Goal: Task Accomplishment & Management: Use online tool/utility

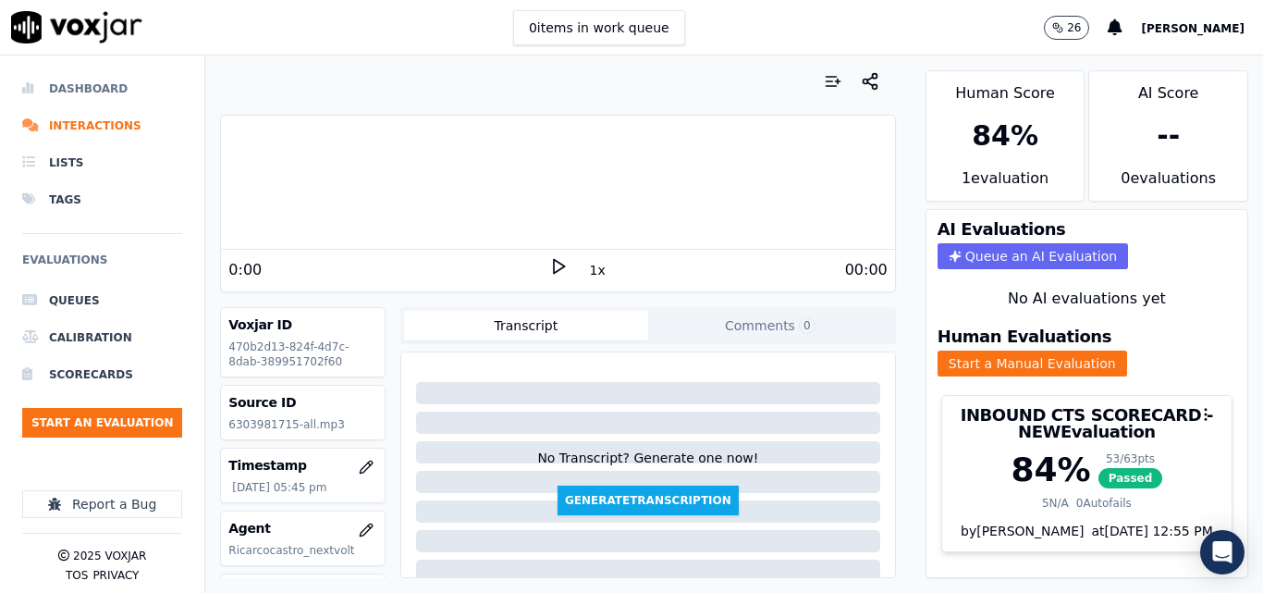
click at [43, 93] on li "Dashboard" at bounding box center [102, 88] width 160 height 37
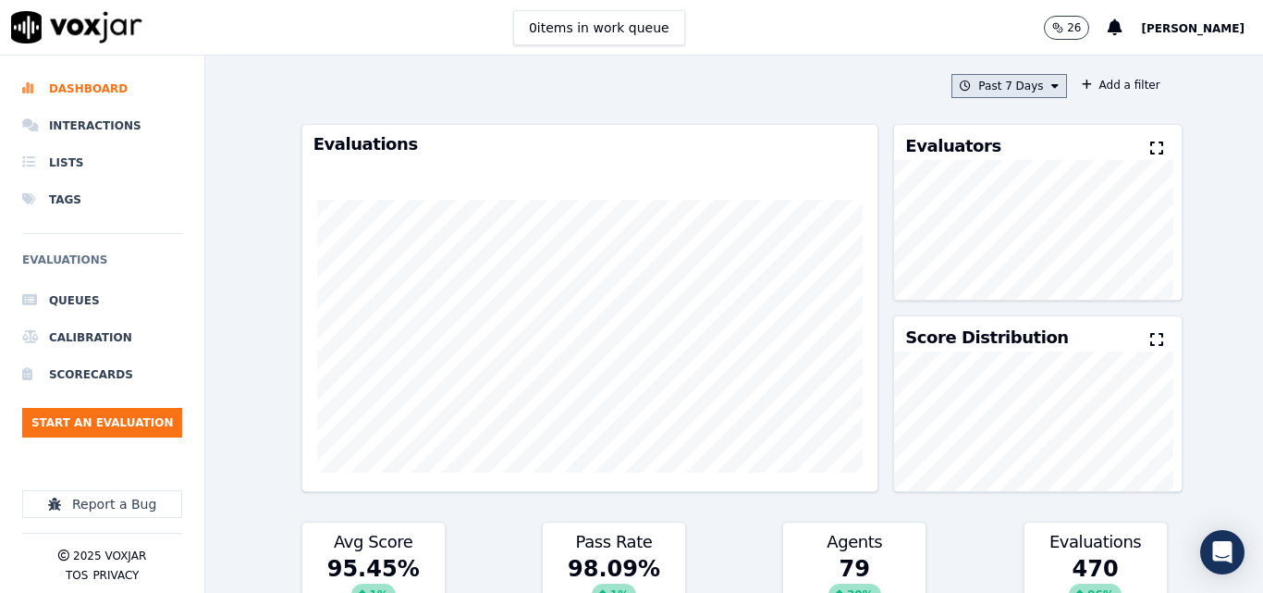
click at [1016, 86] on button "Past 7 Days" at bounding box center [1008, 86] width 115 height 24
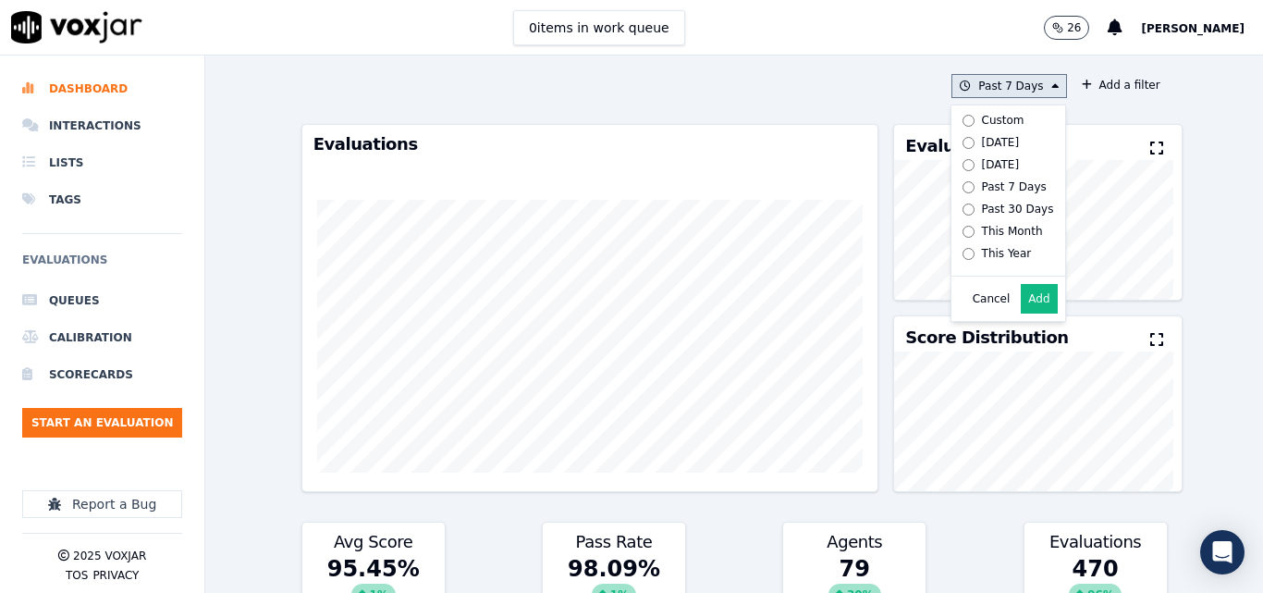
click at [1021, 311] on button "Add" at bounding box center [1039, 299] width 36 height 30
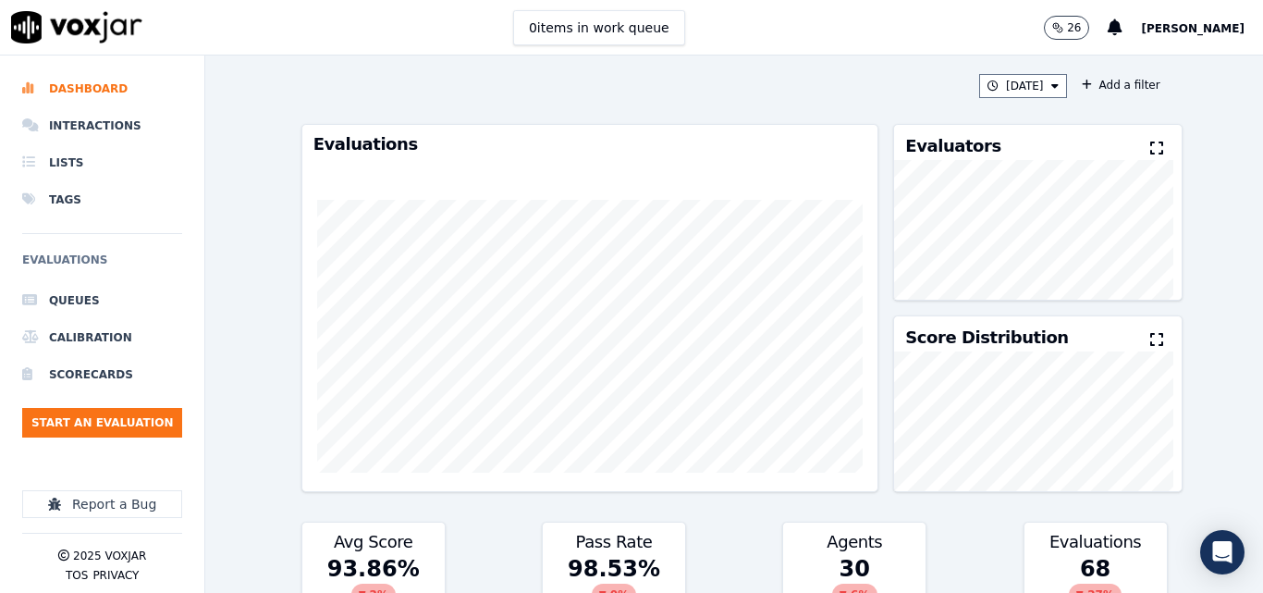
click at [1150, 143] on icon at bounding box center [1156, 148] width 13 height 15
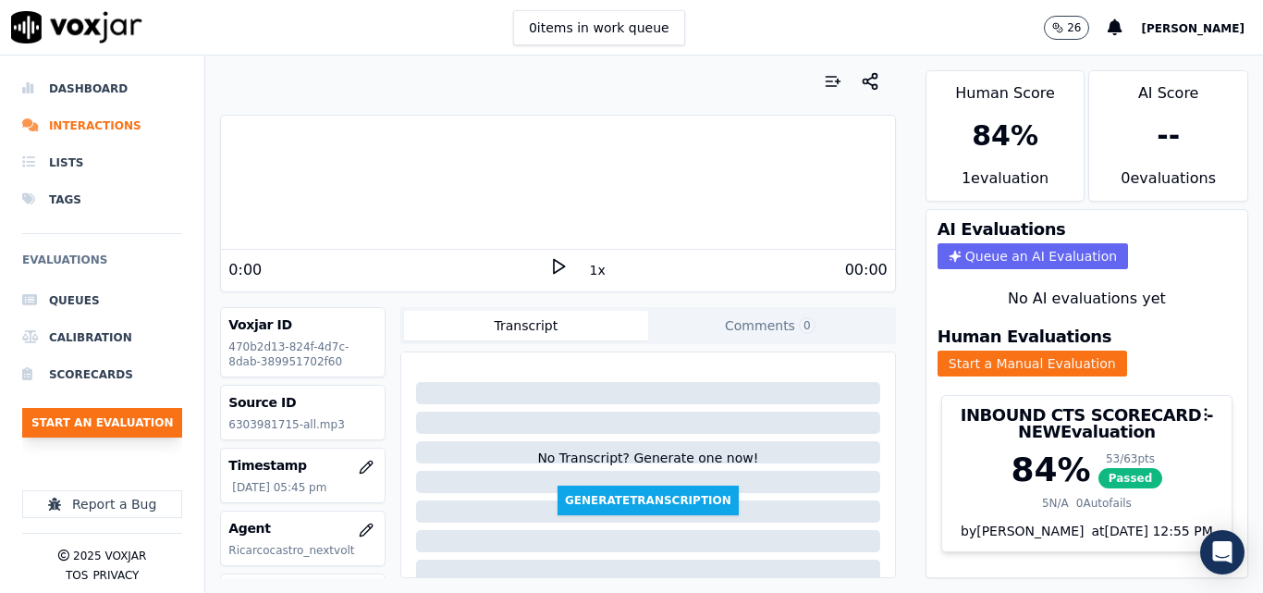
click at [129, 419] on button "Start an Evaluation" at bounding box center [102, 423] width 160 height 30
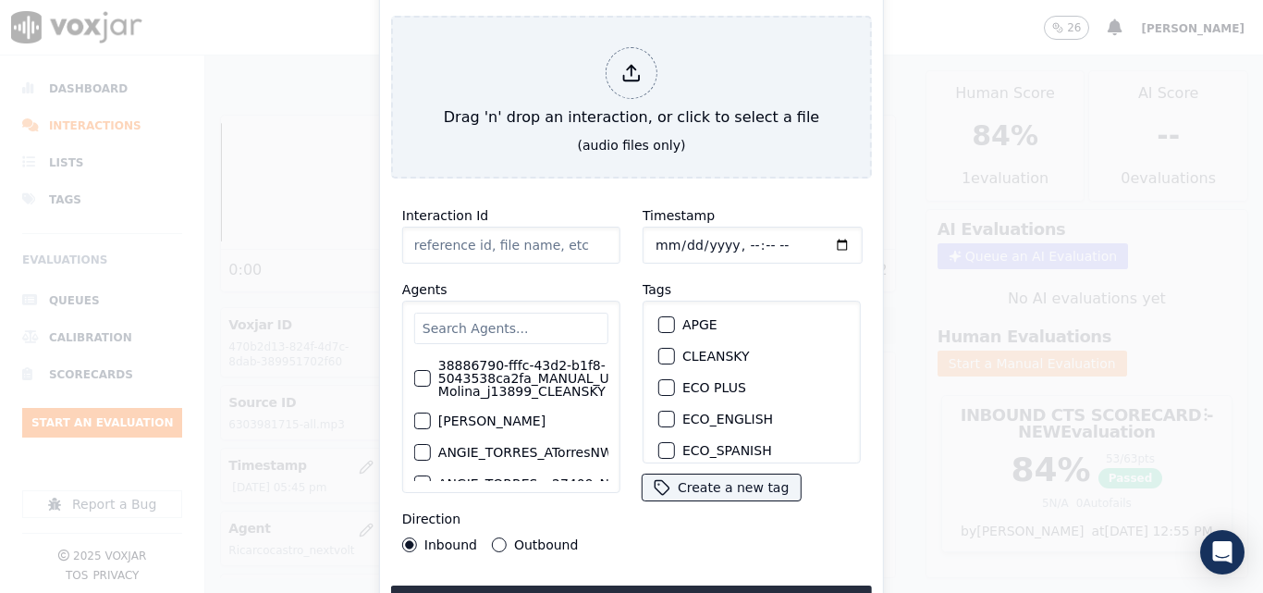
type input "20250916-135210_9739301148-all (1).mp3"
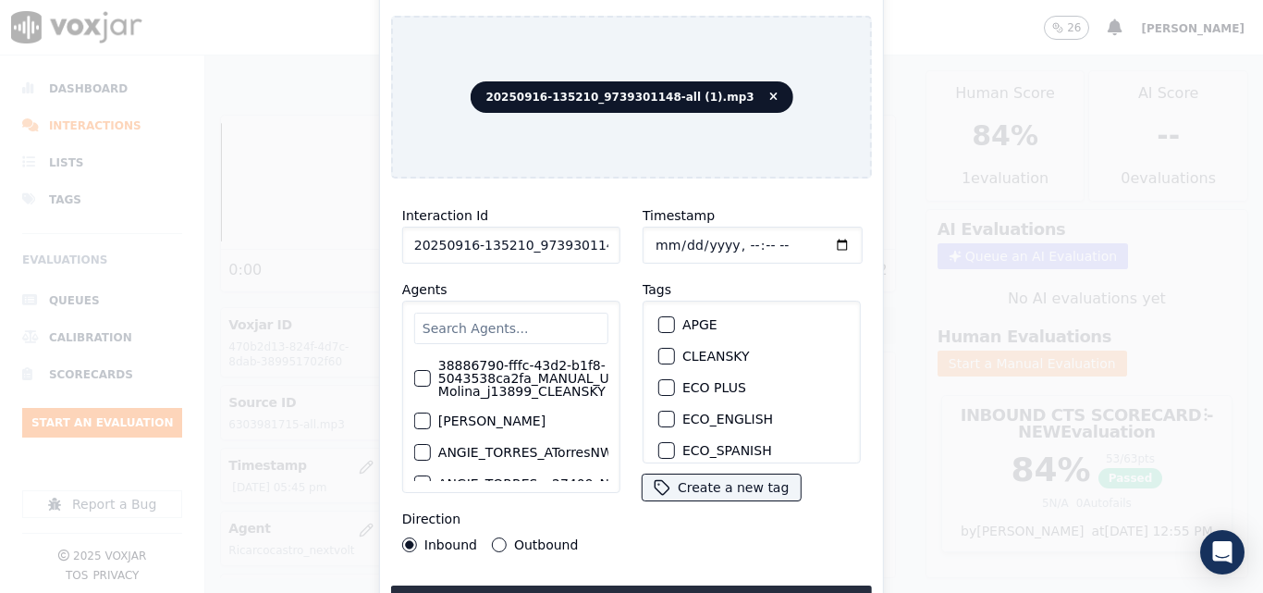
click at [660, 353] on div "button" at bounding box center [665, 355] width 13 height 13
click at [567, 585] on button "Upload interaction to start evaluation" at bounding box center [631, 601] width 481 height 33
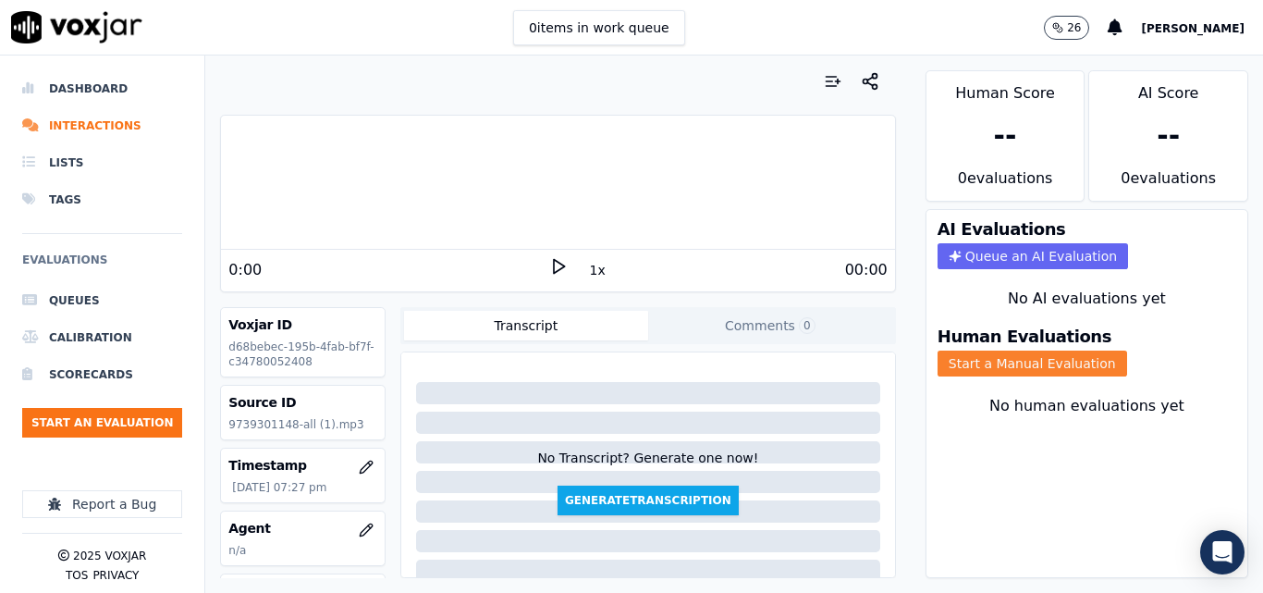
click at [972, 373] on button "Start a Manual Evaluation" at bounding box center [1032, 363] width 190 height 26
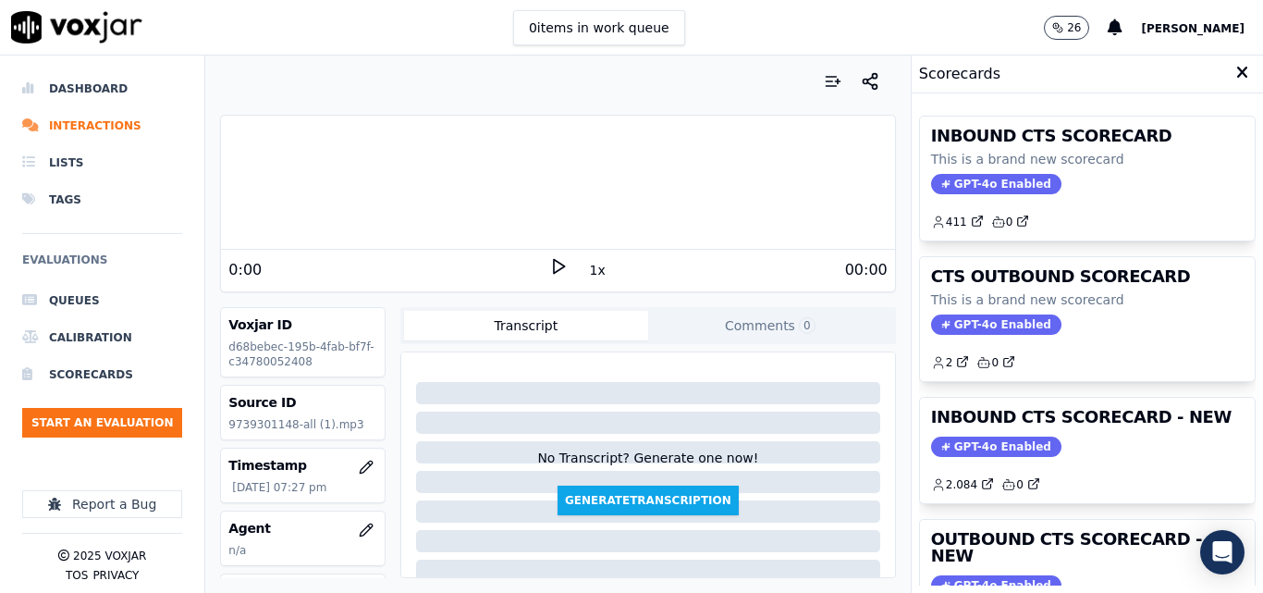
click at [549, 267] on icon at bounding box center [558, 266] width 18 height 18
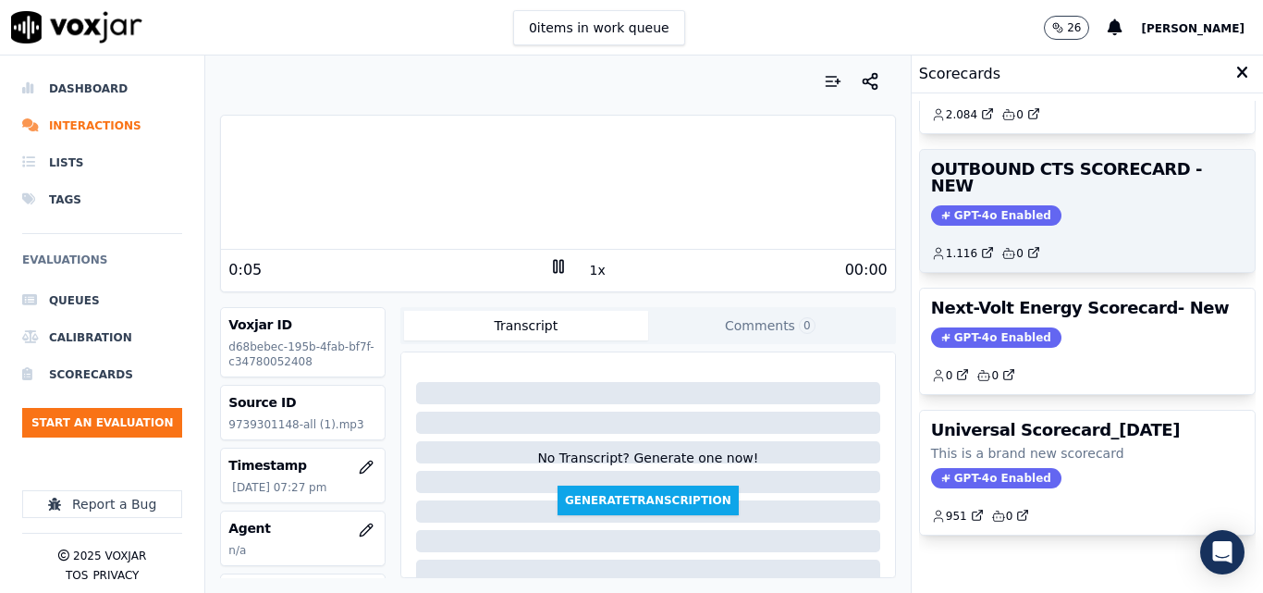
scroll to position [404, 0]
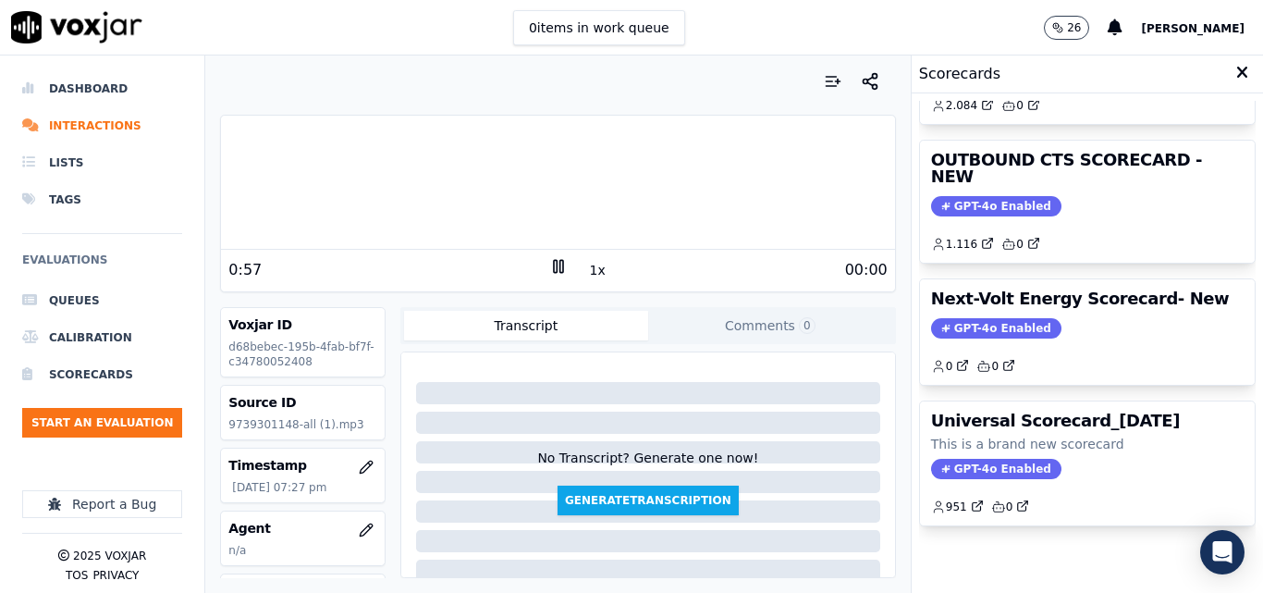
click at [554, 261] on rect at bounding box center [555, 266] width 3 height 12
click at [155, 426] on button "Start an Evaluation" at bounding box center [102, 423] width 160 height 30
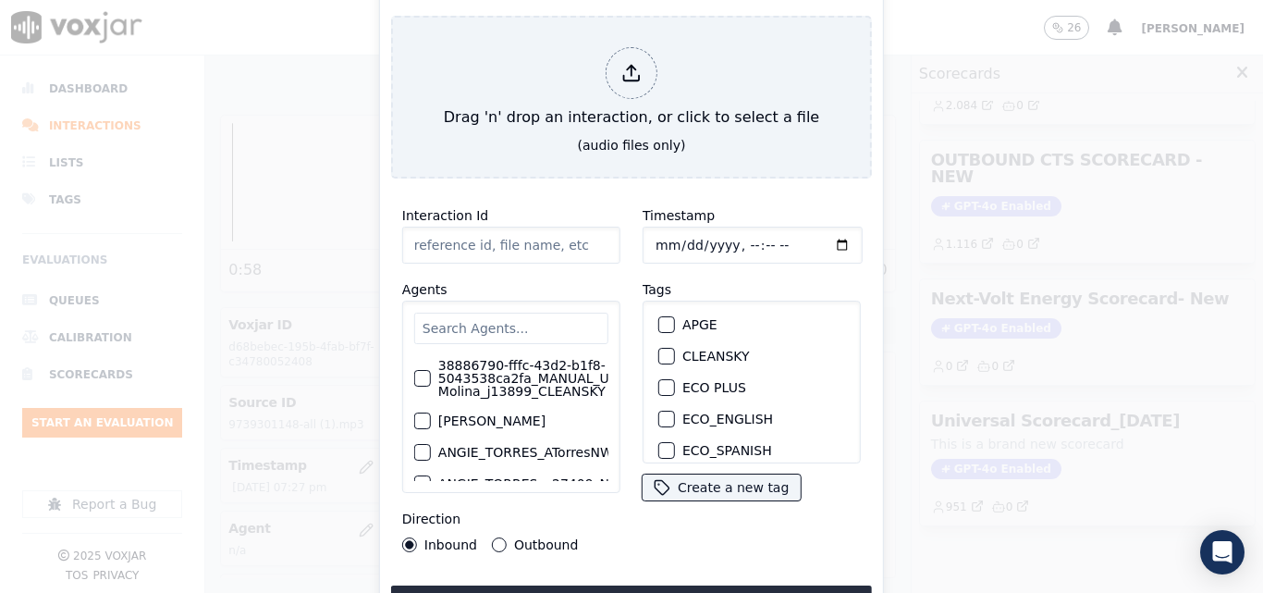
type input "20250916-094551_6173040385-all (1).mp3"
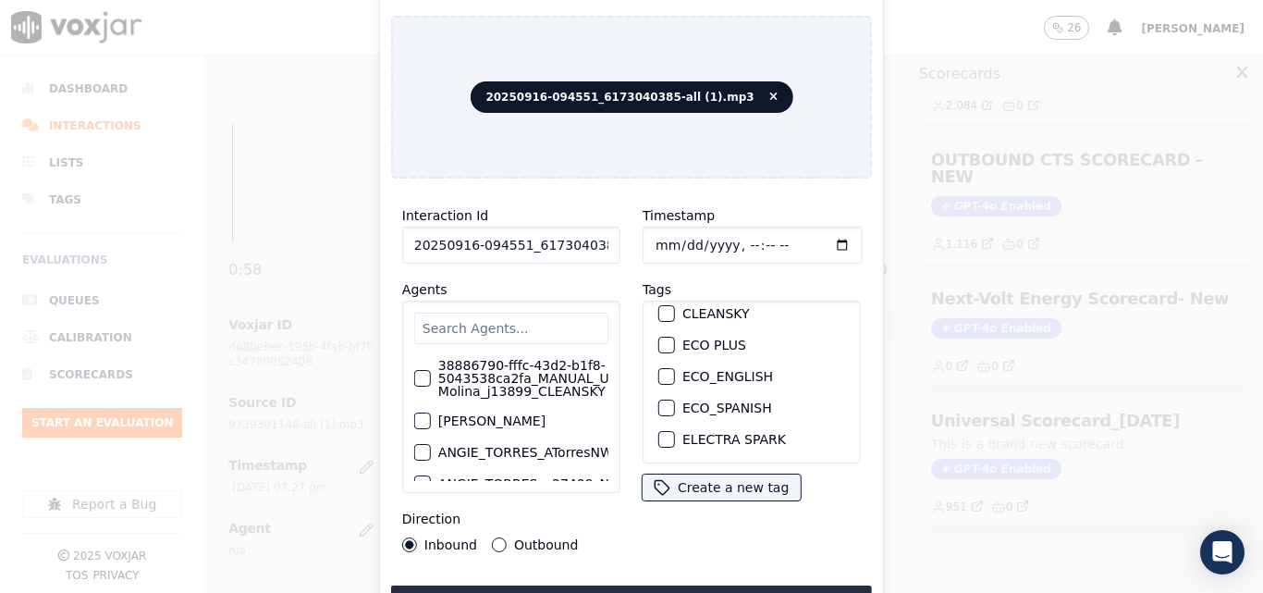
scroll to position [0, 0]
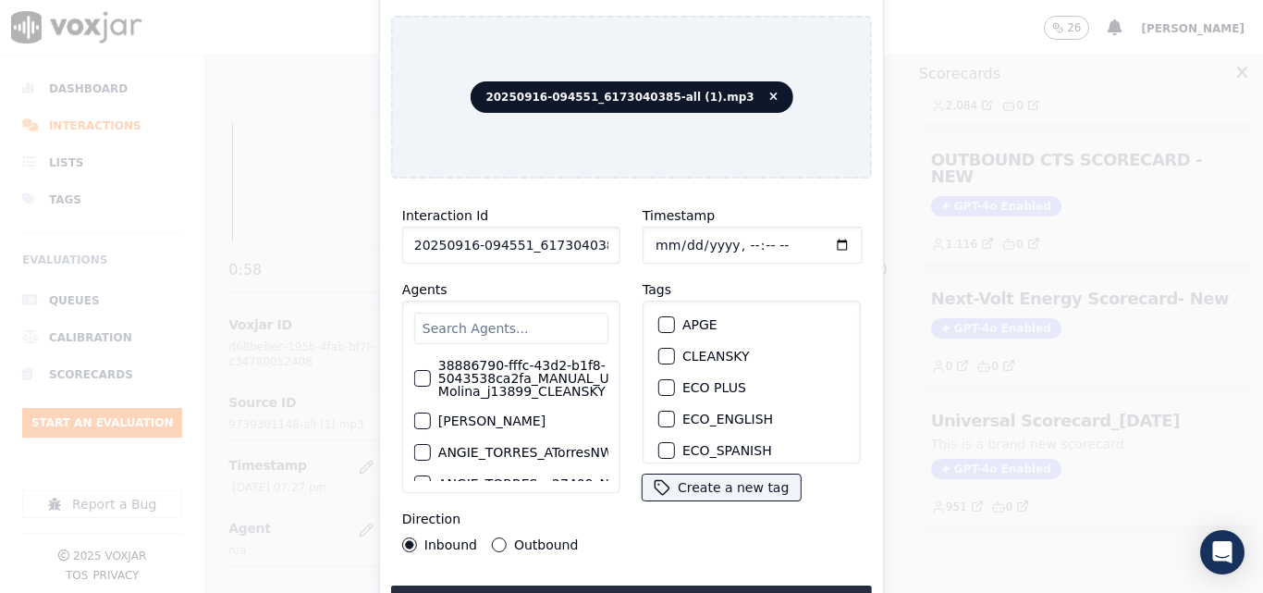
click at [651, 342] on div "CLEANSKY" at bounding box center [752, 355] width 202 height 31
click at [659, 349] on div "button" at bounding box center [665, 355] width 13 height 13
click at [654, 589] on button "Upload interaction to start evaluation" at bounding box center [631, 601] width 481 height 33
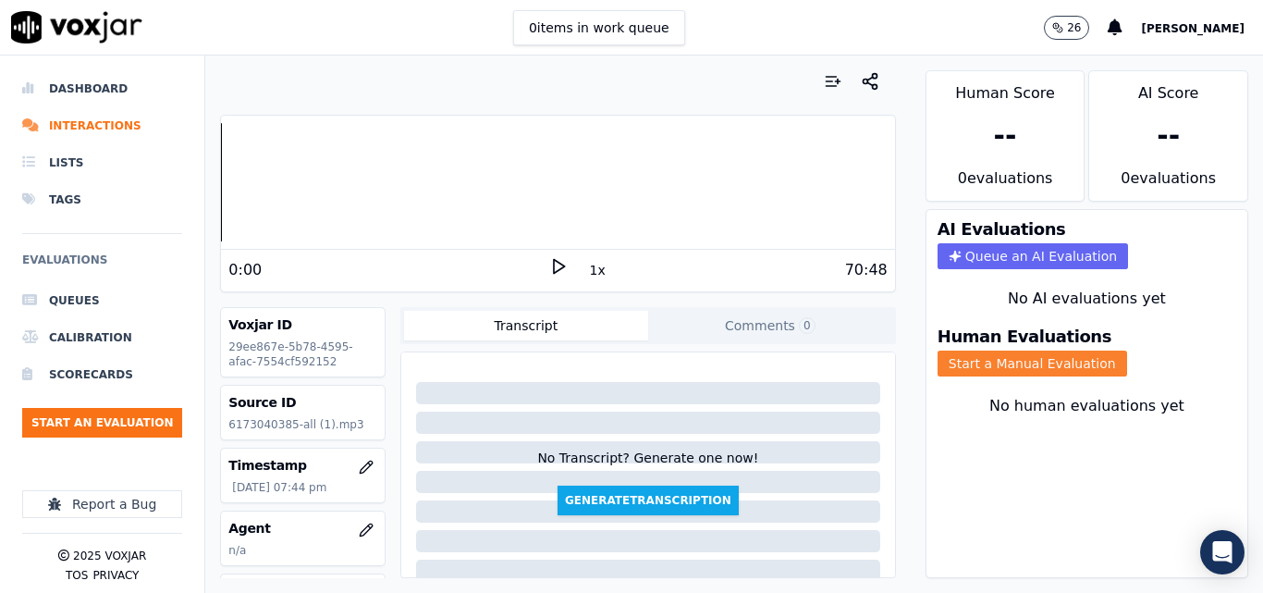
click at [967, 357] on button "Start a Manual Evaluation" at bounding box center [1032, 363] width 190 height 26
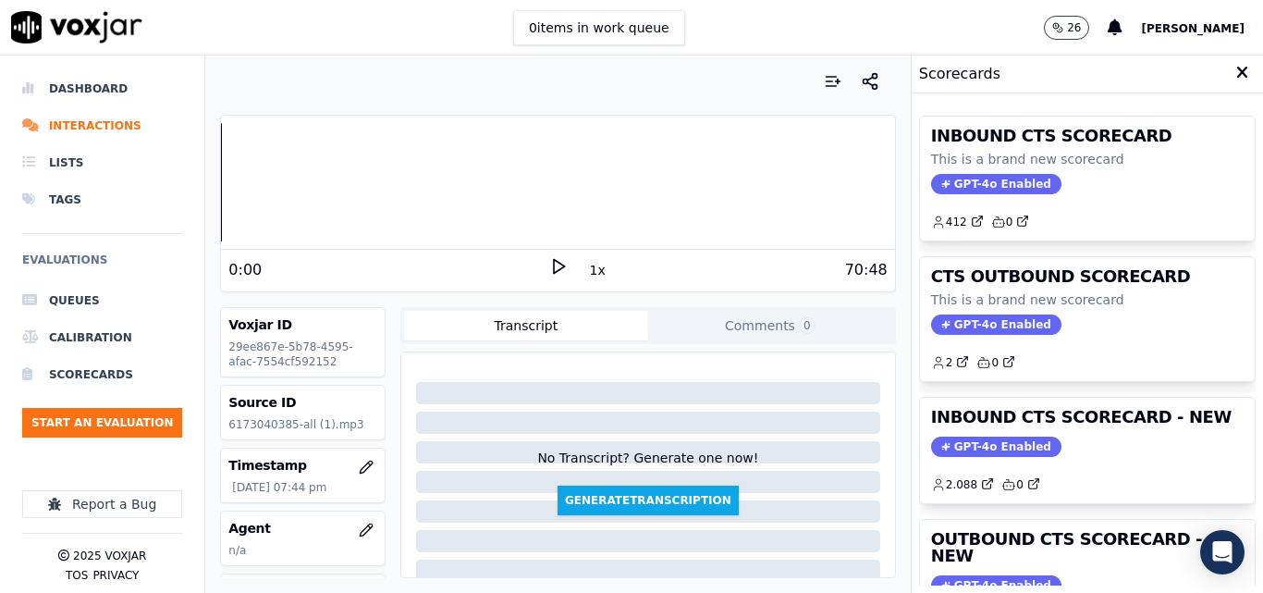
click at [533, 271] on div "0:00" at bounding box center [388, 270] width 320 height 22
click at [554, 264] on polygon at bounding box center [559, 267] width 11 height 14
click at [749, 374] on div "No Transcript? Generate one now! Generate Transcription" at bounding box center [648, 437] width 479 height 155
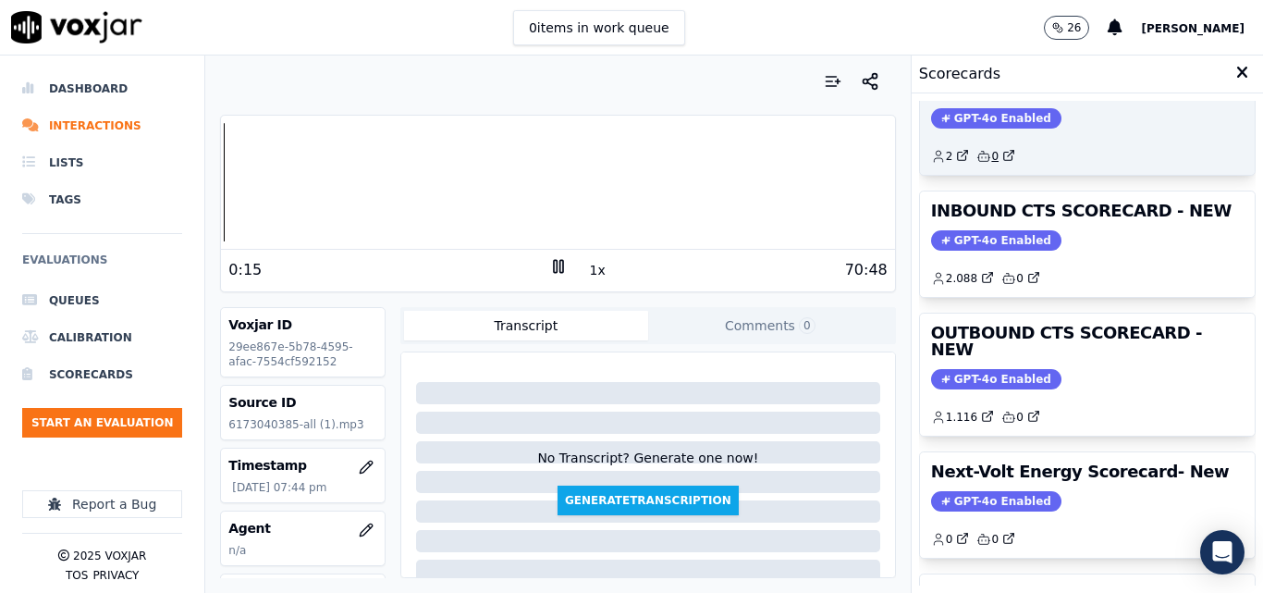
scroll to position [185, 0]
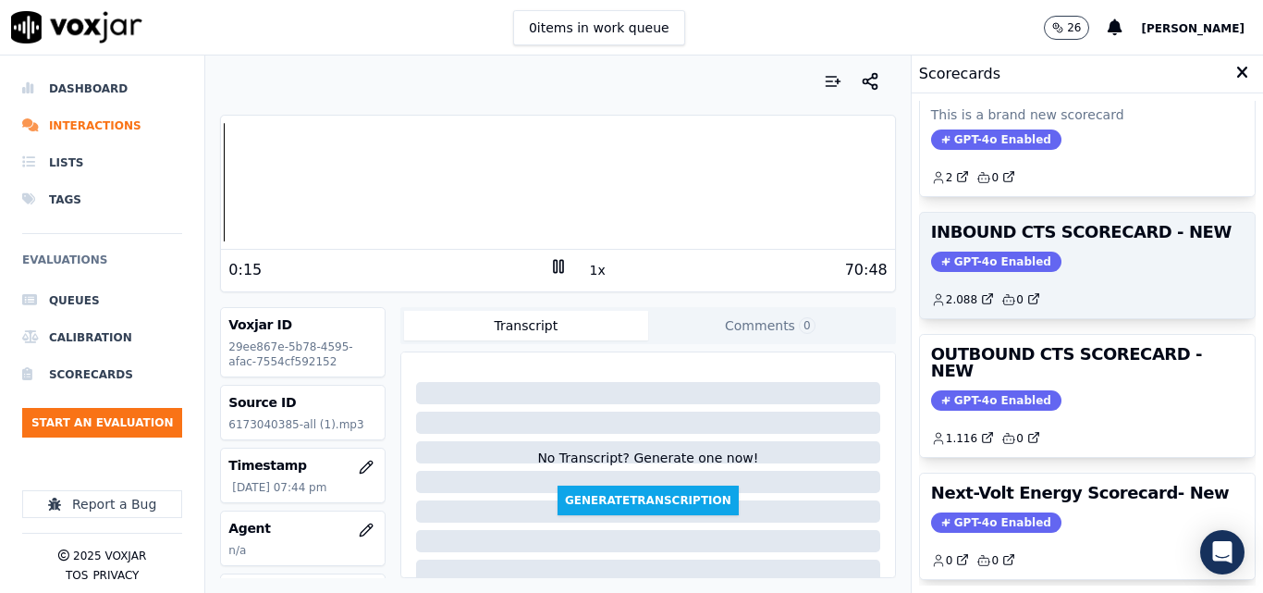
click at [966, 259] on span "GPT-4o Enabled" at bounding box center [996, 261] width 130 height 20
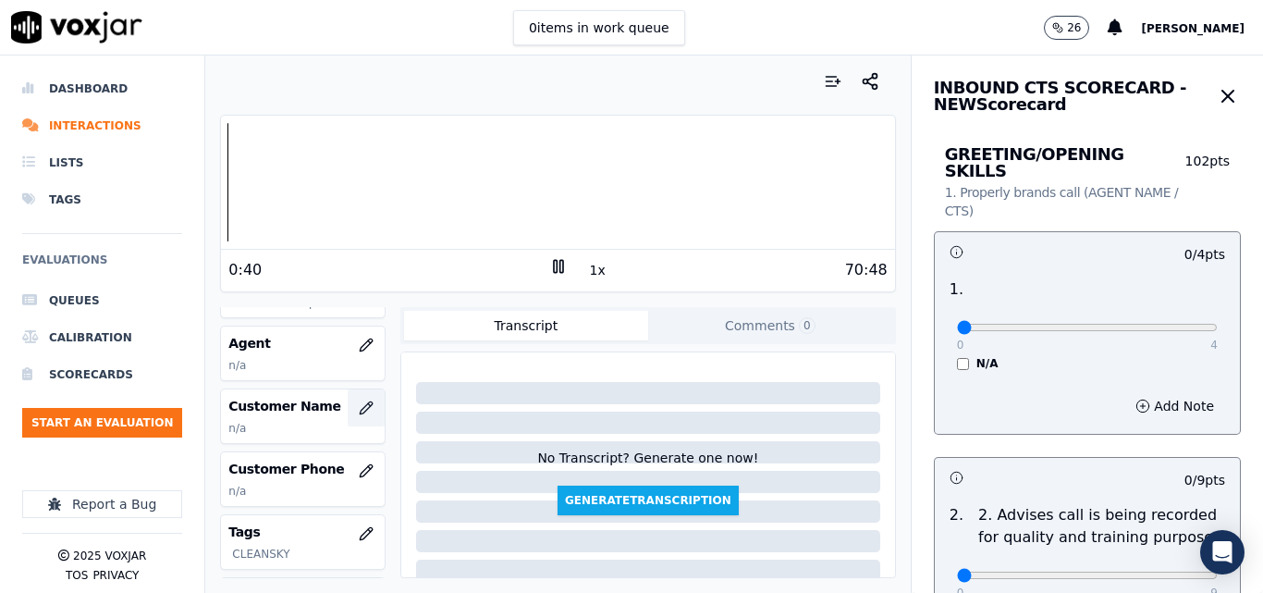
click at [359, 401] on icon "button" at bounding box center [366, 407] width 15 height 15
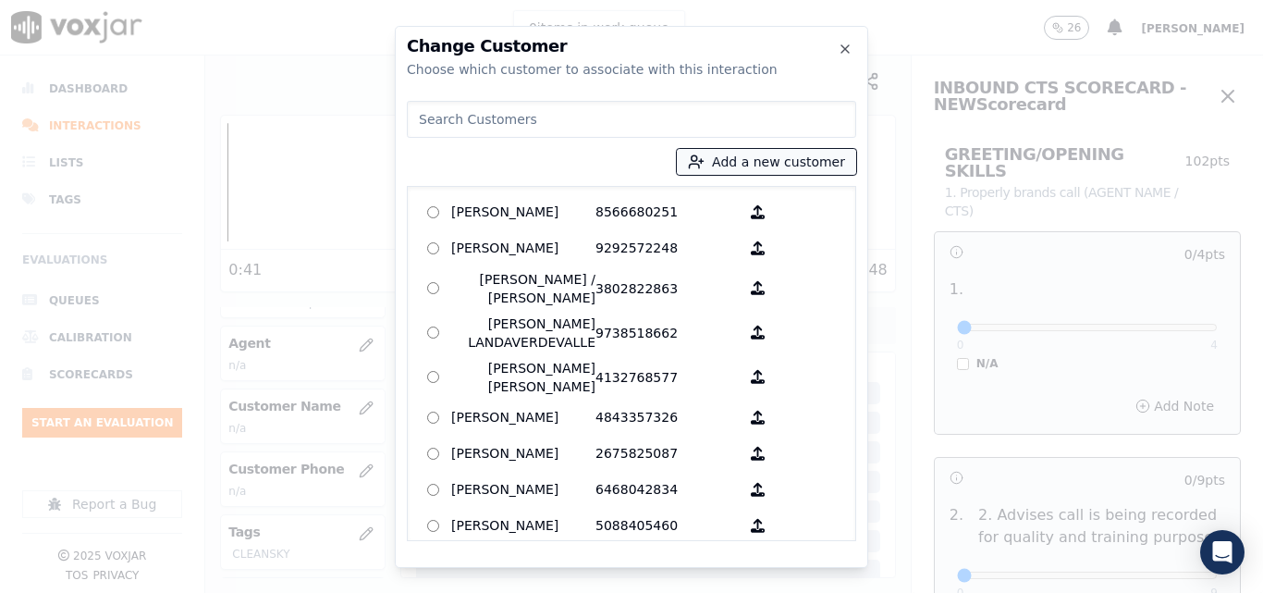
click at [724, 169] on button "Add a new customer" at bounding box center [766, 162] width 179 height 26
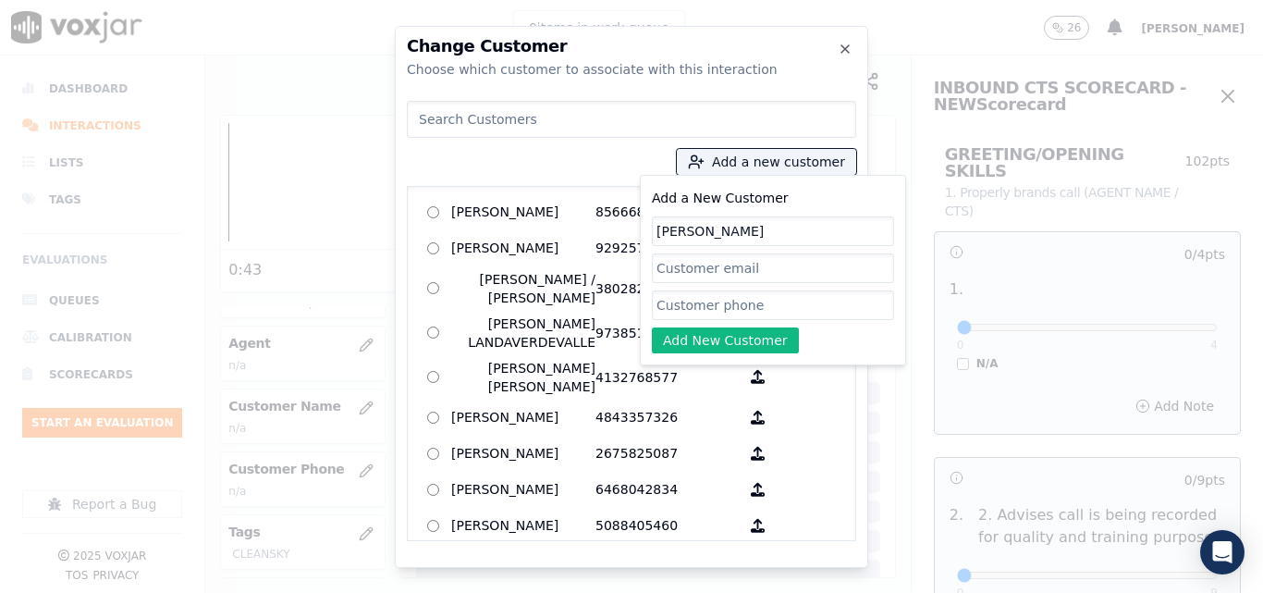
type input "PATRICIA FLOREZ"
paste input "6303981715"
type input "6303981715"
click at [728, 357] on div "Add a New Customer PATRICIA FLOREZ 6303981715 Add New Customer" at bounding box center [773, 270] width 266 height 190
click at [725, 349] on button "Add New Customer" at bounding box center [725, 340] width 147 height 26
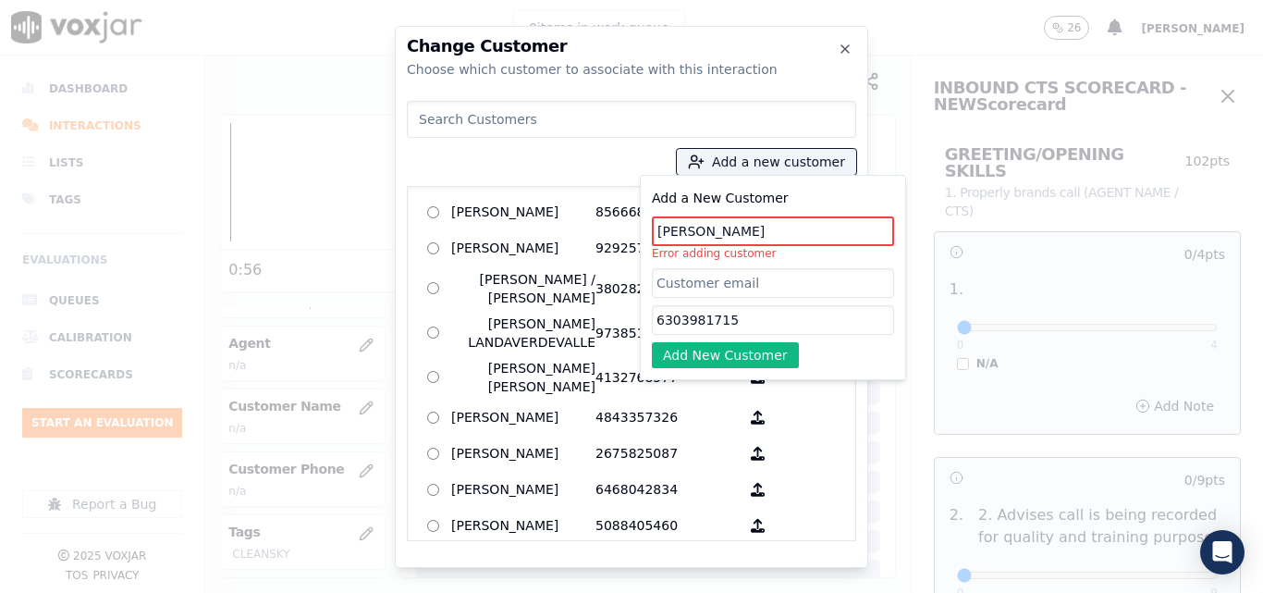
click at [714, 228] on input "PATRICIA FLOREZ" at bounding box center [773, 231] width 242 height 30
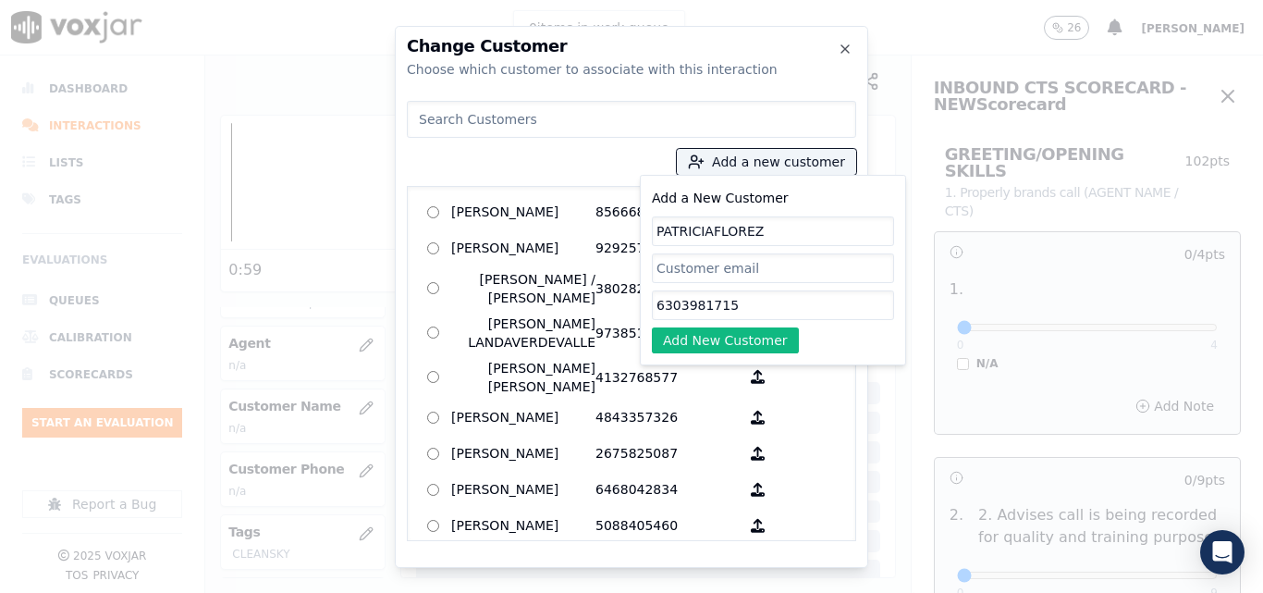
type input "PATRICIAFLOREZ"
click at [849, 47] on icon "button" at bounding box center [845, 49] width 15 height 15
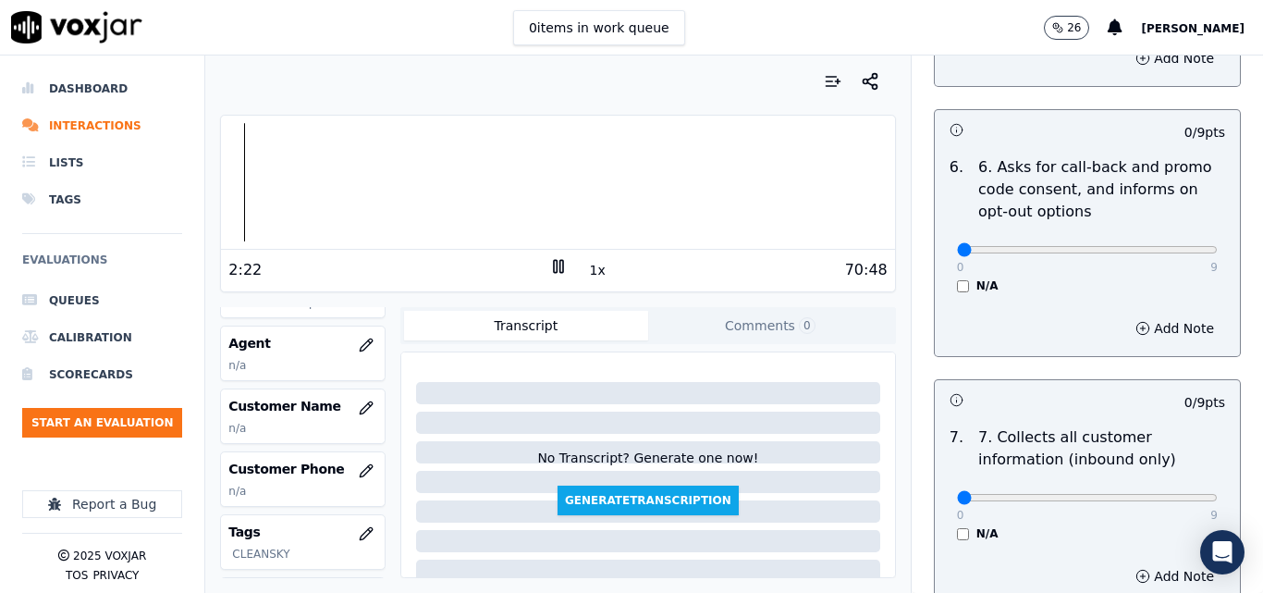
scroll to position [1479, 0]
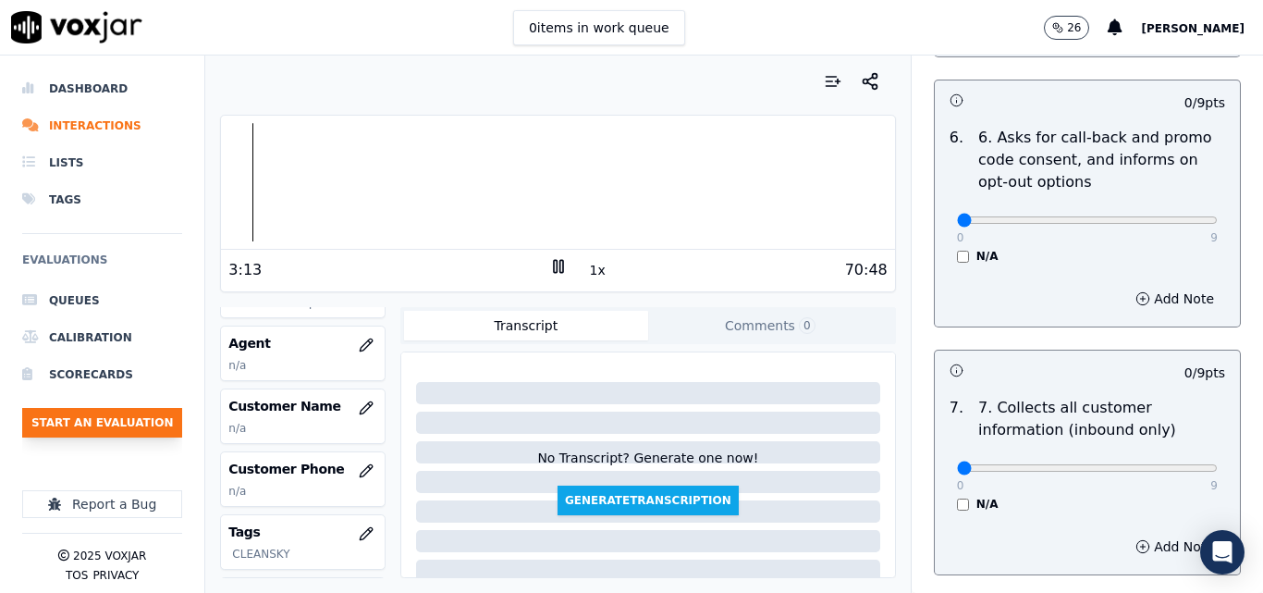
click at [147, 423] on button "Start an Evaluation" at bounding box center [102, 423] width 160 height 30
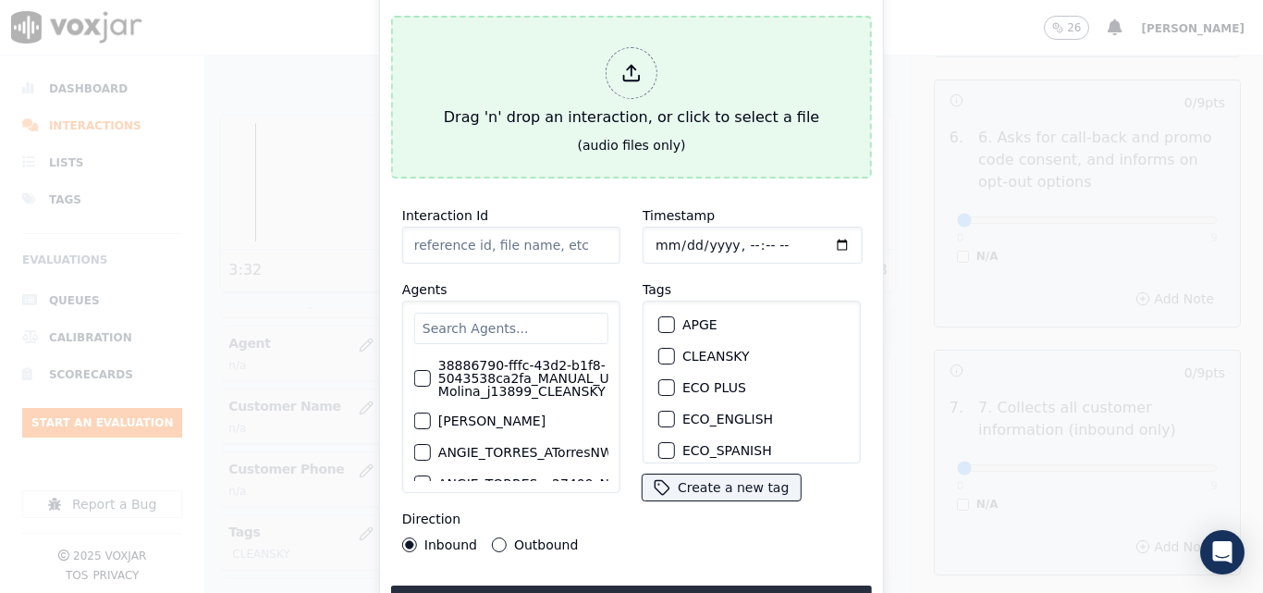
type input "20250916-134907_4124652108-all (1).mp3"
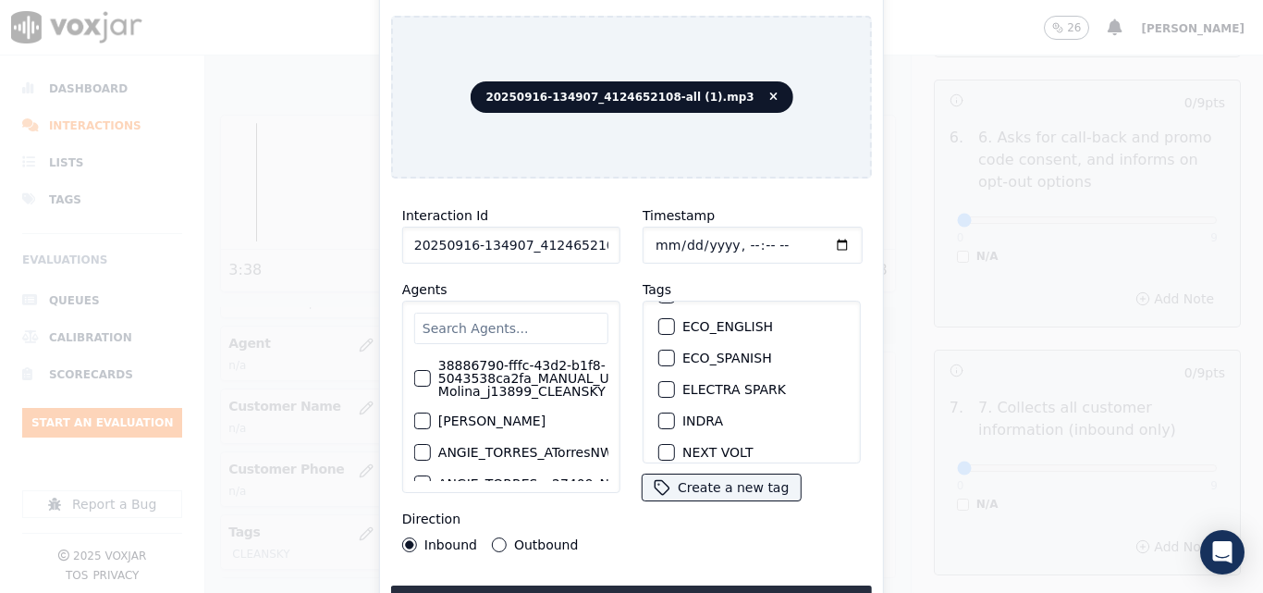
scroll to position [0, 0]
click at [664, 354] on div "button" at bounding box center [665, 355] width 13 height 13
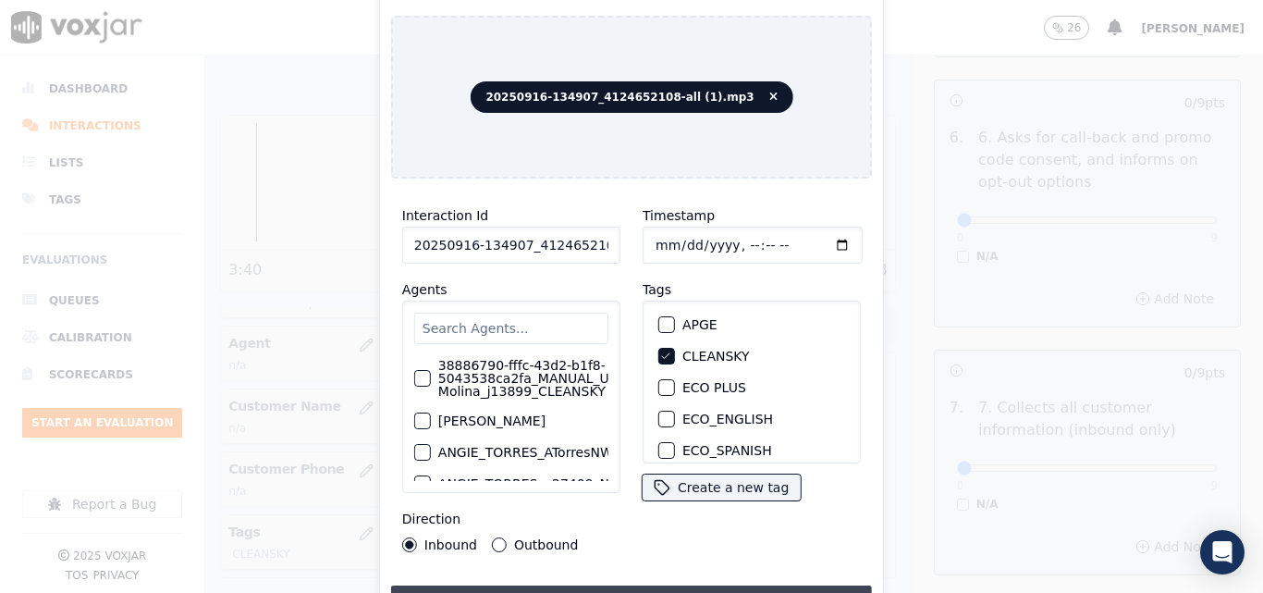
click at [659, 592] on button "Upload interaction to start evaluation" at bounding box center [631, 601] width 481 height 33
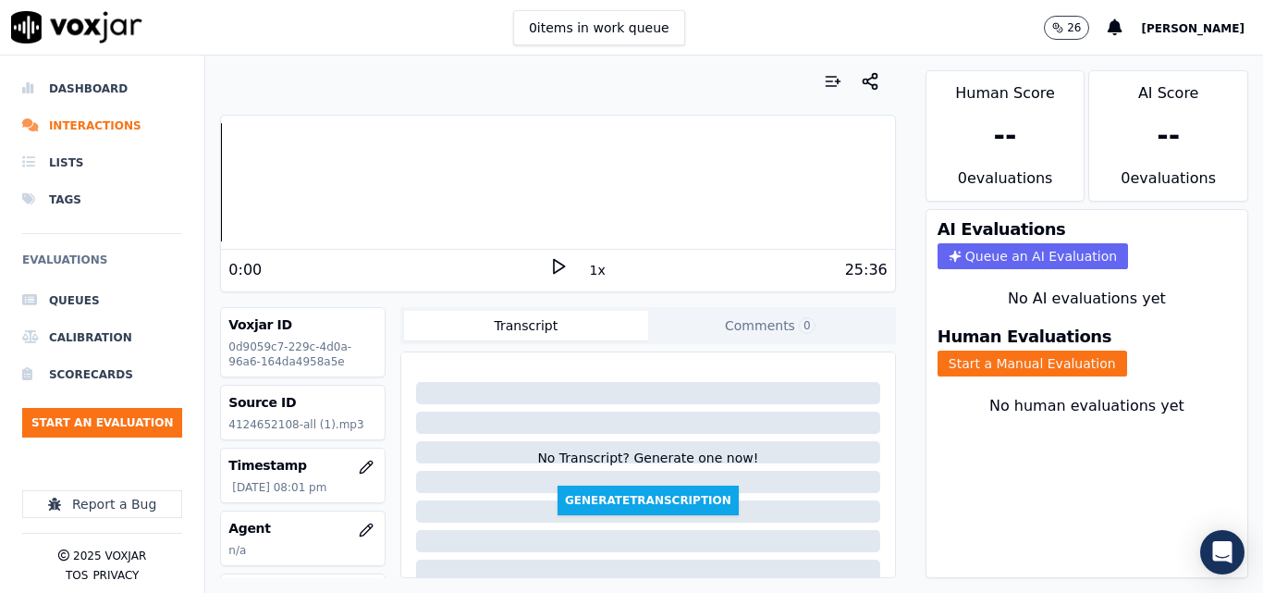
click at [543, 256] on div "0:00 1x 25:36" at bounding box center [557, 270] width 673 height 40
click at [549, 265] on icon at bounding box center [558, 266] width 18 height 18
click at [986, 360] on button "Start a Manual Evaluation" at bounding box center [1032, 363] width 190 height 26
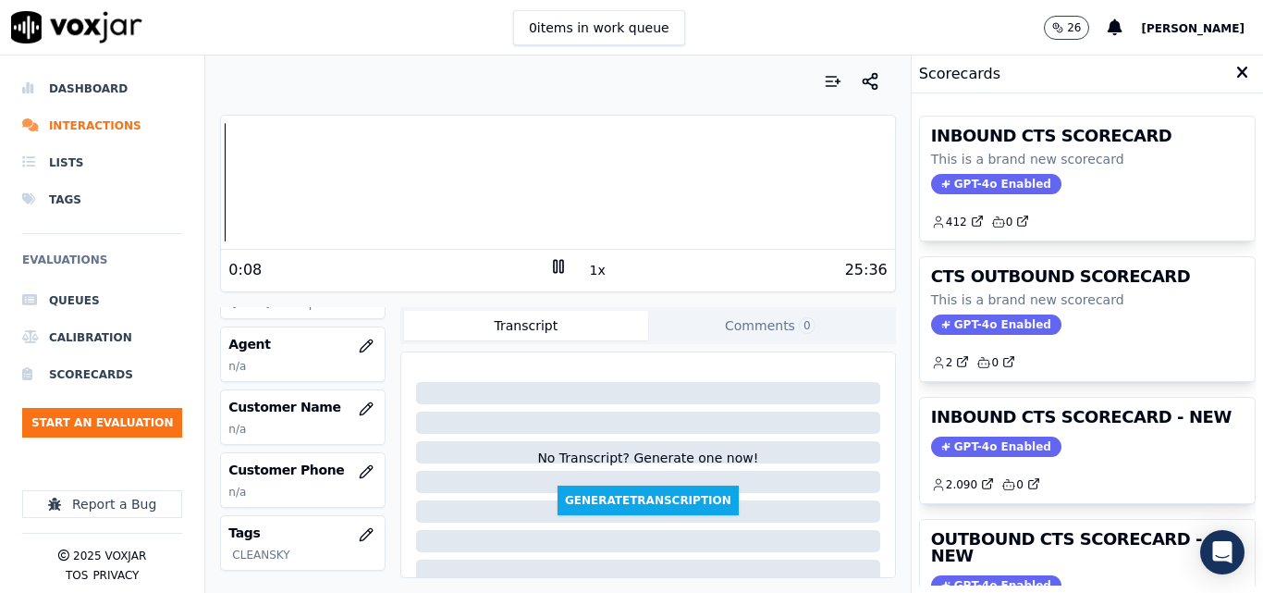
scroll to position [185, 0]
click at [361, 414] on button "button" at bounding box center [366, 407] width 37 height 37
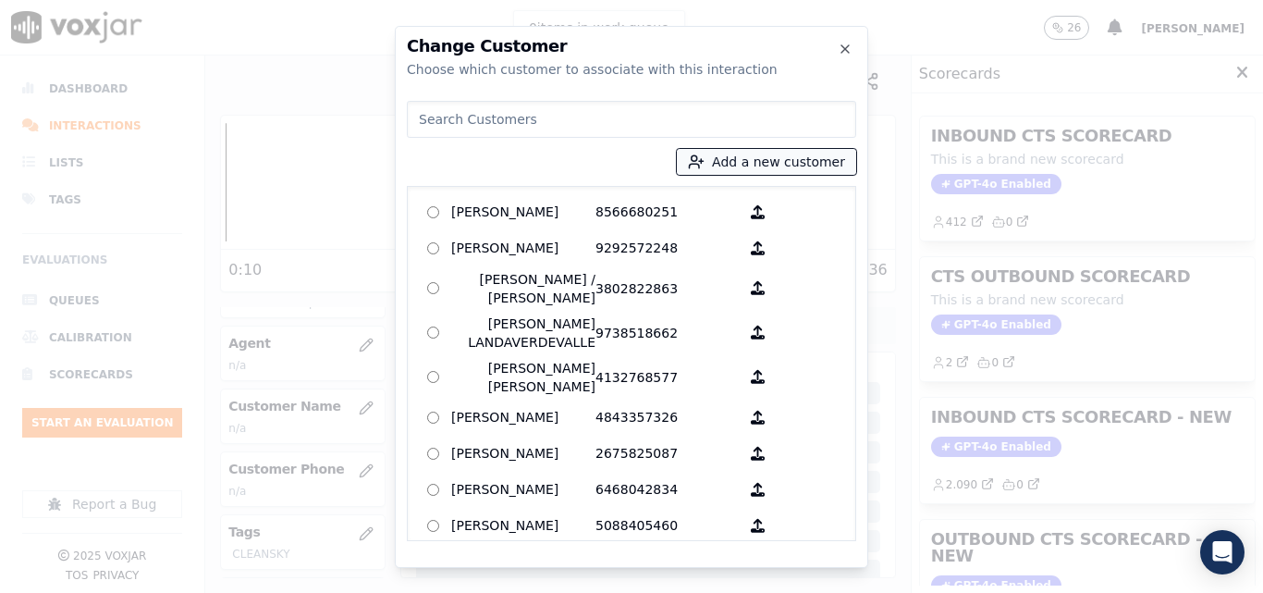
click at [753, 158] on button "Add a new customer" at bounding box center [766, 162] width 179 height 26
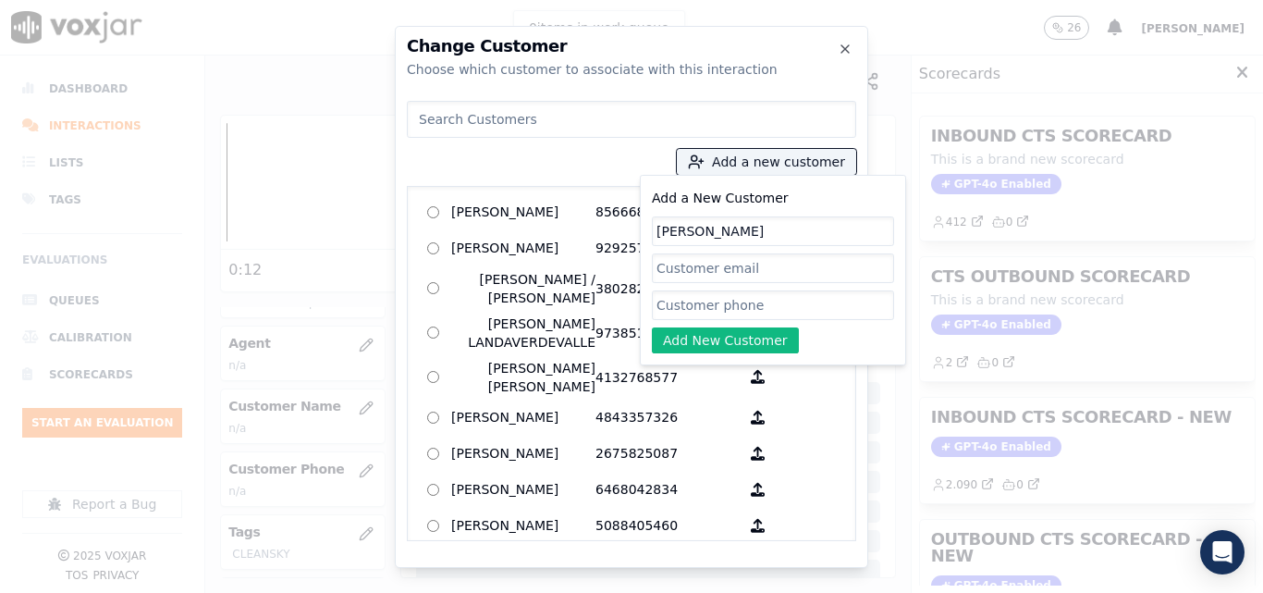
type input "[PERSON_NAME]"
paste input "4124652108"
type input "4124652108"
click at [692, 340] on button "Add New Customer" at bounding box center [725, 340] width 147 height 26
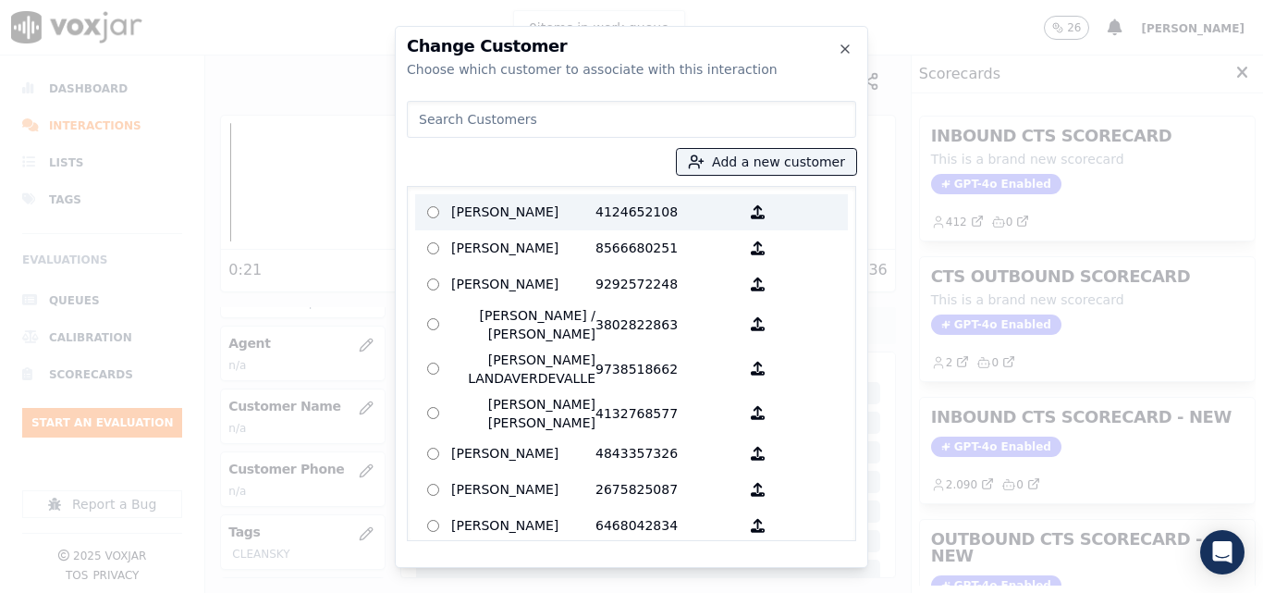
click at [511, 196] on label "CHARLES HAYDEN 4124652108" at bounding box center [631, 212] width 433 height 36
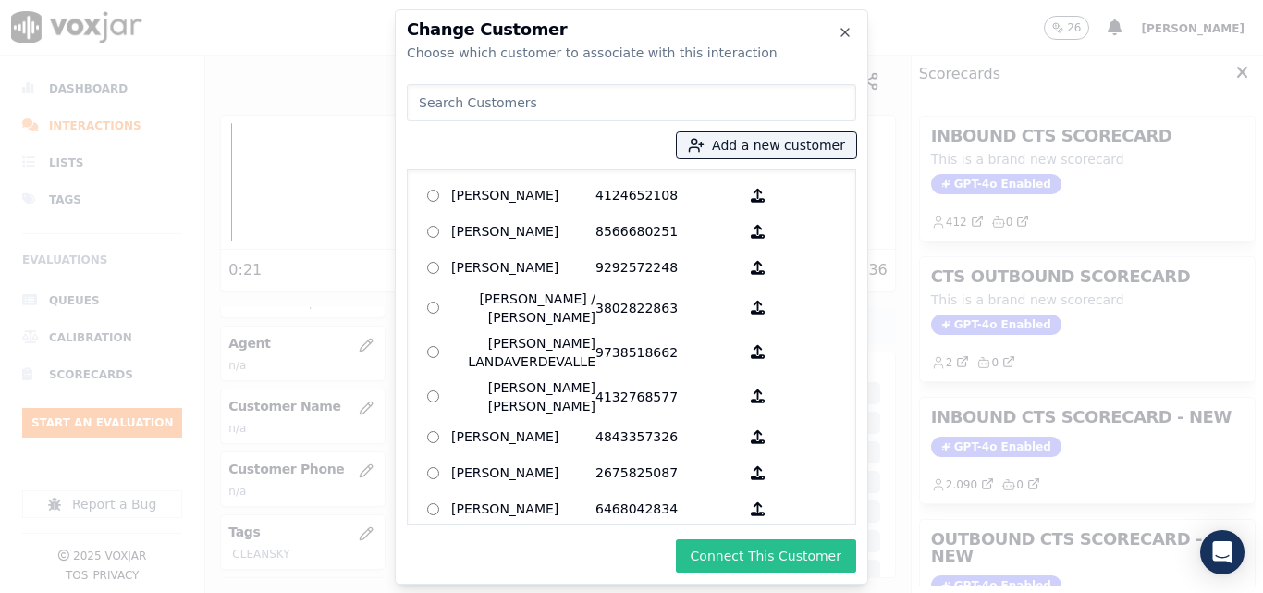
click at [781, 549] on button "Connect This Customer" at bounding box center [766, 555] width 180 height 33
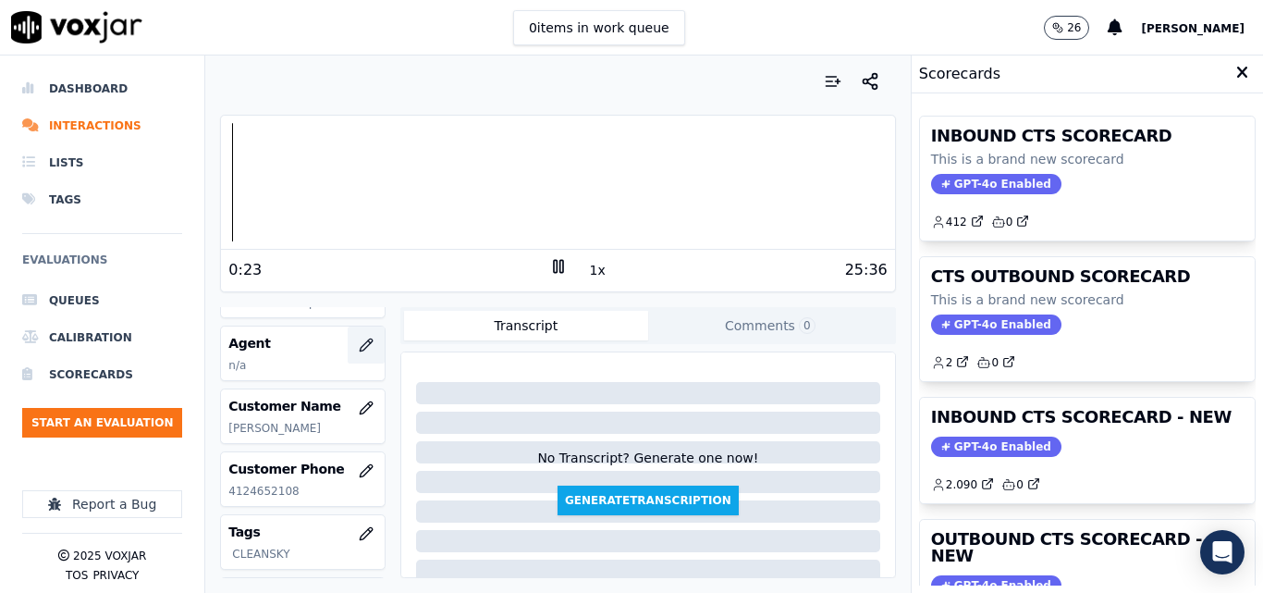
click at [348, 345] on button "button" at bounding box center [366, 344] width 37 height 37
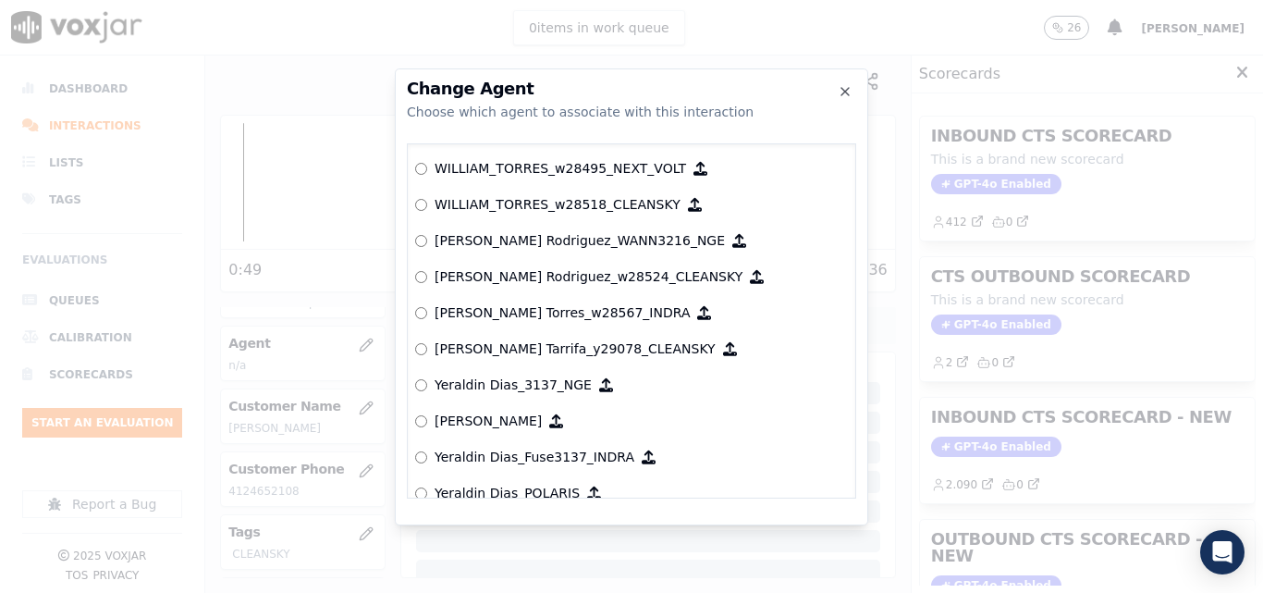
scroll to position [10005, 0]
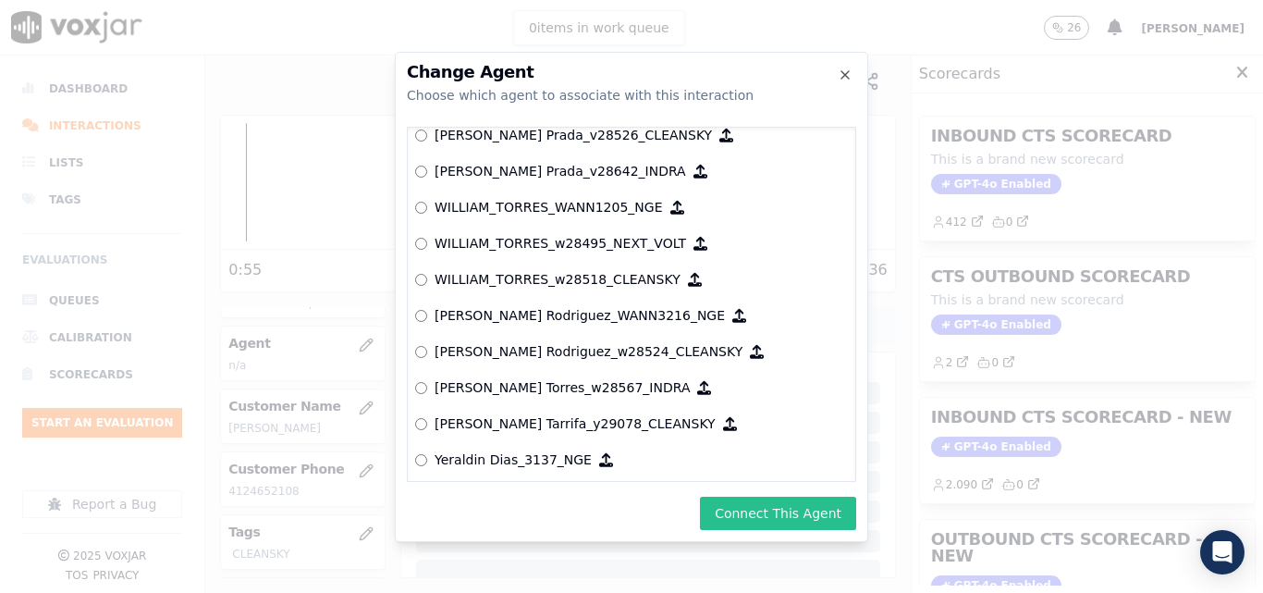
click at [819, 527] on button "Connect This Agent" at bounding box center [778, 512] width 156 height 33
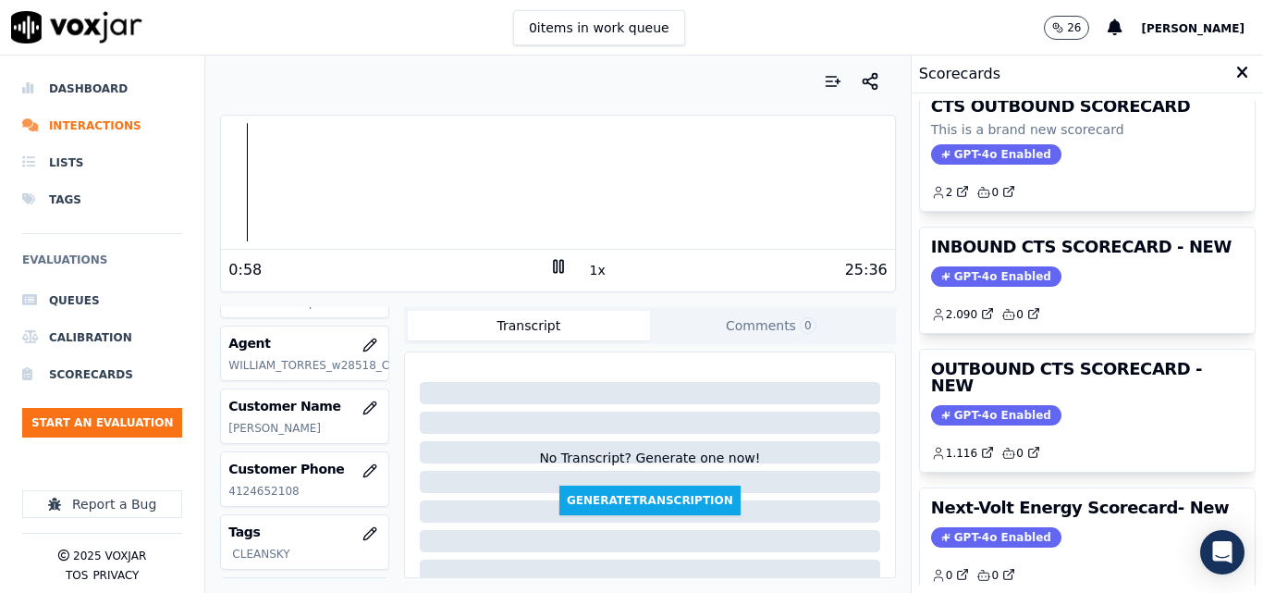
scroll to position [404, 0]
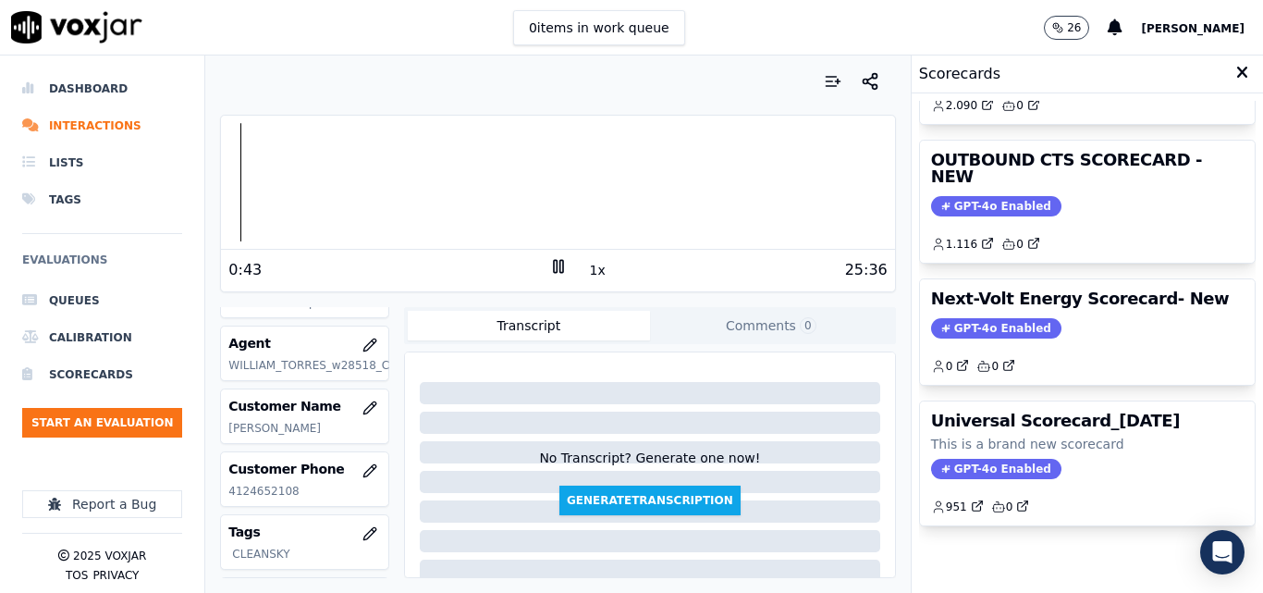
click at [194, 190] on div "Dashboard Interactions Lists Tags Evaluations Queues Calibration Scorecards Sta…" at bounding box center [631, 323] width 1263 height 537
click at [586, 270] on button "1x" at bounding box center [597, 270] width 23 height 26
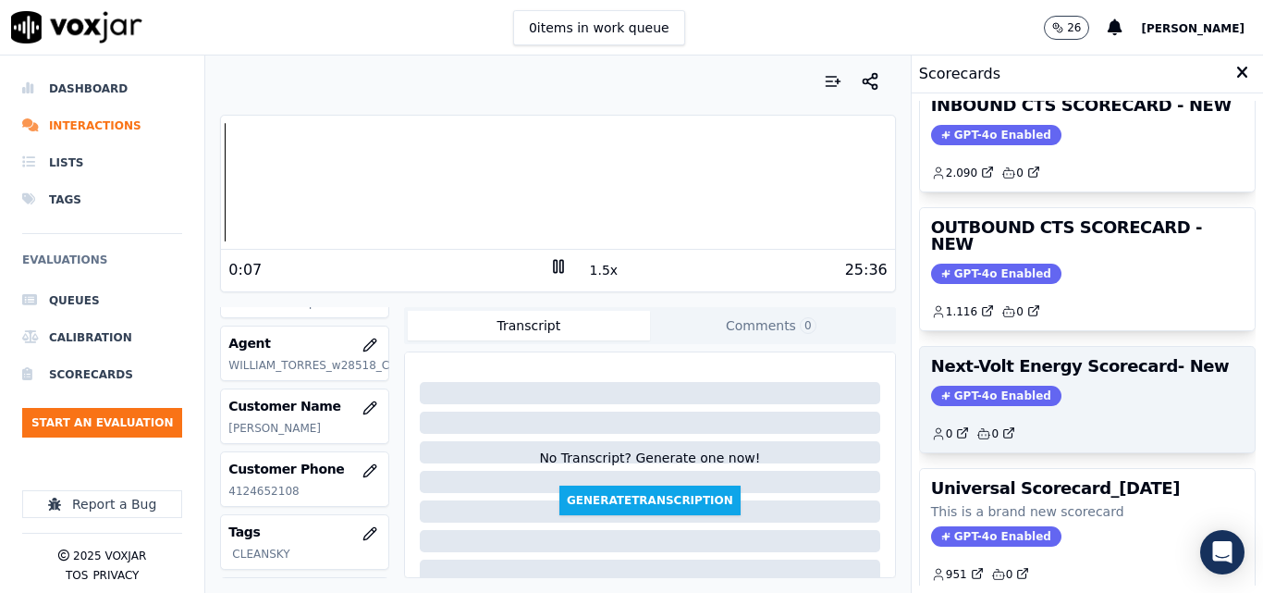
scroll to position [219, 0]
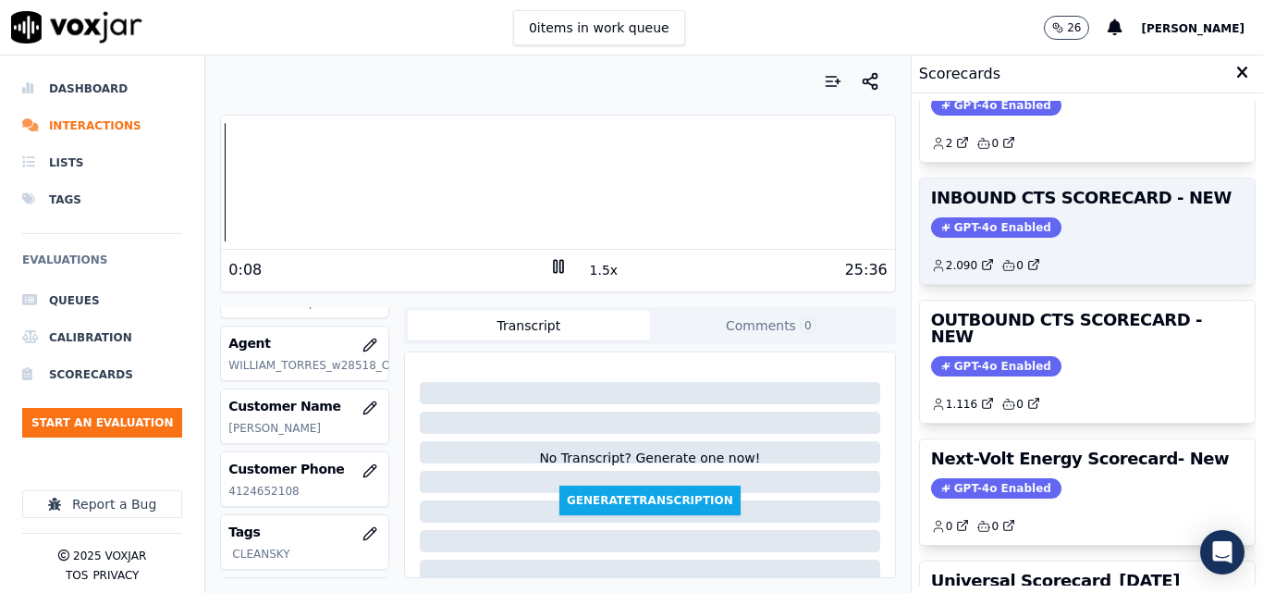
click at [1007, 221] on span "GPT-4o Enabled" at bounding box center [996, 227] width 130 height 20
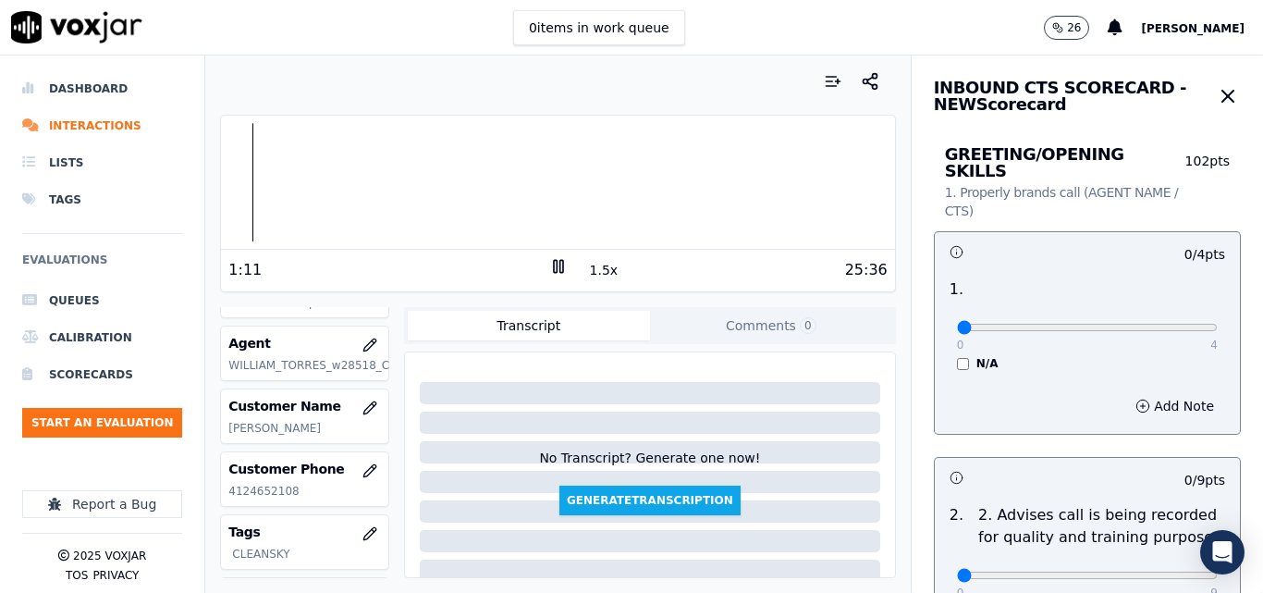
click at [586, 271] on button "1.5x" at bounding box center [604, 270] width 36 height 26
click at [586, 271] on button "2x" at bounding box center [597, 270] width 23 height 26
click at [210, 194] on div "Your browser does not support the audio element. 0:00 1x 25:36 Voxjar ID 0d9059…" at bounding box center [557, 323] width 704 height 537
click at [586, 273] on button "1x" at bounding box center [597, 270] width 23 height 26
click at [586, 273] on button "1.5x" at bounding box center [604, 270] width 36 height 26
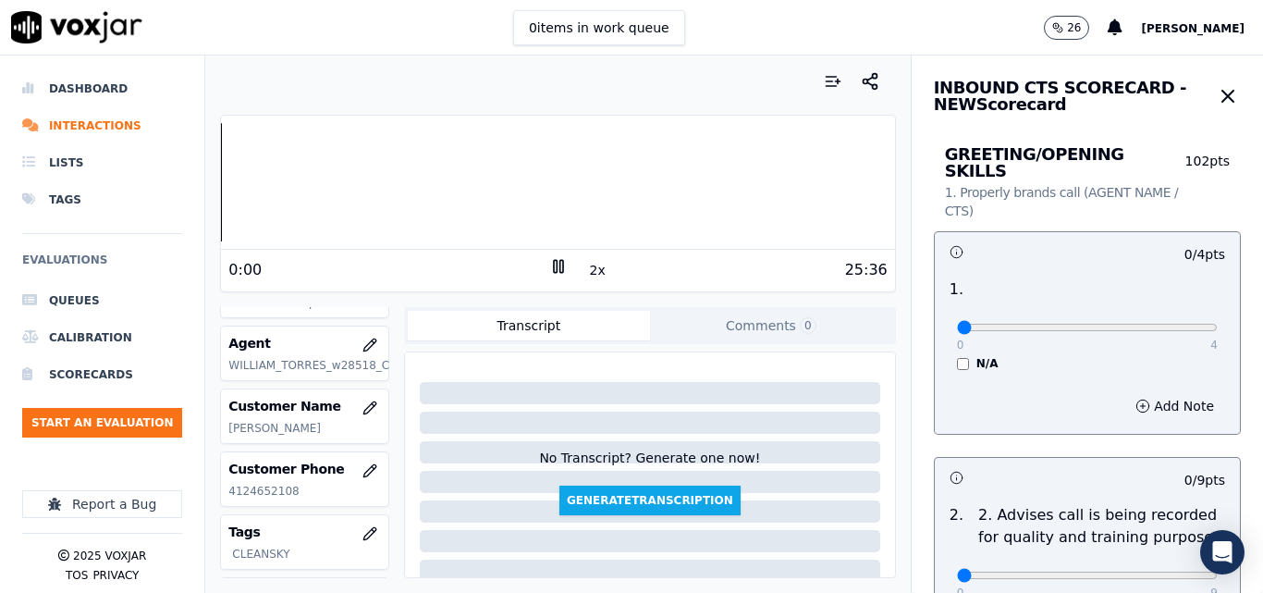
click at [218, 201] on div "Your browser does not support the audio element. 0:00 2x 25:36 Voxjar ID 0d9059…" at bounding box center [557, 323] width 704 height 537
click at [207, 196] on div "Your browser does not support the audio element. 0:00 2x 25:36 Voxjar ID 0d9059…" at bounding box center [557, 323] width 704 height 537
click at [167, 177] on div "Dashboard Interactions Lists Tags Evaluations Queues Calibration Scorecards Sta…" at bounding box center [631, 323] width 1263 height 537
click at [394, 208] on div at bounding box center [557, 182] width 673 height 118
click at [233, 187] on div at bounding box center [557, 182] width 673 height 118
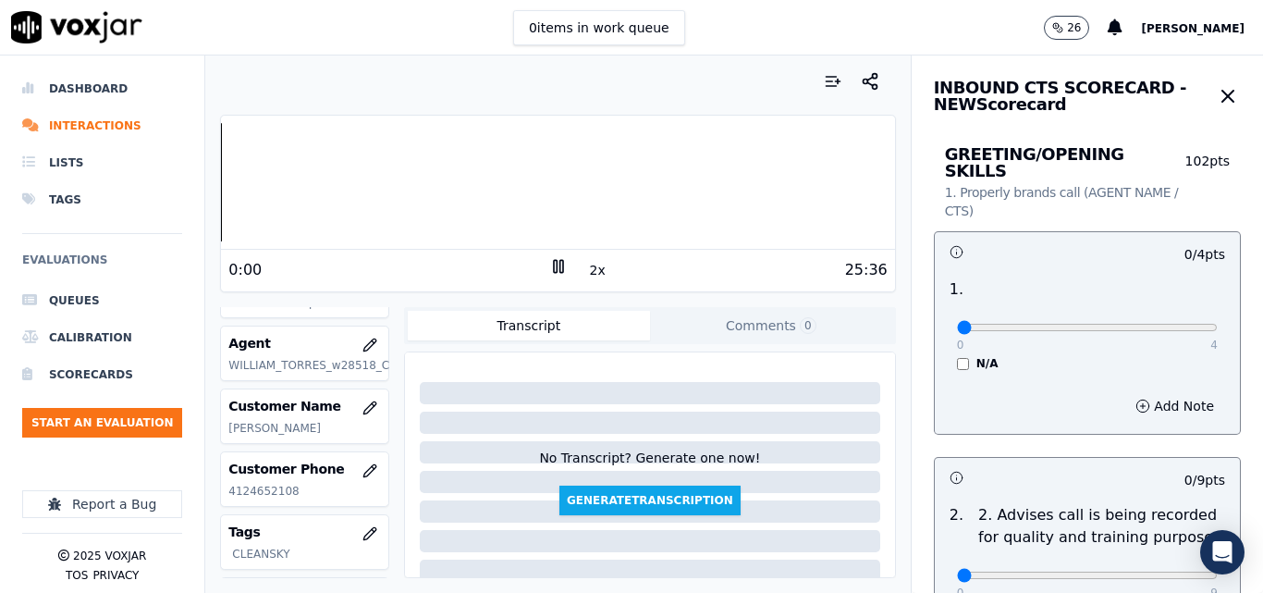
click at [153, 174] on div "Dashboard Interactions Lists Tags Evaluations Queues Calibration Scorecards Sta…" at bounding box center [631, 323] width 1263 height 537
click at [217, 179] on div "Your browser does not support the audio element. 0:00 2x 25:36 Voxjar ID 0d9059…" at bounding box center [557, 323] width 704 height 537
click at [214, 199] on div "Your browser does not support the audio element. 0:00 2x 25:36 Voxjar ID 0d9059…" at bounding box center [557, 323] width 704 height 537
type input "3"
click at [1096, 324] on input "range" at bounding box center [1087, 327] width 261 height 7
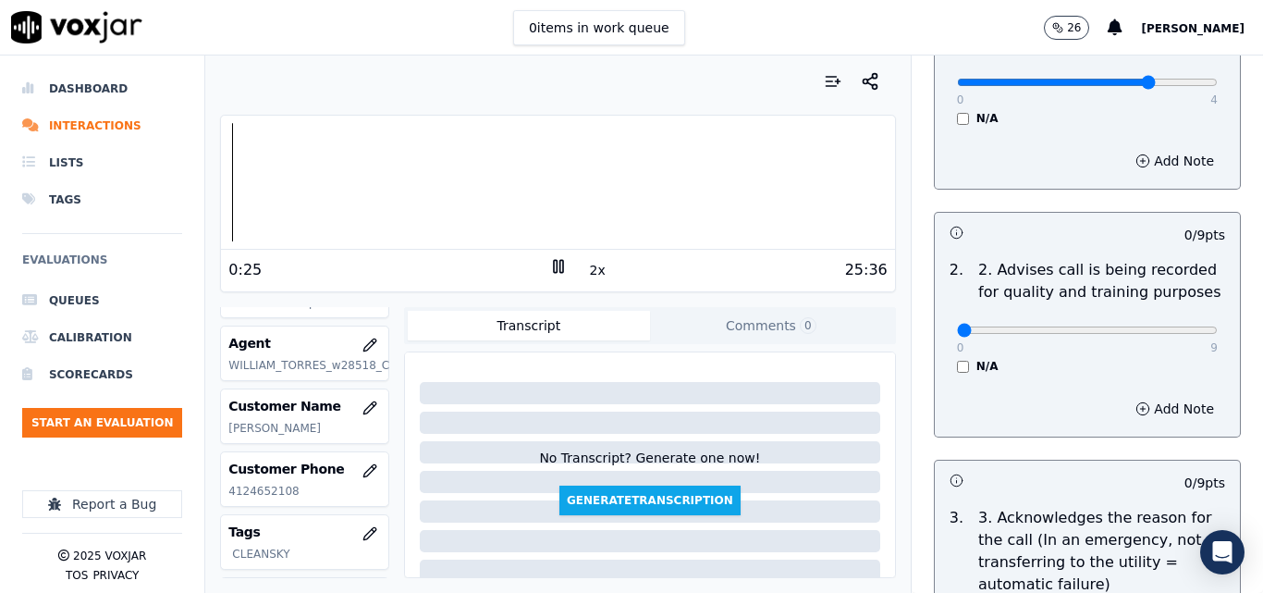
scroll to position [277, 0]
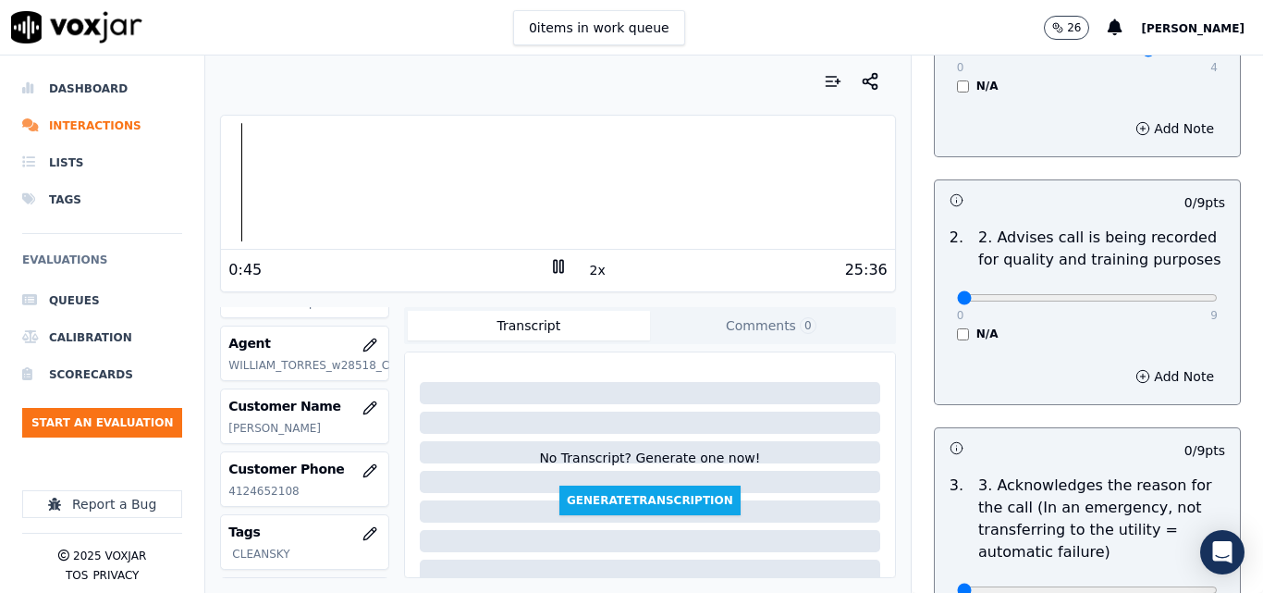
click at [586, 273] on button "2x" at bounding box center [597, 270] width 23 height 26
click at [549, 272] on icon at bounding box center [558, 266] width 18 height 18
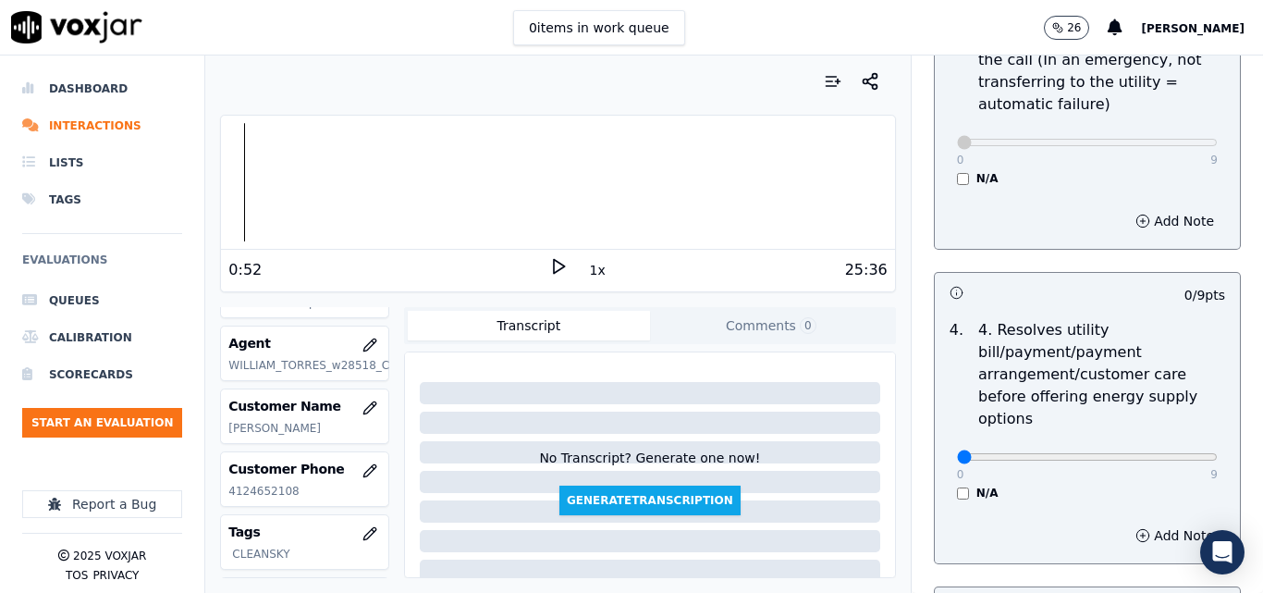
scroll to position [740, 0]
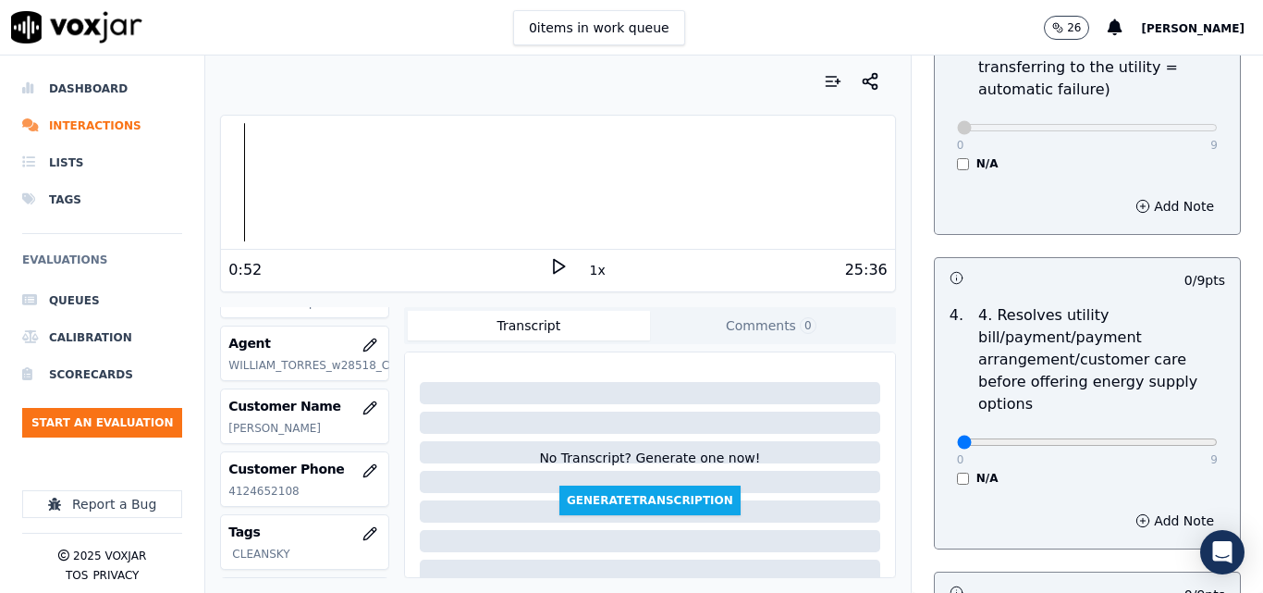
click at [957, 471] on div "N/A" at bounding box center [1087, 478] width 261 height 15
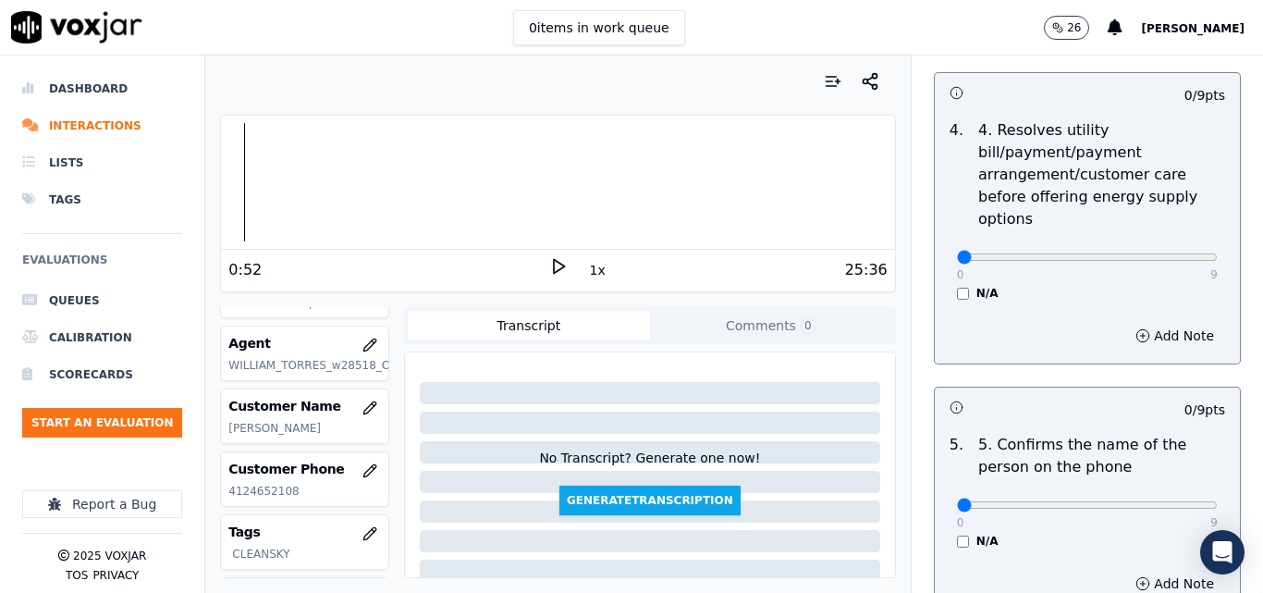
click at [957, 286] on div "N/A" at bounding box center [1087, 293] width 261 height 15
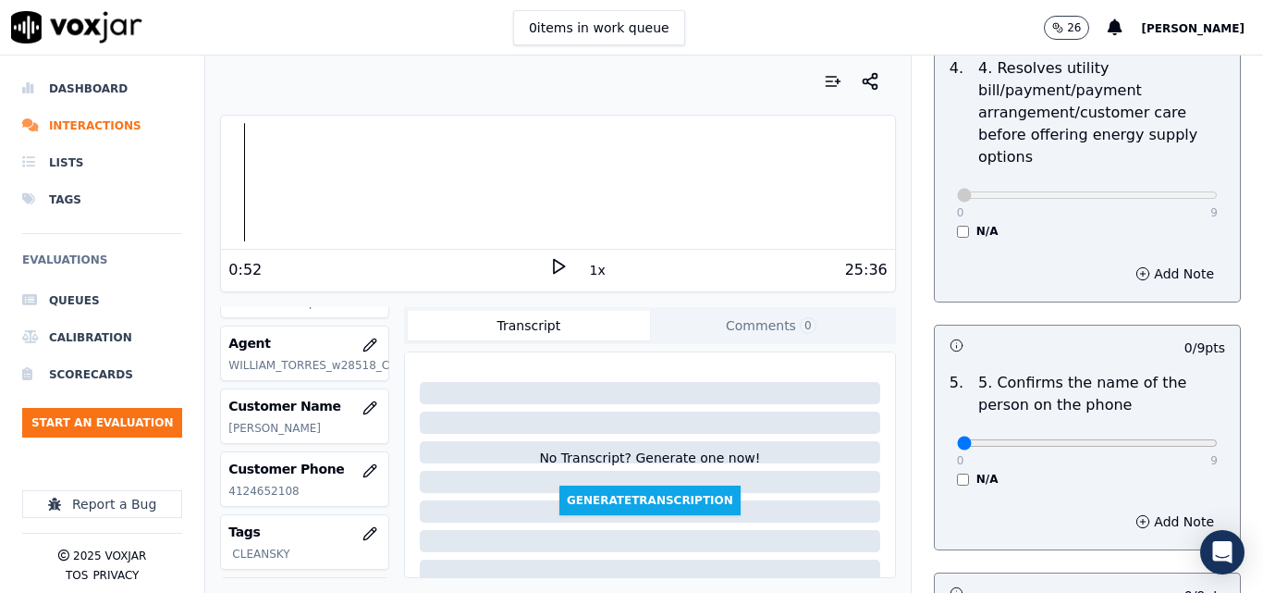
scroll to position [1109, 0]
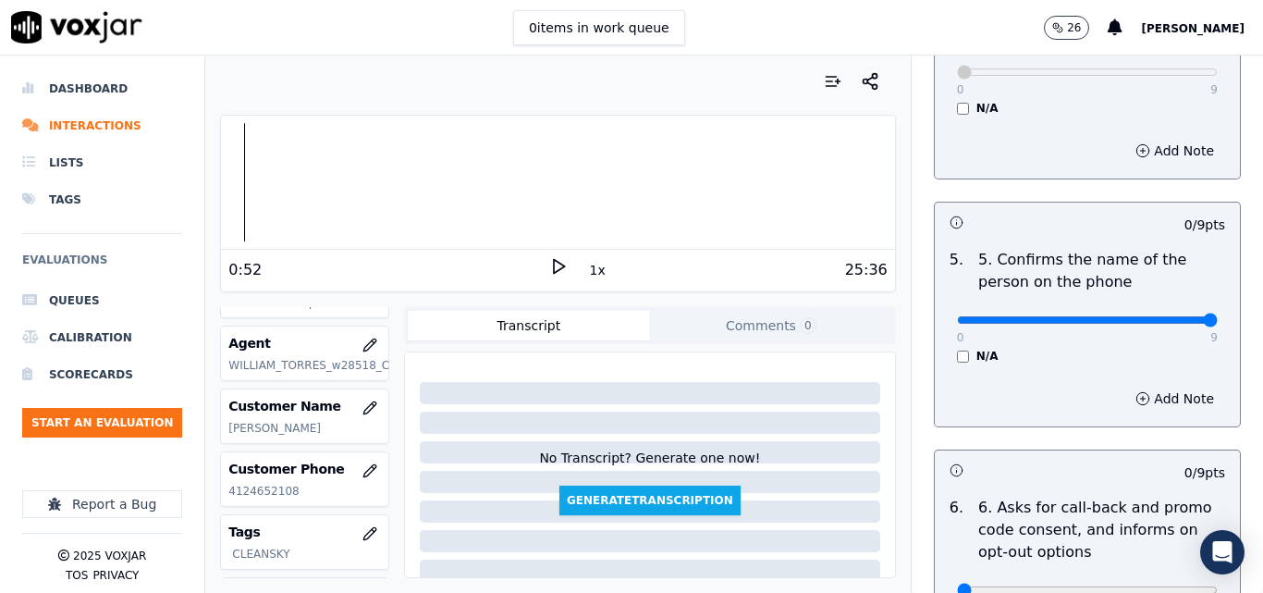
type input "9"
click at [1164, 316] on input "range" at bounding box center [1087, 319] width 261 height 7
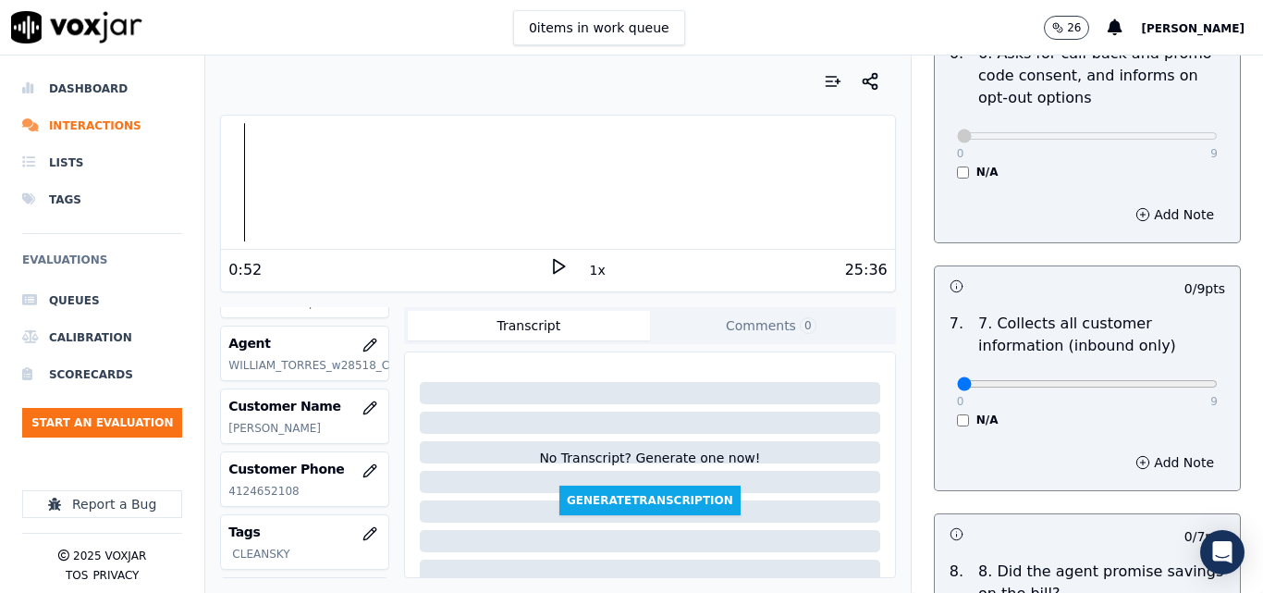
scroll to position [1572, 0]
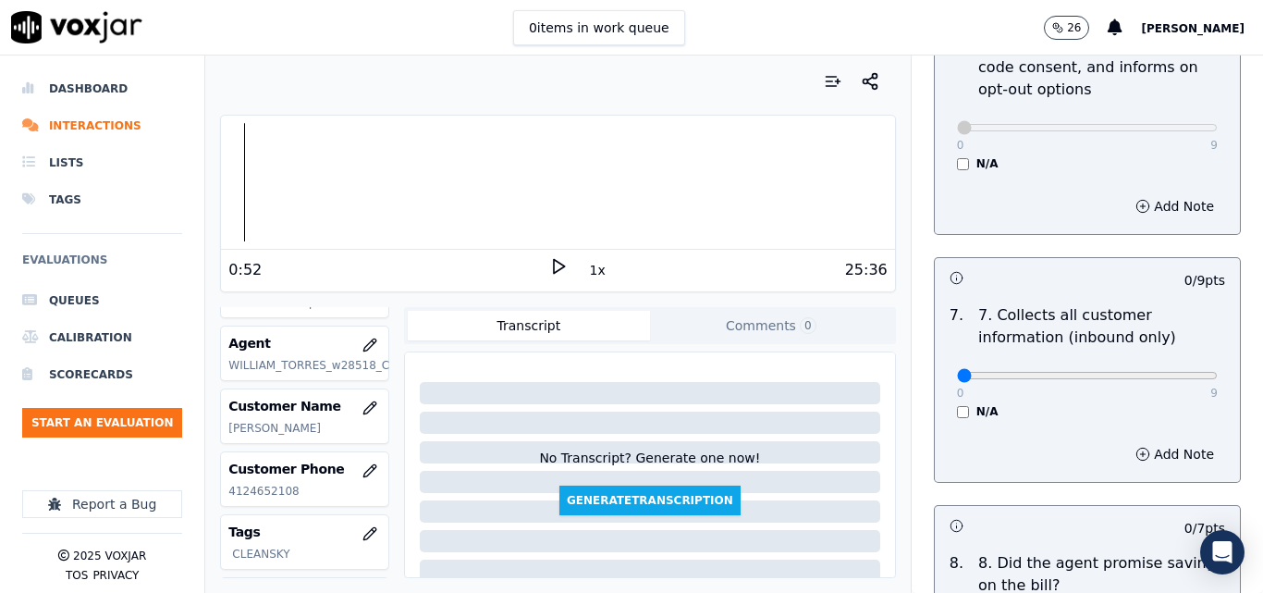
click at [554, 264] on polygon at bounding box center [559, 267] width 11 height 14
click at [1208, 379] on div "GREETING/OPENING SKILLS 1. Properly brands call (AGENT NAME / CTS) 102 pts 3 / …" at bounding box center [1087, 435] width 337 height 3772
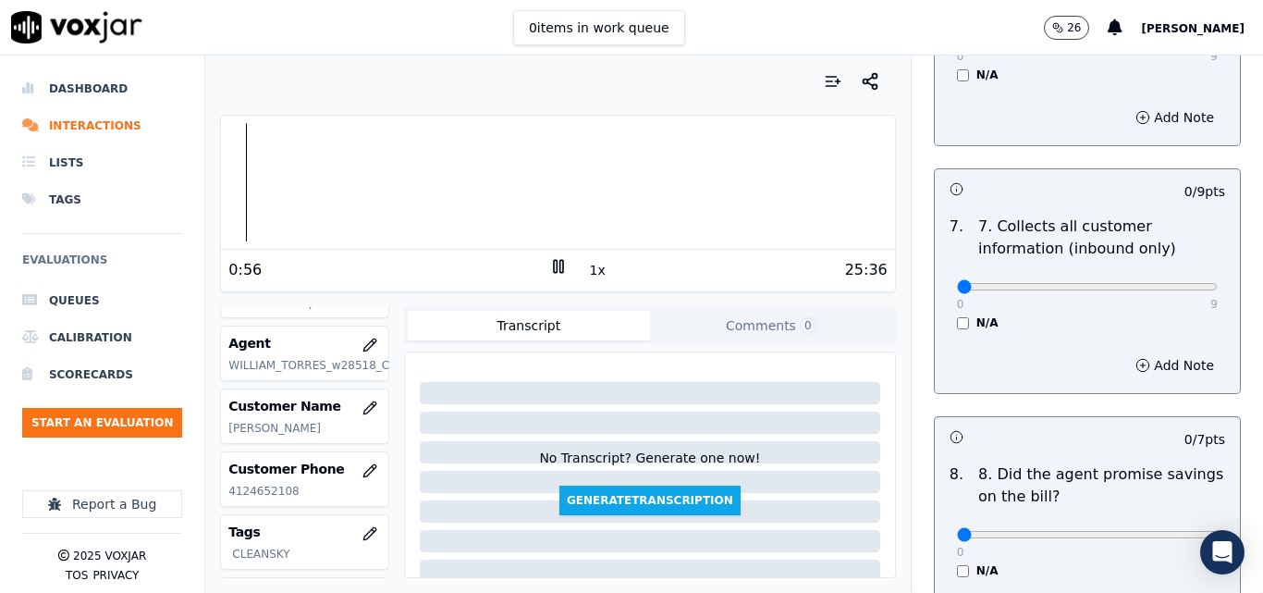
scroll to position [1664, 0]
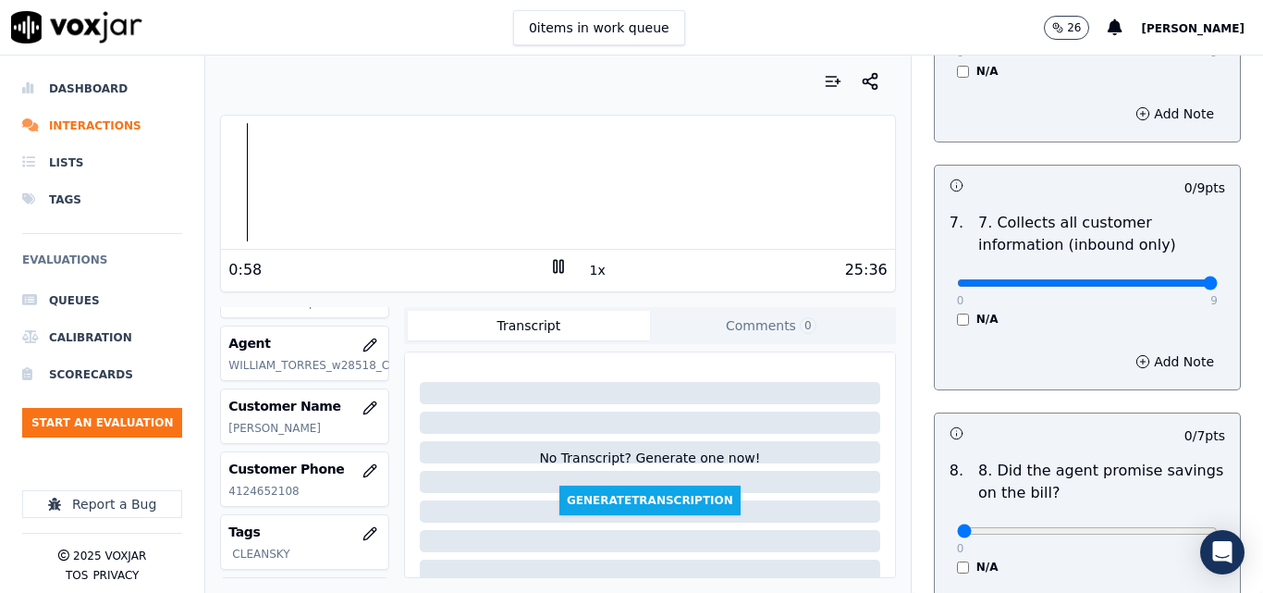
type input "9"
click at [1173, 279] on input "range" at bounding box center [1087, 282] width 261 height 7
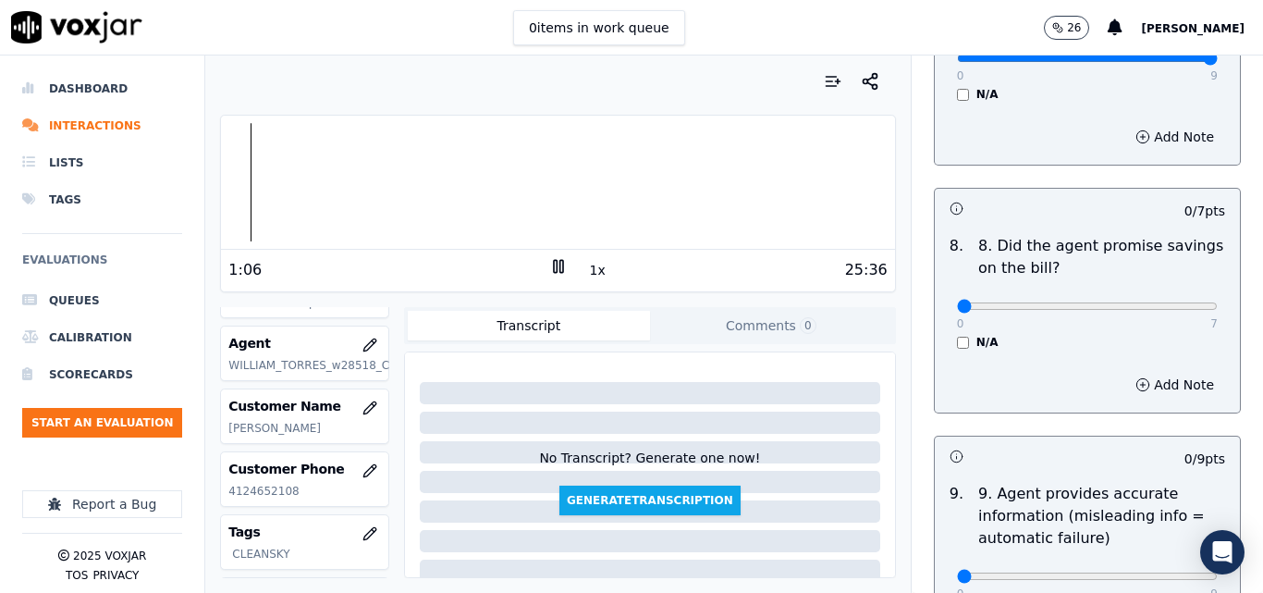
scroll to position [1941, 0]
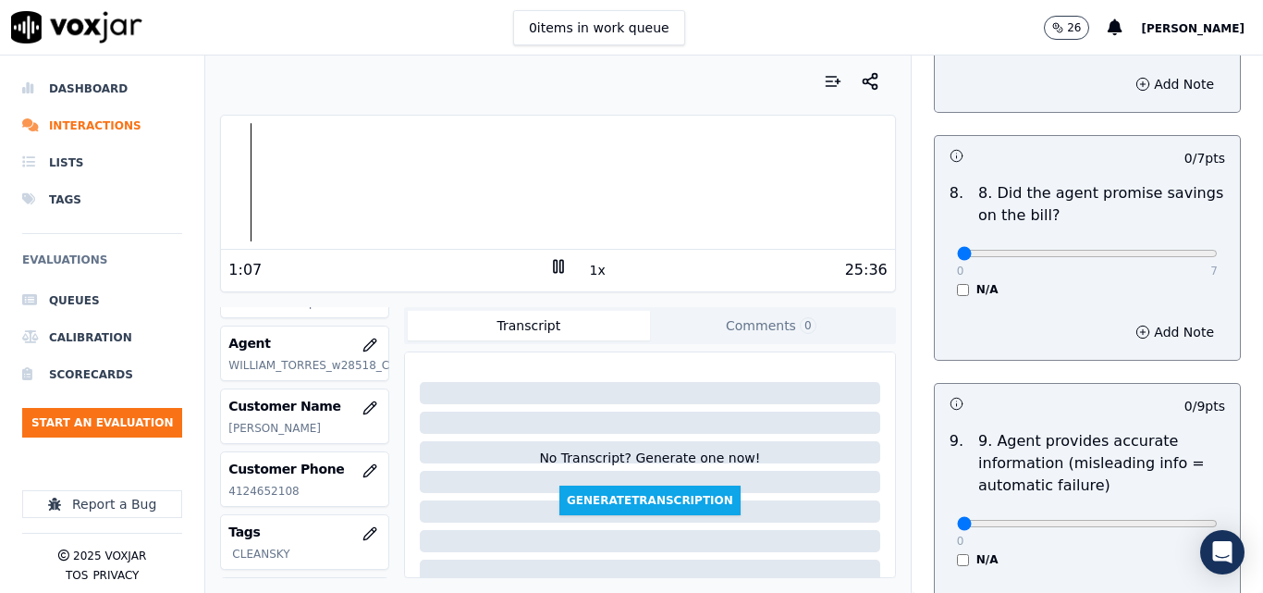
click at [957, 282] on div "N/A" at bounding box center [1087, 289] width 261 height 15
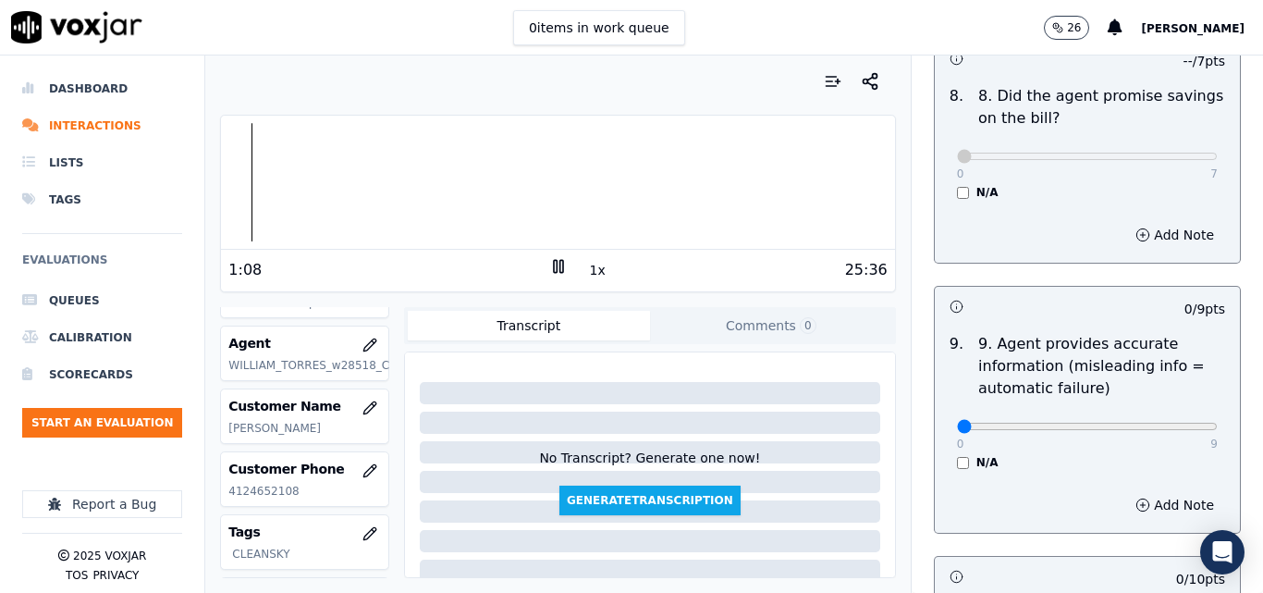
scroll to position [2126, 0]
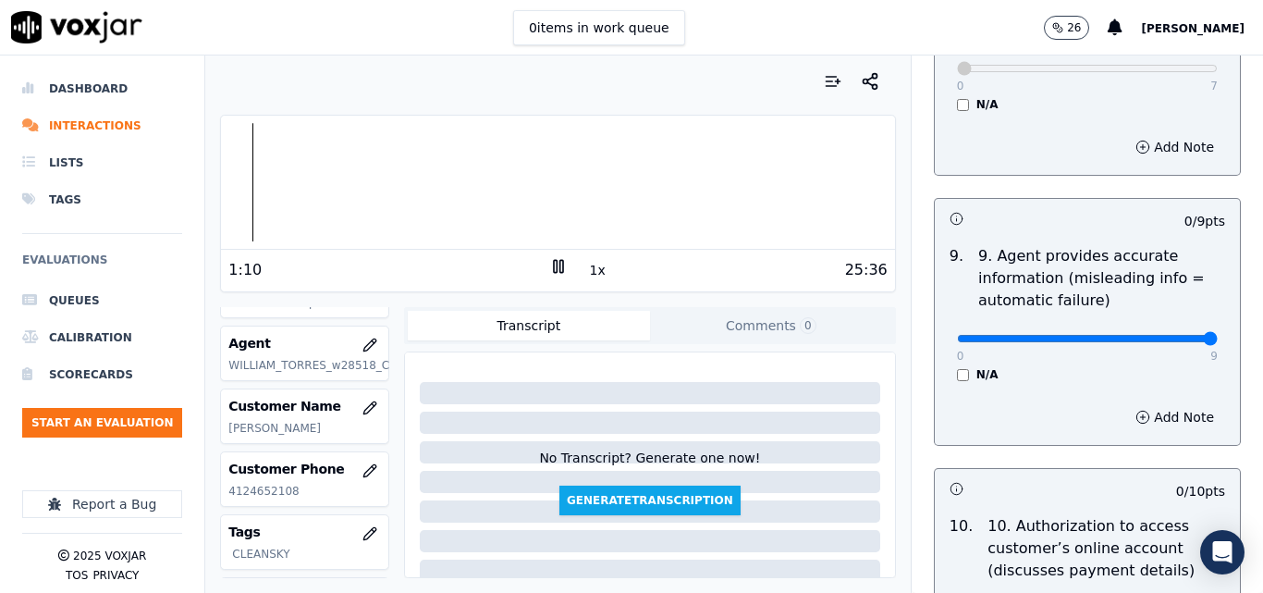
type input "9"
click at [1173, 335] on input "range" at bounding box center [1087, 338] width 261 height 7
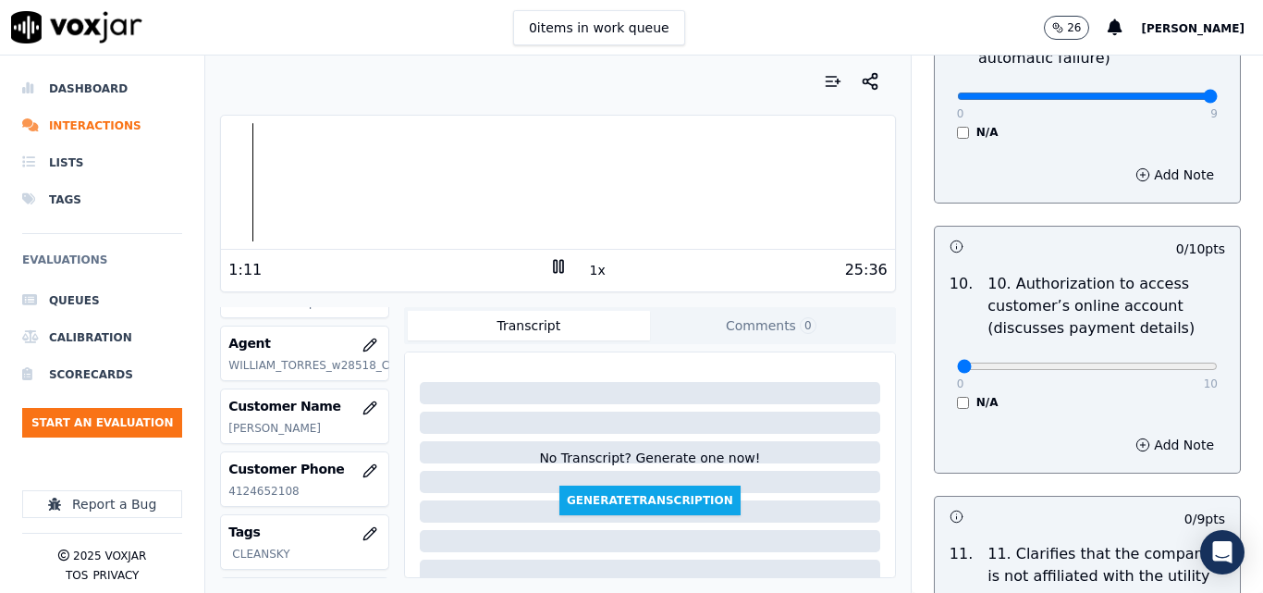
scroll to position [2496, 0]
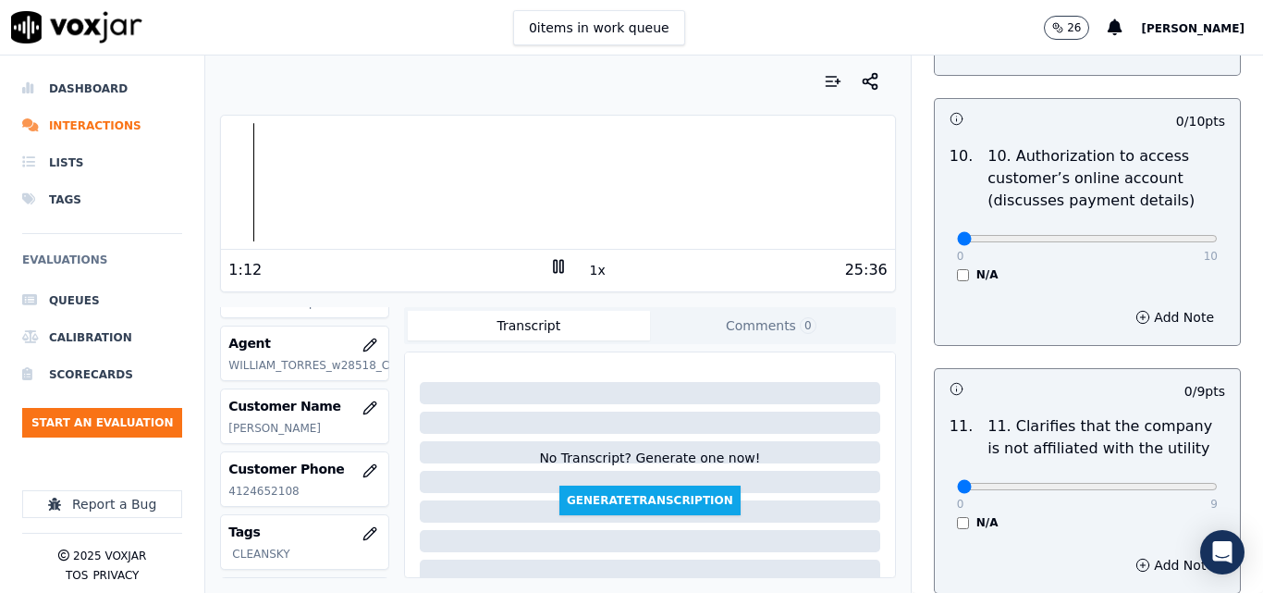
click at [957, 267] on div "N/A" at bounding box center [1087, 274] width 261 height 15
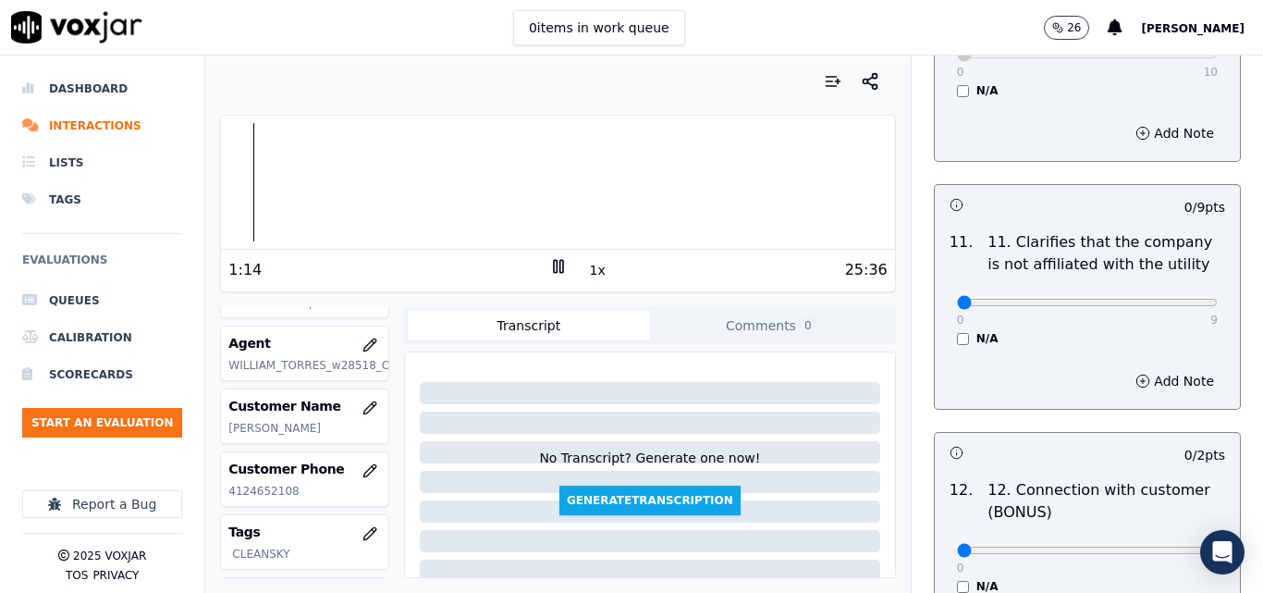
scroll to position [2681, 0]
type input "9"
click at [1159, 298] on input "range" at bounding box center [1087, 301] width 261 height 7
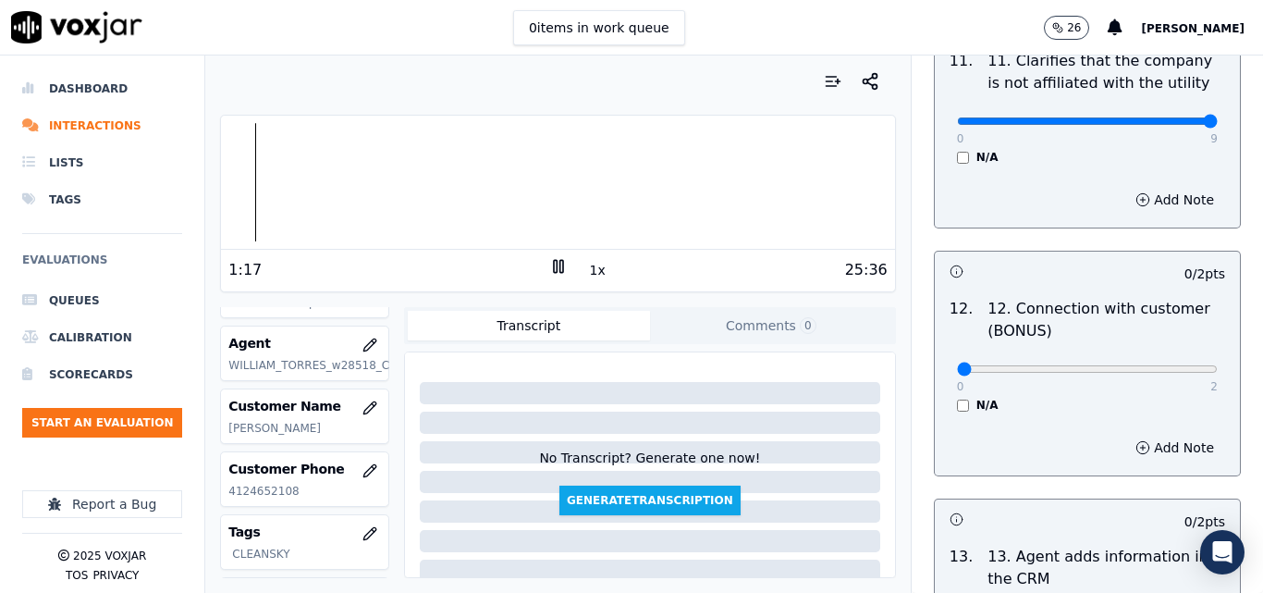
scroll to position [2866, 0]
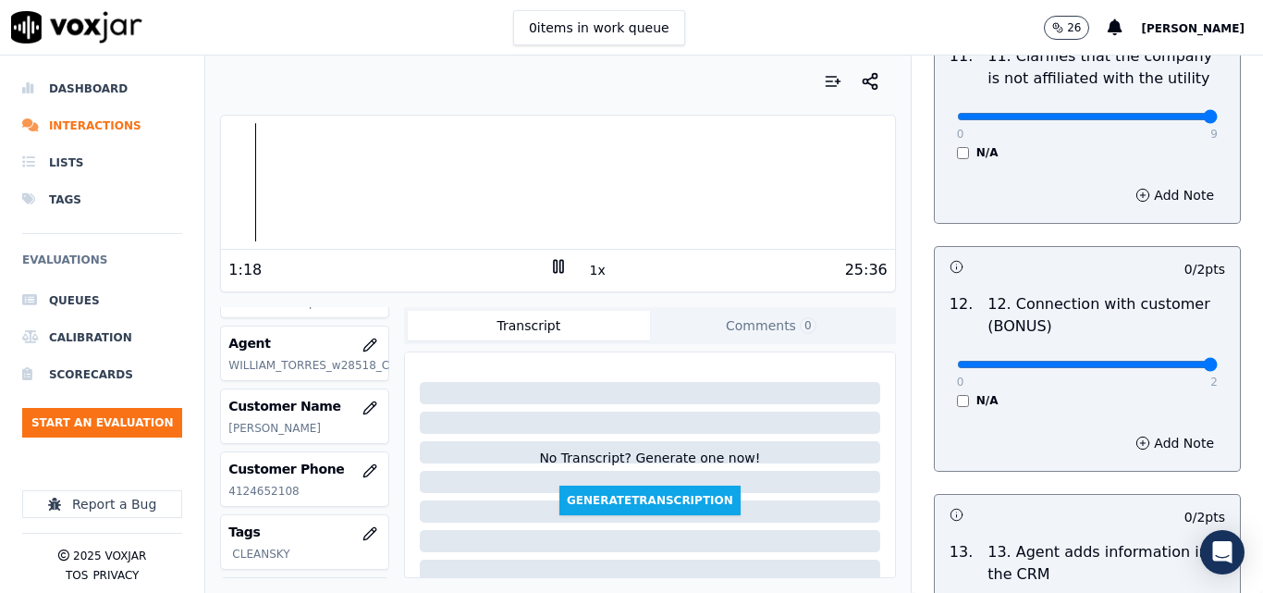
type input "2"
click at [1157, 361] on input "range" at bounding box center [1087, 364] width 261 height 7
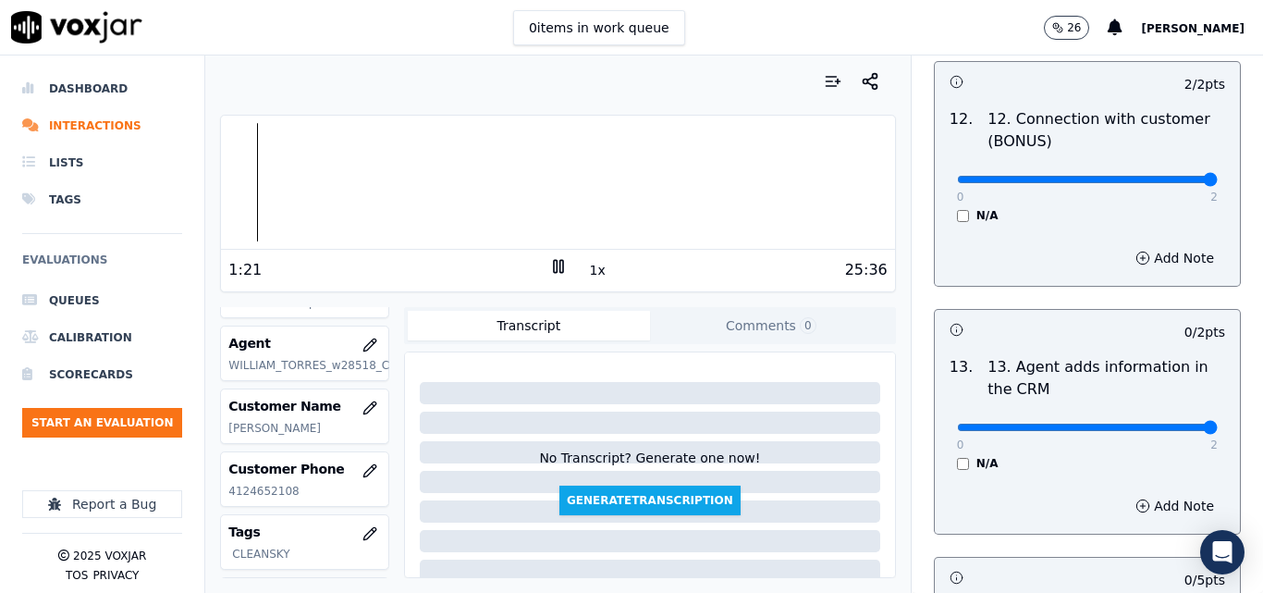
type input "2"
click at [1171, 423] on input "range" at bounding box center [1087, 426] width 261 height 7
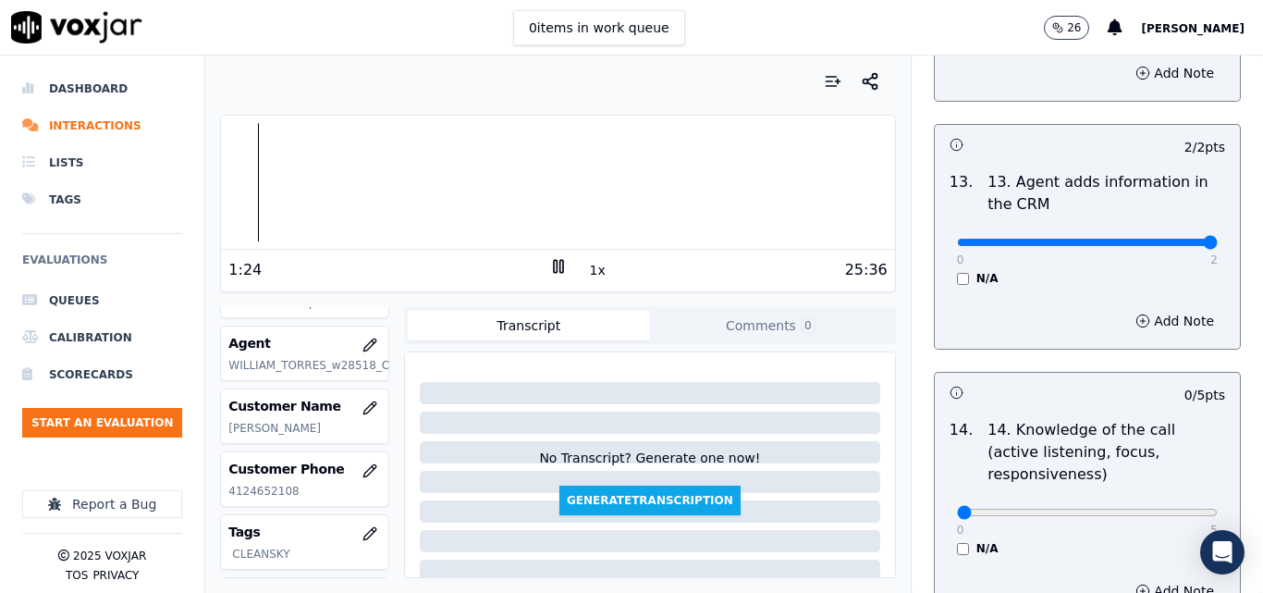
scroll to position [3376, 0]
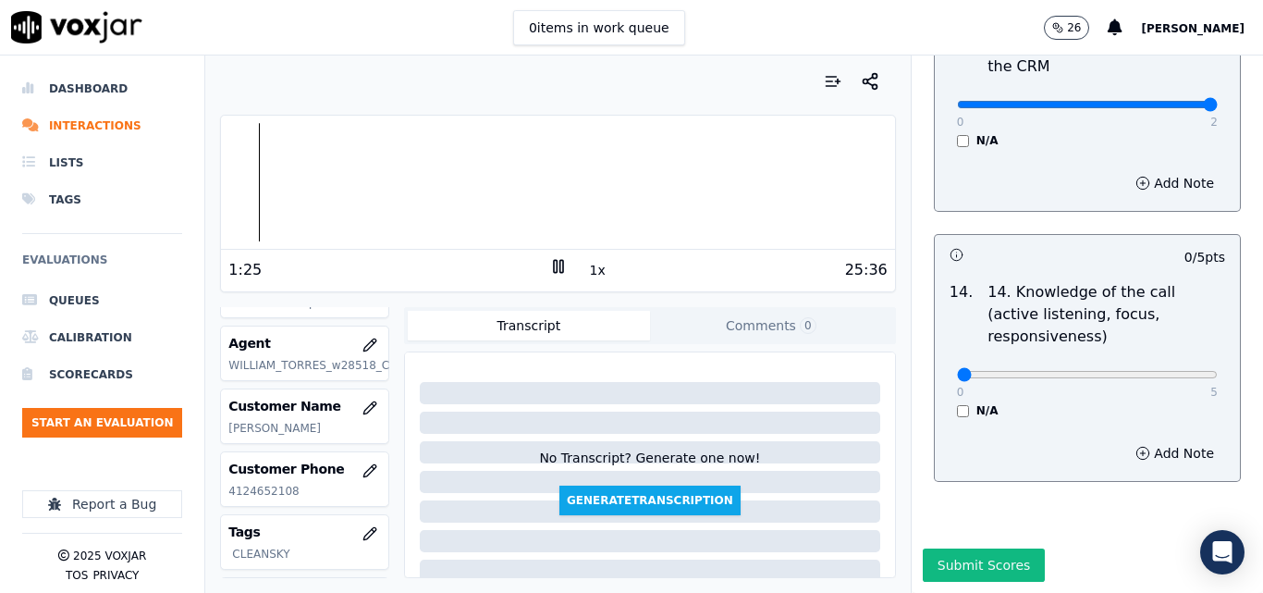
click at [1180, 348] on div "0 5 N/A" at bounding box center [1087, 383] width 290 height 70
type input "5"
click at [1160, 371] on input "range" at bounding box center [1087, 374] width 261 height 7
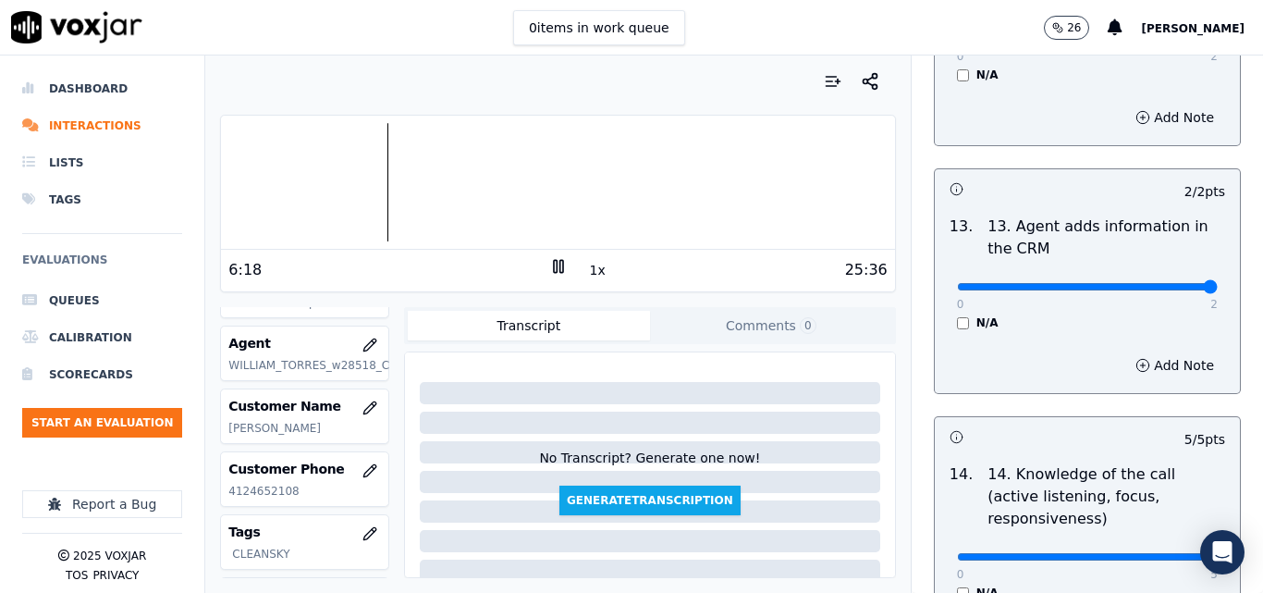
scroll to position [3099, 0]
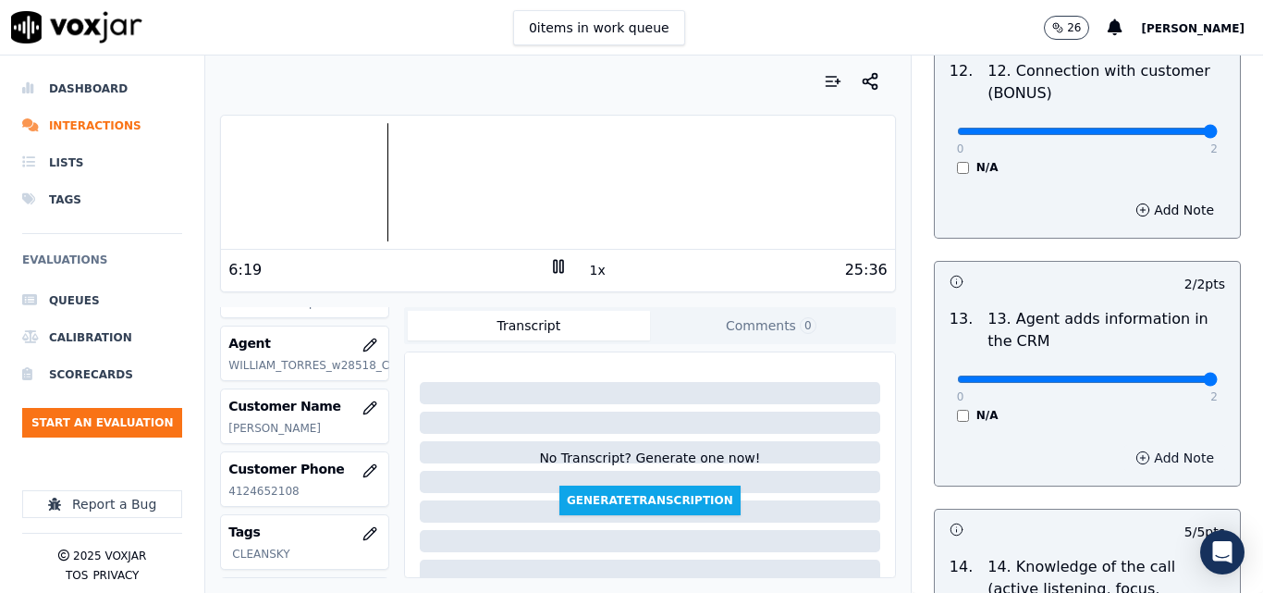
click at [1135, 450] on icon "button" at bounding box center [1142, 457] width 15 height 15
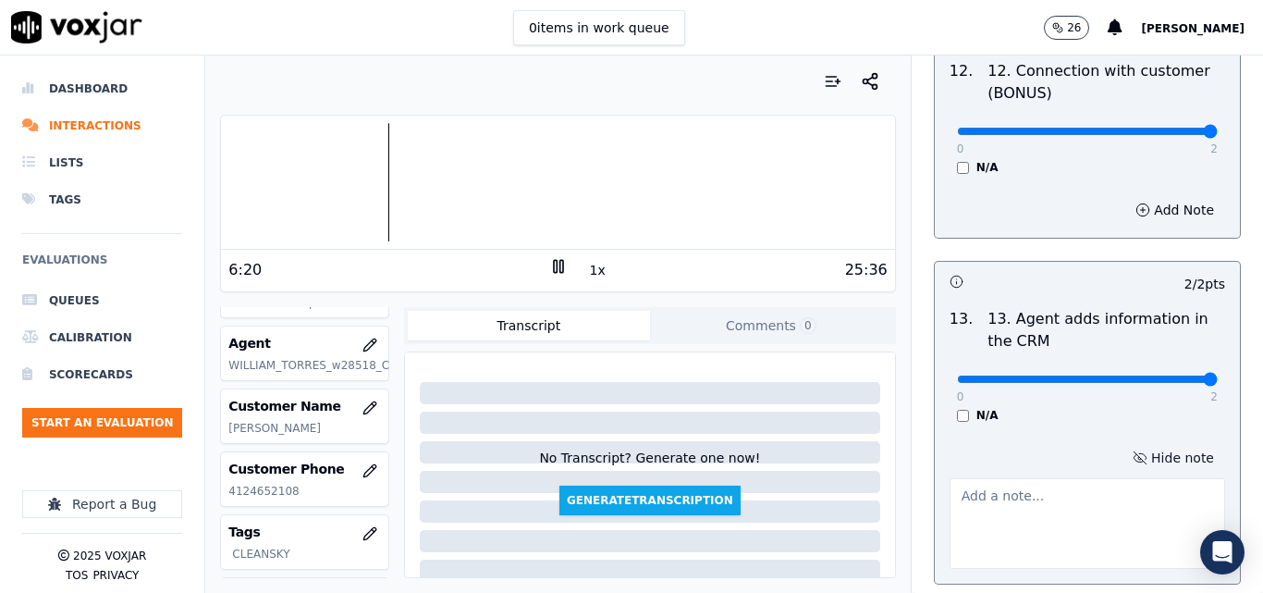
click at [1037, 478] on textarea at bounding box center [1087, 523] width 276 height 91
type textarea "incorrec rate"
click at [1037, 352] on div "0 2 N/A" at bounding box center [1087, 387] width 290 height 70
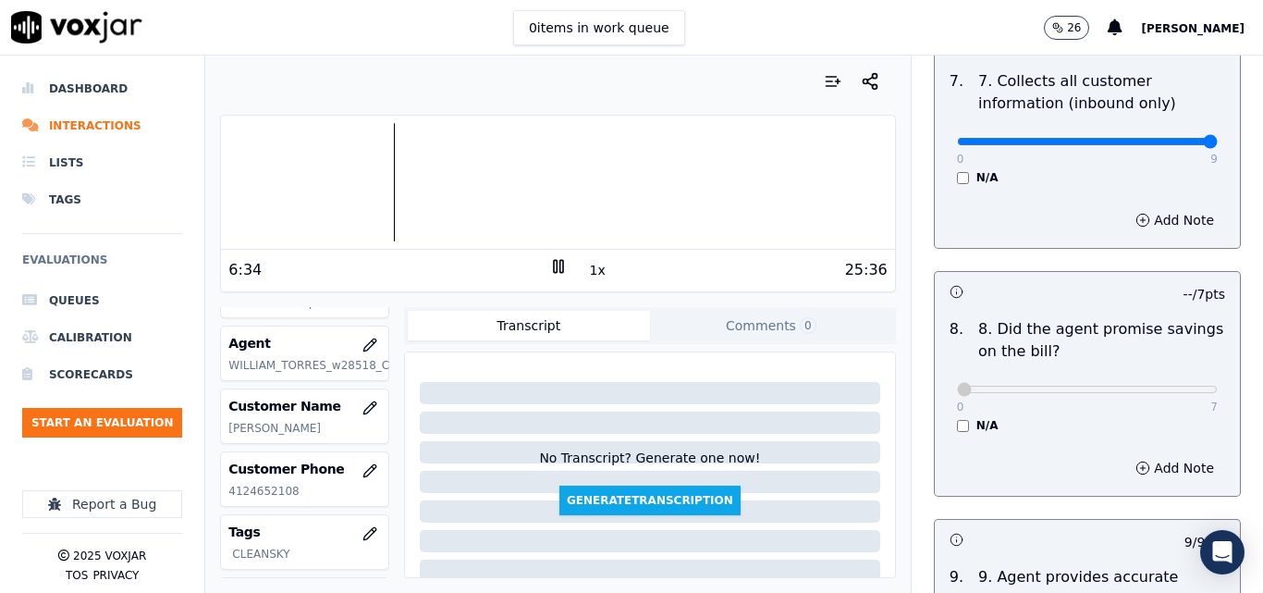
scroll to position [1805, 0]
click at [383, 181] on div at bounding box center [557, 182] width 673 height 118
click at [590, 270] on button "1x" at bounding box center [597, 270] width 23 height 26
click at [590, 271] on button "1.5x" at bounding box center [604, 270] width 36 height 26
click at [424, 179] on div at bounding box center [557, 182] width 673 height 118
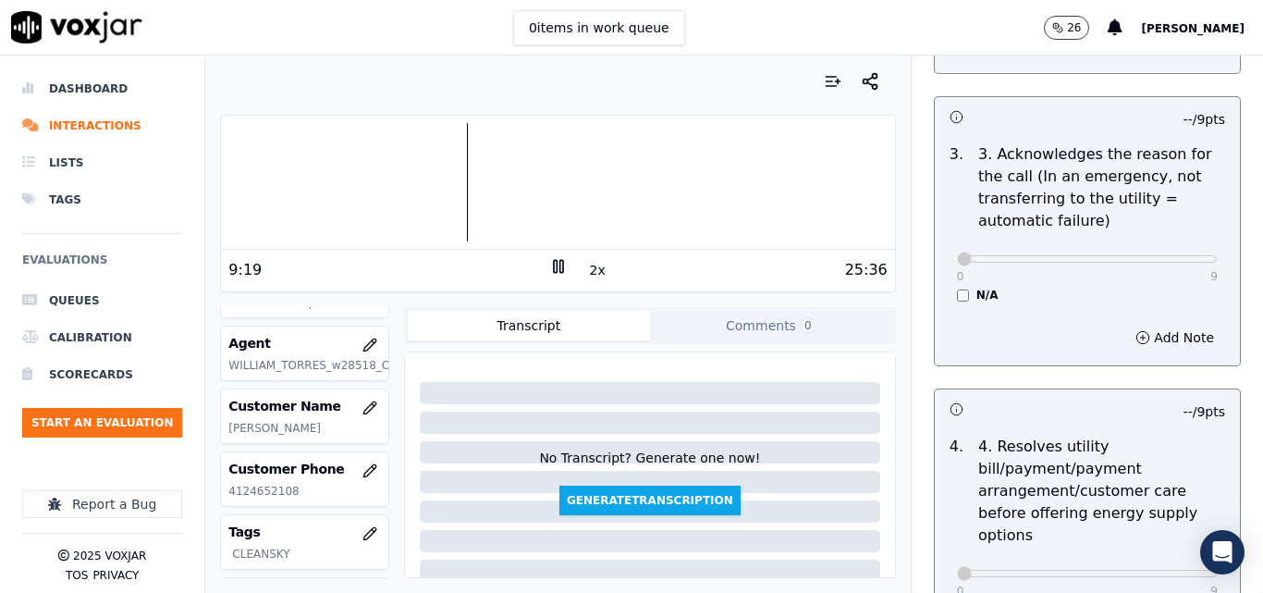
scroll to position [146, 0]
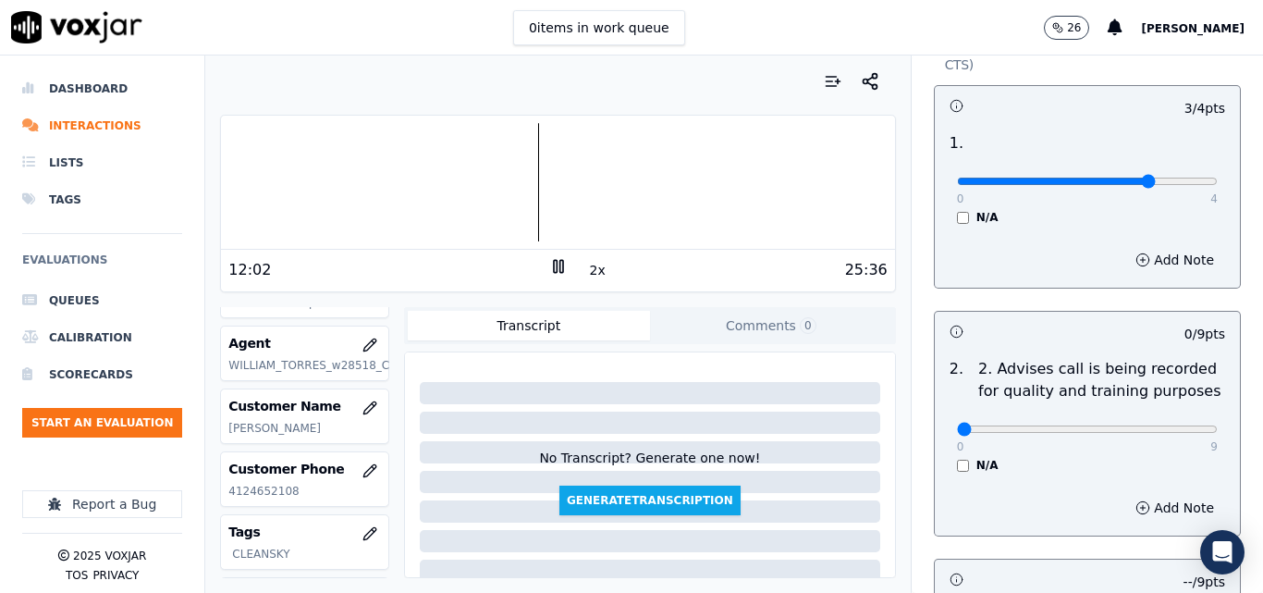
click at [517, 182] on div at bounding box center [557, 182] width 673 height 118
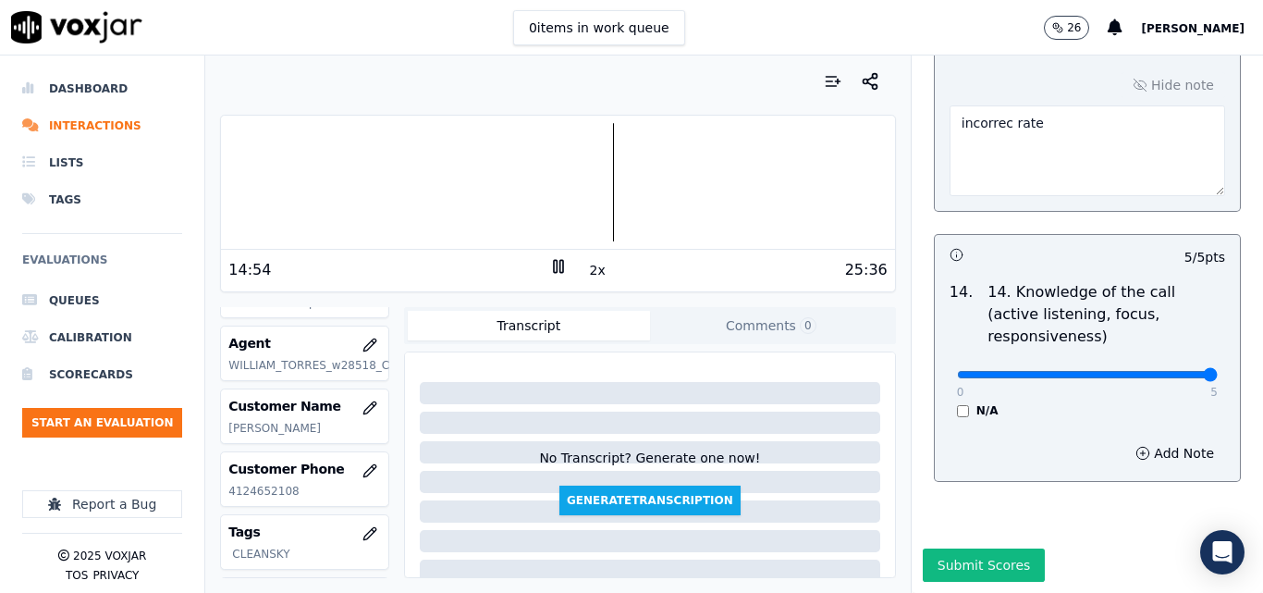
scroll to position [3474, 0]
click at [844, 188] on div at bounding box center [557, 182] width 673 height 118
click at [979, 548] on button "Submit Scores" at bounding box center [984, 564] width 123 height 33
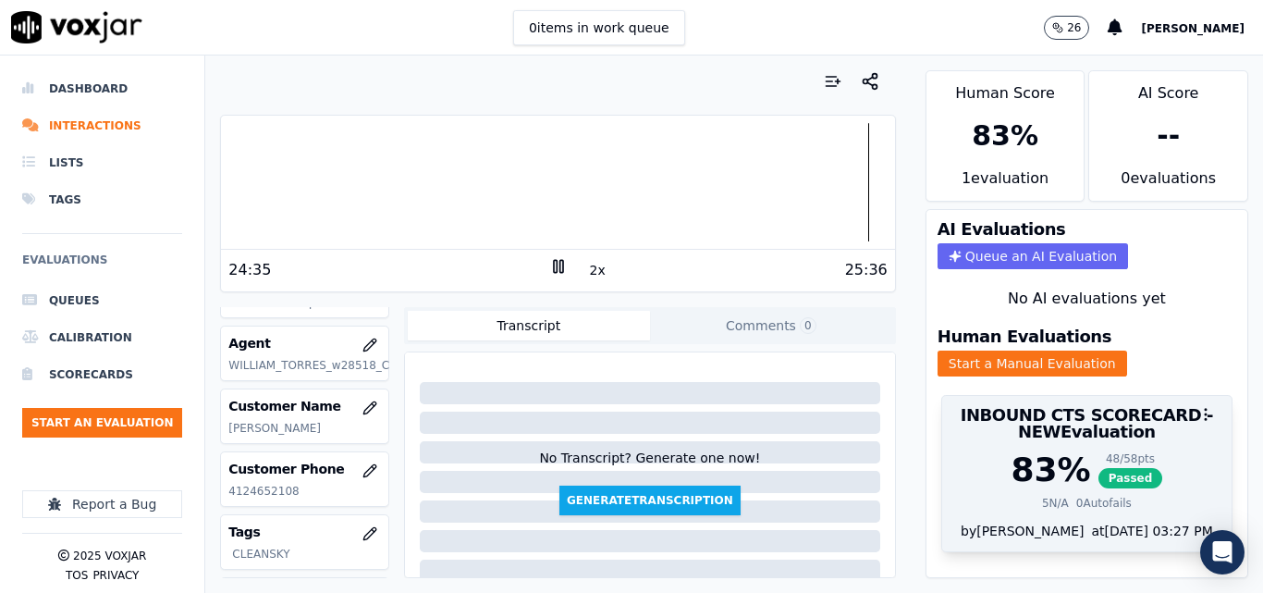
click at [1098, 463] on div "48 / 58 pts" at bounding box center [1130, 458] width 65 height 15
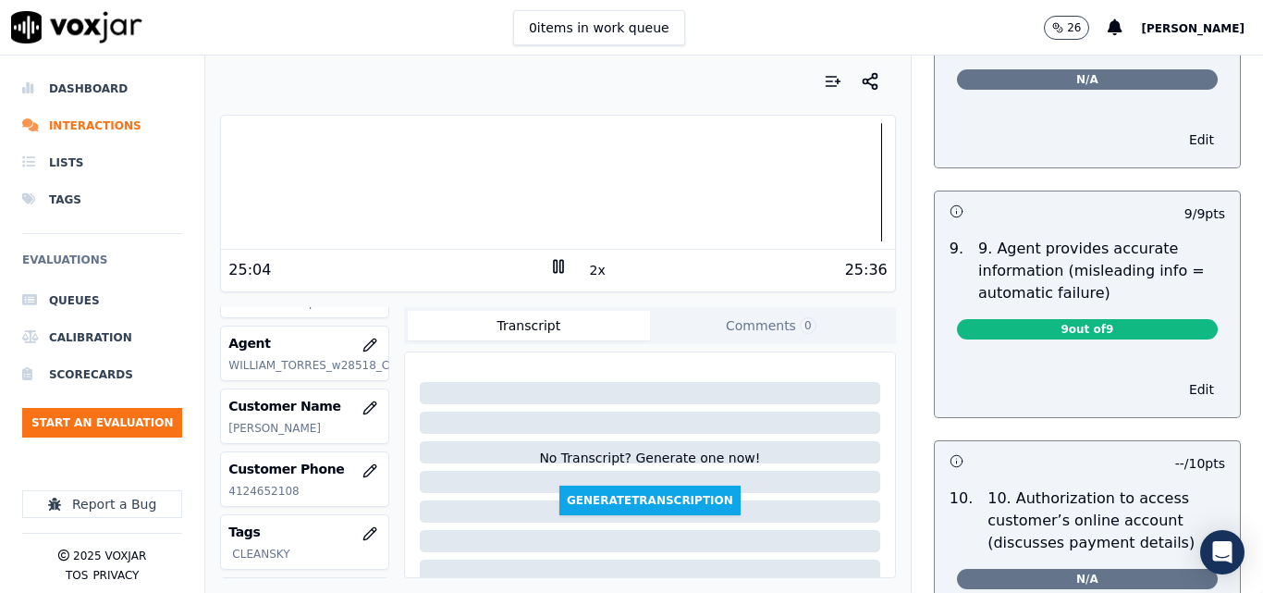
scroll to position [1943, 0]
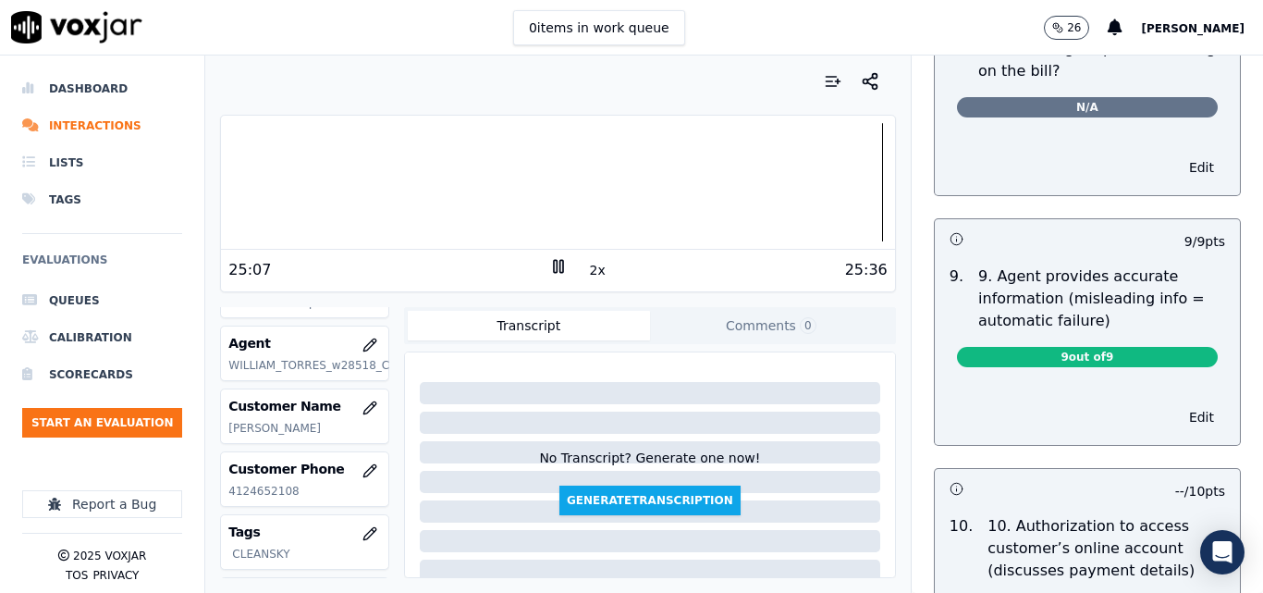
click at [1178, 404] on button "Edit" at bounding box center [1201, 417] width 47 height 26
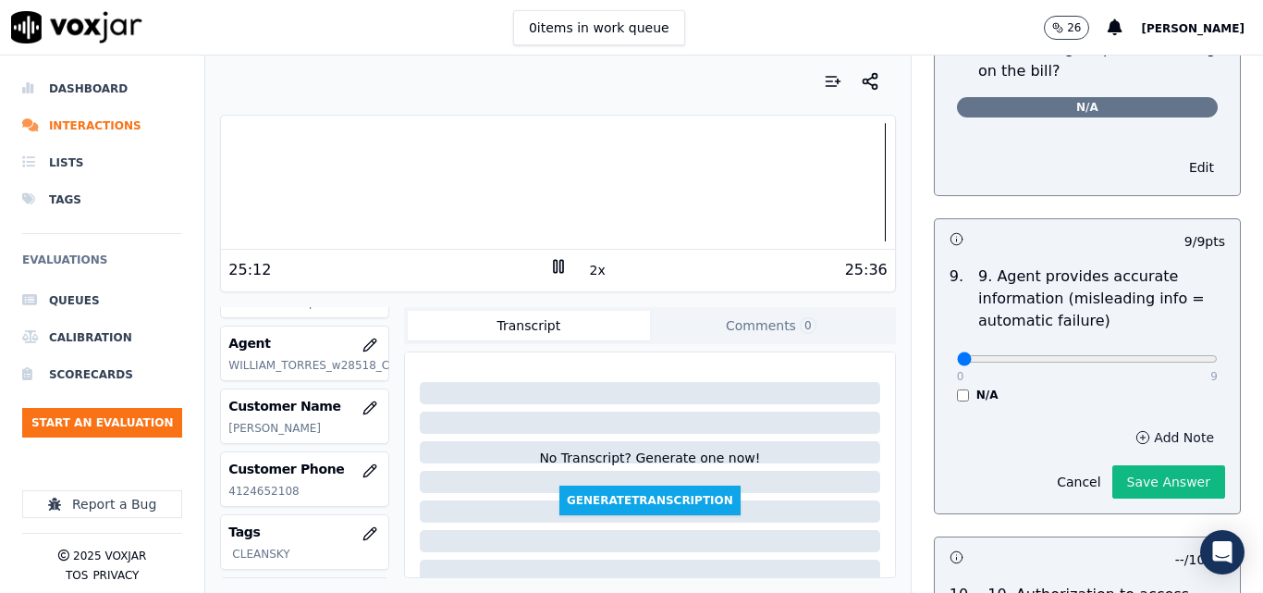
click at [1135, 430] on icon "button" at bounding box center [1142, 437] width 15 height 15
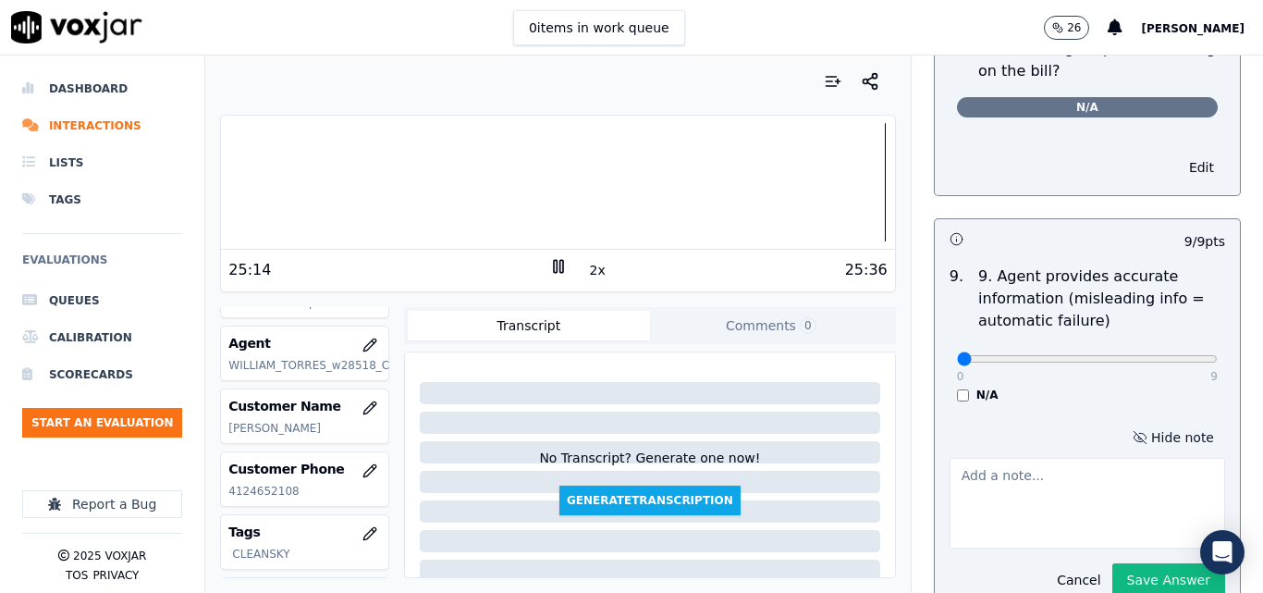
click at [996, 482] on textarea at bounding box center [1087, 503] width 276 height 91
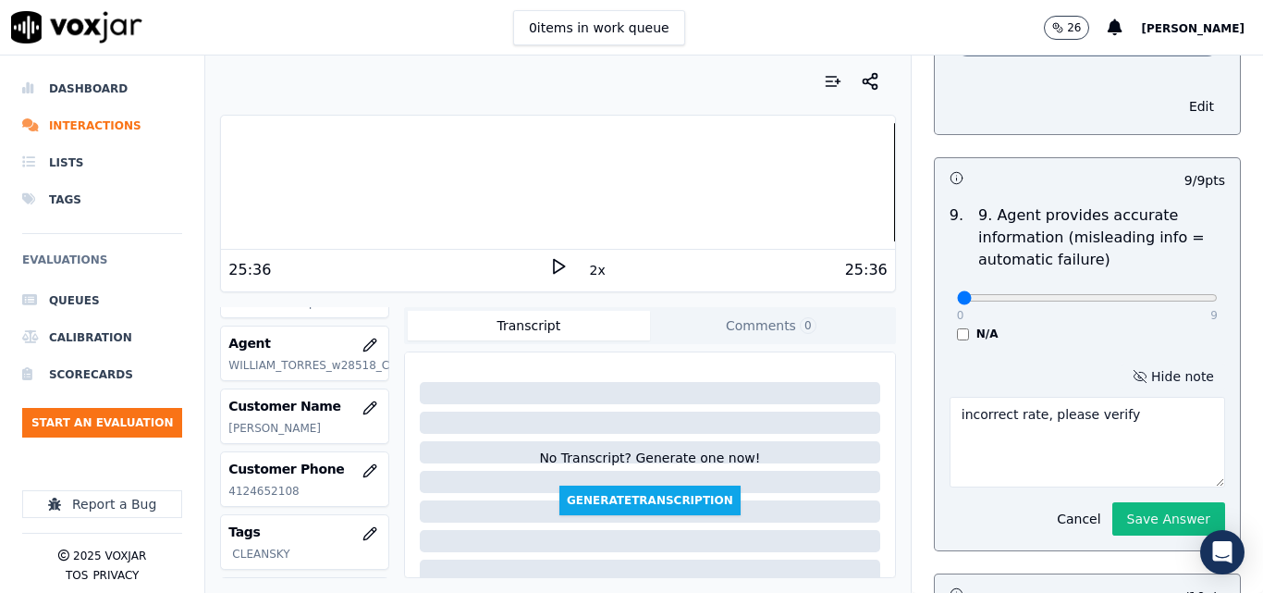
scroll to position [2036, 0]
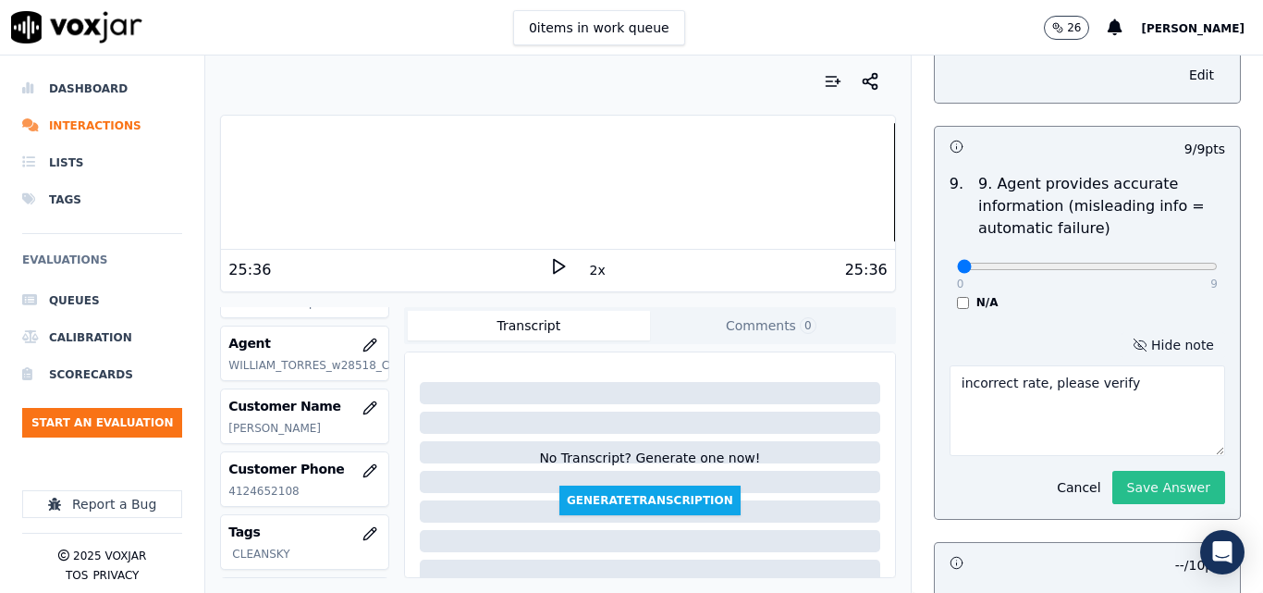
type textarea "incorrect rate, please verify"
click at [1127, 476] on button "Save Answer" at bounding box center [1168, 487] width 113 height 33
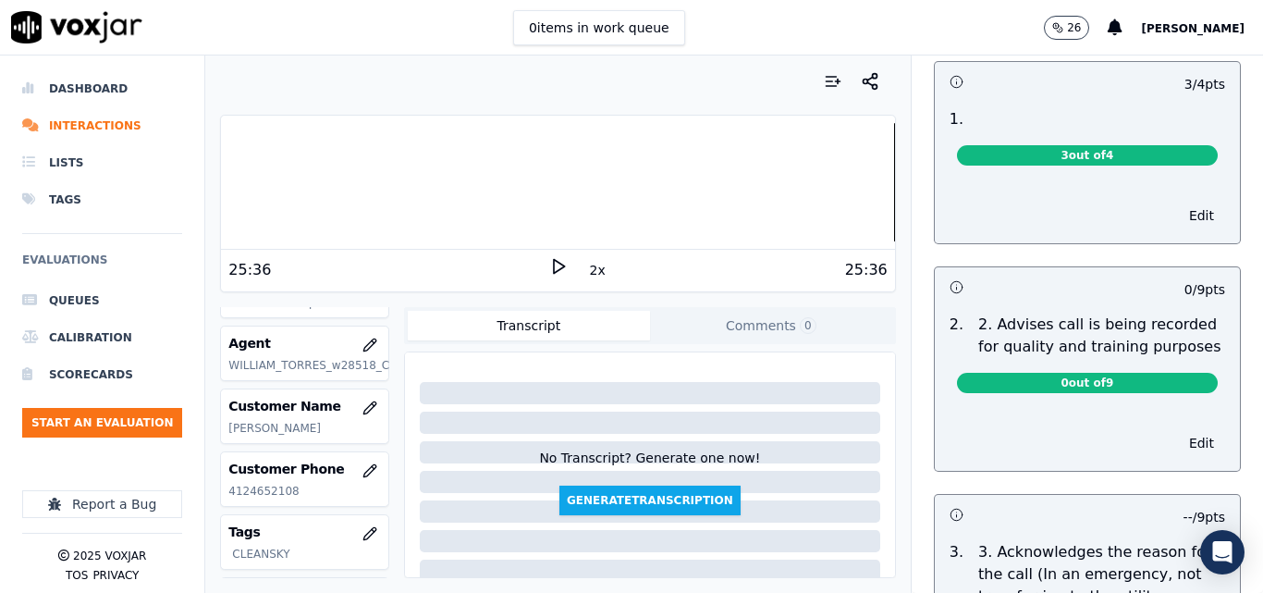
scroll to position [0, 0]
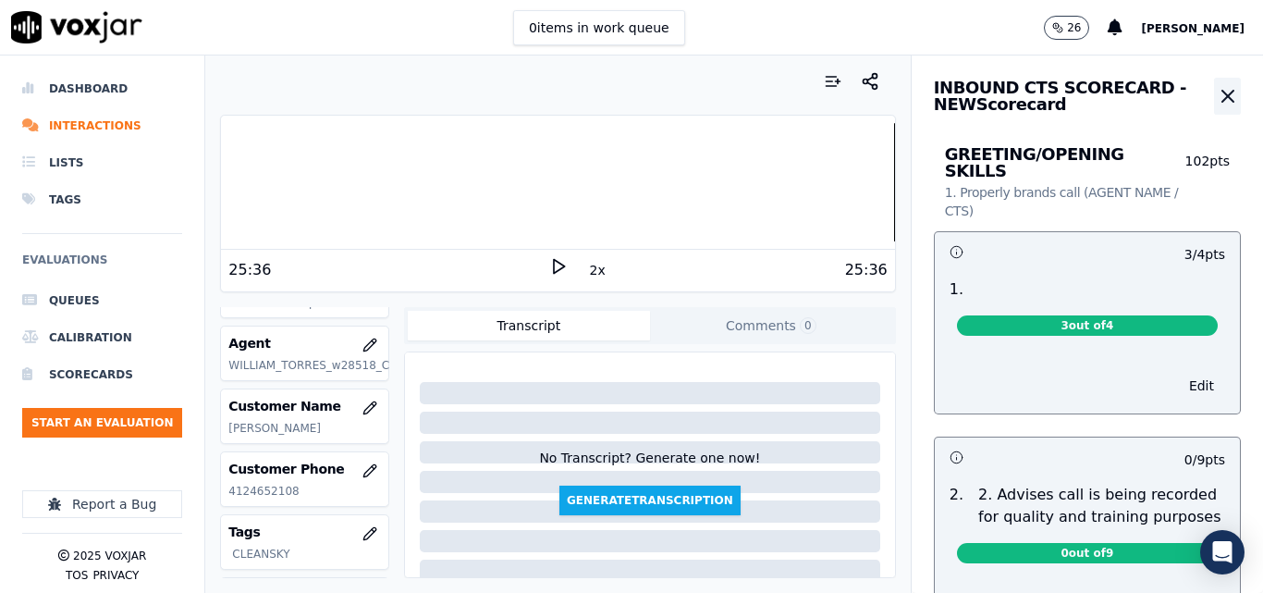
click at [1222, 92] on icon "button" at bounding box center [1227, 96] width 11 height 11
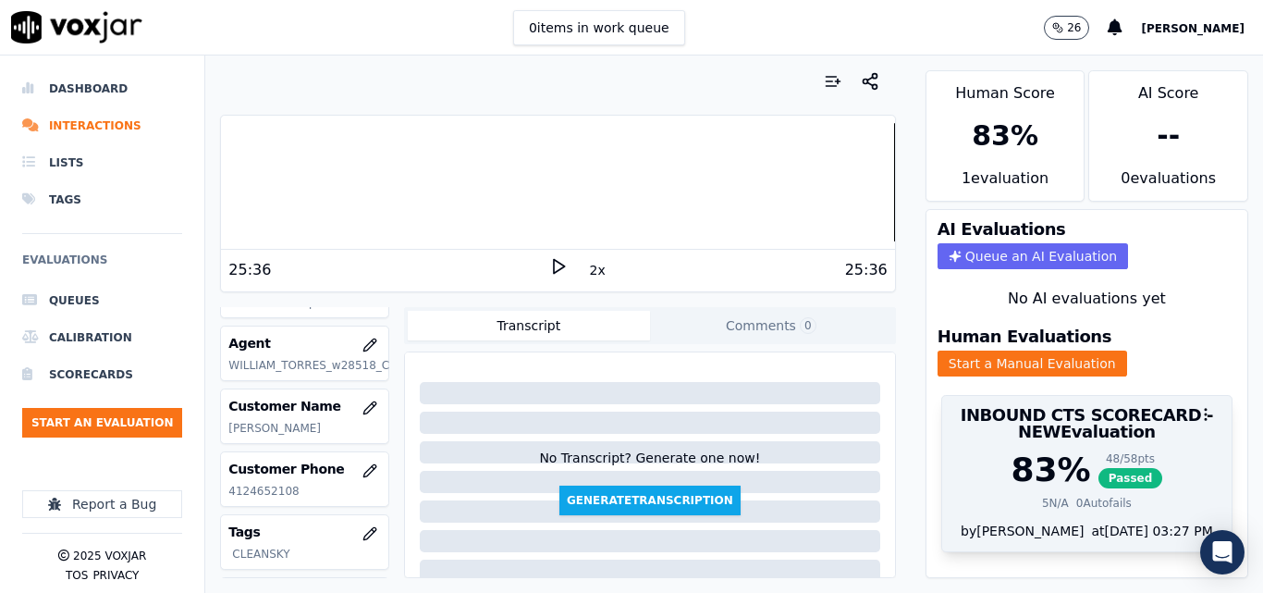
scroll to position [39, 0]
click at [1099, 468] on span "Passed" at bounding box center [1130, 478] width 65 height 20
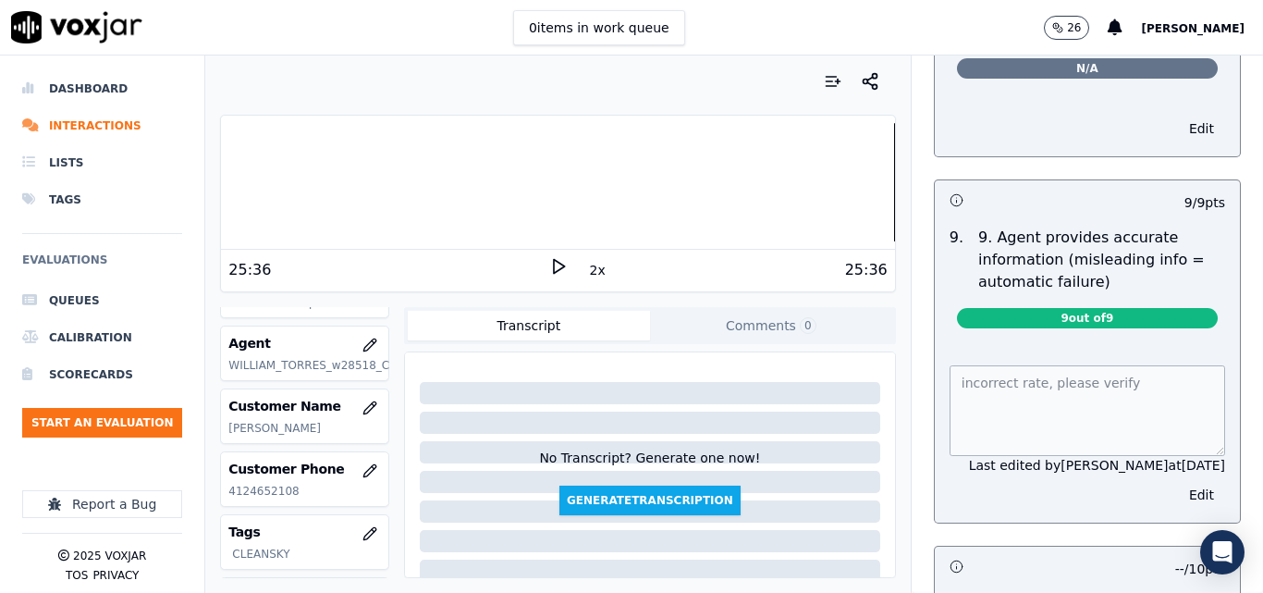
scroll to position [1967, 0]
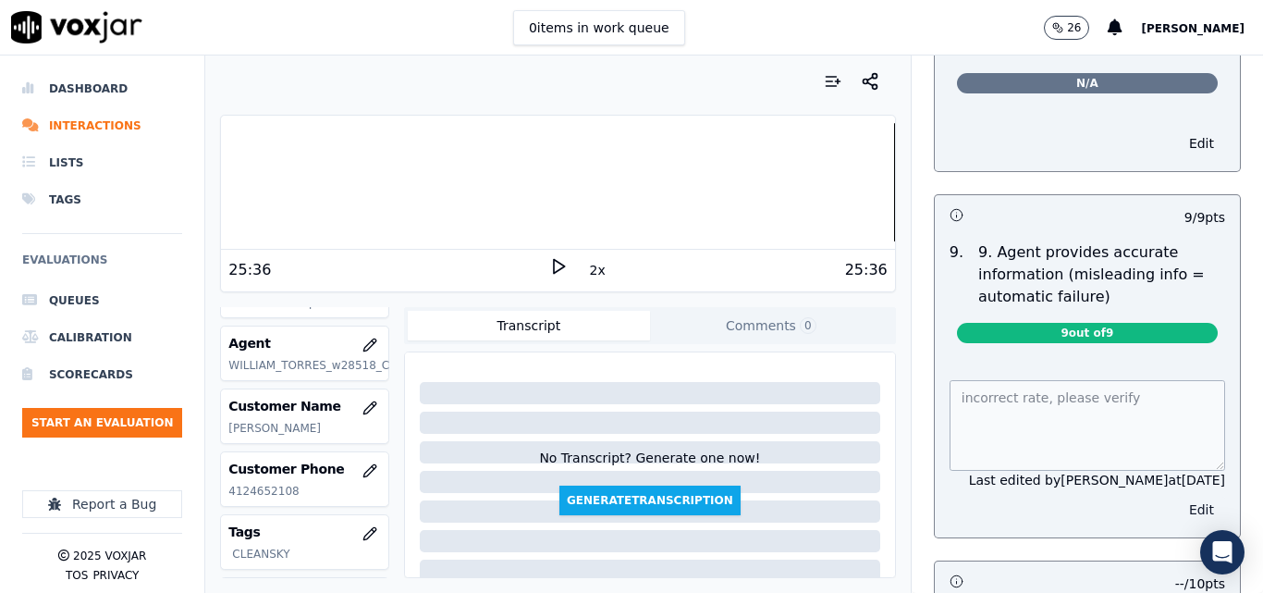
click at [1178, 496] on button "Edit" at bounding box center [1201, 509] width 47 height 26
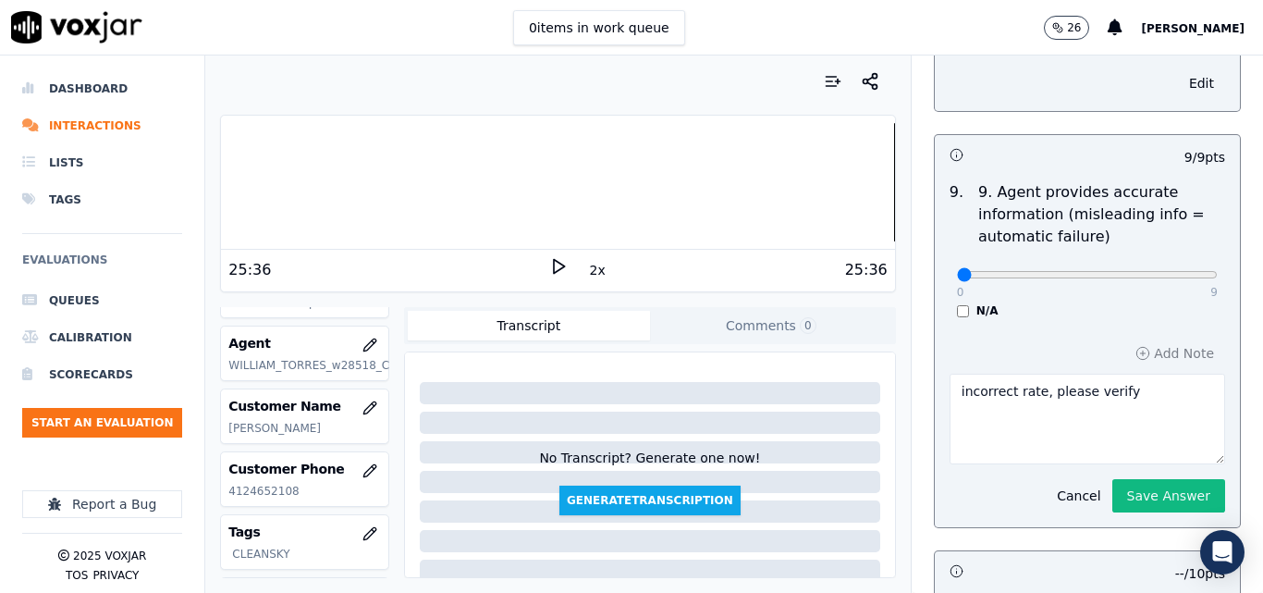
scroll to position [2060, 0]
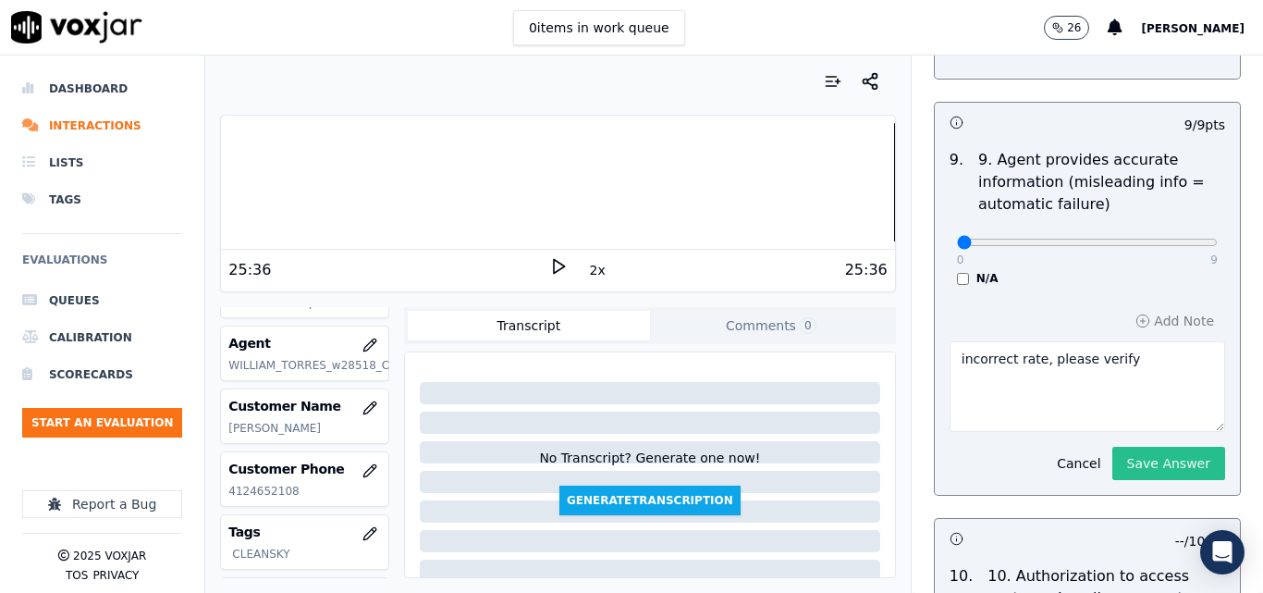
click at [1143, 451] on button "Save Answer" at bounding box center [1168, 463] width 113 height 33
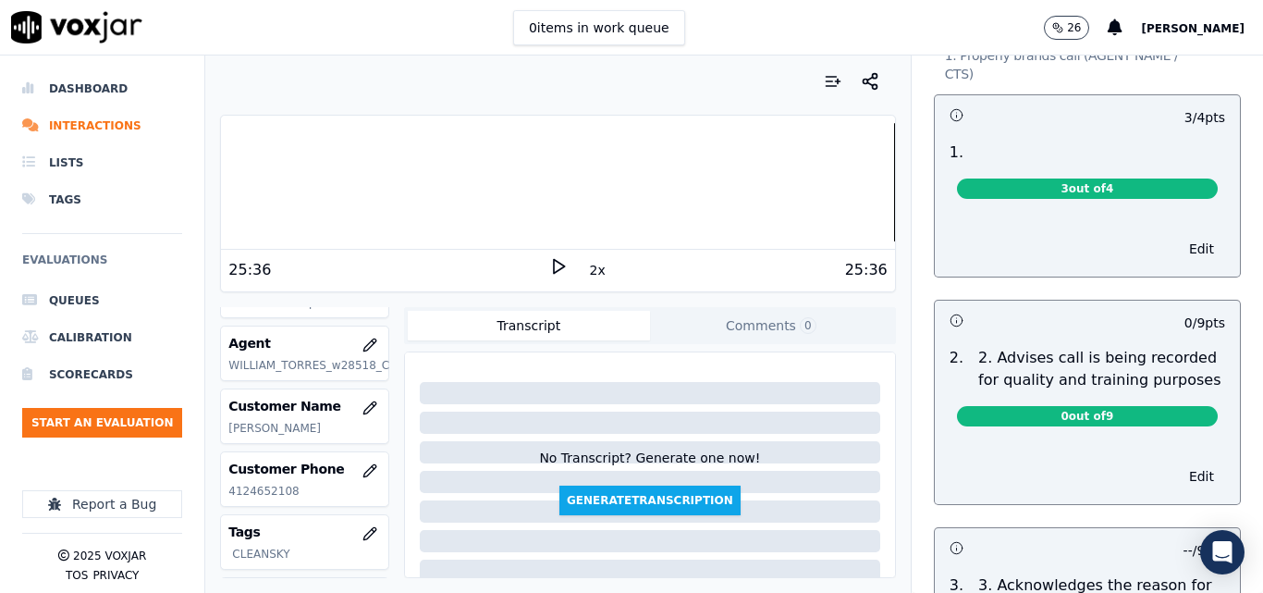
scroll to position [0, 0]
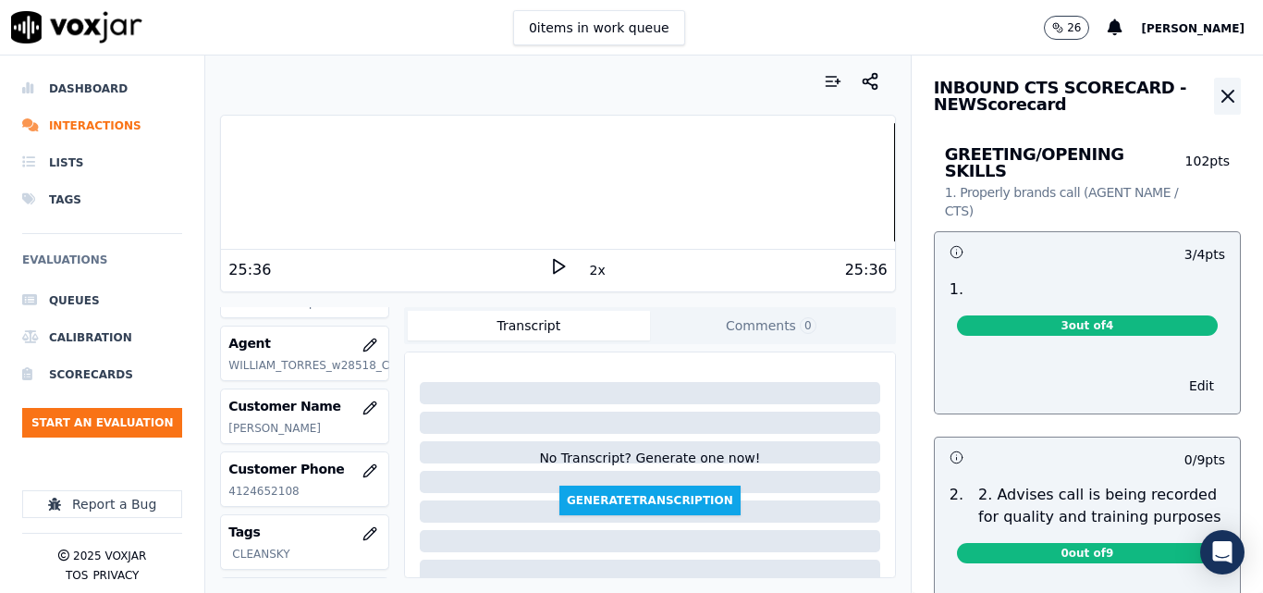
click at [1198, 97] on div "INBOUND CTS SCORECARD - NEW Scorecard" at bounding box center [1087, 87] width 351 height 65
click at [1217, 99] on icon "button" at bounding box center [1228, 96] width 22 height 22
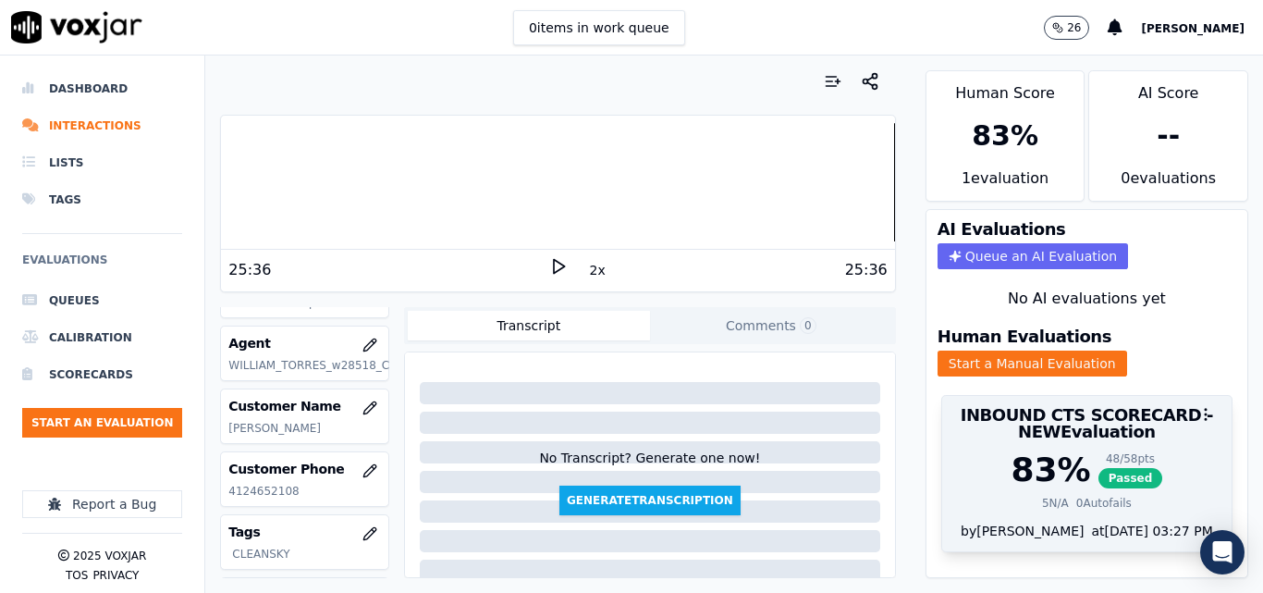
click at [1104, 468] on span "Passed" at bounding box center [1130, 478] width 65 height 20
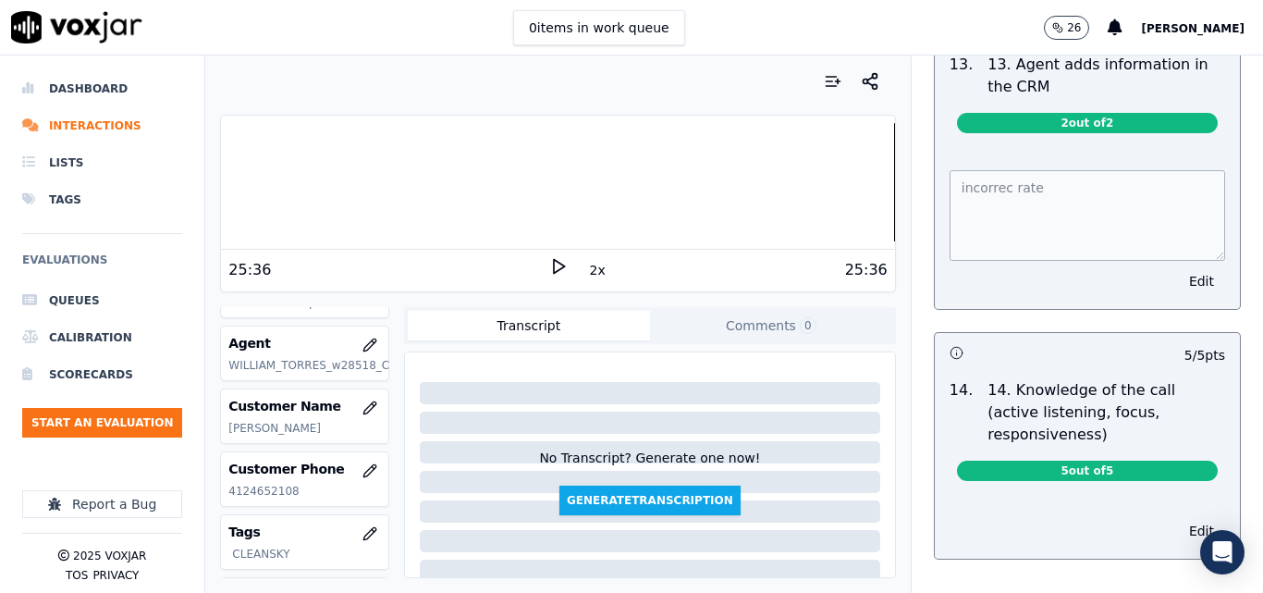
scroll to position [3236, 0]
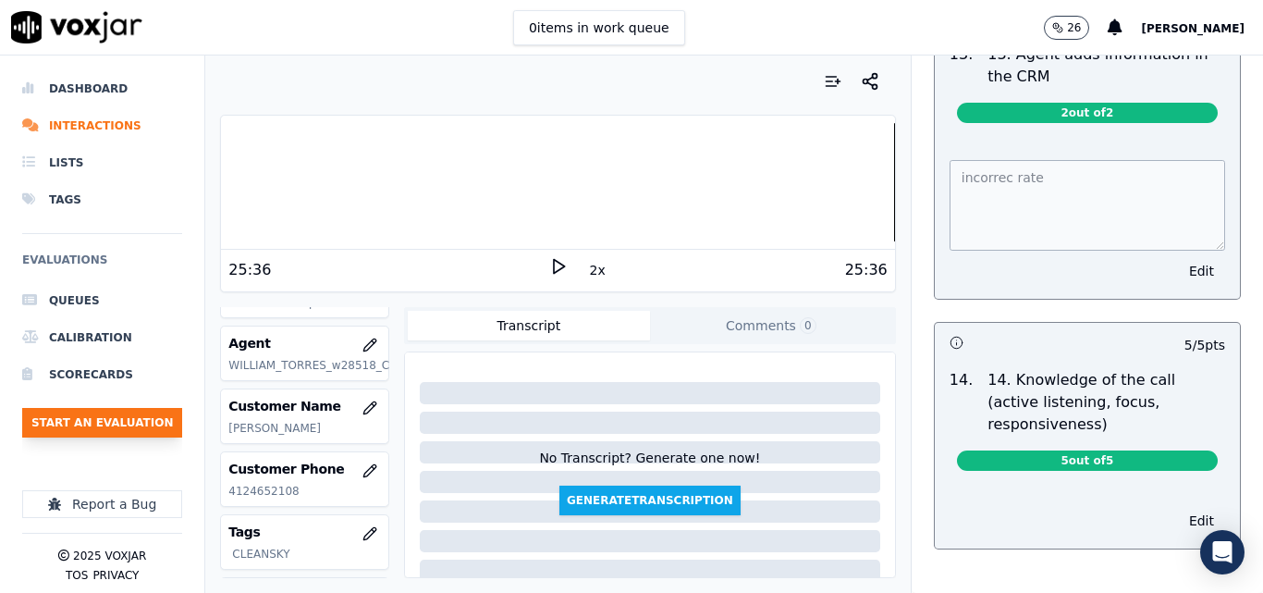
click at [83, 427] on button "Start an Evaluation" at bounding box center [102, 423] width 160 height 30
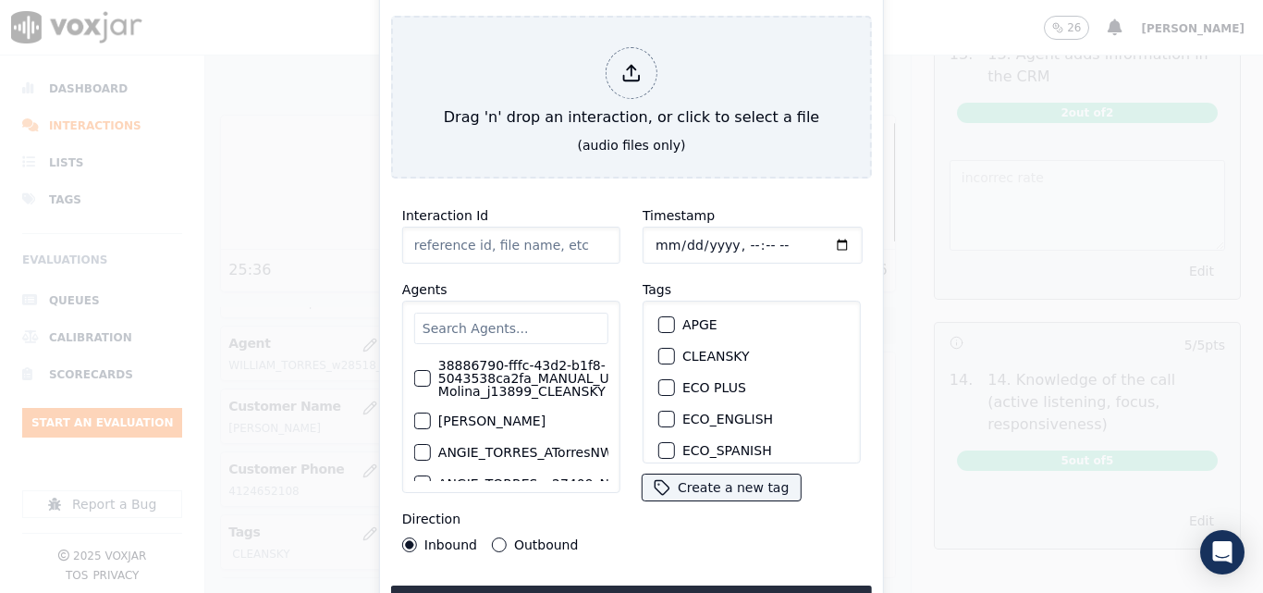
type input "20250916-135210_9739301148-all (2).mp3"
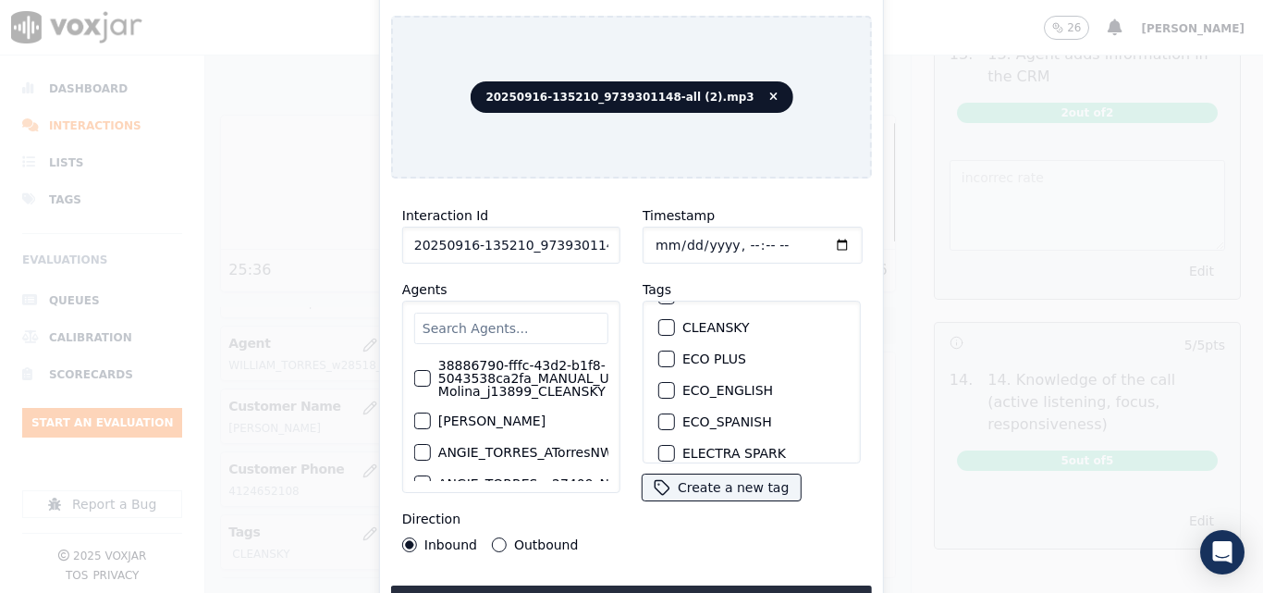
scroll to position [0, 0]
click at [661, 356] on button "CLEANSKY" at bounding box center [666, 356] width 17 height 17
click at [648, 585] on button "Upload interaction to start evaluation" at bounding box center [631, 601] width 481 height 33
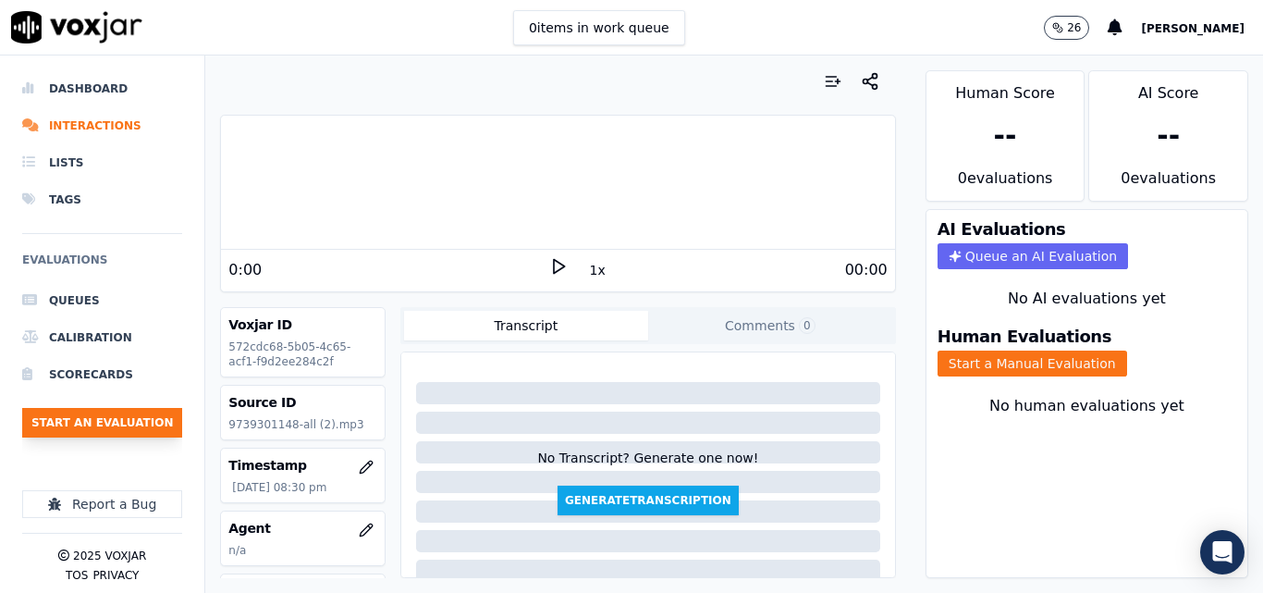
click at [151, 429] on button "Start an Evaluation" at bounding box center [102, 423] width 160 height 30
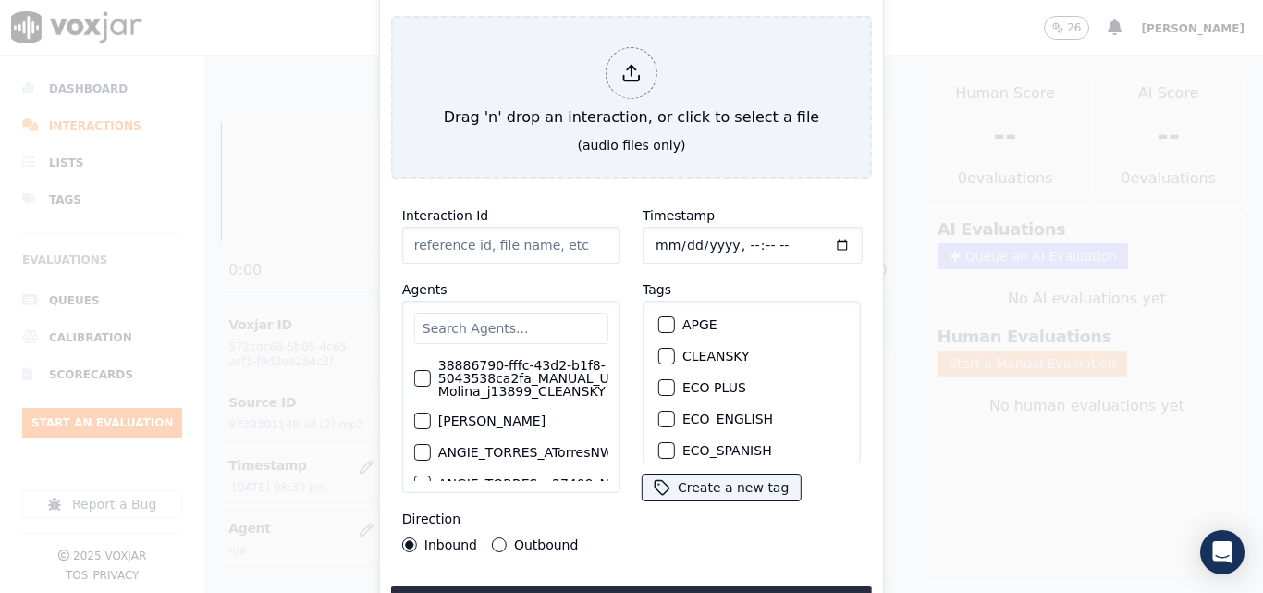
type input "20250916-135210_9739301148-all (3).mp3"
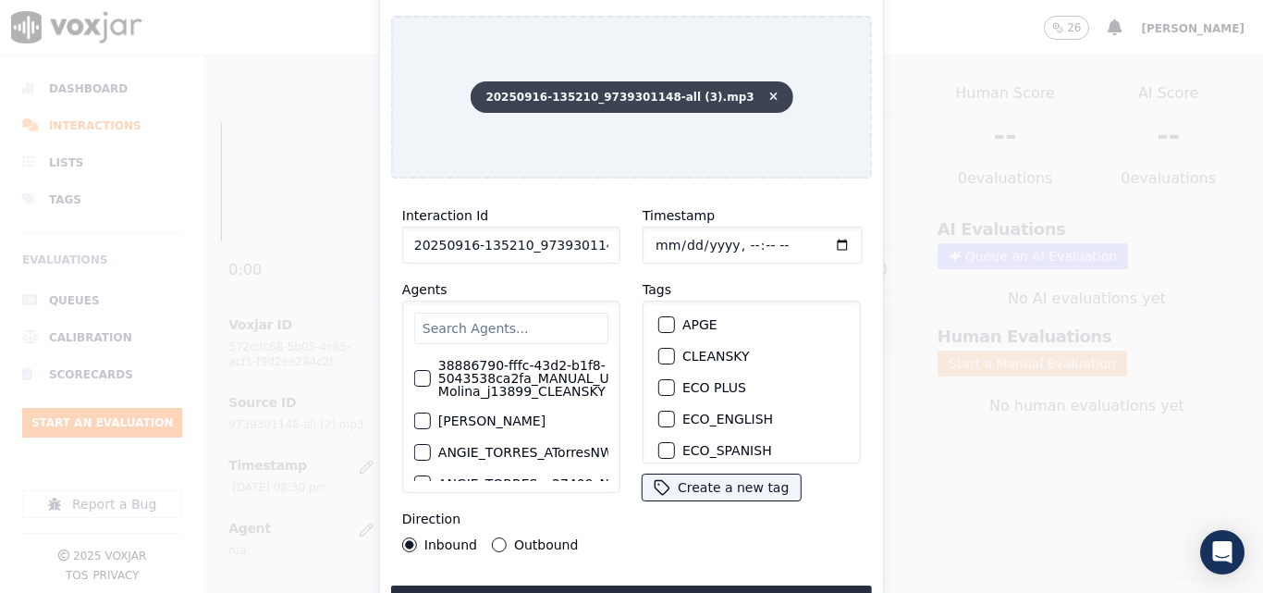
click at [769, 92] on icon at bounding box center [773, 97] width 8 height 11
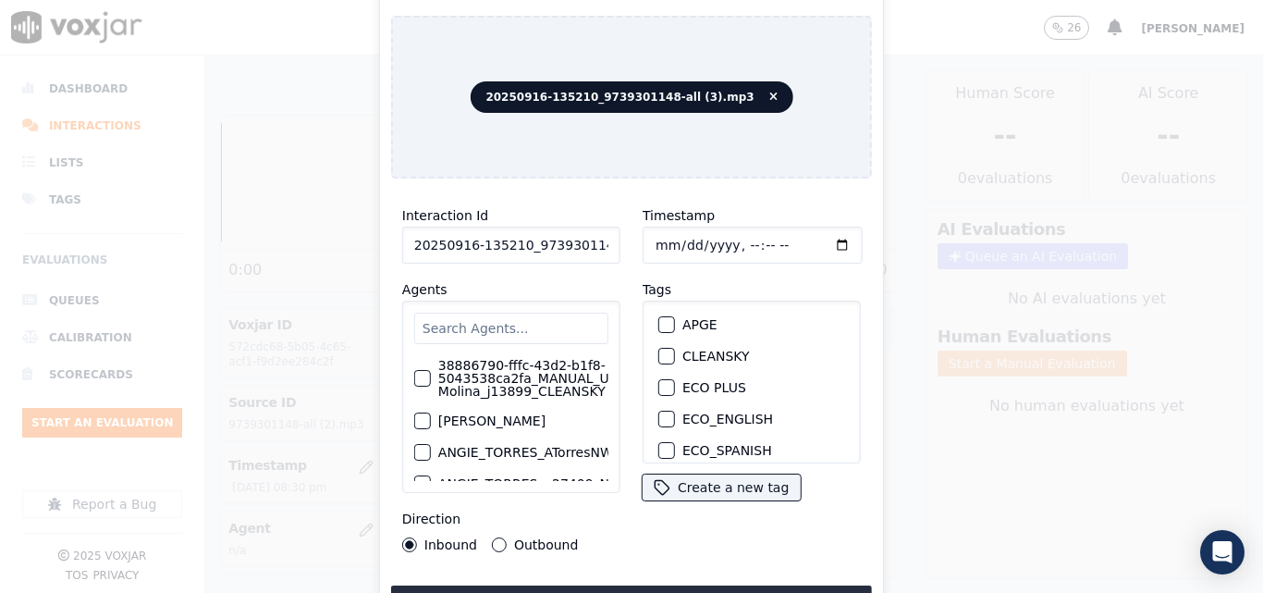
click at [664, 352] on div "button" at bounding box center [665, 355] width 13 height 13
click at [694, 585] on button "Upload interaction to start evaluation" at bounding box center [631, 601] width 481 height 33
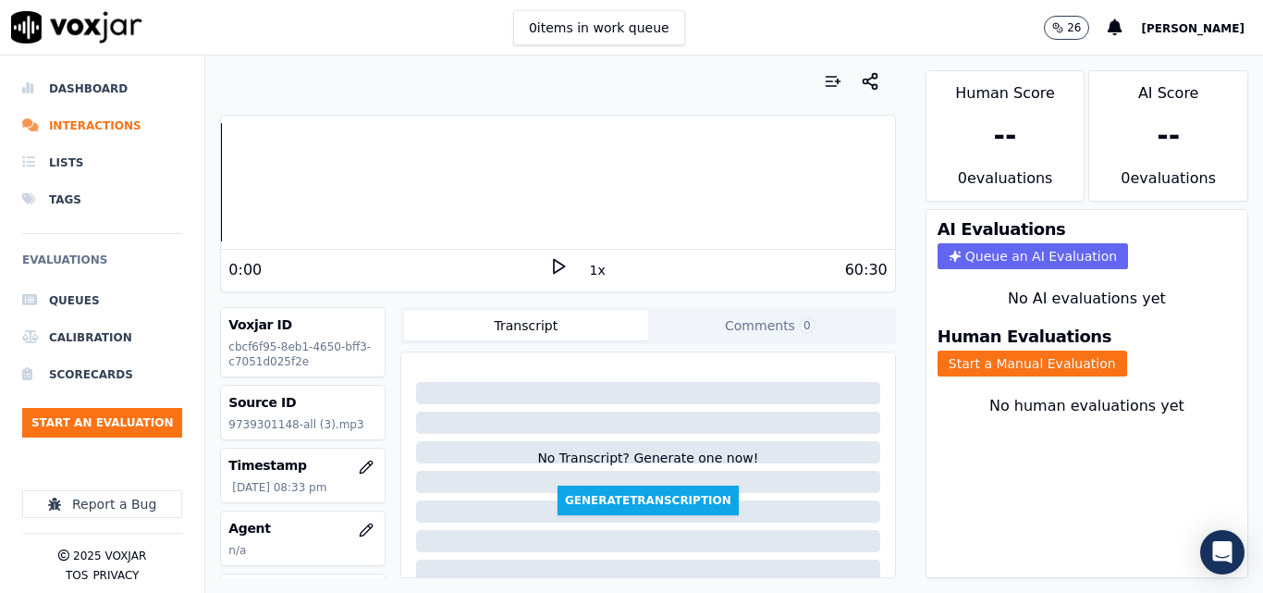
click at [954, 377] on div "Human Evaluations Start a Manual Evaluation" at bounding box center [1086, 352] width 321 height 70
click at [967, 364] on button "Start a Manual Evaluation" at bounding box center [1032, 363] width 190 height 26
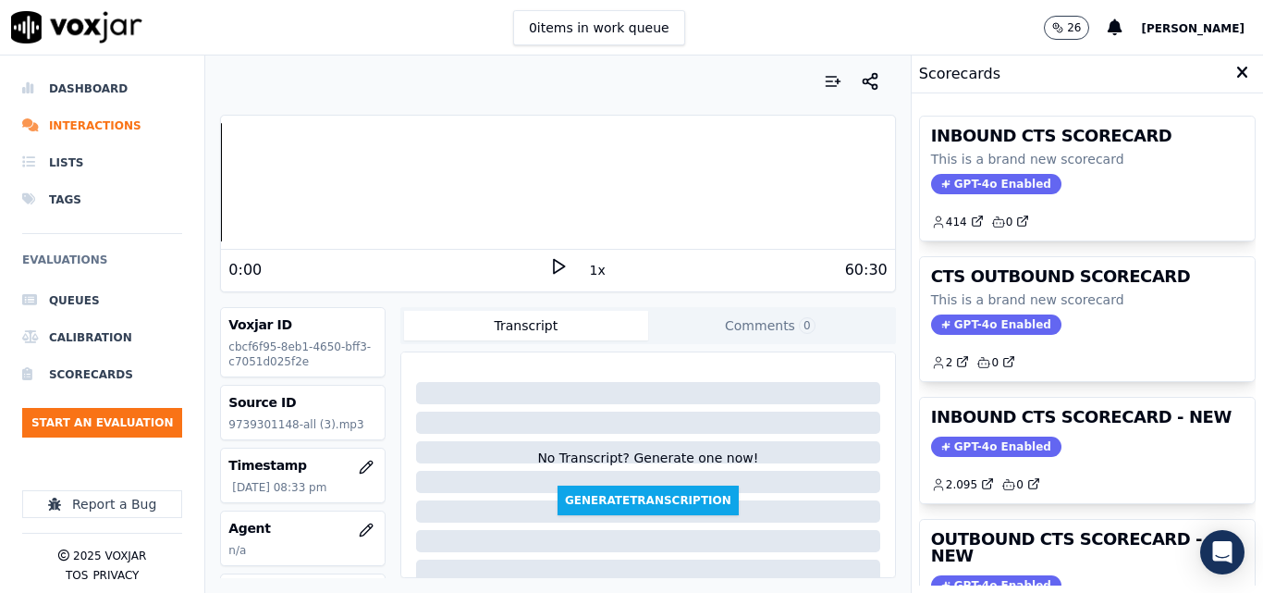
click at [549, 263] on icon at bounding box center [558, 266] width 18 height 18
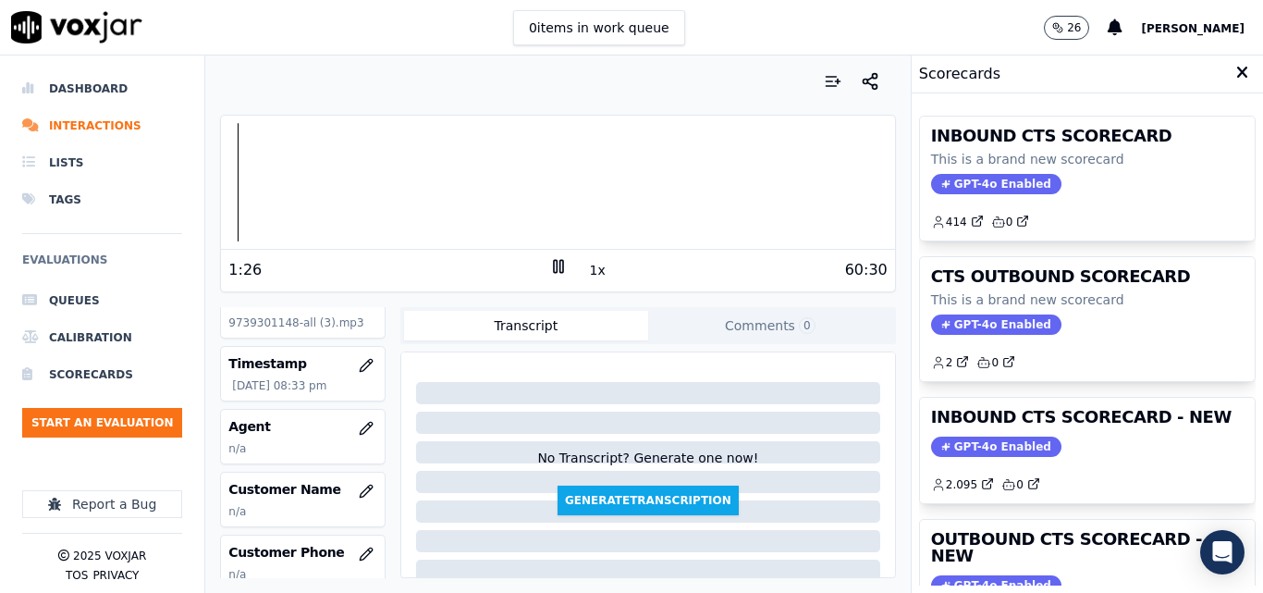
scroll to position [185, 0]
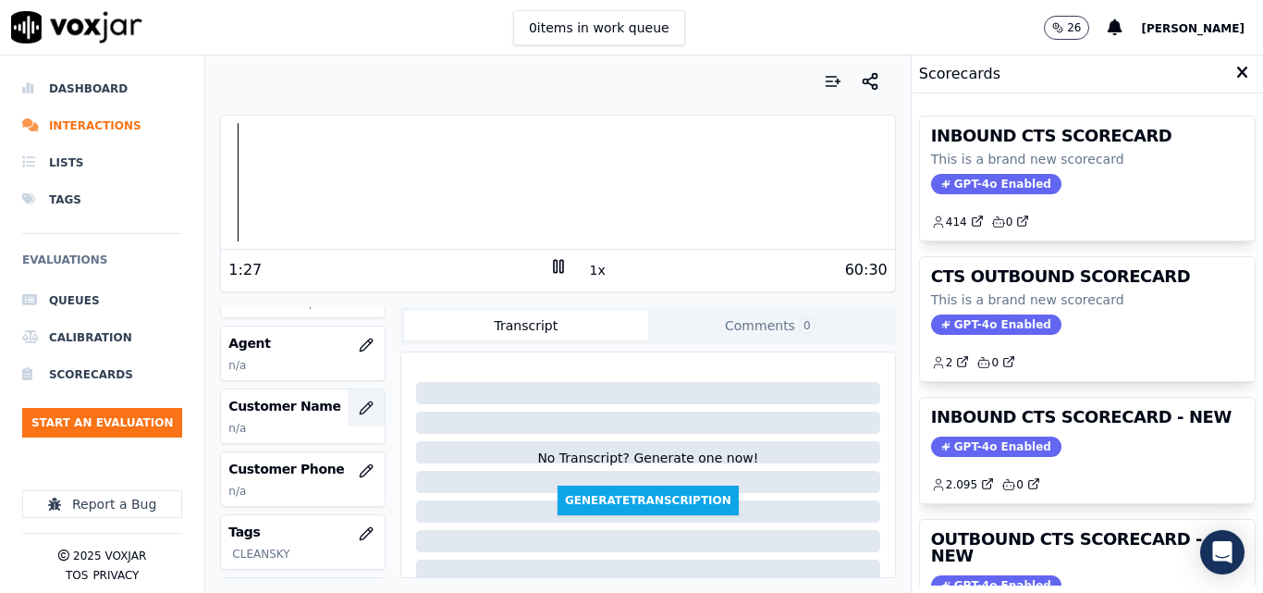
click at [359, 408] on icon "button" at bounding box center [366, 407] width 15 height 15
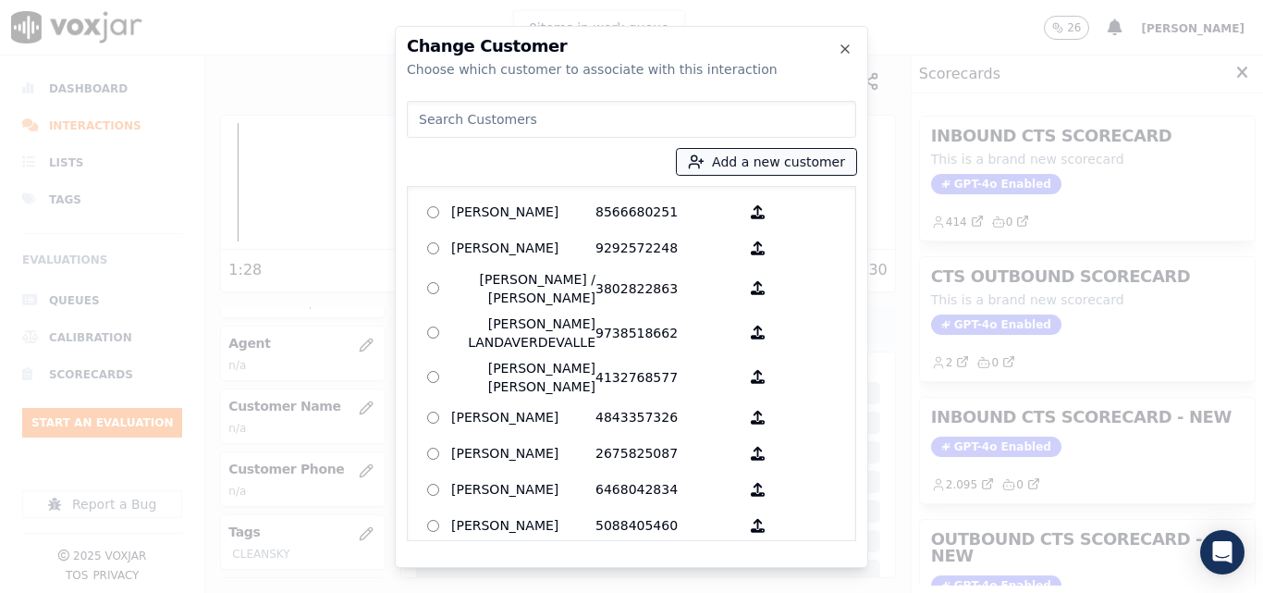
click at [704, 167] on icon "button" at bounding box center [696, 161] width 17 height 17
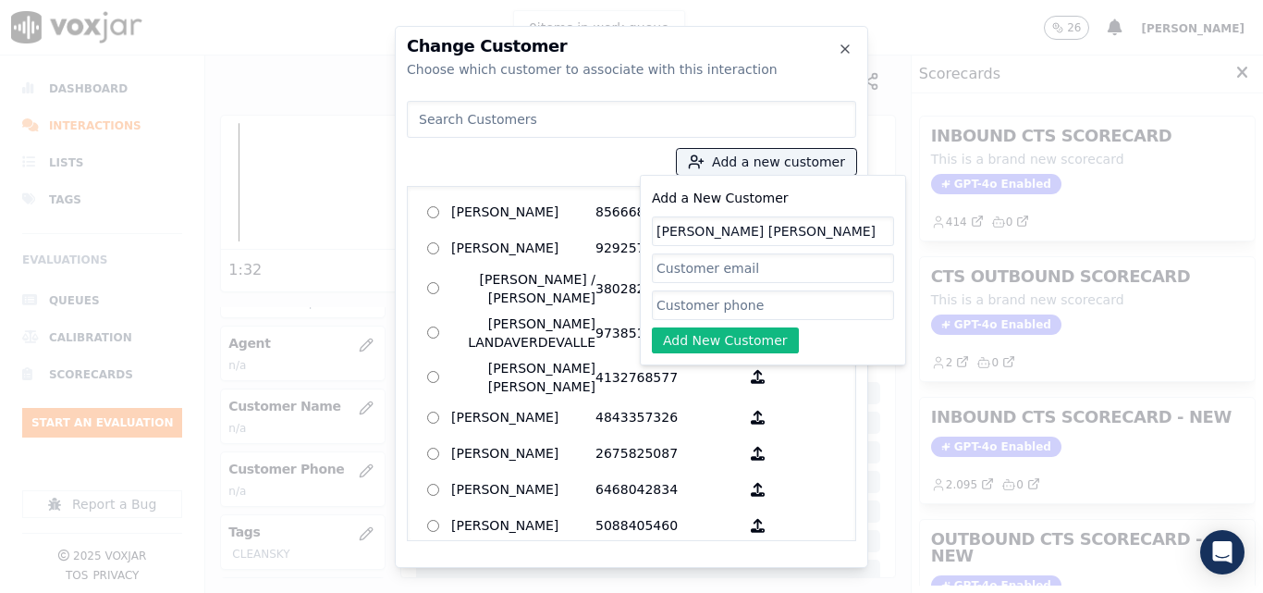
type input "[PERSON_NAME] [PERSON_NAME]"
paste input "9739301148"
type input "9739301148"
click at [713, 321] on div "Add a New Customer JOSE DANIEL MARTINEZ VALENCIA 9739301148 Add New Customer" at bounding box center [773, 270] width 242 height 166
click at [707, 337] on button "Add New Customer" at bounding box center [725, 340] width 147 height 26
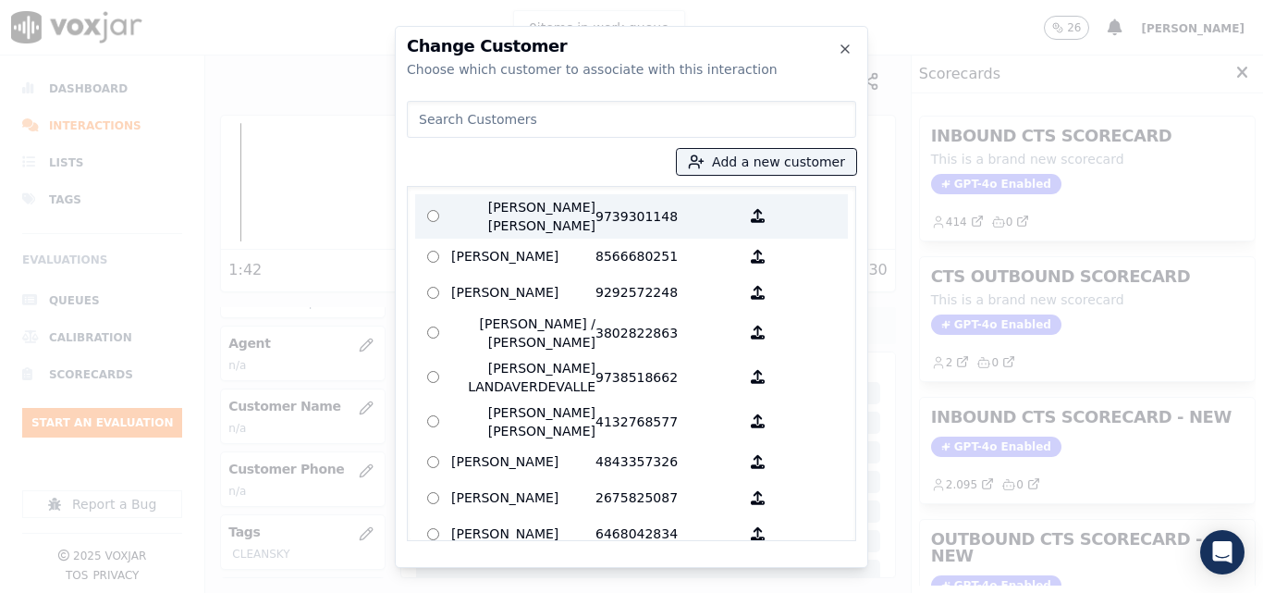
click at [549, 227] on p "[PERSON_NAME] [PERSON_NAME]" at bounding box center [523, 216] width 144 height 37
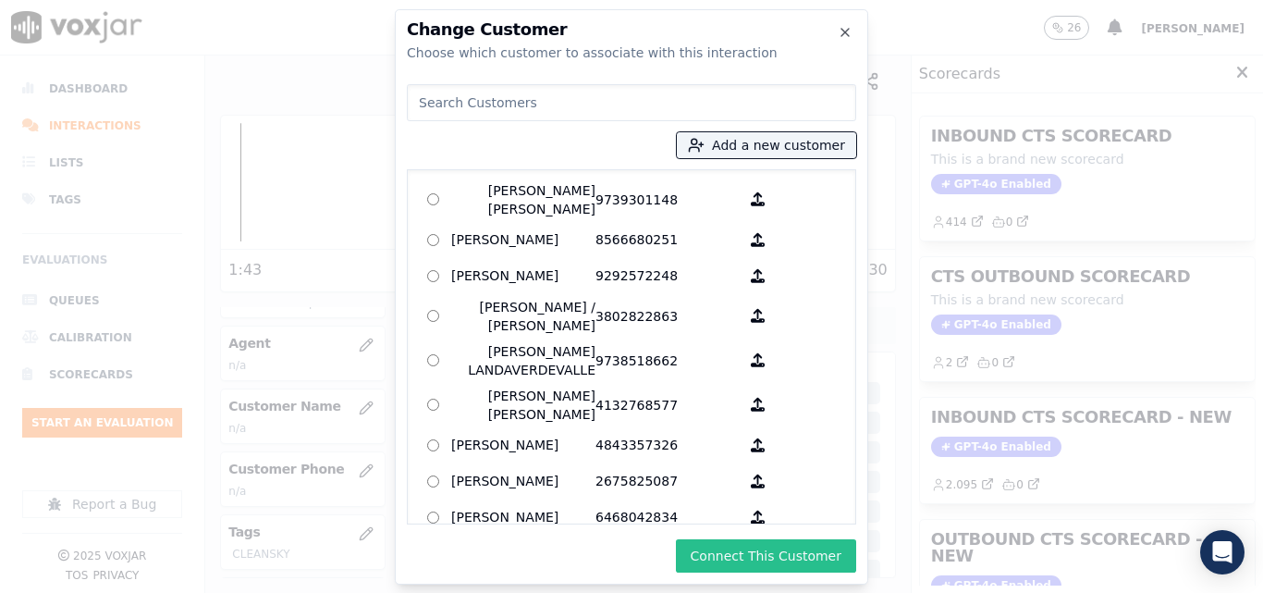
click at [768, 563] on button "Connect This Customer" at bounding box center [766, 555] width 180 height 33
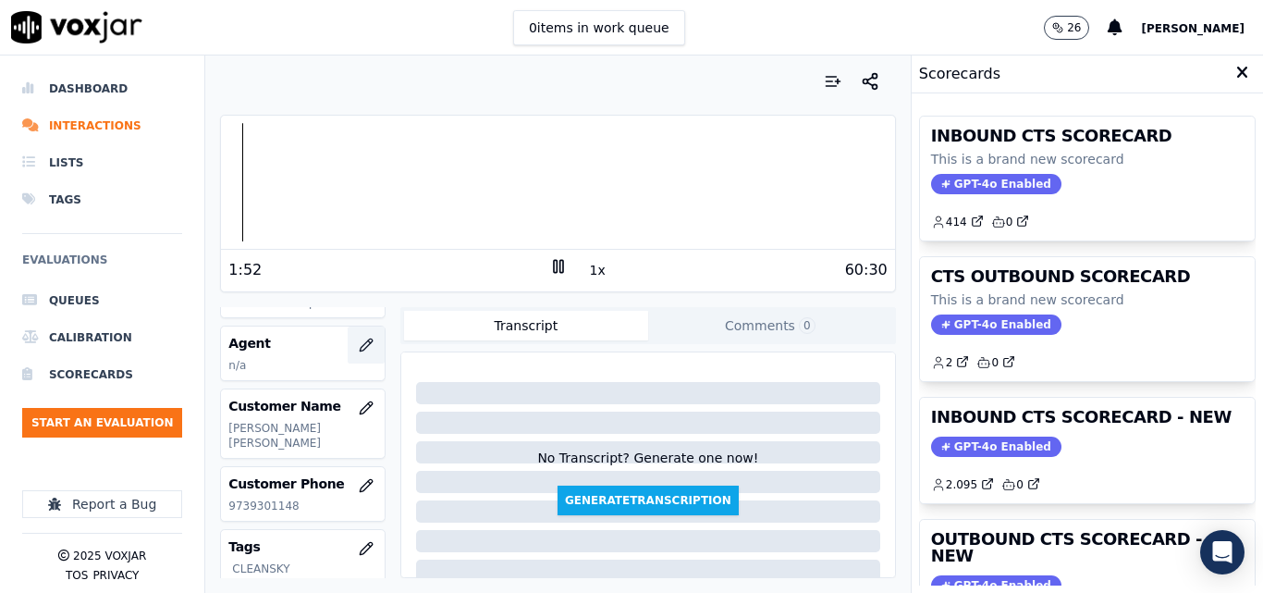
click at [351, 336] on button "button" at bounding box center [366, 344] width 37 height 37
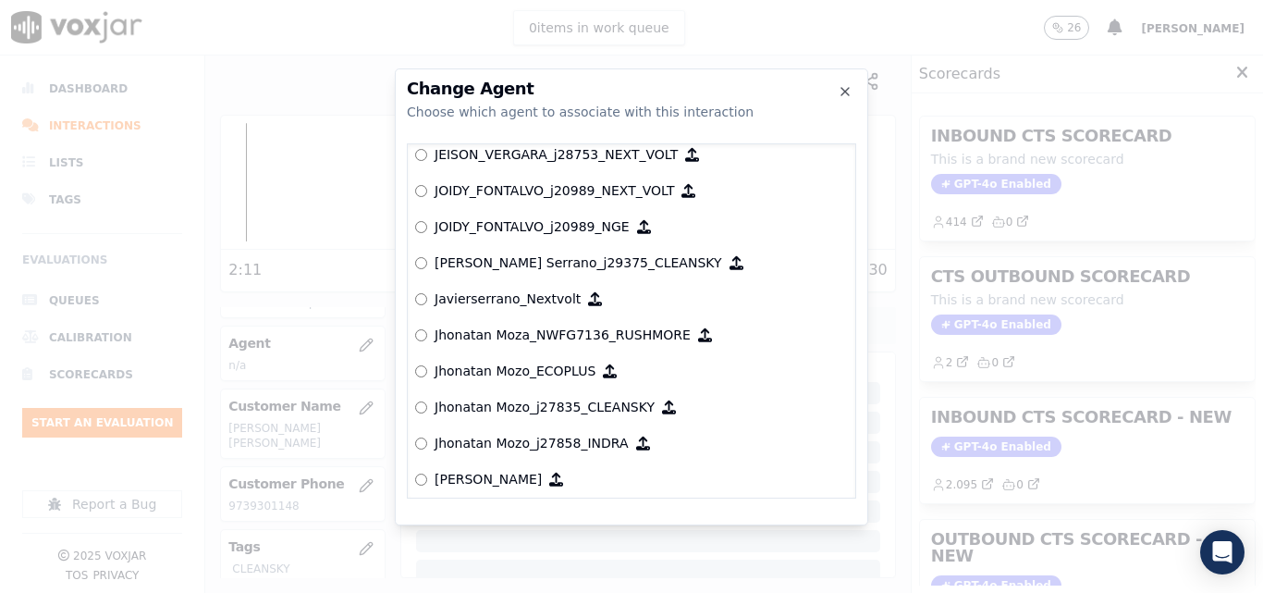
scroll to position [4862, 0]
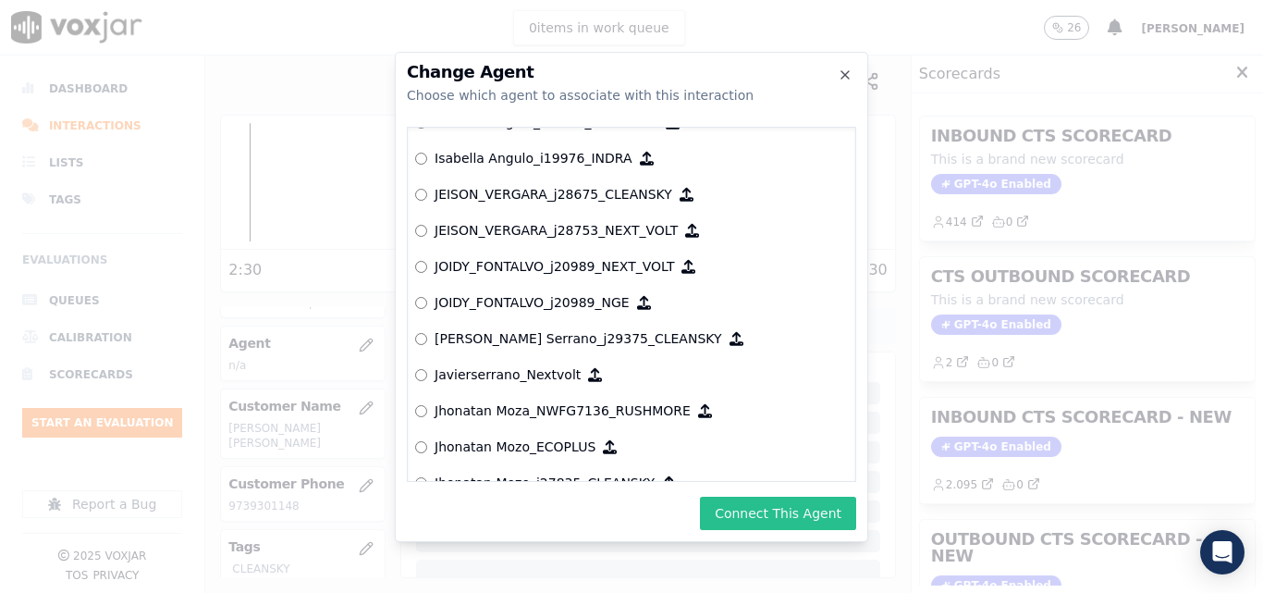
click at [818, 510] on button "Connect This Agent" at bounding box center [778, 512] width 156 height 33
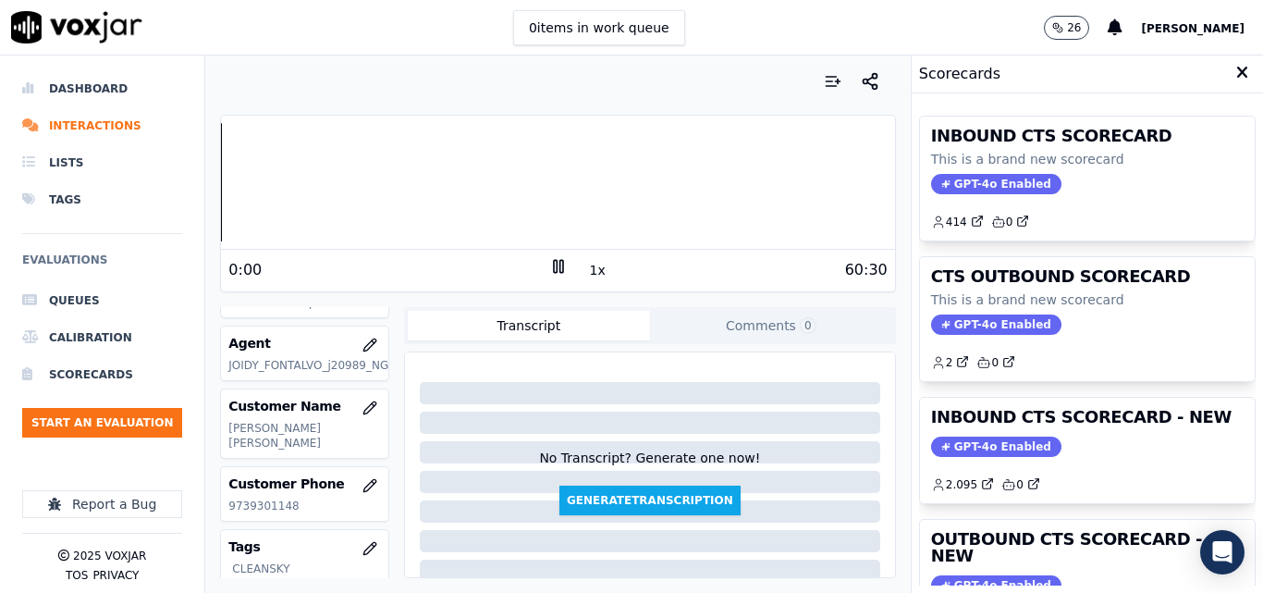
click at [182, 187] on div "Dashboard Interactions Lists Tags Evaluations Queues Calibration Scorecards Sta…" at bounding box center [631, 323] width 1263 height 537
click at [586, 276] on button "1x" at bounding box center [597, 270] width 23 height 26
click at [586, 276] on button "1.5x" at bounding box center [604, 270] width 36 height 26
click at [177, 182] on div "Dashboard Interactions Lists Tags Evaluations Queues Calibration Scorecards Sta…" at bounding box center [631, 323] width 1263 height 537
click at [180, 209] on div "Dashboard Interactions Lists Tags Evaluations Queues Calibration Scorecards Sta…" at bounding box center [631, 323] width 1263 height 537
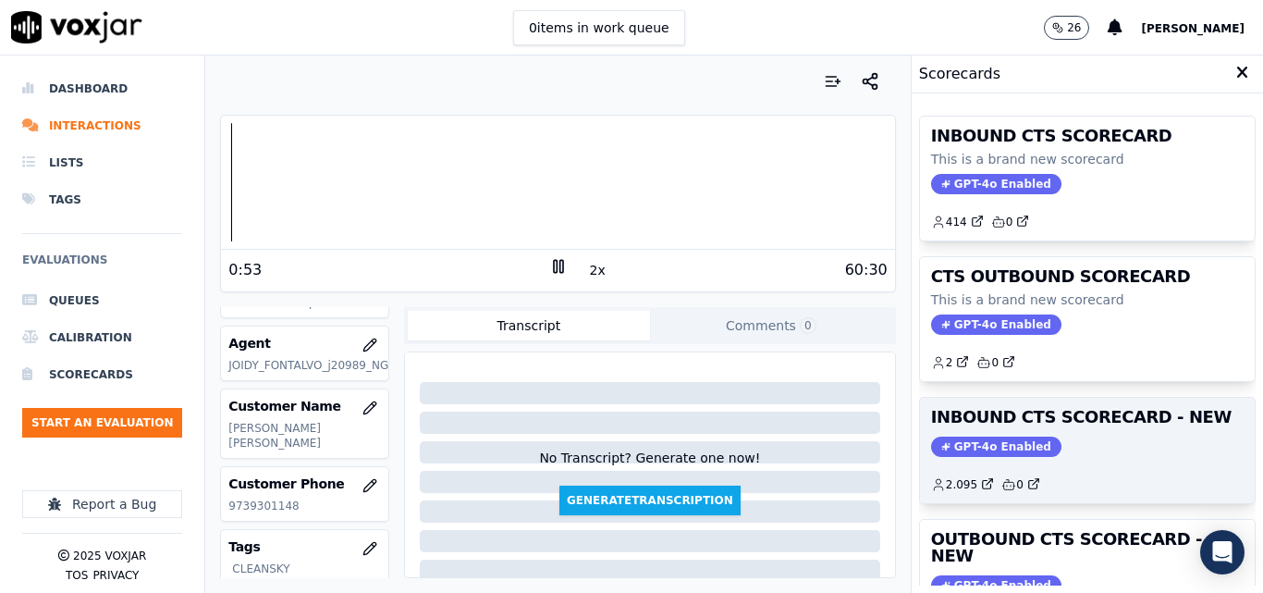
click at [977, 440] on span "GPT-4o Enabled" at bounding box center [996, 446] width 130 height 20
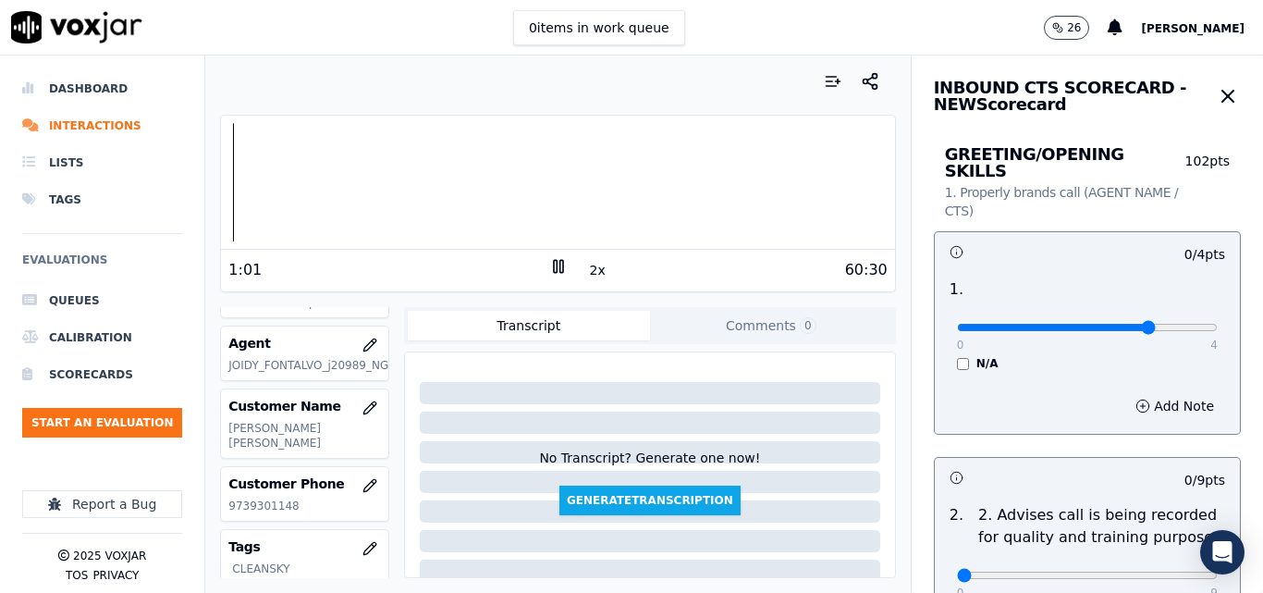
type input "3"
click at [1127, 324] on input "range" at bounding box center [1087, 327] width 261 height 7
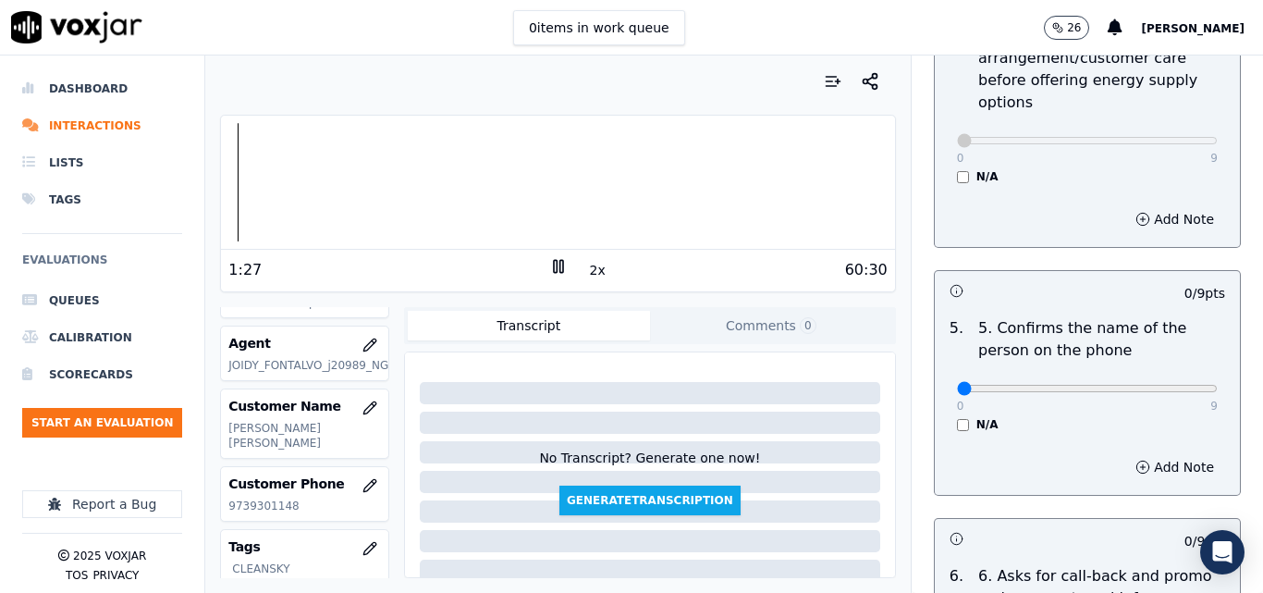
scroll to position [1109, 0]
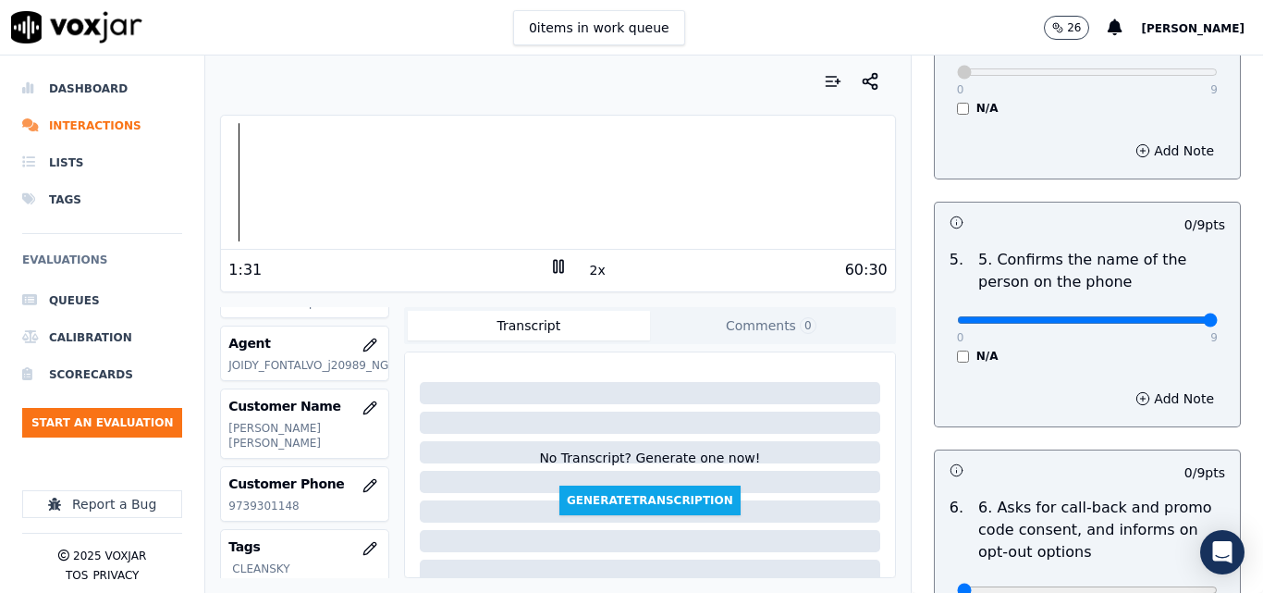
type input "9"
click at [1165, 316] on input "range" at bounding box center [1087, 319] width 261 height 7
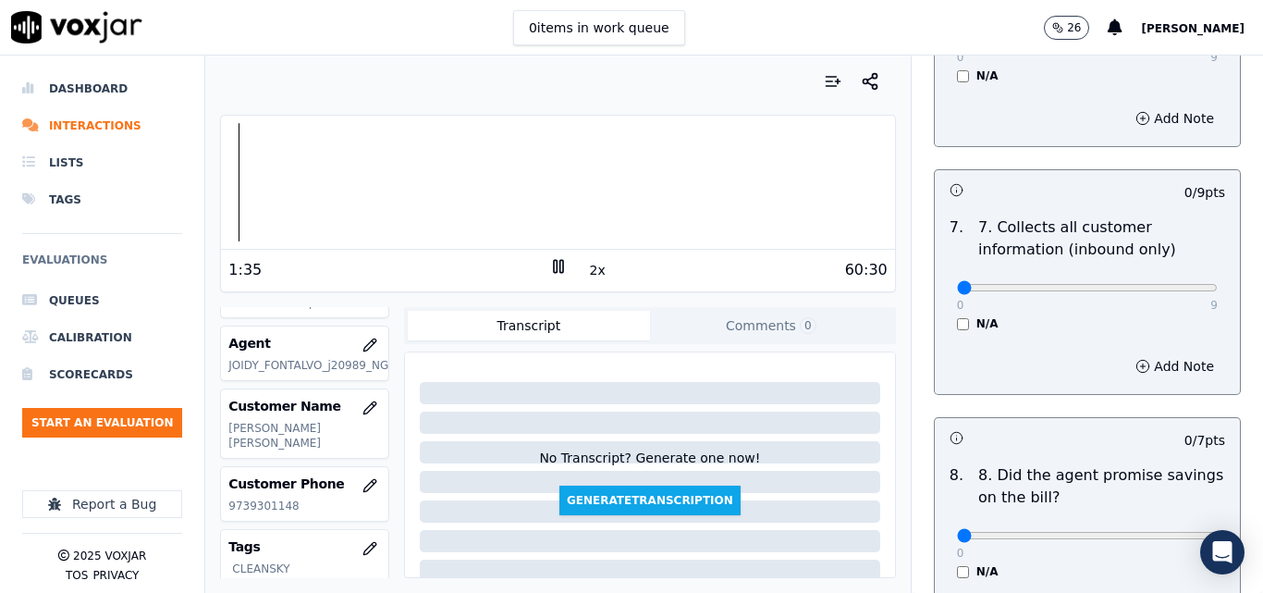
scroll to position [1664, 0]
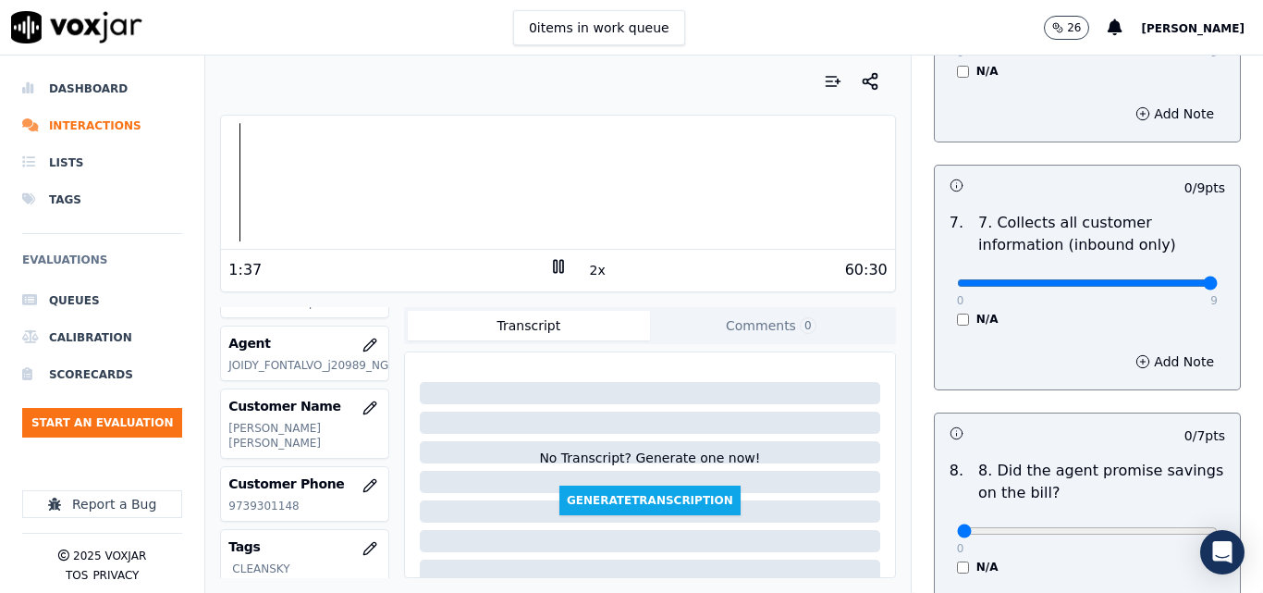
type input "9"
click at [1167, 279] on input "range" at bounding box center [1087, 282] width 261 height 7
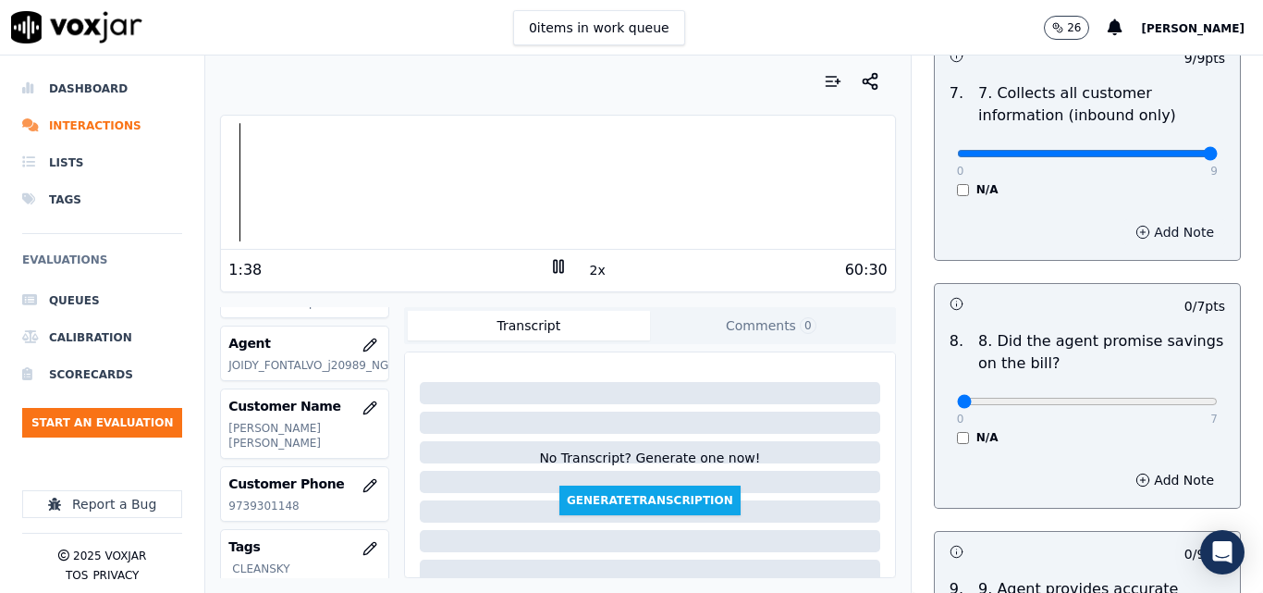
scroll to position [1849, 0]
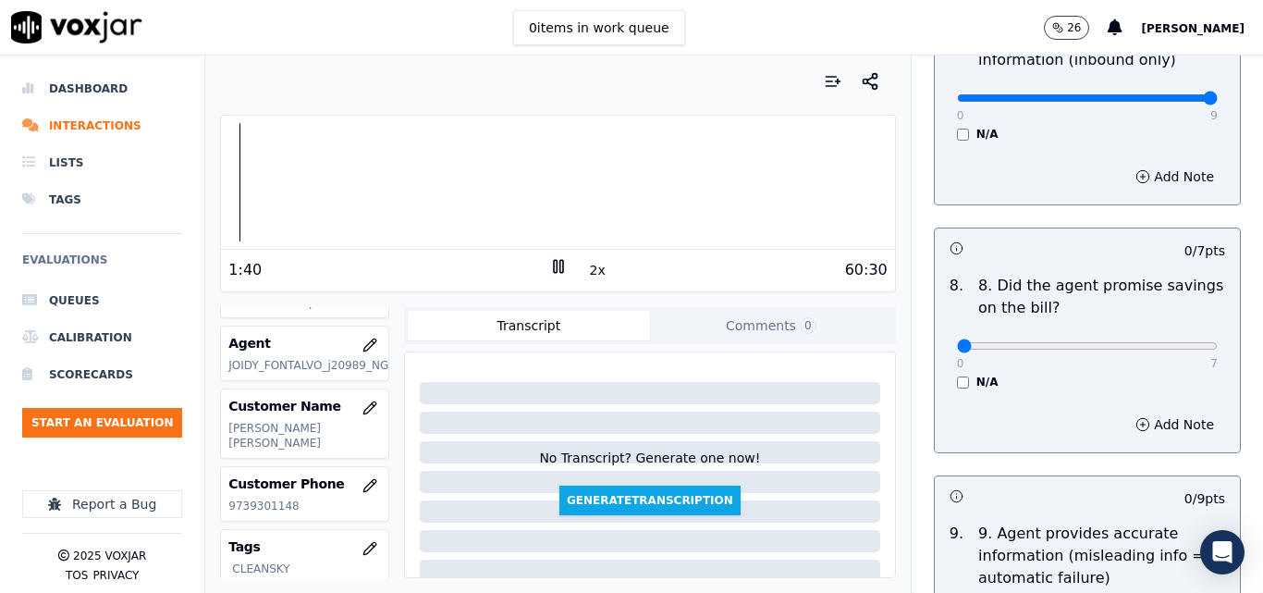
click at [957, 374] on div "N/A" at bounding box center [1087, 381] width 261 height 15
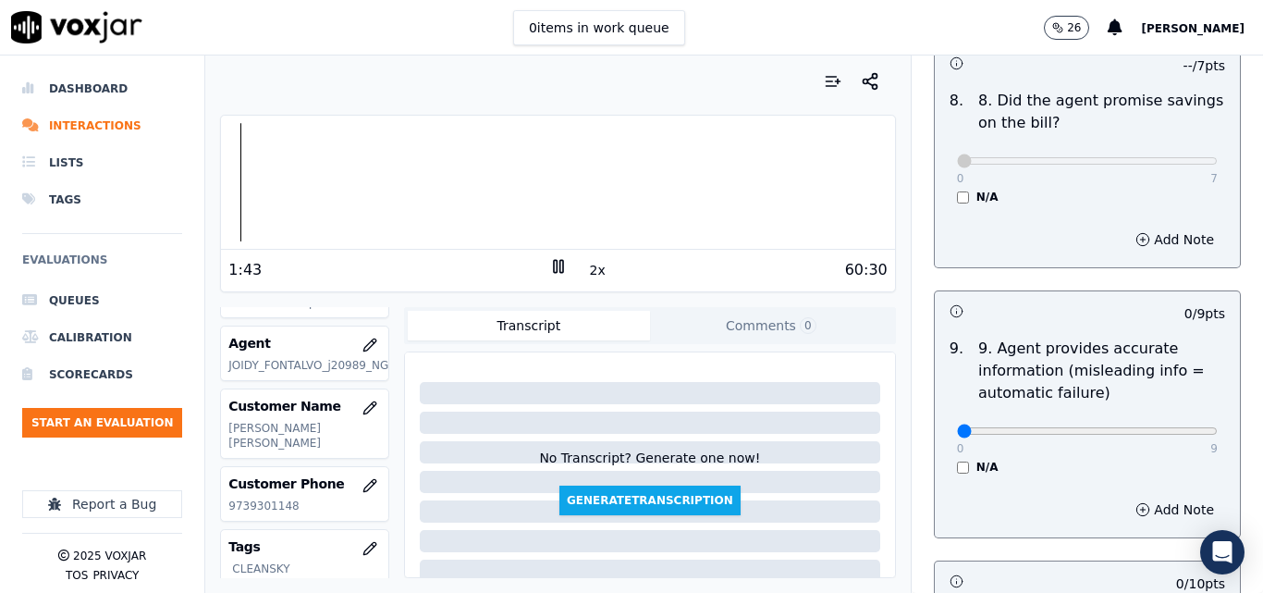
scroll to position [2126, 0]
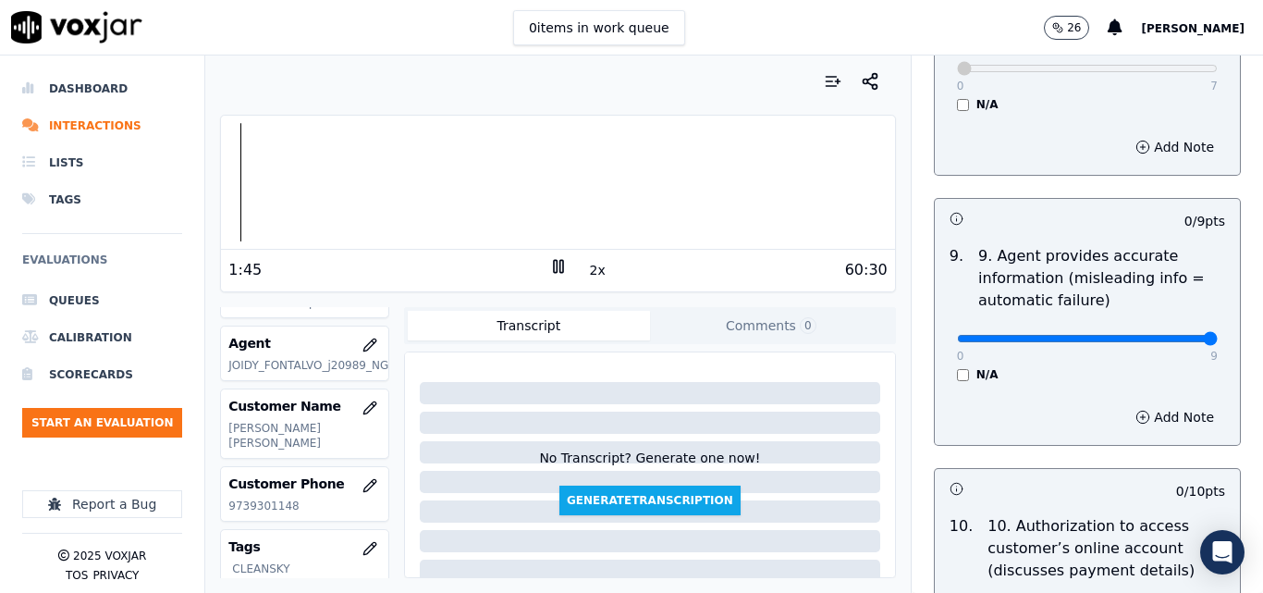
type input "9"
click at [1158, 335] on input "range" at bounding box center [1087, 338] width 261 height 7
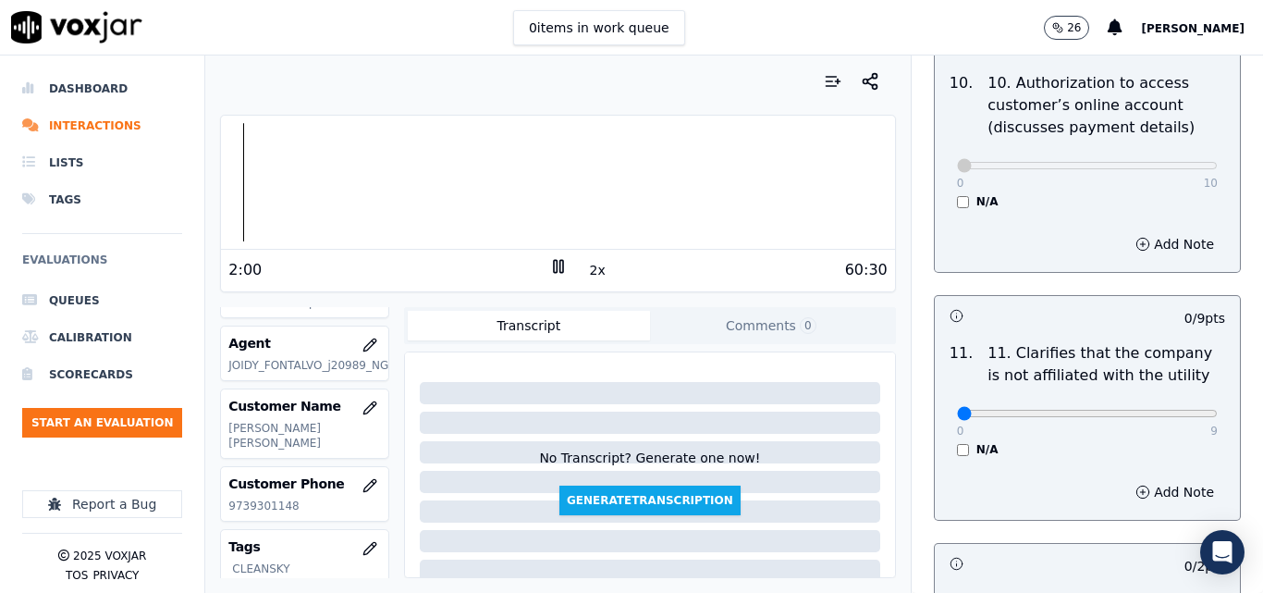
scroll to position [2681, 0]
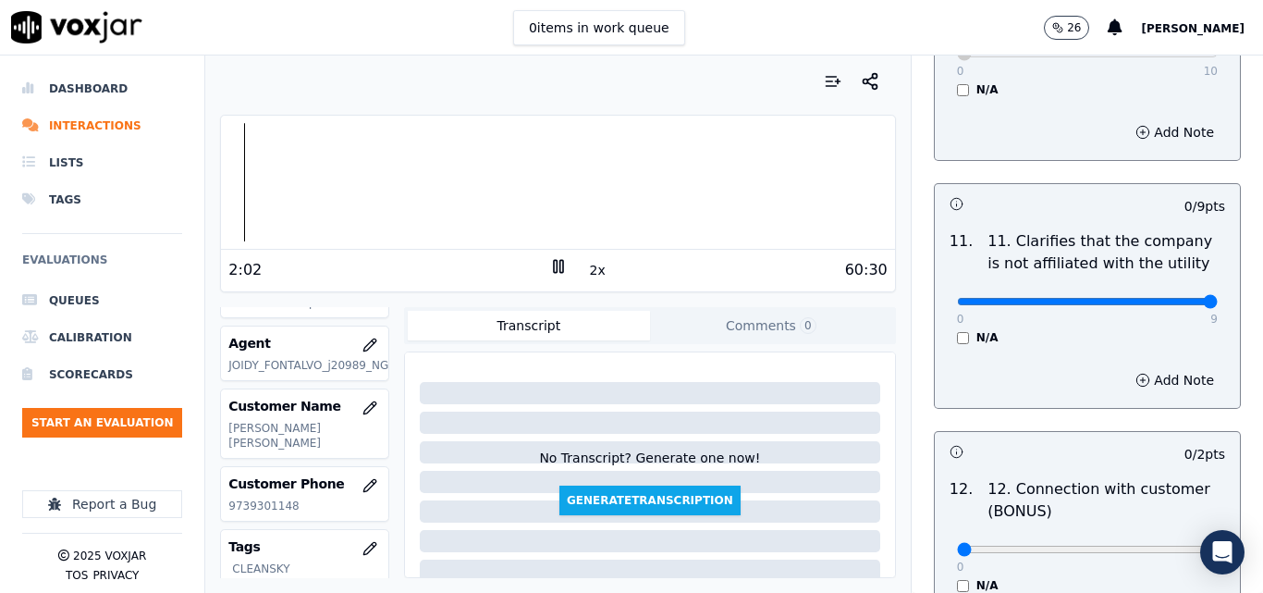
type input "9"
click at [1168, 298] on input "range" at bounding box center [1087, 301] width 261 height 7
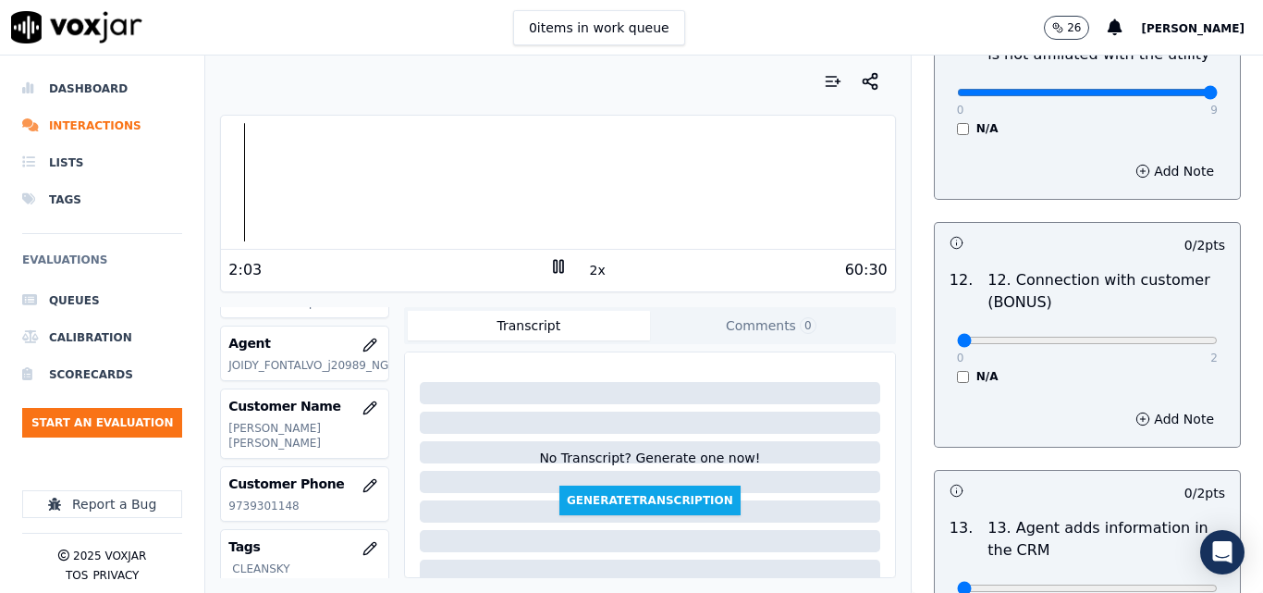
scroll to position [2958, 0]
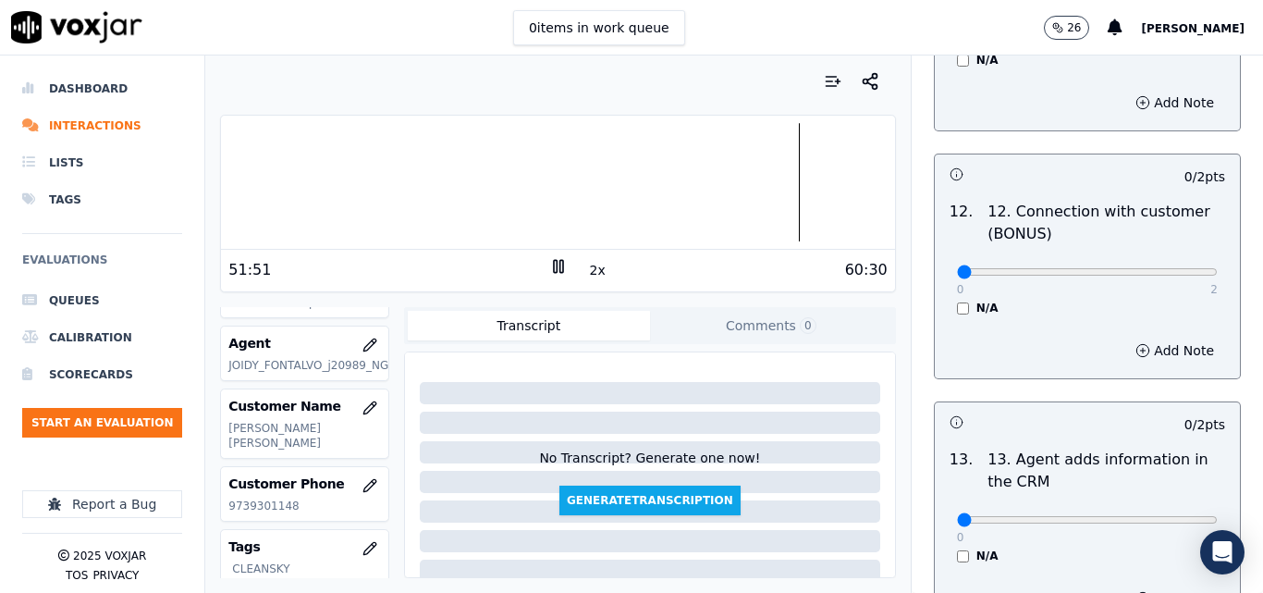
click at [750, 178] on div at bounding box center [557, 182] width 673 height 118
click at [754, 189] on div at bounding box center [557, 182] width 673 height 118
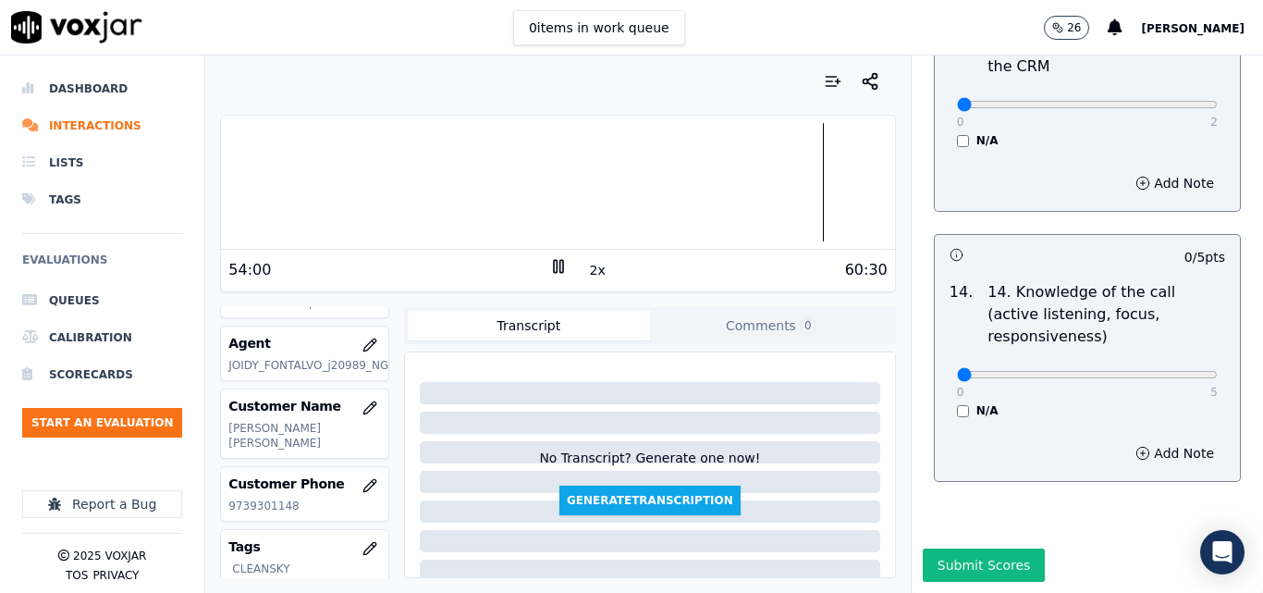
scroll to position [3376, 0]
type input "5"
click at [1172, 371] on input "range" at bounding box center [1087, 374] width 261 height 7
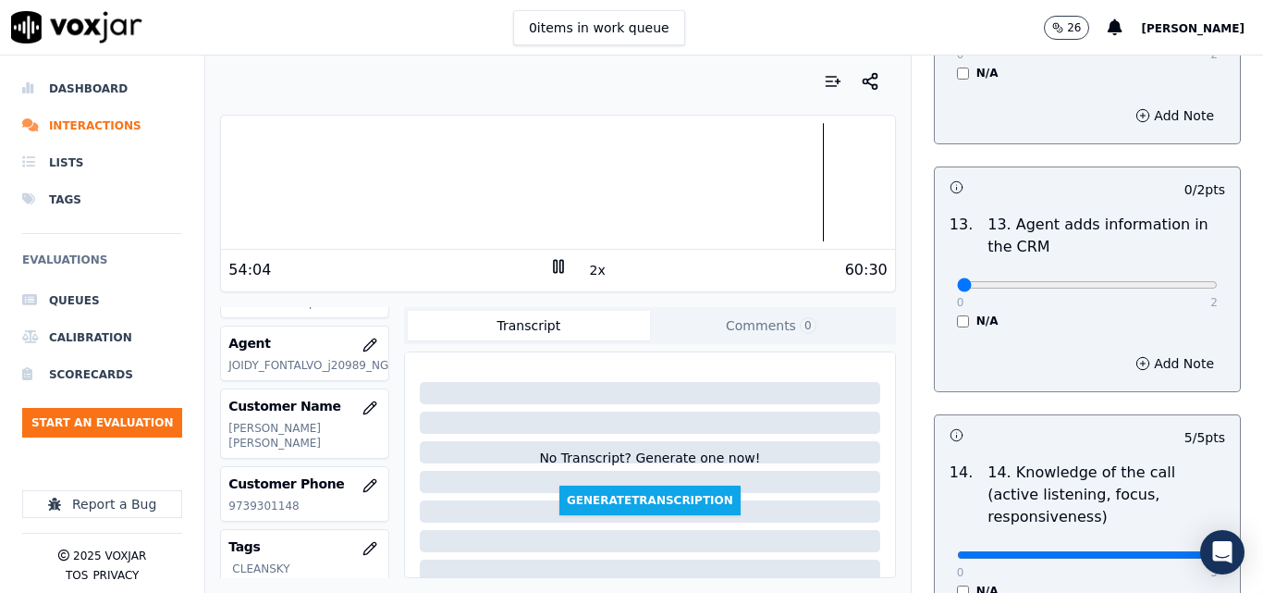
scroll to position [3191, 0]
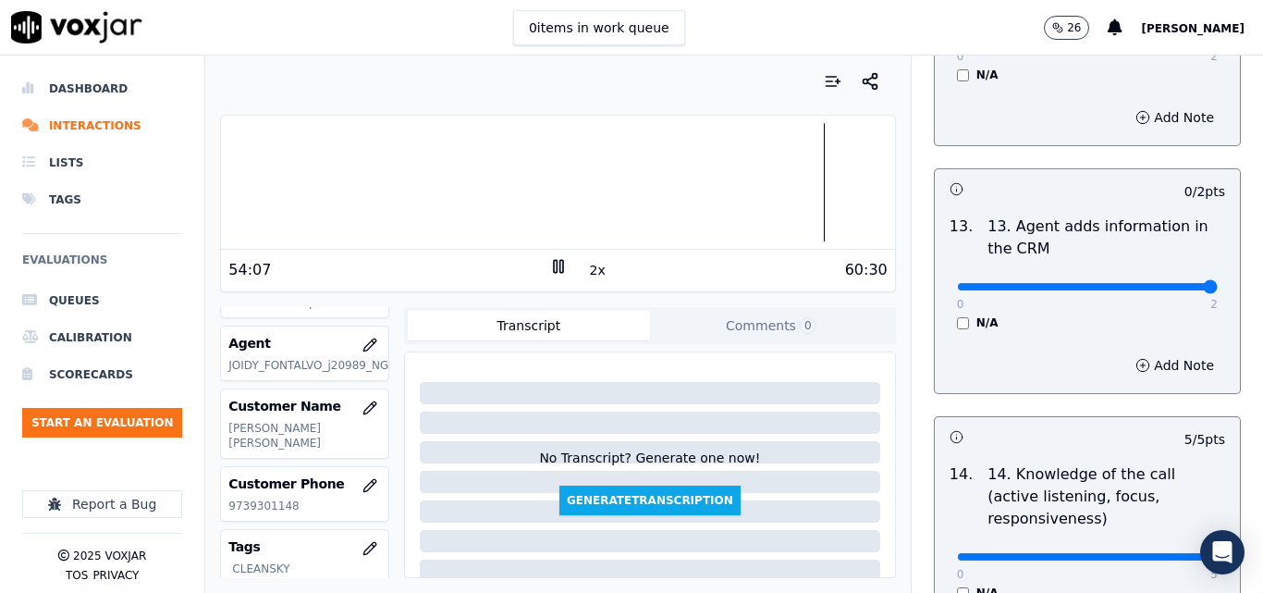
type input "2"
click at [1162, 283] on input "range" at bounding box center [1087, 286] width 261 height 7
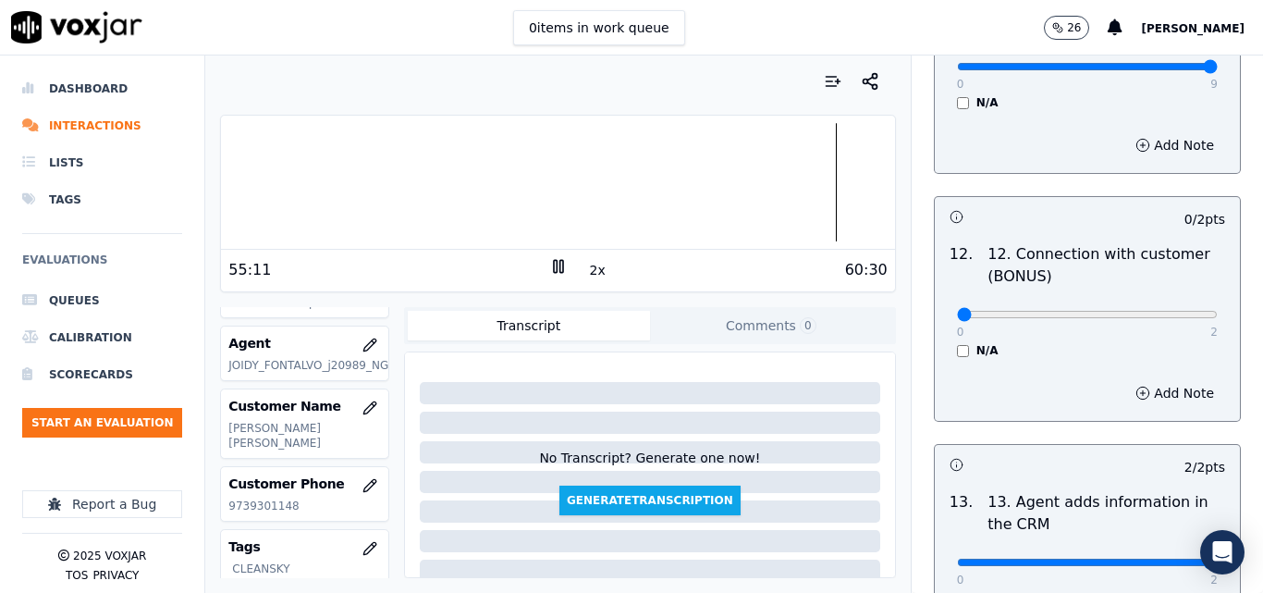
scroll to position [2914, 0]
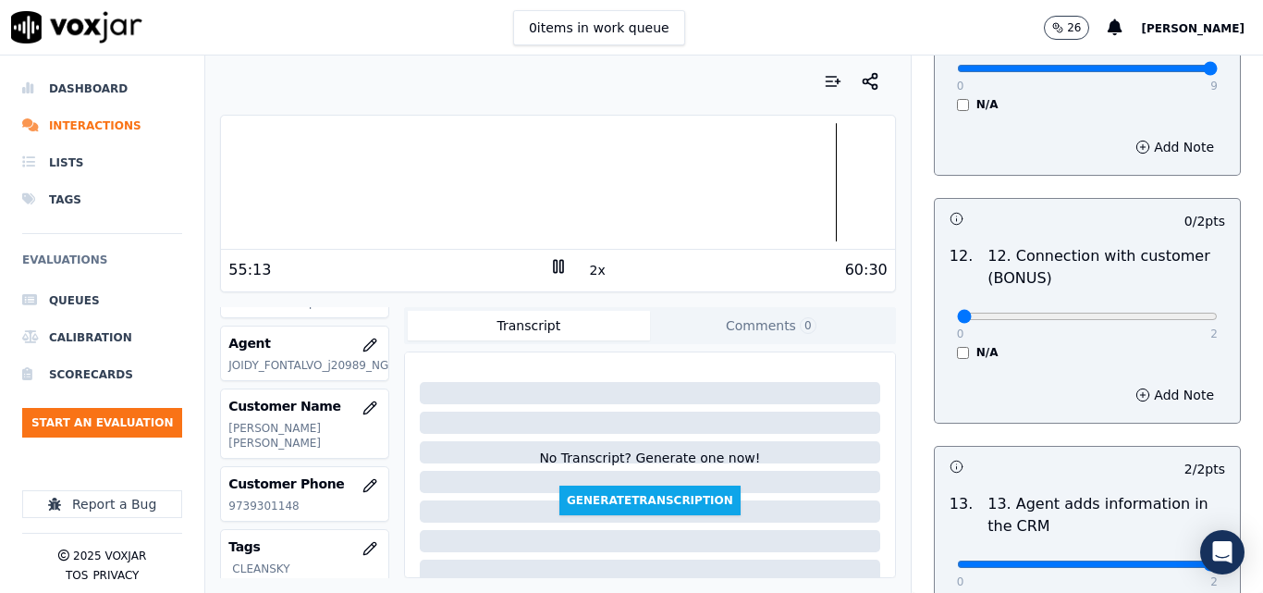
click at [1150, 304] on div "0 2" at bounding box center [1087, 315] width 261 height 22
type input "2"
click at [1157, 312] on input "range" at bounding box center [1087, 315] width 261 height 7
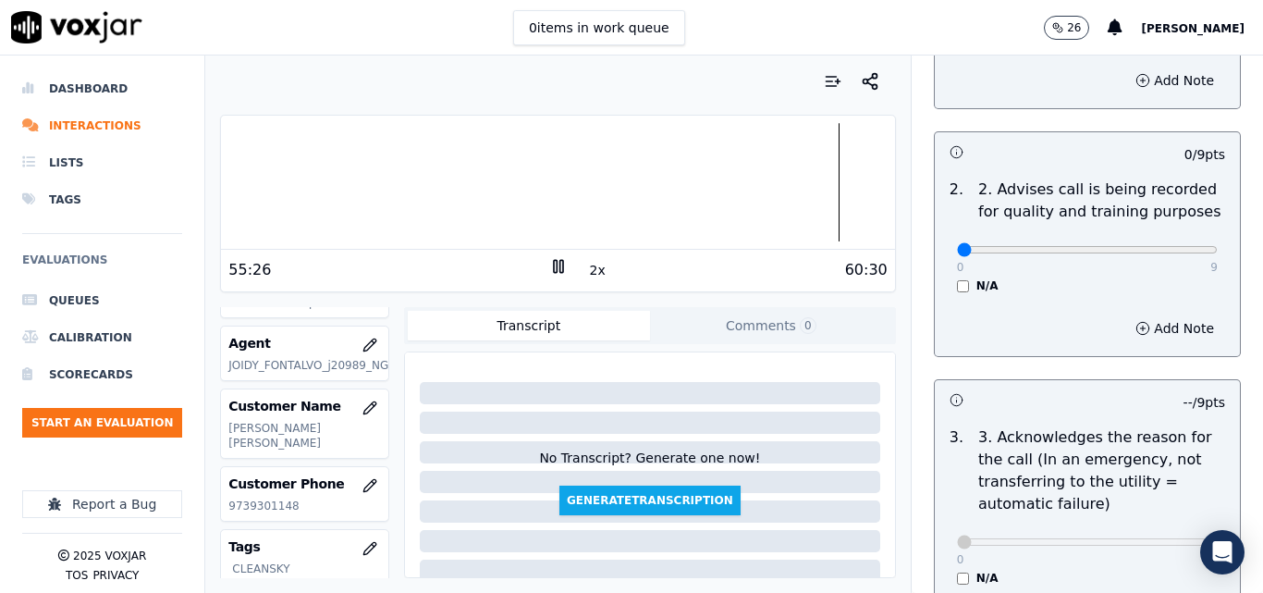
scroll to position [141, 0]
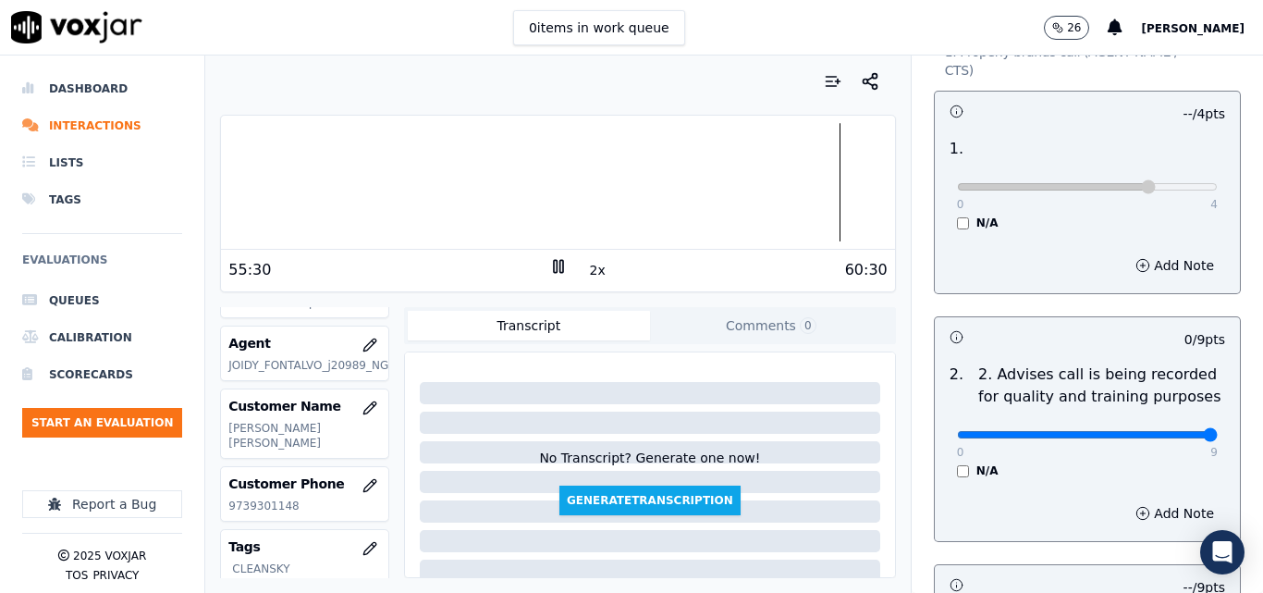
type input "9"
click at [1172, 431] on input "range" at bounding box center [1087, 434] width 261 height 7
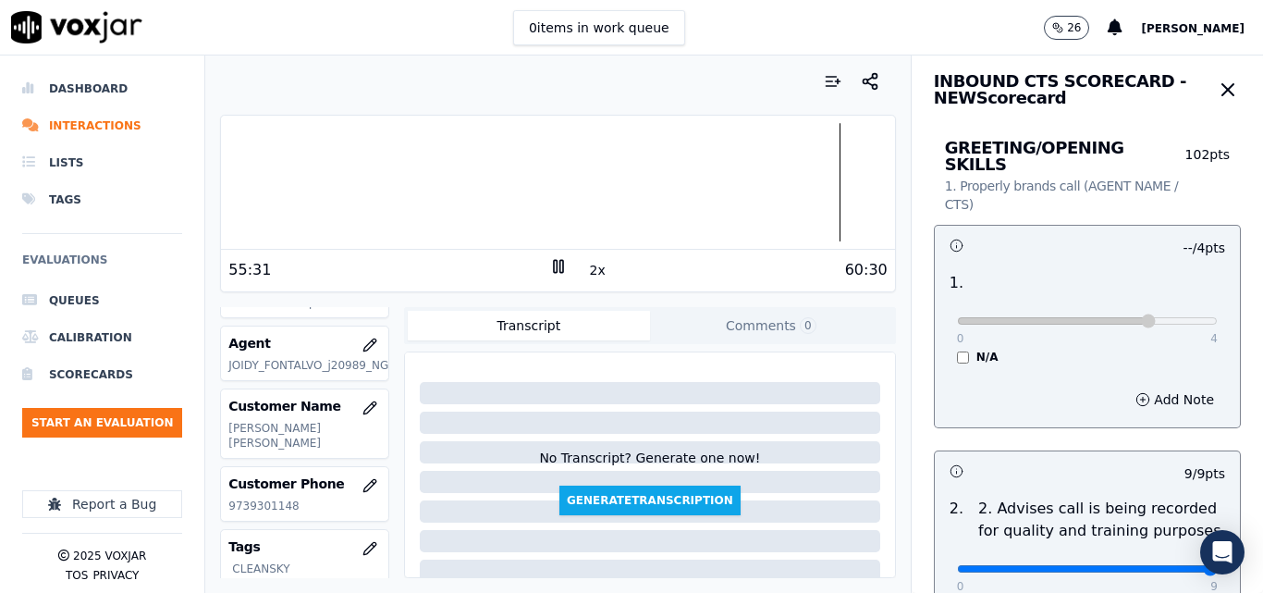
scroll to position [0, 0]
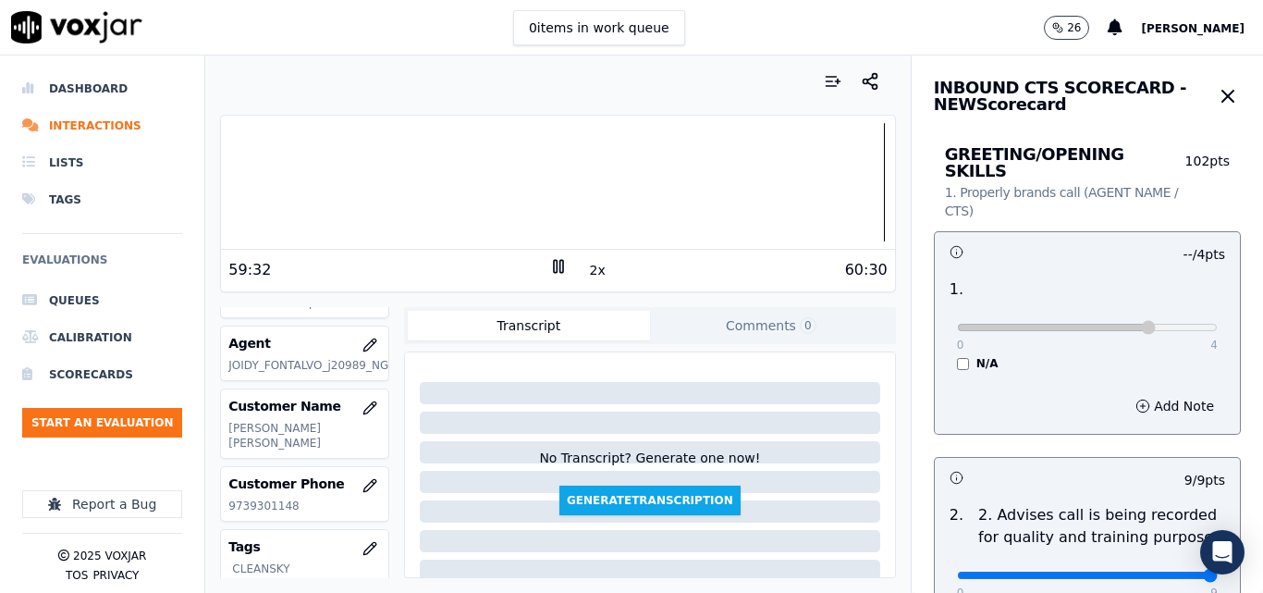
click at [549, 266] on icon at bounding box center [558, 266] width 18 height 18
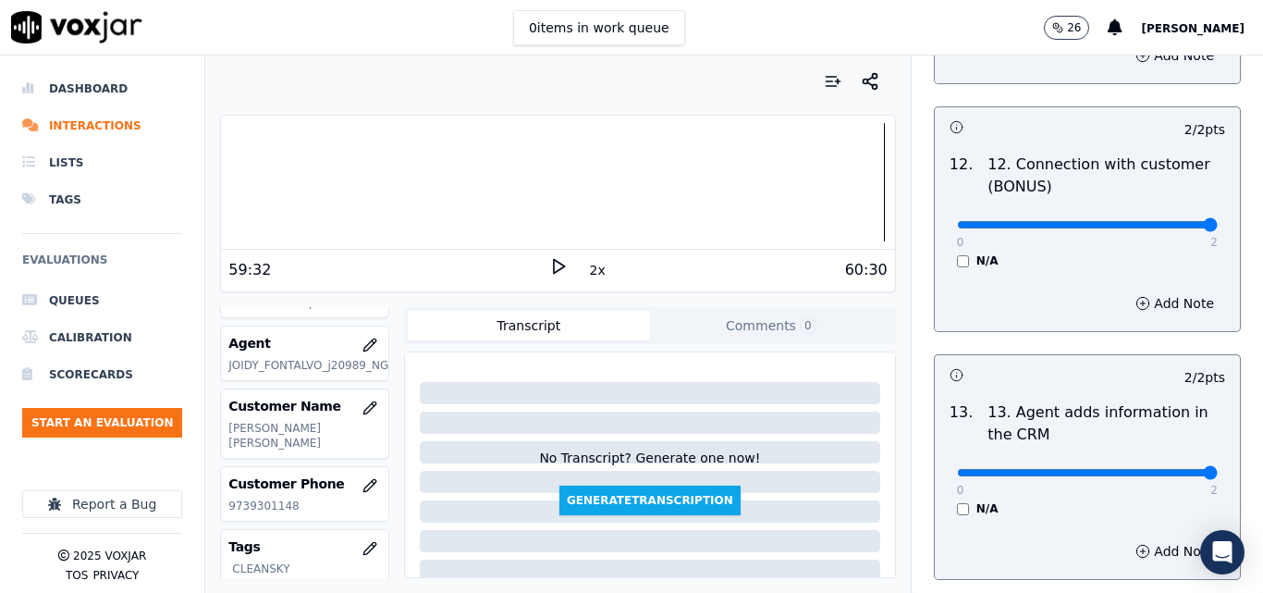
scroll to position [3376, 0]
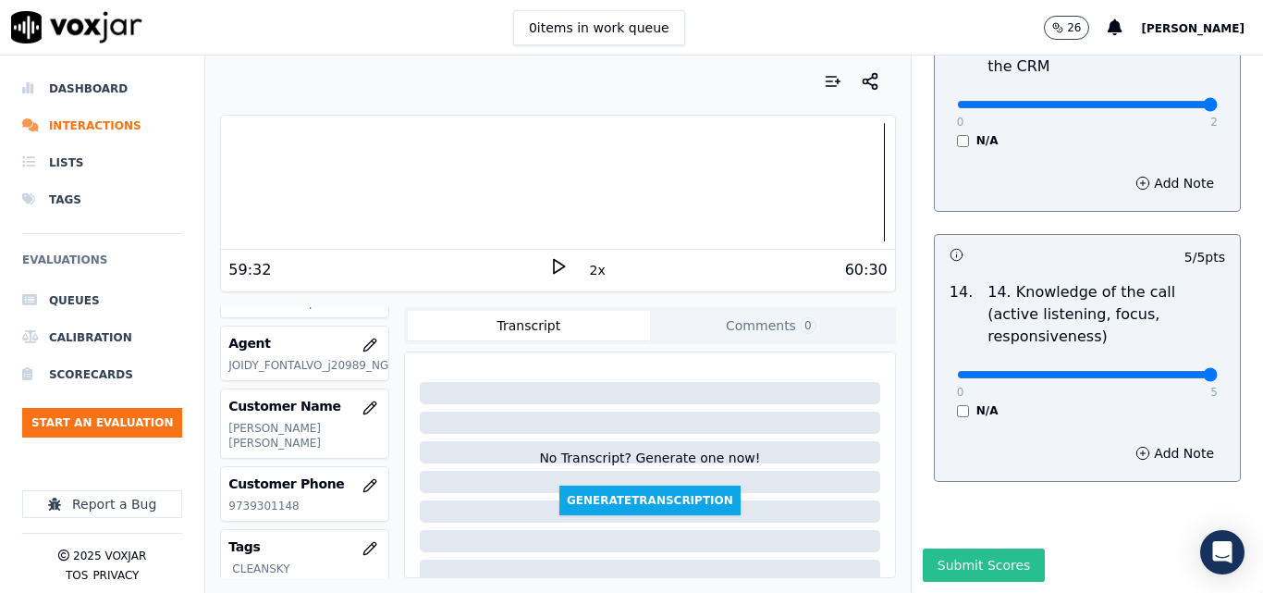
click at [981, 548] on button "Submit Scores" at bounding box center [984, 564] width 123 height 33
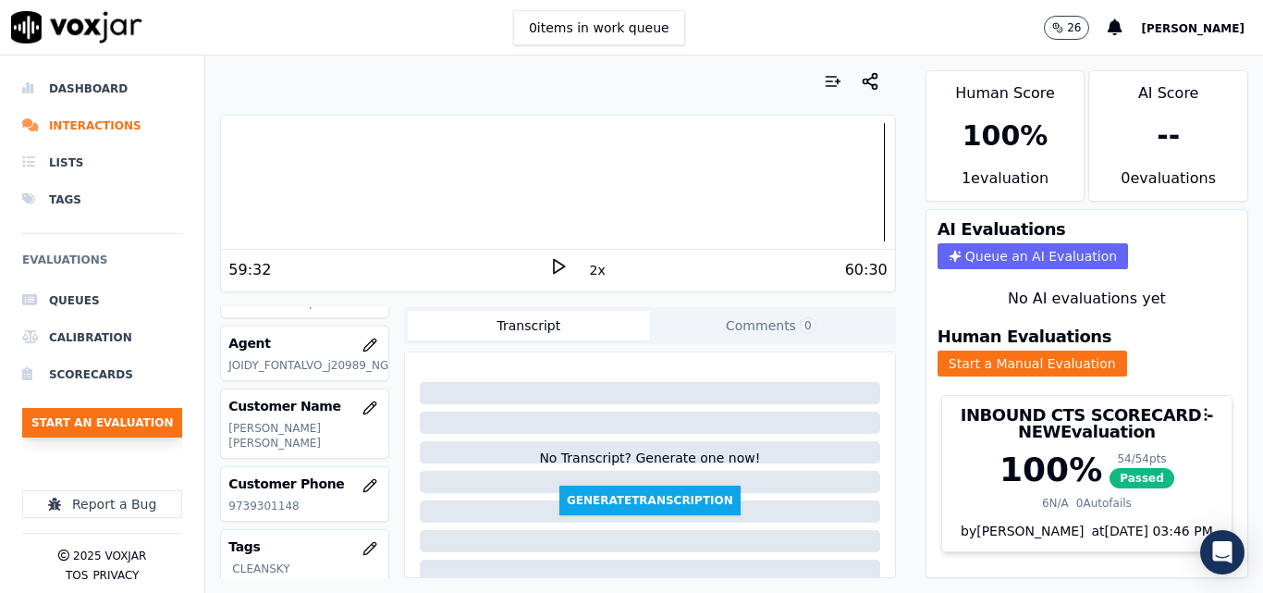
click at [104, 427] on button "Start an Evaluation" at bounding box center [102, 423] width 160 height 30
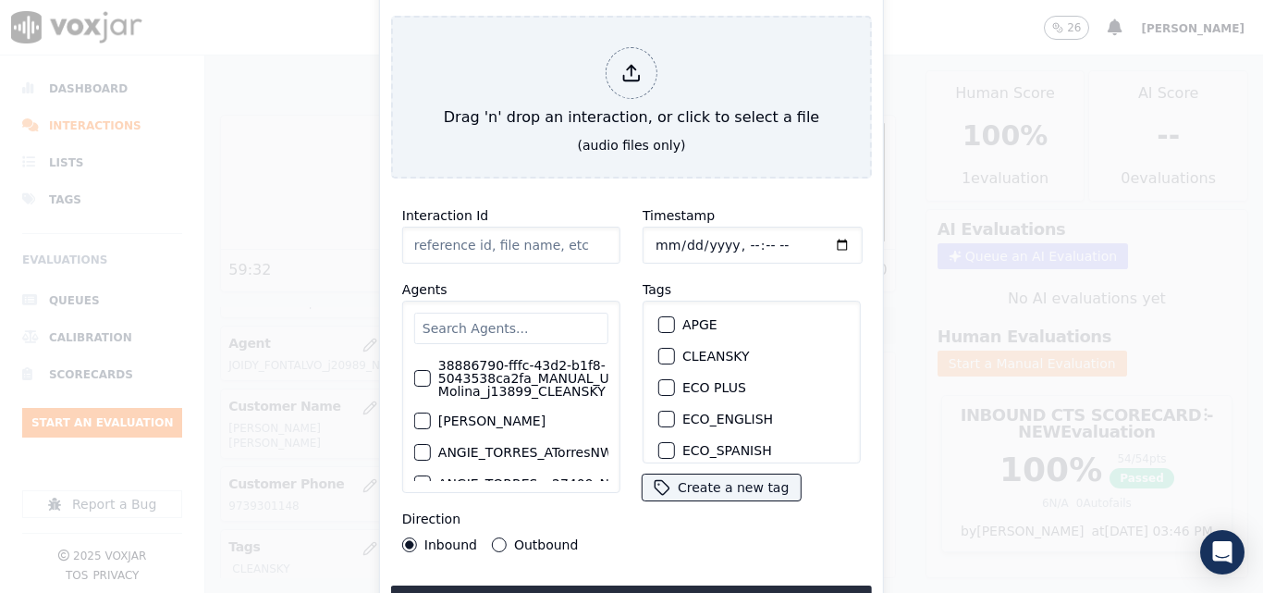
type input "20250916-144531_2676784024-all.mp3"
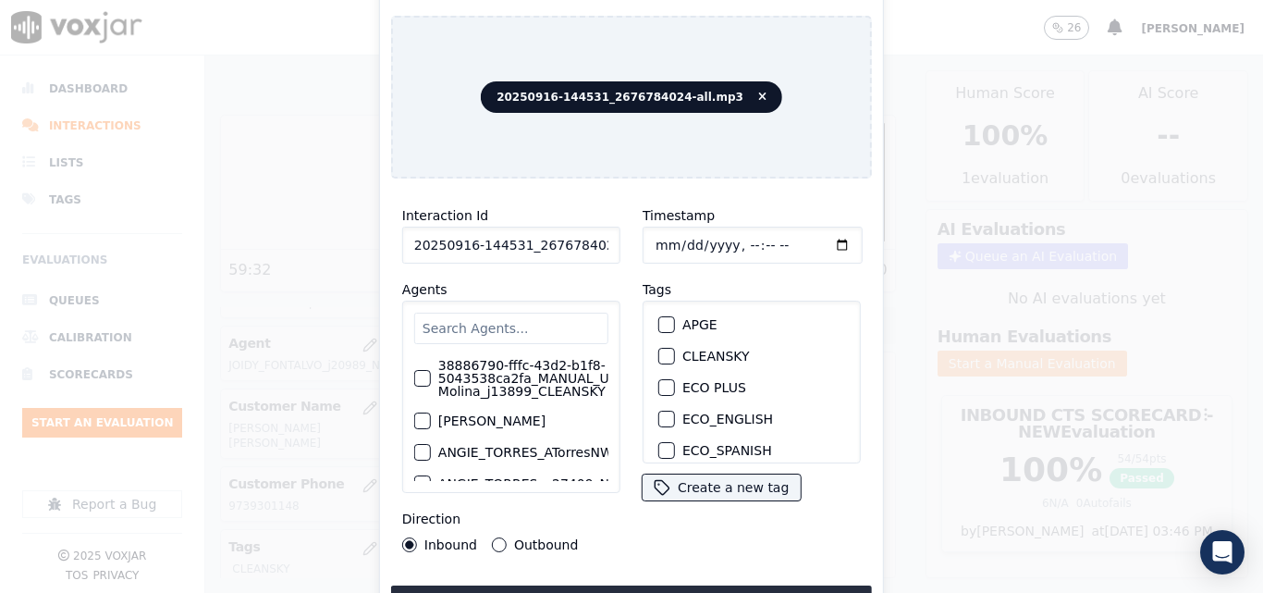
click at [664, 349] on div "button" at bounding box center [665, 355] width 13 height 13
click at [667, 585] on button "Upload interaction to start evaluation" at bounding box center [631, 601] width 481 height 33
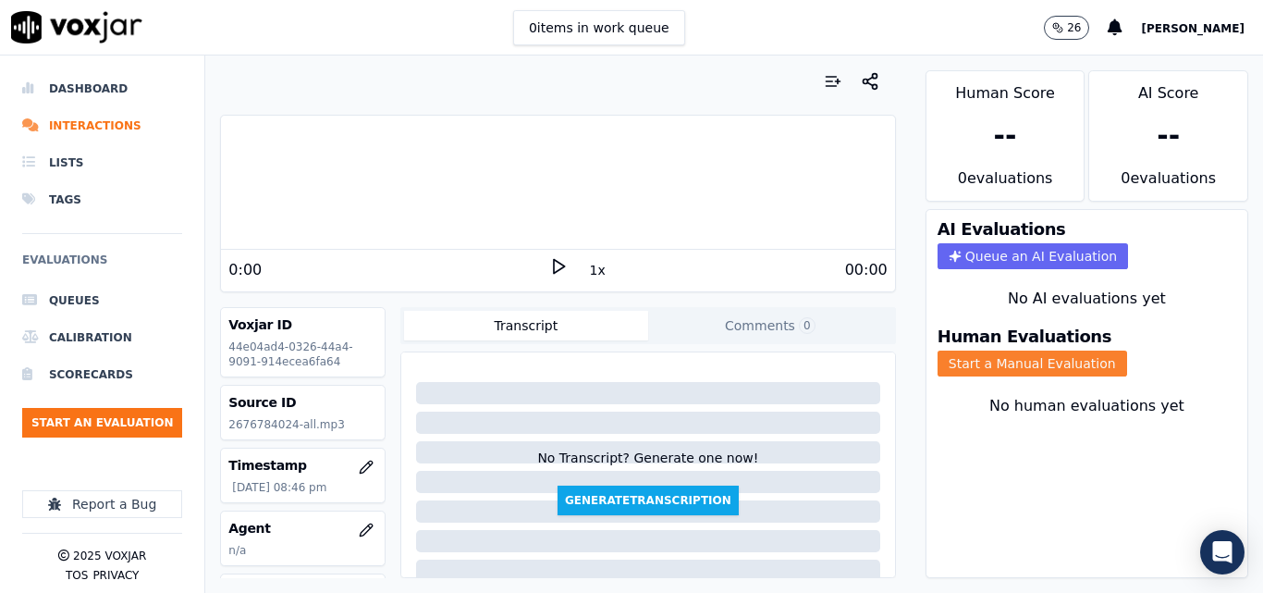
click at [1005, 372] on button "Start a Manual Evaluation" at bounding box center [1032, 363] width 190 height 26
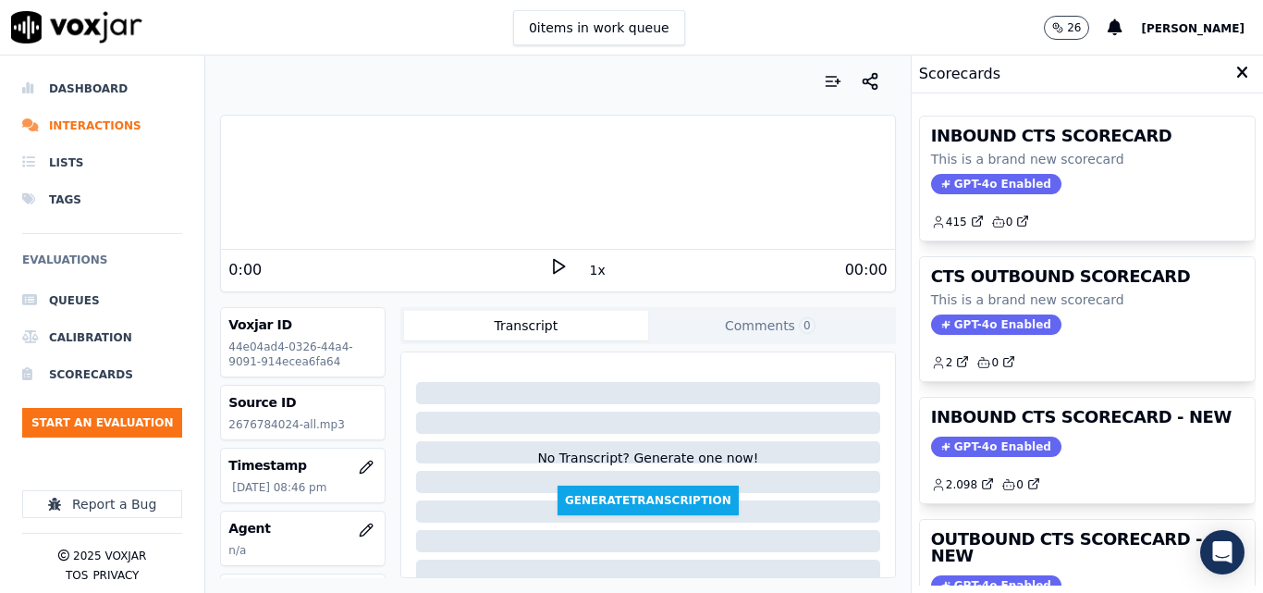
click at [534, 260] on div "0:00" at bounding box center [388, 270] width 320 height 22
click at [555, 267] on icon at bounding box center [558, 266] width 18 height 18
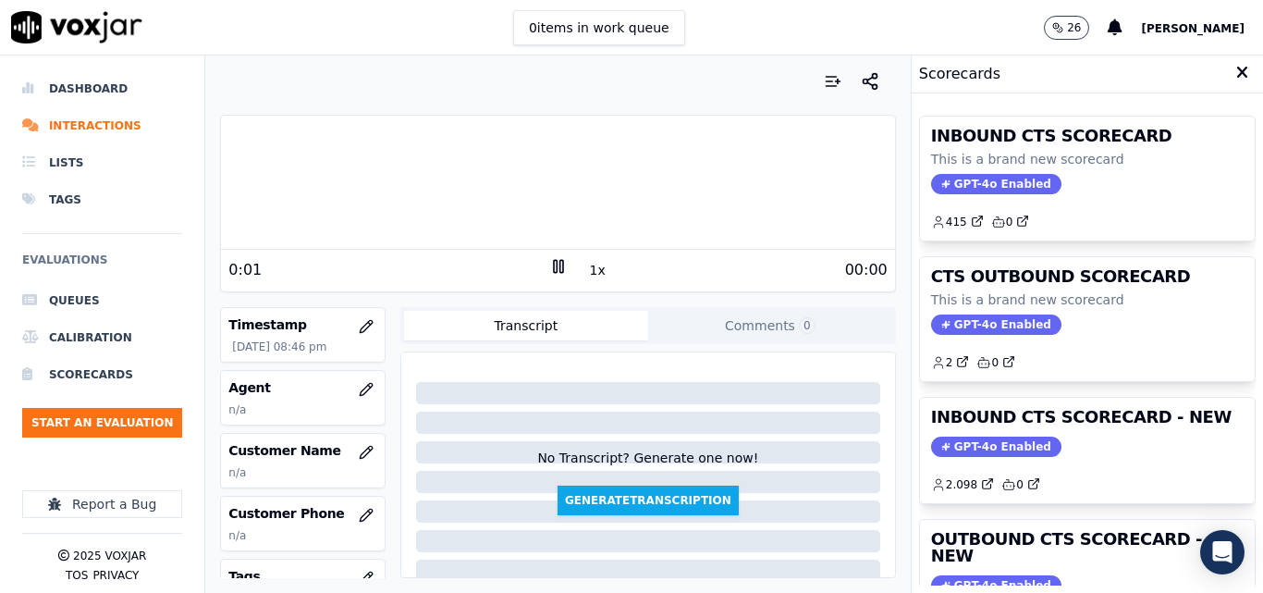
scroll to position [163, 0]
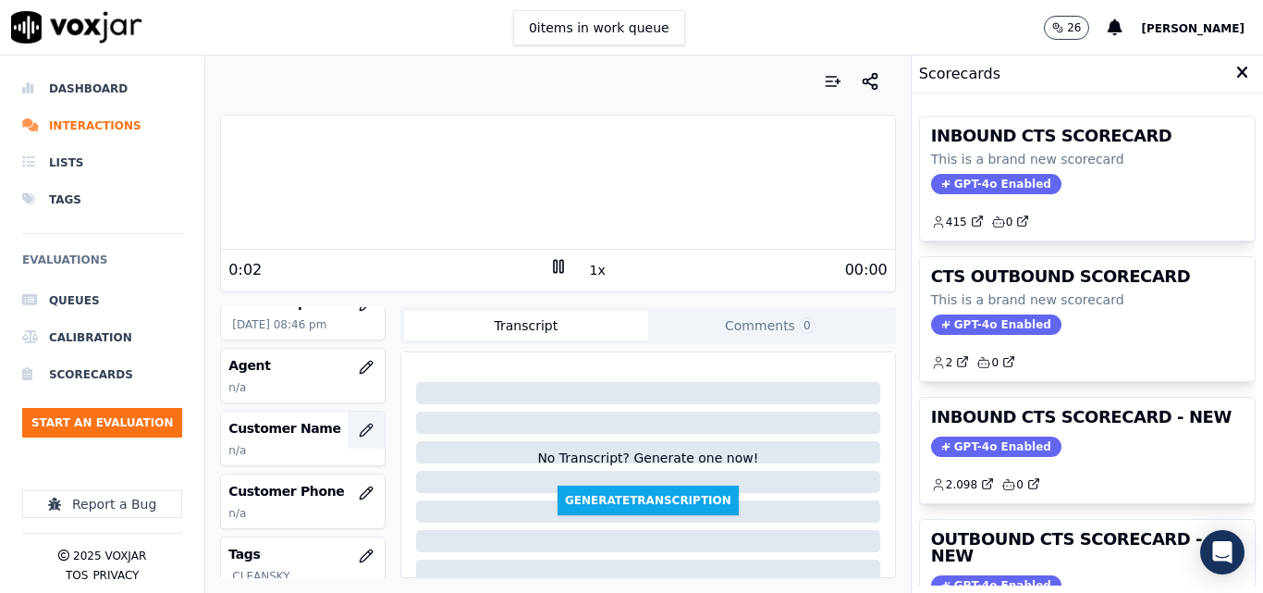
click at [359, 425] on icon "button" at bounding box center [366, 430] width 15 height 15
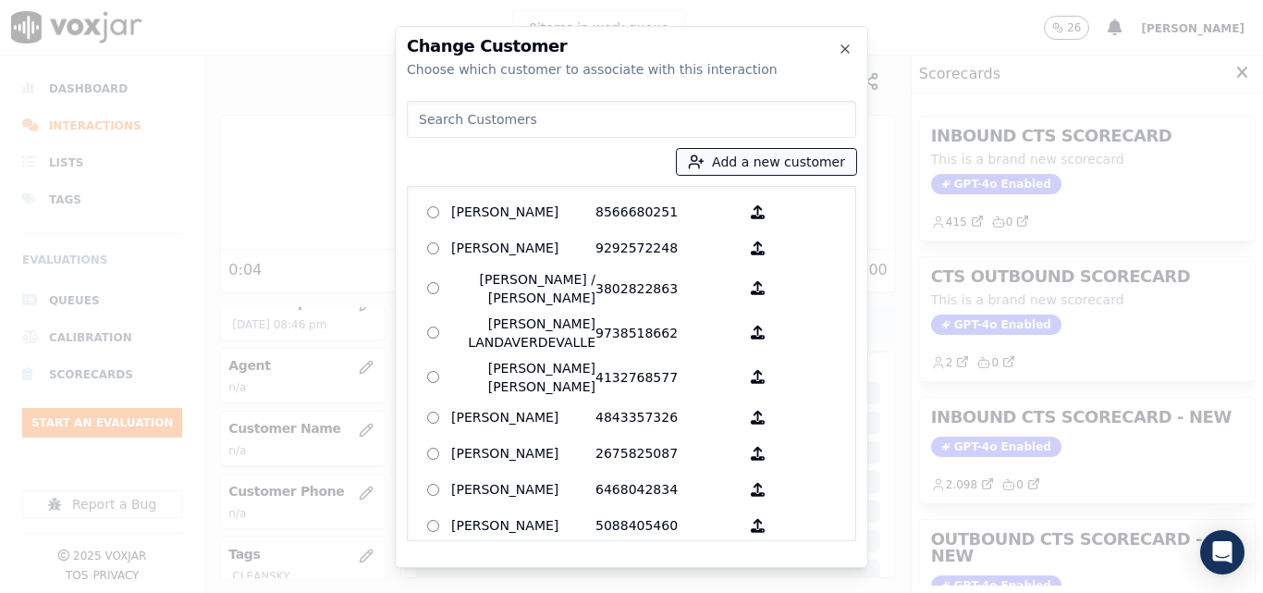
click at [755, 153] on button "Add a new customer" at bounding box center [766, 162] width 179 height 26
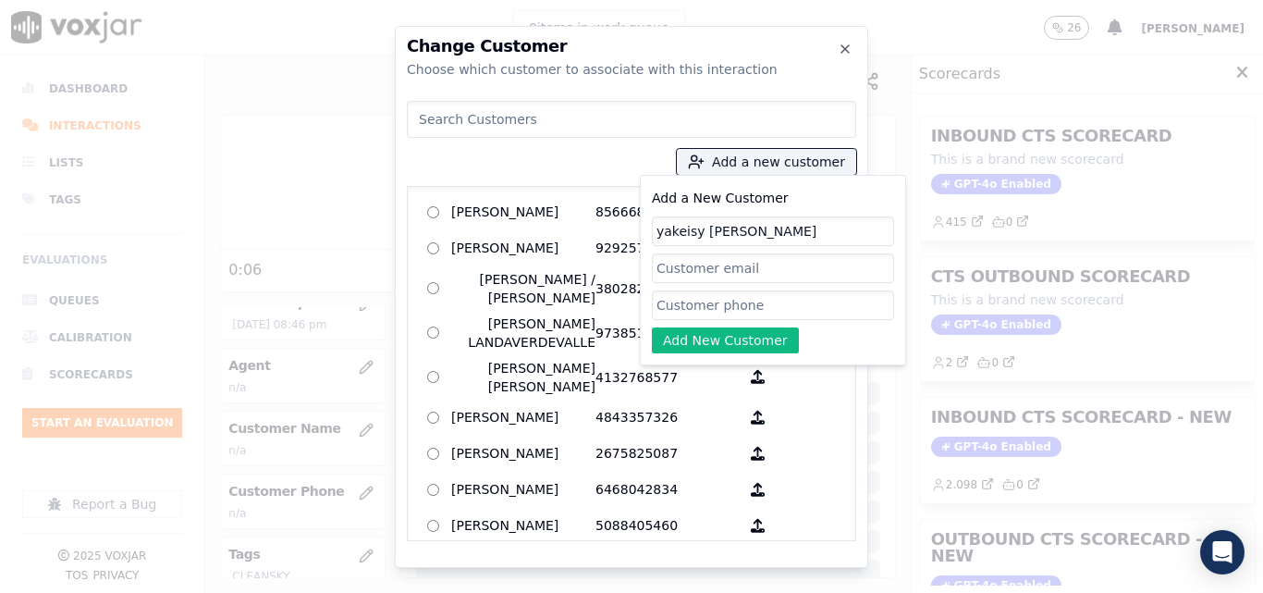
type input "yakeisy disla"
paste input "2676784024"
type input "2676784024"
click at [751, 340] on button "Add New Customer" at bounding box center [725, 340] width 147 height 26
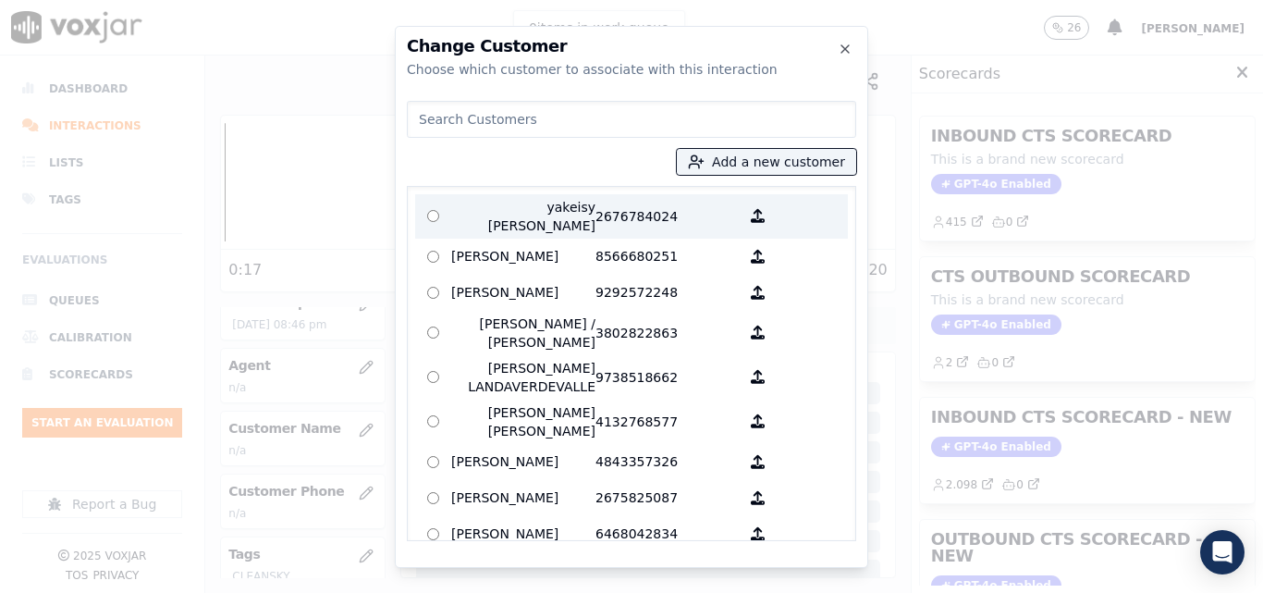
click at [528, 211] on p "yakeisy disla" at bounding box center [523, 216] width 144 height 37
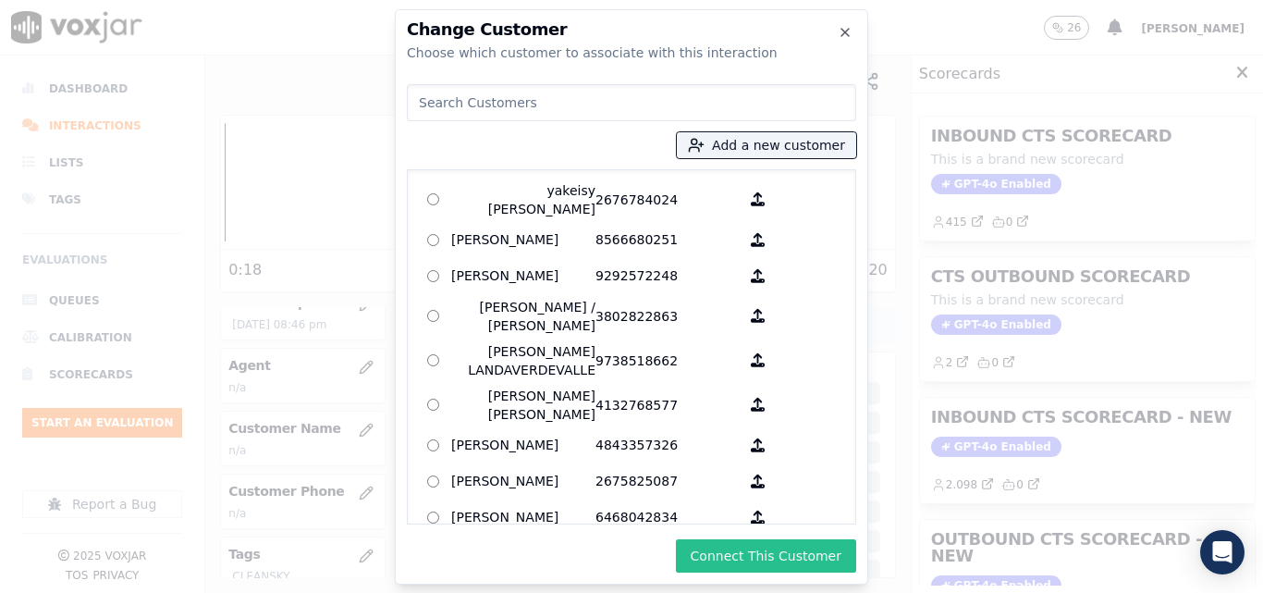
click at [796, 555] on button "Connect This Customer" at bounding box center [766, 555] width 180 height 33
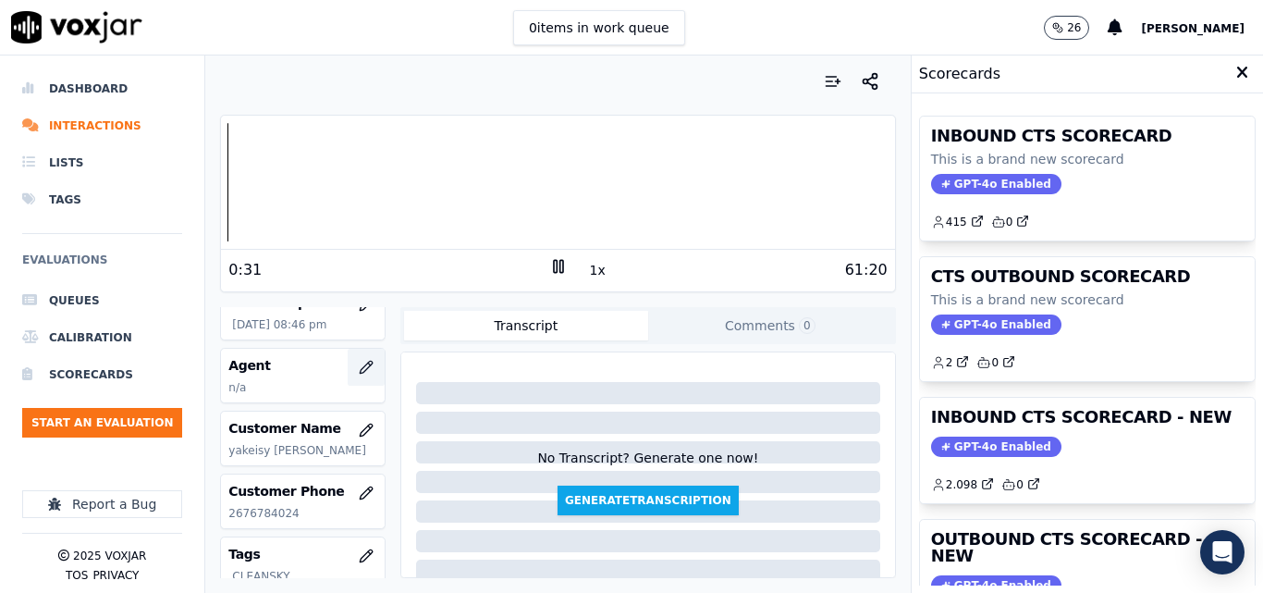
click at [359, 365] on icon "button" at bounding box center [366, 367] width 15 height 15
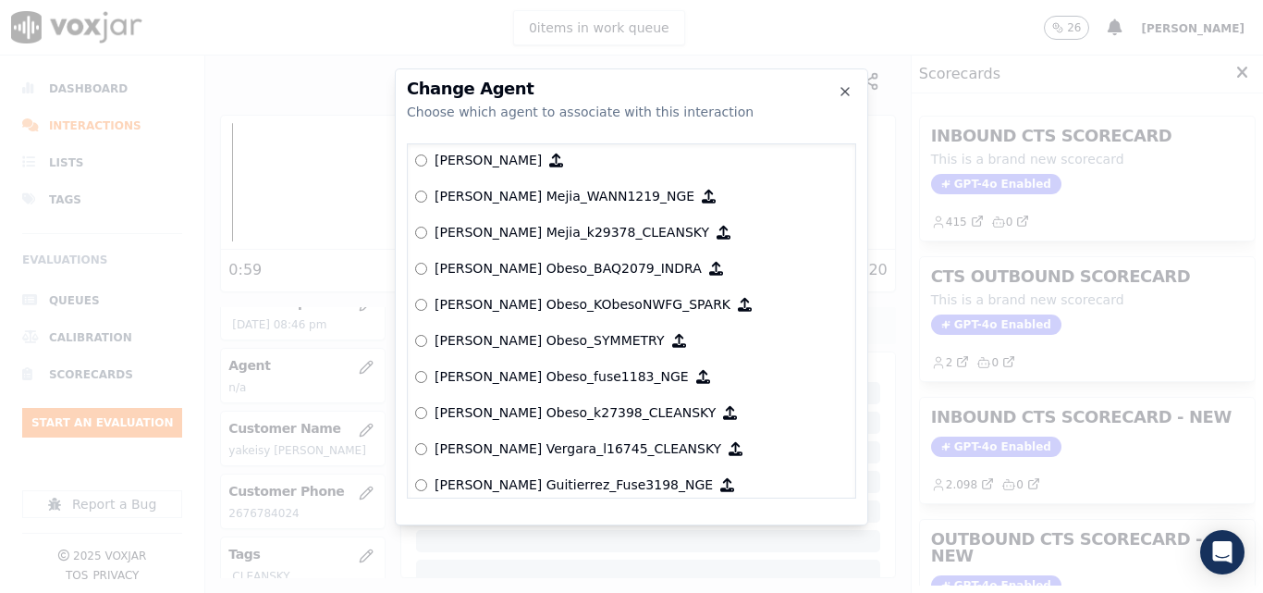
scroll to position [6568, 0]
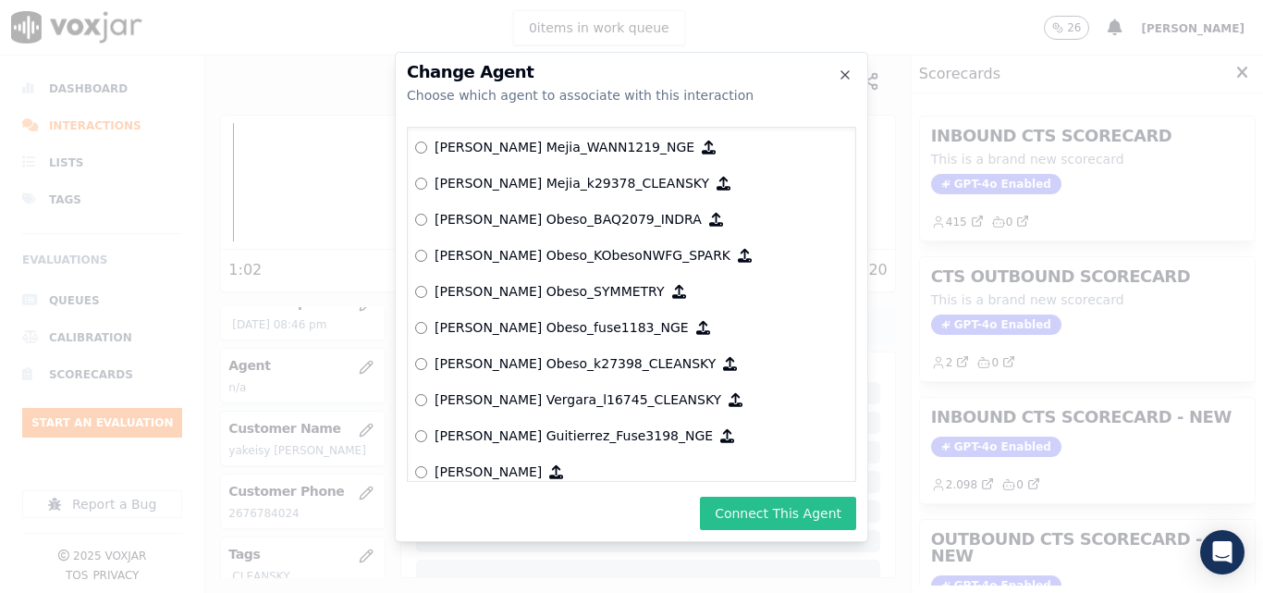
click at [790, 502] on button "Connect This Agent" at bounding box center [778, 512] width 156 height 33
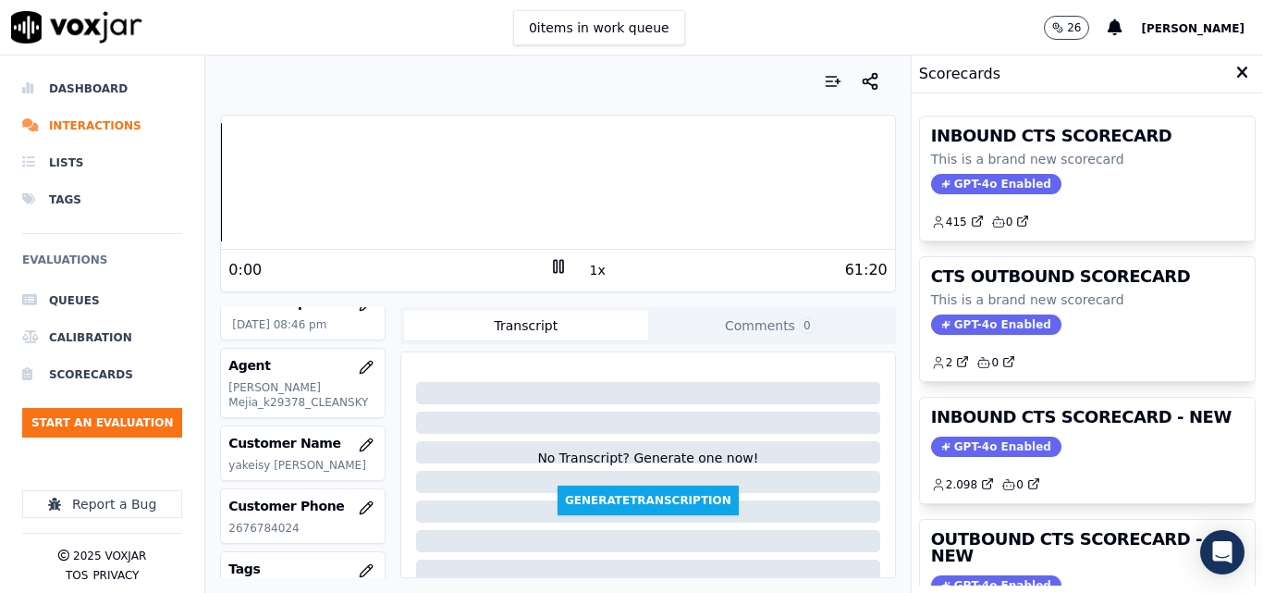
click at [208, 198] on div "Your browser does not support the audio element. 0:00 1x 61:20 Voxjar ID 44e04a…" at bounding box center [557, 323] width 704 height 537
click at [573, 268] on div "61:20" at bounding box center [728, 270] width 320 height 22
click at [586, 268] on button "1x" at bounding box center [597, 270] width 23 height 26
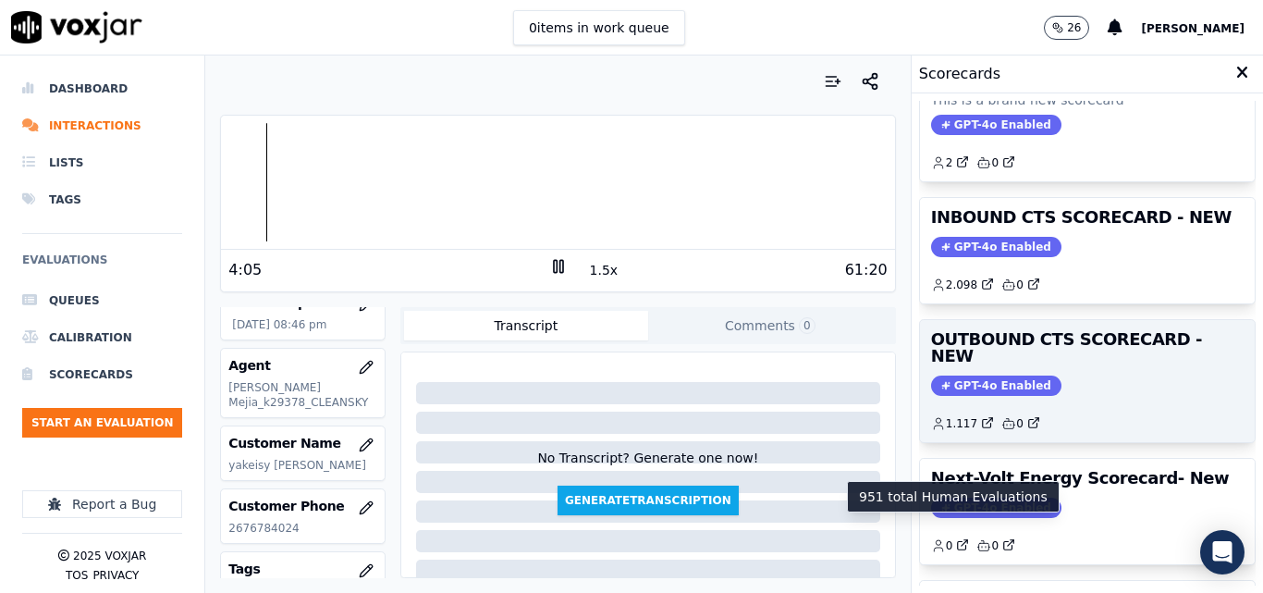
scroll to position [185, 0]
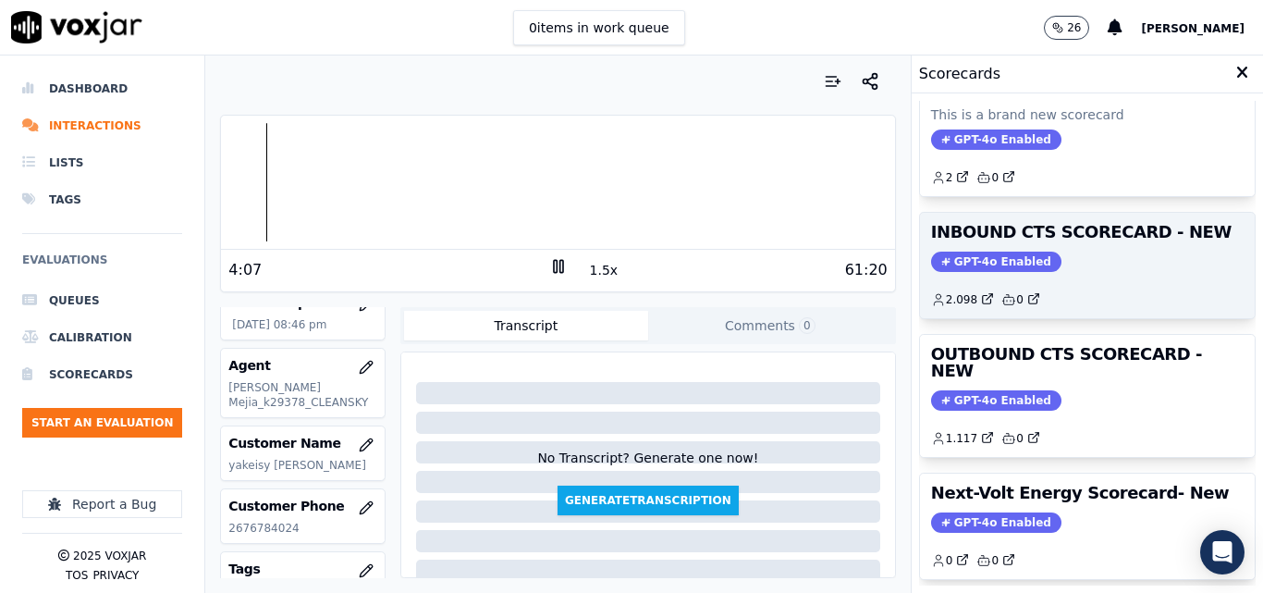
click at [938, 251] on span "GPT-4o Enabled" at bounding box center [996, 261] width 130 height 20
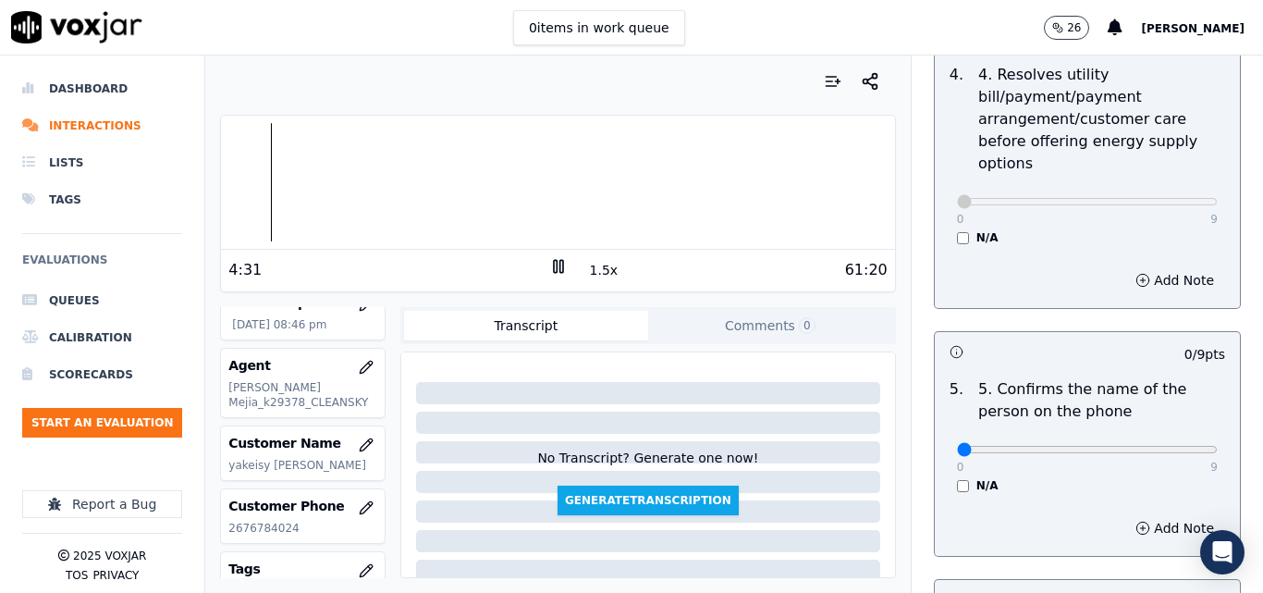
scroll to position [1017, 0]
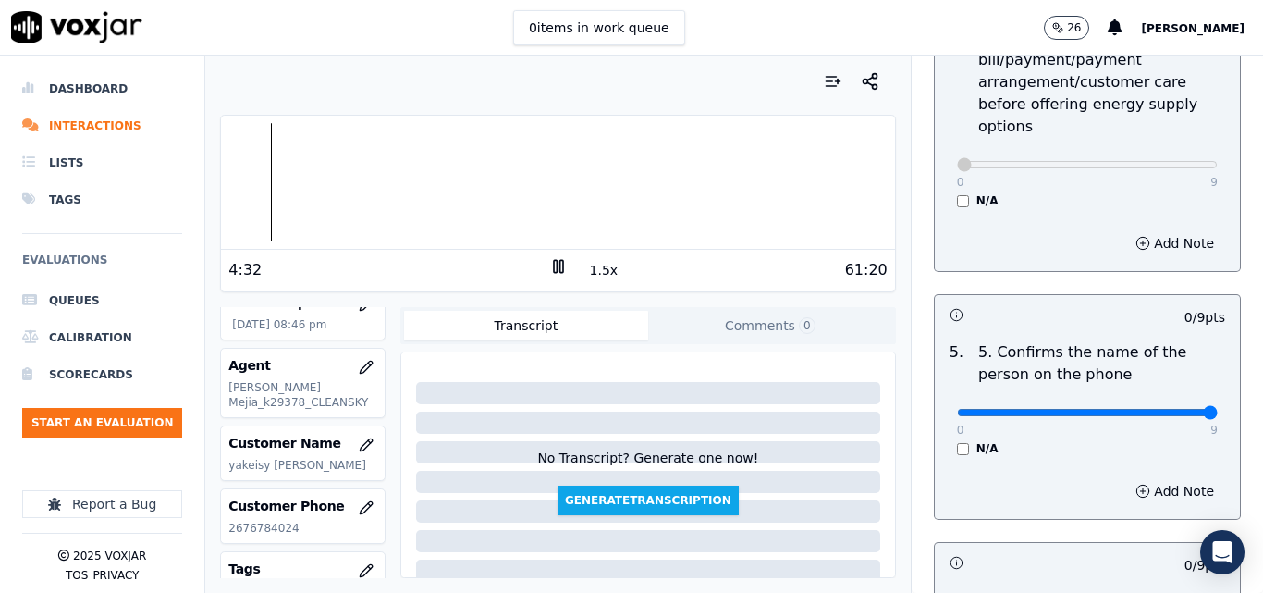
type input "9"
click at [1172, 409] on input "range" at bounding box center [1087, 412] width 261 height 7
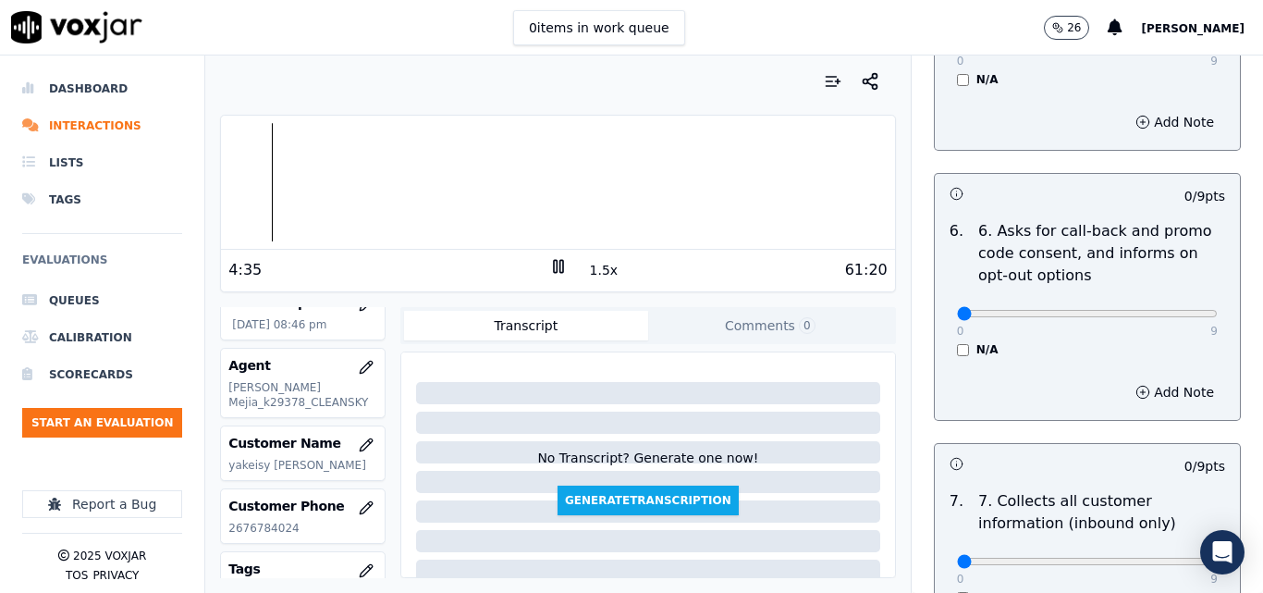
scroll to position [1387, 0]
click at [957, 341] on div "N/A" at bounding box center [1087, 348] width 261 height 15
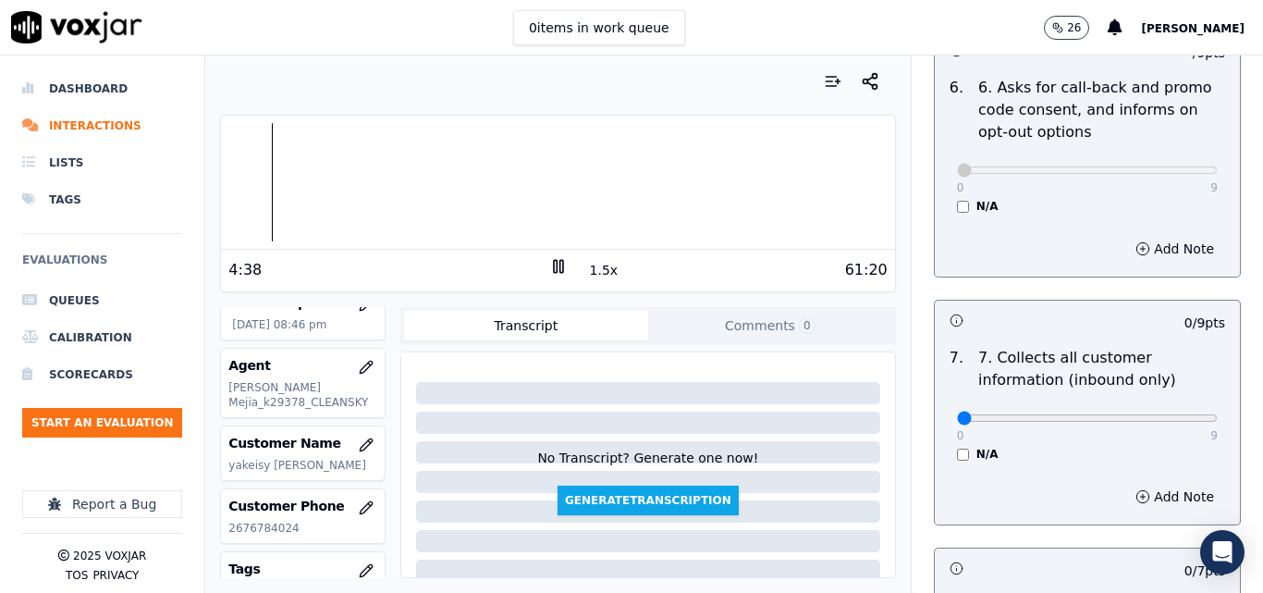
scroll to position [1572, 0]
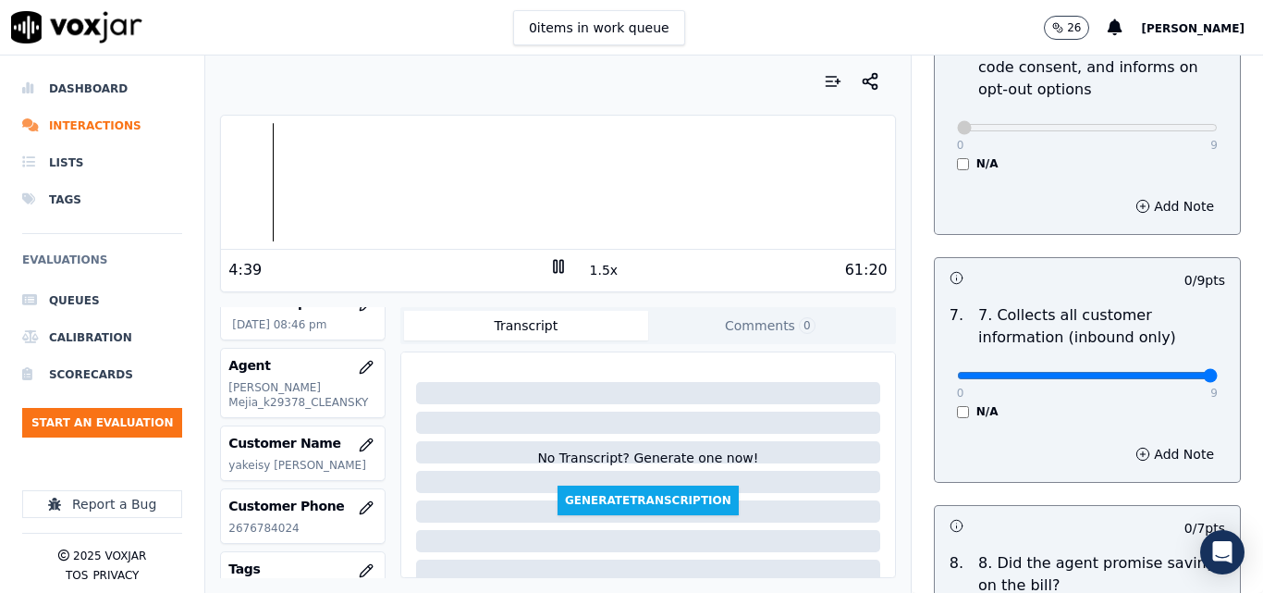
type input "9"
click at [1170, 372] on input "range" at bounding box center [1087, 375] width 261 height 7
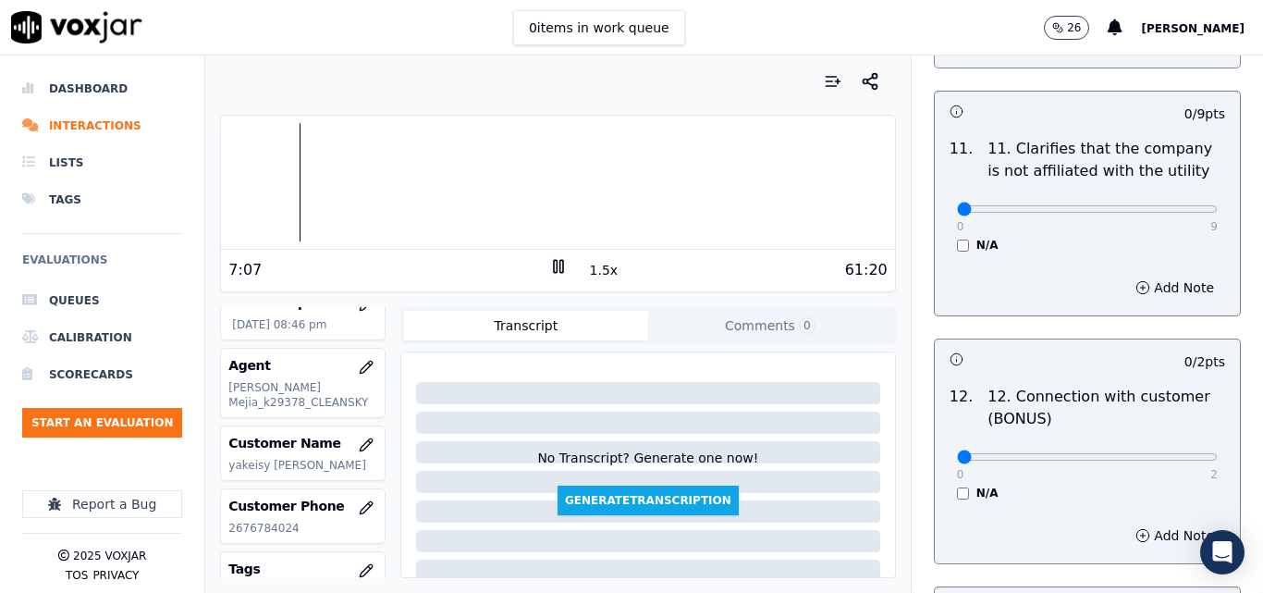
scroll to position [2958, 0]
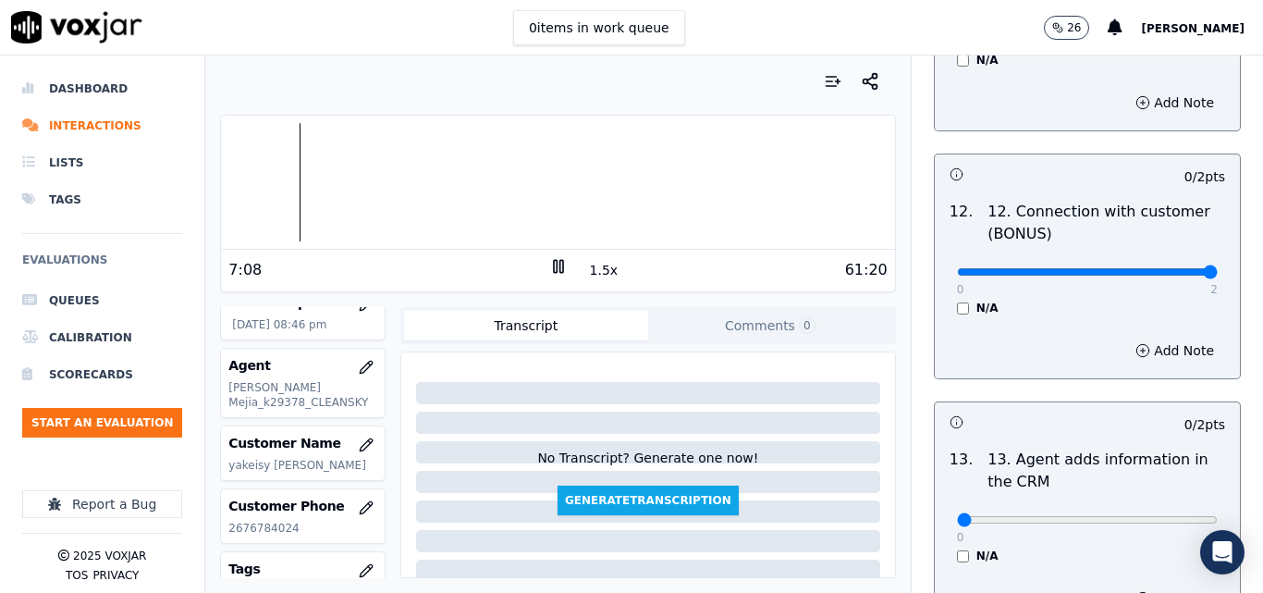
type input "2"
click at [1164, 268] on input "range" at bounding box center [1087, 271] width 261 height 7
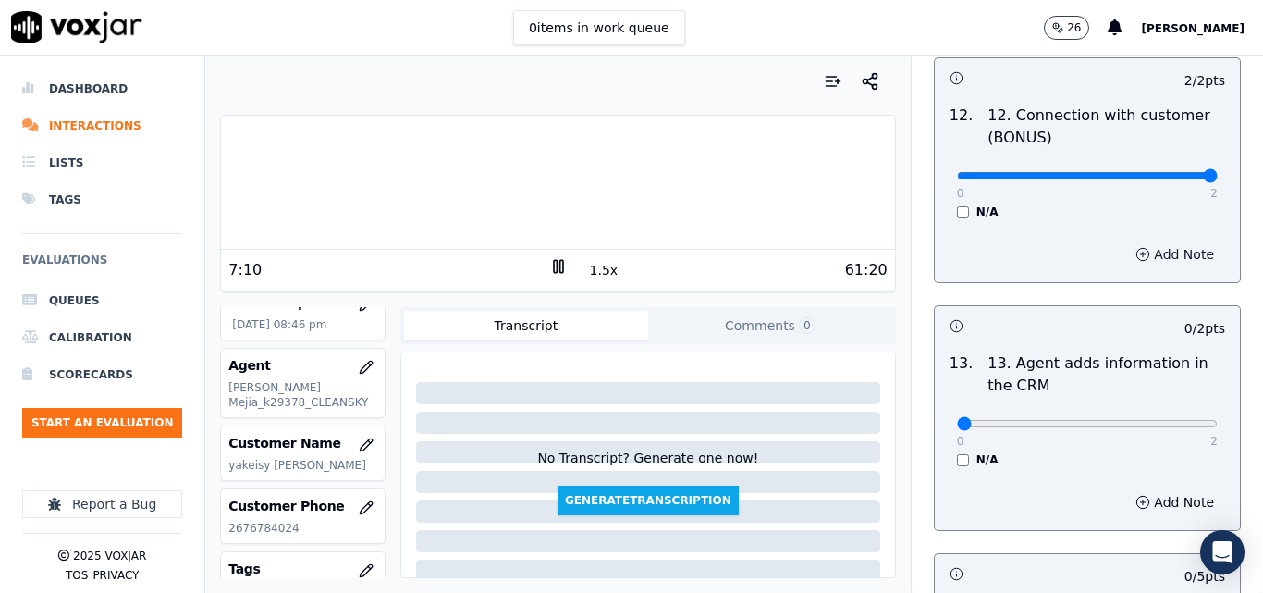
scroll to position [3236, 0]
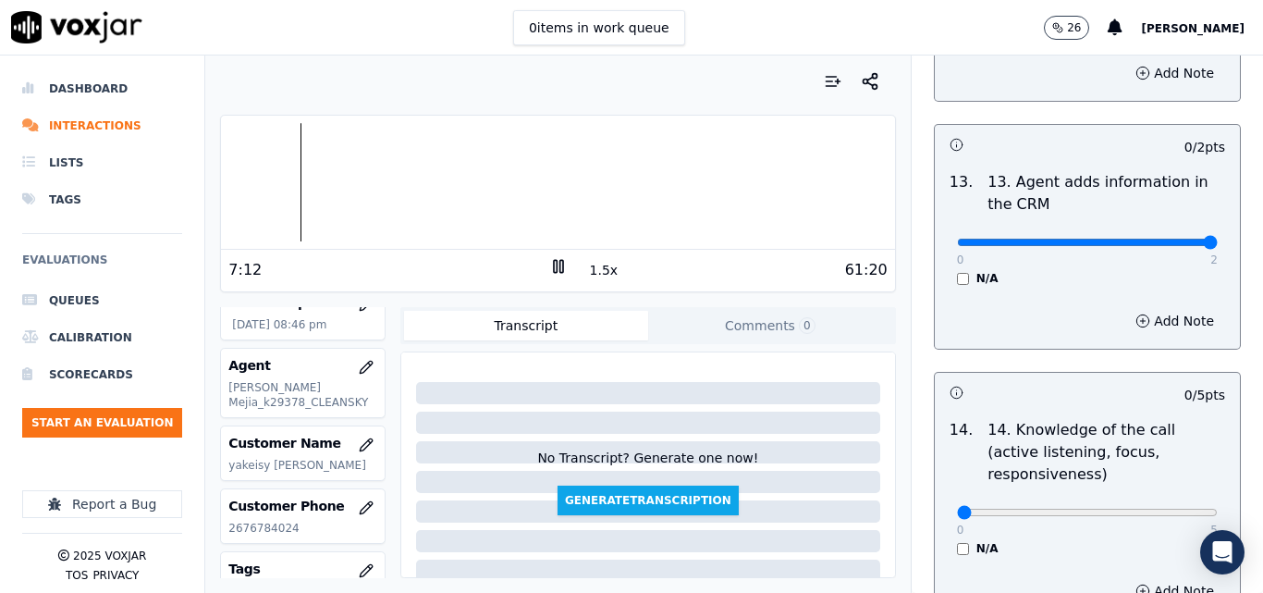
type input "2"
click at [1173, 239] on input "range" at bounding box center [1087, 242] width 261 height 7
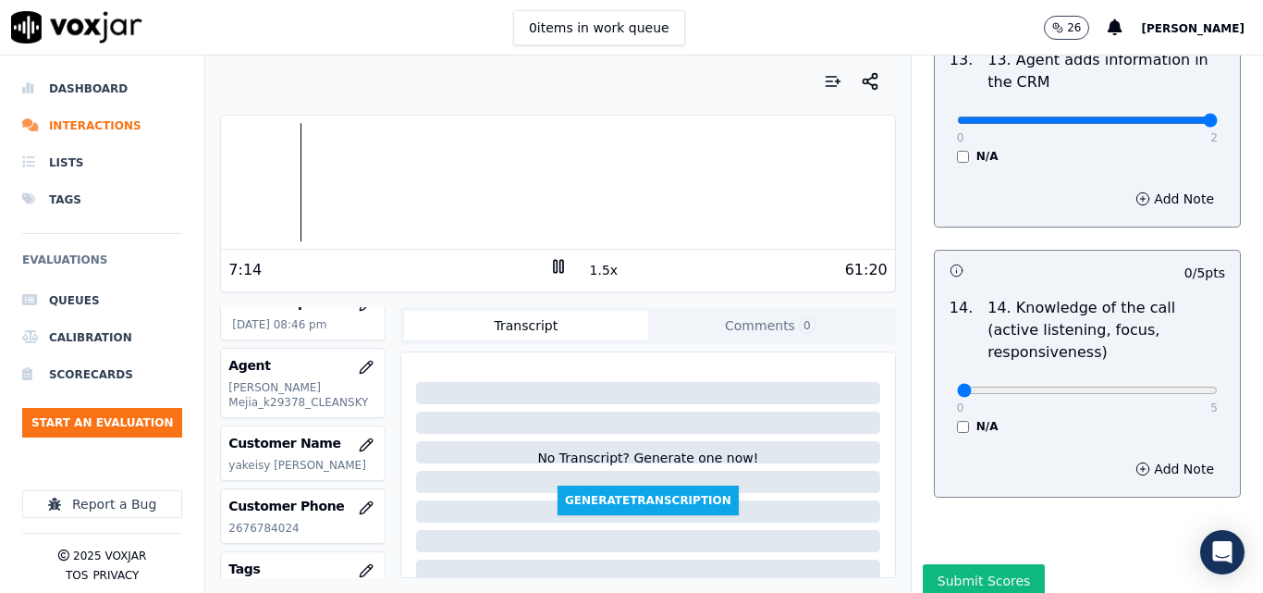
scroll to position [3376, 0]
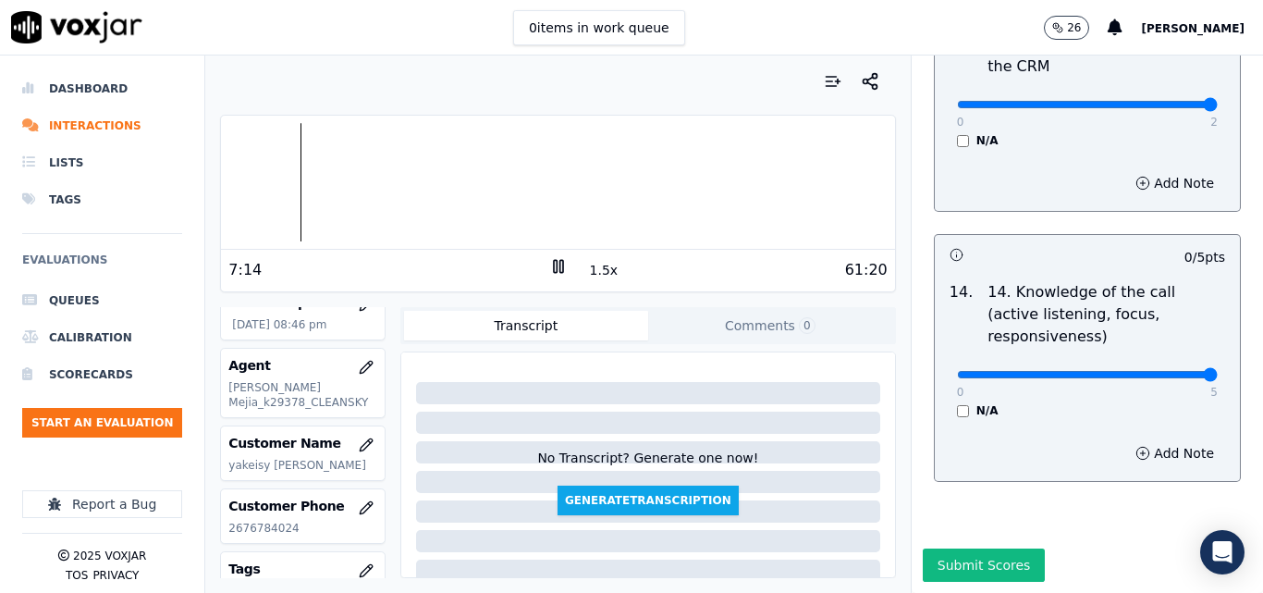
type input "5"
click at [1168, 371] on input "range" at bounding box center [1087, 374] width 261 height 7
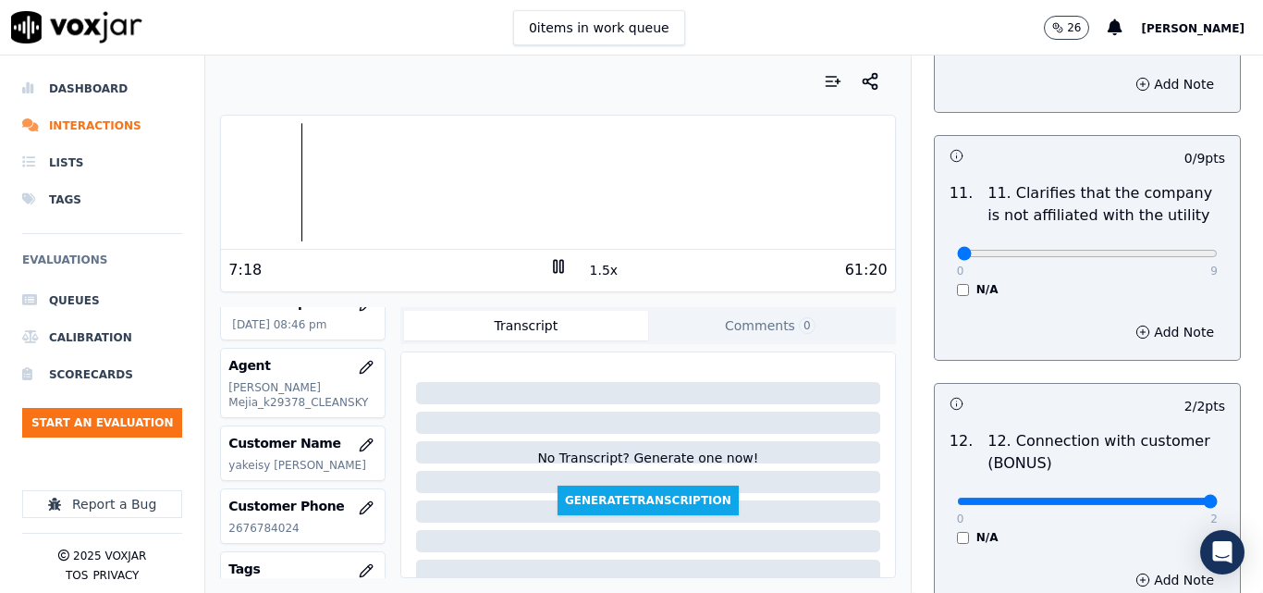
scroll to position [2637, 0]
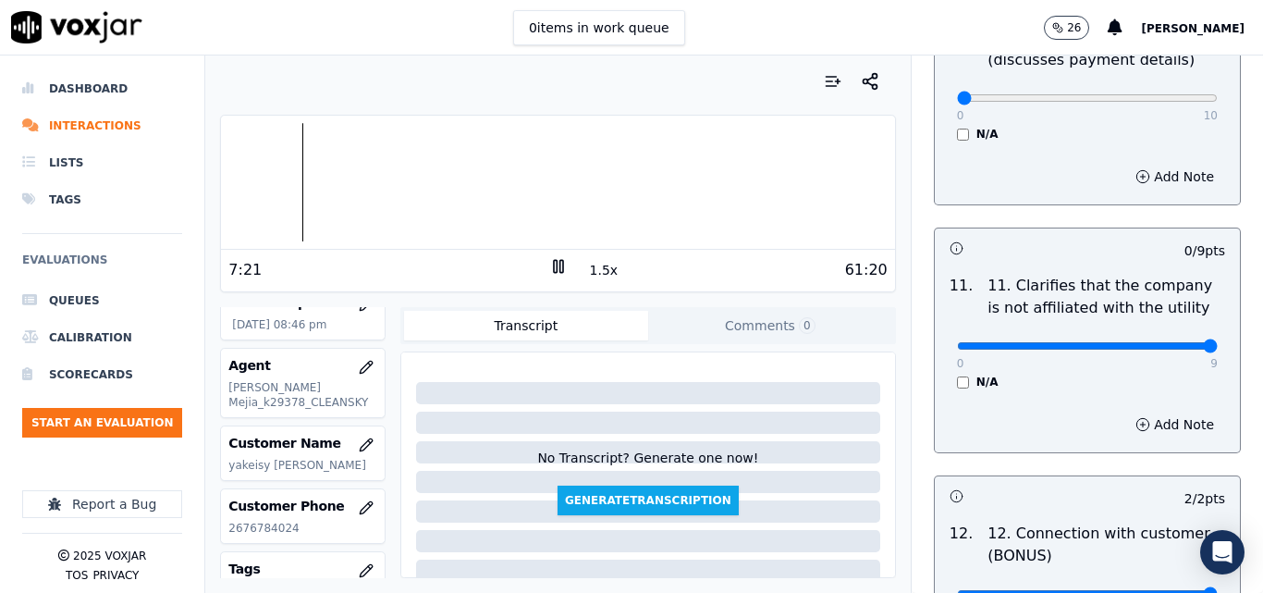
type input "9"
click at [1166, 342] on input "range" at bounding box center [1087, 345] width 261 height 7
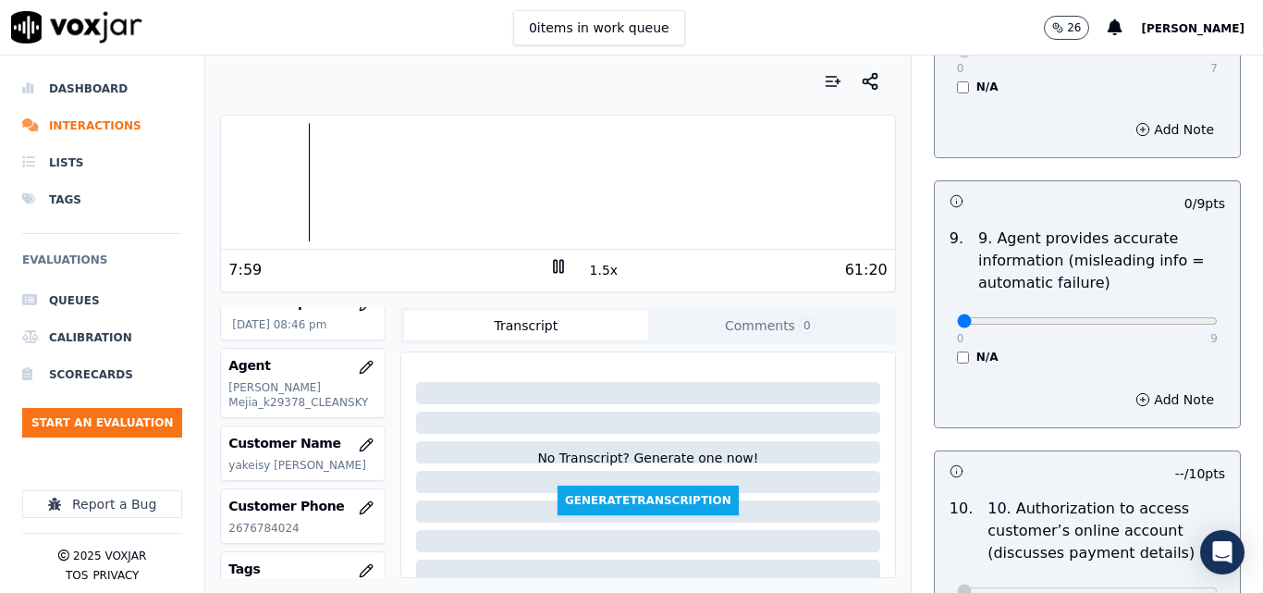
scroll to position [2082, 0]
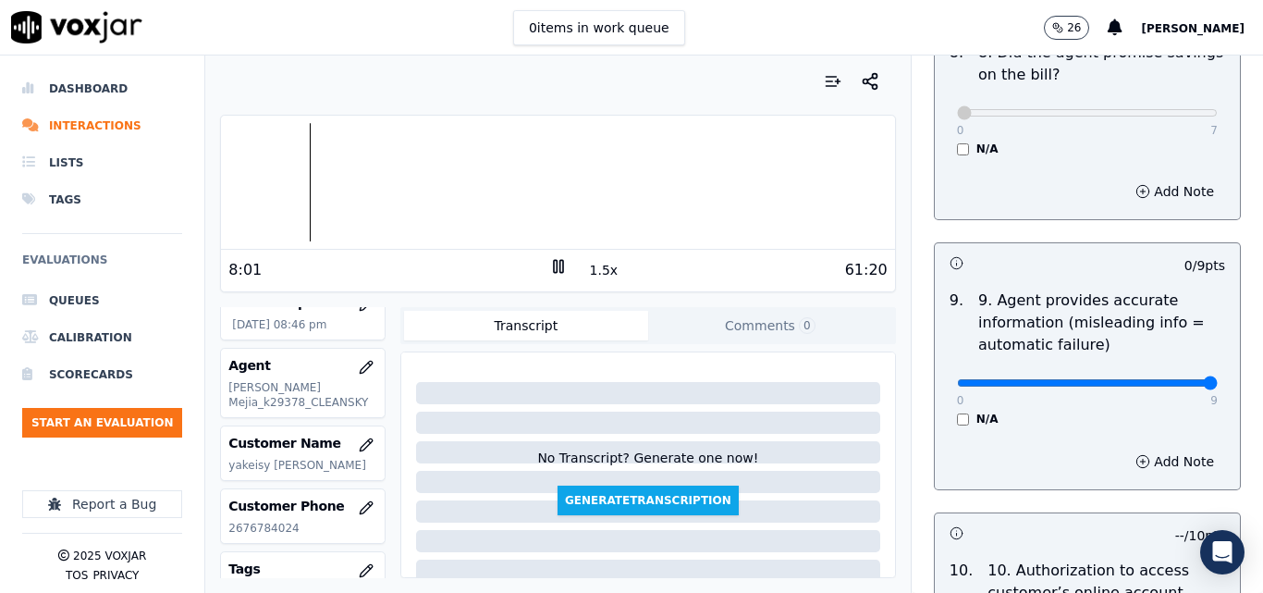
type input "9"
click at [1160, 379] on input "range" at bounding box center [1087, 382] width 261 height 7
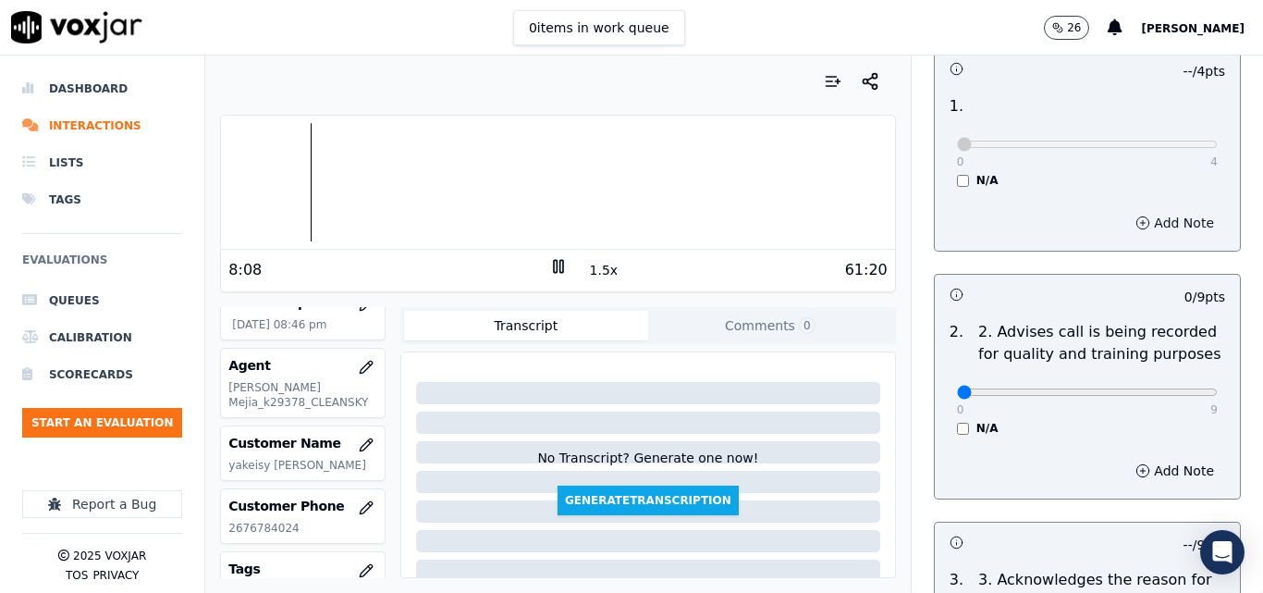
scroll to position [185, 0]
click at [593, 270] on button "1.5x" at bounding box center [604, 270] width 36 height 26
click at [590, 269] on button "2x" at bounding box center [597, 270] width 23 height 26
click at [824, 173] on div at bounding box center [557, 182] width 673 height 118
click at [591, 264] on button "1x" at bounding box center [597, 270] width 23 height 26
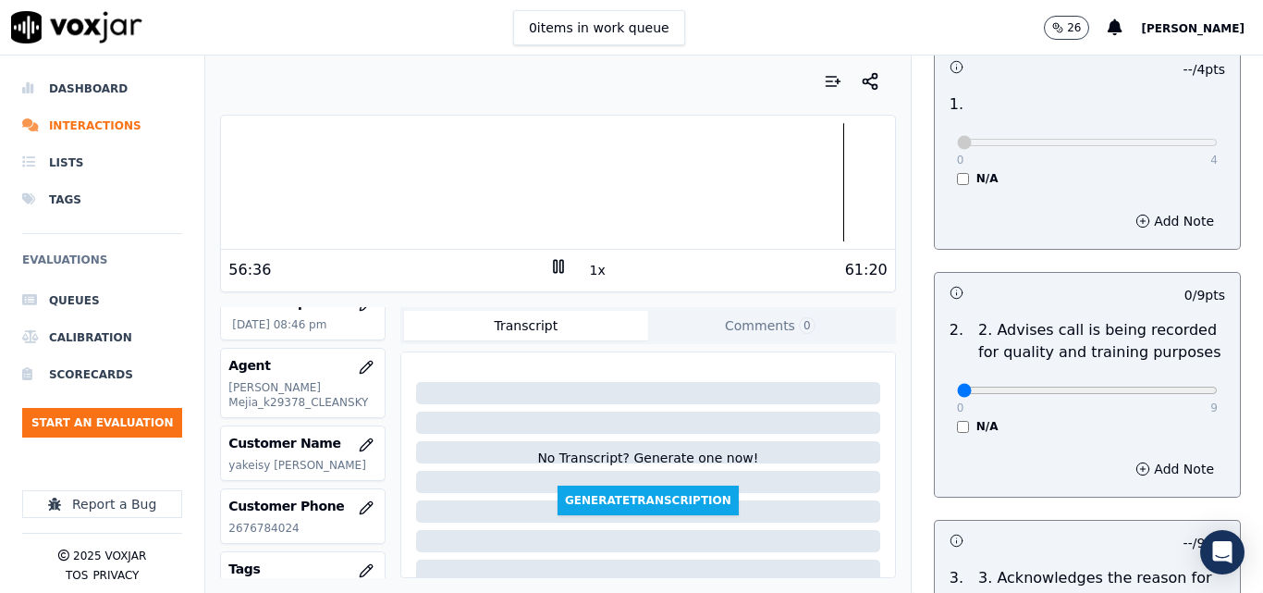
click at [591, 264] on button "1x" at bounding box center [597, 270] width 23 height 26
type input "9"
click at [1159, 386] on input "range" at bounding box center [1087, 389] width 261 height 7
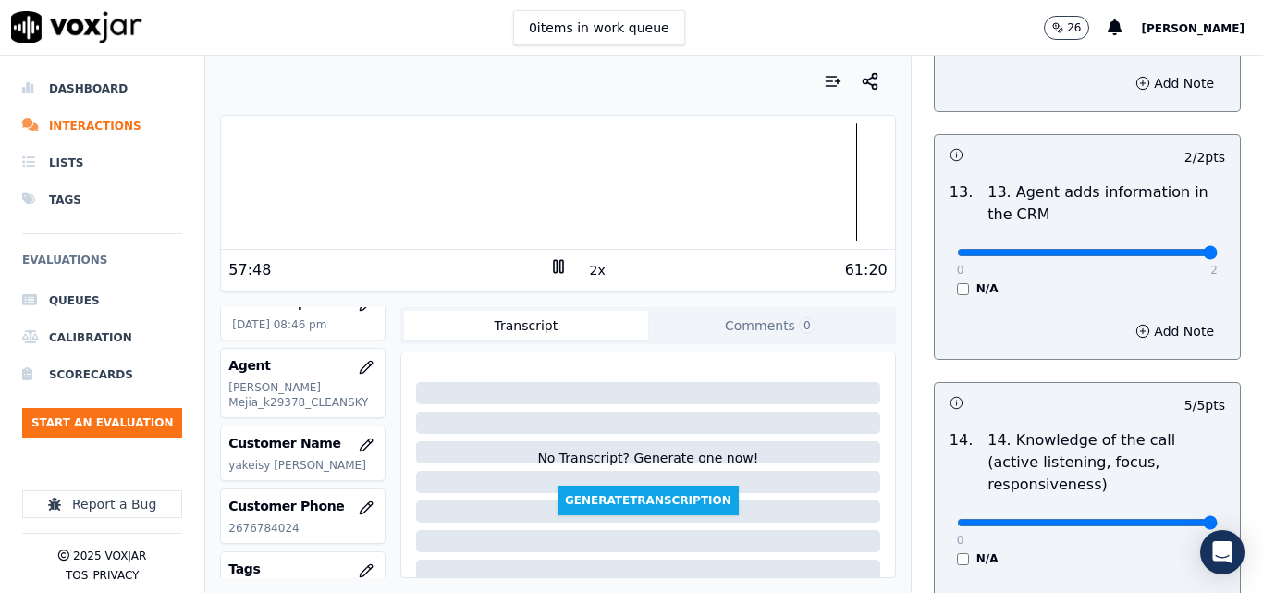
scroll to position [3376, 0]
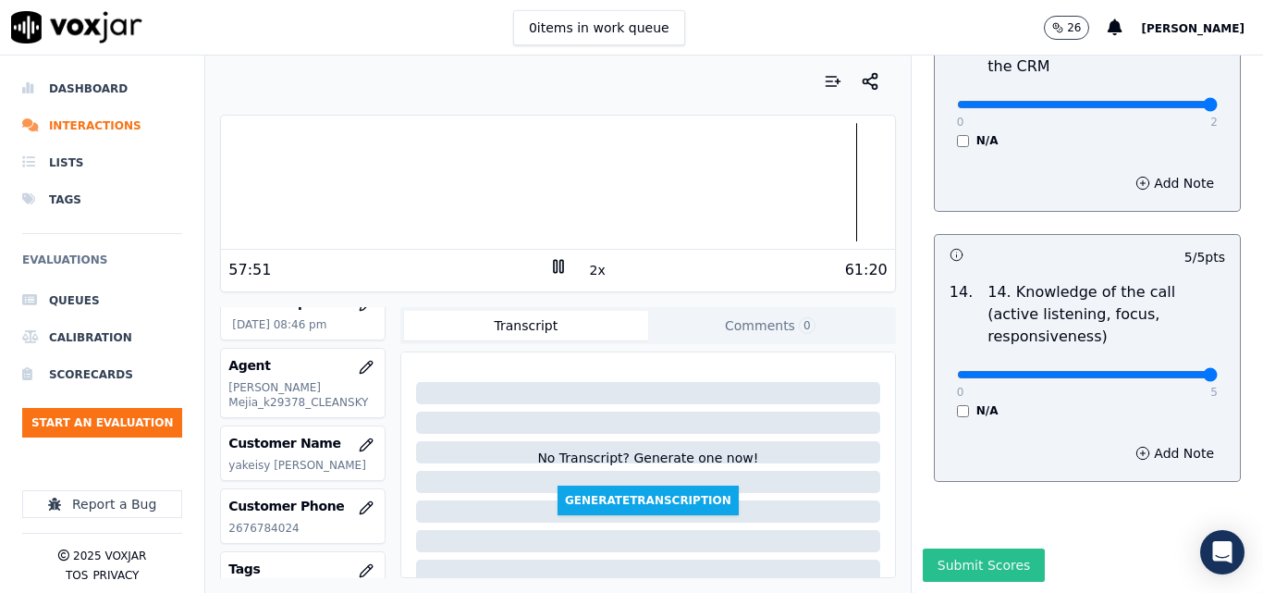
click at [935, 548] on button "Submit Scores" at bounding box center [984, 564] width 123 height 33
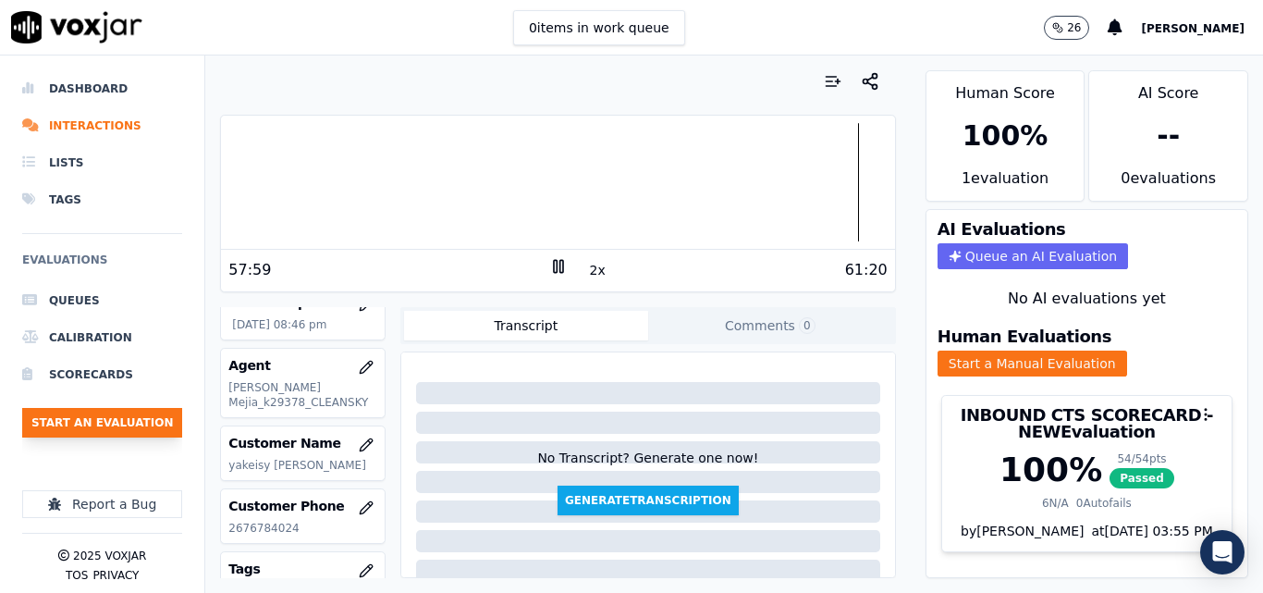
click at [97, 428] on button "Start an Evaluation" at bounding box center [102, 423] width 160 height 30
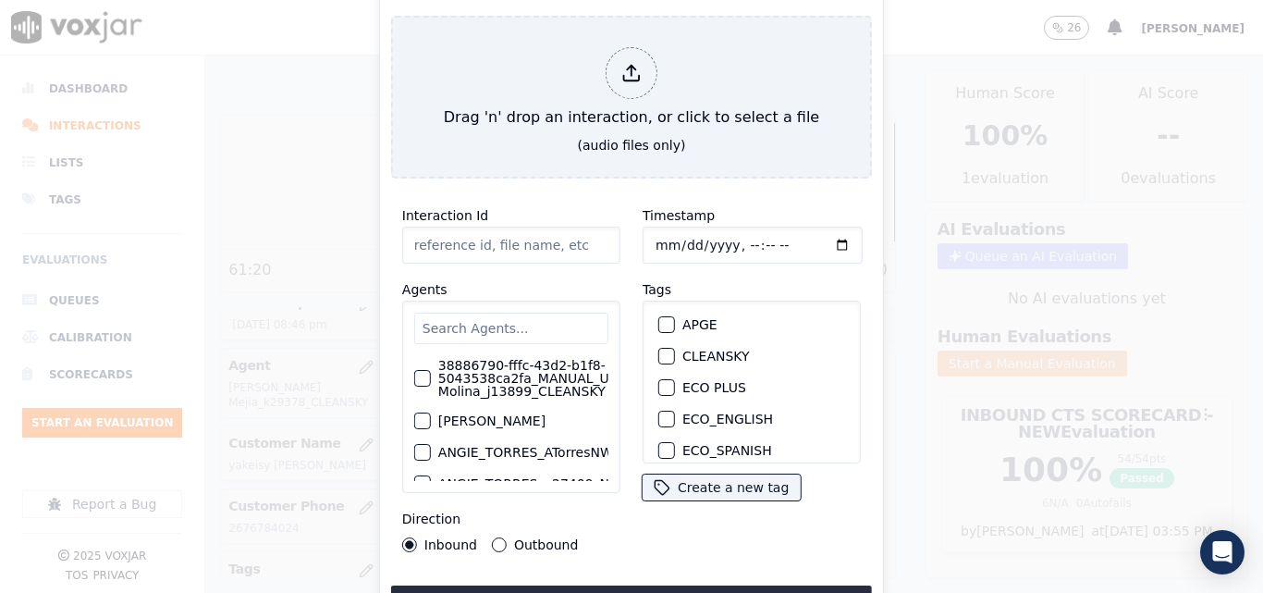
type input "20250916-152505_6143783373-all.mp3"
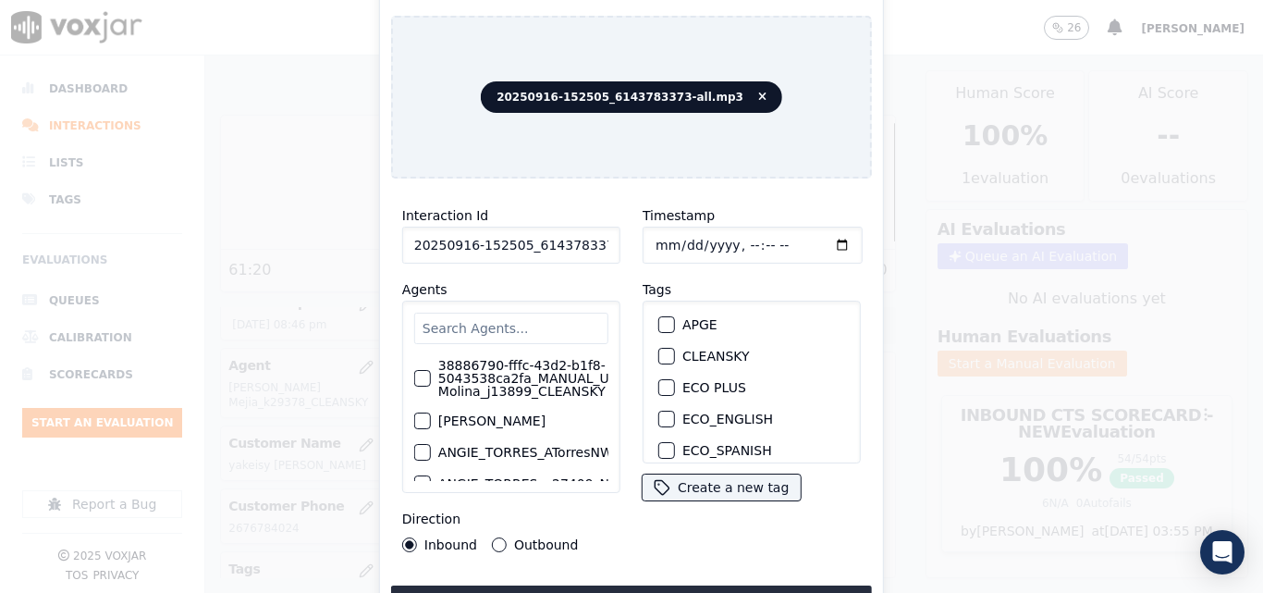
click at [658, 350] on button "CLEANSKY" at bounding box center [666, 356] width 17 height 17
click at [638, 592] on button "Upload interaction to start evaluation" at bounding box center [631, 601] width 481 height 33
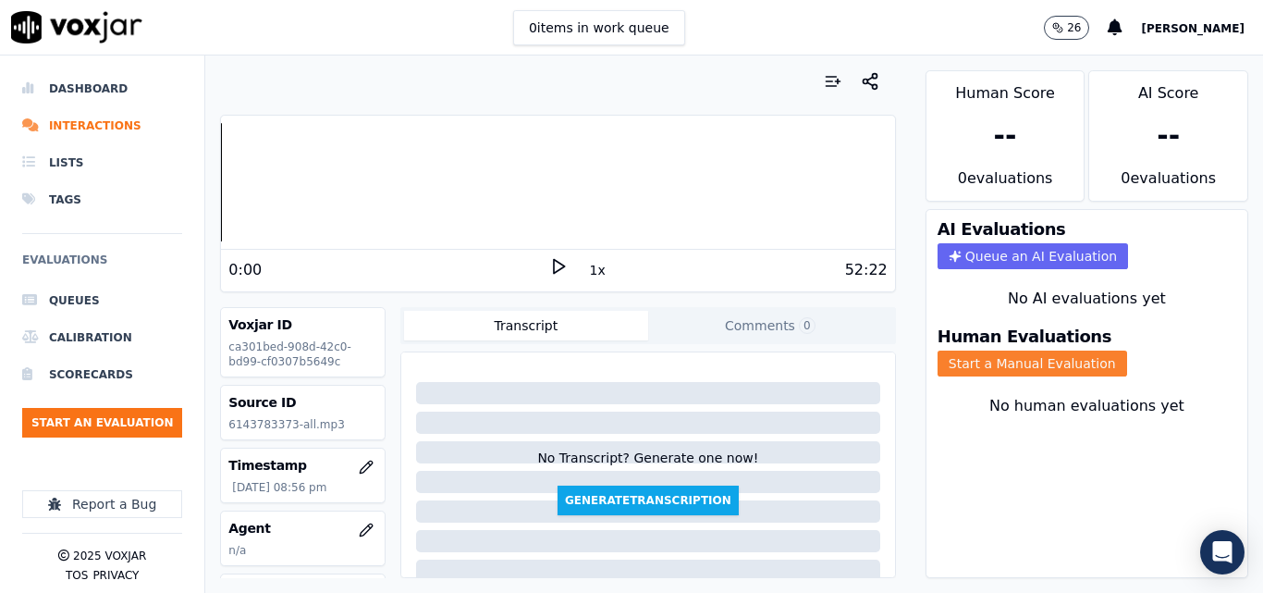
click at [1019, 365] on button "Start a Manual Evaluation" at bounding box center [1032, 363] width 190 height 26
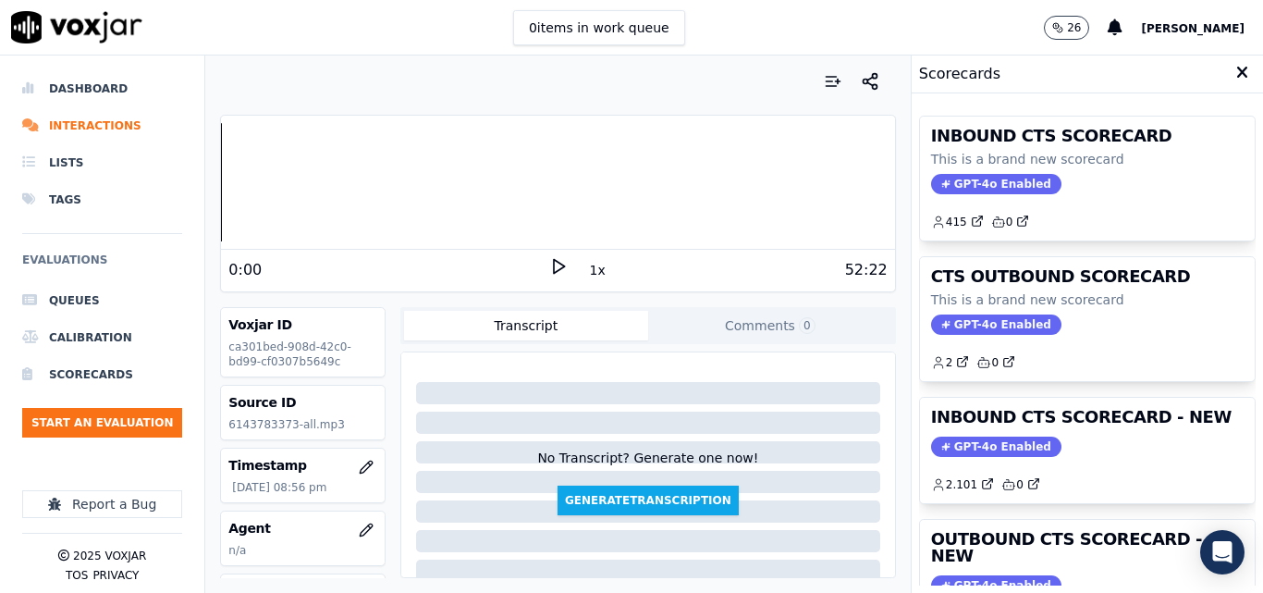
click at [549, 265] on icon at bounding box center [558, 266] width 18 height 18
click at [1219, 291] on div "INBOUND CTS SCORECARD This is a brand new scorecard GPT-4o Enabled 415 0 CTS OU…" at bounding box center [1087, 342] width 351 height 499
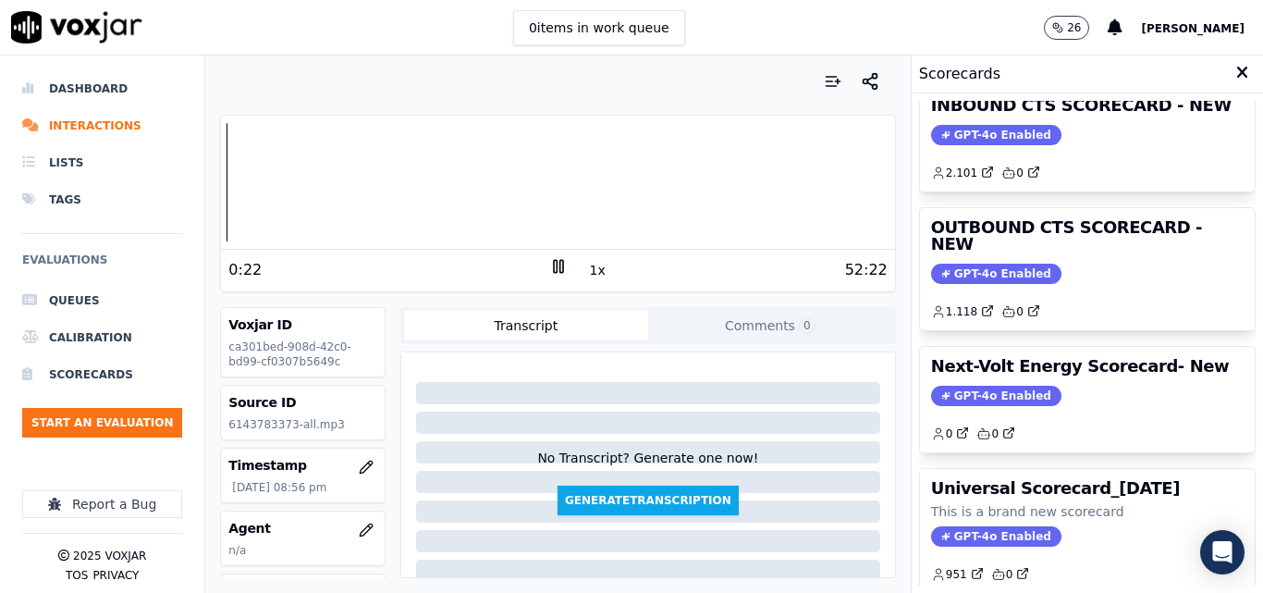
scroll to position [219, 0]
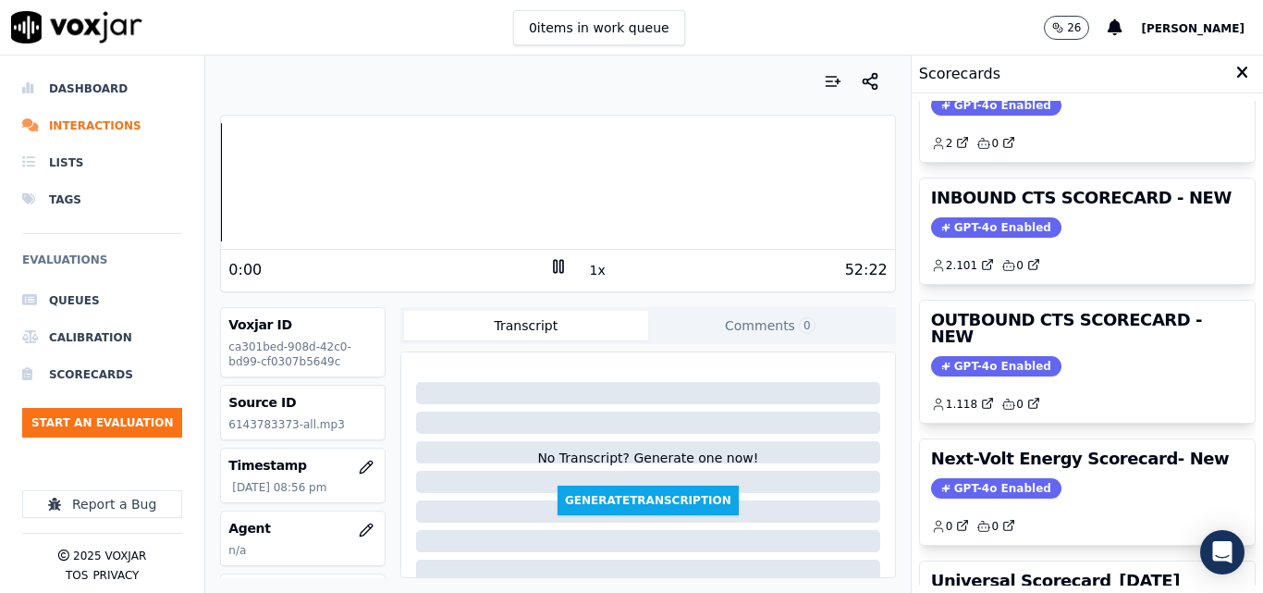
click at [190, 204] on div "Dashboard Interactions Lists Tags Evaluations Queues Calibration Scorecards Sta…" at bounding box center [631, 323] width 1263 height 537
click at [595, 276] on div "52:22" at bounding box center [728, 270] width 320 height 22
click at [594, 275] on button "1x" at bounding box center [597, 270] width 23 height 26
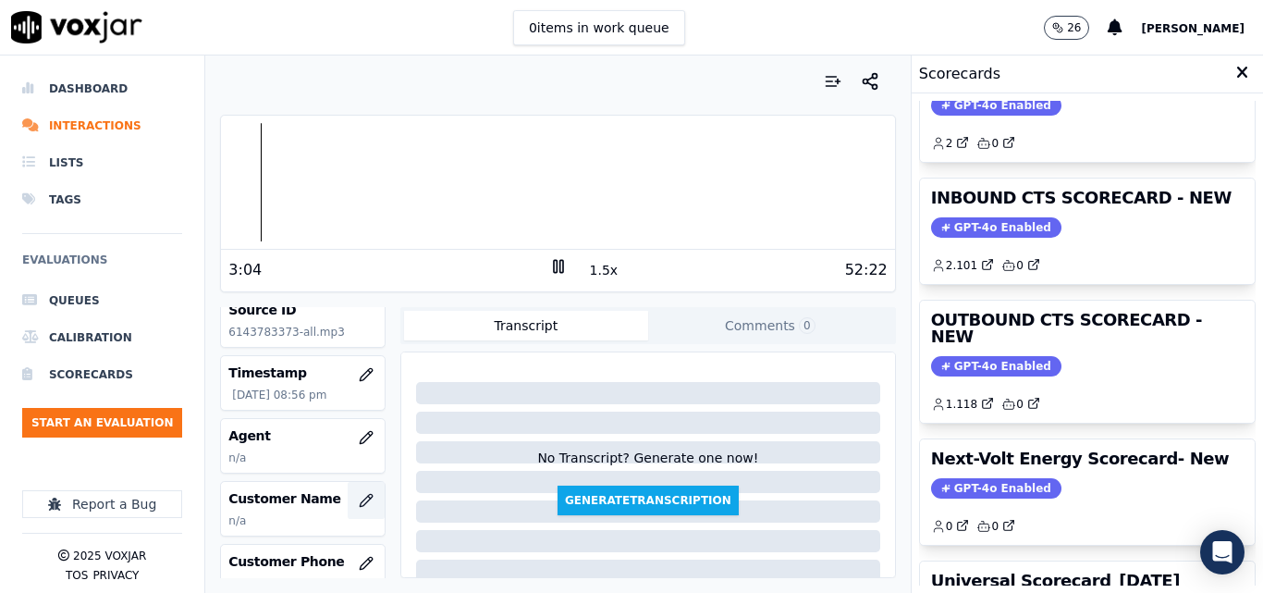
click at [360, 503] on icon "button" at bounding box center [366, 500] width 12 height 12
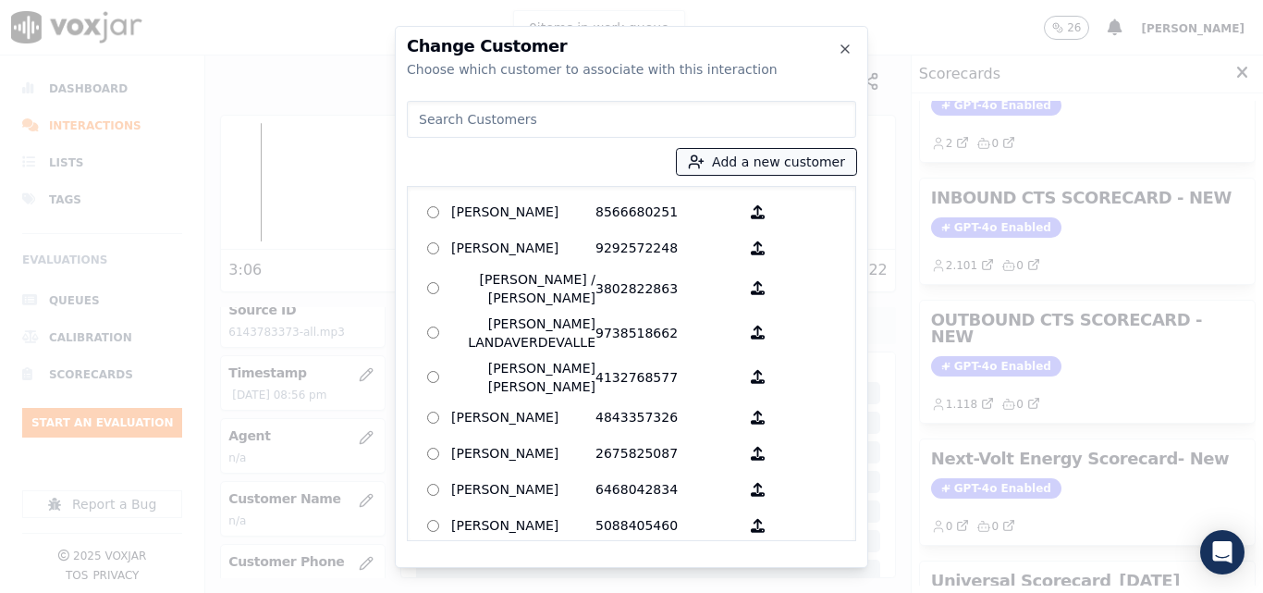
click at [783, 151] on button "Add a new customer" at bounding box center [766, 162] width 179 height 26
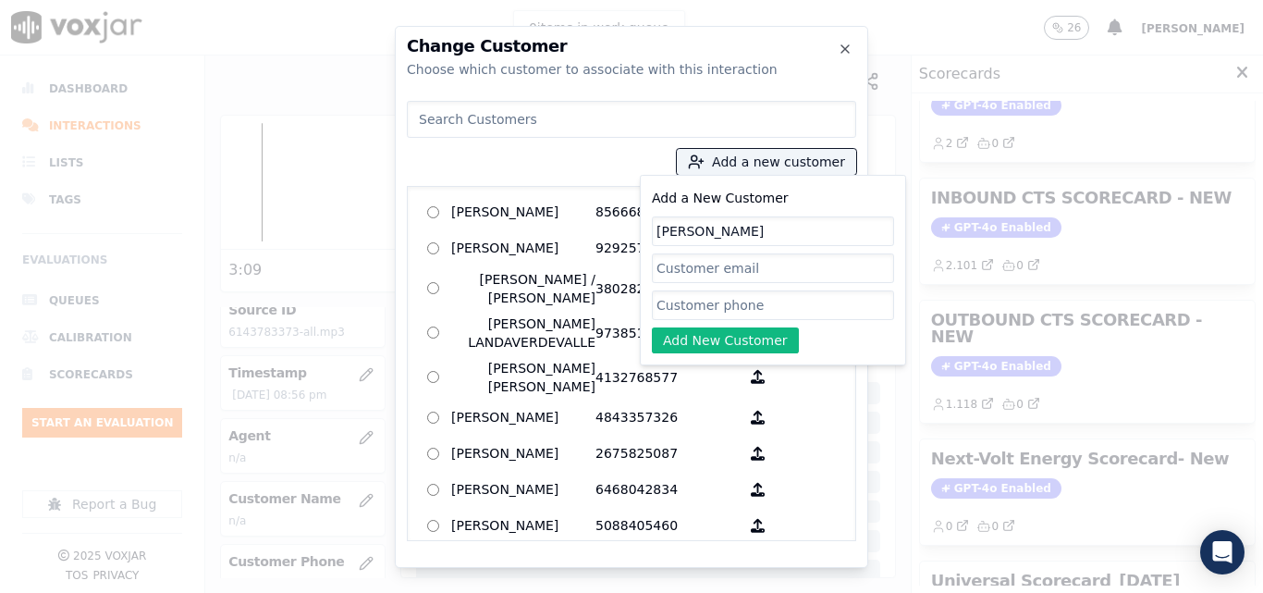
type input "Sean Cox"
paste input "6143783373"
type input "6143783373"
click at [718, 341] on button "Add New Customer" at bounding box center [725, 340] width 147 height 26
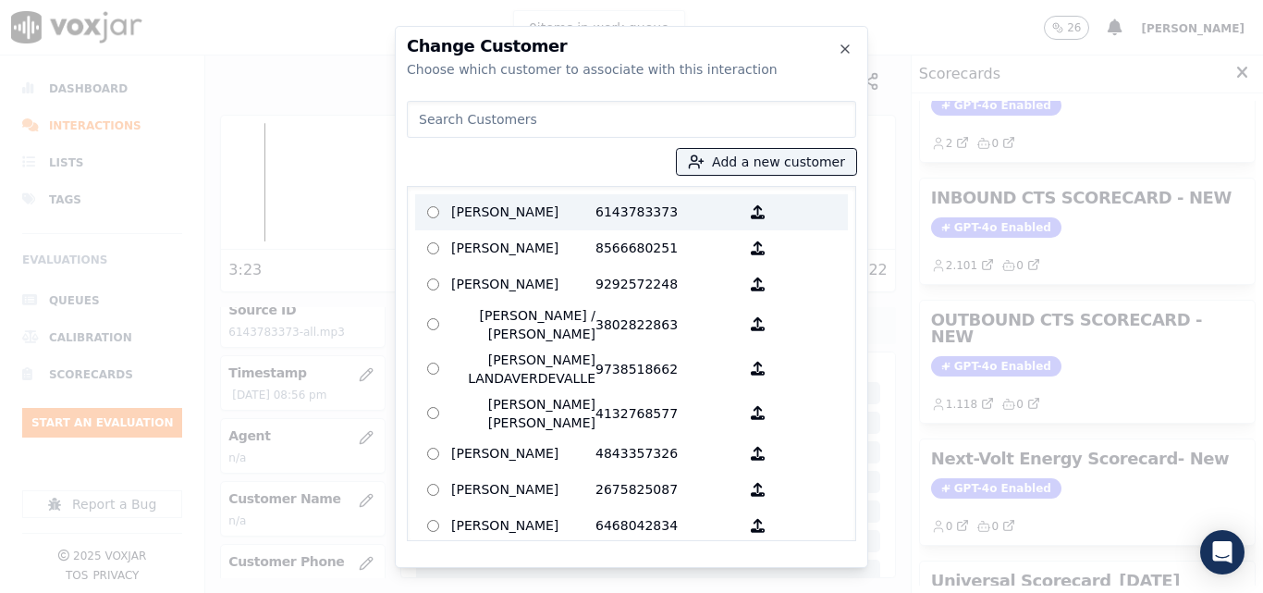
click at [525, 205] on p "Sean Cox" at bounding box center [523, 212] width 144 height 29
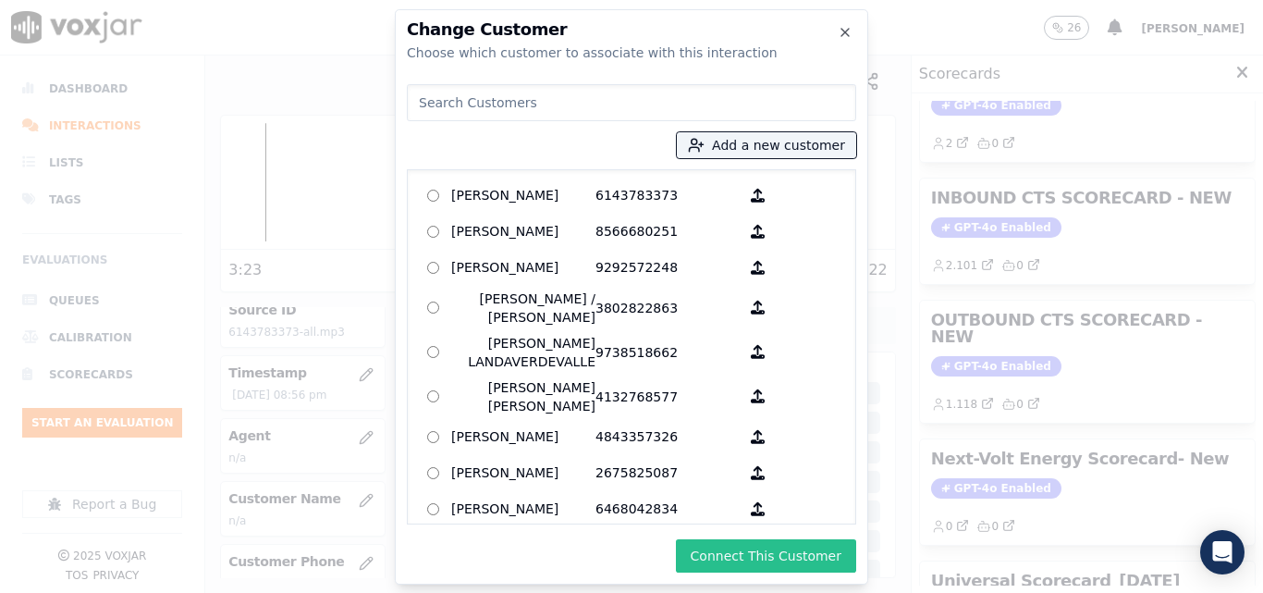
click at [772, 563] on button "Connect This Customer" at bounding box center [766, 555] width 180 height 33
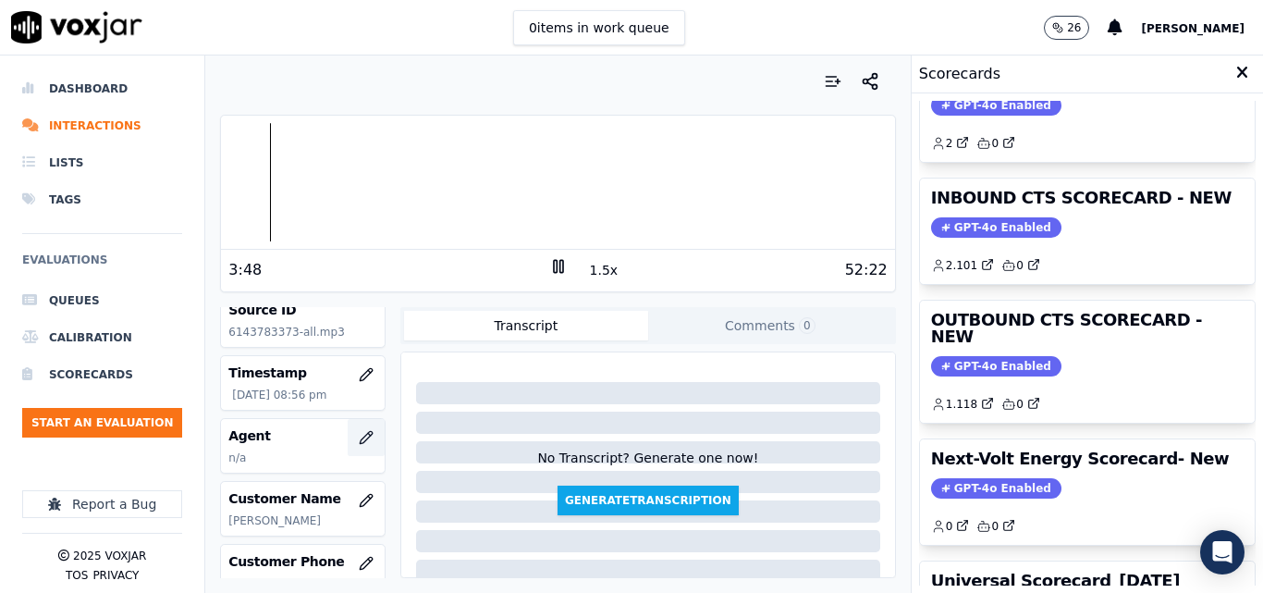
click at [359, 430] on icon "button" at bounding box center [366, 437] width 15 height 15
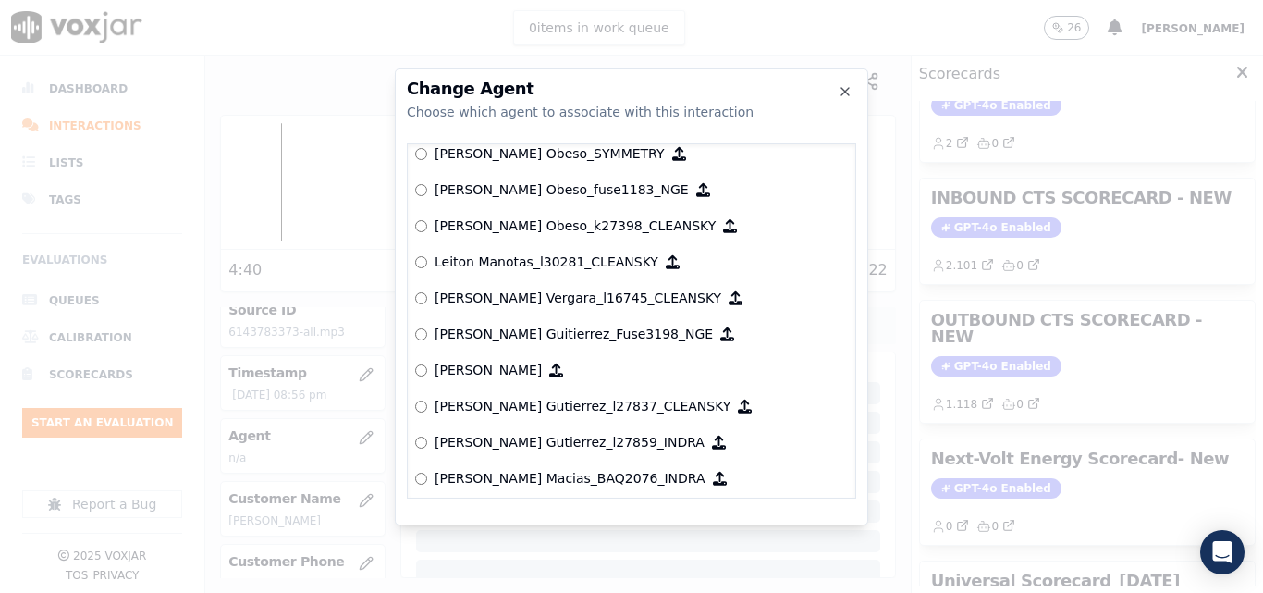
scroll to position [6630, 0]
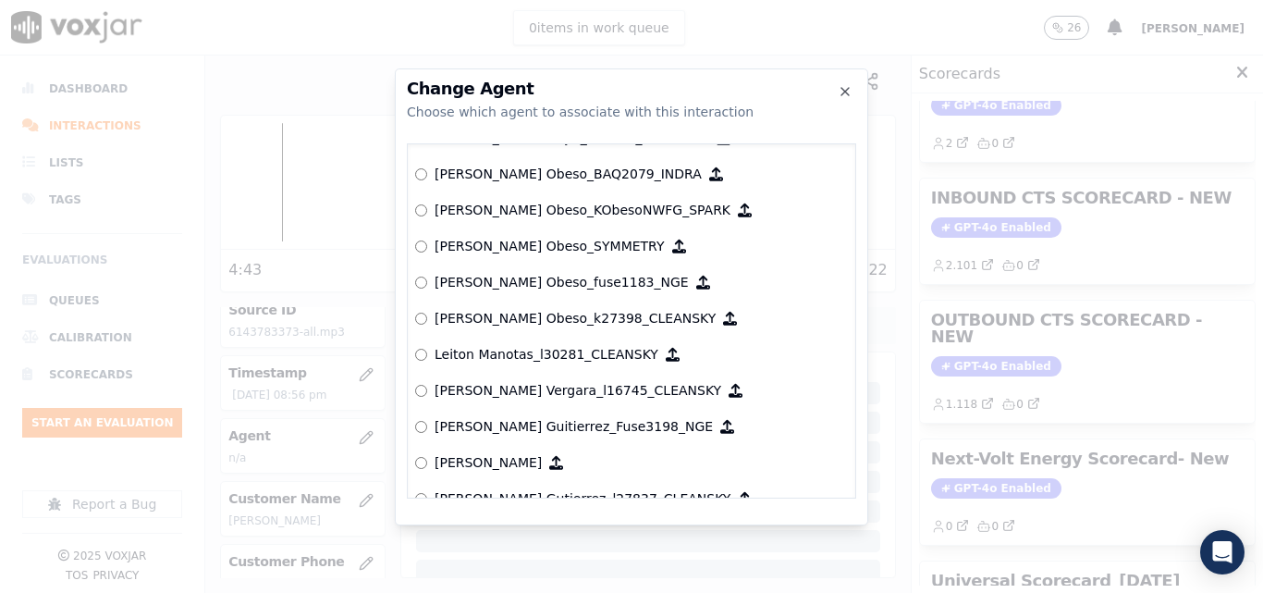
click at [532, 350] on p "Leiton Manotas_l30281_CLEANSKY" at bounding box center [547, 354] width 224 height 18
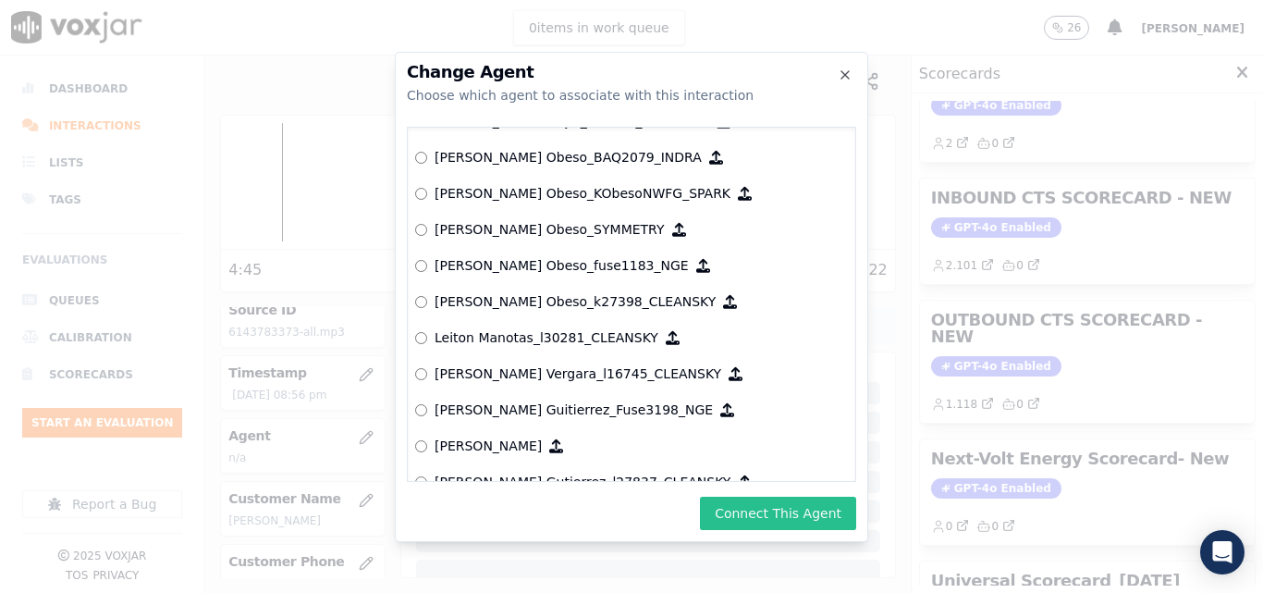
click at [808, 504] on button "Connect This Agent" at bounding box center [778, 512] width 156 height 33
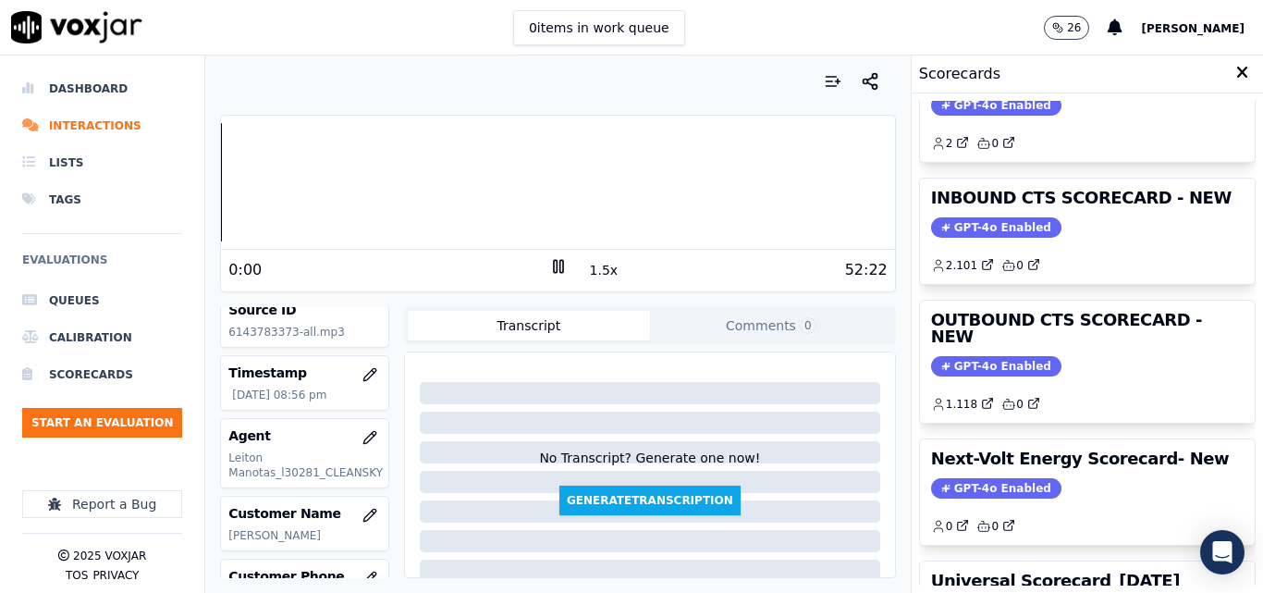
click at [212, 190] on div "Your browser does not support the audio element. 0:00 1.5x 52:22 Voxjar ID ca30…" at bounding box center [557, 323] width 704 height 537
click at [549, 265] on icon at bounding box center [558, 266] width 18 height 18
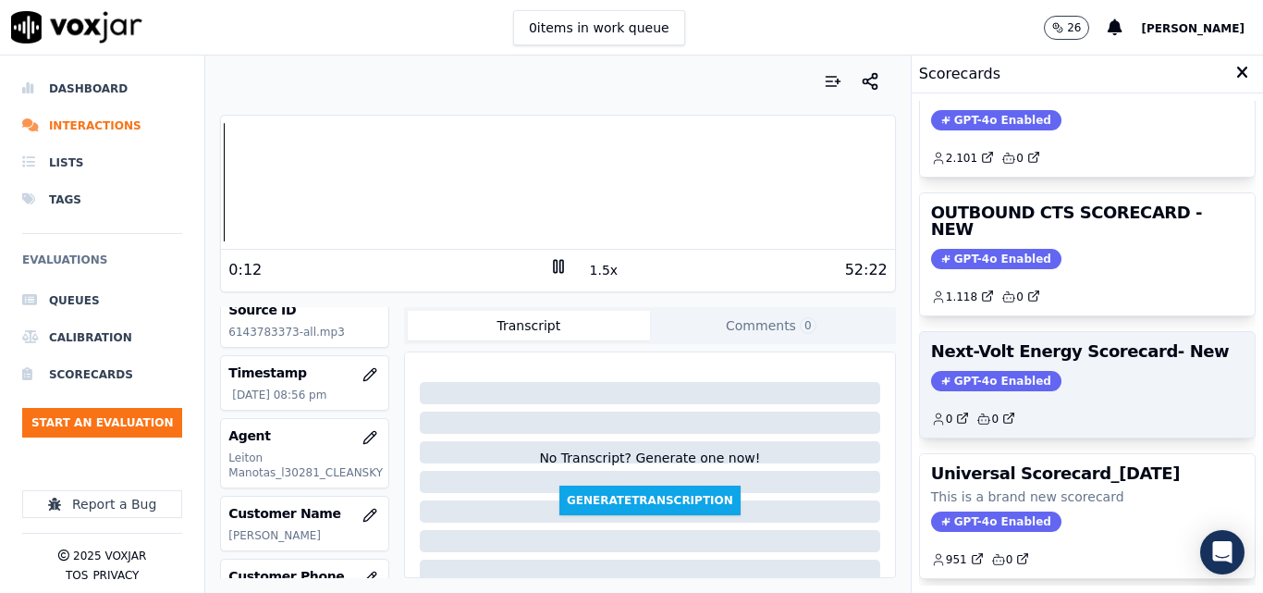
scroll to position [219, 0]
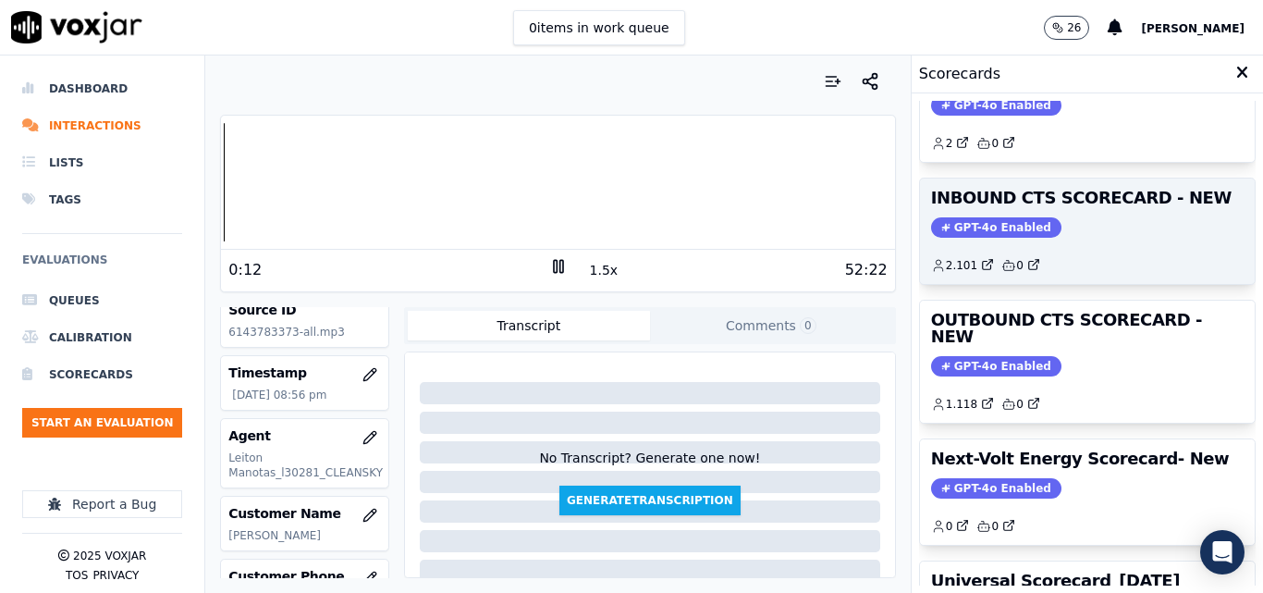
click at [986, 228] on span "GPT-4o Enabled" at bounding box center [996, 227] width 130 height 20
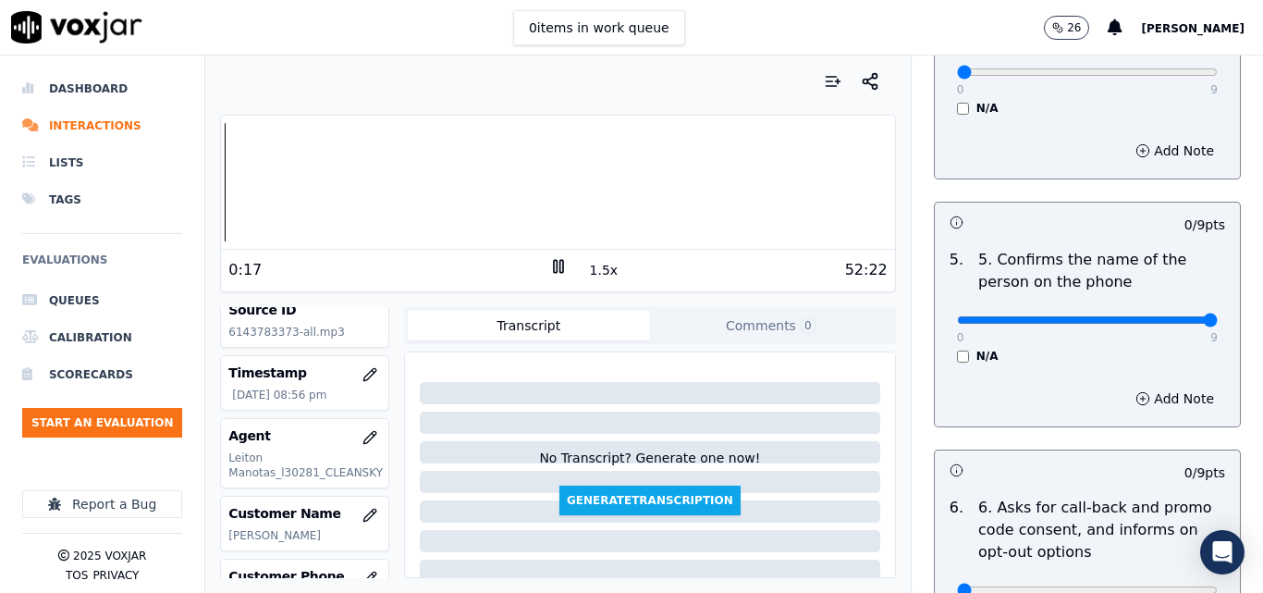
type input "9"
click at [1175, 316] on input "range" at bounding box center [1087, 319] width 261 height 7
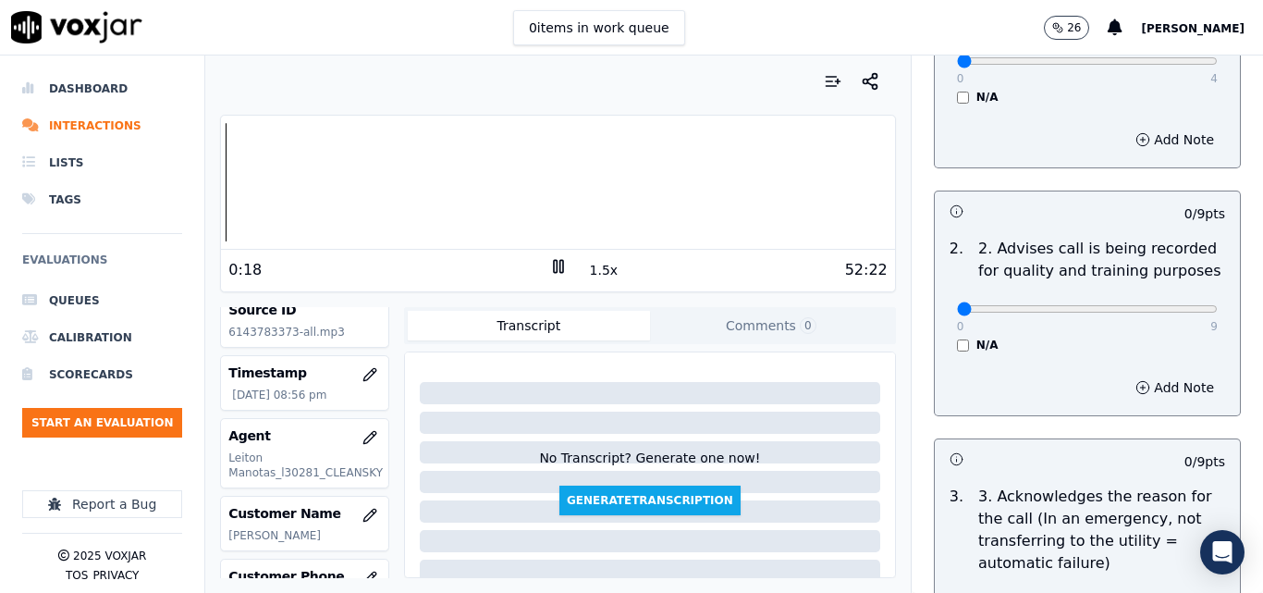
scroll to position [0, 0]
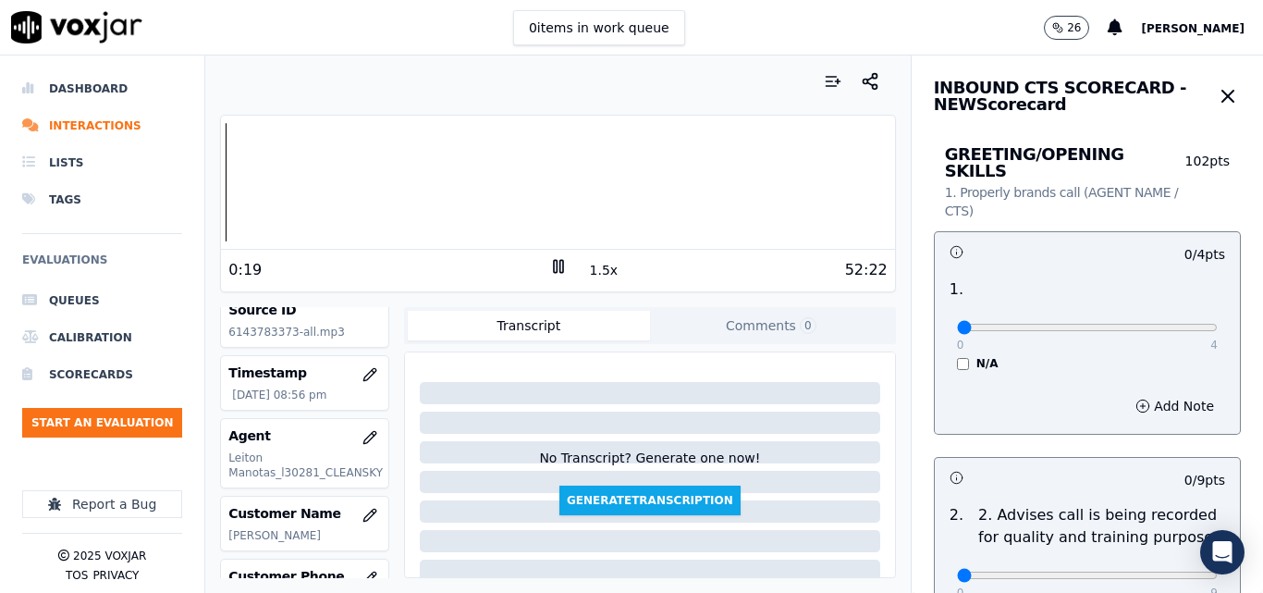
click at [957, 356] on div "N/A" at bounding box center [1087, 363] width 261 height 15
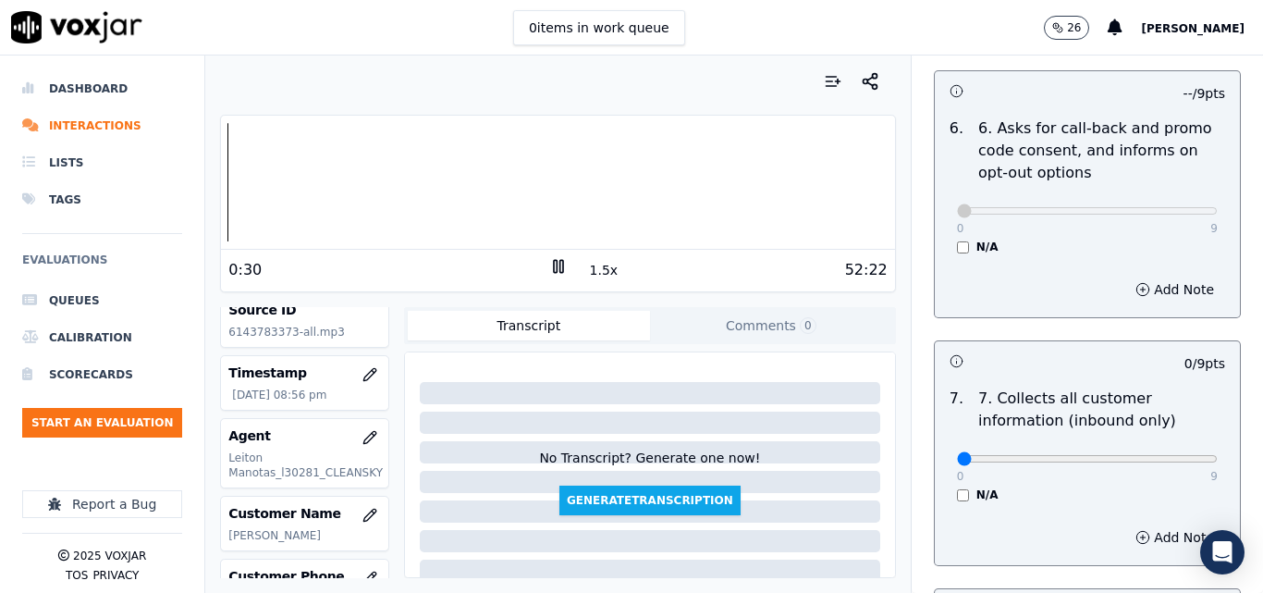
scroll to position [1572, 0]
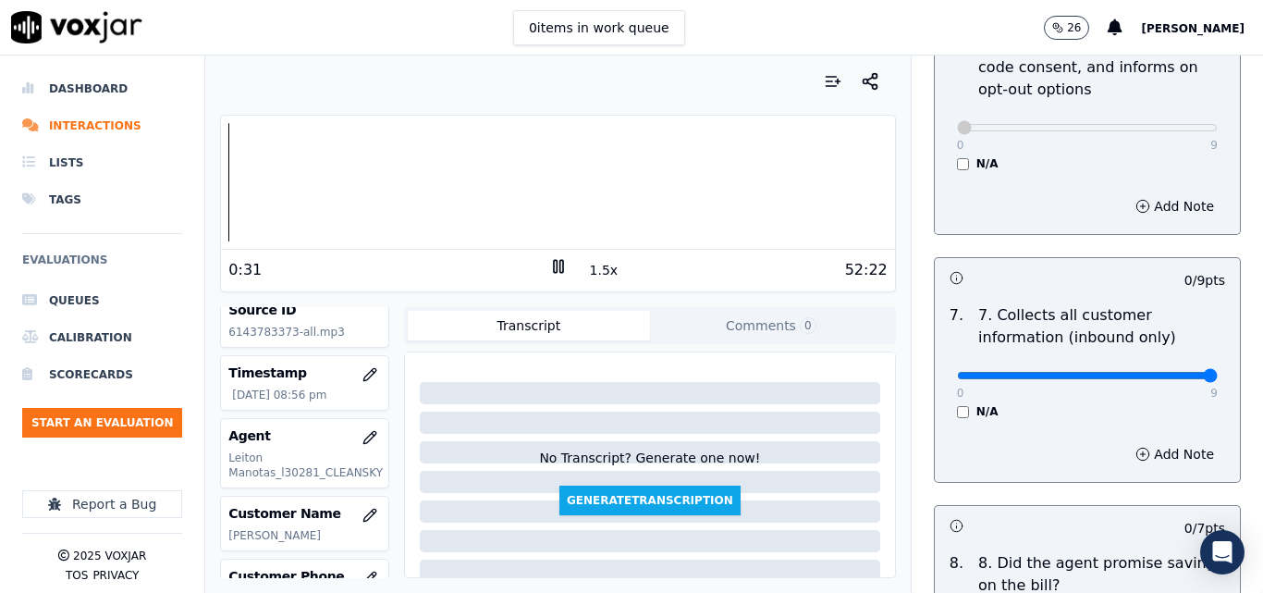
type input "9"
click at [1169, 372] on input "range" at bounding box center [1087, 375] width 261 height 7
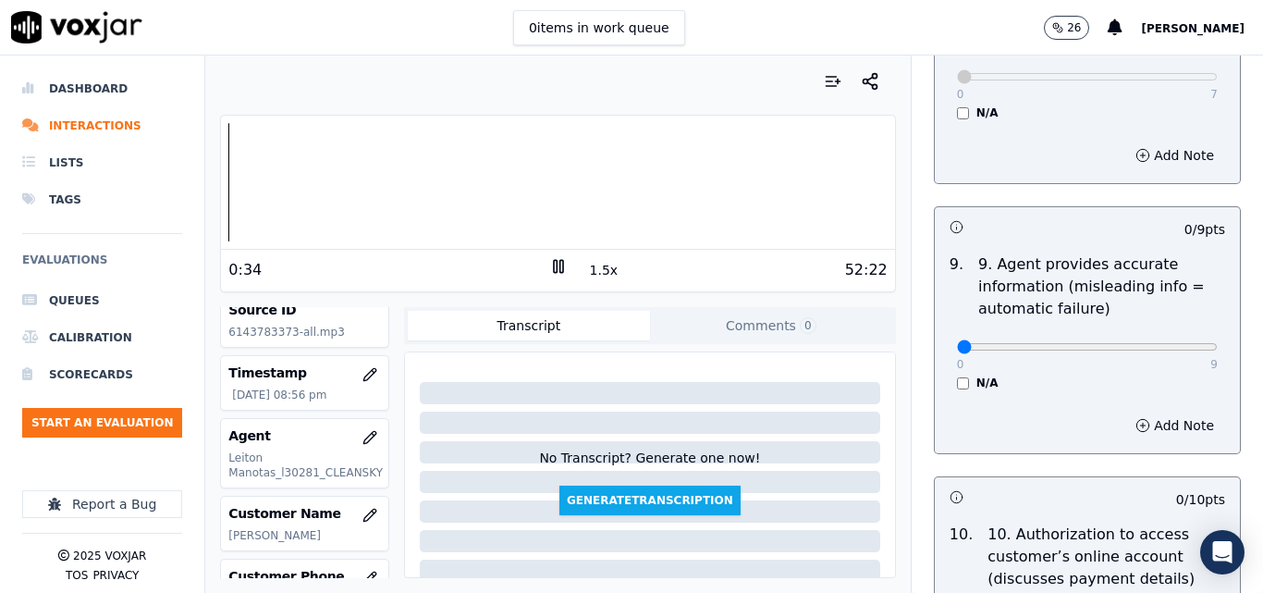
scroll to position [2126, 0]
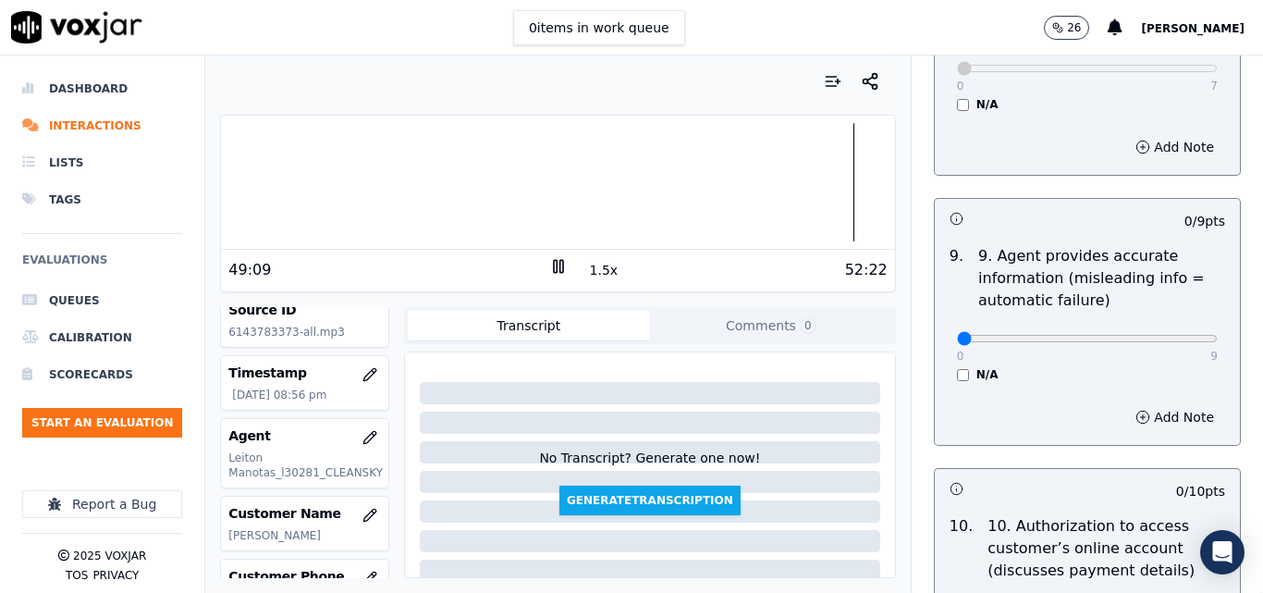
click at [600, 272] on button "1.5x" at bounding box center [604, 270] width 36 height 26
click at [832, 188] on div at bounding box center [557, 182] width 673 height 118
click at [586, 266] on button "2x" at bounding box center [597, 270] width 23 height 26
click at [586, 266] on button "1x" at bounding box center [597, 270] width 23 height 26
click at [590, 269] on button "1.5x" at bounding box center [604, 270] width 36 height 26
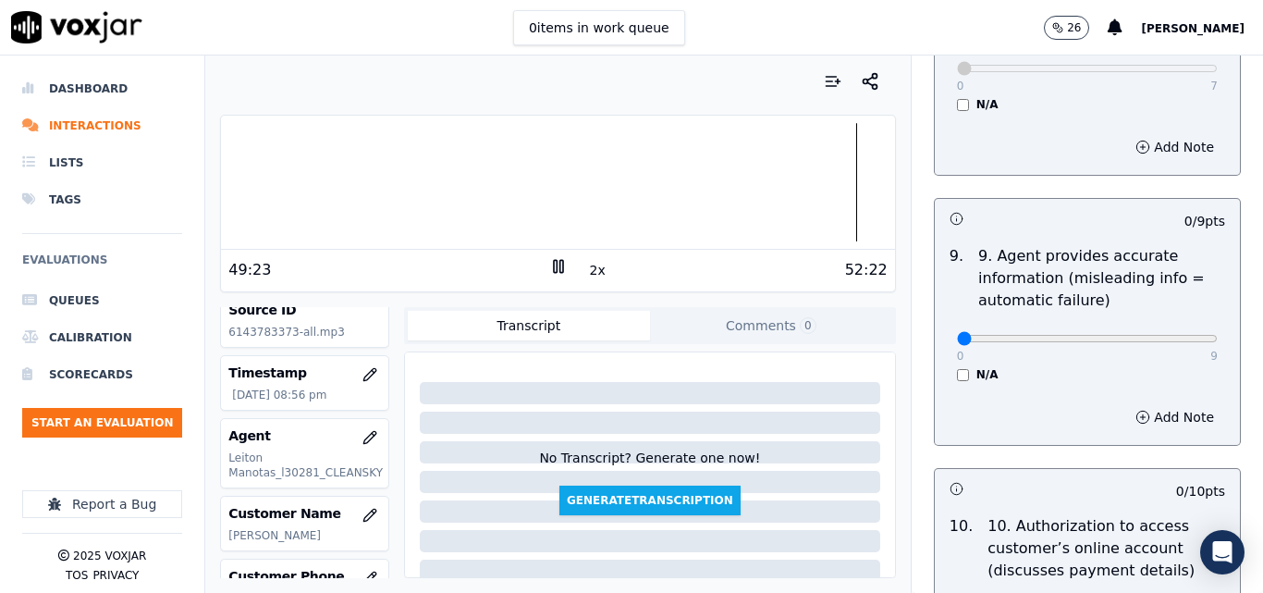
click at [590, 269] on button "2x" at bounding box center [597, 270] width 23 height 26
click at [811, 181] on div at bounding box center [557, 182] width 673 height 118
click at [802, 189] on div at bounding box center [557, 182] width 673 height 118
click at [793, 195] on div at bounding box center [557, 182] width 673 height 118
click at [787, 183] on div at bounding box center [557, 182] width 673 height 118
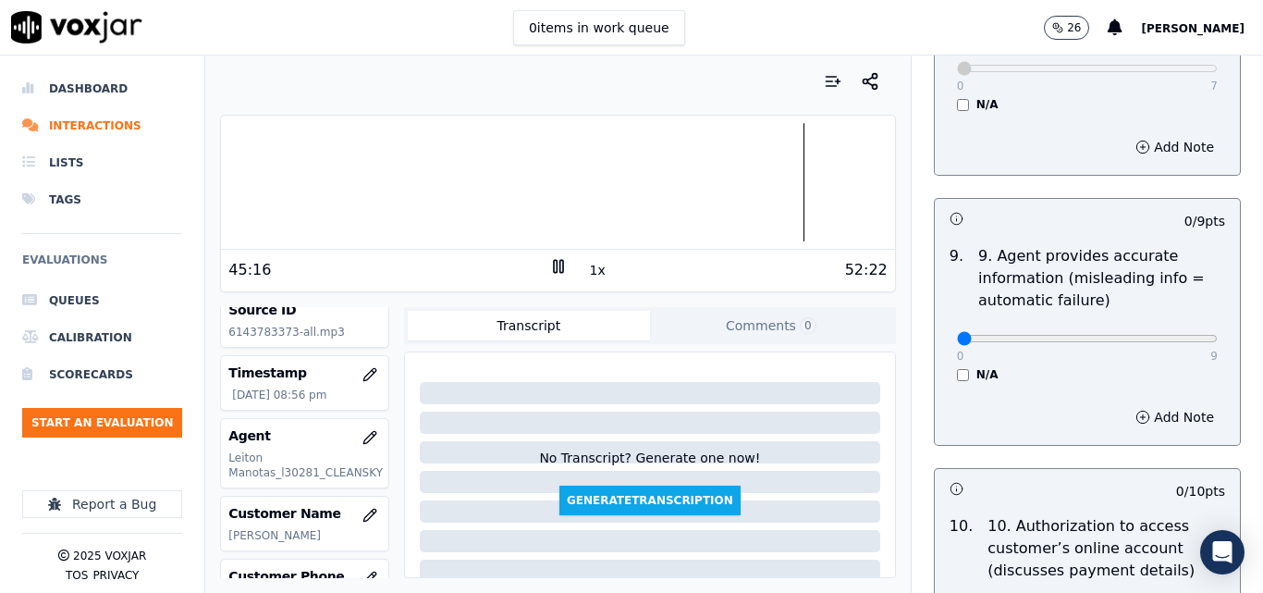
click at [527, 193] on div at bounding box center [557, 182] width 673 height 118
click at [521, 190] on div at bounding box center [557, 182] width 673 height 118
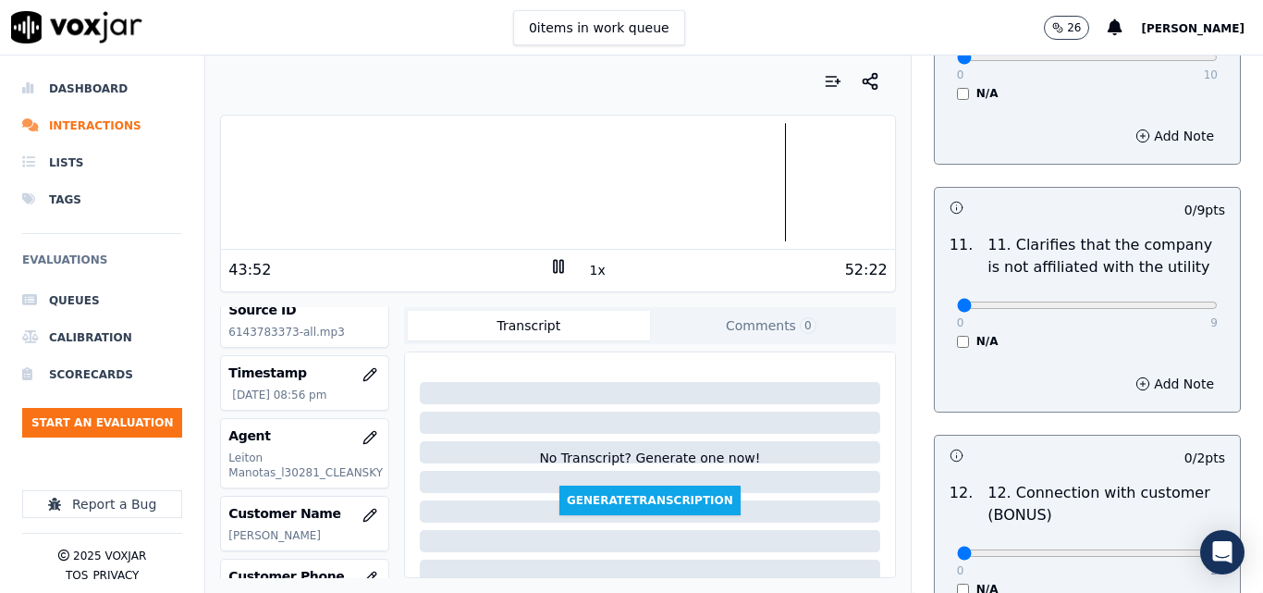
scroll to position [2681, 0]
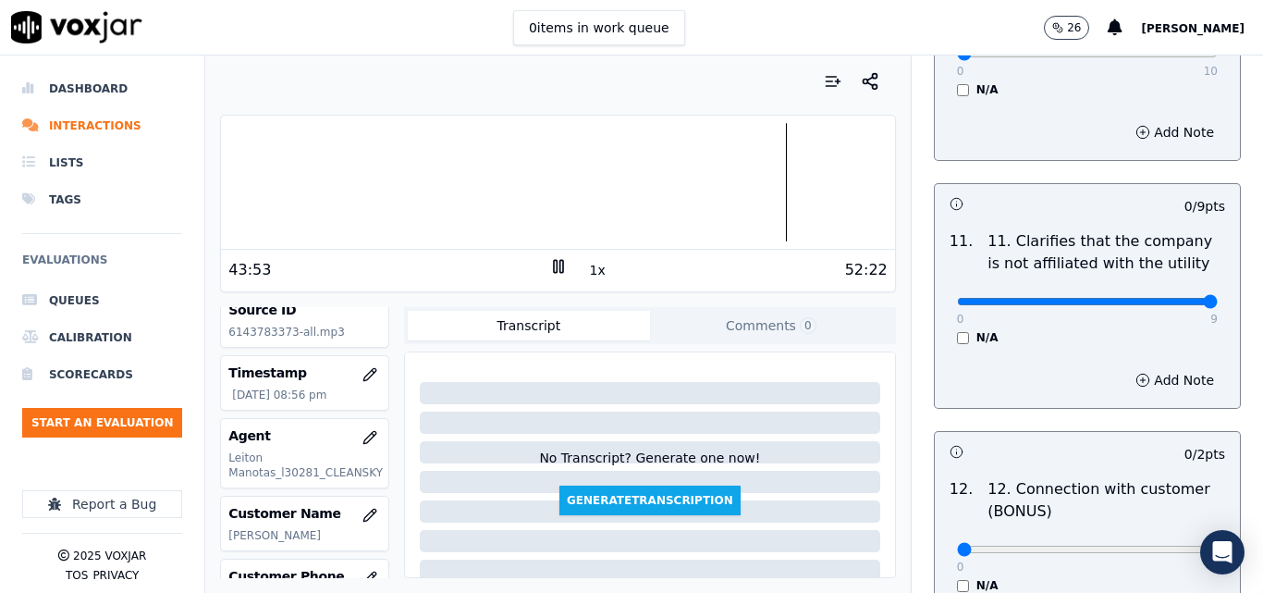
type input "9"
click at [1174, 298] on input "range" at bounding box center [1087, 301] width 261 height 7
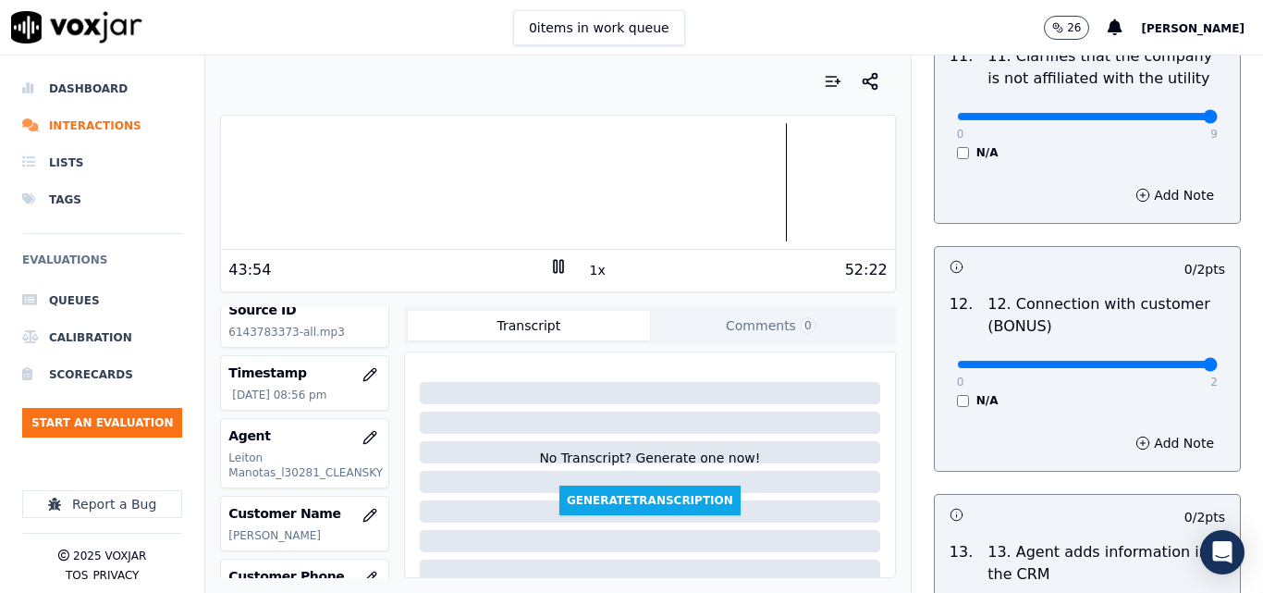
type input "2"
click at [1168, 361] on input "range" at bounding box center [1087, 364] width 261 height 7
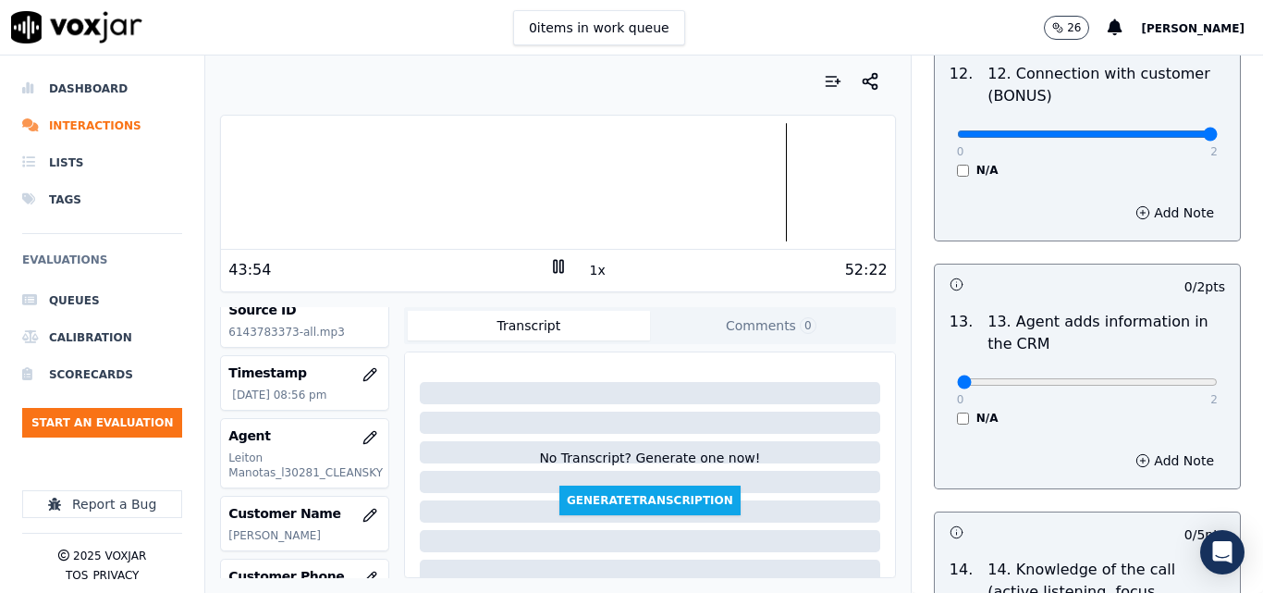
scroll to position [3143, 0]
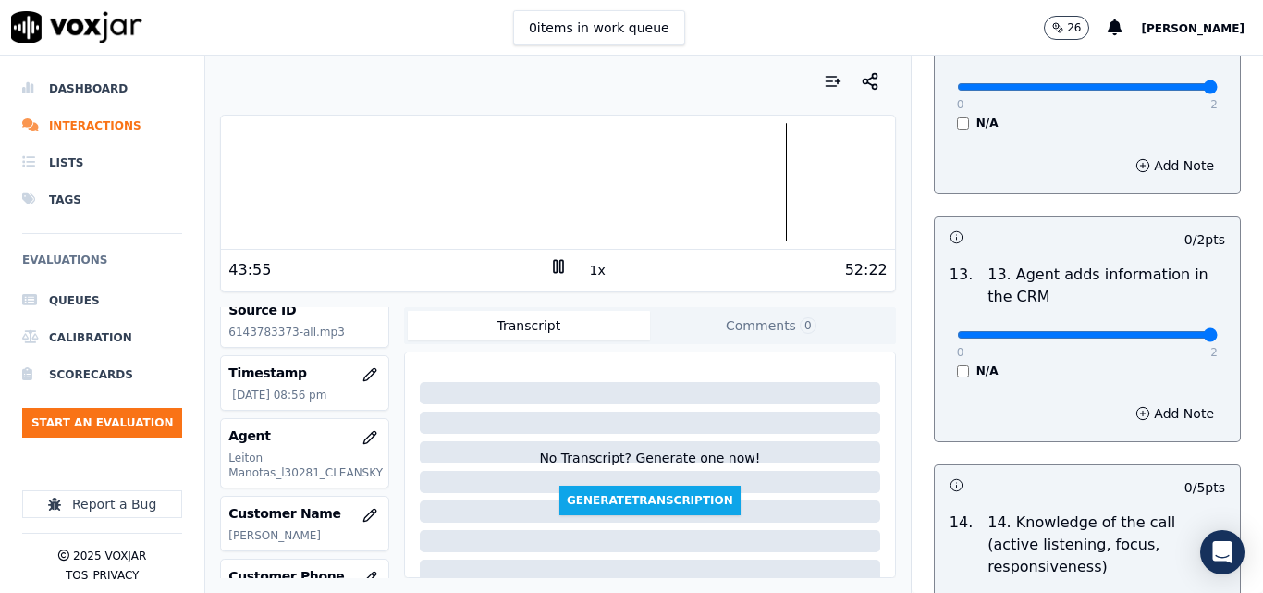
type input "2"
click at [1170, 331] on input "range" at bounding box center [1087, 334] width 261 height 7
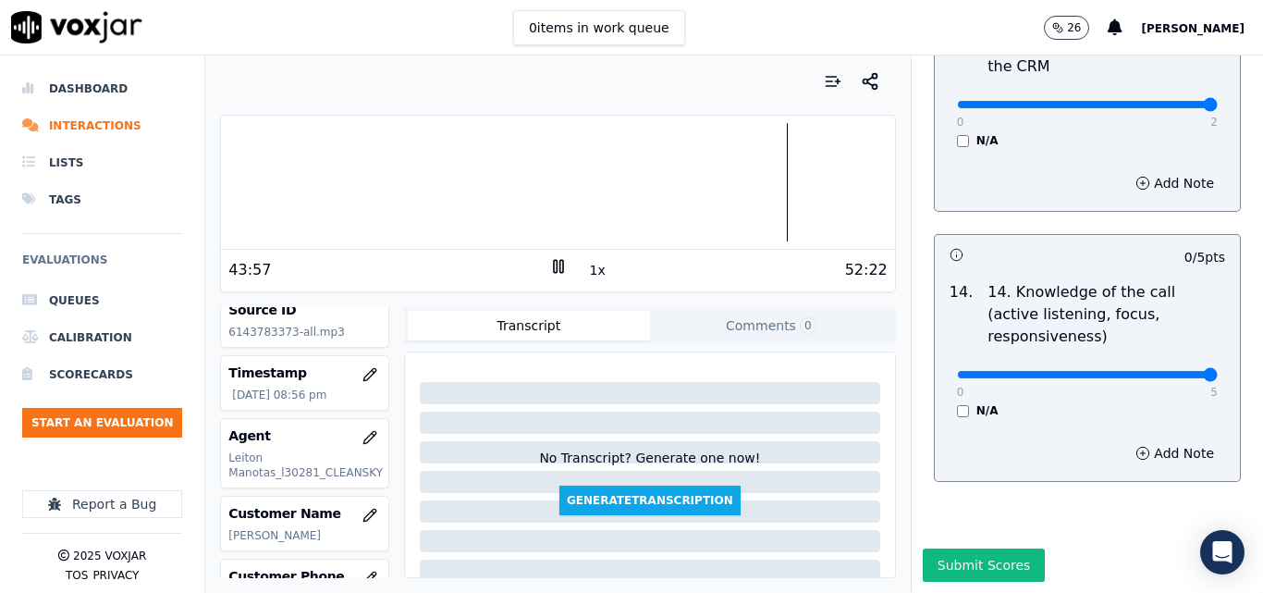
type input "5"
click at [1158, 371] on input "range" at bounding box center [1087, 374] width 261 height 7
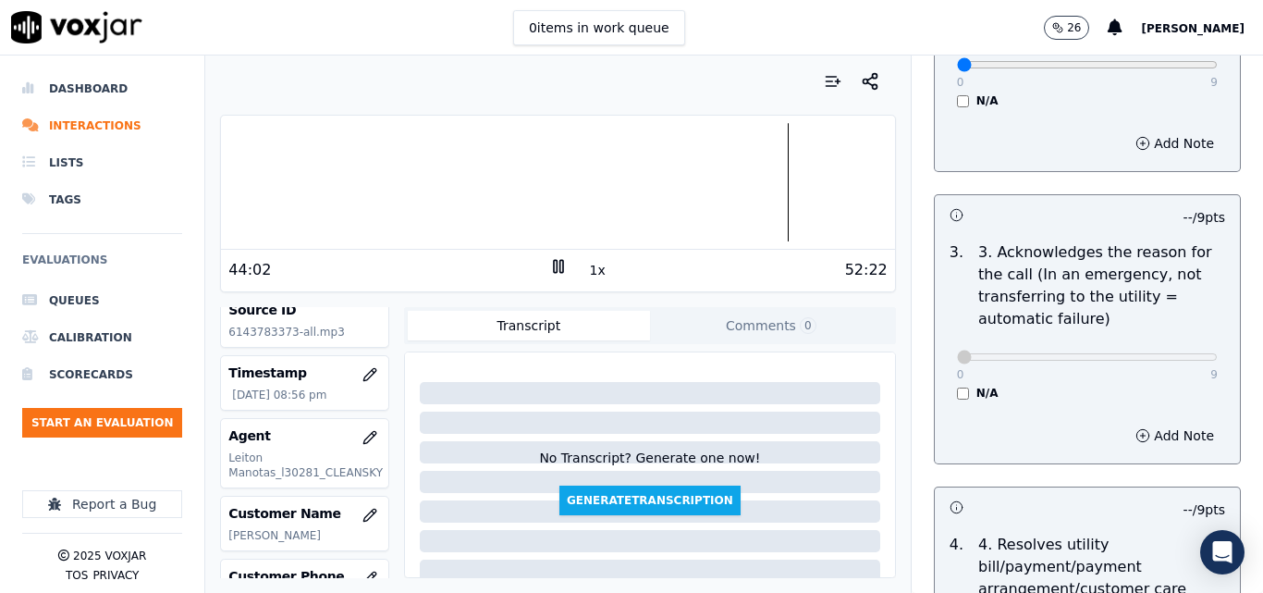
scroll to position [0, 0]
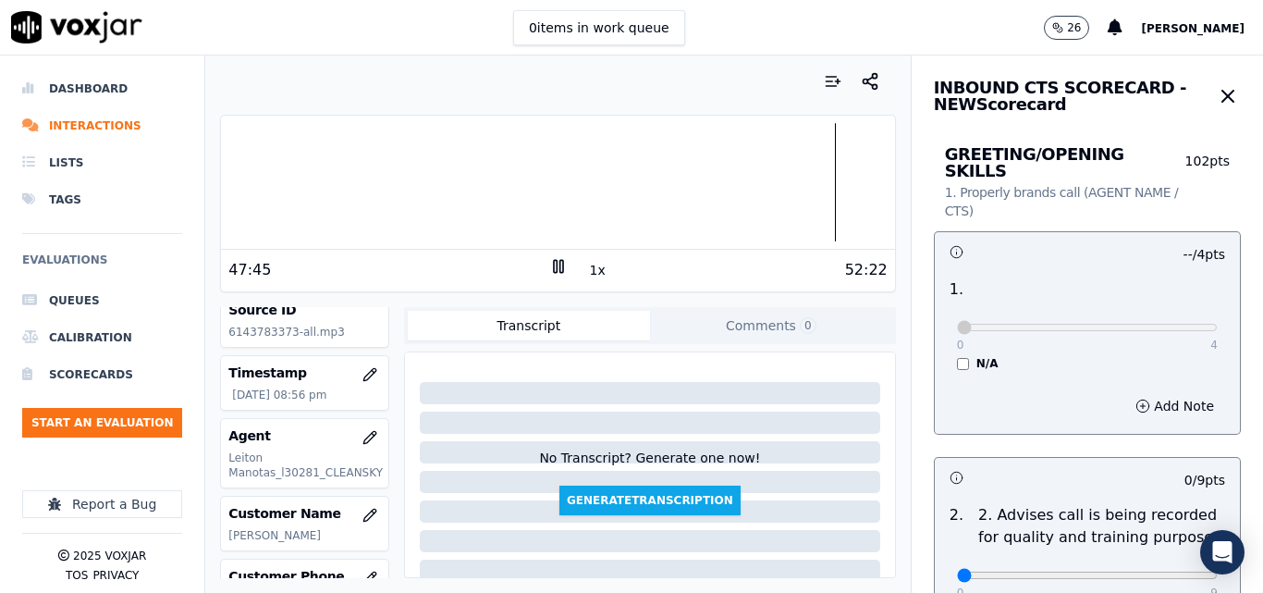
click at [811, 178] on div at bounding box center [557, 182] width 673 height 118
click at [809, 179] on div at bounding box center [557, 182] width 673 height 118
click at [653, 192] on div at bounding box center [557, 182] width 673 height 118
click at [591, 196] on div at bounding box center [557, 182] width 673 height 118
click at [555, 195] on div at bounding box center [557, 182] width 673 height 118
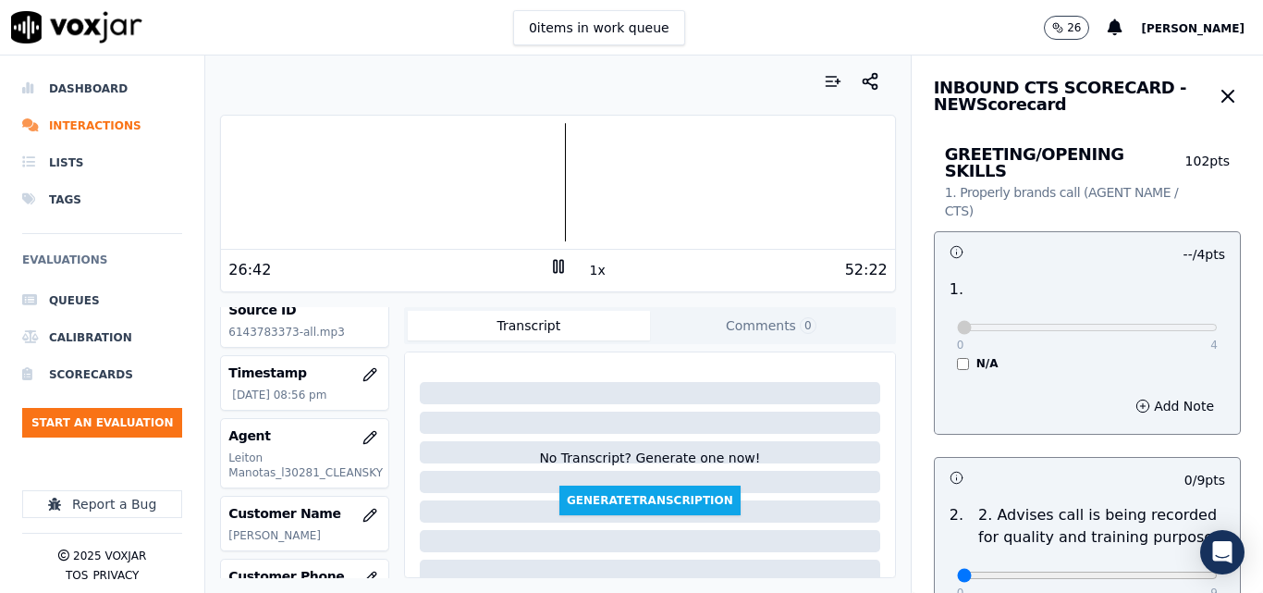
click at [517, 191] on div at bounding box center [557, 182] width 673 height 118
click at [464, 188] on div at bounding box center [557, 182] width 673 height 118
click at [449, 180] on div at bounding box center [557, 182] width 673 height 118
click at [360, 179] on div at bounding box center [557, 182] width 673 height 118
click at [522, 175] on div at bounding box center [557, 182] width 673 height 118
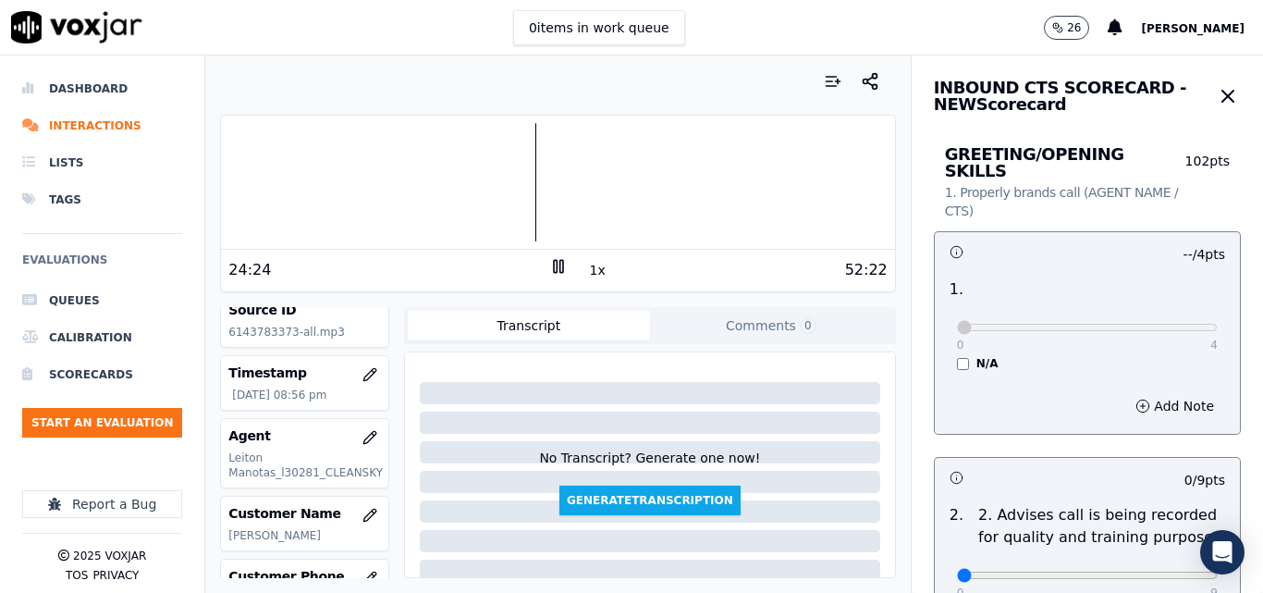
click at [515, 169] on div at bounding box center [557, 182] width 673 height 118
click at [586, 271] on button "1x" at bounding box center [597, 270] width 23 height 26
click at [586, 271] on button "1.5x" at bounding box center [604, 270] width 36 height 26
click at [526, 195] on div at bounding box center [557, 182] width 673 height 118
click at [586, 266] on button "2x" at bounding box center [597, 270] width 23 height 26
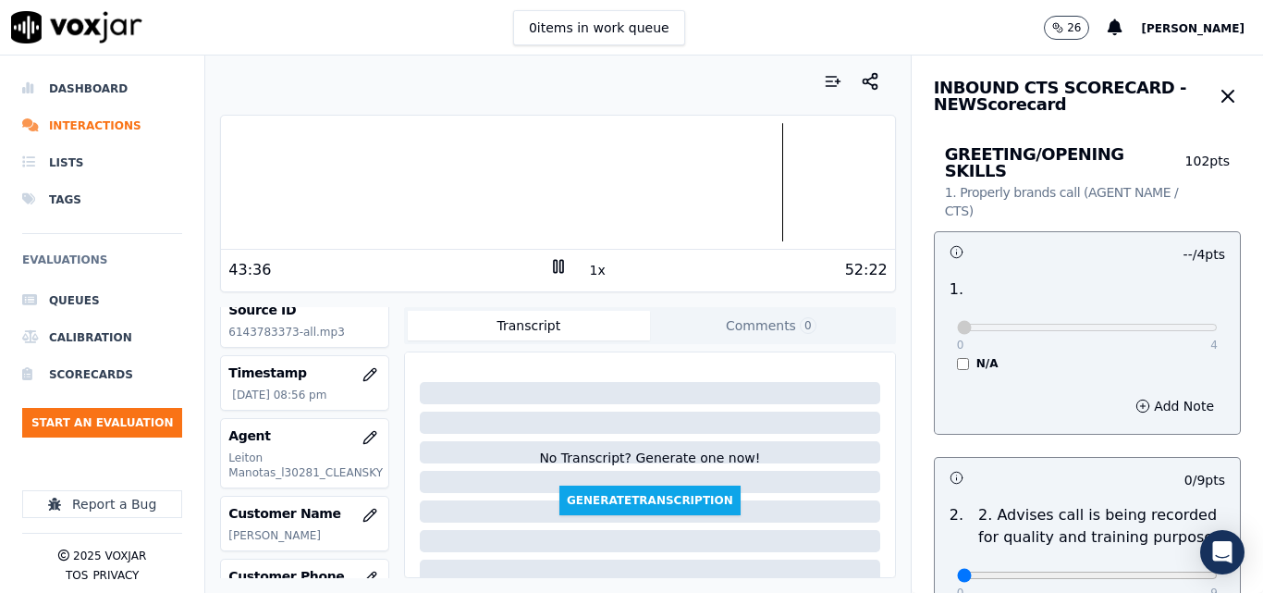
click at [410, 160] on div at bounding box center [557, 182] width 673 height 118
click at [449, 201] on div at bounding box center [557, 182] width 673 height 118
click at [386, 188] on div at bounding box center [557, 182] width 673 height 118
click at [363, 185] on div at bounding box center [557, 182] width 673 height 118
click at [347, 185] on div at bounding box center [557, 182] width 673 height 118
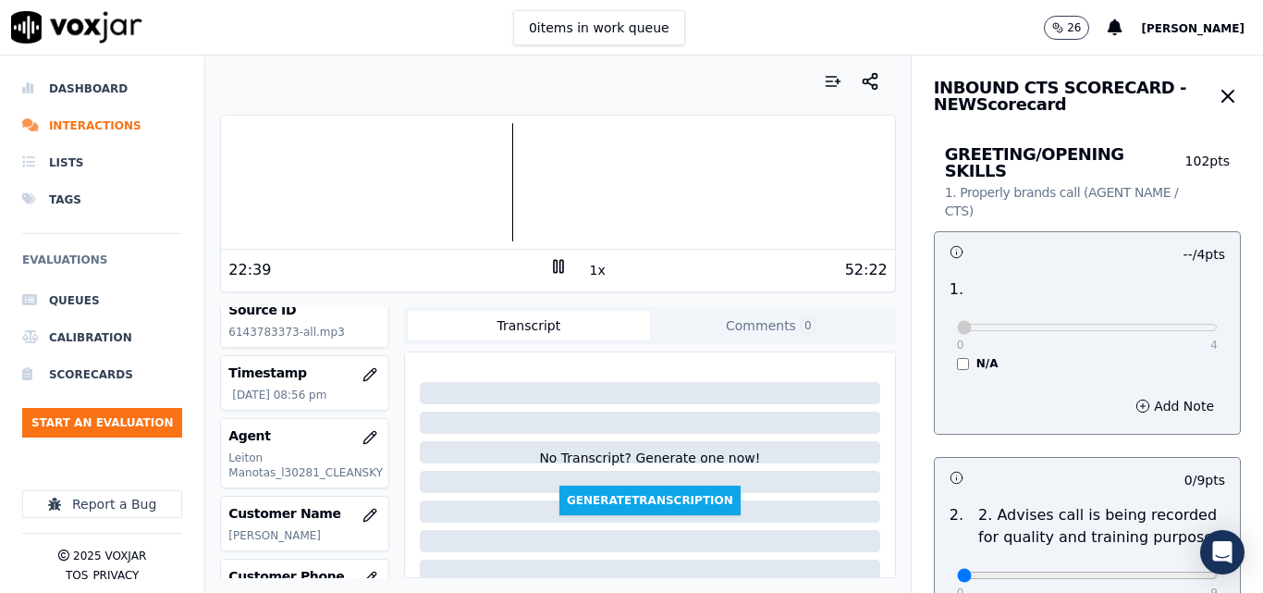
click at [592, 266] on button "1x" at bounding box center [597, 270] width 23 height 26
click at [293, 178] on div at bounding box center [557, 182] width 673 height 118
click at [603, 275] on button "1.5x" at bounding box center [604, 270] width 36 height 26
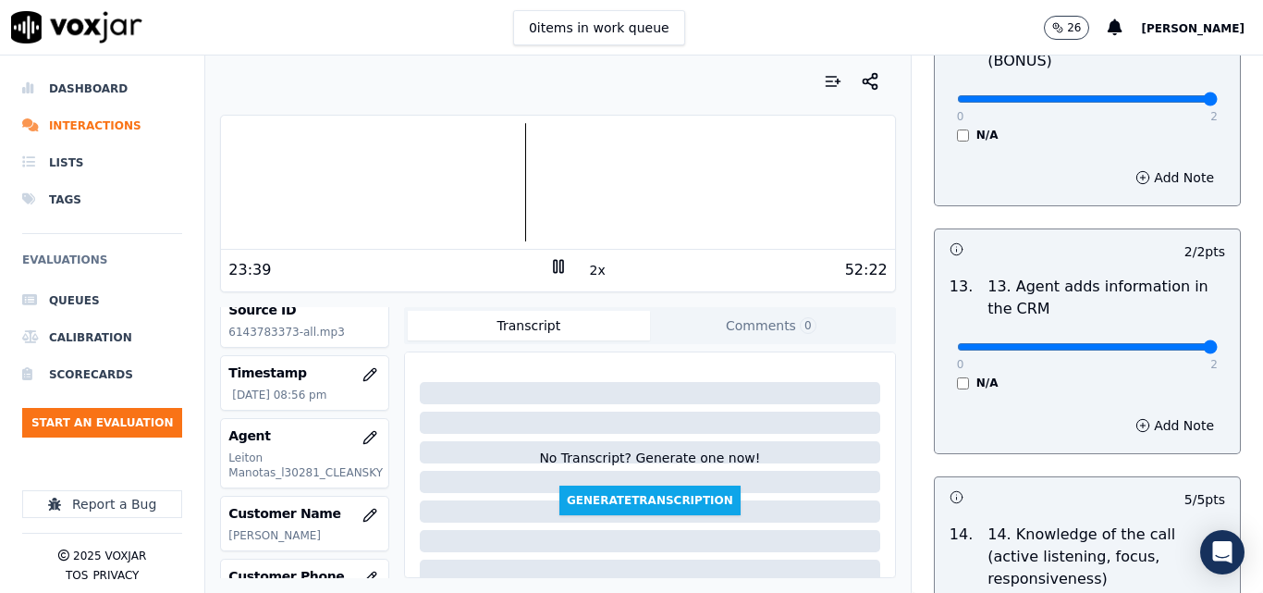
scroll to position [3376, 0]
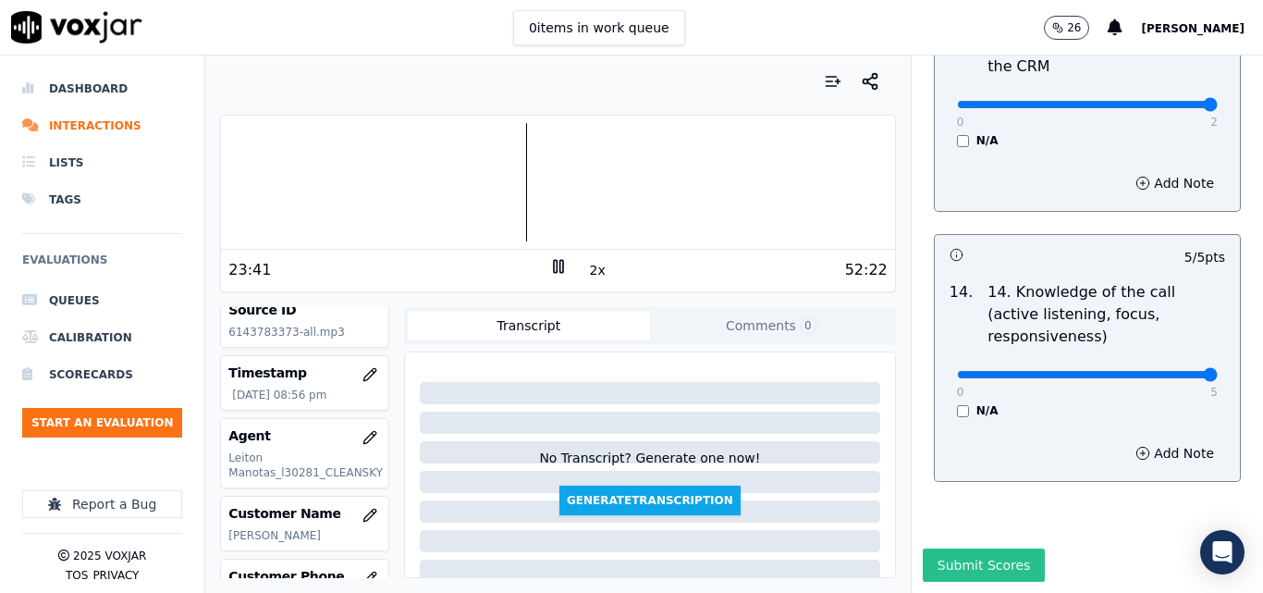
click at [970, 548] on button "Submit Scores" at bounding box center [984, 564] width 123 height 33
click at [549, 263] on icon at bounding box center [558, 266] width 18 height 18
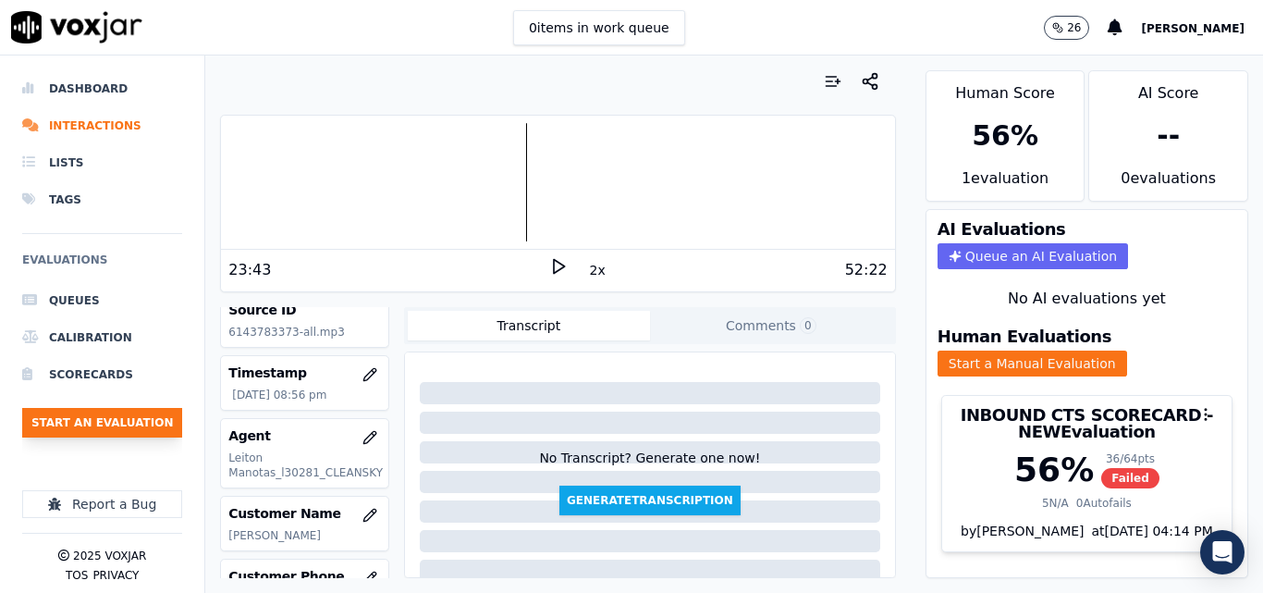
click at [129, 425] on button "Start an Evaluation" at bounding box center [102, 423] width 160 height 30
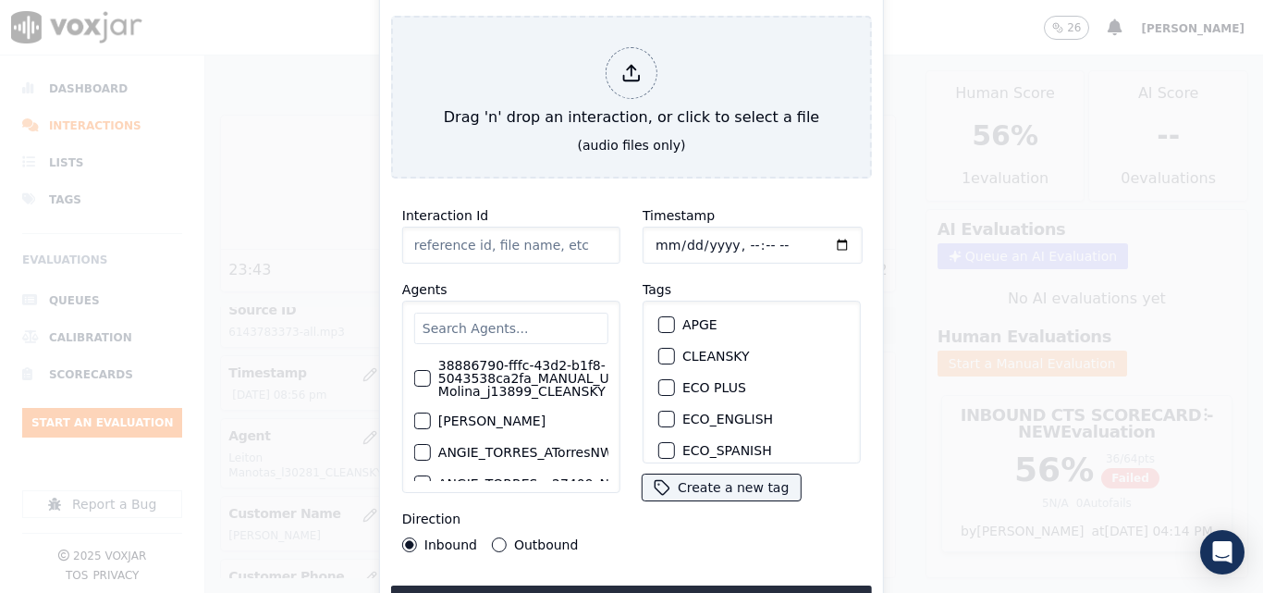
type input "20250916-155737_2673568927-all.mp3"
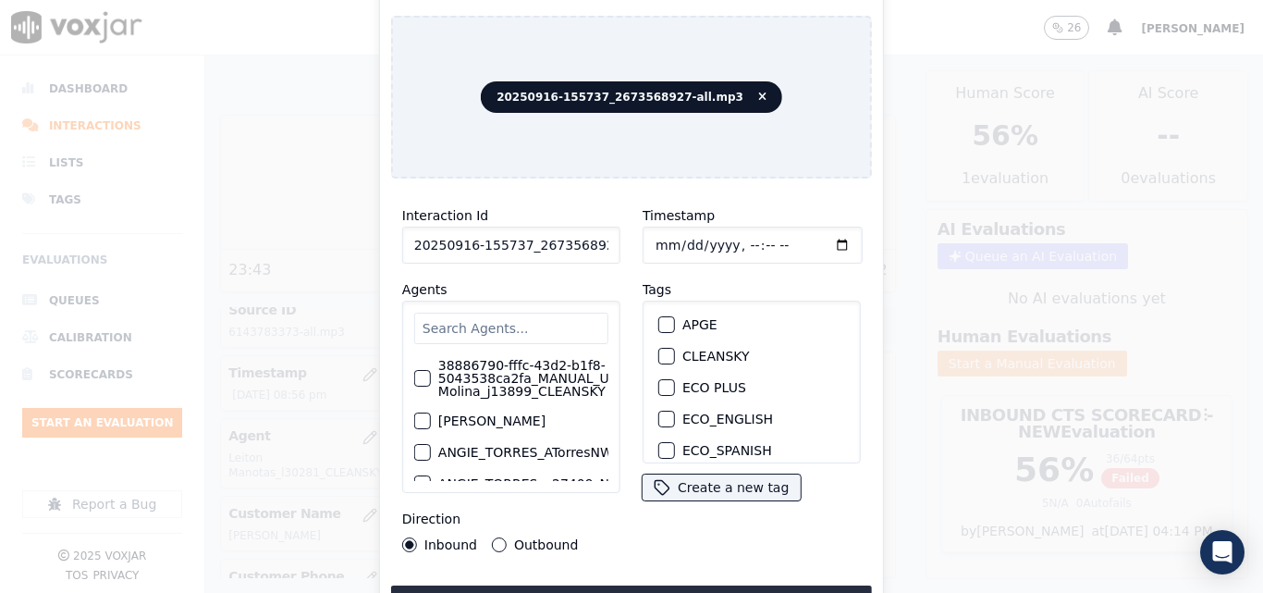
click at [668, 345] on div "CLEANSKY" at bounding box center [752, 355] width 202 height 31
click at [665, 349] on div "button" at bounding box center [665, 355] width 13 height 13
click at [680, 587] on button "Upload interaction to start evaluation" at bounding box center [631, 601] width 481 height 33
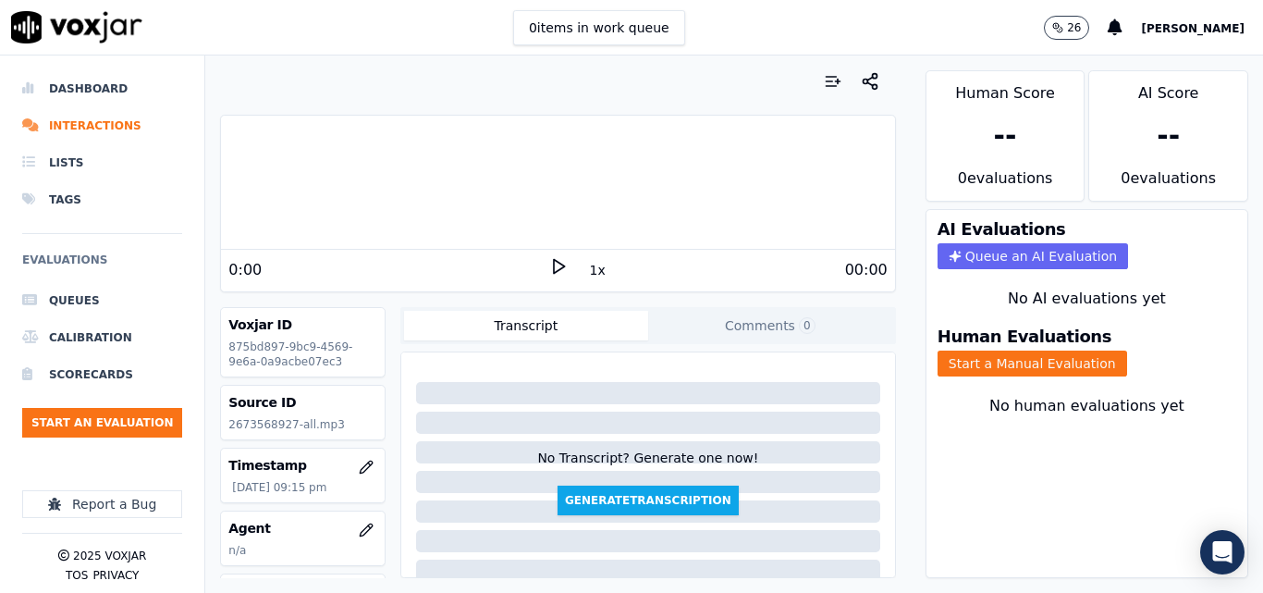
click at [554, 265] on polygon at bounding box center [559, 267] width 11 height 14
click at [1003, 358] on button "Start a Manual Evaluation" at bounding box center [1032, 363] width 190 height 26
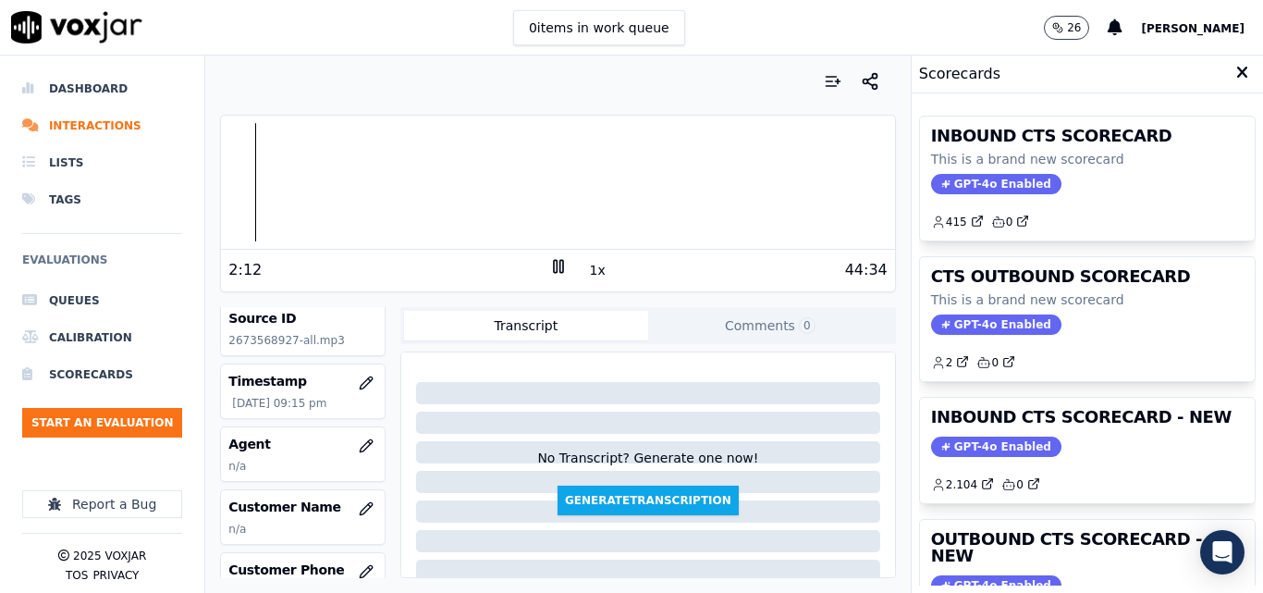
scroll to position [92, 0]
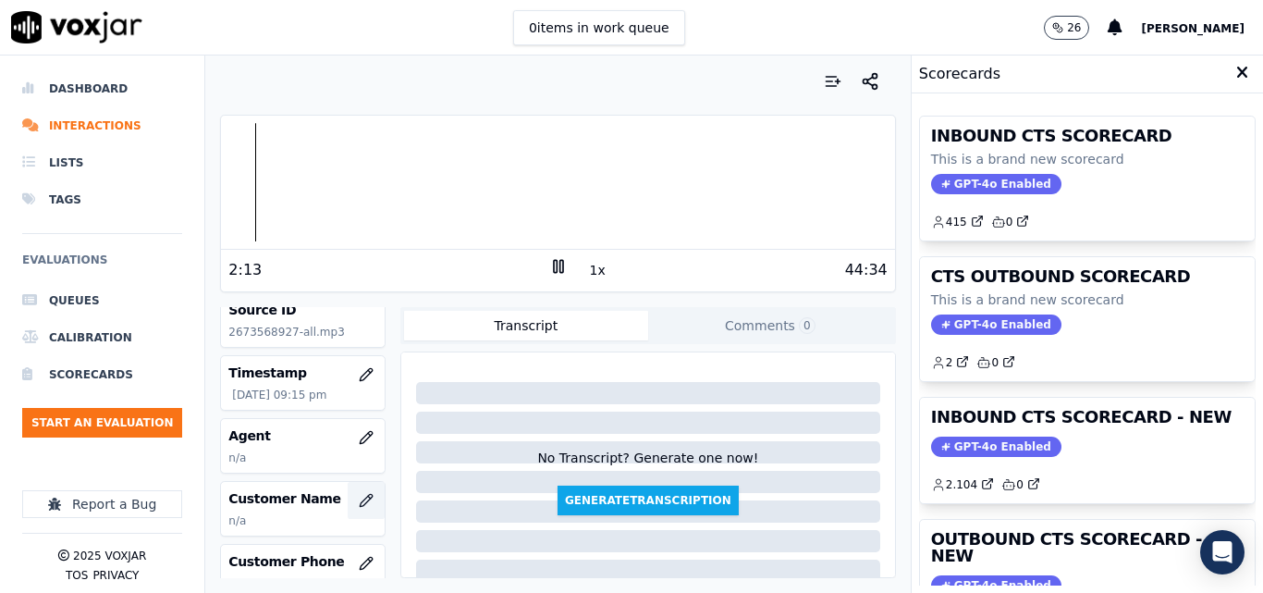
click at [350, 492] on button "button" at bounding box center [366, 500] width 37 height 37
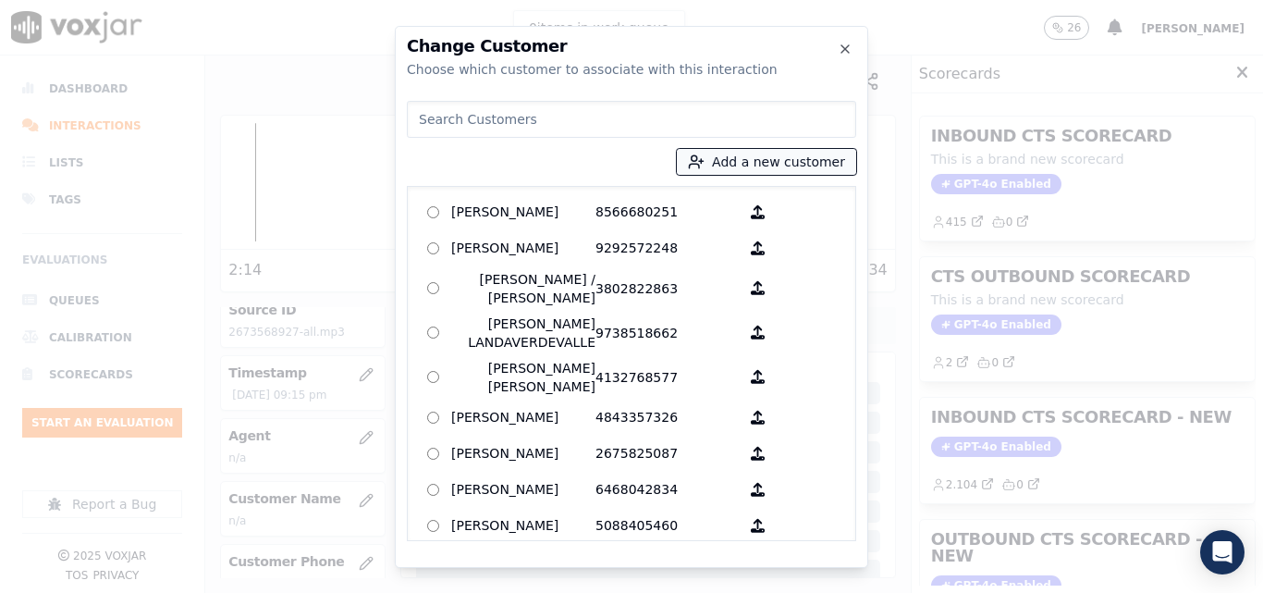
click at [756, 163] on button "Add a new customer" at bounding box center [766, 162] width 179 height 26
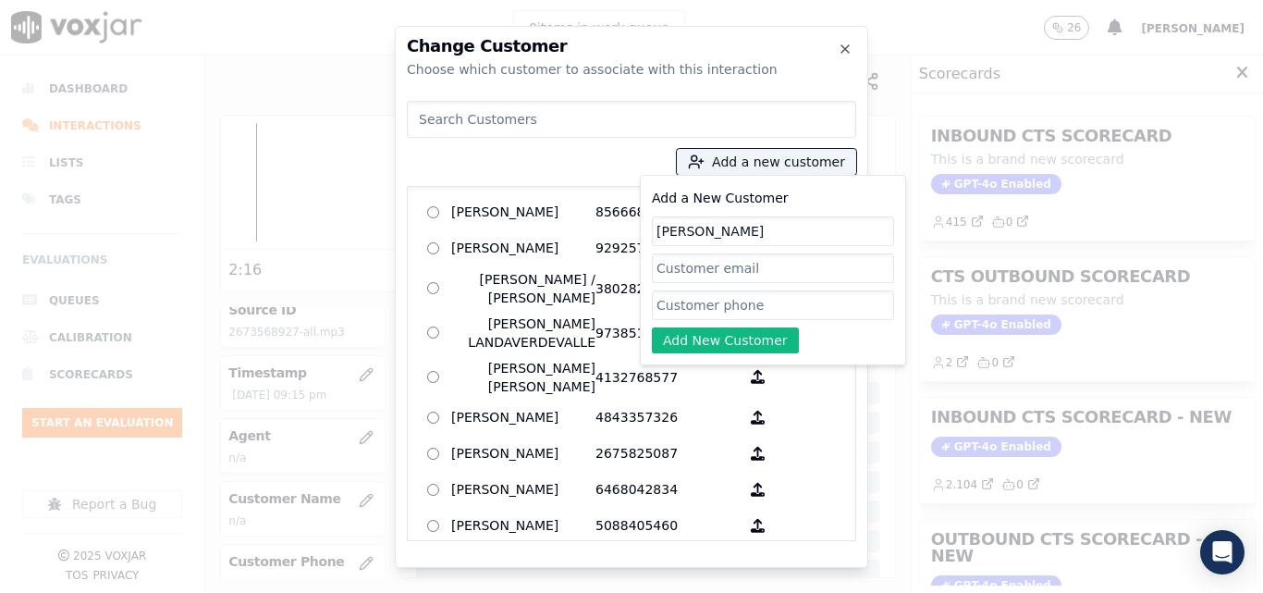
type input "rosa moreno"
paste input "2673568927"
type input "2673568927"
click at [711, 345] on button "Add New Customer" at bounding box center [725, 340] width 147 height 26
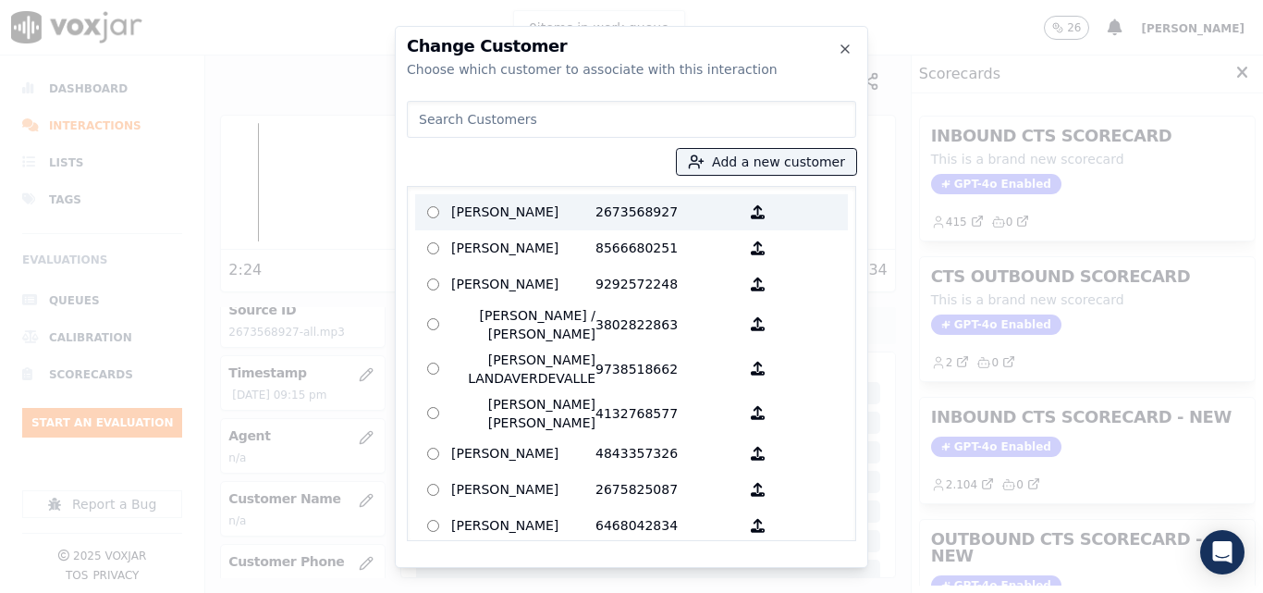
click at [567, 213] on p "rosa moreno" at bounding box center [523, 212] width 144 height 29
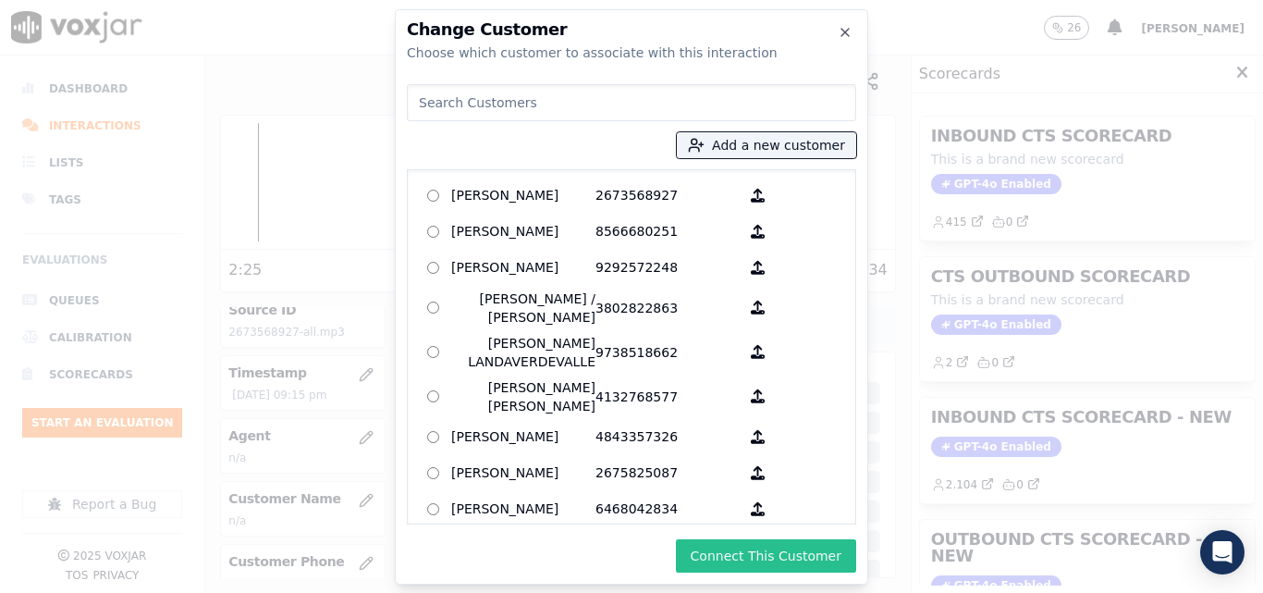
click at [742, 548] on button "Connect This Customer" at bounding box center [766, 555] width 180 height 33
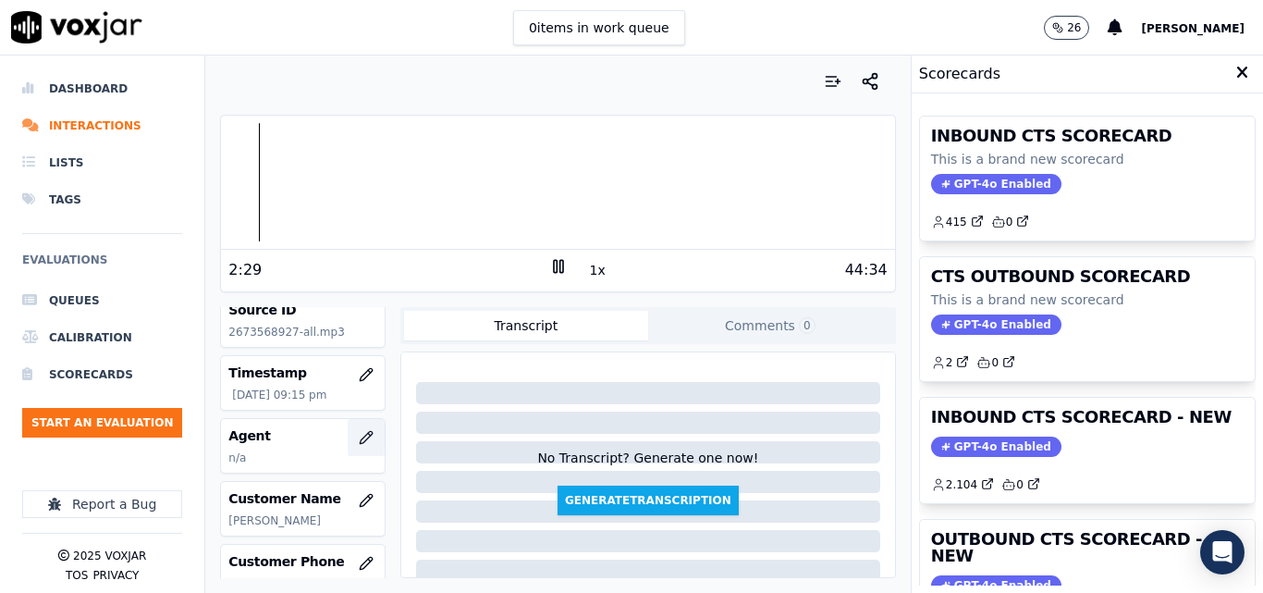
click at [359, 440] on icon "button" at bounding box center [366, 437] width 15 height 15
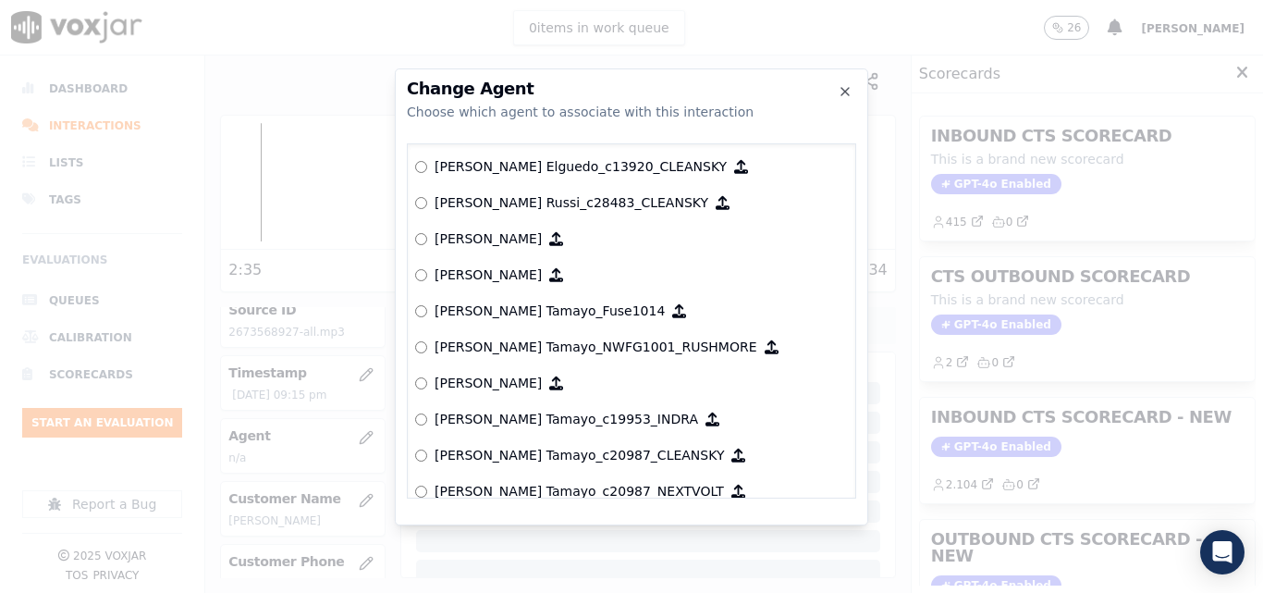
scroll to position [1525, 0]
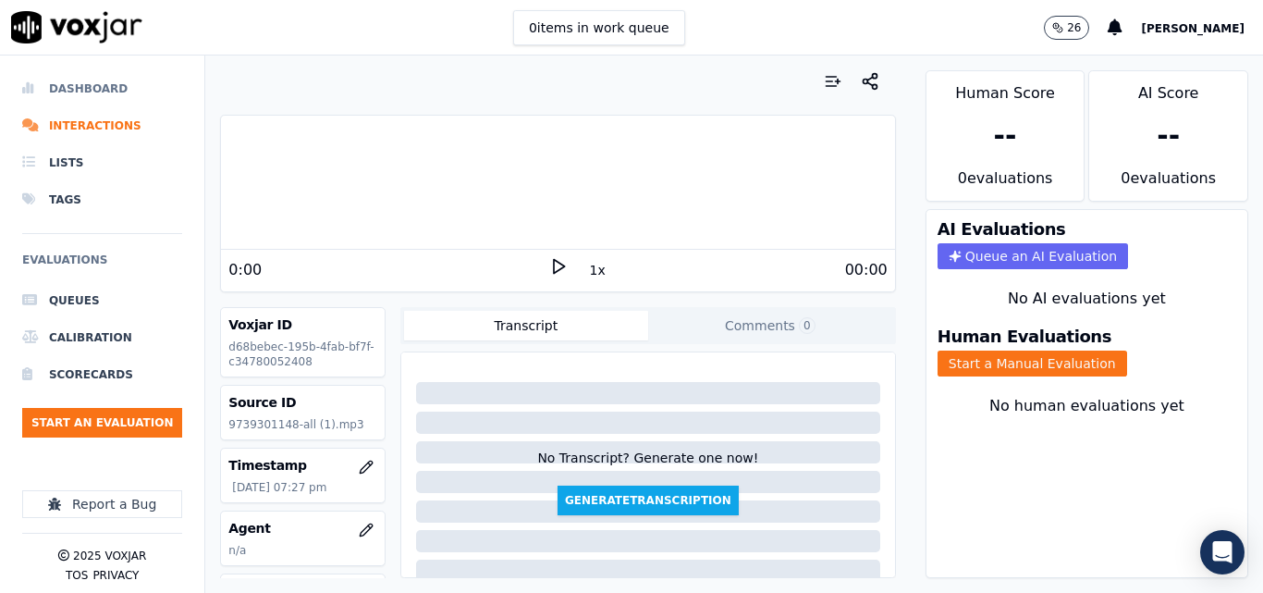
click at [112, 93] on li "Dashboard" at bounding box center [102, 88] width 160 height 37
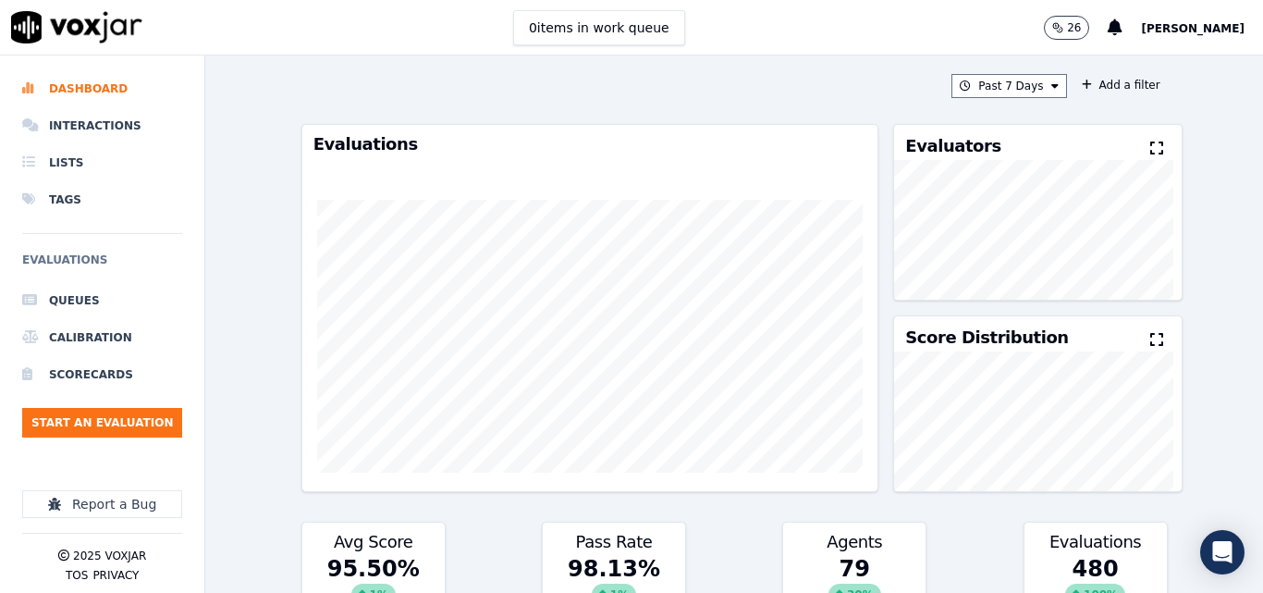
click at [1147, 153] on div "Evaluators" at bounding box center [1037, 142] width 287 height 35
click at [1150, 147] on icon at bounding box center [1156, 148] width 13 height 15
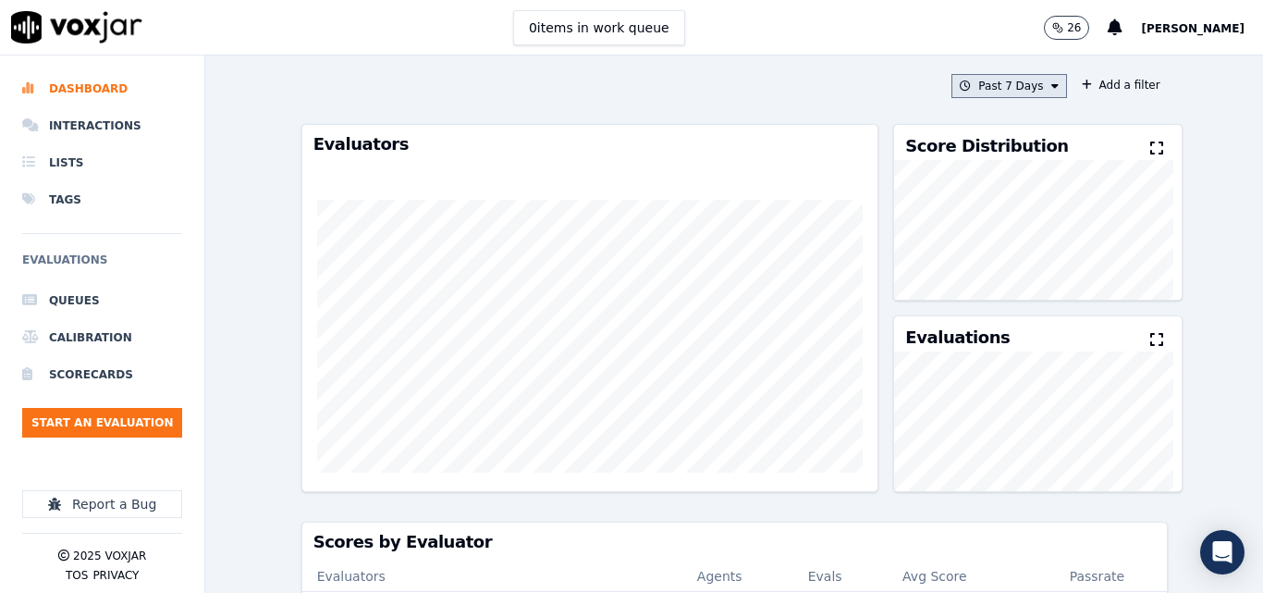
click at [1014, 92] on button "Past 7 Days" at bounding box center [1008, 86] width 115 height 24
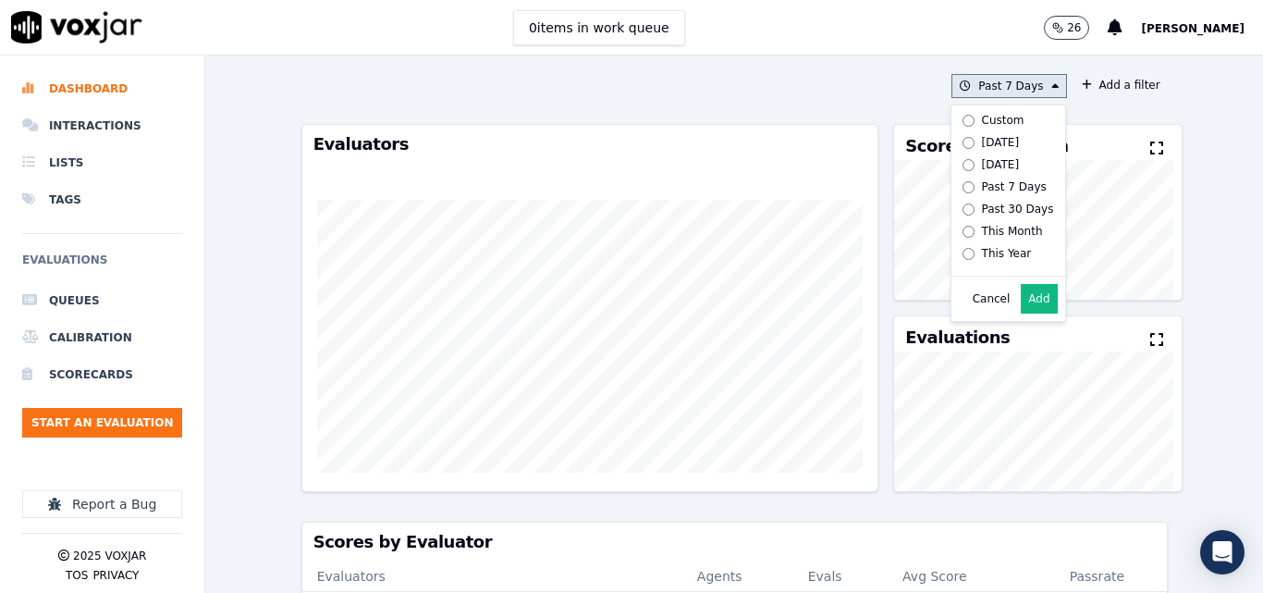
click at [1028, 310] on button "Add" at bounding box center [1039, 299] width 36 height 30
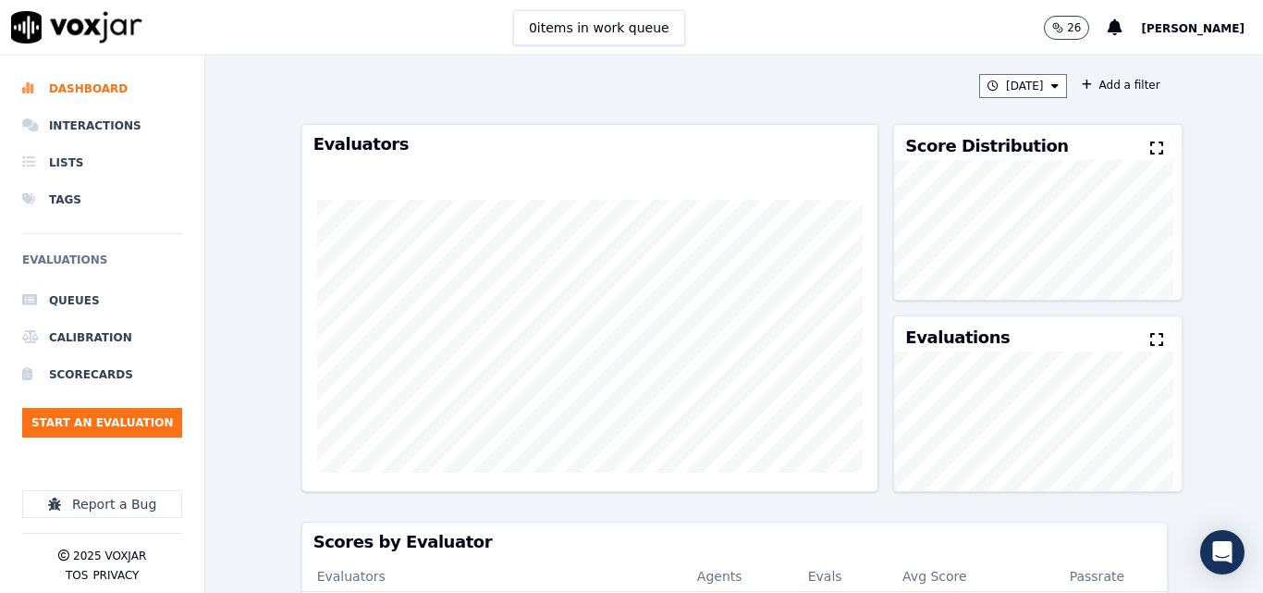
click at [1150, 142] on icon at bounding box center [1156, 148] width 13 height 15
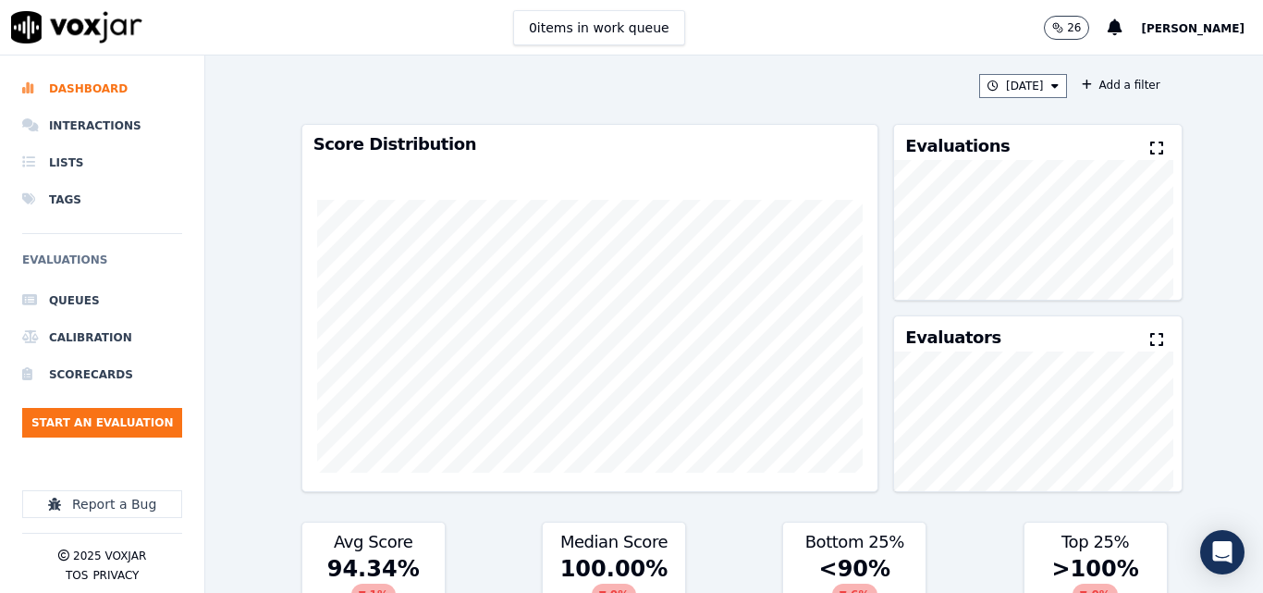
click at [1150, 144] on icon at bounding box center [1156, 148] width 13 height 15
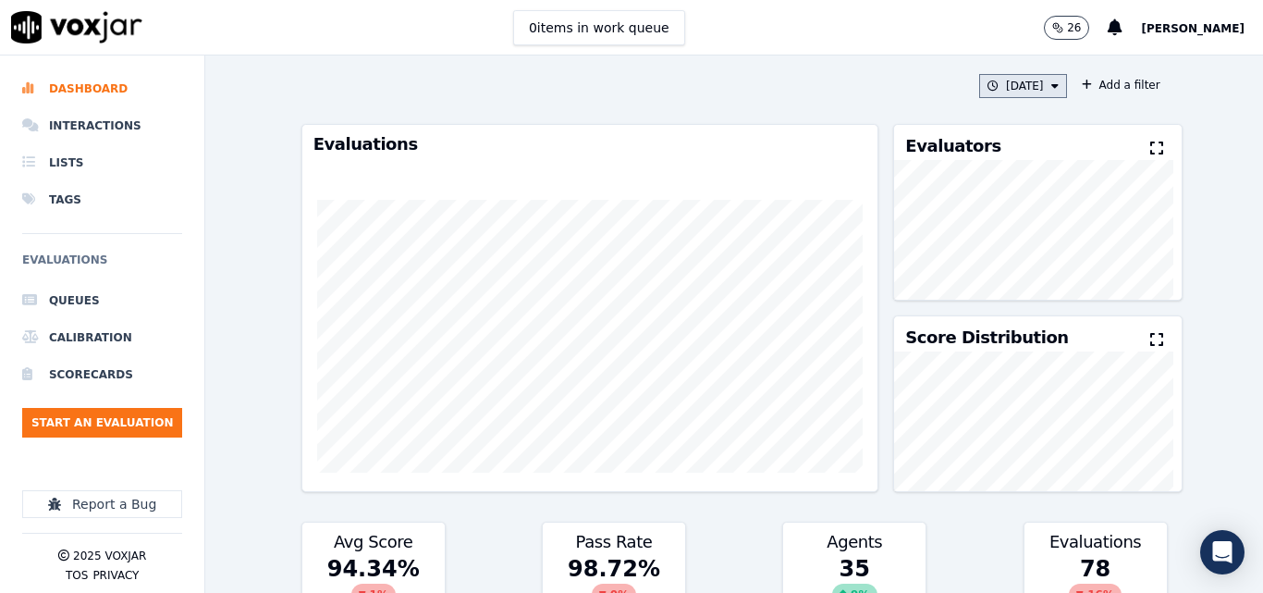
click at [998, 90] on button "Today" at bounding box center [1023, 86] width 88 height 24
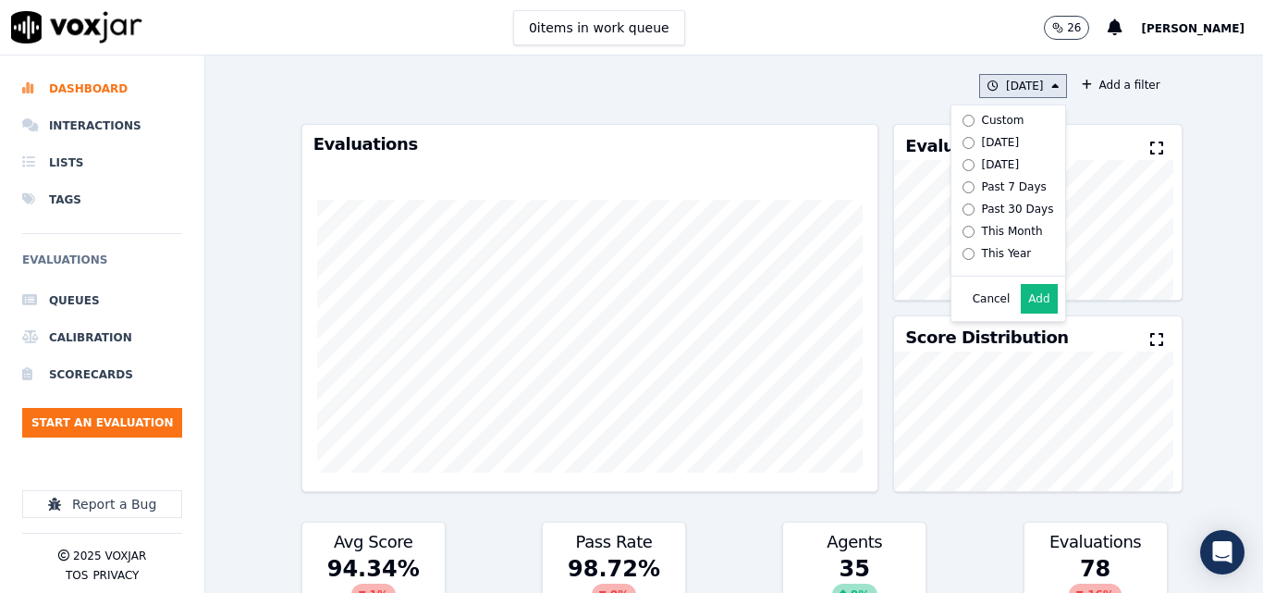
click at [982, 137] on div "Today" at bounding box center [1001, 142] width 38 height 15
click at [1021, 312] on button "Add" at bounding box center [1039, 299] width 36 height 30
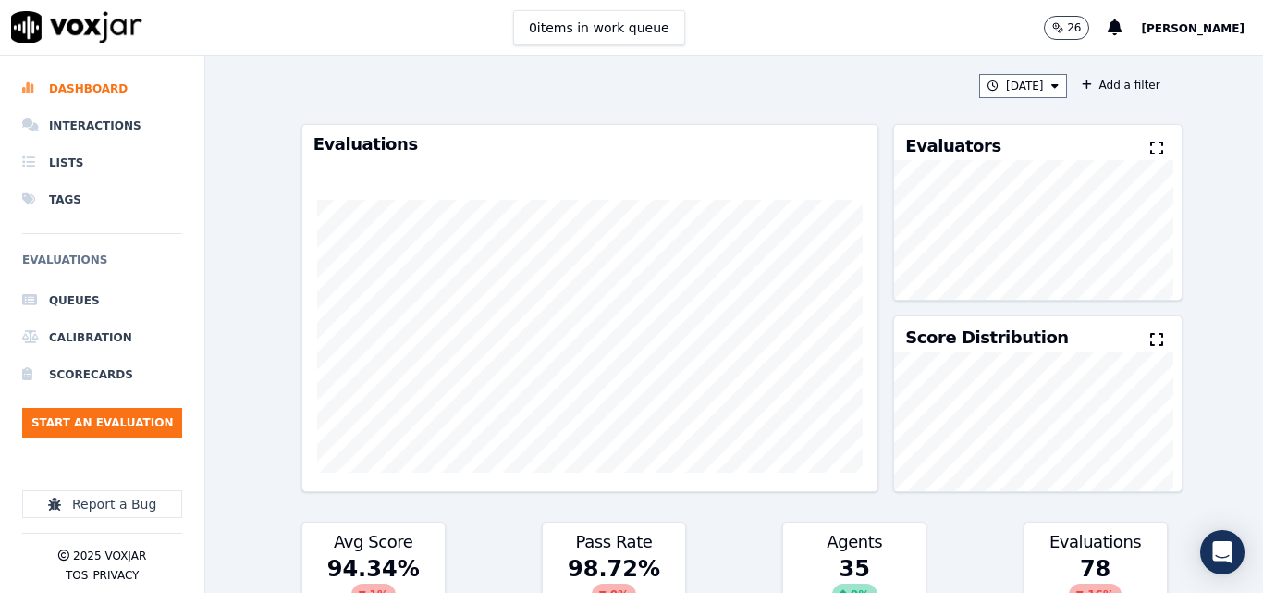
click at [1150, 147] on icon at bounding box center [1156, 148] width 13 height 15
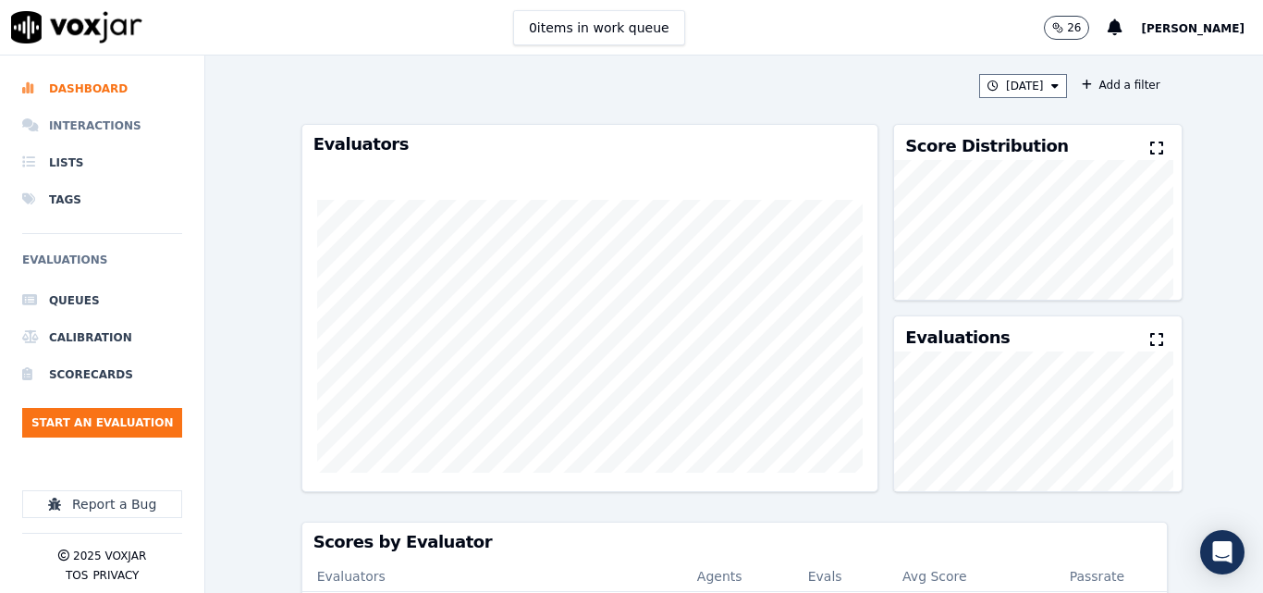
click at [120, 130] on li "Interactions" at bounding box center [102, 125] width 160 height 37
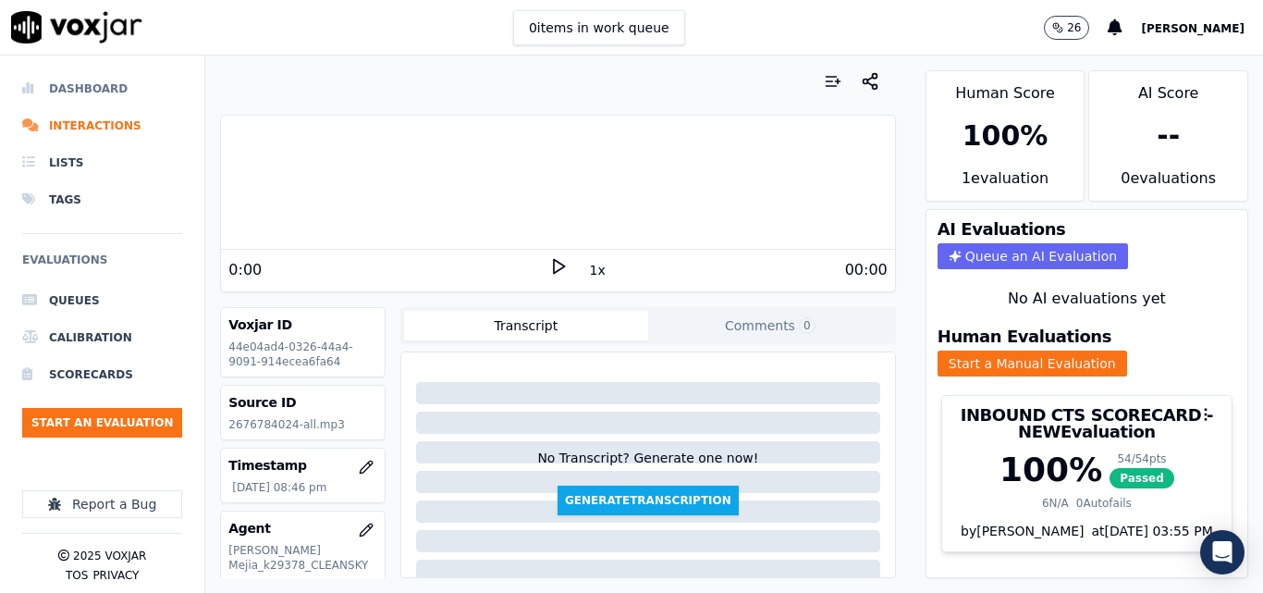
click at [104, 89] on li "Dashboard" at bounding box center [102, 88] width 160 height 37
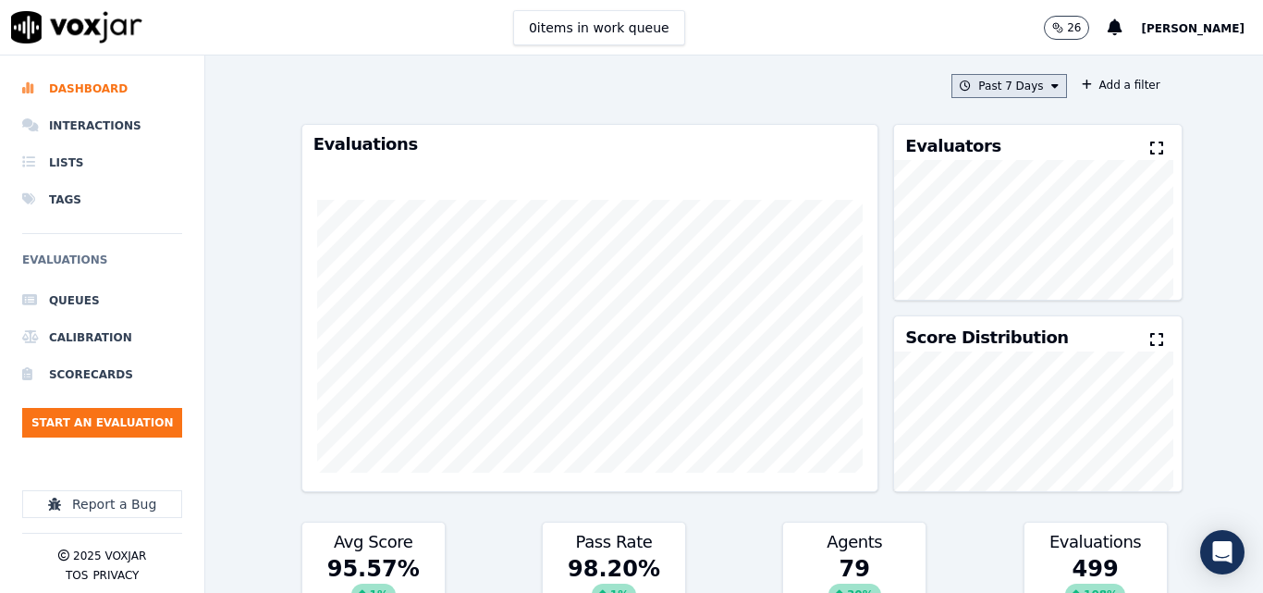
click at [1051, 82] on icon at bounding box center [1054, 85] width 7 height 11
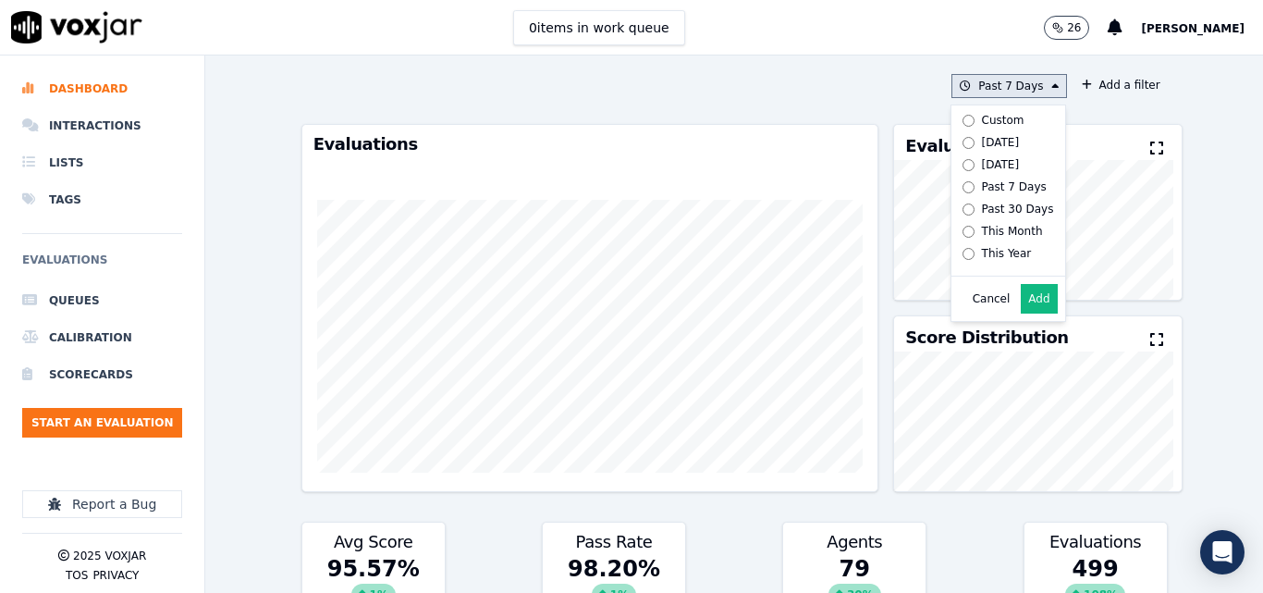
click at [1021, 313] on button "Add" at bounding box center [1039, 299] width 36 height 30
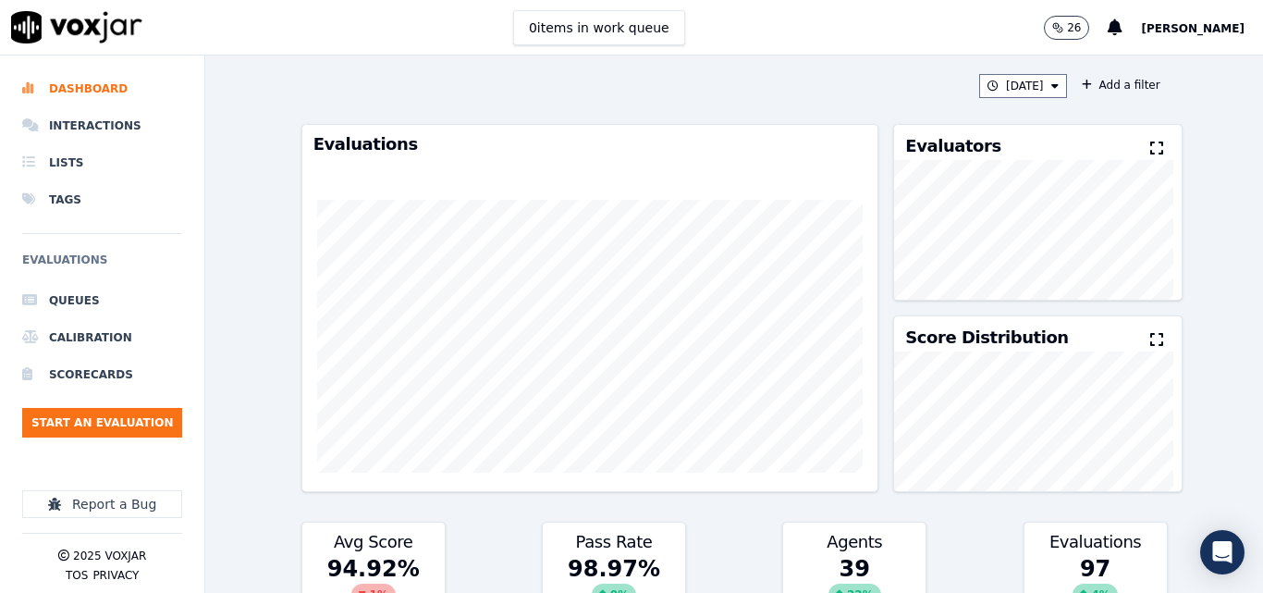
click at [1150, 153] on icon at bounding box center [1156, 148] width 13 height 15
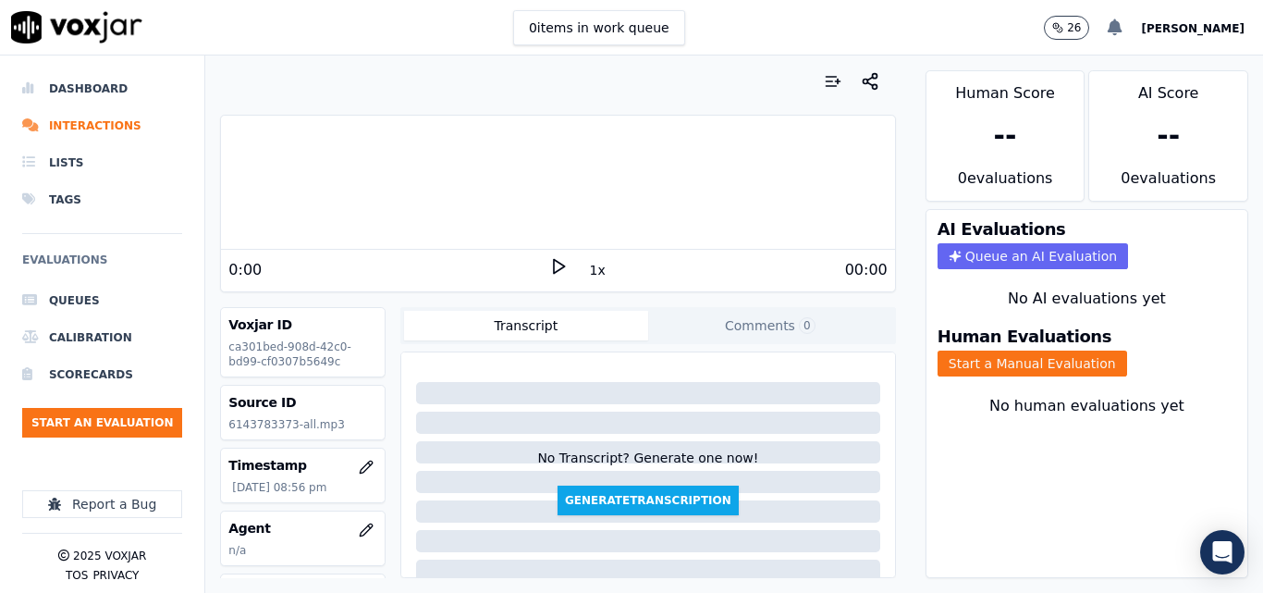
click at [1122, 25] on icon at bounding box center [1115, 27] width 15 height 17
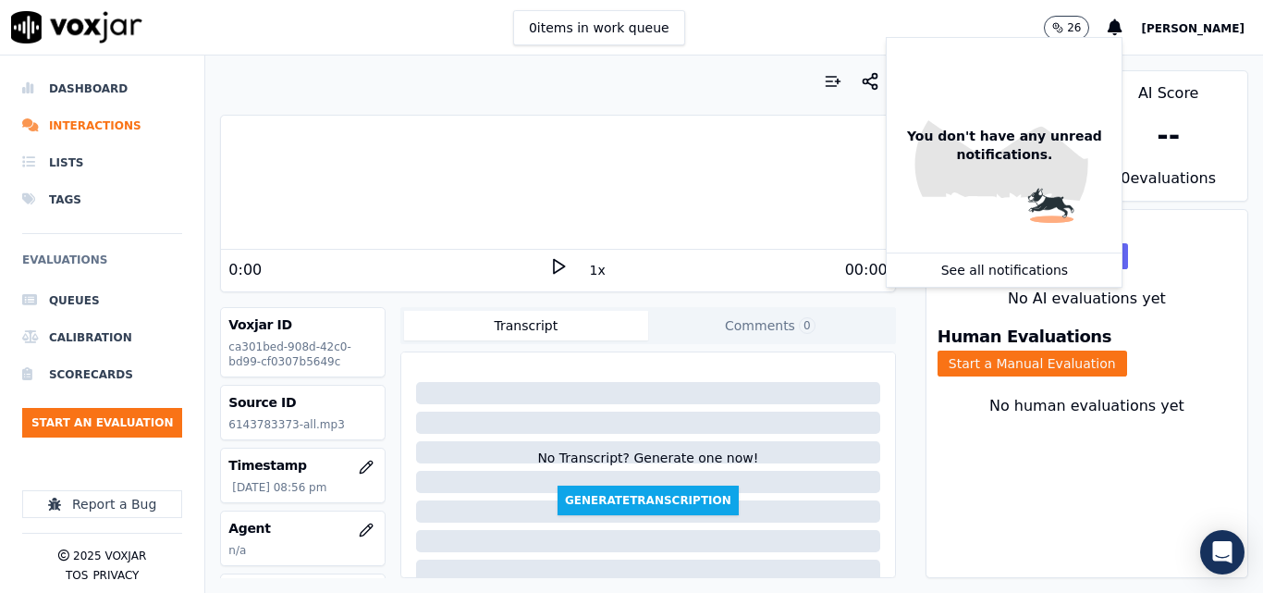
click at [1216, 29] on span "[PERSON_NAME]" at bounding box center [1193, 28] width 104 height 13
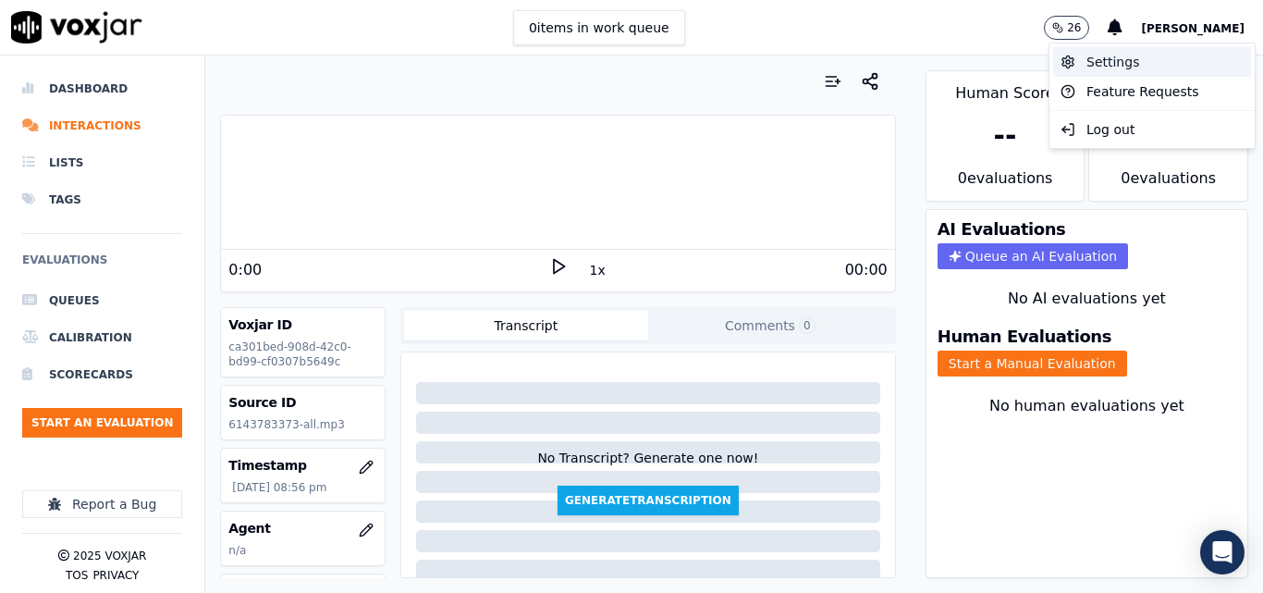
click at [1129, 55] on div "Settings" at bounding box center [1152, 62] width 198 height 30
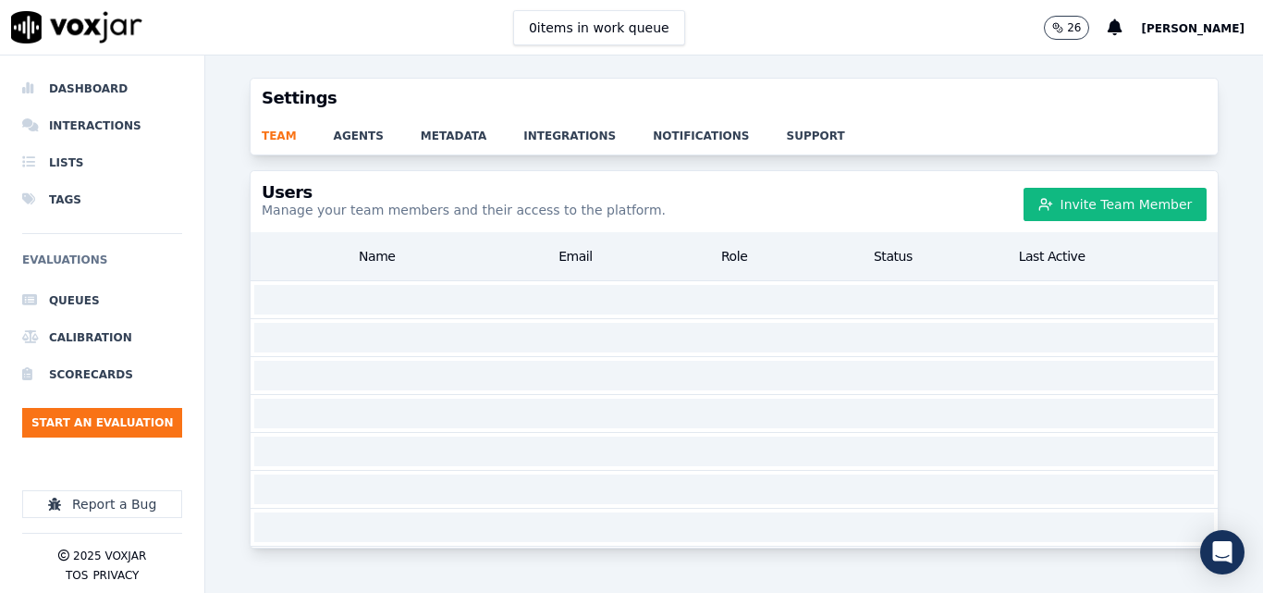
click at [363, 146] on div "team agents metadata integrations notifications support" at bounding box center [734, 135] width 967 height 37
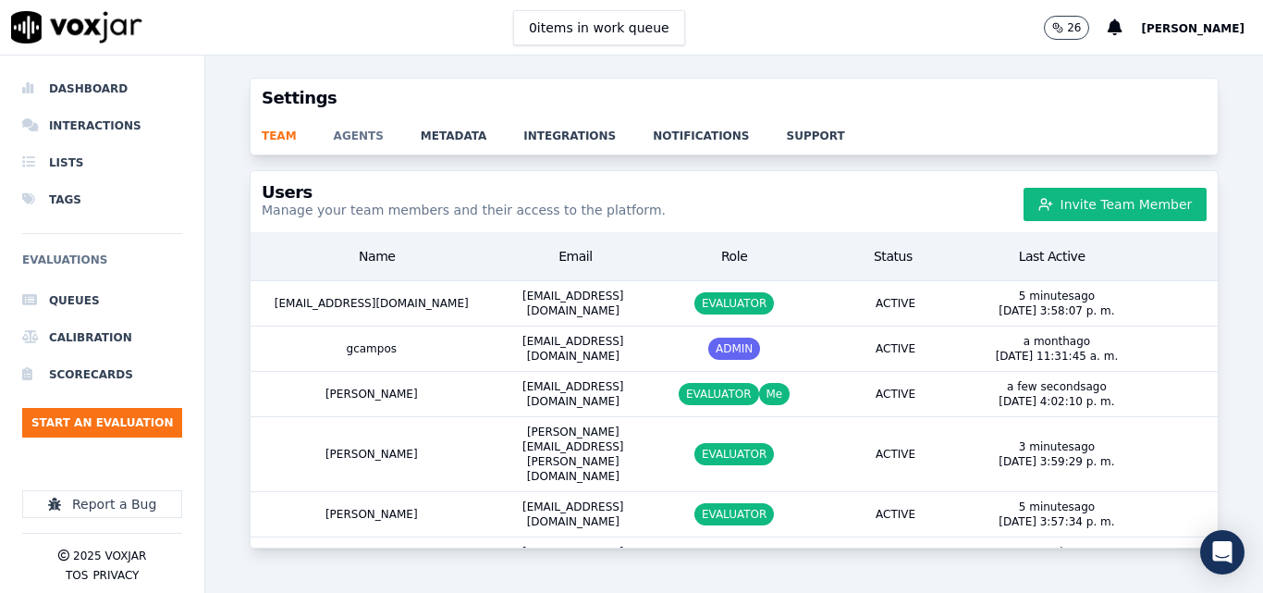
click at [361, 141] on link "agents" at bounding box center [377, 130] width 87 height 26
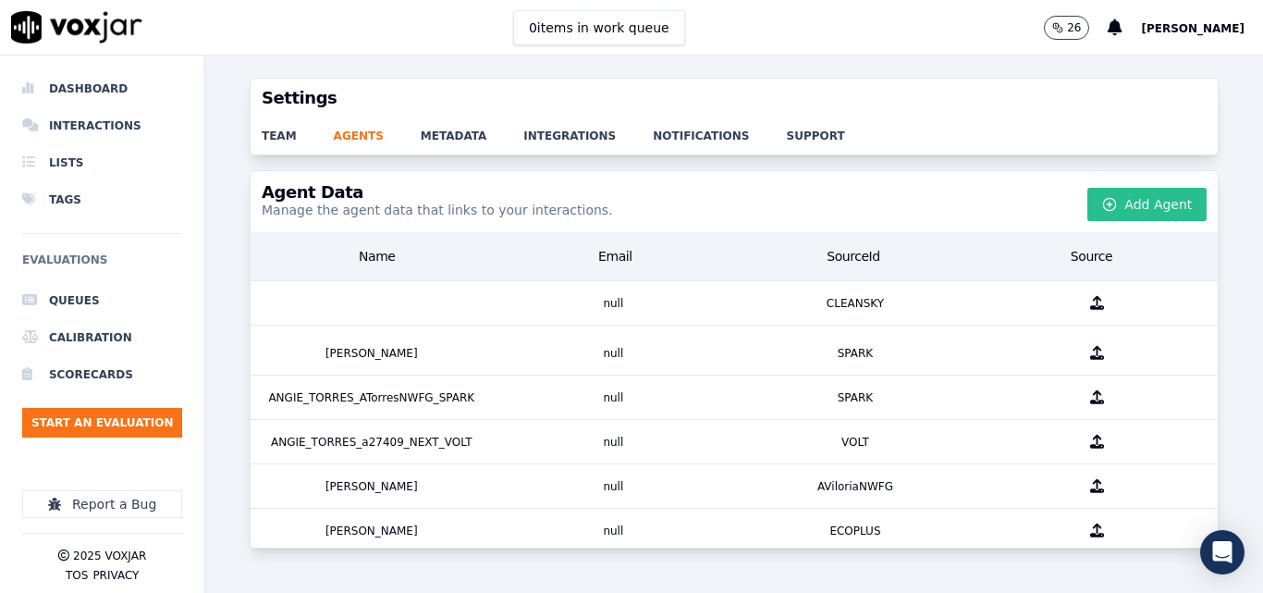
click at [1102, 208] on icon "button" at bounding box center [1109, 204] width 15 height 15
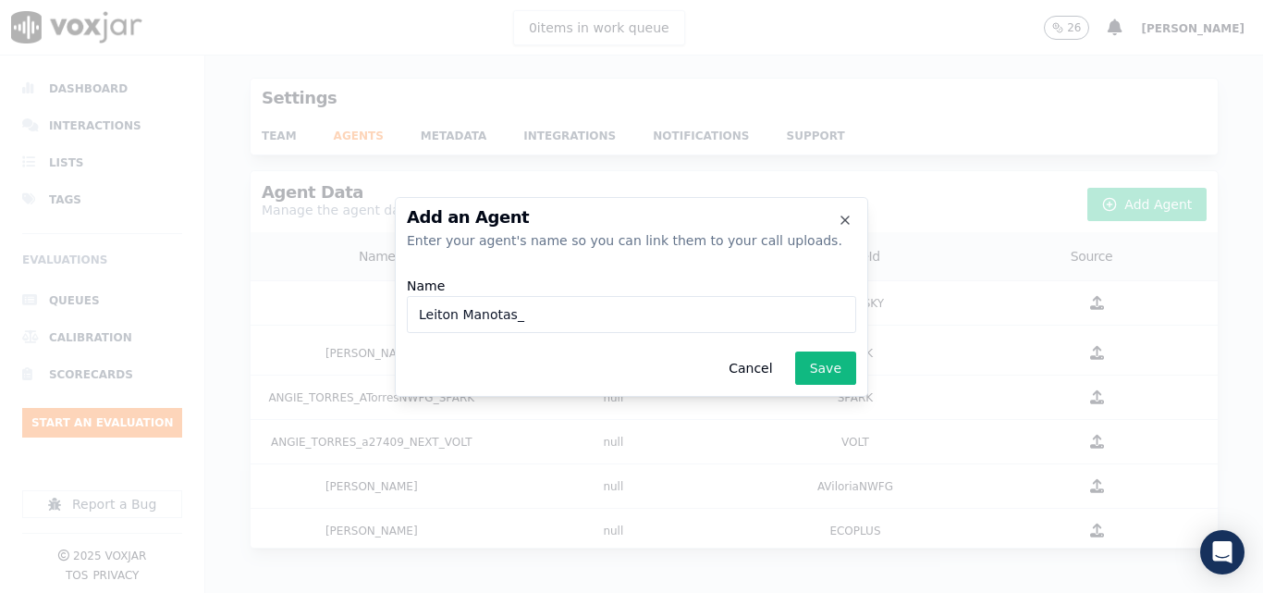
click at [459, 310] on input "Leiton Manotas_" at bounding box center [631, 314] width 449 height 37
click at [556, 305] on input "LeitonManotas_" at bounding box center [631, 314] width 449 height 37
paste input "l30281"
type input "LeitonManotas_l30281_CLEANSKY"
click at [858, 374] on div "Add an Agent Enter your agent's name so you can link them to your call uploads.…" at bounding box center [631, 297] width 473 height 200
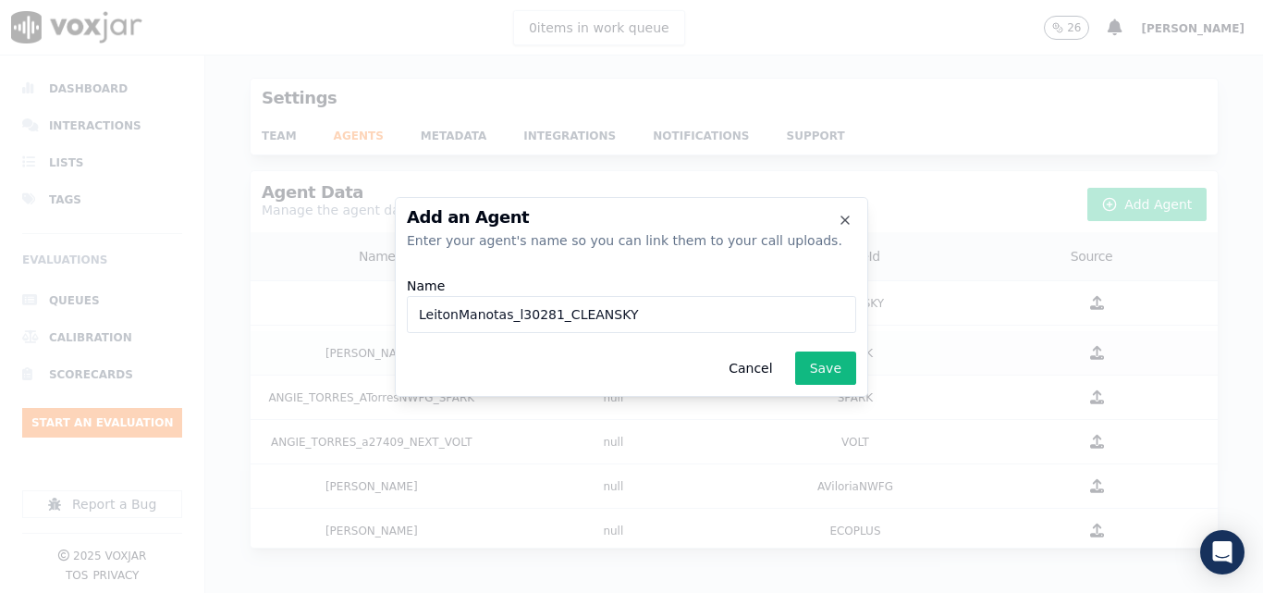
drag, startPoint x: 766, startPoint y: 366, endPoint x: 795, endPoint y: 365, distance: 28.7
click at [766, 367] on button "Cancel" at bounding box center [750, 367] width 73 height 33
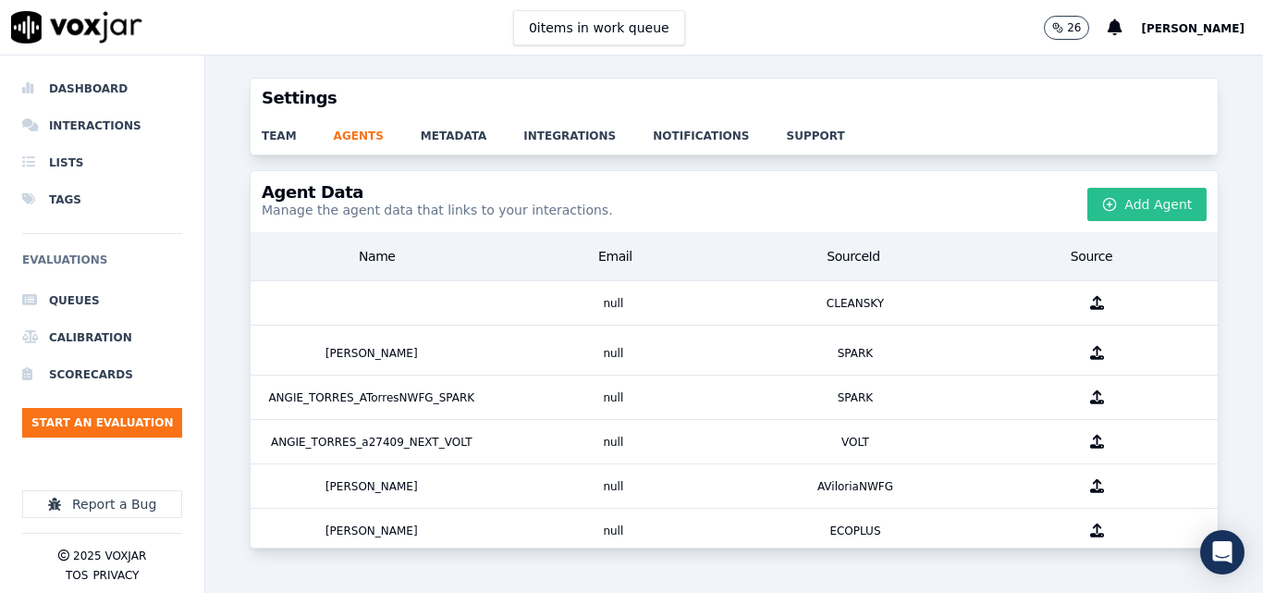
click at [1107, 204] on button "Add Agent" at bounding box center [1146, 204] width 119 height 33
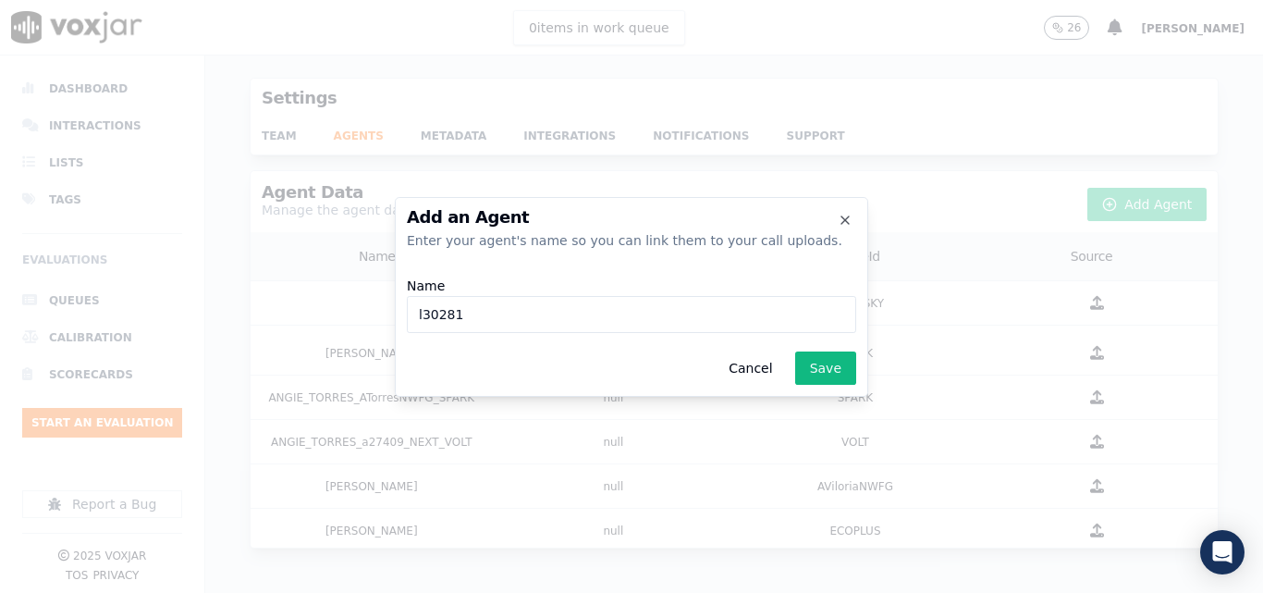
click at [423, 320] on input "l30281" at bounding box center [631, 314] width 449 height 37
click at [418, 313] on input "l30281" at bounding box center [631, 314] width 449 height 37
paste input "Leiton Manotas"
click at [557, 306] on input "Leiton Manotas_l30281" at bounding box center [631, 314] width 449 height 37
type input "Leiton Manotas_l30281_CLEANSKY"
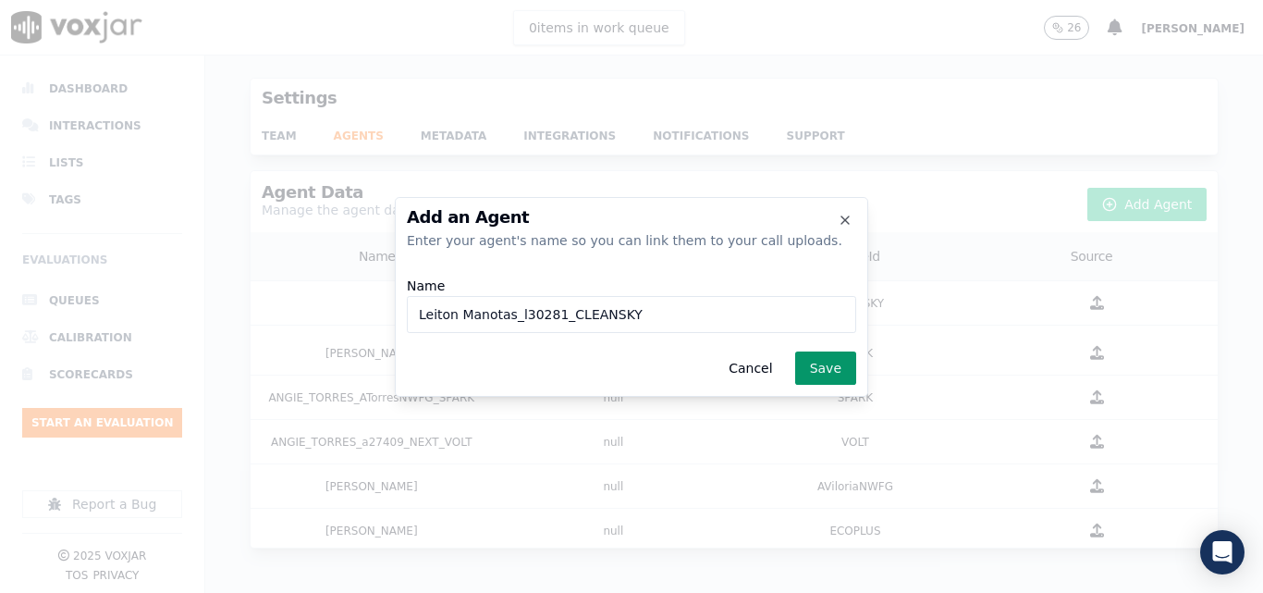
click at [827, 369] on button "Save" at bounding box center [825, 367] width 61 height 33
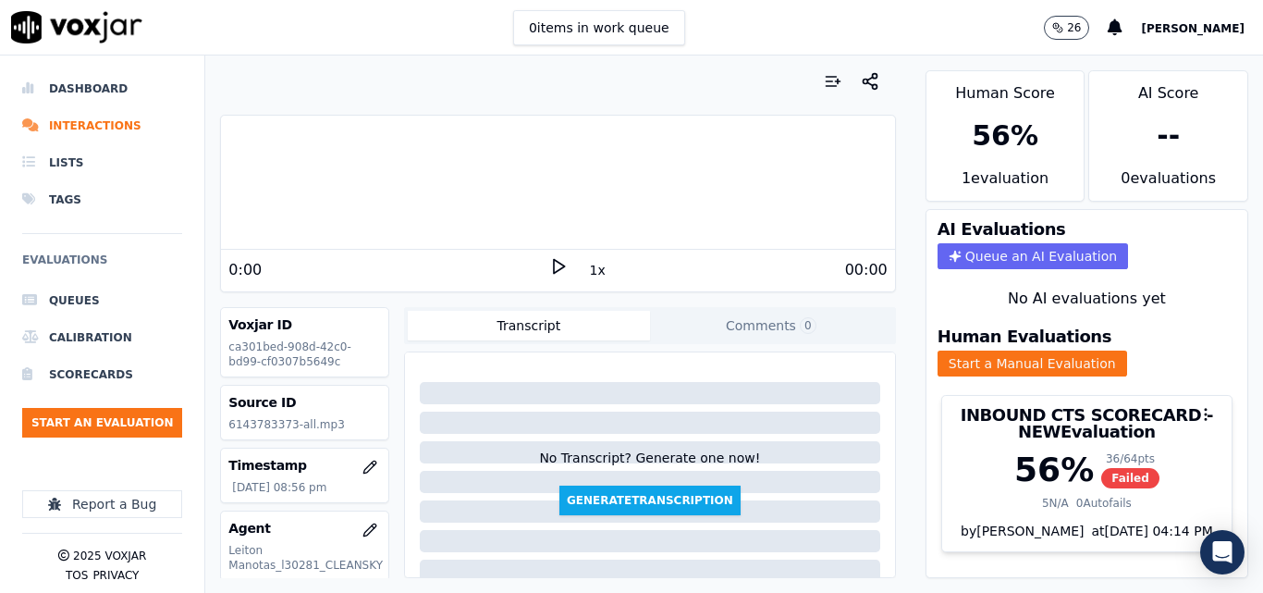
scroll to position [39, 0]
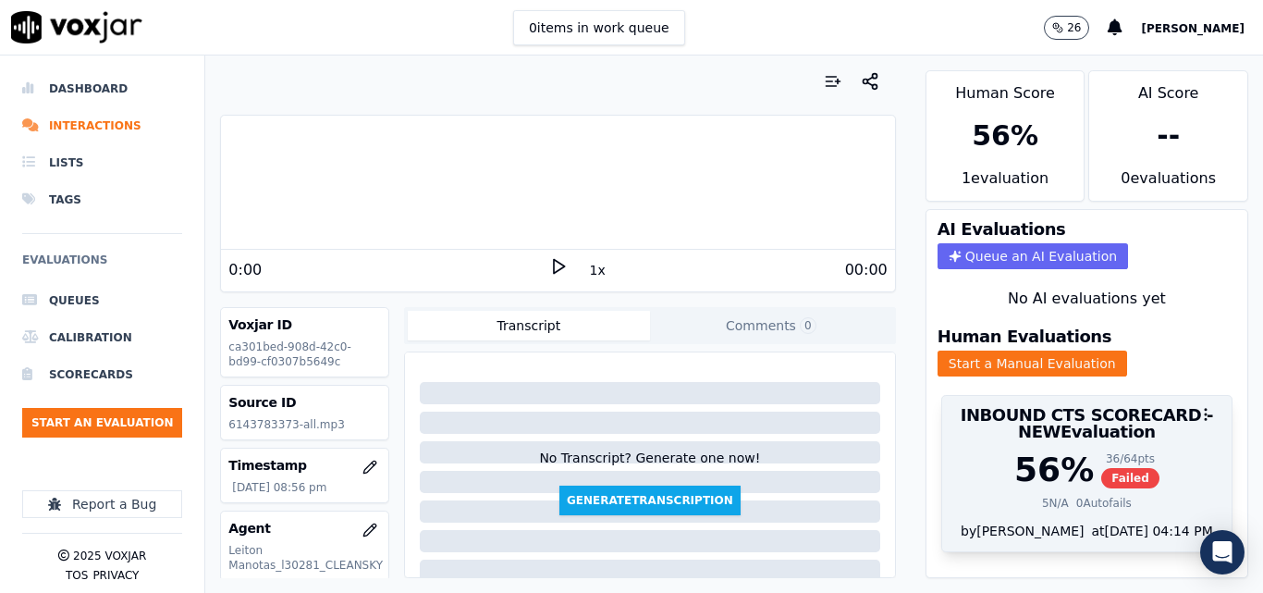
click at [1107, 451] on div "36 / 64 pts Failed" at bounding box center [1130, 469] width 58 height 37
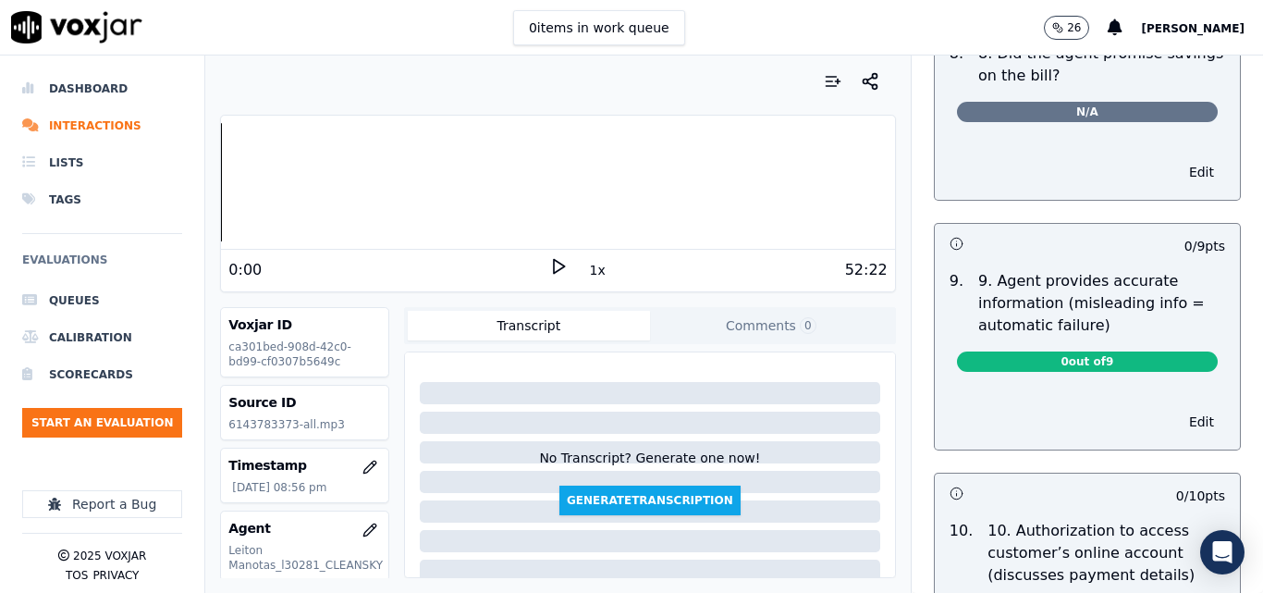
scroll to position [1938, 0]
click at [1178, 410] on button "Edit" at bounding box center [1201, 423] width 47 height 26
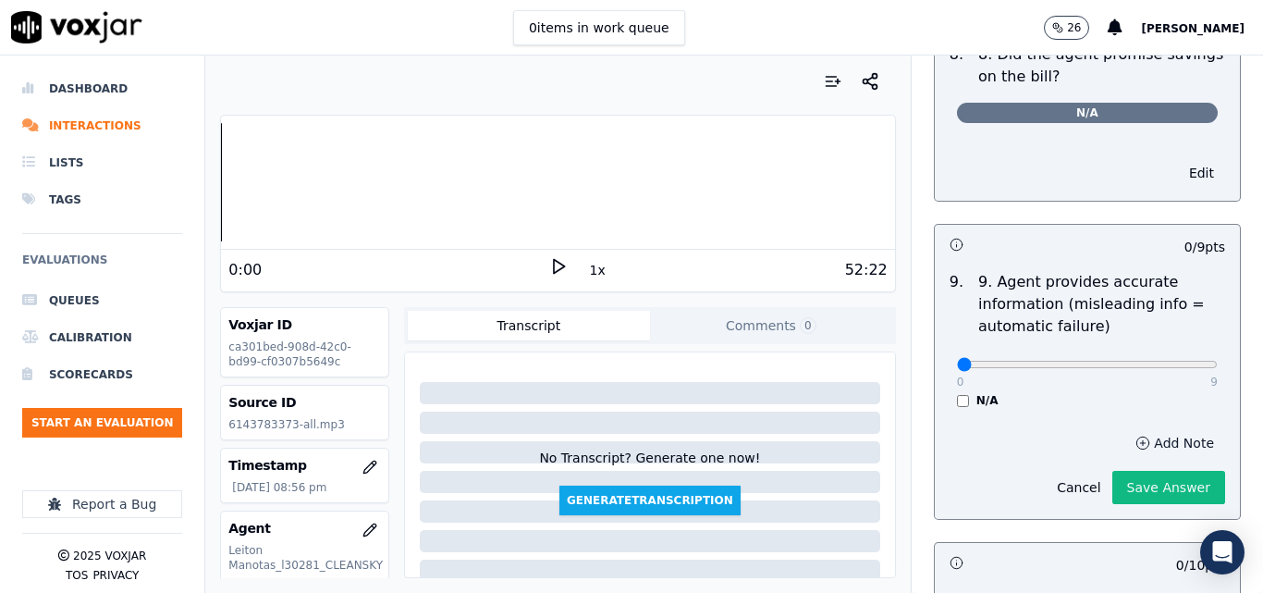
click at [1135, 435] on icon "button" at bounding box center [1142, 442] width 15 height 15
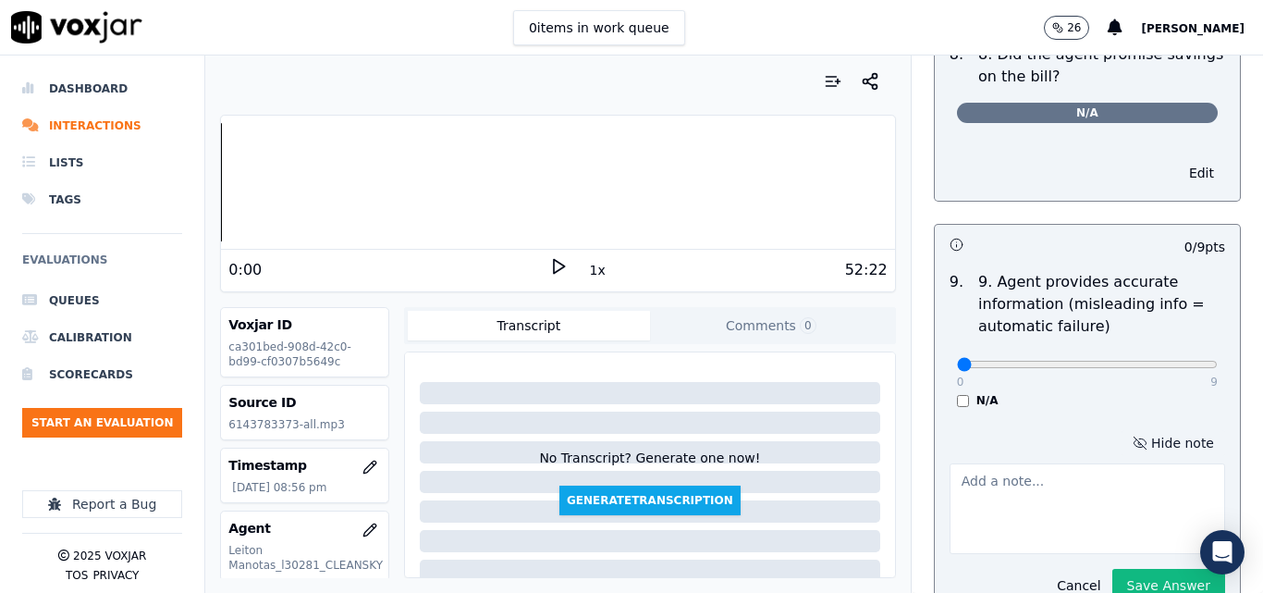
click at [1032, 466] on textarea at bounding box center [1087, 508] width 276 height 91
type textarea "MENTION THE RATE"
click at [1145, 303] on p "9. Agent provides accurate information (misleading info = automatic failure)" at bounding box center [1101, 304] width 247 height 67
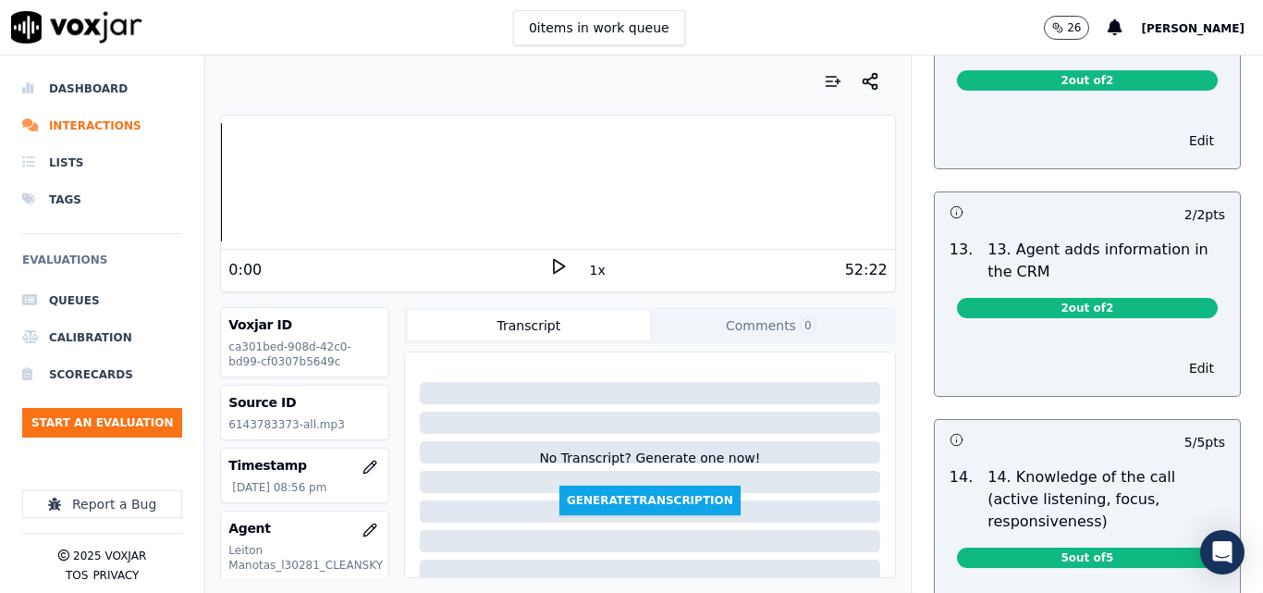
scroll to position [3214, 0]
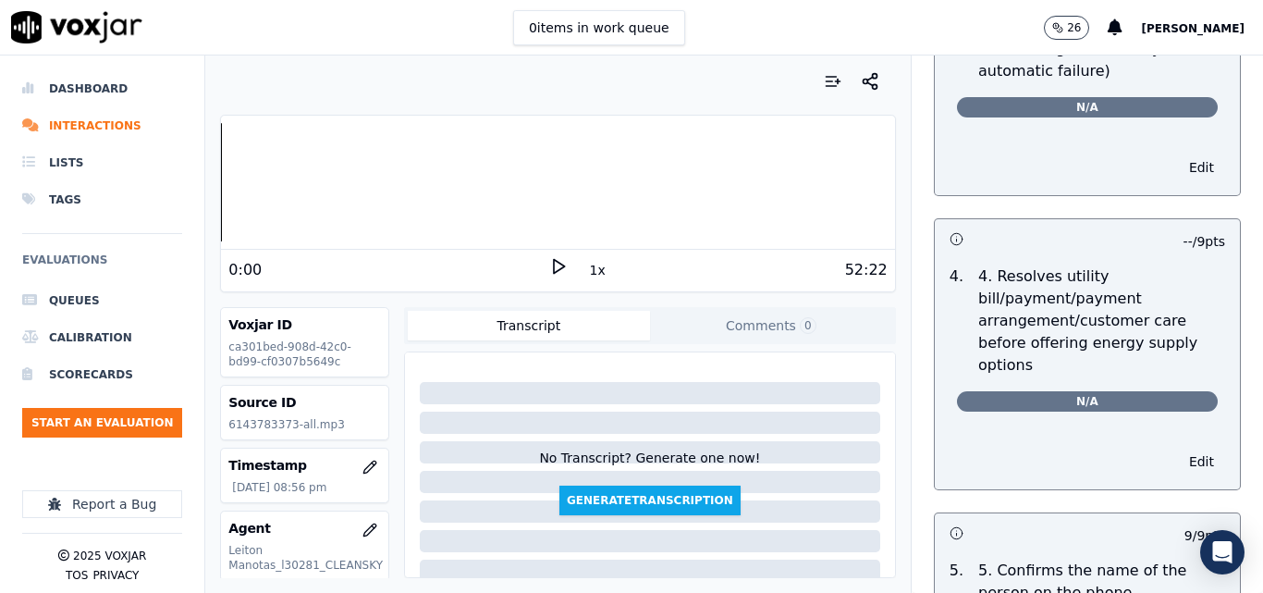
scroll to position [0, 0]
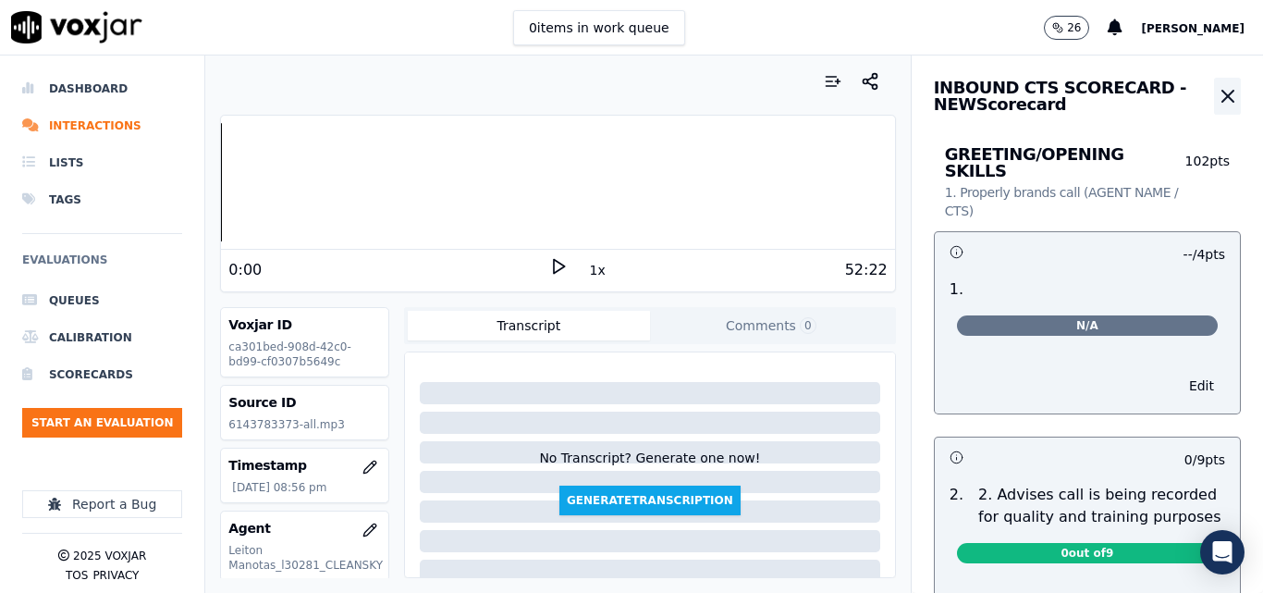
click at [1217, 93] on icon "button" at bounding box center [1228, 96] width 22 height 22
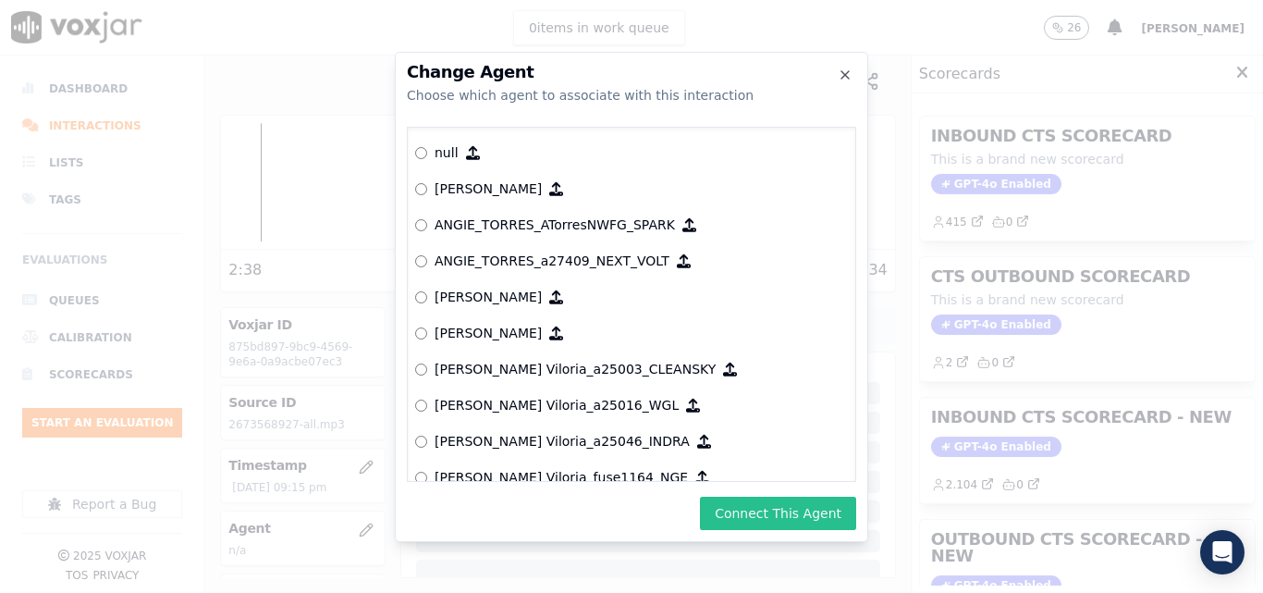
scroll to position [1525, 0]
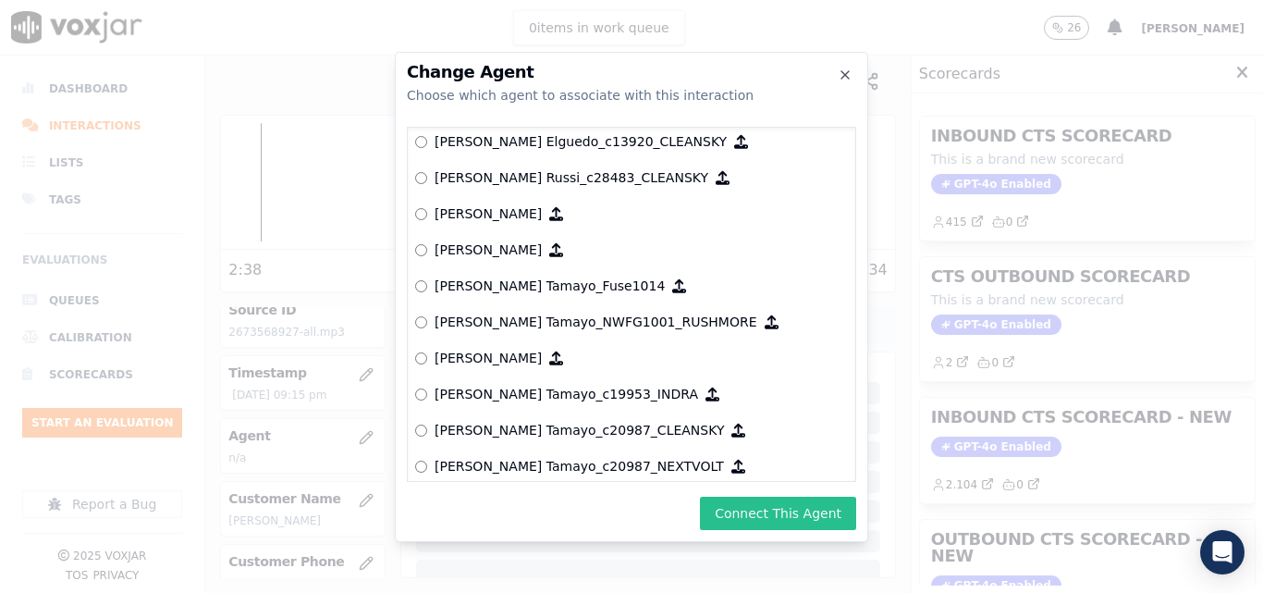
click at [796, 506] on button "Connect This Agent" at bounding box center [778, 512] width 156 height 33
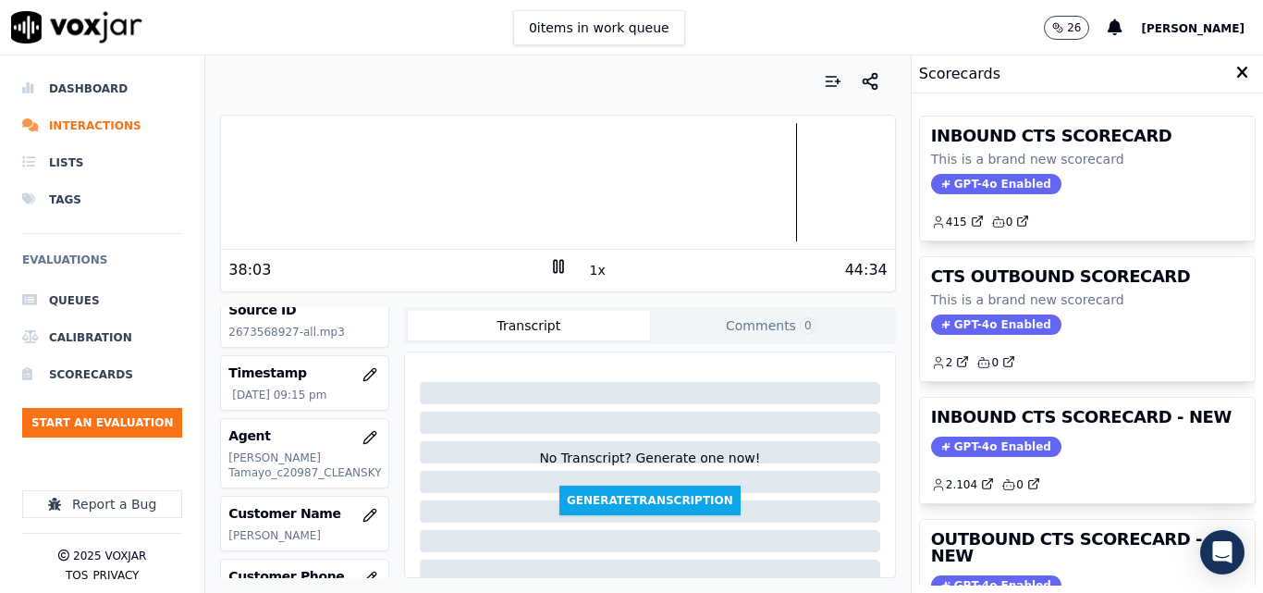
click at [593, 266] on button "1x" at bounding box center [597, 270] width 23 height 26
click at [593, 266] on button "1.5x" at bounding box center [604, 270] width 36 height 26
click at [747, 190] on div at bounding box center [557, 182] width 673 height 118
click at [821, 185] on div at bounding box center [557, 182] width 673 height 118
click at [765, 186] on div at bounding box center [557, 182] width 673 height 118
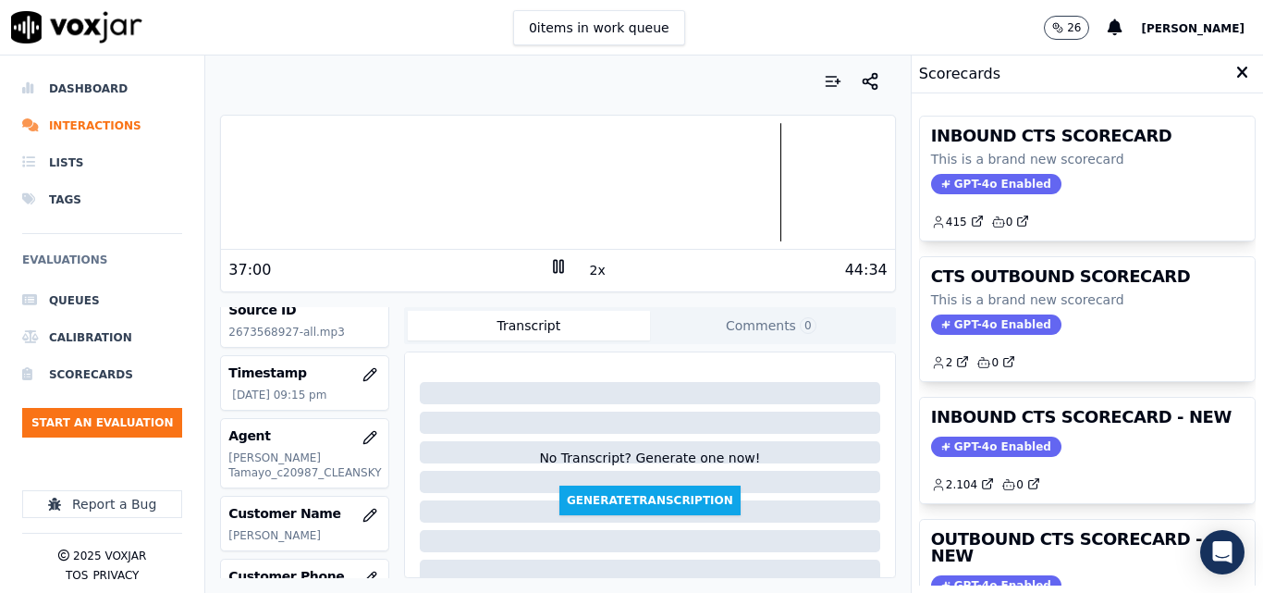
click at [749, 188] on div at bounding box center [557, 182] width 673 height 118
click at [730, 192] on div at bounding box center [557, 182] width 673 height 118
click at [709, 192] on div at bounding box center [557, 182] width 673 height 118
click at [775, 184] on div at bounding box center [557, 182] width 673 height 118
click at [220, 195] on div "Your browser does not support the audio element. 0:22 2x 44:34" at bounding box center [557, 204] width 675 height 178
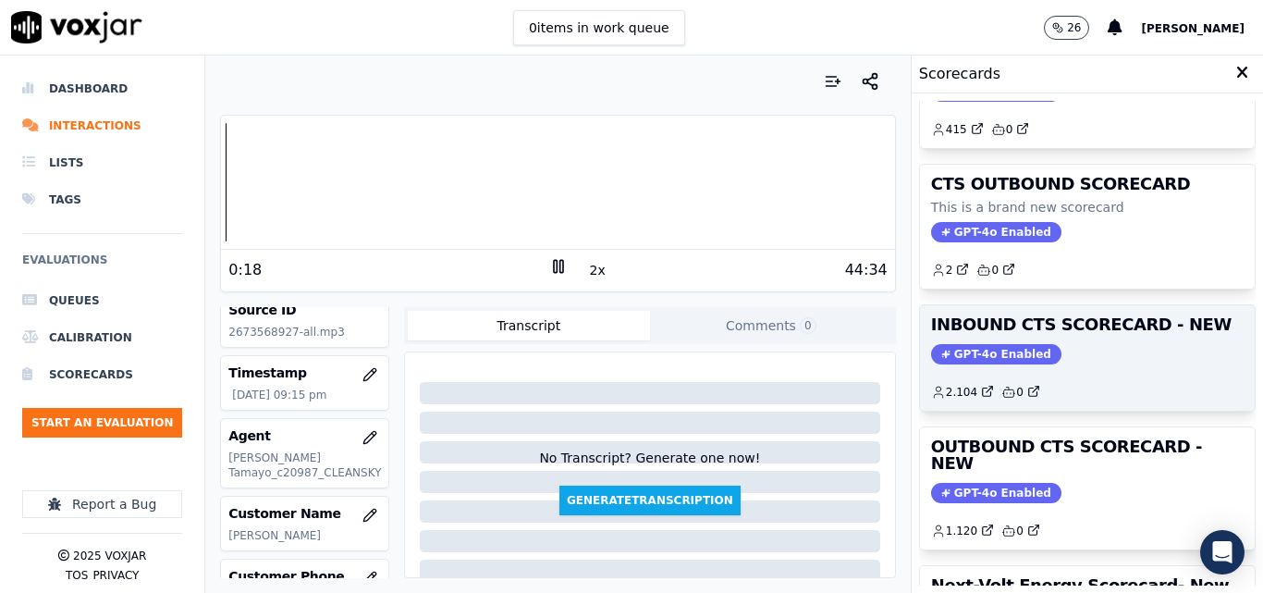
scroll to position [277, 0]
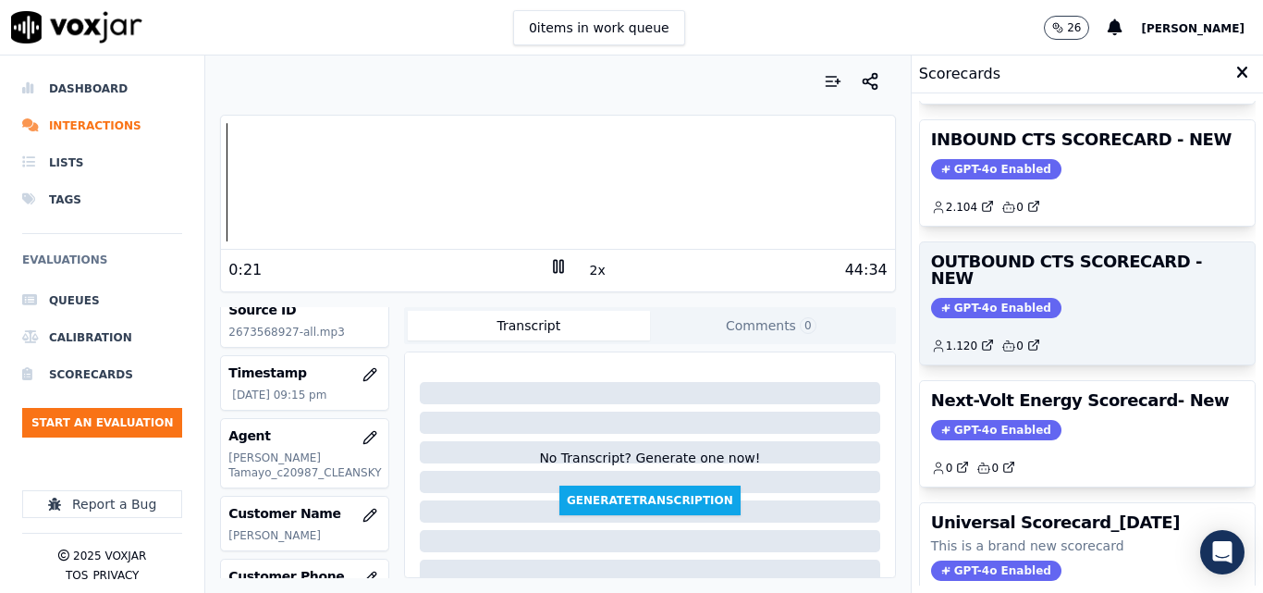
click at [991, 298] on span "GPT-4o Enabled" at bounding box center [996, 308] width 130 height 20
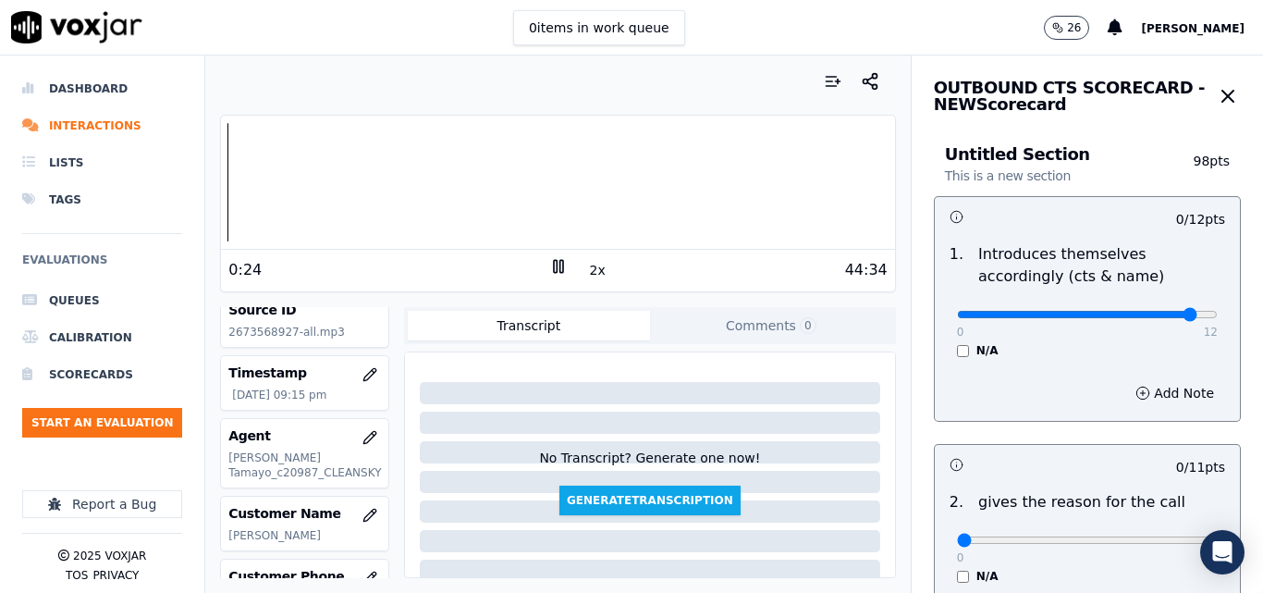
type input "11"
click at [1142, 312] on input "range" at bounding box center [1087, 314] width 261 height 7
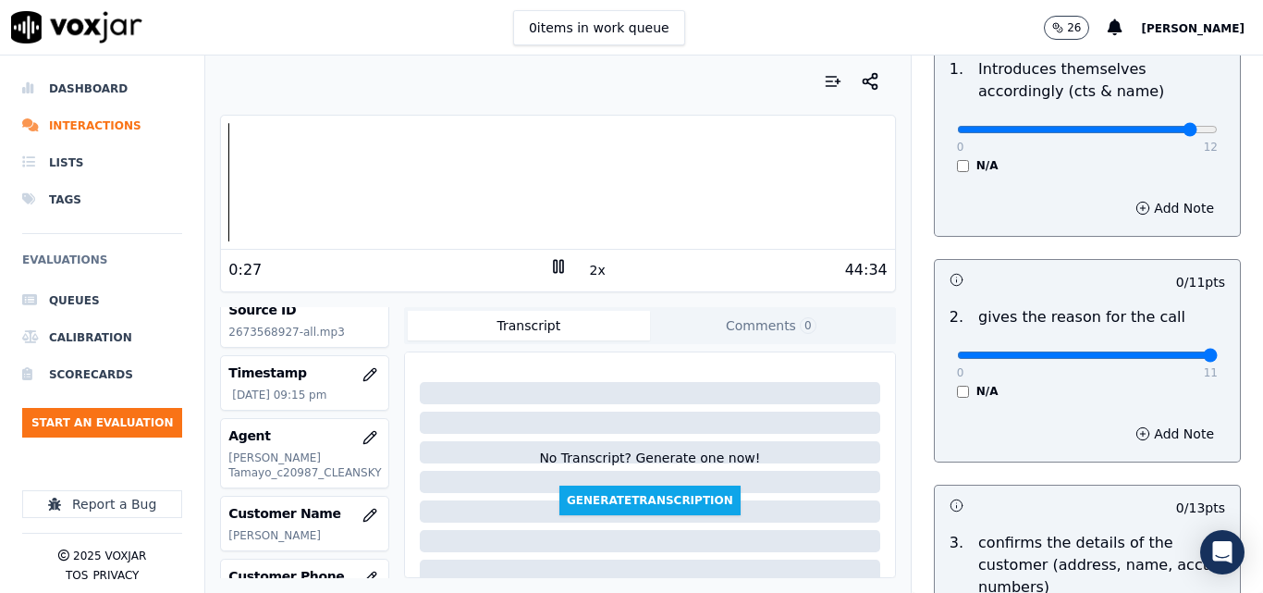
type input "11"
click at [1161, 359] on input "range" at bounding box center [1087, 354] width 261 height 7
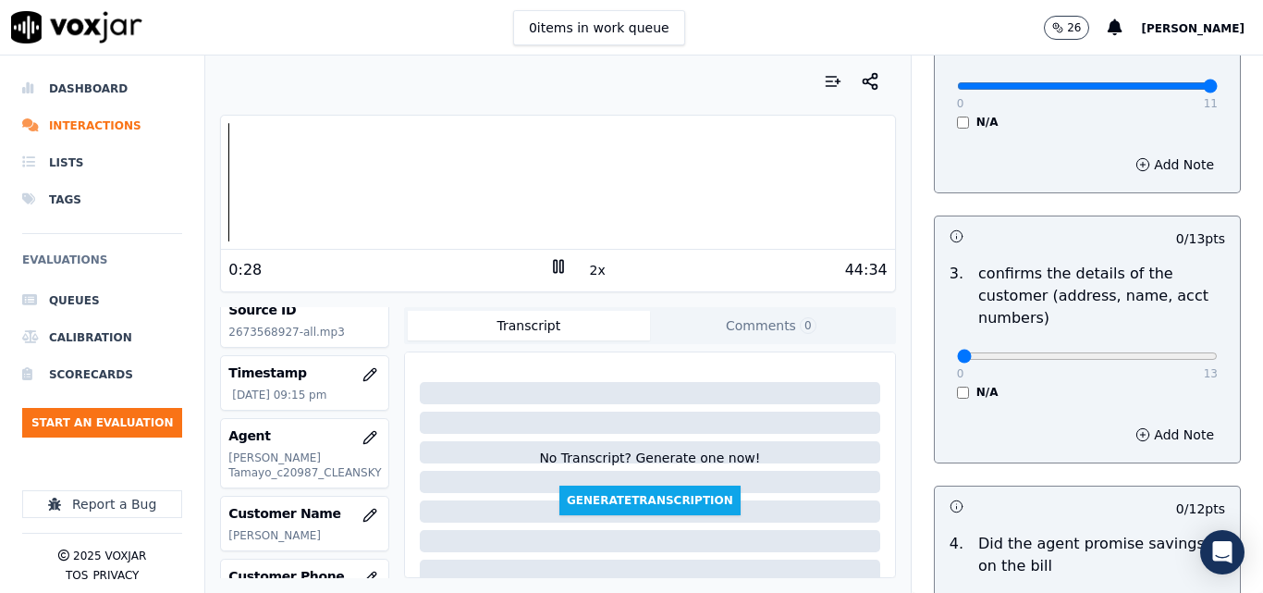
scroll to position [462, 0]
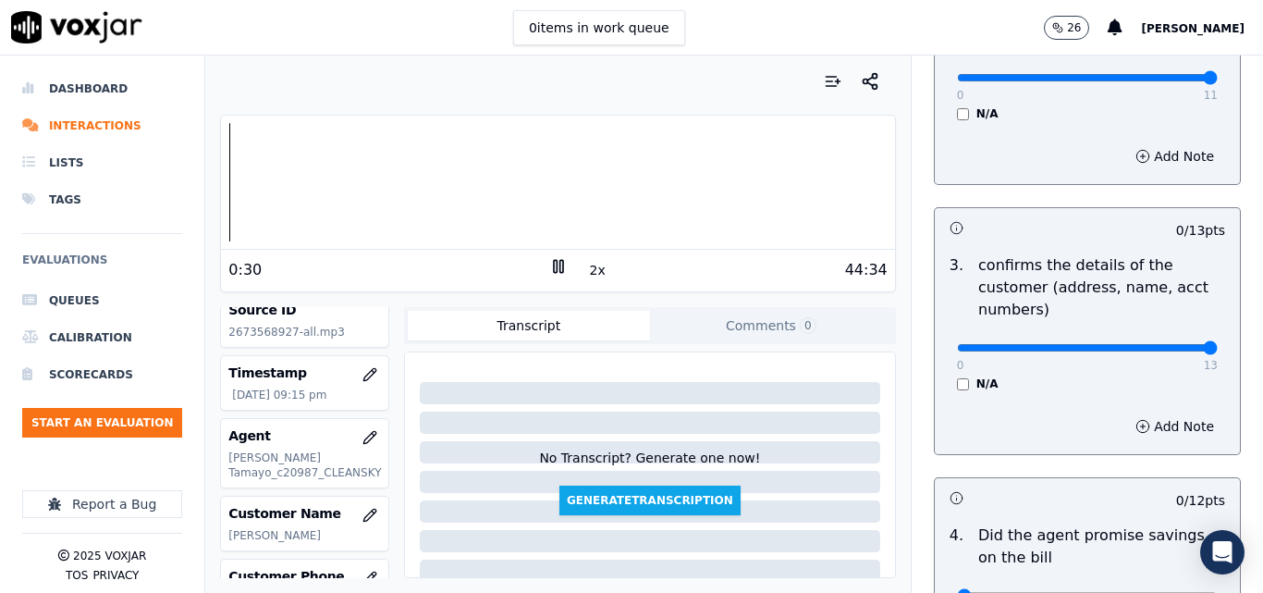
type input "13"
click at [1174, 349] on input "range" at bounding box center [1087, 347] width 261 height 7
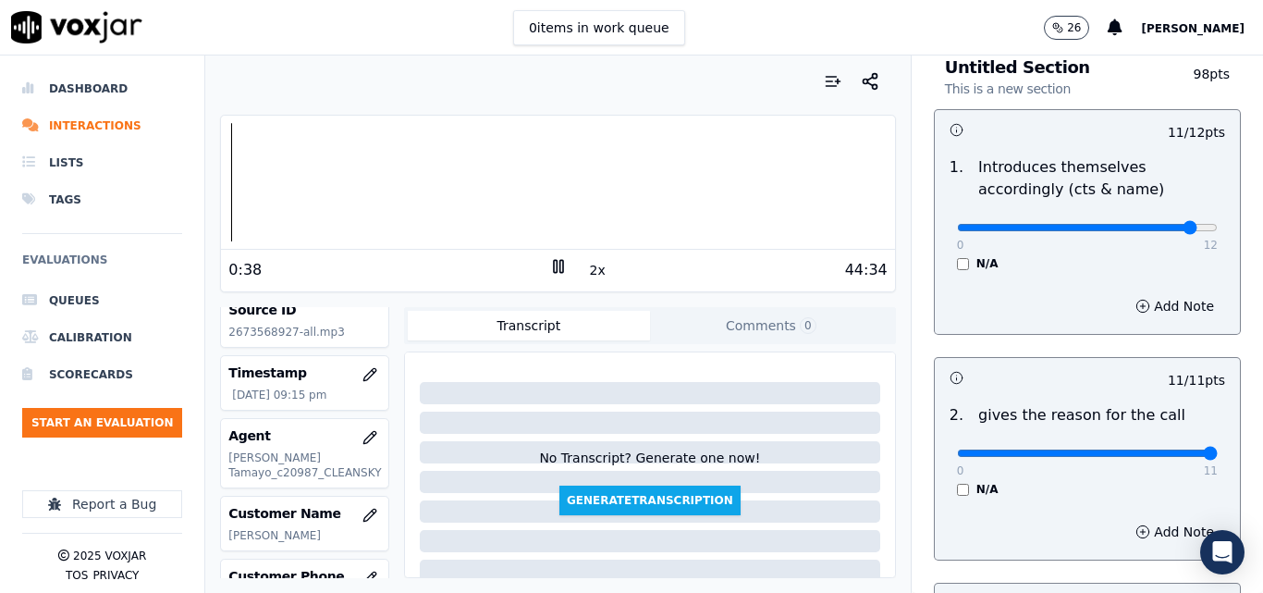
scroll to position [0, 0]
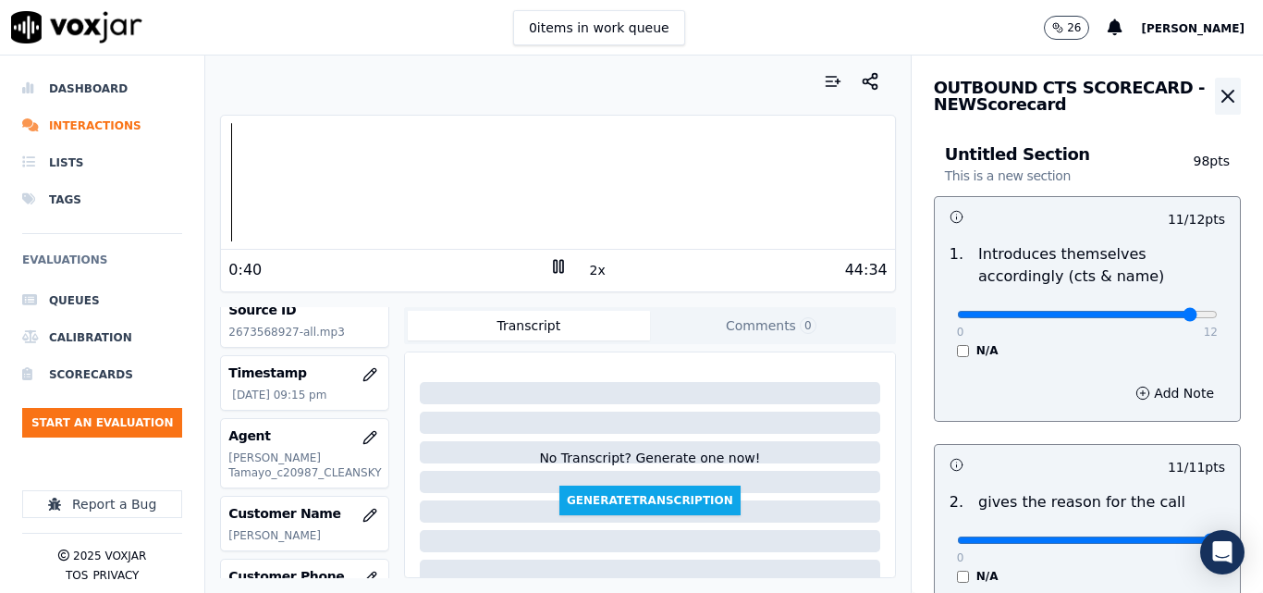
click at [1217, 96] on icon "button" at bounding box center [1228, 96] width 22 height 22
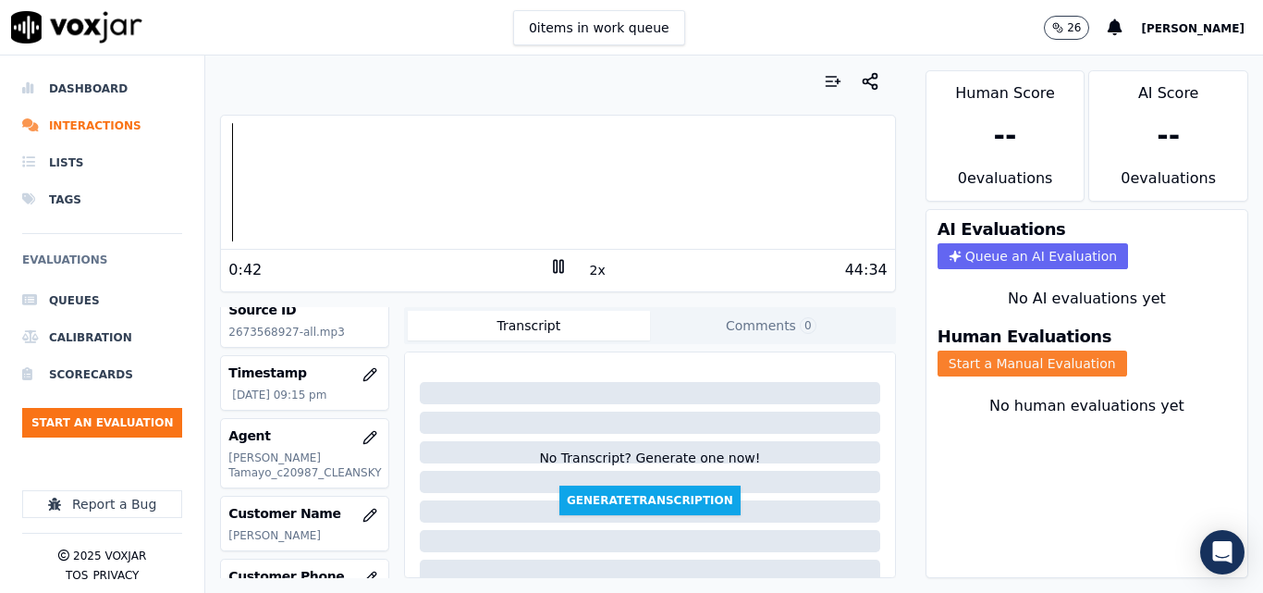
drag, startPoint x: 1039, startPoint y: 347, endPoint x: 1034, endPoint y: 361, distance: 15.8
click at [1035, 358] on div "Human Evaluations Start a Manual Evaluation" at bounding box center [1086, 352] width 321 height 70
click at [1034, 362] on button "Start a Manual Evaluation" at bounding box center [1032, 363] width 190 height 26
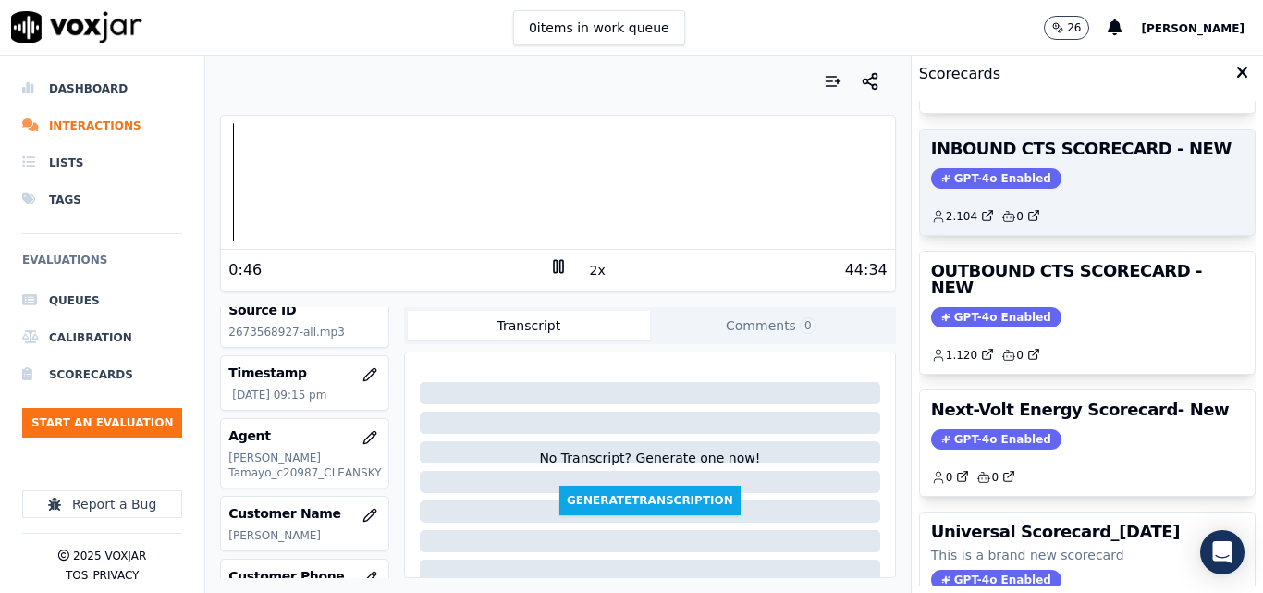
scroll to position [219, 0]
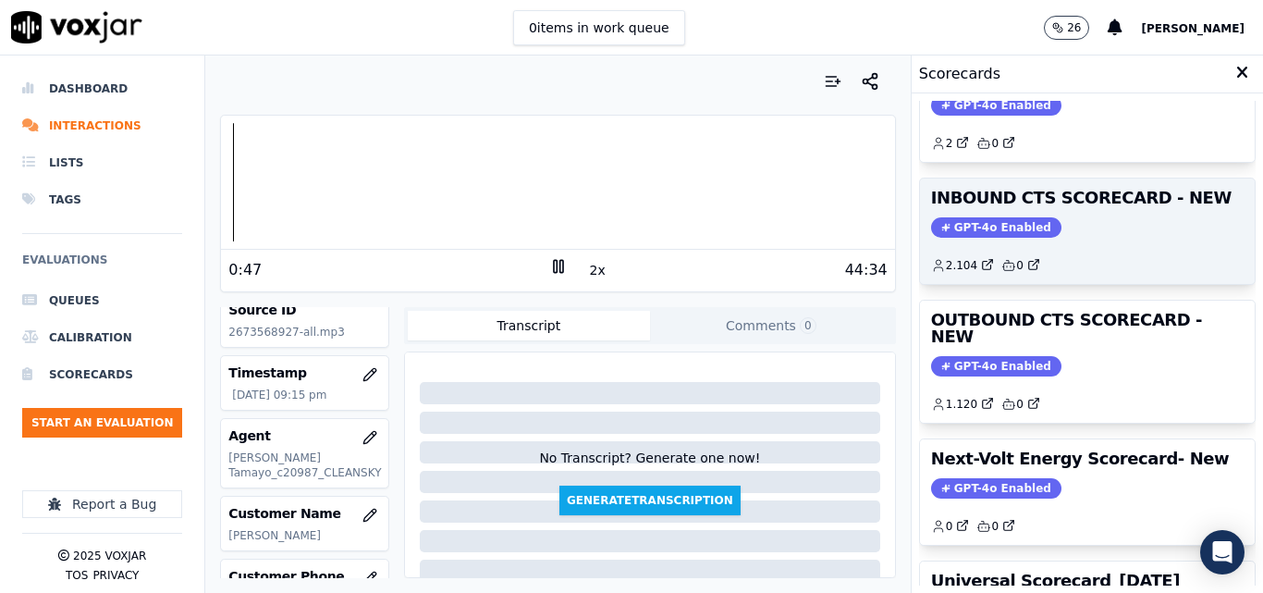
click at [967, 234] on span "GPT-4o Enabled" at bounding box center [996, 227] width 130 height 20
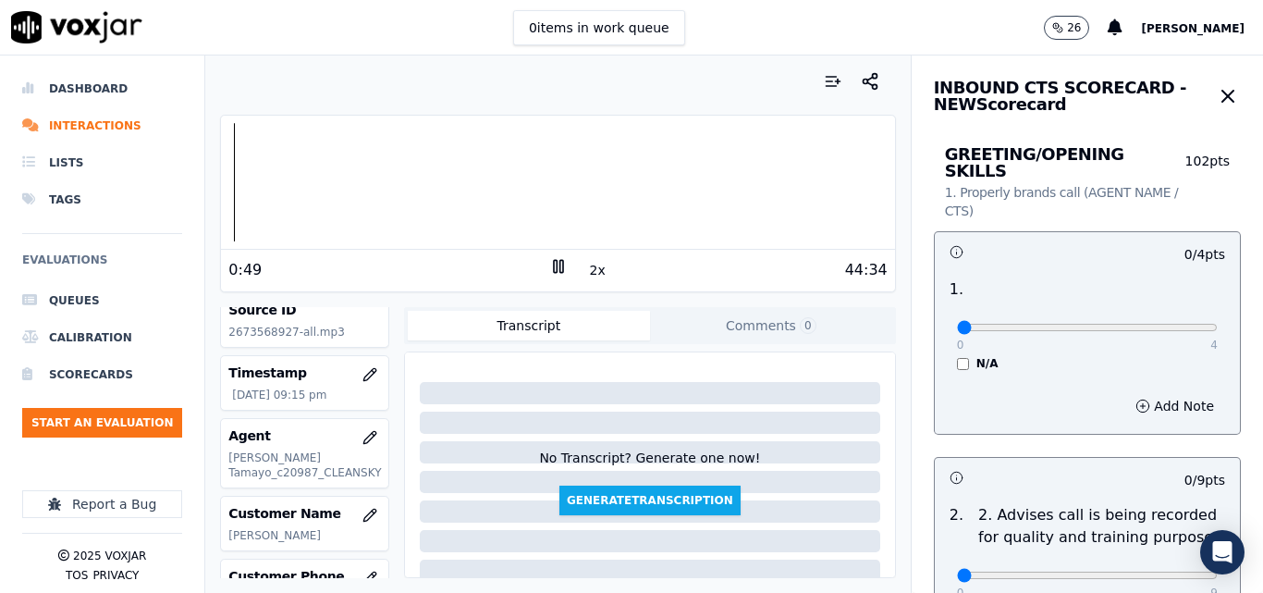
click at [1124, 319] on div "0 4" at bounding box center [1087, 326] width 261 height 22
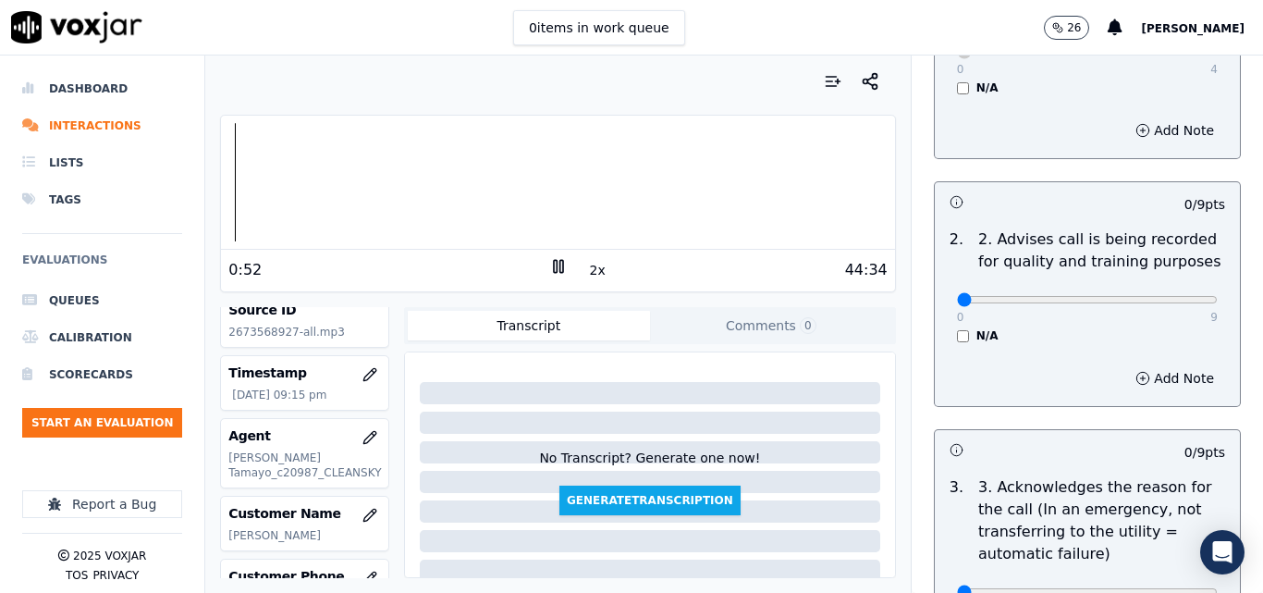
scroll to position [277, 0]
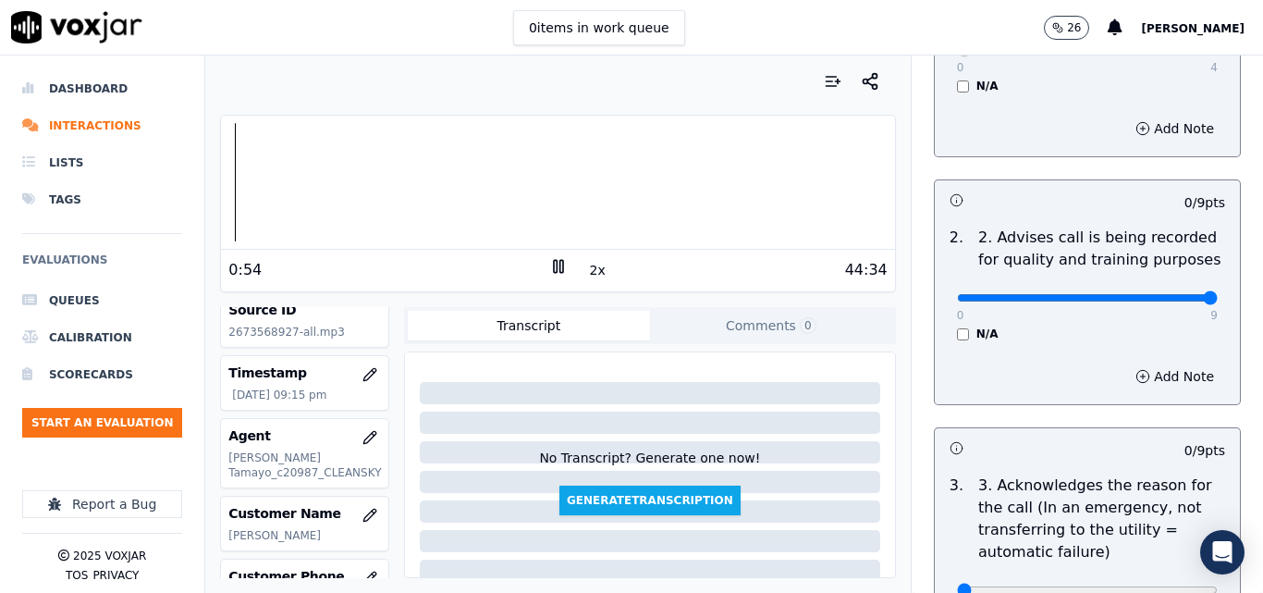
type input "9"
click at [1162, 294] on input "range" at bounding box center [1087, 297] width 261 height 7
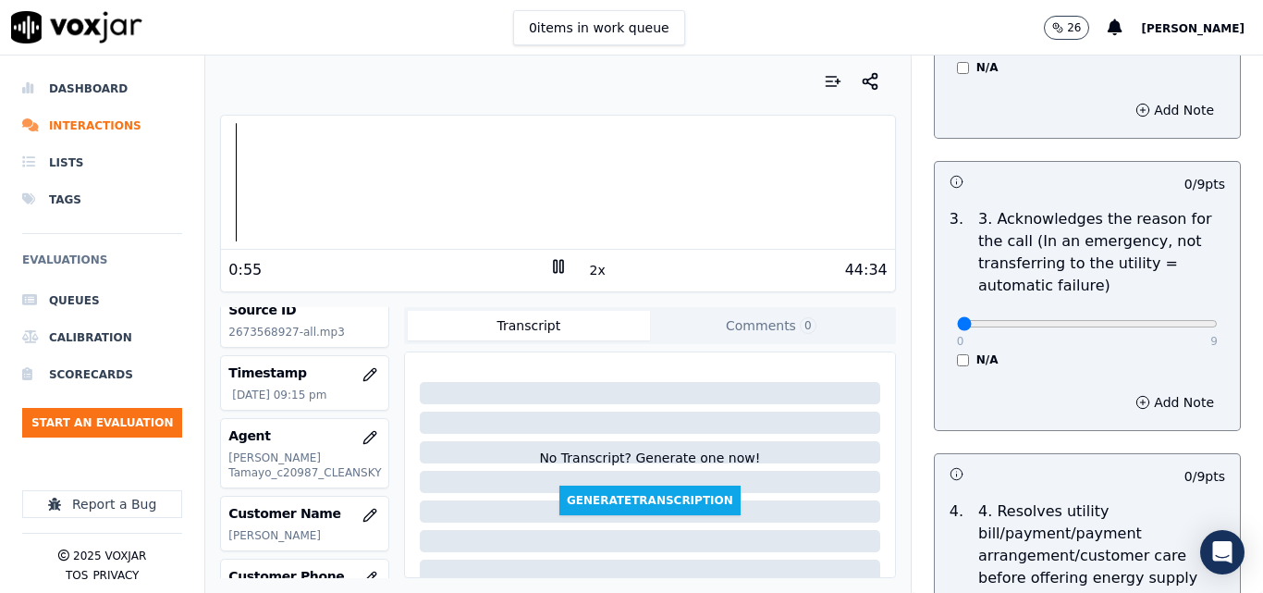
scroll to position [555, 0]
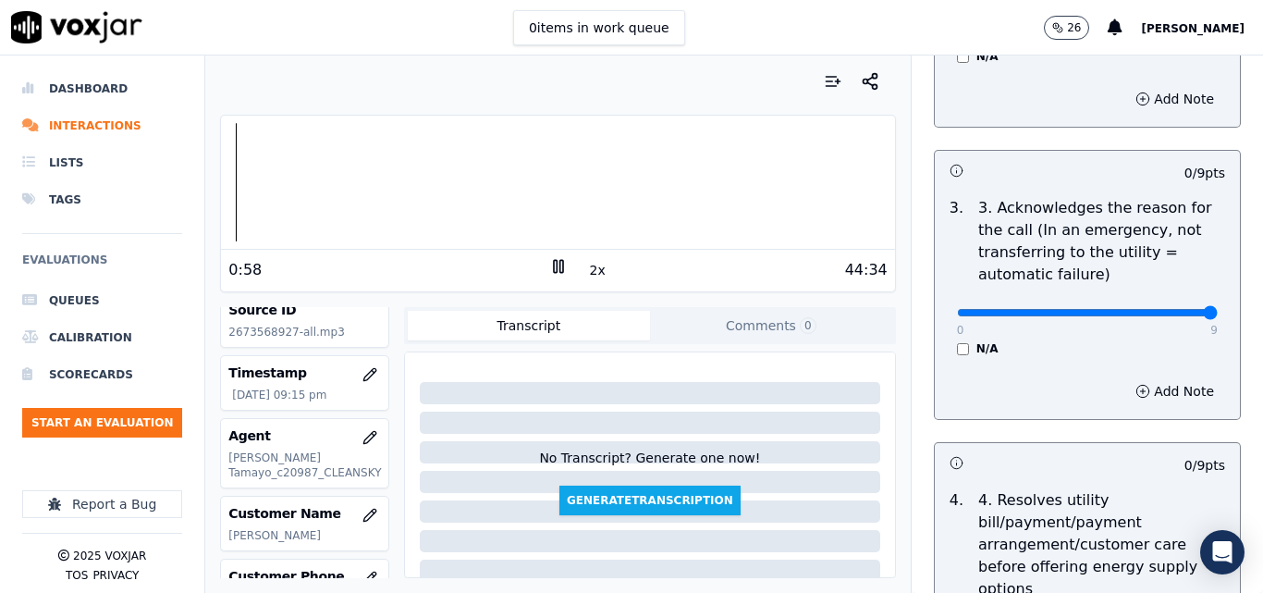
type input "9"
click at [1160, 309] on input "range" at bounding box center [1087, 312] width 261 height 7
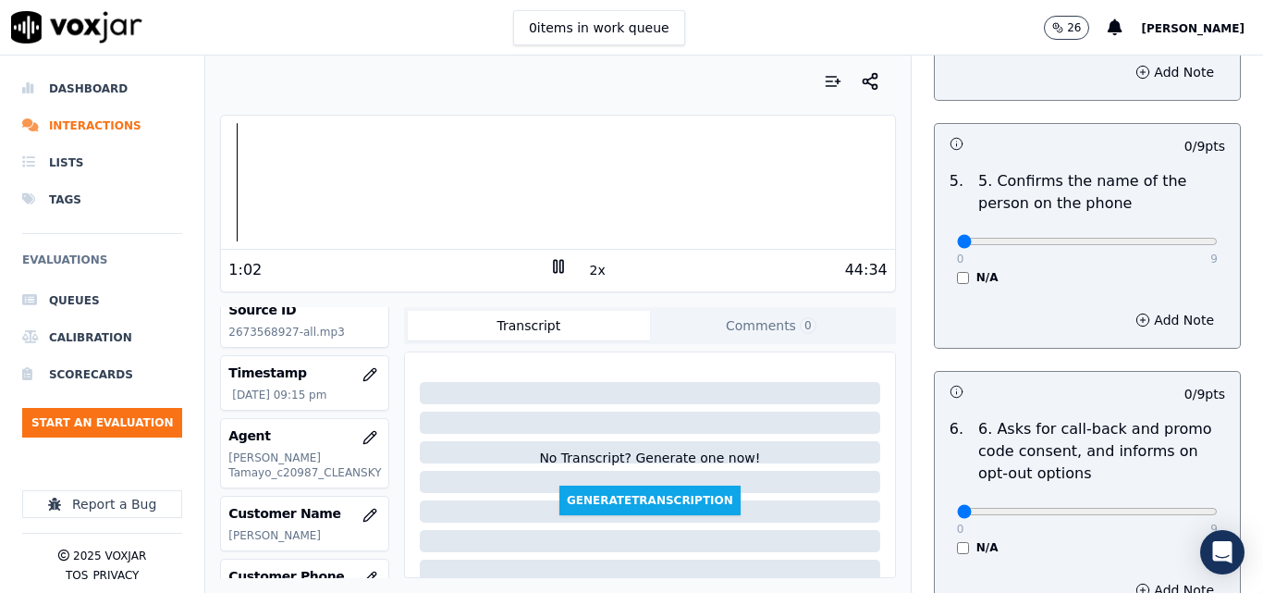
scroll to position [1202, 0]
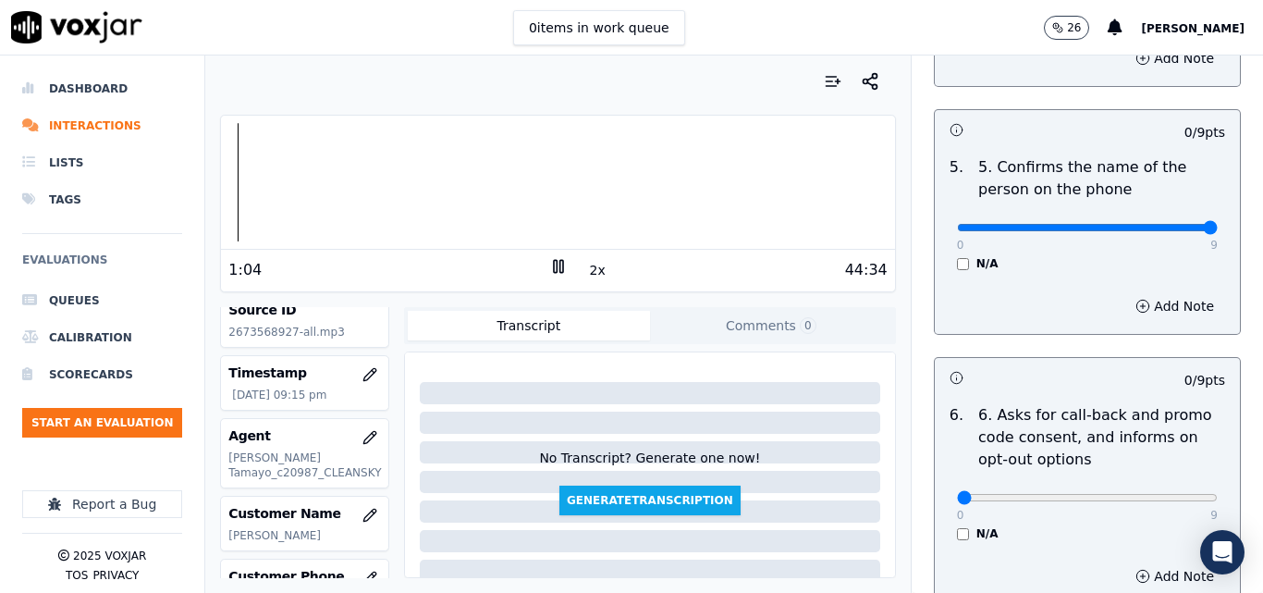
type input "9"
click at [1166, 224] on input "range" at bounding box center [1087, 227] width 261 height 7
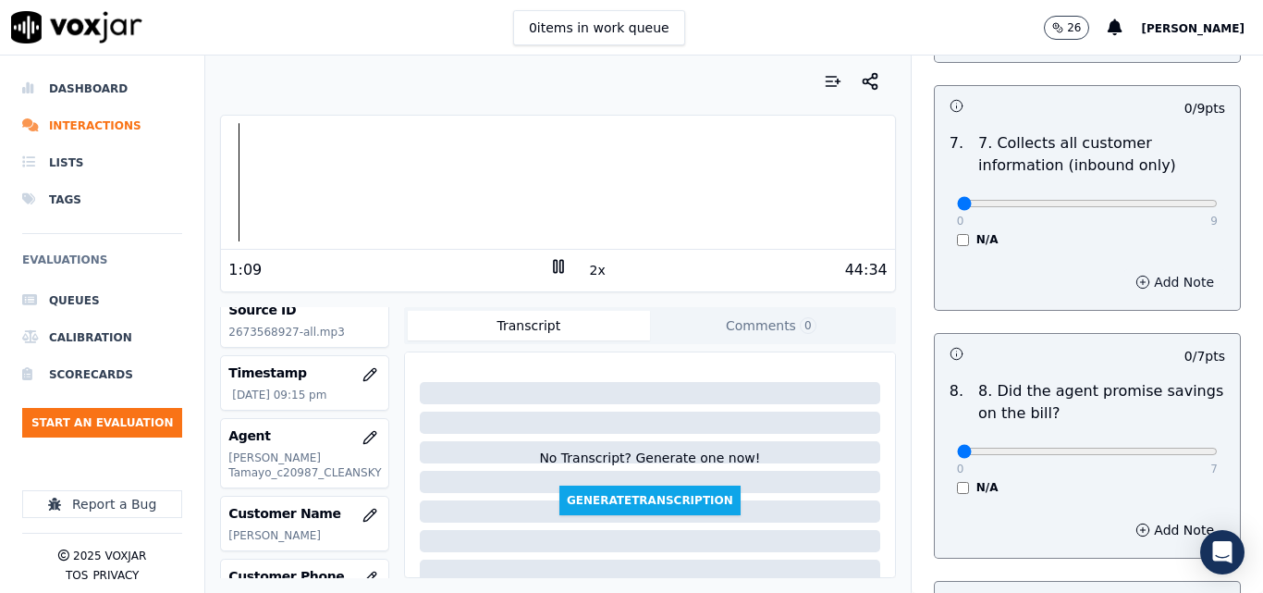
scroll to position [1757, 0]
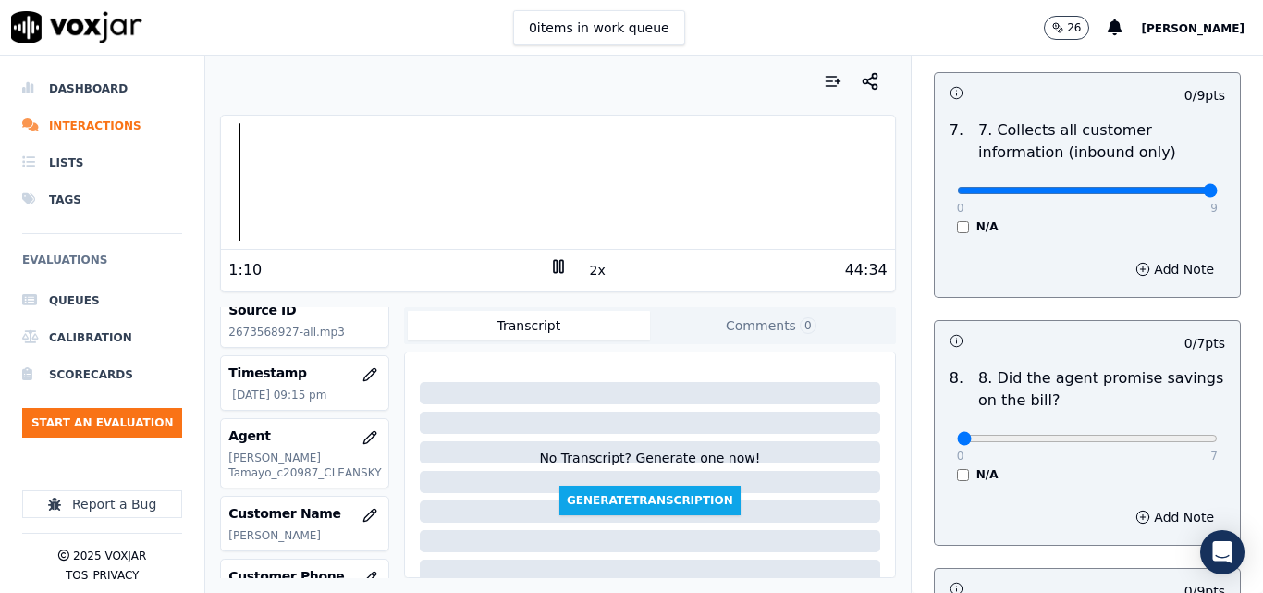
type input "9"
click at [1171, 187] on input "range" at bounding box center [1087, 190] width 261 height 7
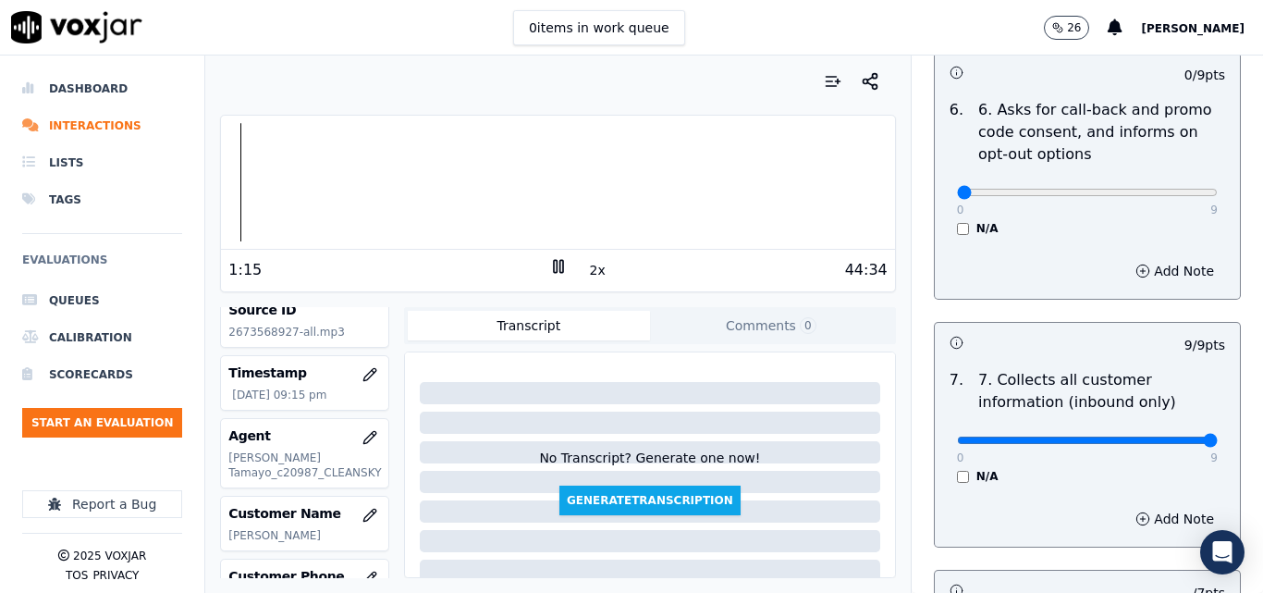
scroll to position [1479, 0]
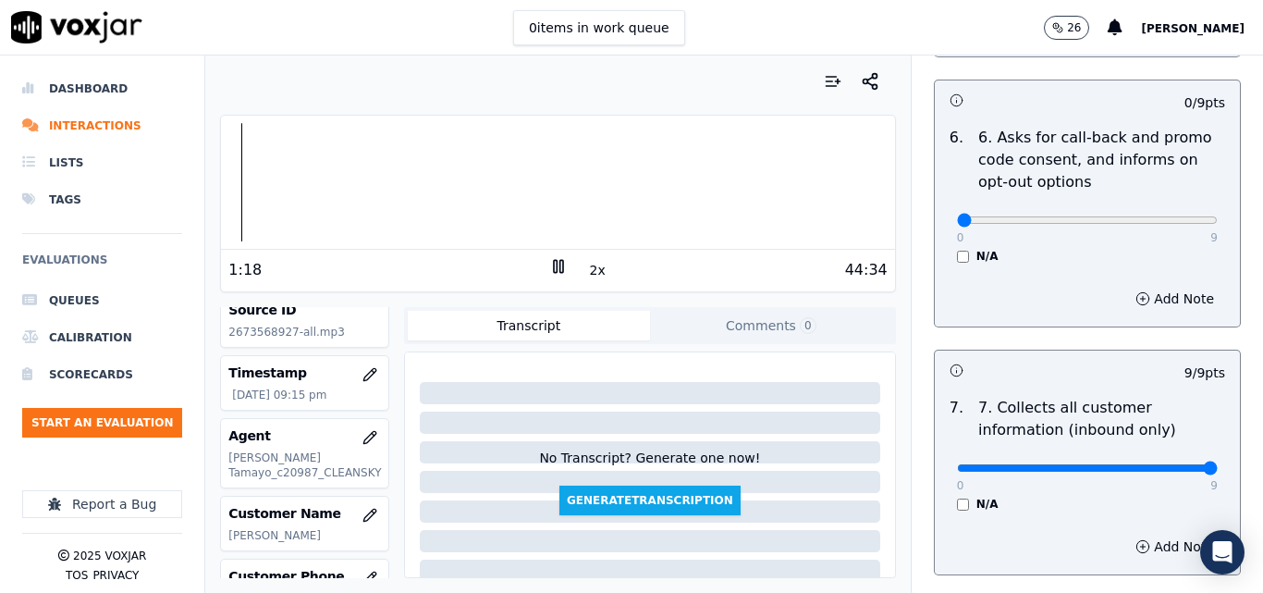
click at [942, 239] on div "0 9 N/A" at bounding box center [1087, 228] width 290 height 70
click at [1126, 216] on input "range" at bounding box center [1087, 219] width 261 height 7
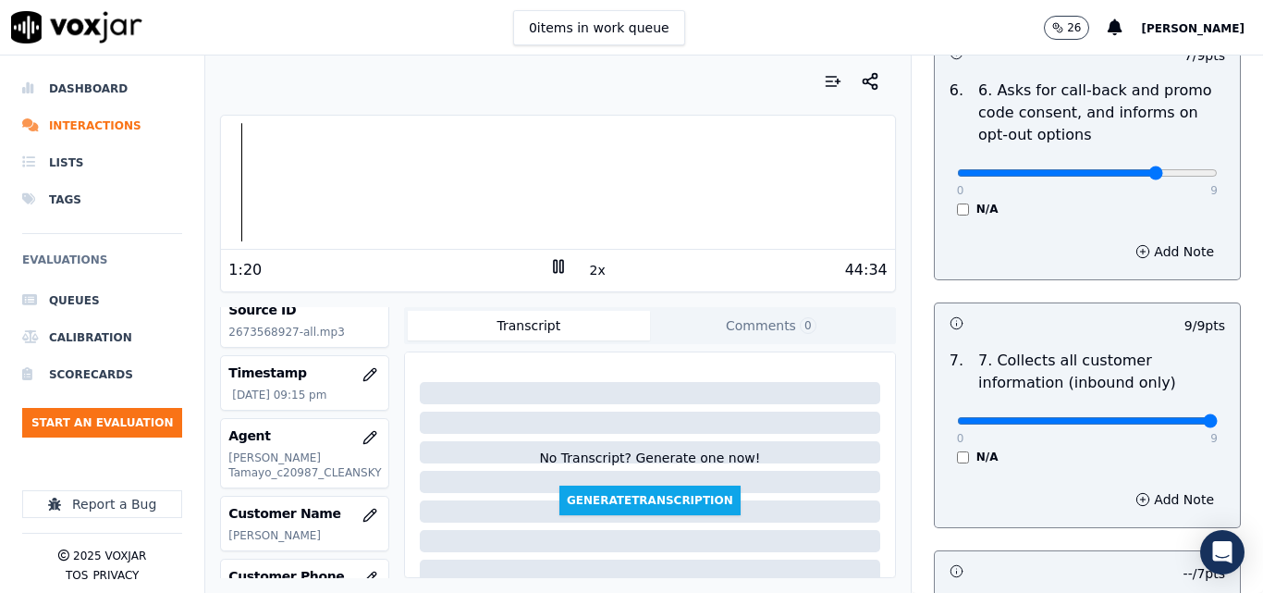
scroll to position [1572, 0]
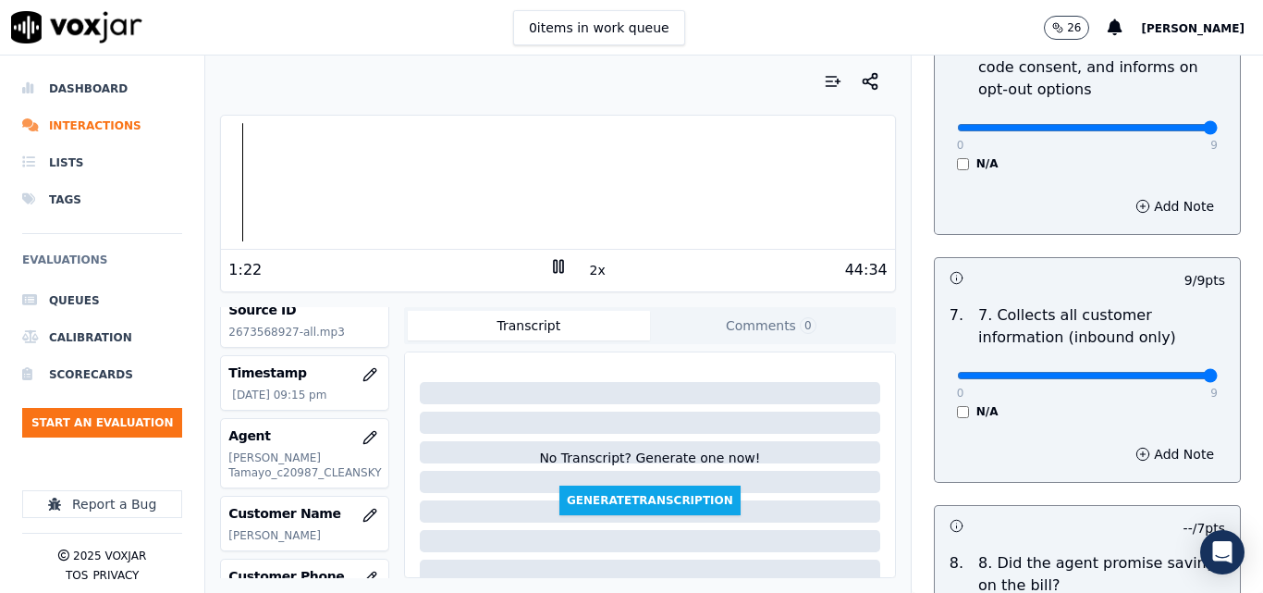
type input "9"
click at [1168, 124] on input "range" at bounding box center [1087, 127] width 261 height 7
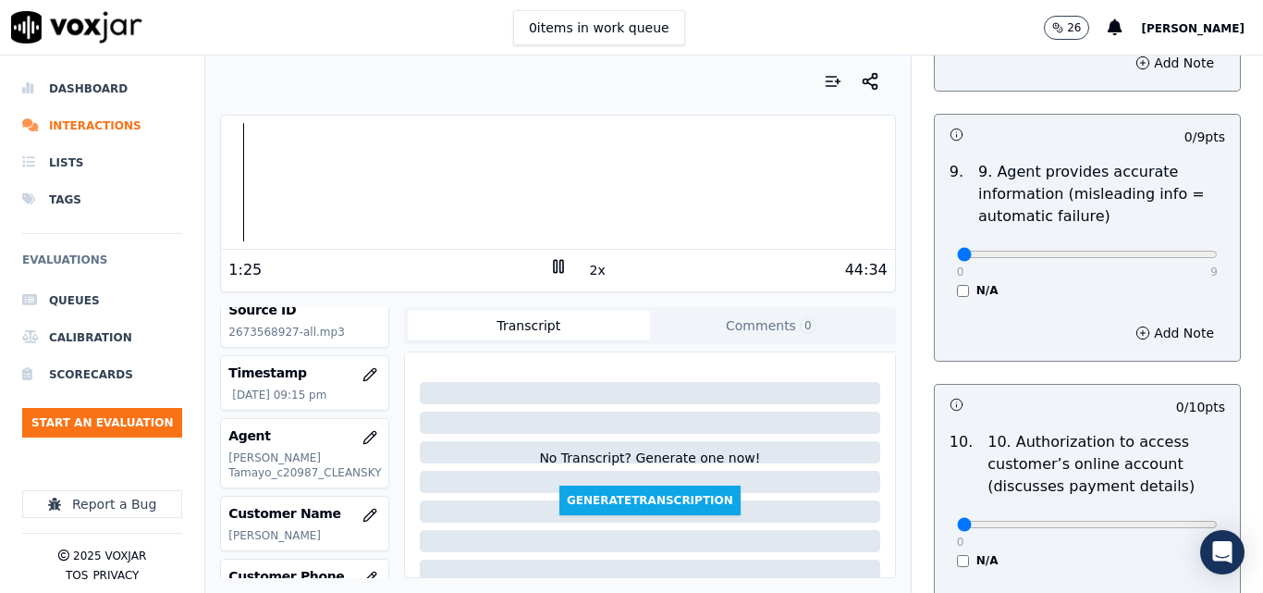
scroll to position [2219, 0]
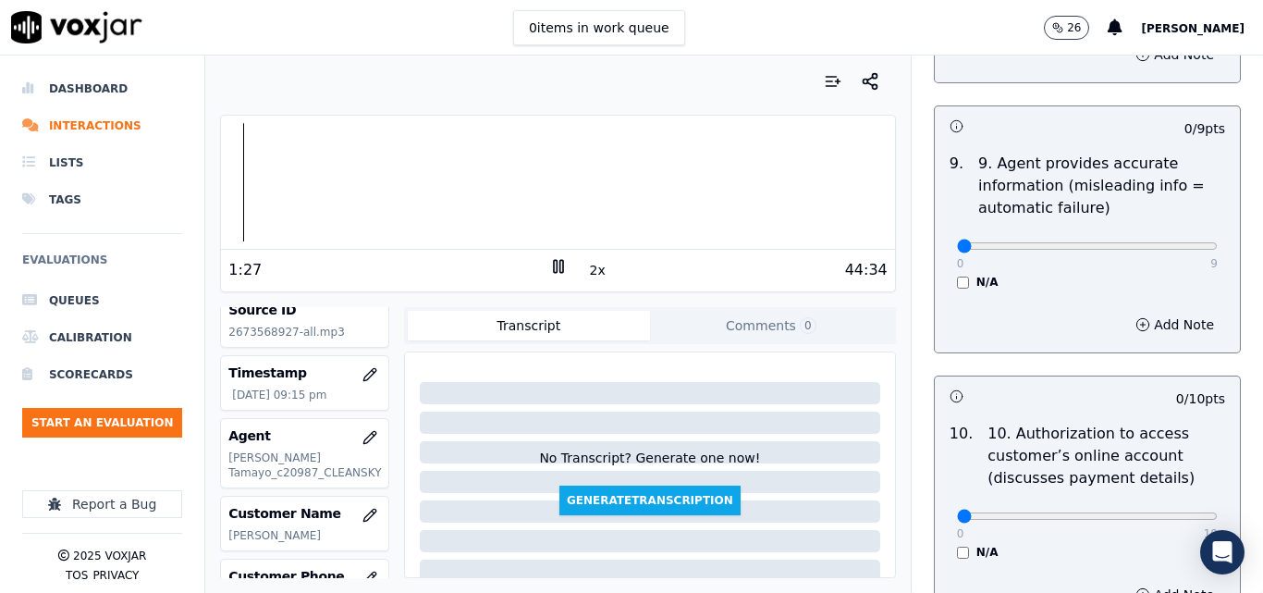
click at [1159, 234] on div "0 9" at bounding box center [1087, 245] width 261 height 22
type input "9"
click at [1162, 242] on input "range" at bounding box center [1087, 245] width 261 height 7
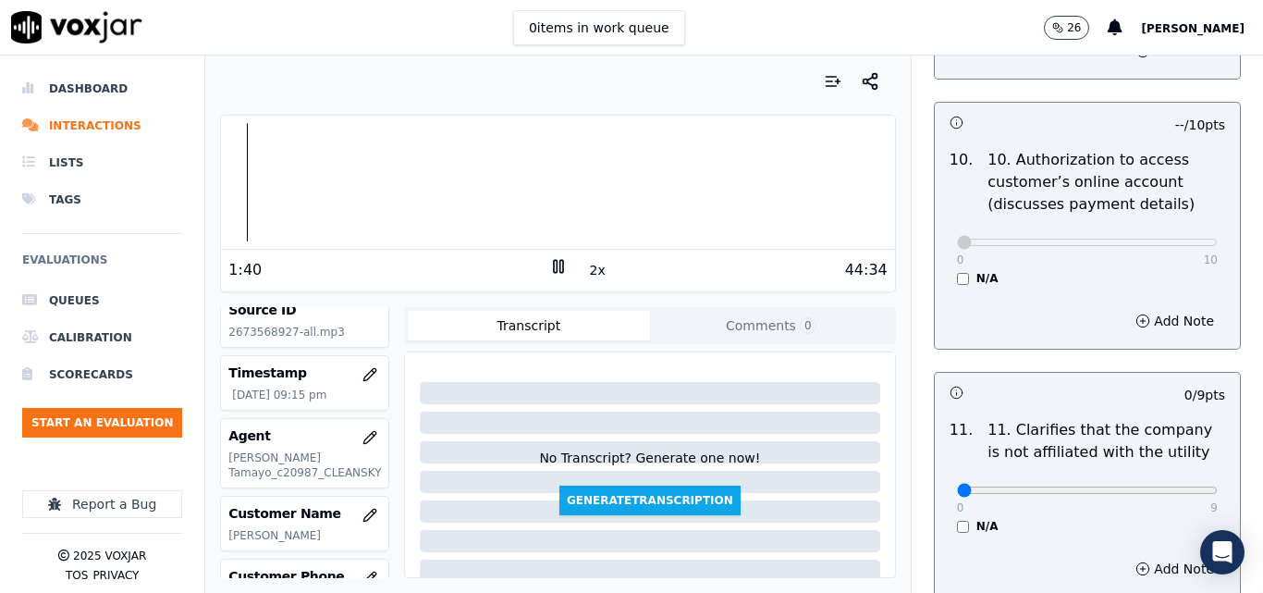
scroll to position [2681, 0]
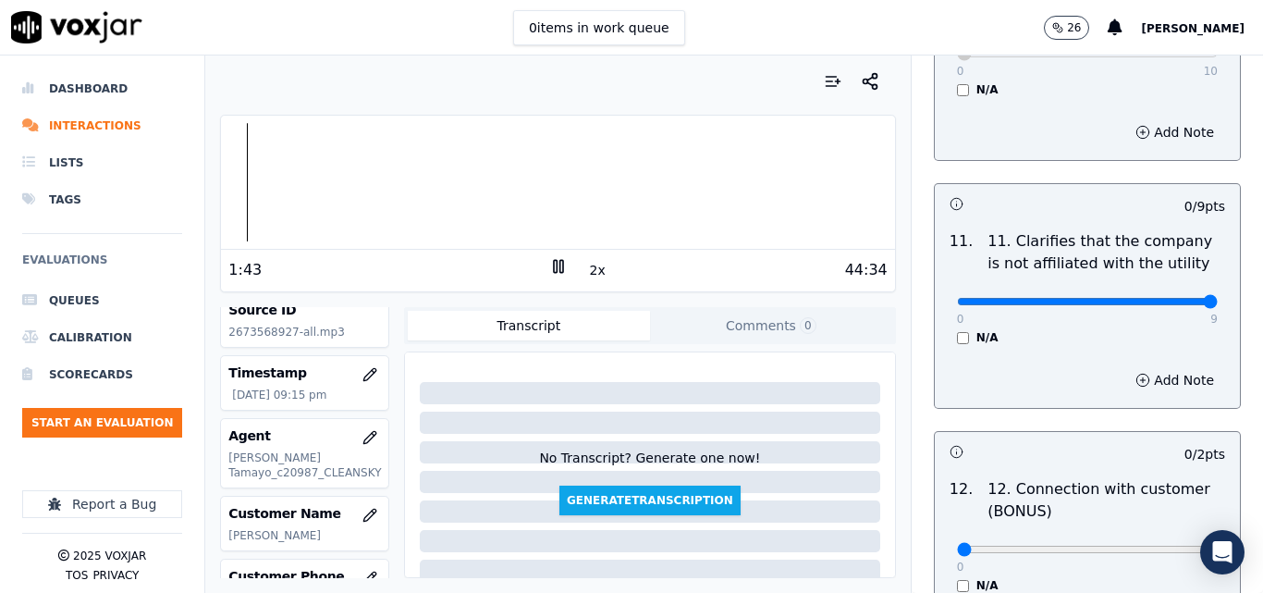
type input "9"
click at [1166, 298] on input "range" at bounding box center [1087, 301] width 261 height 7
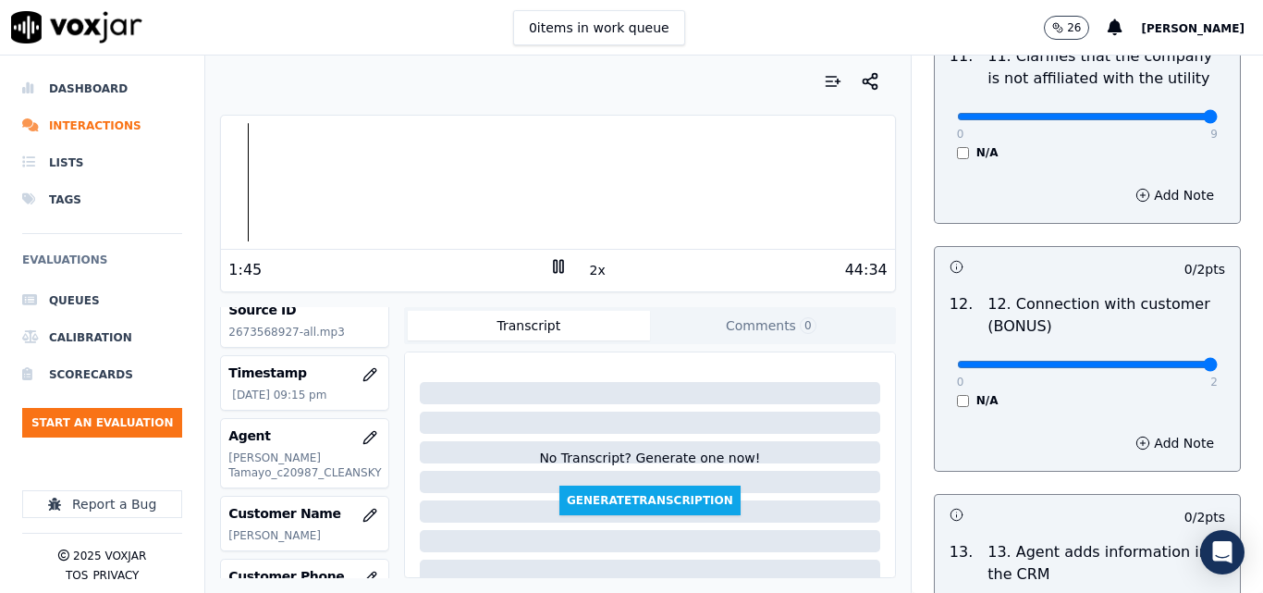
type input "2"
click at [1139, 361] on input "range" at bounding box center [1087, 364] width 261 height 7
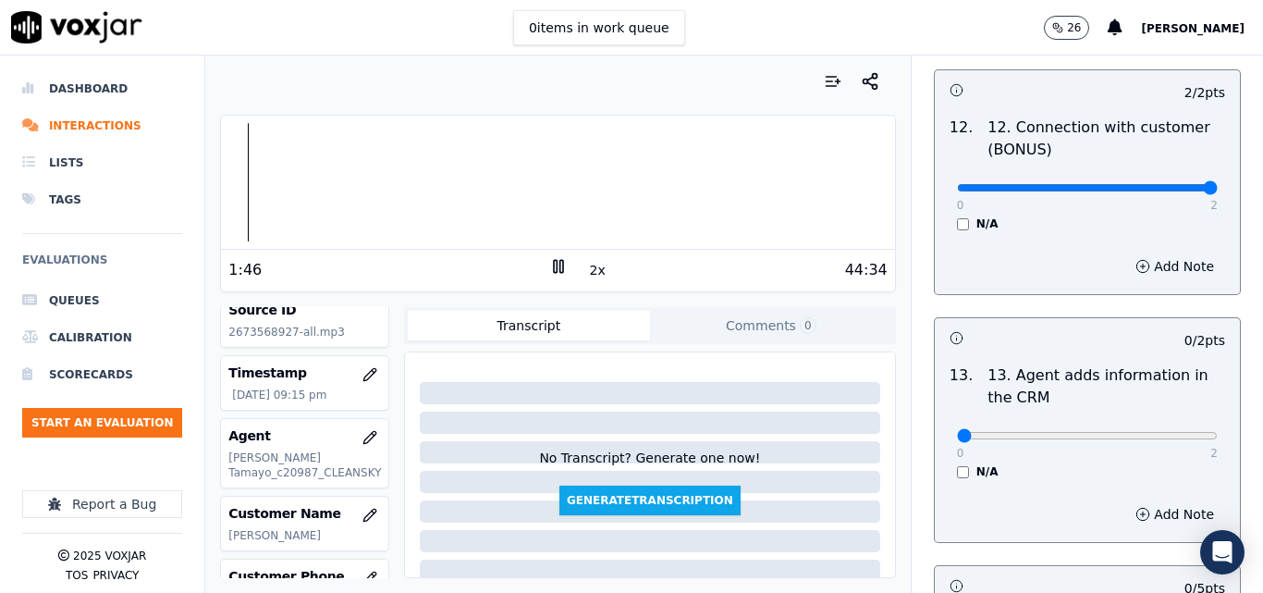
scroll to position [3051, 0]
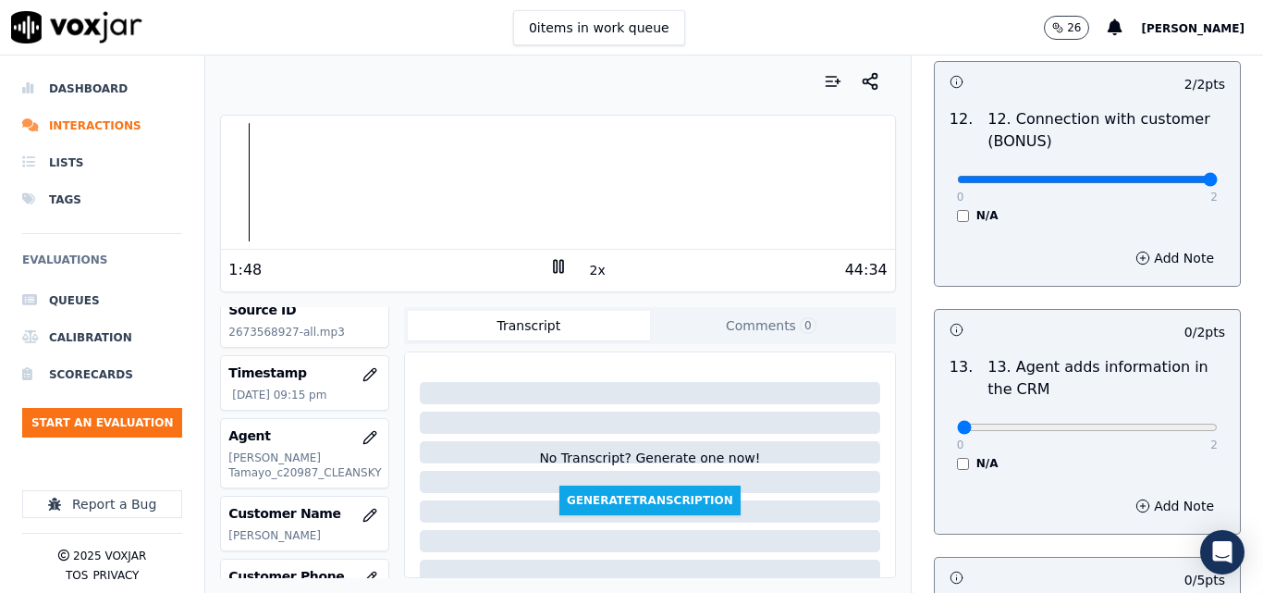
click at [1166, 420] on div "0 2" at bounding box center [1087, 426] width 261 height 22
click at [1163, 419] on div "0 2" at bounding box center [1087, 426] width 261 height 22
type input "2"
click at [1163, 423] on input "range" at bounding box center [1087, 426] width 261 height 7
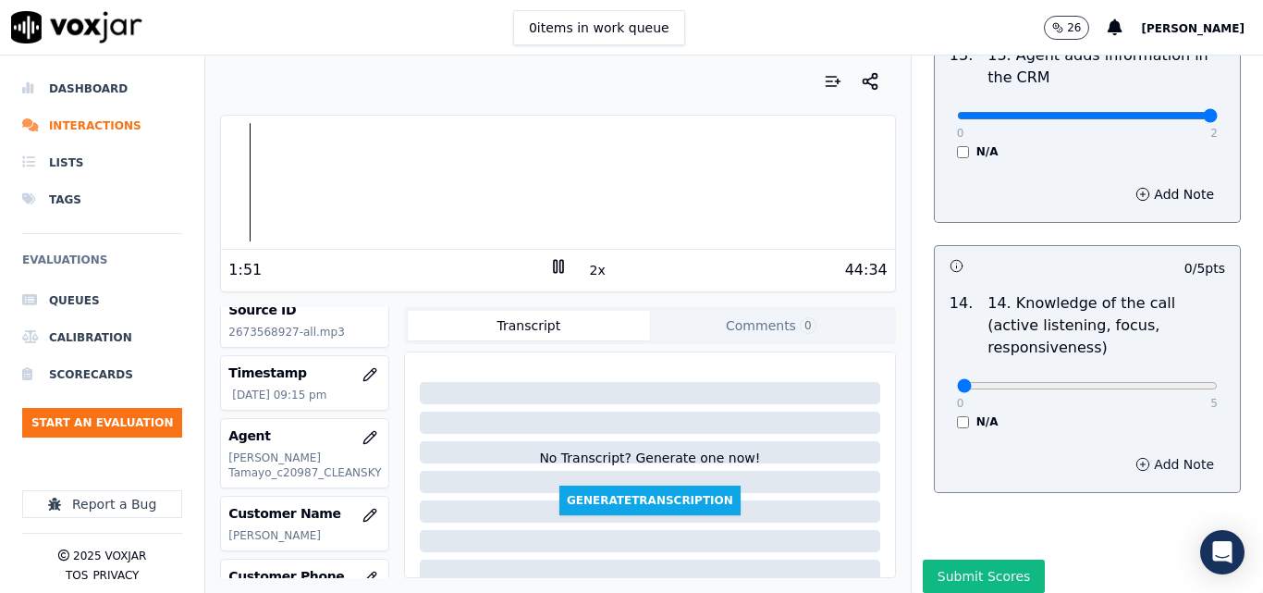
scroll to position [3376, 0]
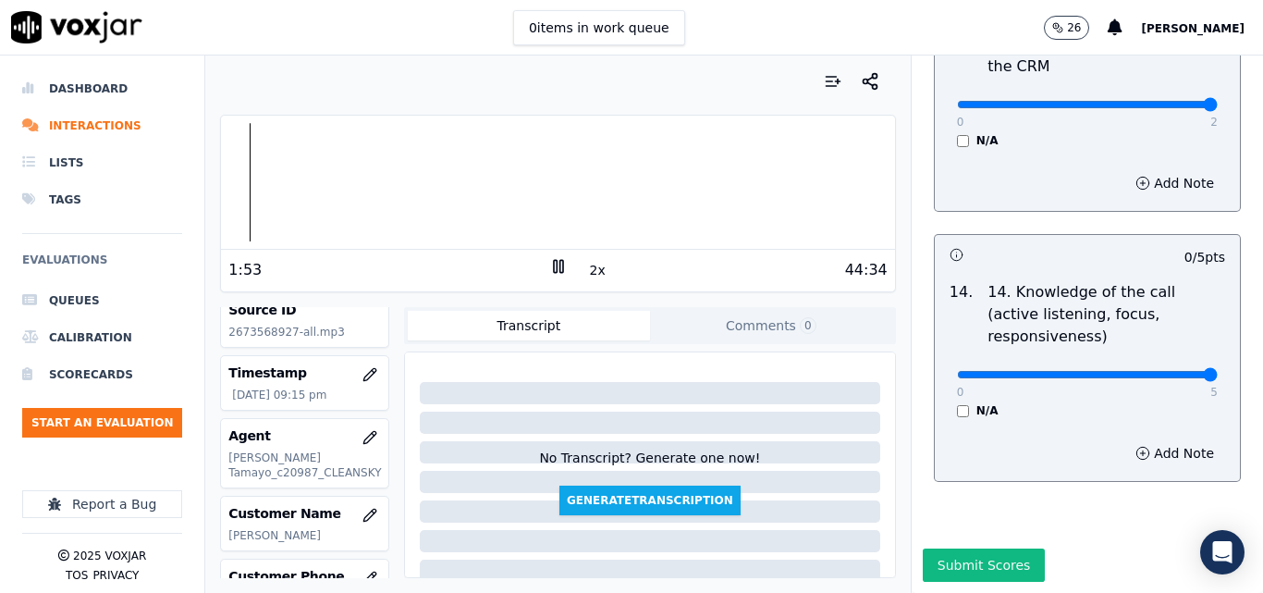
type input "5"
click at [1165, 371] on input "range" at bounding box center [1087, 374] width 261 height 7
click at [555, 269] on icon at bounding box center [558, 266] width 18 height 18
click at [923, 548] on button "Submit Scores" at bounding box center [984, 564] width 123 height 33
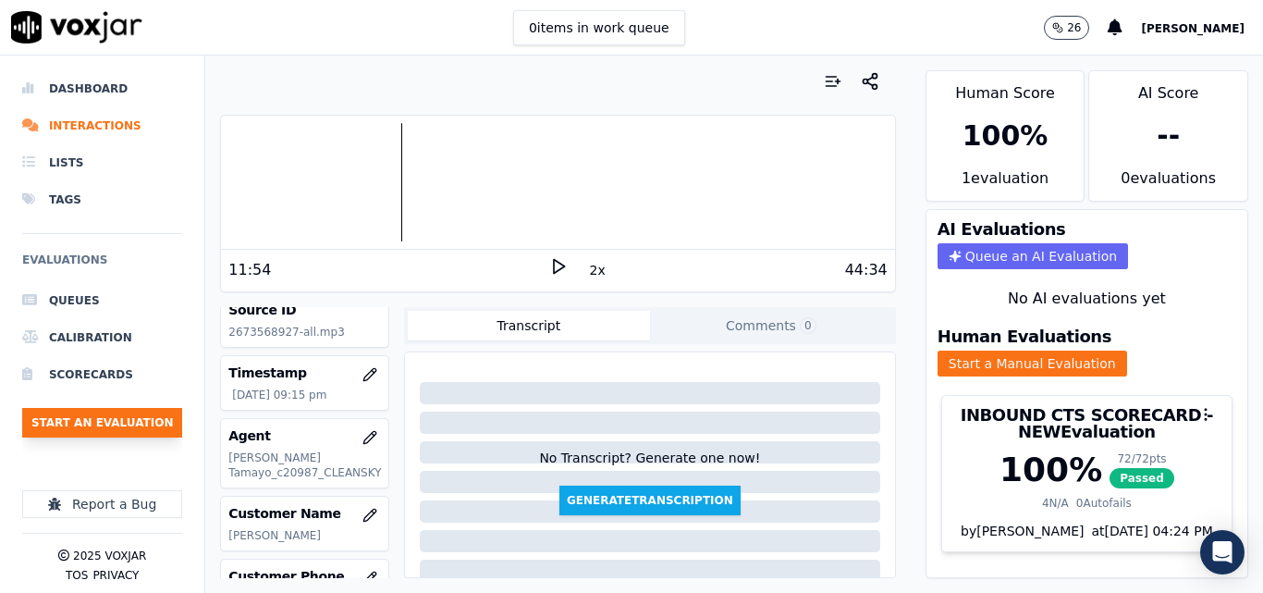
click at [117, 425] on button "Start an Evaluation" at bounding box center [102, 423] width 160 height 30
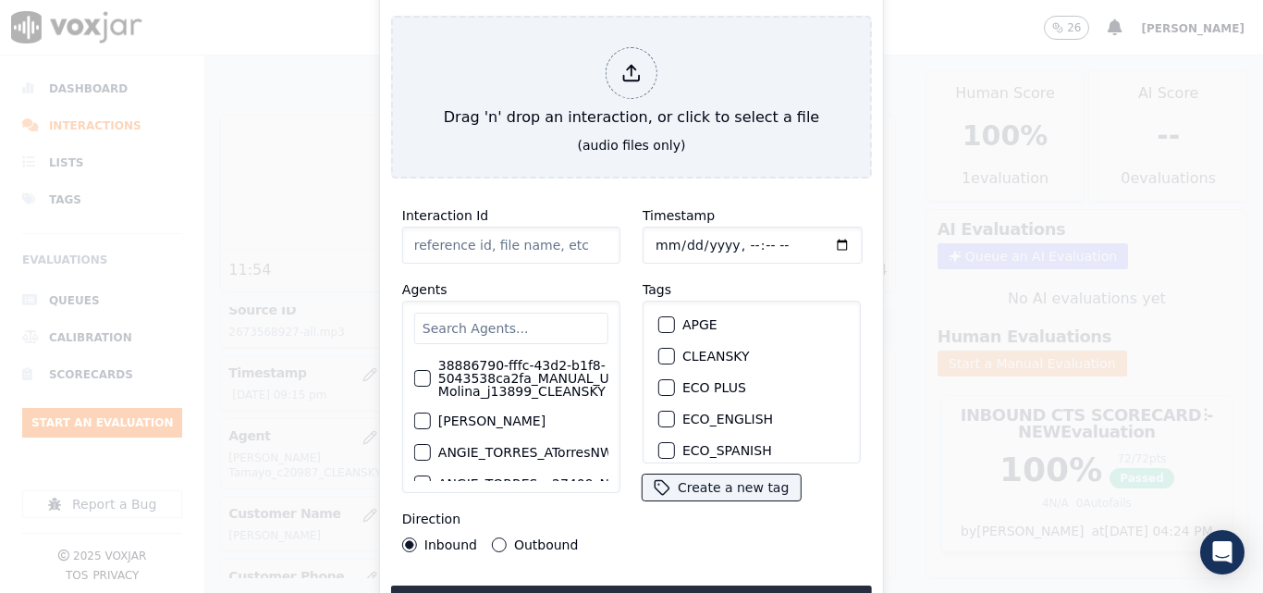
click at [661, 351] on div "button" at bounding box center [665, 355] width 13 height 13
type input "20250916-152010_4846873976-all.mp3"
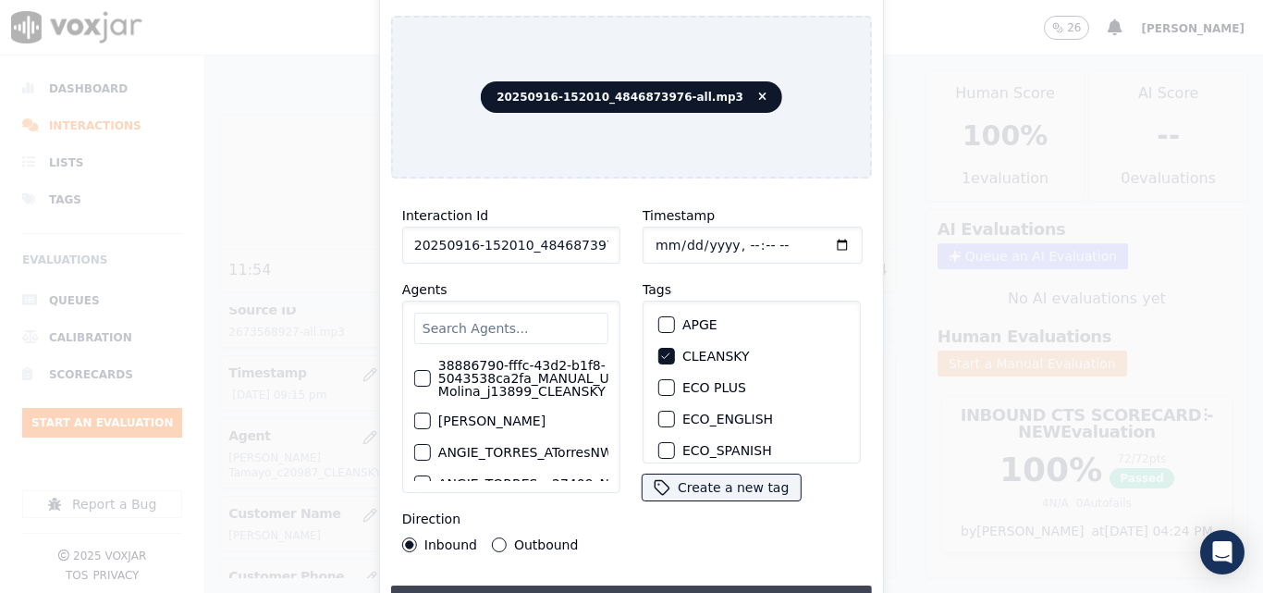
click at [619, 586] on button "Upload interaction to start evaluation" at bounding box center [631, 601] width 481 height 33
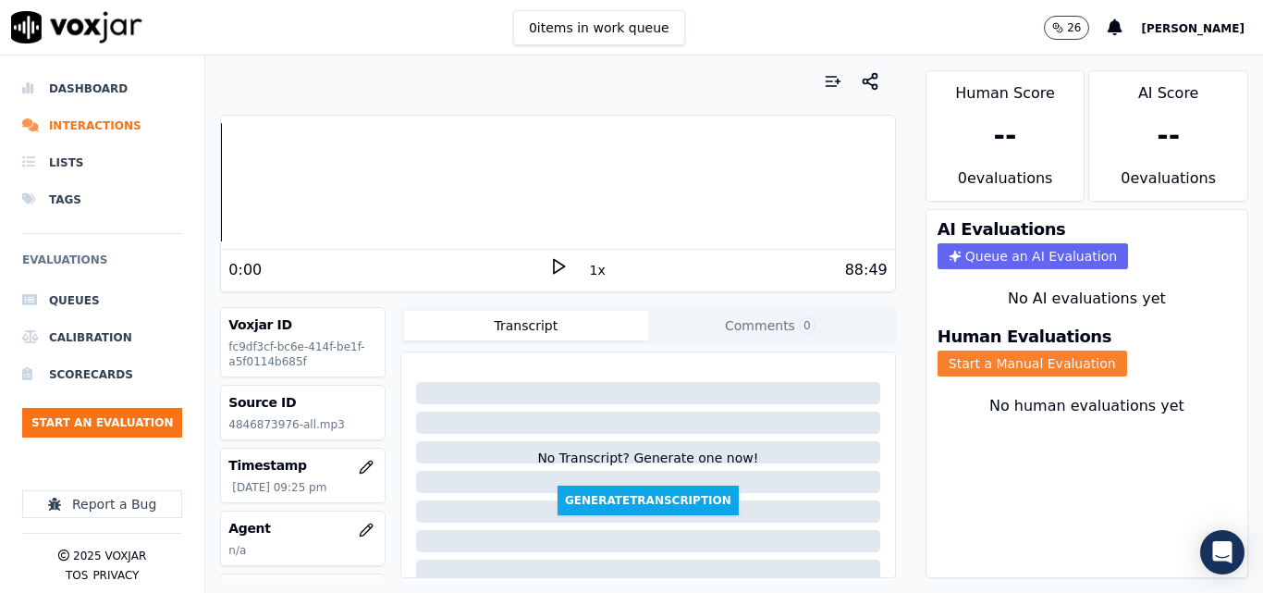
click at [966, 366] on button "Start a Manual Evaluation" at bounding box center [1032, 363] width 190 height 26
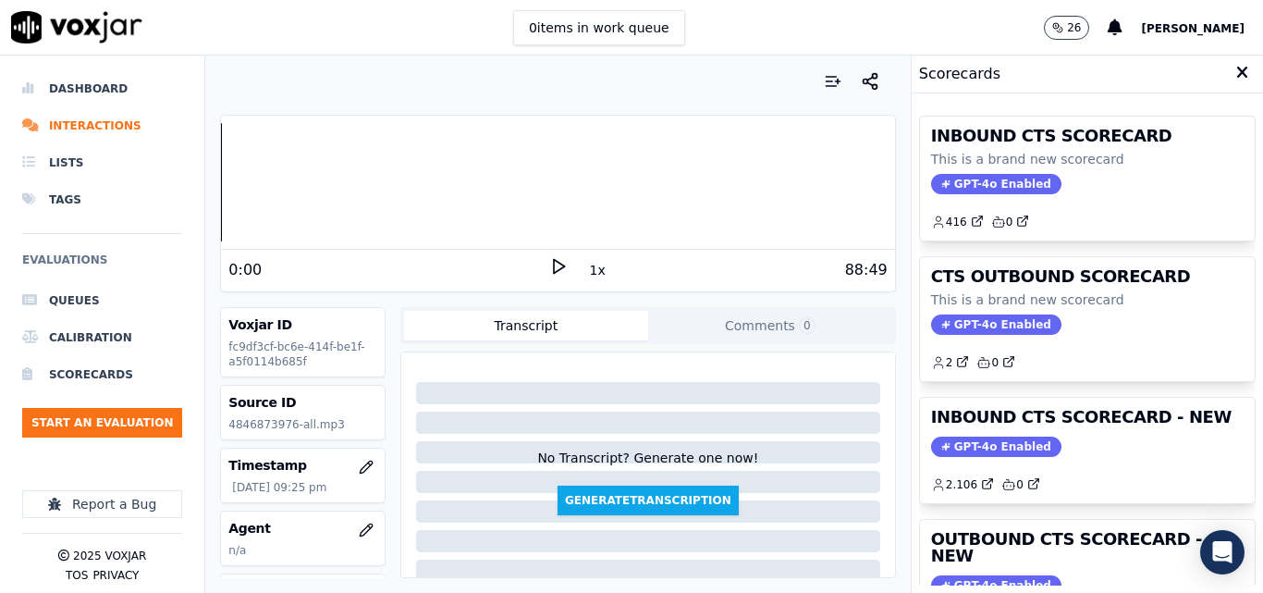
click at [549, 263] on icon at bounding box center [558, 266] width 18 height 18
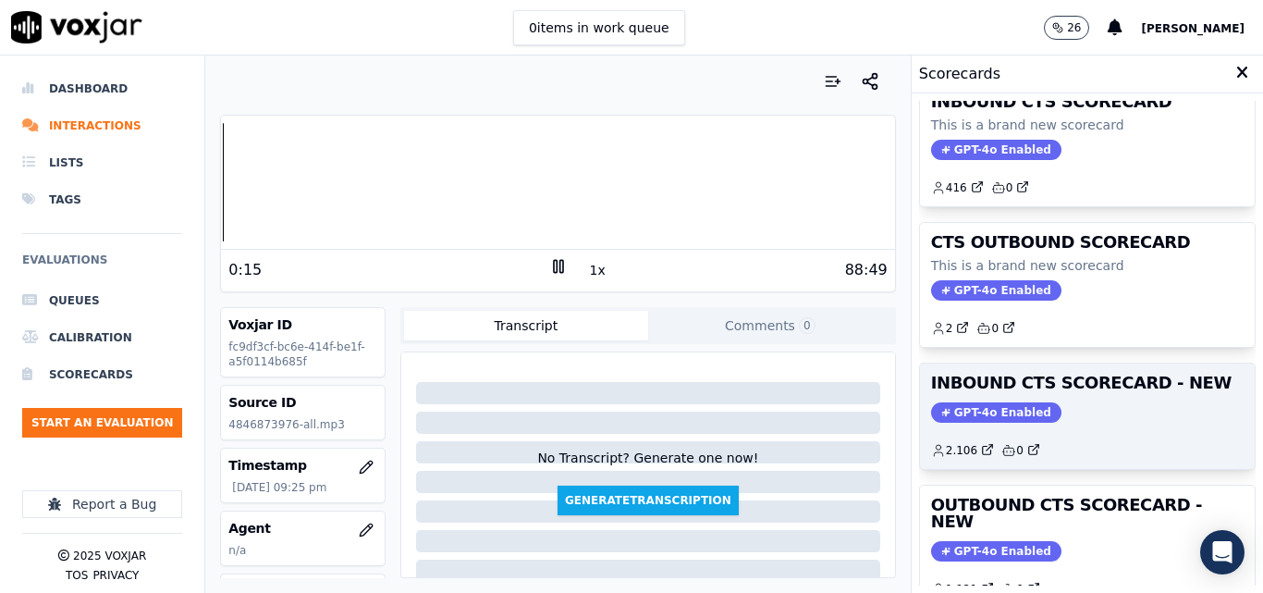
scroll to position [127, 0]
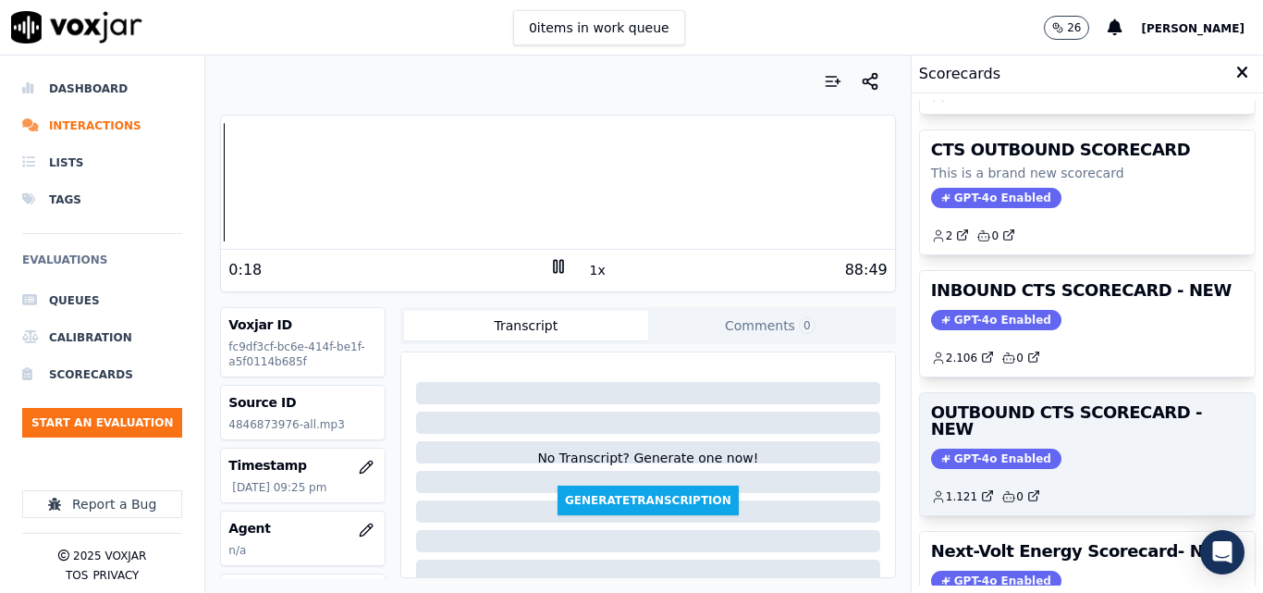
click at [1002, 448] on span "GPT-4o Enabled" at bounding box center [996, 458] width 130 height 20
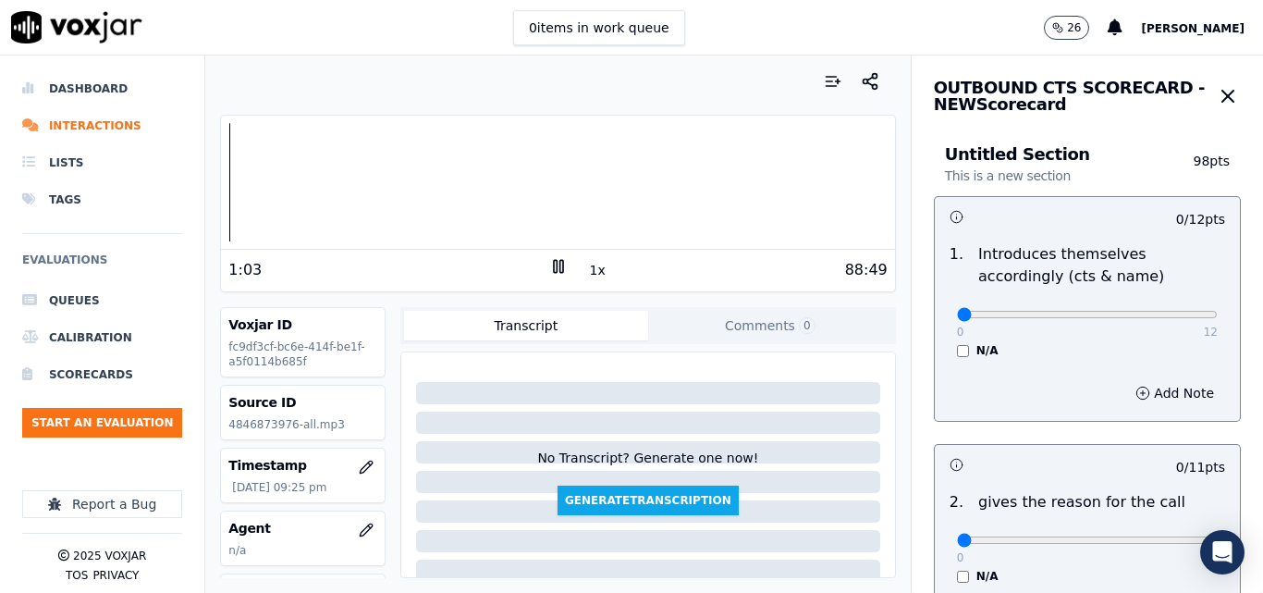
scroll to position [185, 0]
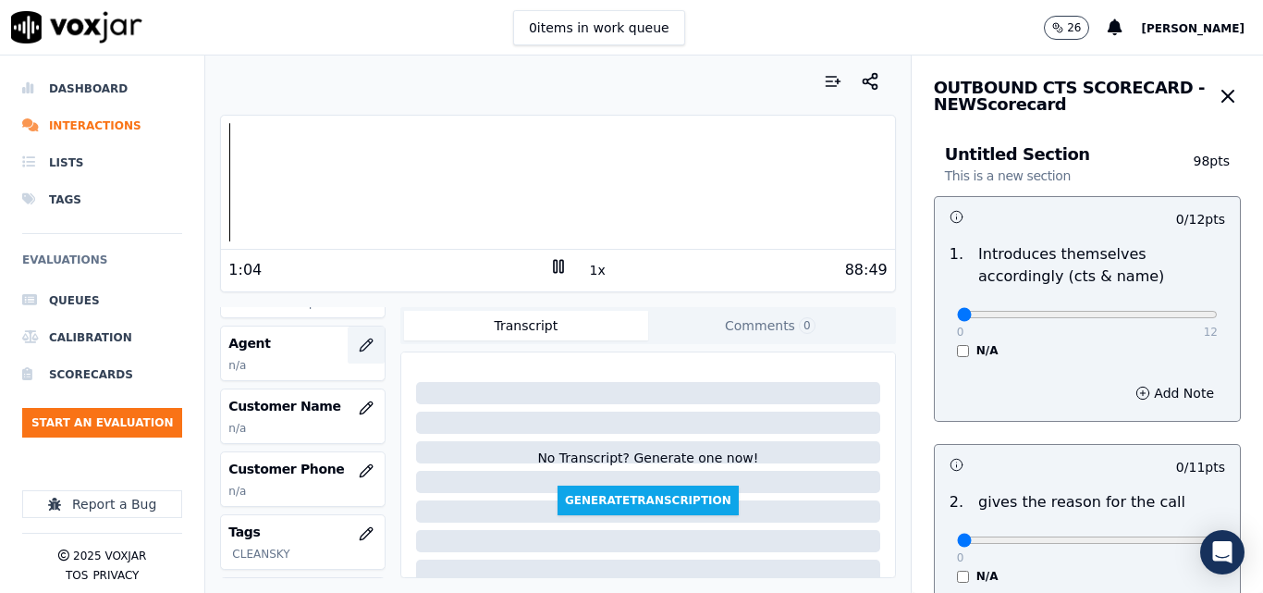
click at [359, 343] on icon "button" at bounding box center [366, 344] width 15 height 15
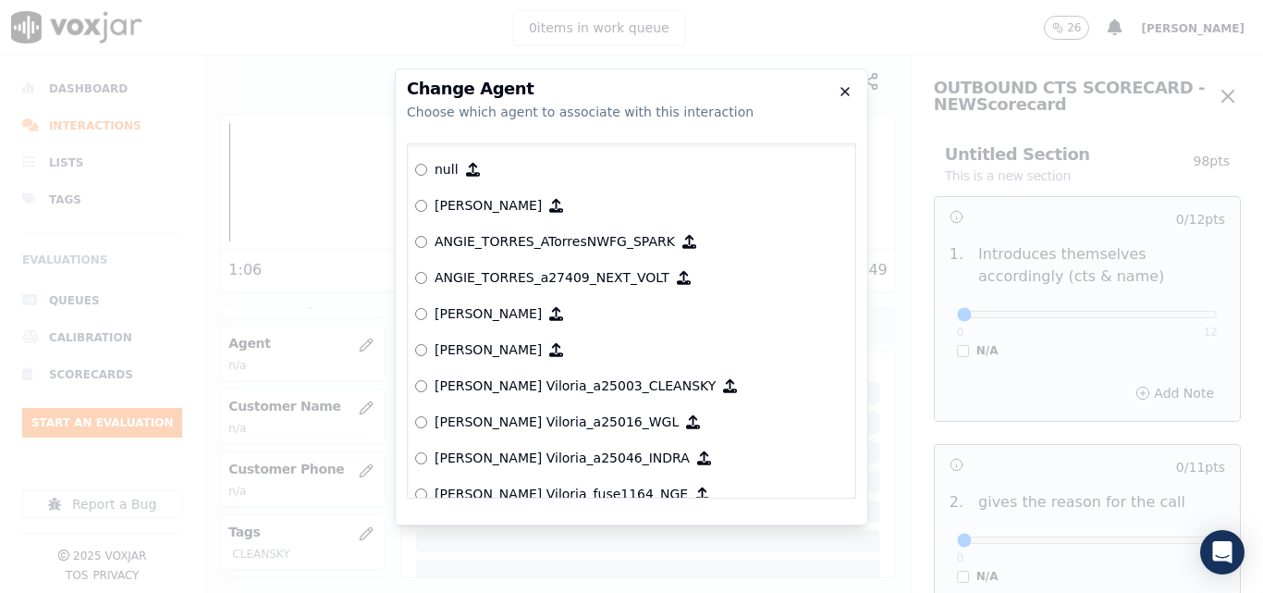
click at [838, 91] on icon "button" at bounding box center [845, 91] width 15 height 15
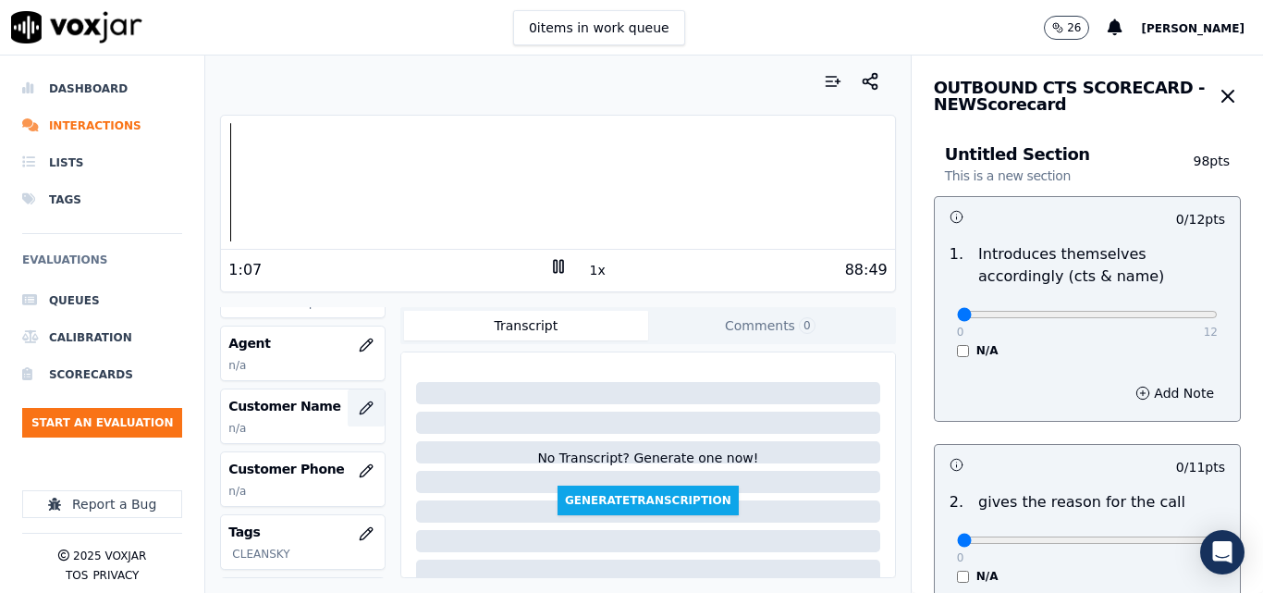
click at [359, 409] on icon "button" at bounding box center [366, 407] width 15 height 15
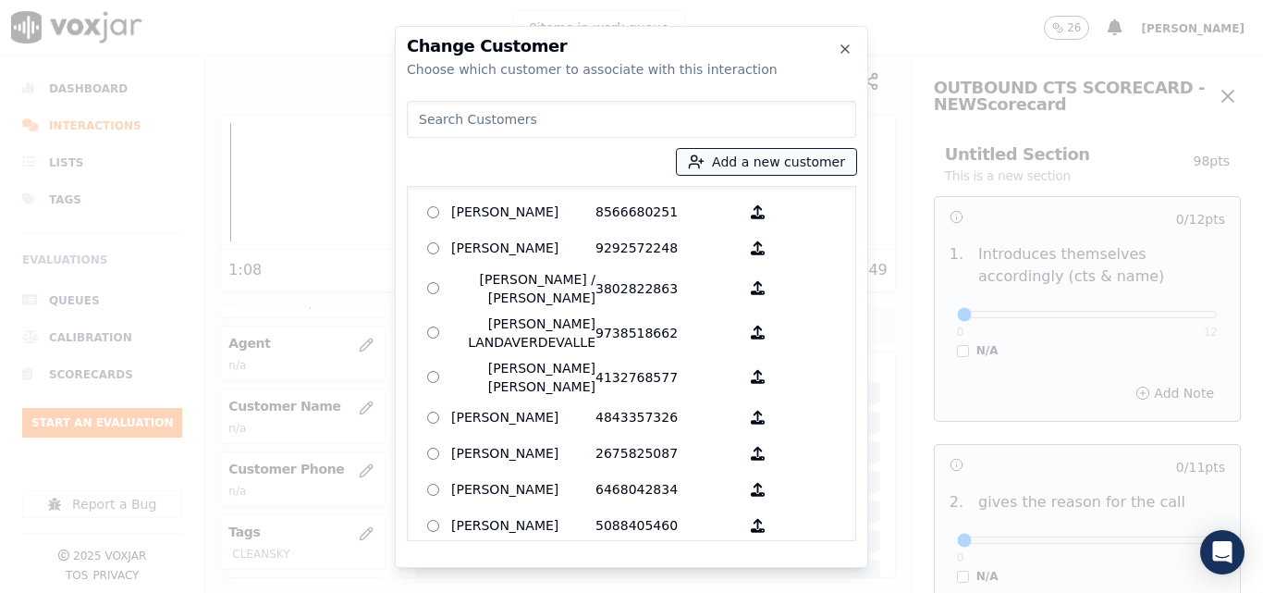
click at [748, 158] on button "Add a new customer" at bounding box center [766, 162] width 179 height 26
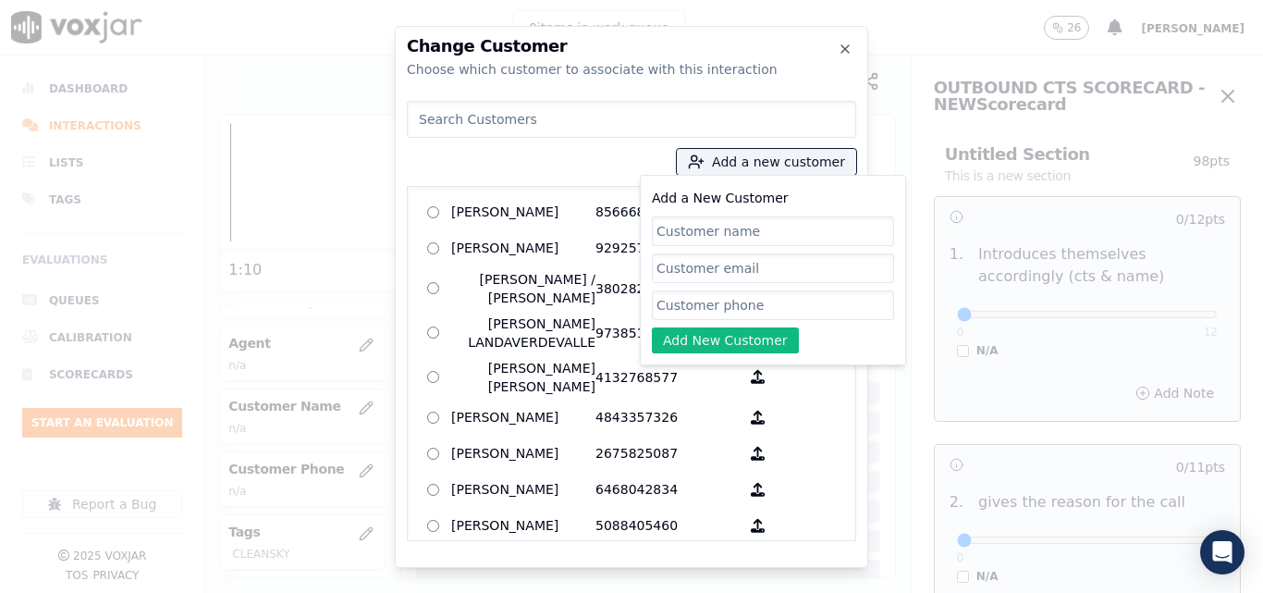
paste input "[PERSON_NAME] [PERSON_NAME]"
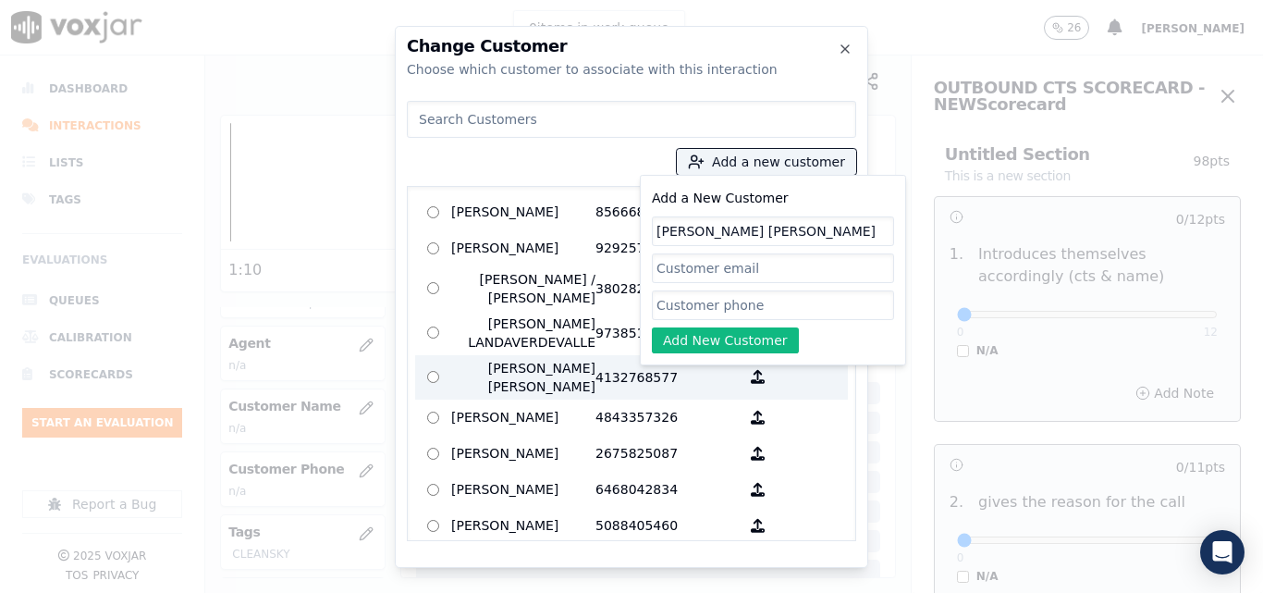
scroll to position [0, 12]
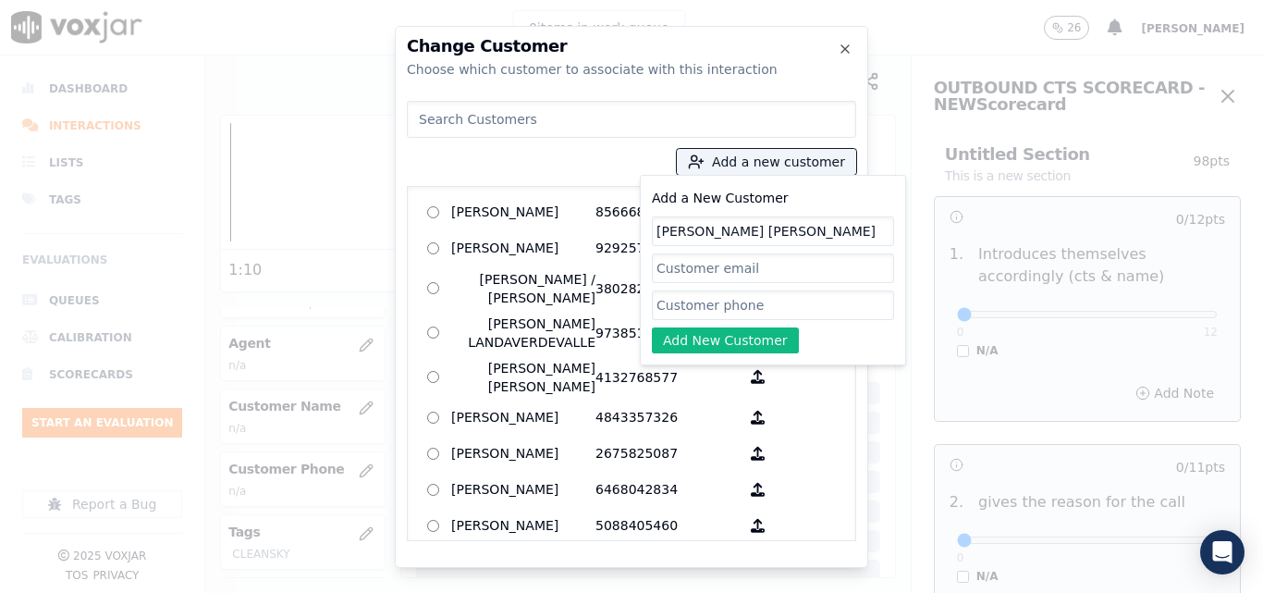
type input "[PERSON_NAME] [PERSON_NAME]"
paste input "4846810715"
type input "4846810715"
click at [706, 325] on div "Add a New Customer RODOLFO EULOGIO MARTINEZ MARTINEZ 4846810715 Add New Customer" at bounding box center [773, 270] width 242 height 166
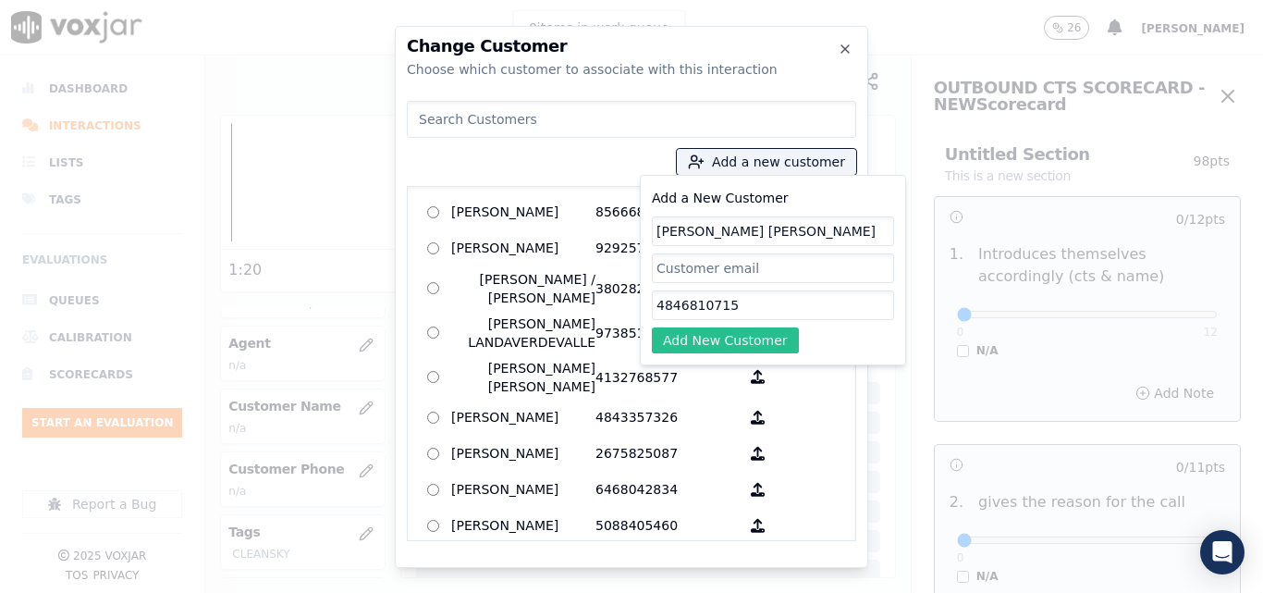
click at [706, 337] on button "Add New Customer" at bounding box center [725, 340] width 147 height 26
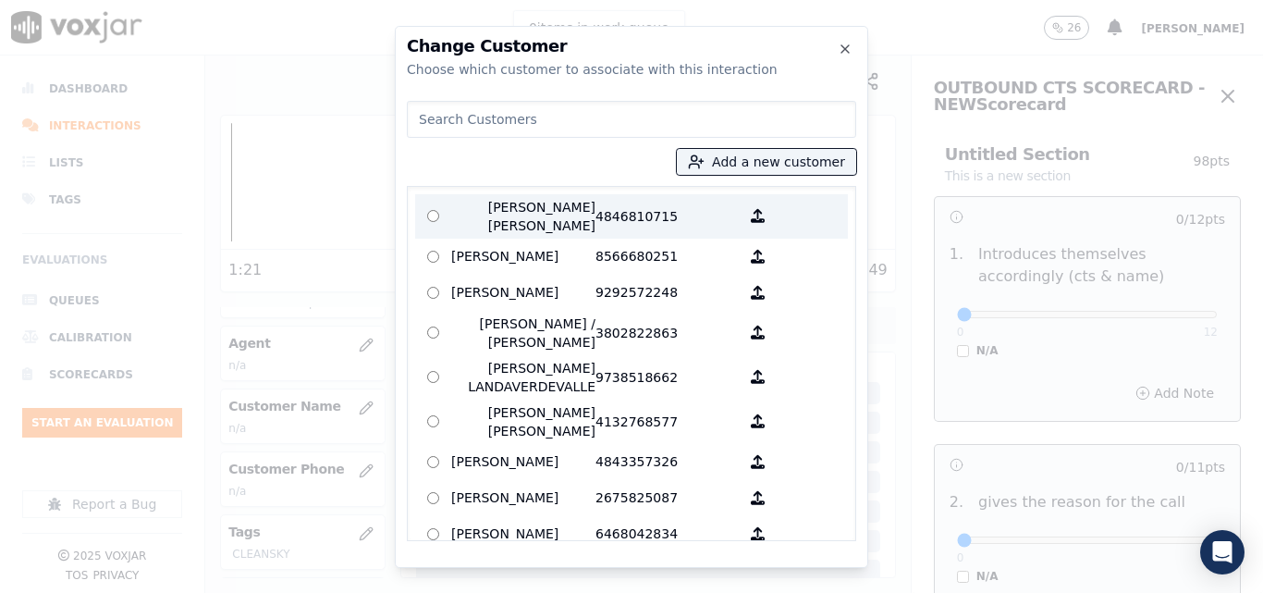
click at [569, 221] on p "[PERSON_NAME] [PERSON_NAME]" at bounding box center [523, 216] width 144 height 37
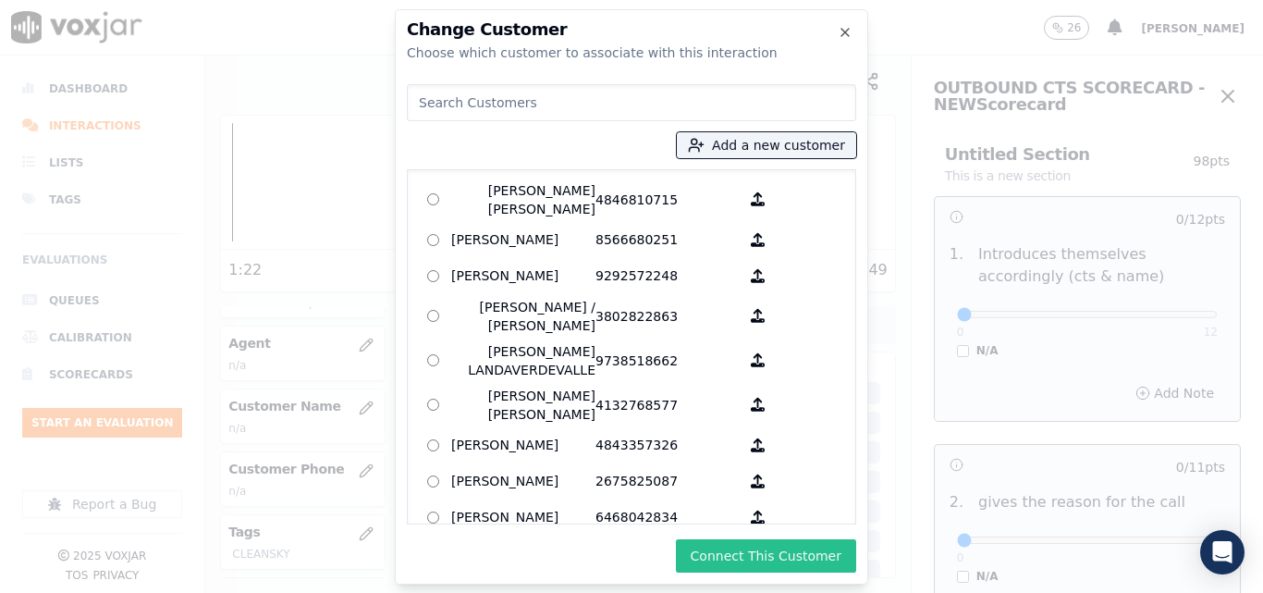
click at [750, 544] on button "Connect This Customer" at bounding box center [766, 555] width 180 height 33
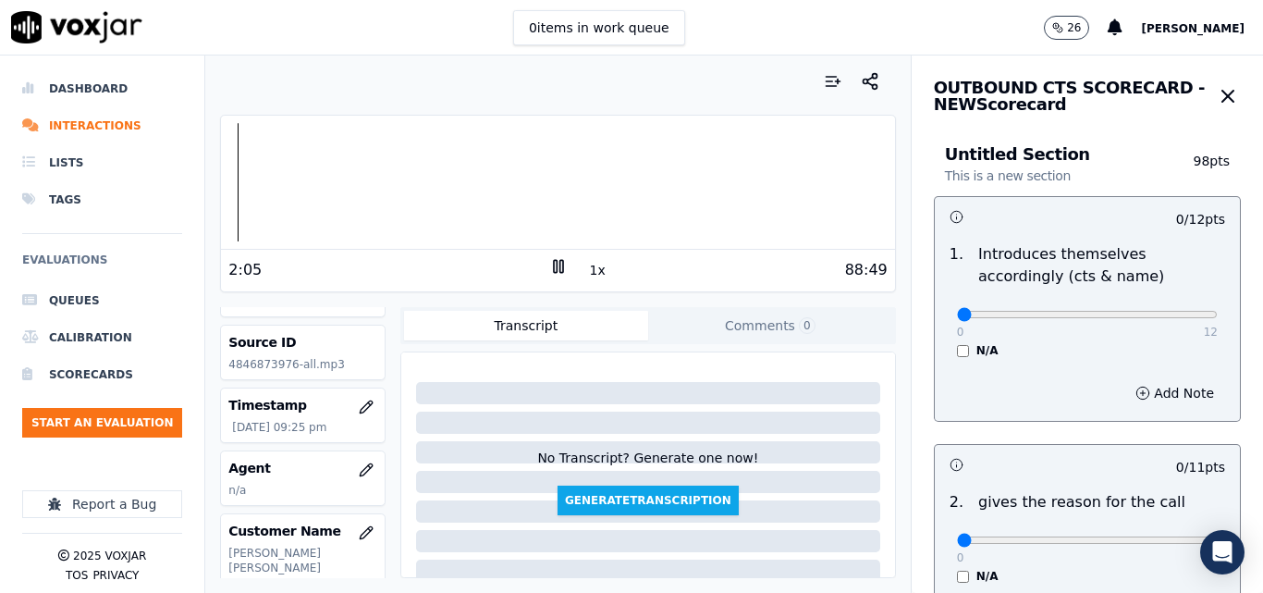
scroll to position [92, 0]
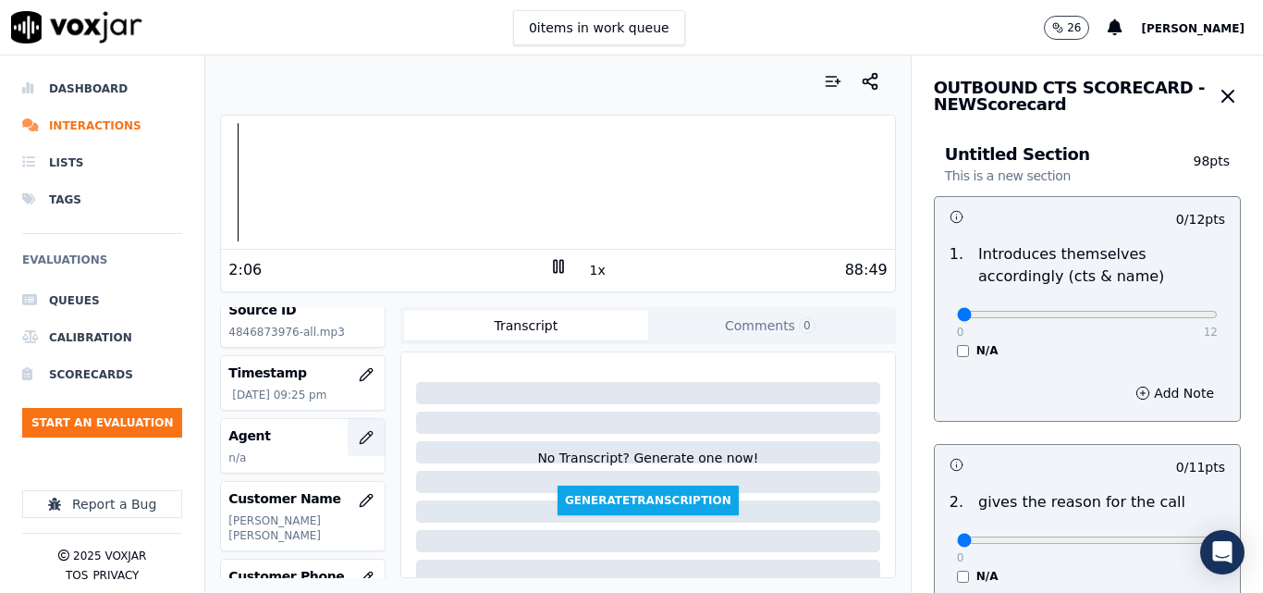
click at [359, 441] on icon "button" at bounding box center [366, 437] width 15 height 15
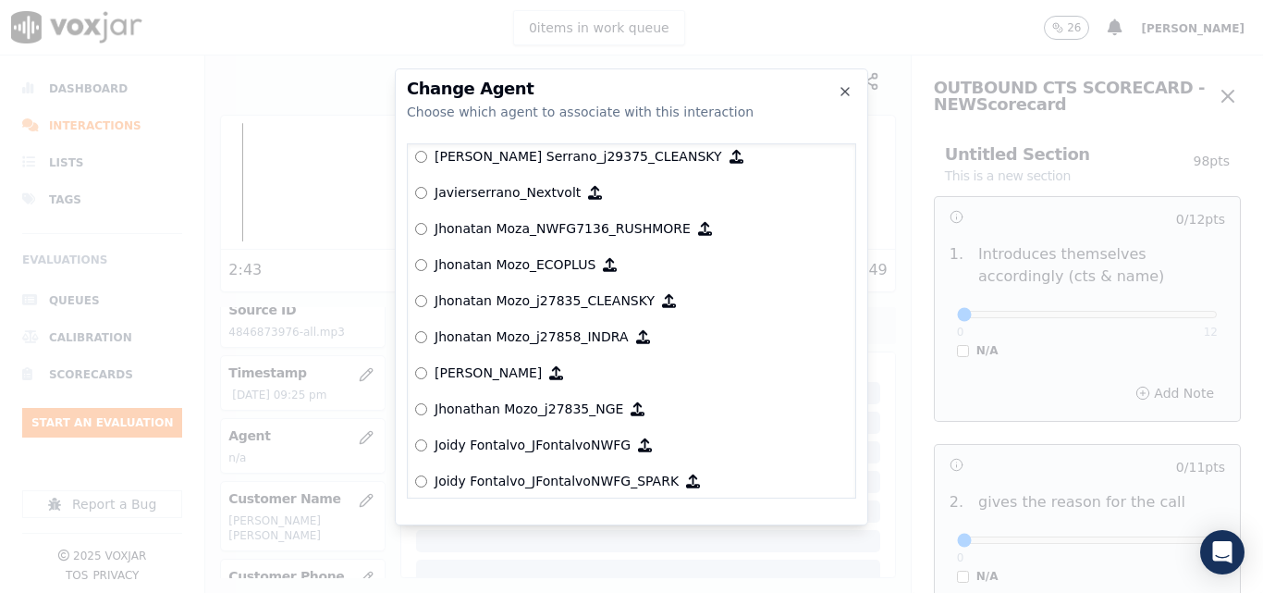
scroll to position [4968, 0]
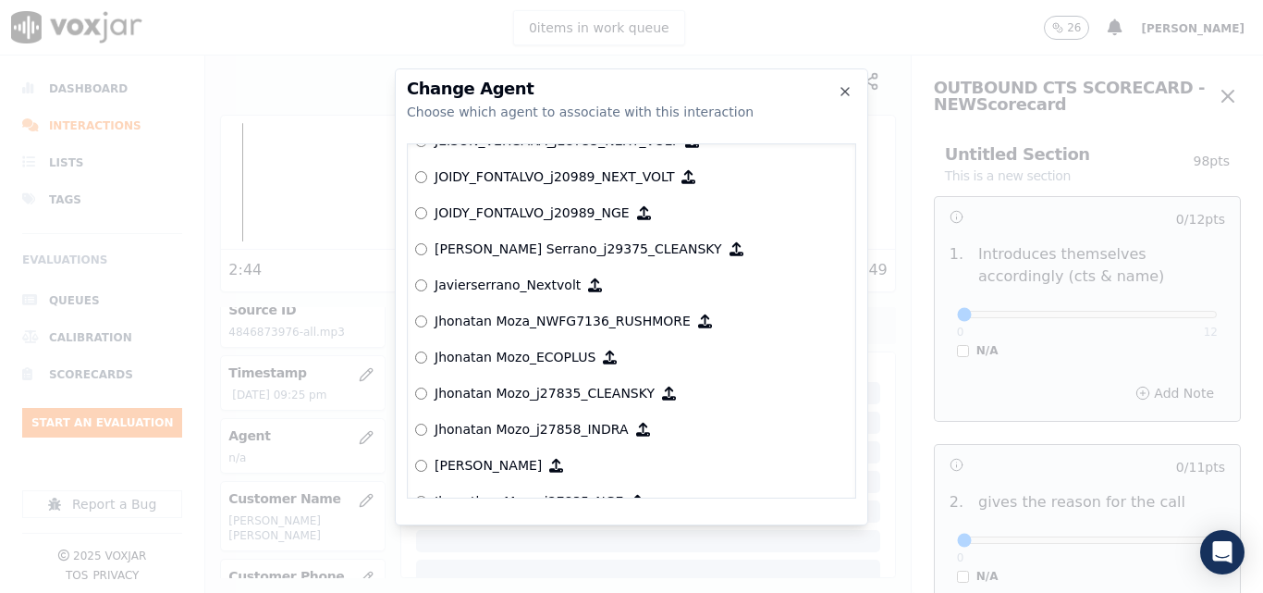
click at [577, 249] on p "[PERSON_NAME] Serrano_j29375_CLEANSKY" at bounding box center [579, 248] width 288 height 18
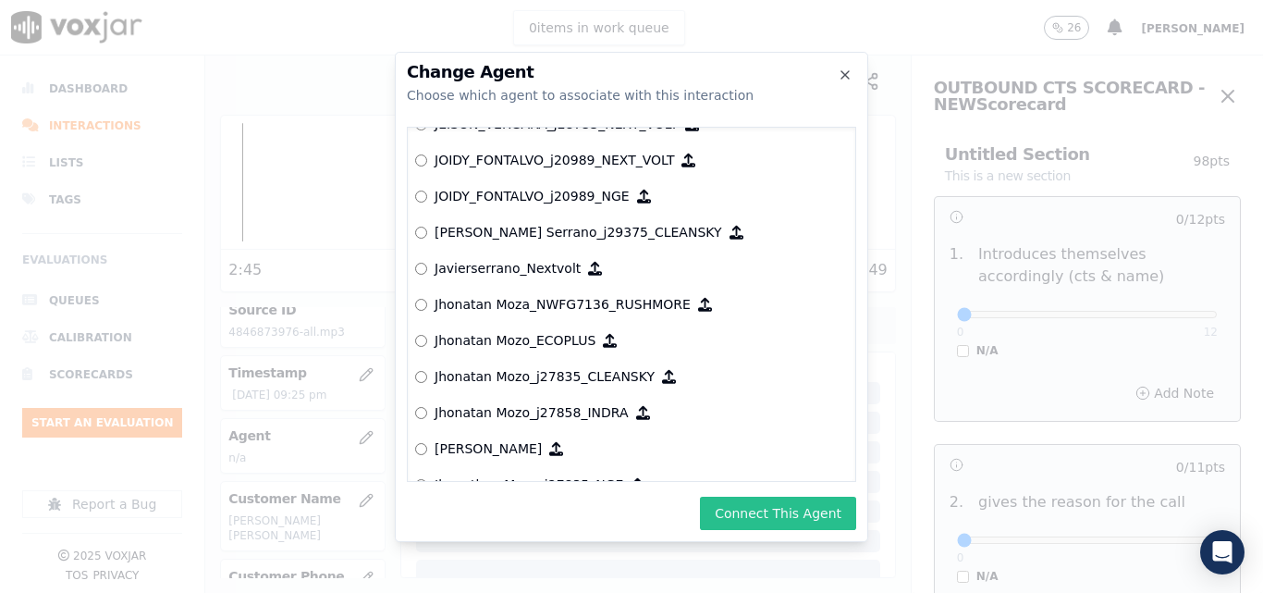
click at [780, 527] on button "Connect This Agent" at bounding box center [778, 512] width 156 height 33
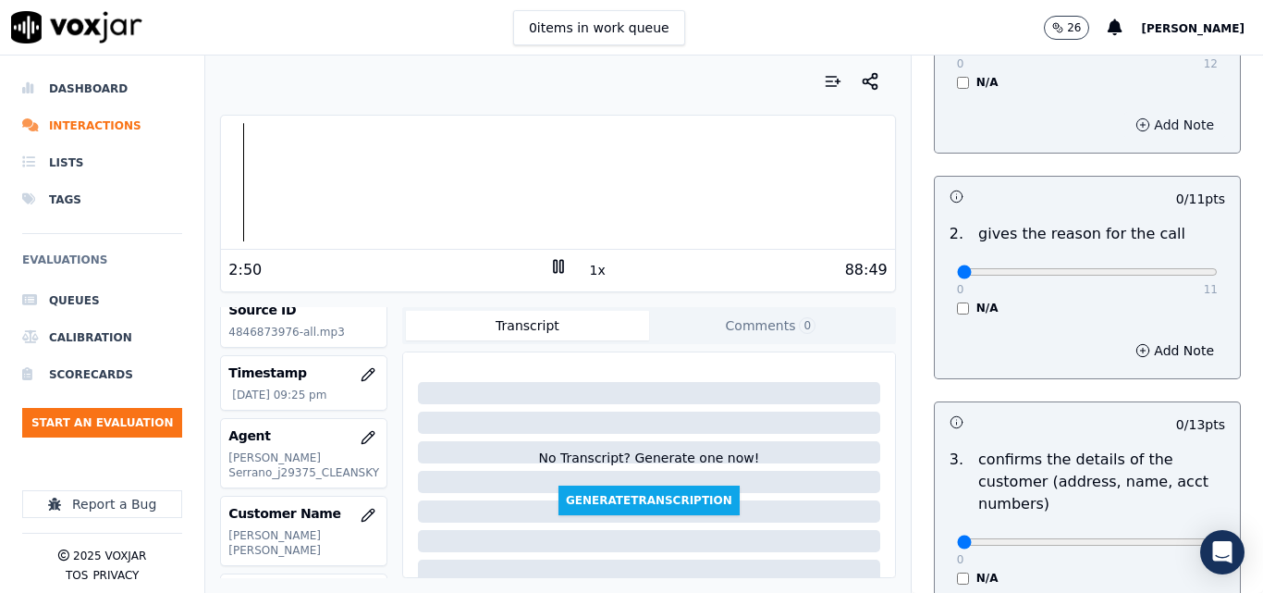
scroll to position [277, 0]
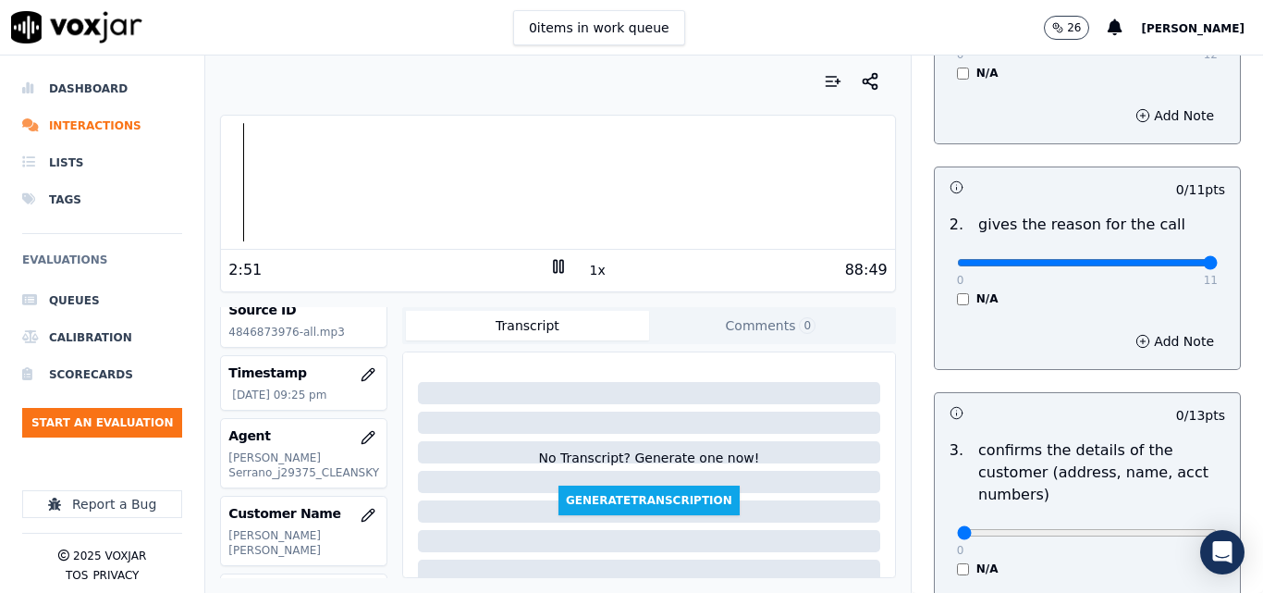
type input "11"
click at [1161, 259] on input "range" at bounding box center [1087, 262] width 261 height 7
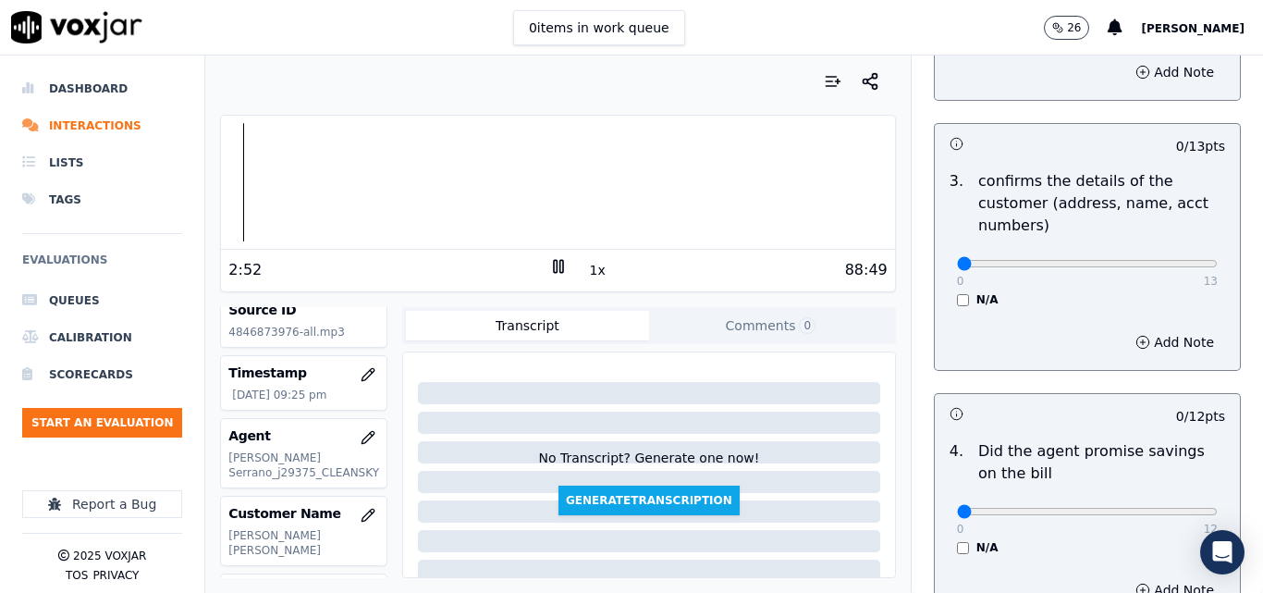
scroll to position [555, 0]
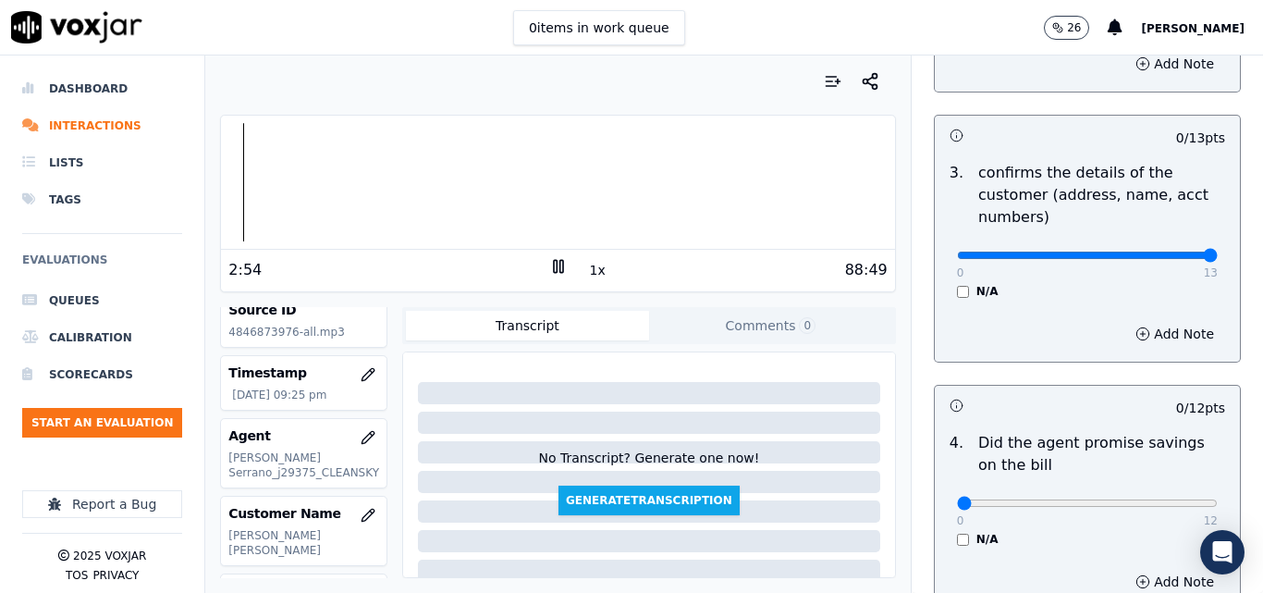
type input "13"
click at [1161, 258] on input "range" at bounding box center [1087, 254] width 261 height 7
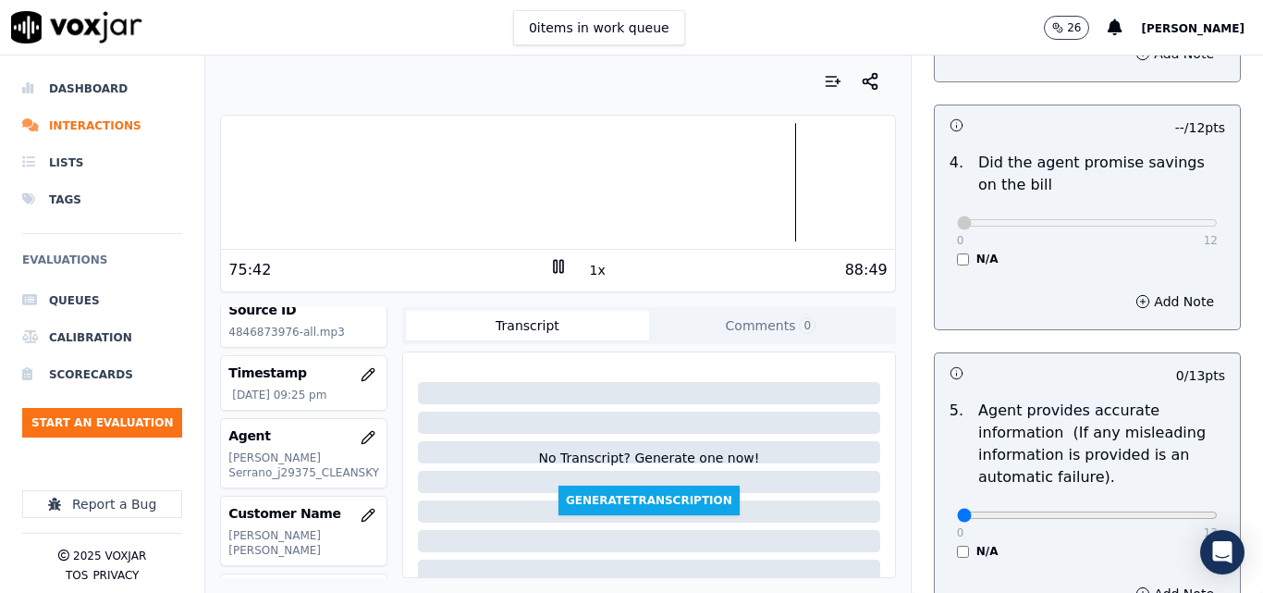
scroll to position [925, 0]
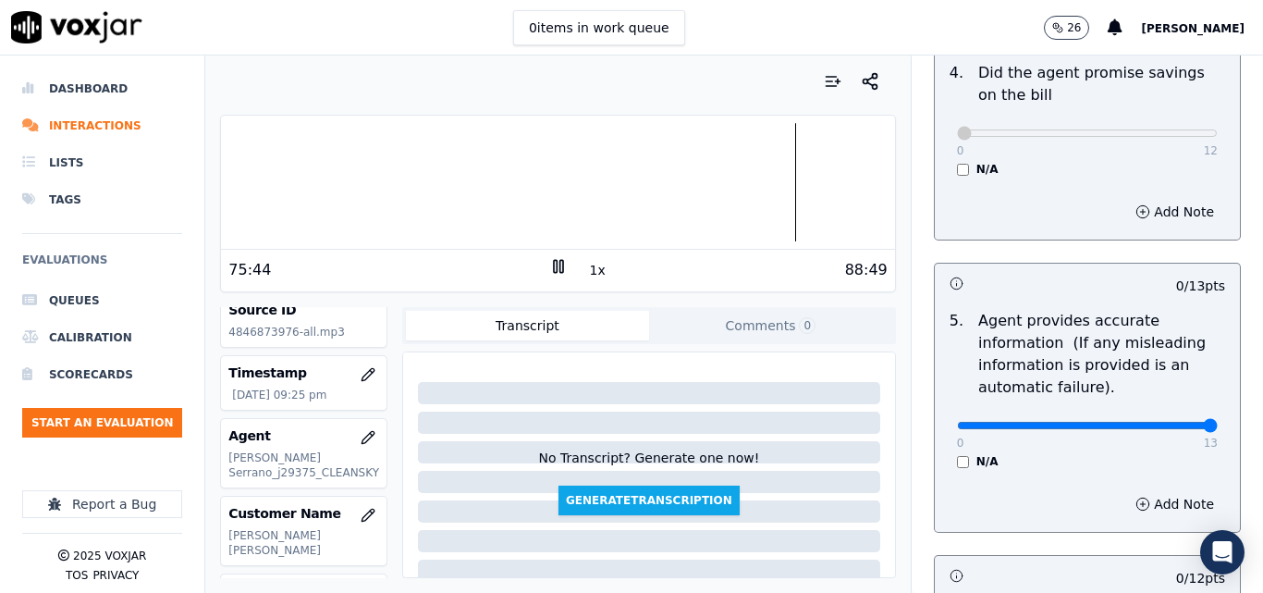
type input "13"
click at [1165, 427] on input "range" at bounding box center [1087, 425] width 261 height 7
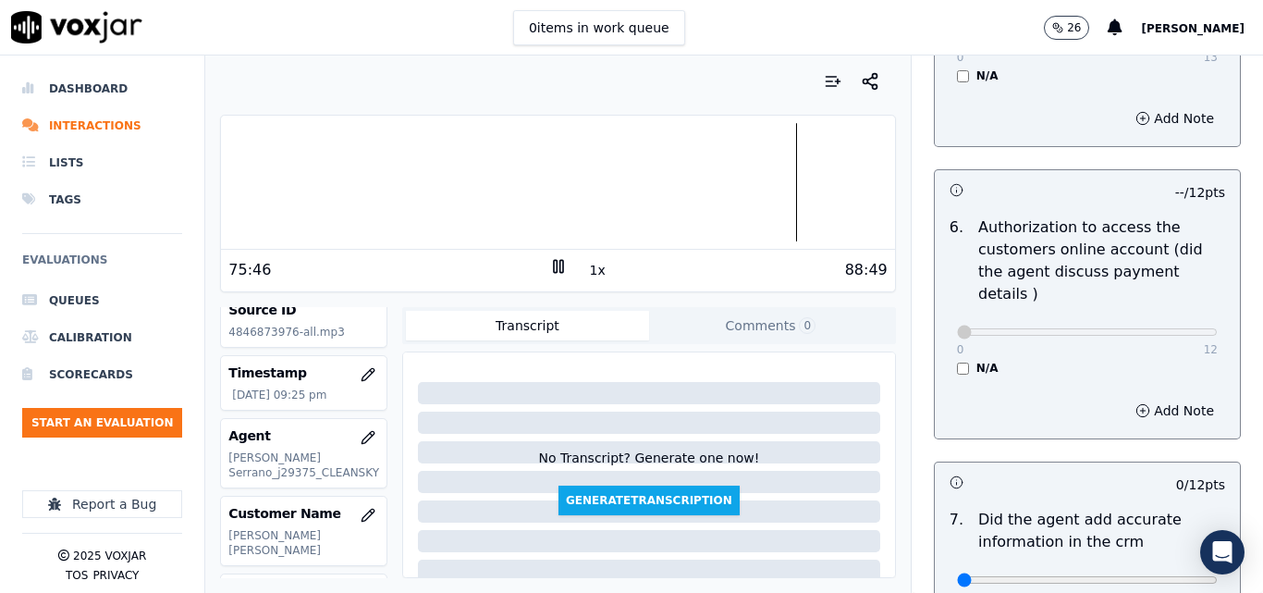
scroll to position [1479, 0]
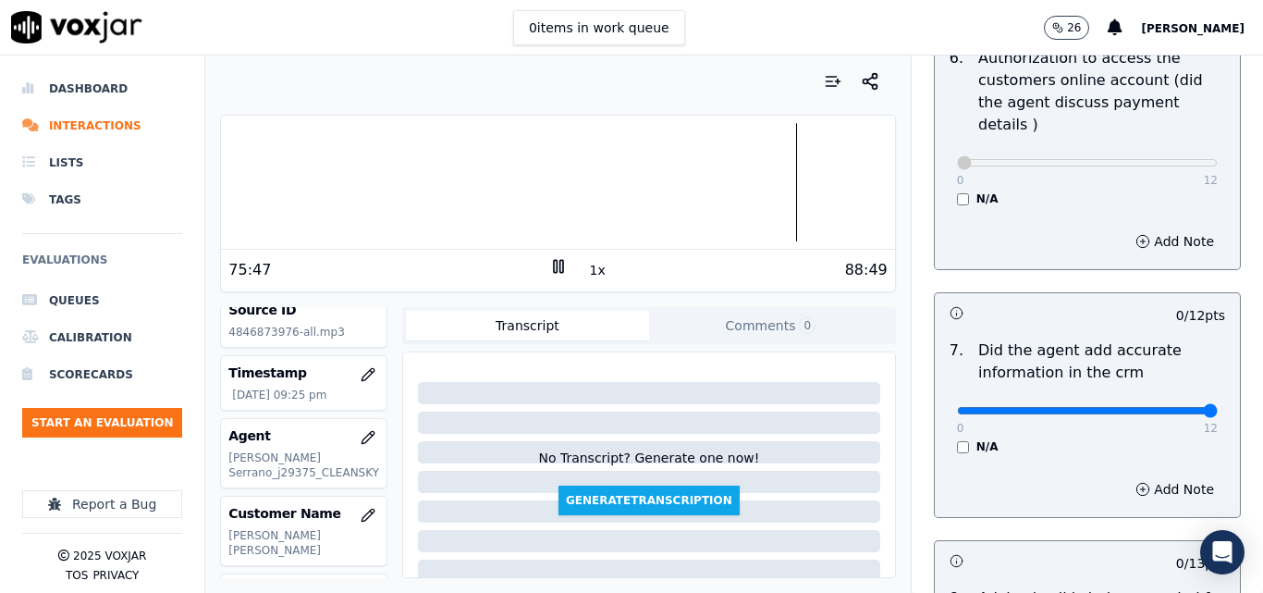
type input "12"
click at [1163, 407] on input "range" at bounding box center [1087, 410] width 261 height 7
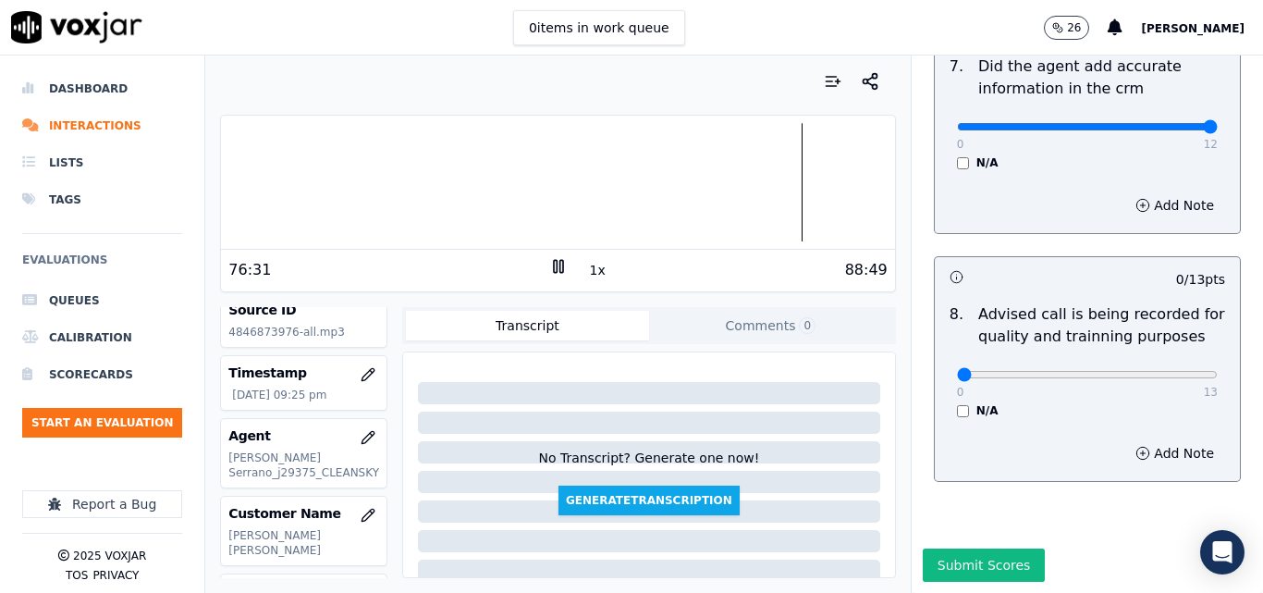
scroll to position [1782, 0]
type input "13"
click at [1160, 371] on input "range" at bounding box center [1087, 374] width 261 height 7
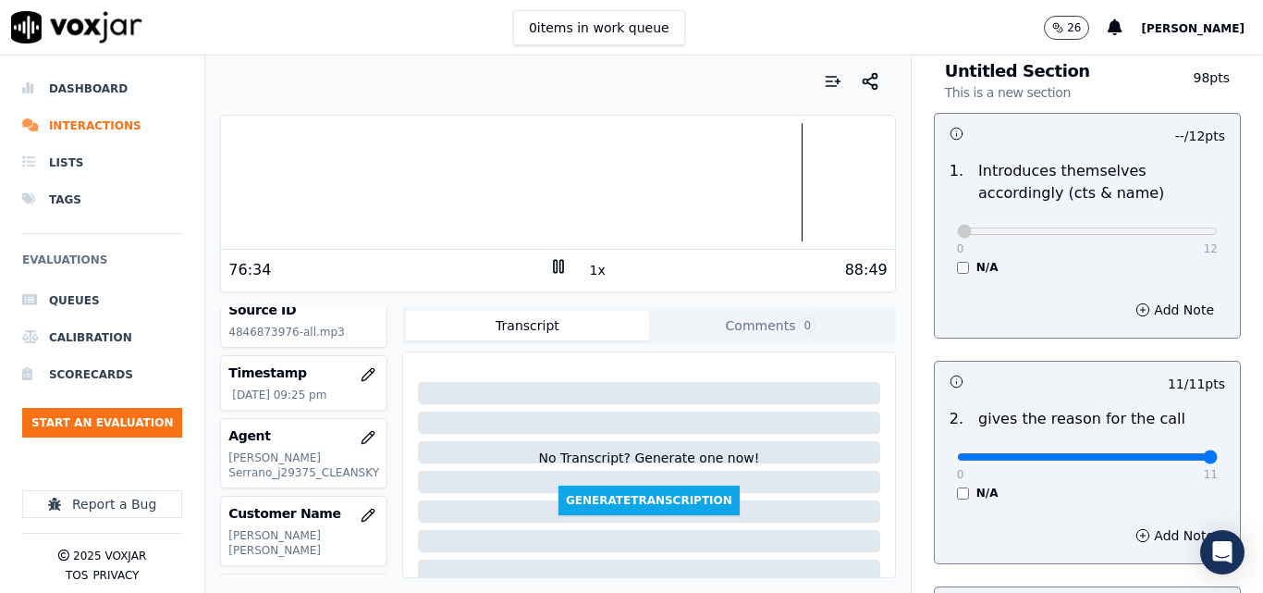
scroll to position [0, 0]
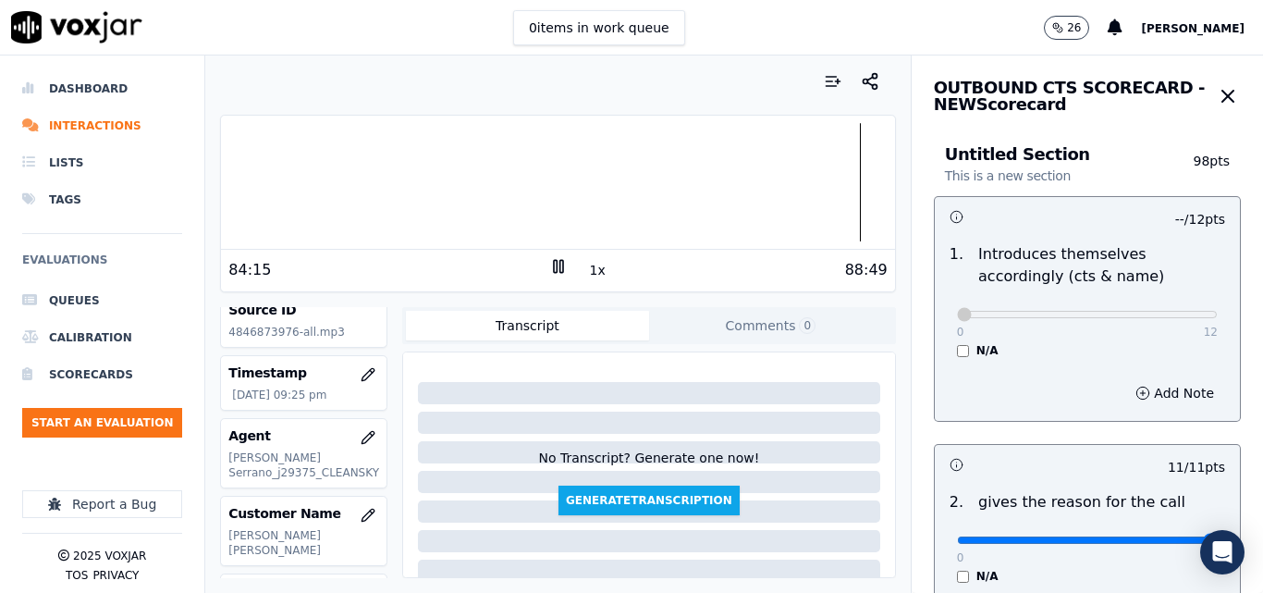
click at [586, 272] on button "1x" at bounding box center [597, 270] width 23 height 26
click at [586, 268] on button "1.5x" at bounding box center [604, 270] width 36 height 26
click at [831, 190] on div at bounding box center [557, 182] width 673 height 118
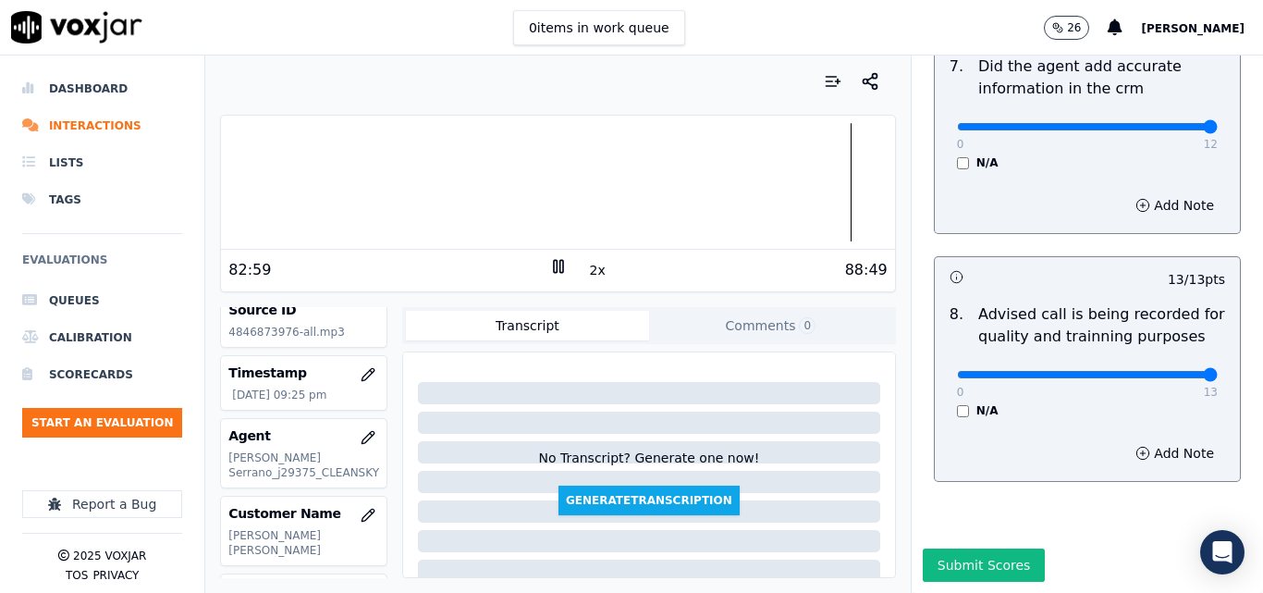
scroll to position [1782, 0]
click at [969, 548] on button "Submit Scores" at bounding box center [984, 564] width 123 height 33
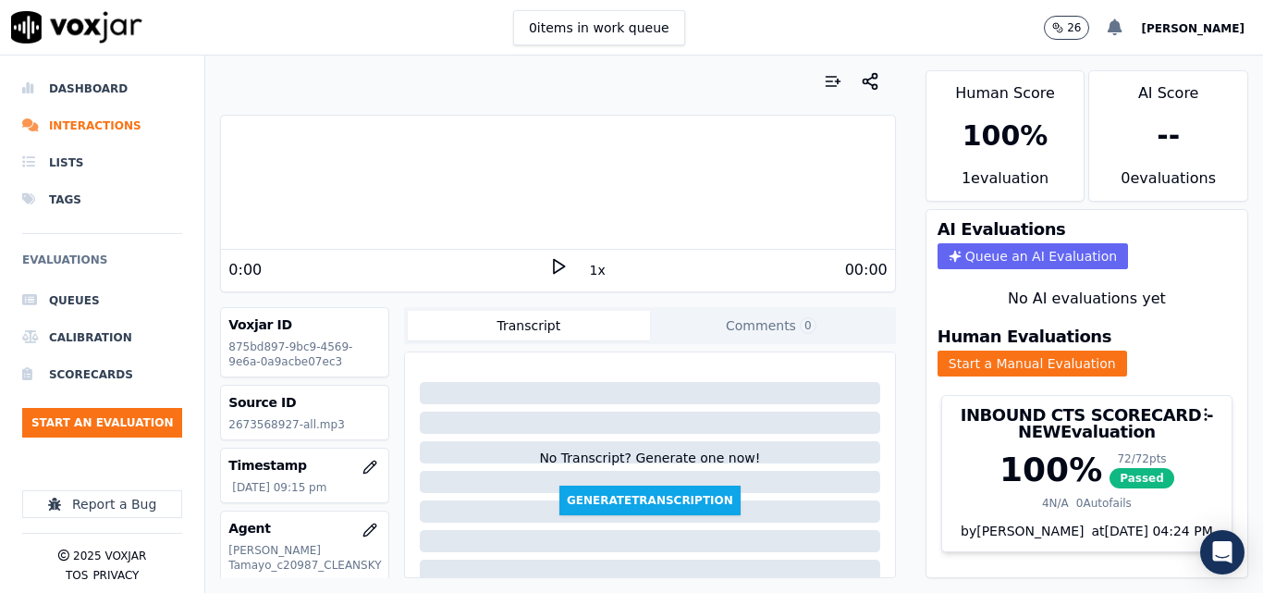
click at [1122, 32] on icon at bounding box center [1115, 27] width 15 height 17
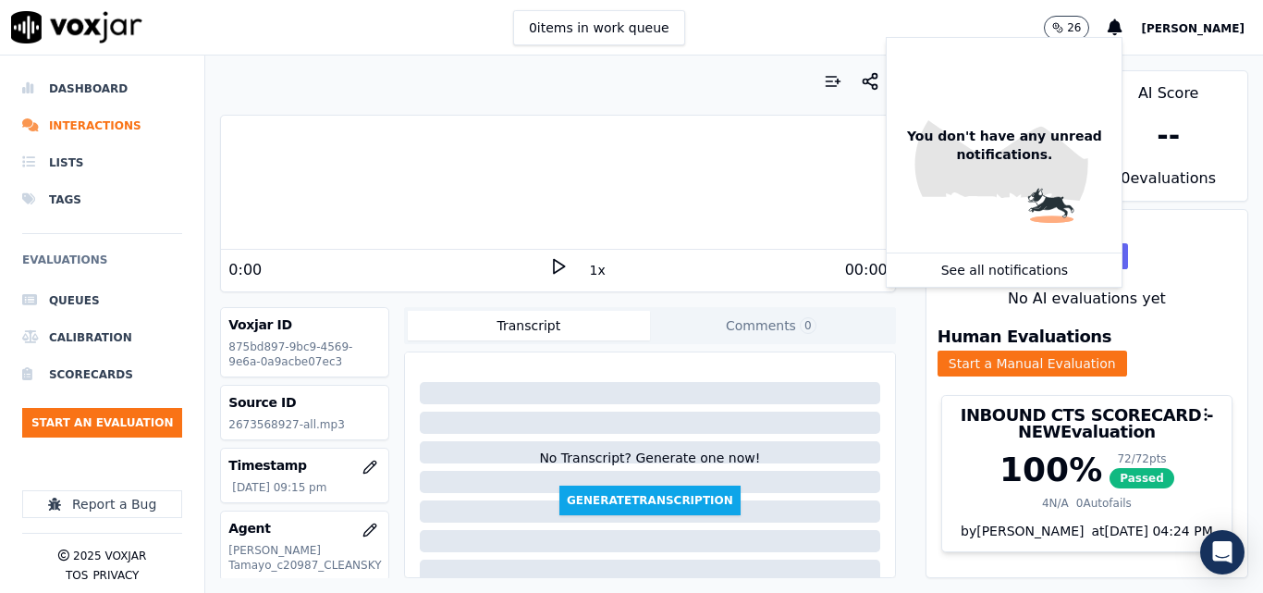
click at [1025, 18] on div "0 items in work queue 26 You don't have any unread notifications. See all notif…" at bounding box center [631, 27] width 1263 height 55
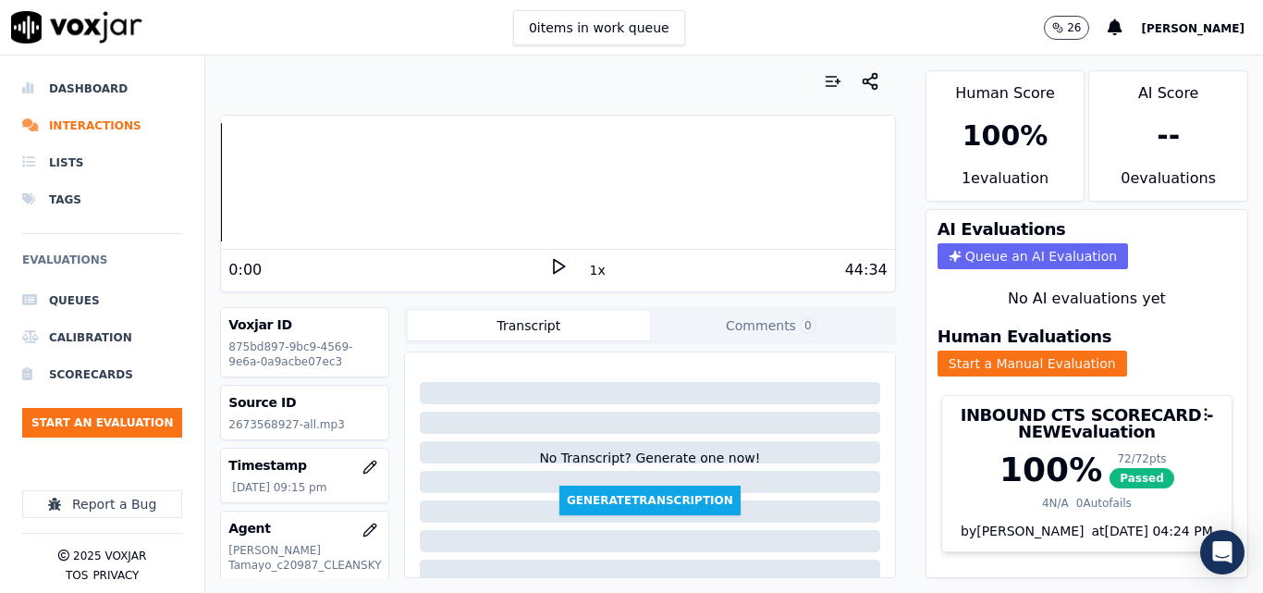
click at [554, 261] on polygon at bounding box center [559, 267] width 11 height 14
click at [559, 271] on rect at bounding box center [560, 266] width 3 height 12
click at [153, 427] on button "Start an Evaluation" at bounding box center [102, 423] width 160 height 30
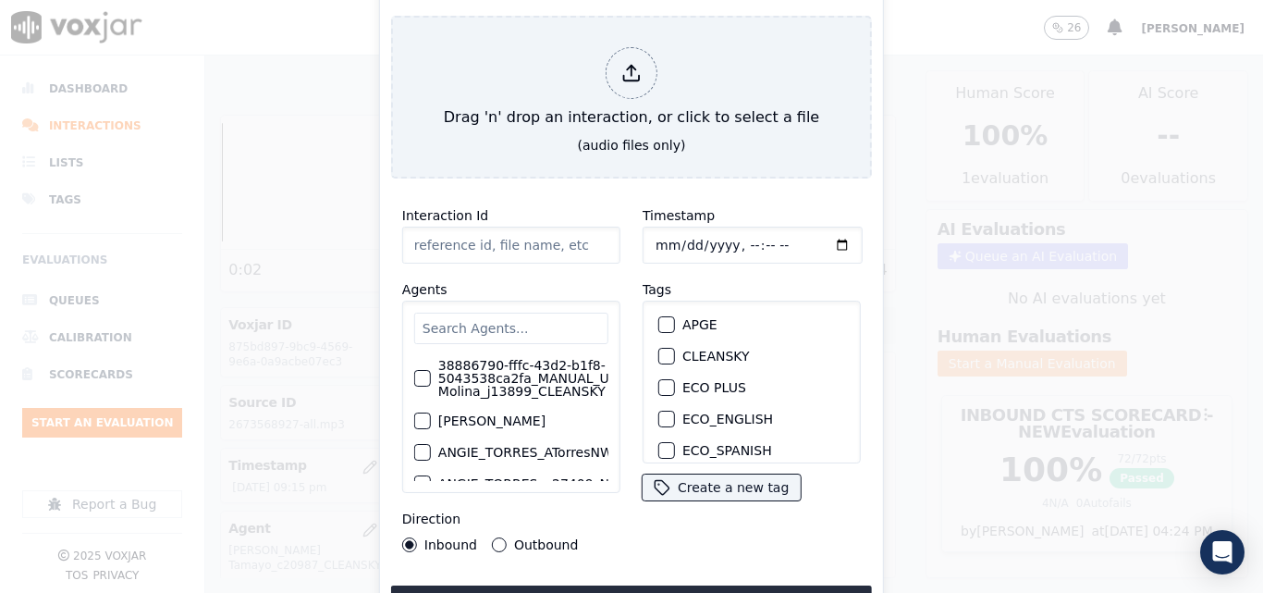
type input "20250916-152010_4846873976-all.mp3"
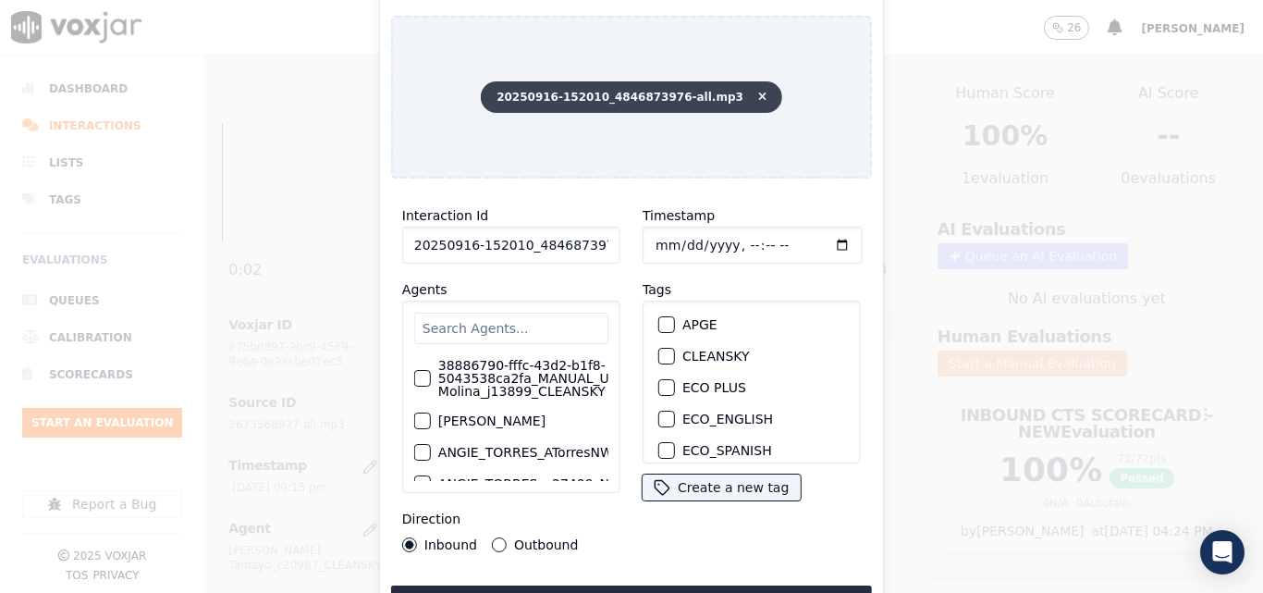
click at [758, 92] on icon at bounding box center [762, 97] width 8 height 11
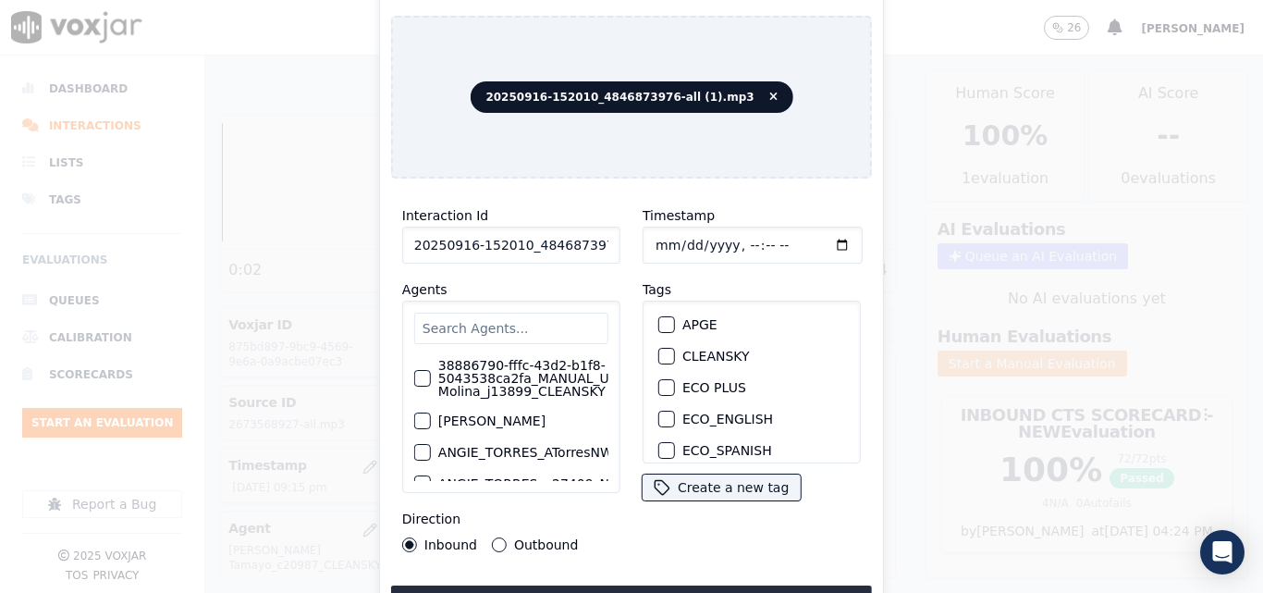
click at [668, 342] on div "CLEANSKY" at bounding box center [752, 355] width 202 height 31
click at [662, 350] on div "button" at bounding box center [665, 355] width 13 height 13
click at [679, 585] on button "Upload interaction to start evaluation" at bounding box center [631, 601] width 481 height 33
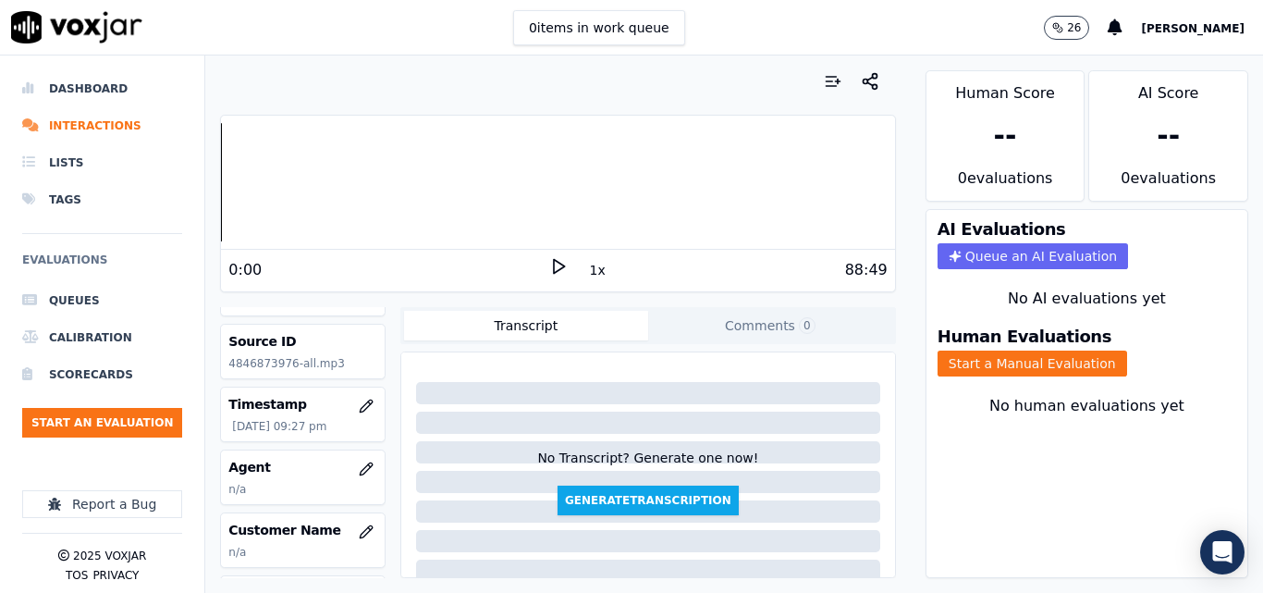
scroll to position [92, 0]
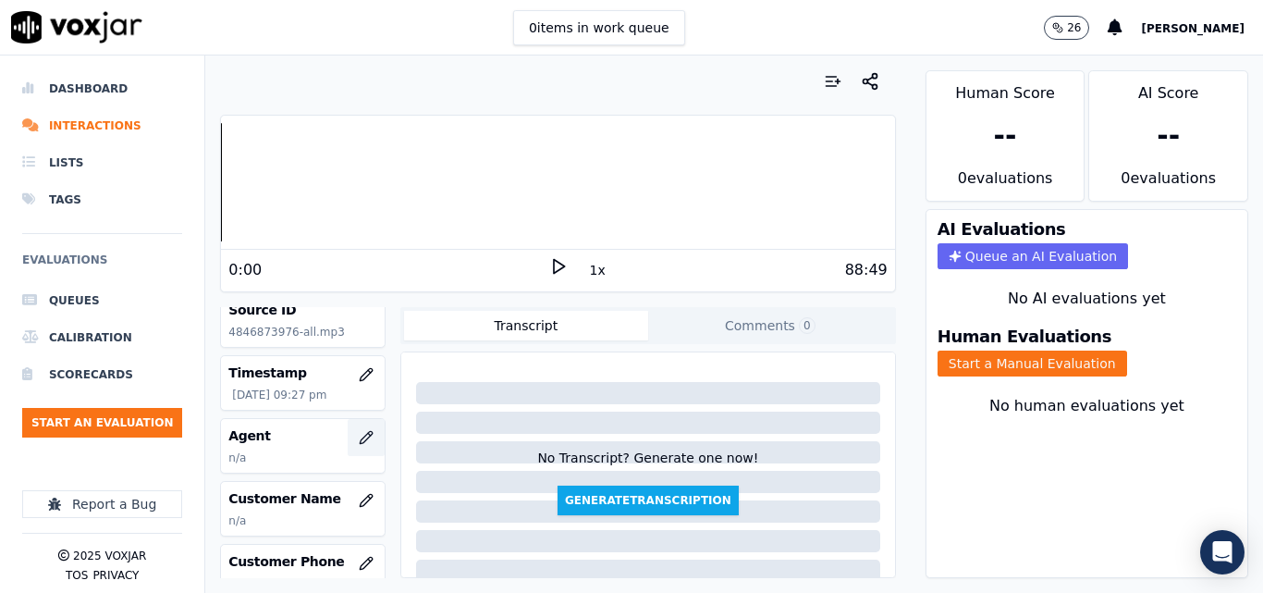
click at [359, 436] on icon "button" at bounding box center [366, 437] width 15 height 15
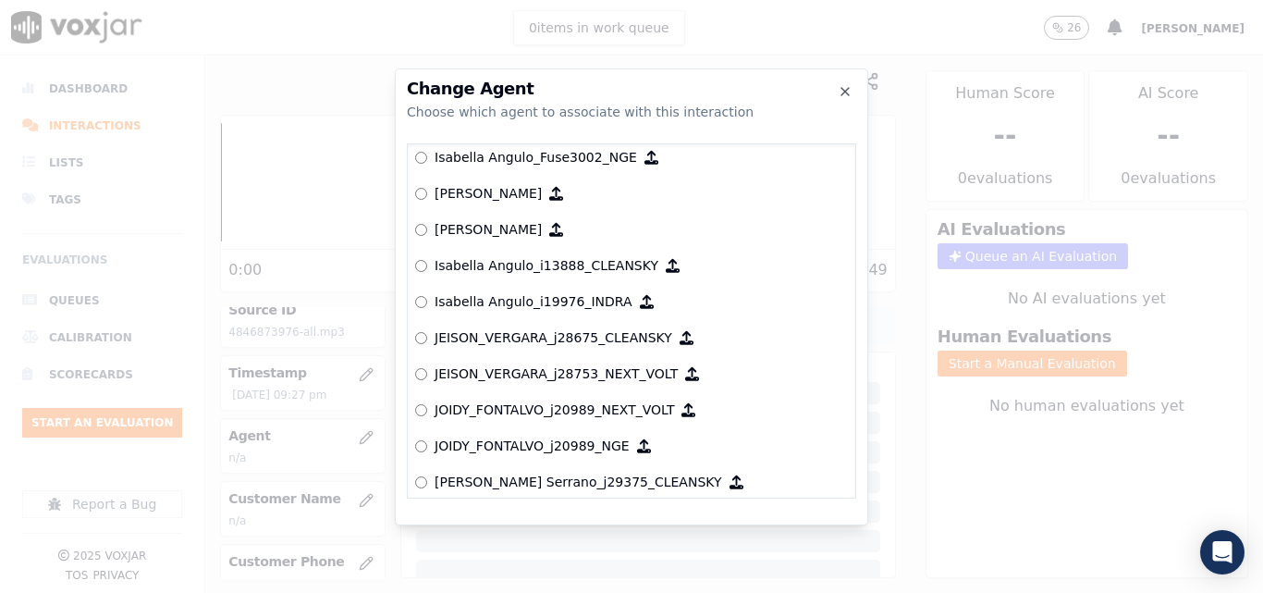
scroll to position [4949, 0]
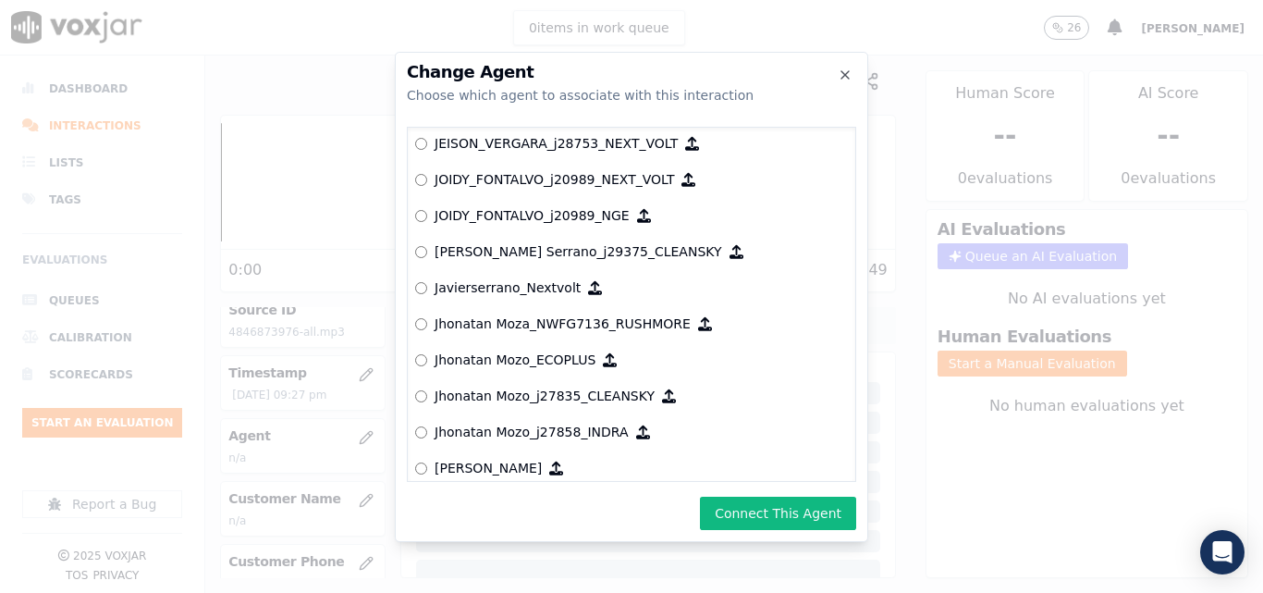
click at [775, 515] on button "Connect This Agent" at bounding box center [778, 512] width 156 height 33
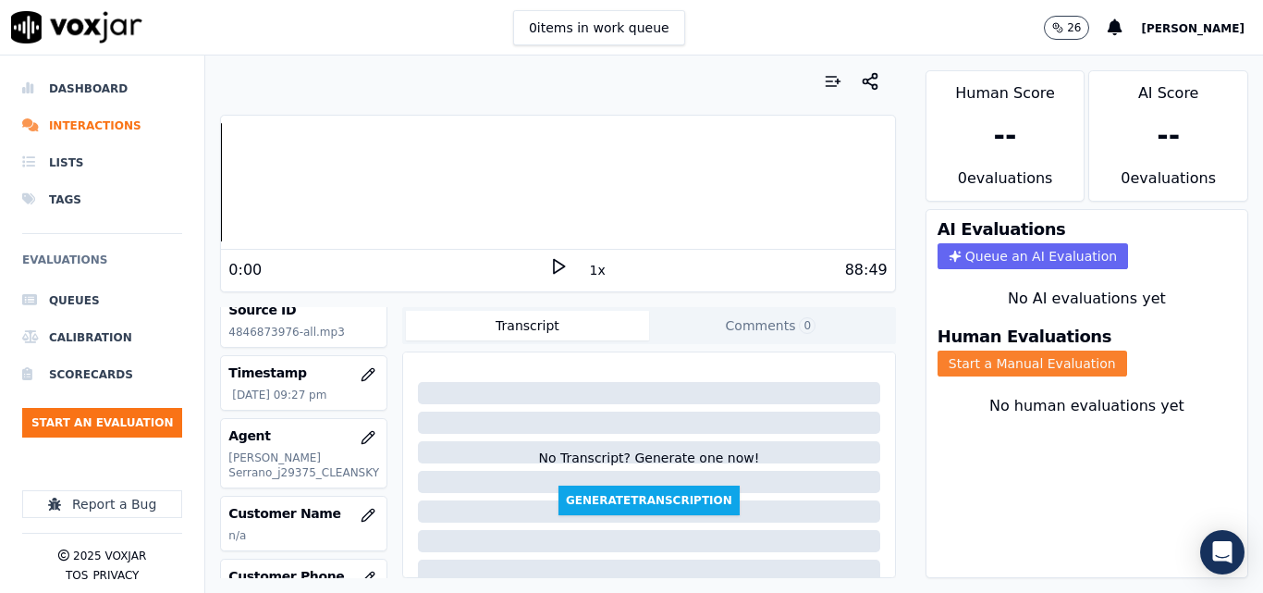
click at [997, 363] on button "Start a Manual Evaluation" at bounding box center [1032, 363] width 190 height 26
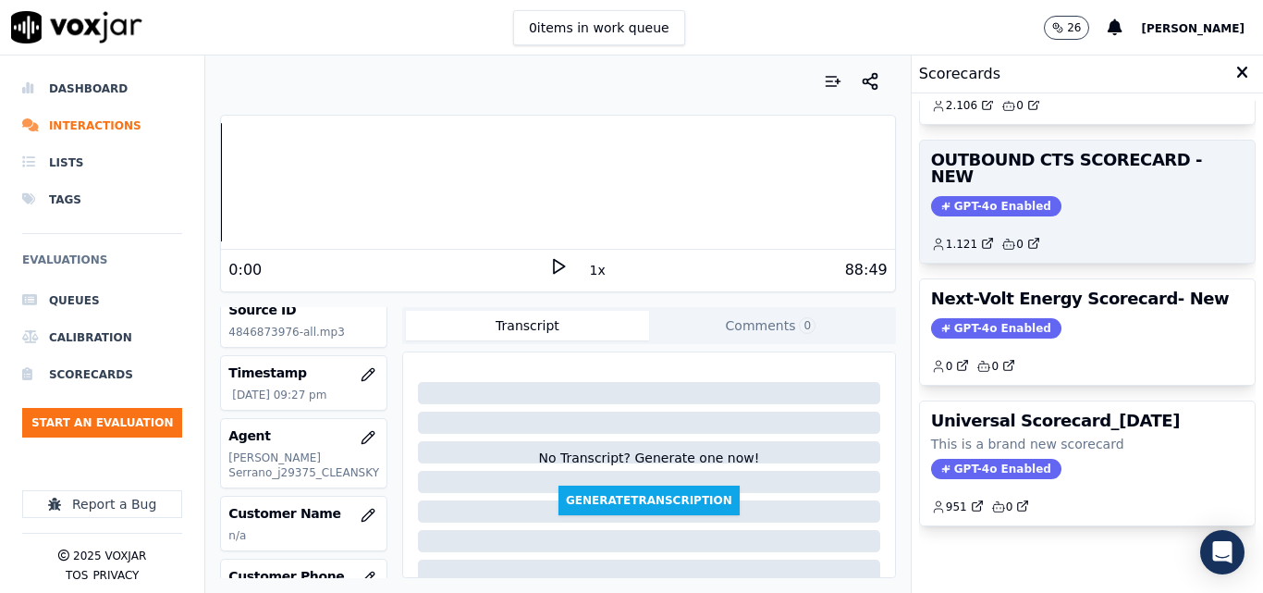
scroll to position [404, 0]
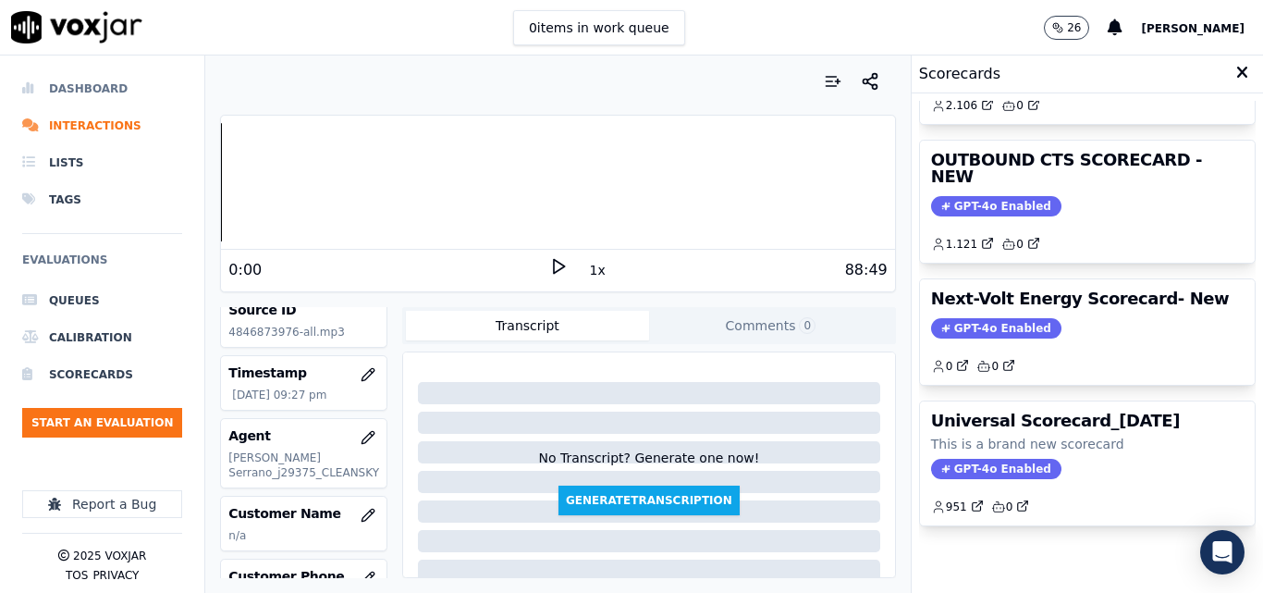
click at [77, 88] on li "Dashboard" at bounding box center [102, 88] width 160 height 37
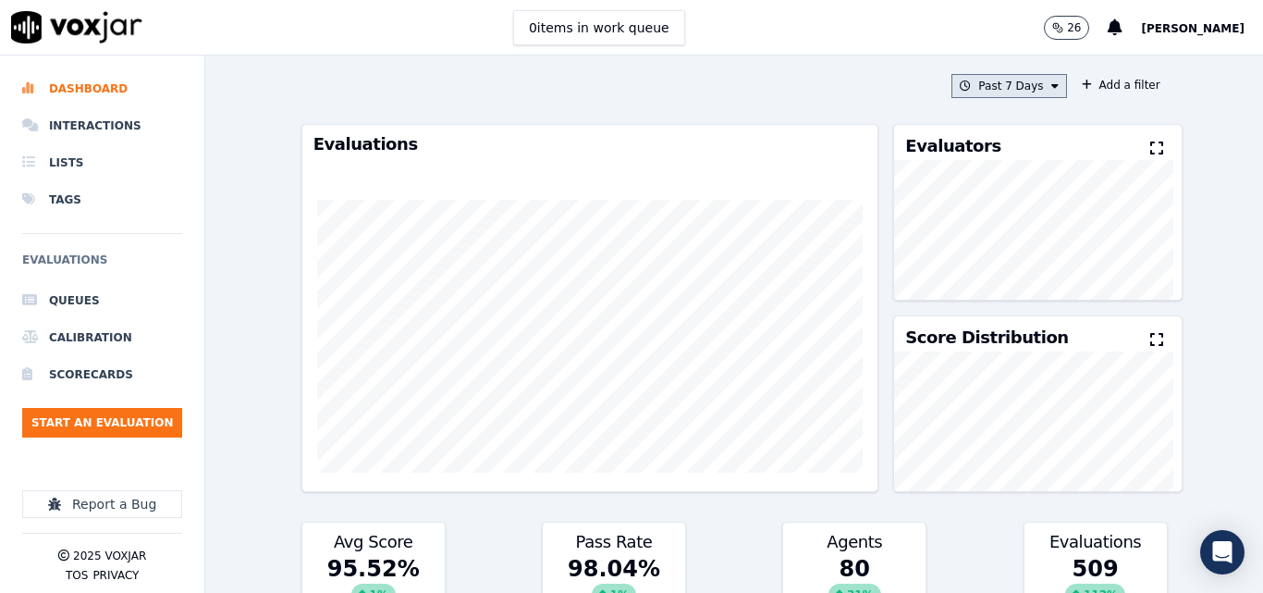
click at [1023, 88] on button "Past 7 Days" at bounding box center [1008, 86] width 115 height 24
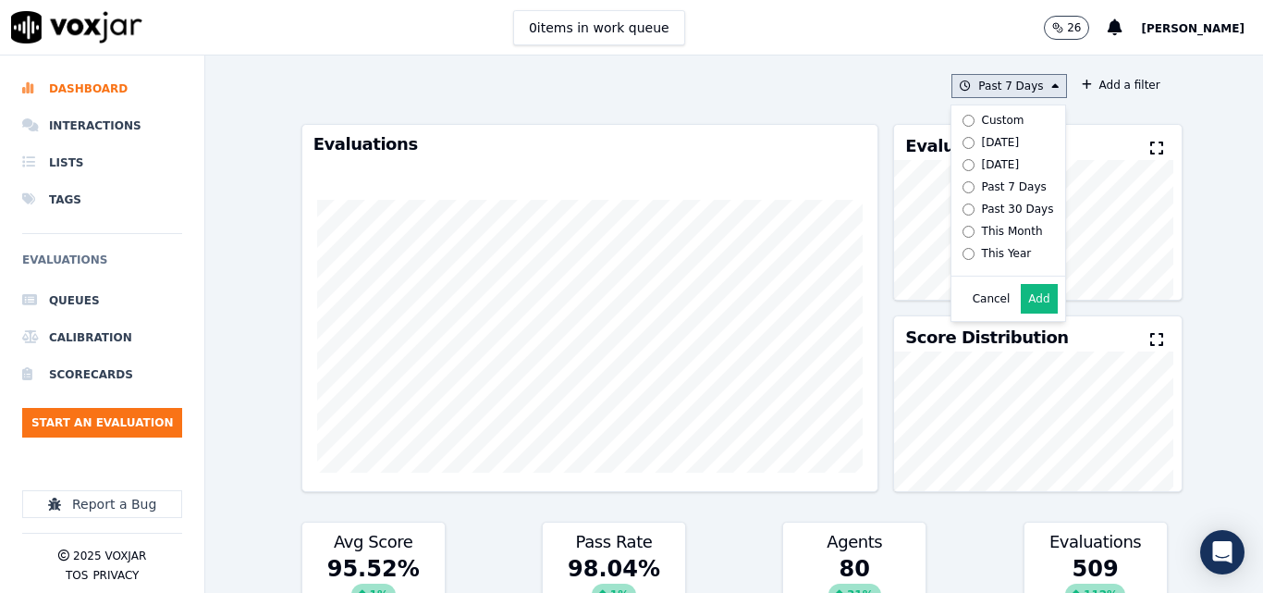
click at [1021, 312] on button "Add" at bounding box center [1039, 299] width 36 height 30
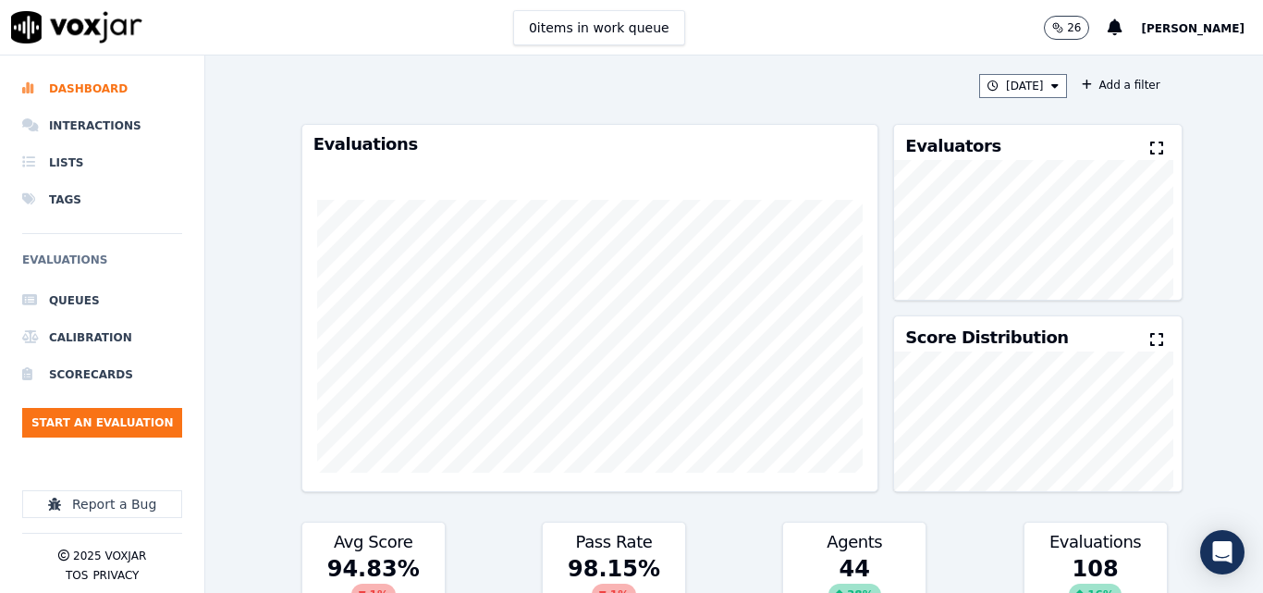
click at [1150, 145] on icon at bounding box center [1156, 148] width 13 height 15
click at [1005, 81] on button "[DATE]" at bounding box center [1023, 86] width 88 height 24
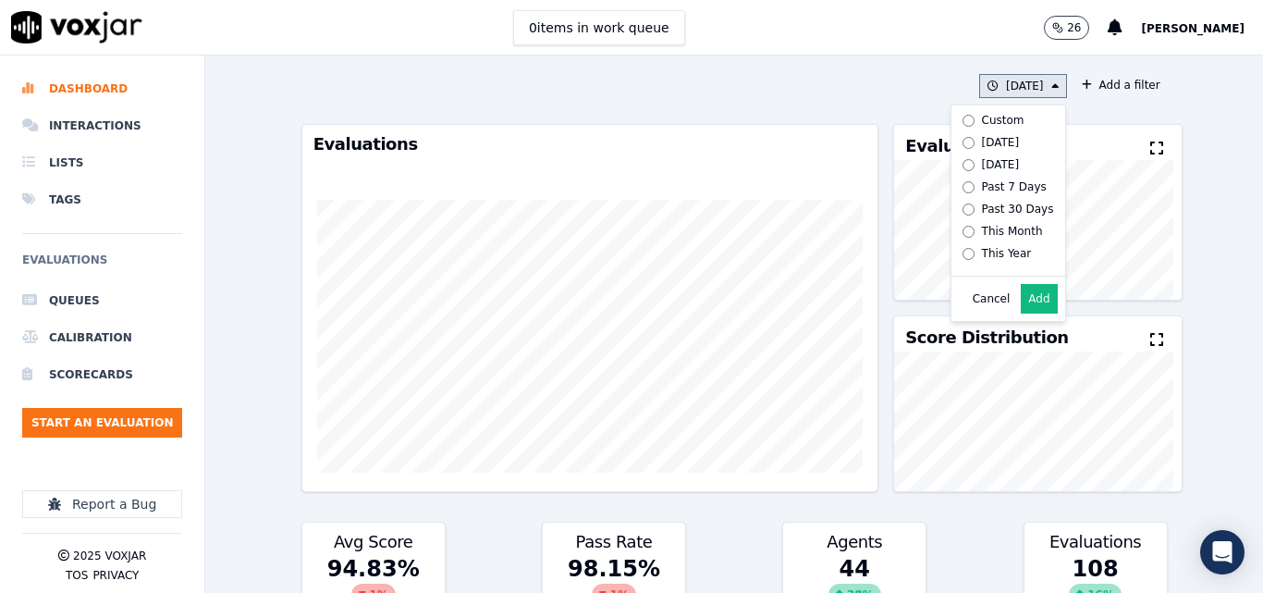
click at [1023, 313] on button "Add" at bounding box center [1039, 299] width 36 height 30
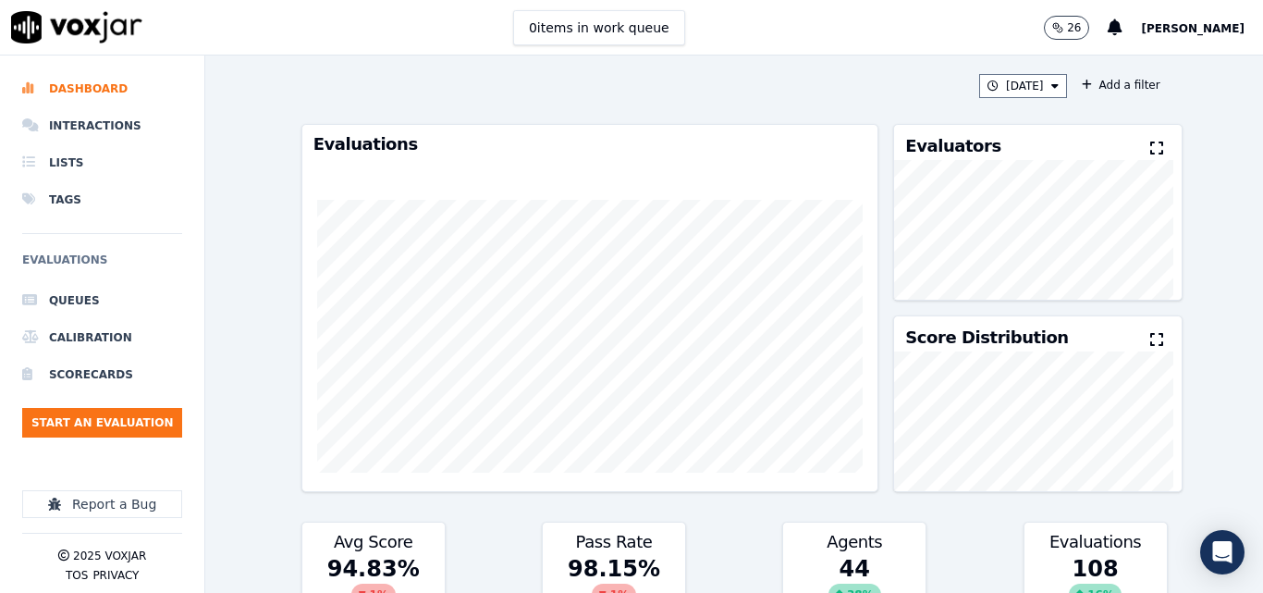
click at [1150, 142] on button at bounding box center [1160, 149] width 20 height 22
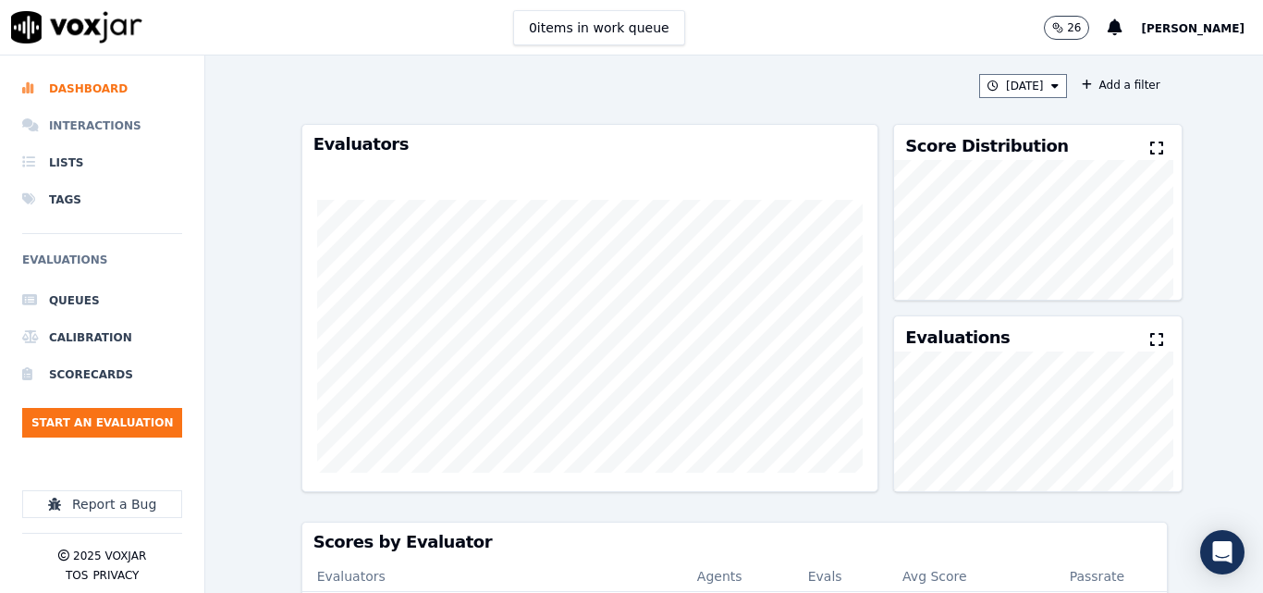
click at [119, 129] on li "Interactions" at bounding box center [102, 125] width 160 height 37
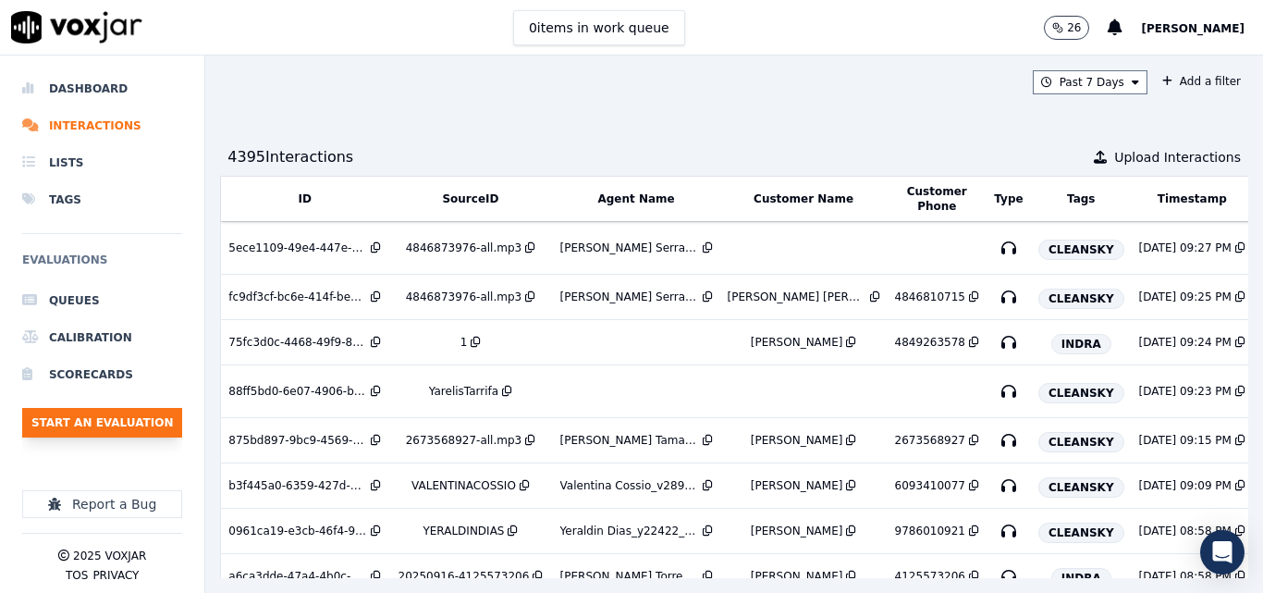
click at [110, 421] on button "Start an Evaluation" at bounding box center [102, 423] width 160 height 30
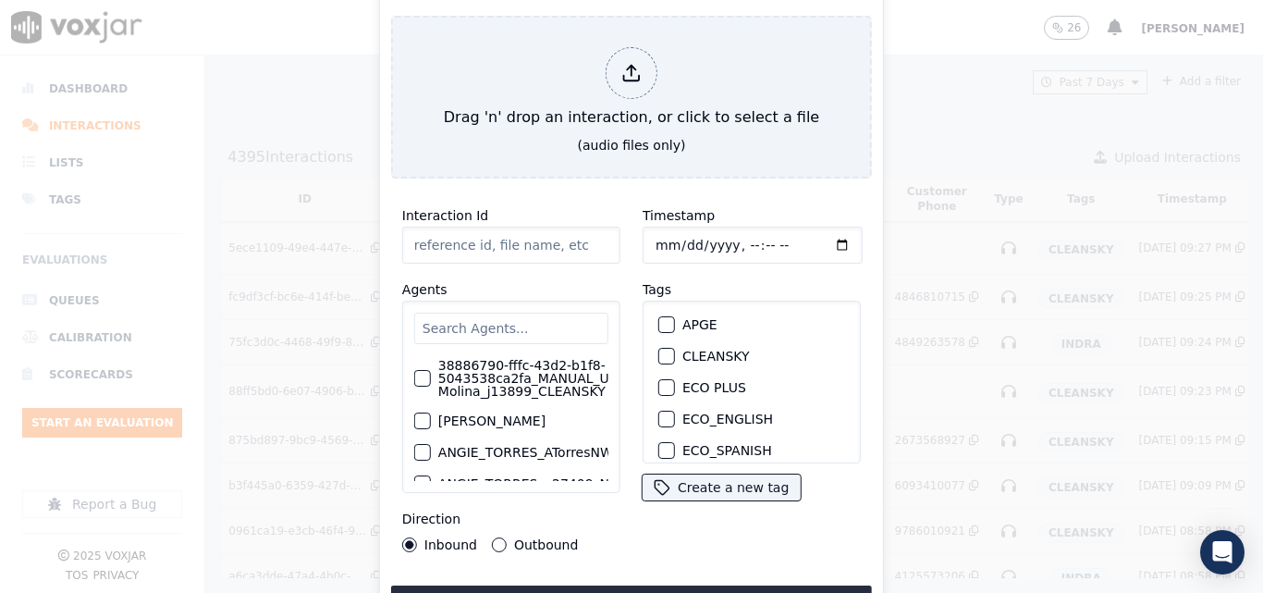
type input "20250916-152010_4846873976-all (2).mp3"
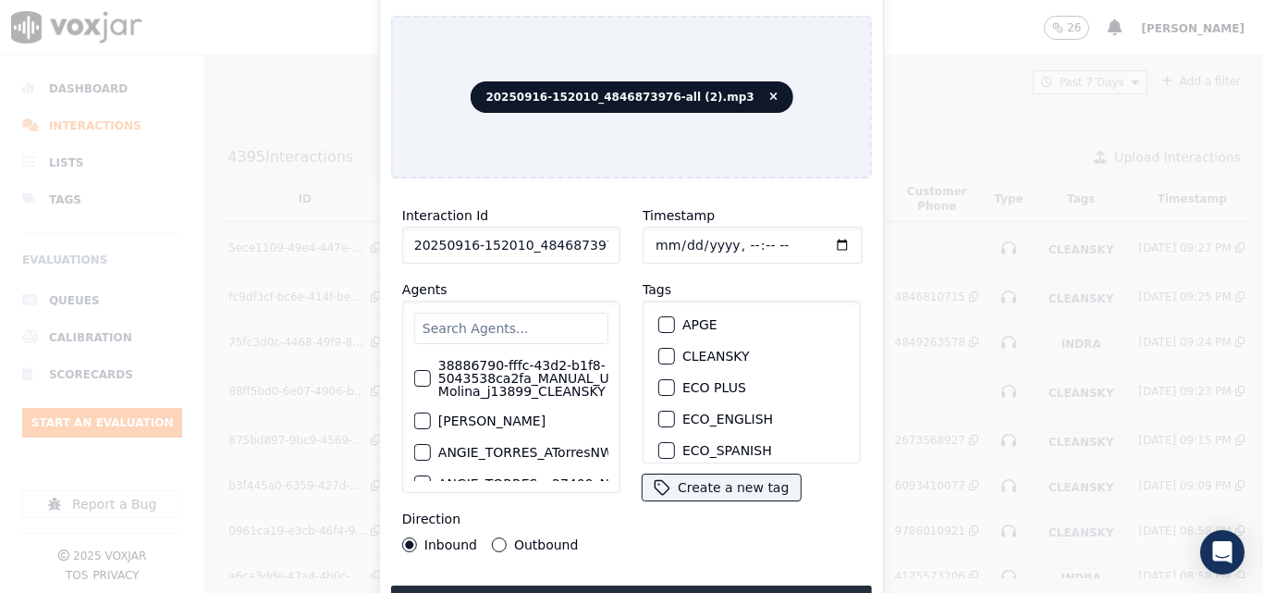
click at [664, 349] on div "button" at bounding box center [665, 355] width 13 height 13
click at [672, 592] on button "Upload interaction to start evaluation" at bounding box center [631, 601] width 481 height 33
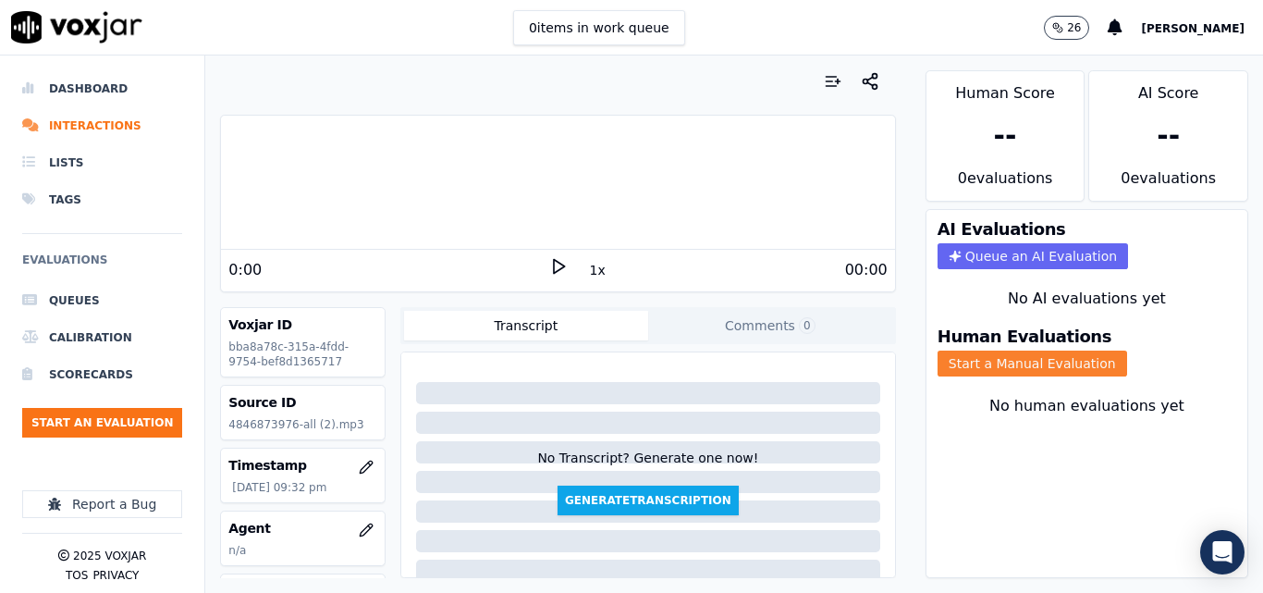
click at [966, 351] on button "Start a Manual Evaluation" at bounding box center [1032, 363] width 190 height 26
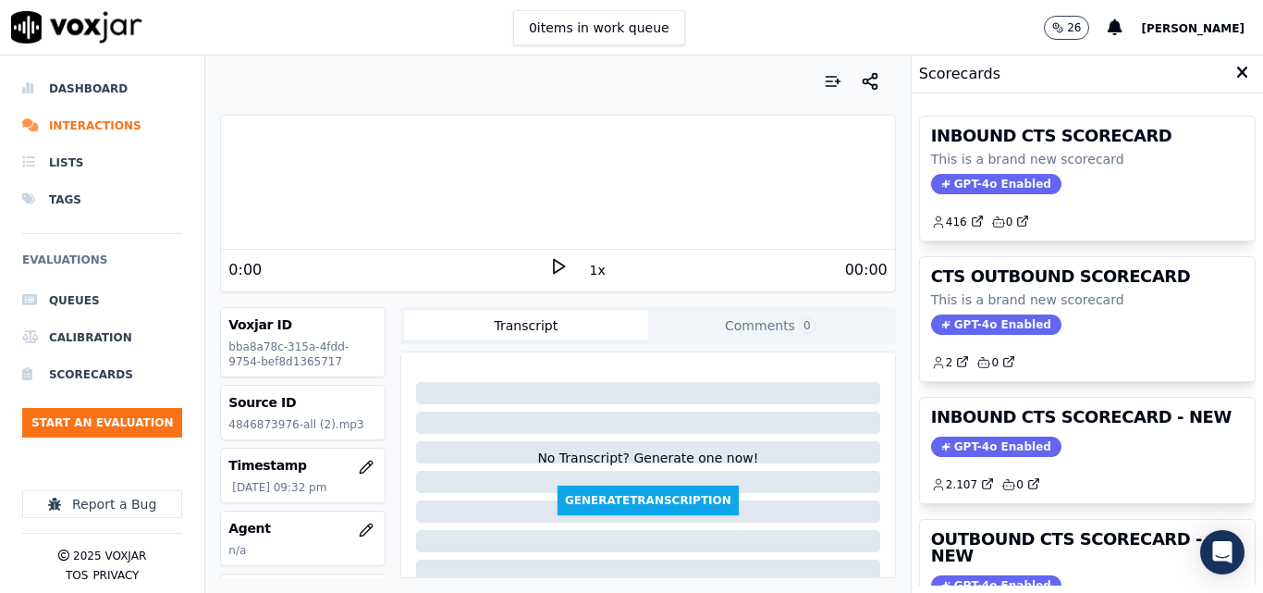
click at [554, 267] on polygon at bounding box center [559, 267] width 11 height 14
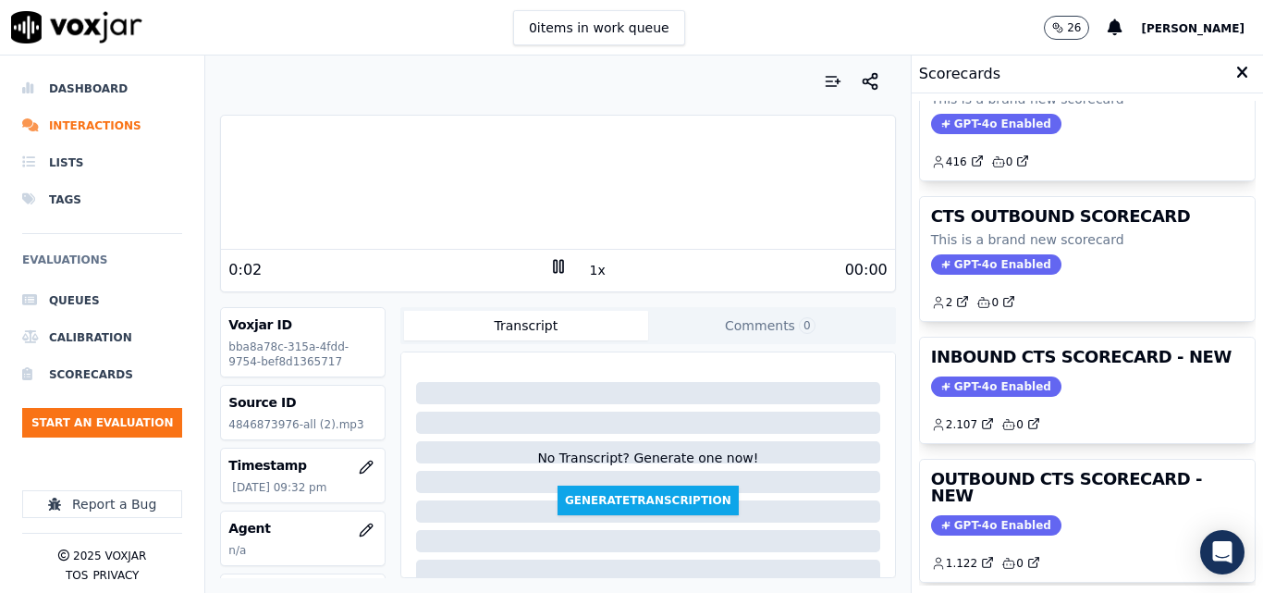
scroll to position [92, 0]
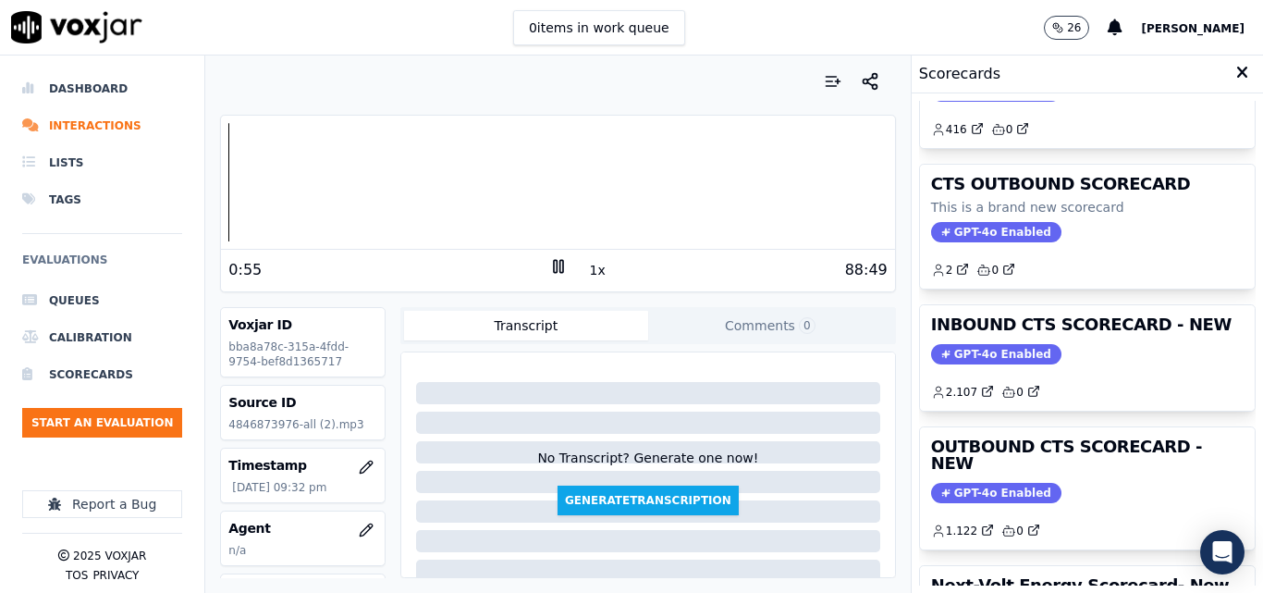
click at [554, 270] on rect at bounding box center [555, 266] width 3 height 12
click at [128, 415] on button "Start an Evaluation" at bounding box center [102, 423] width 160 height 30
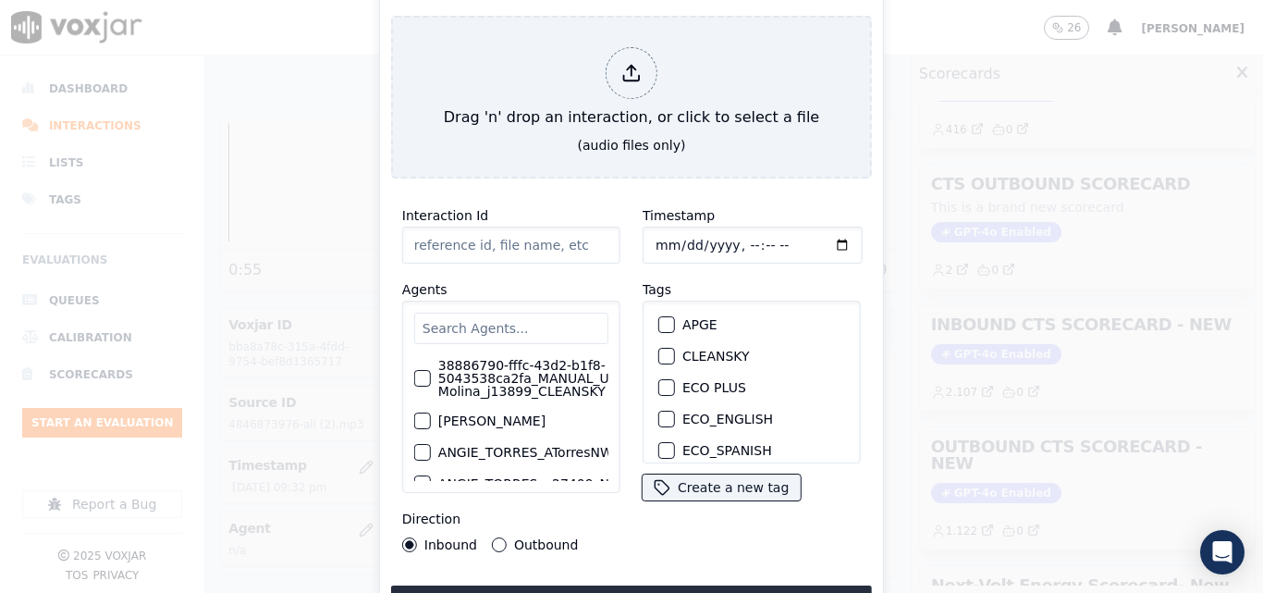
type input "20250916-180151_3134633741-all.mp3"
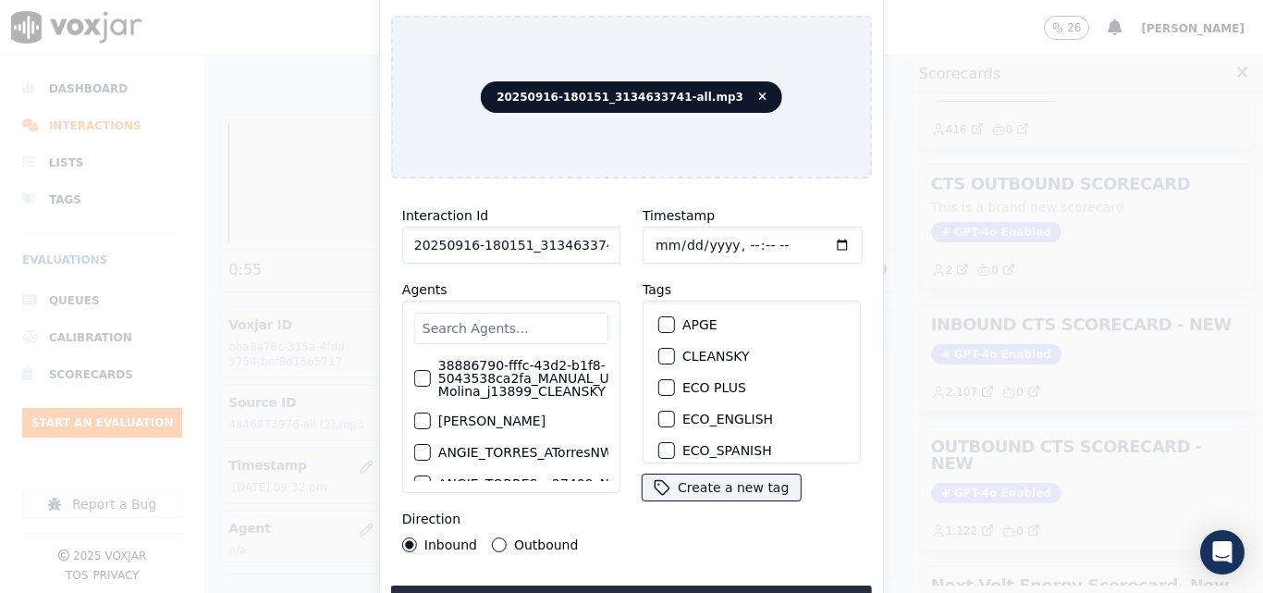
click at [665, 351] on div "button" at bounding box center [665, 355] width 13 height 13
click at [644, 585] on button "Upload interaction to start evaluation" at bounding box center [631, 601] width 481 height 33
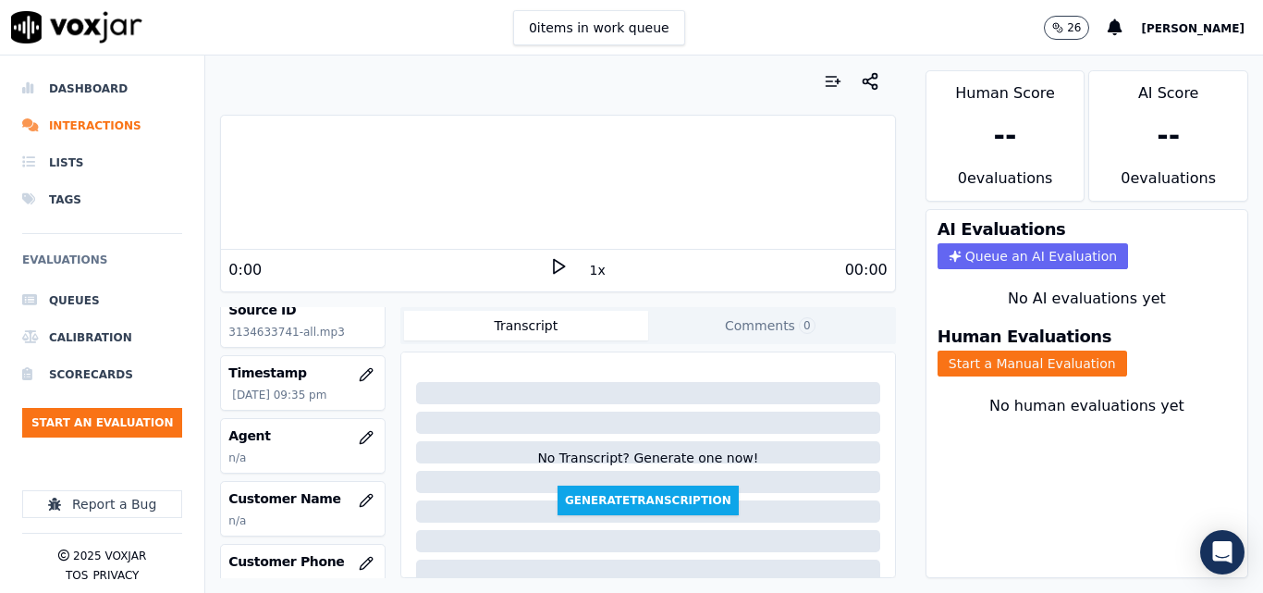
scroll to position [185, 0]
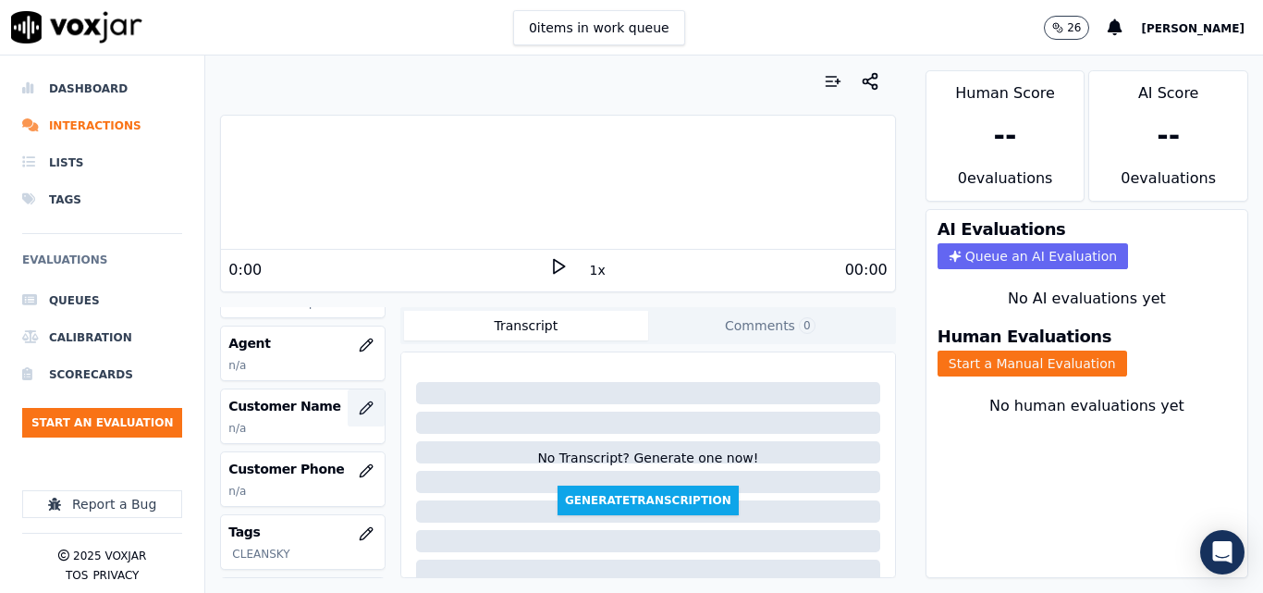
click at [350, 389] on button "button" at bounding box center [366, 407] width 37 height 37
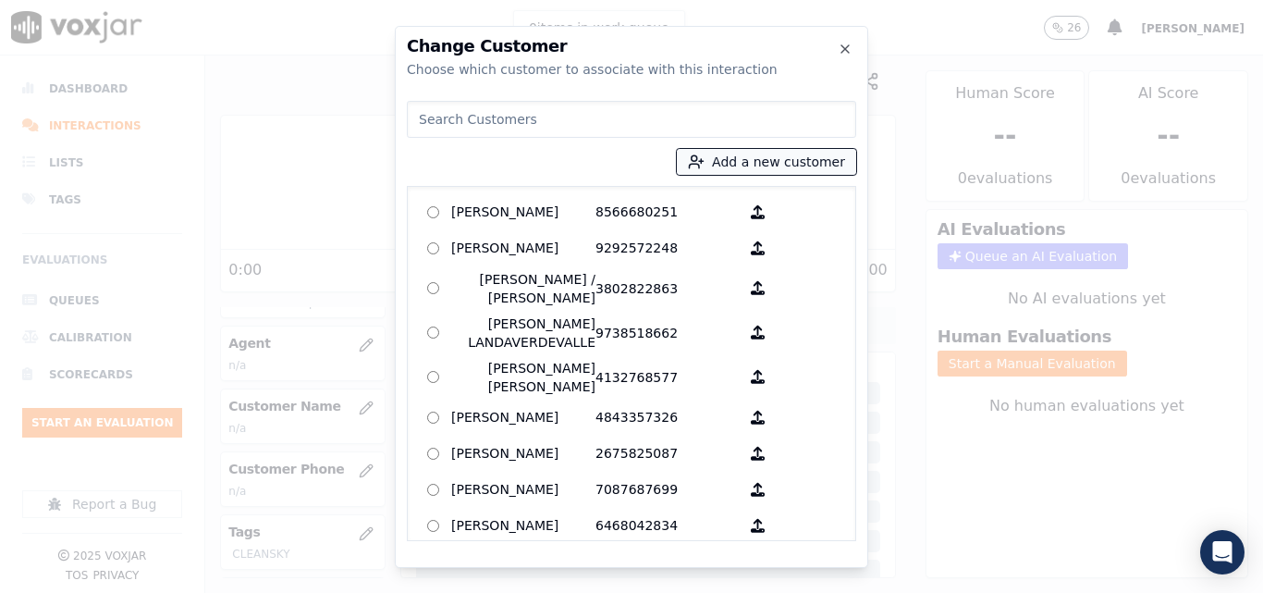
click at [769, 149] on button "Add a new customer" at bounding box center [766, 162] width 179 height 26
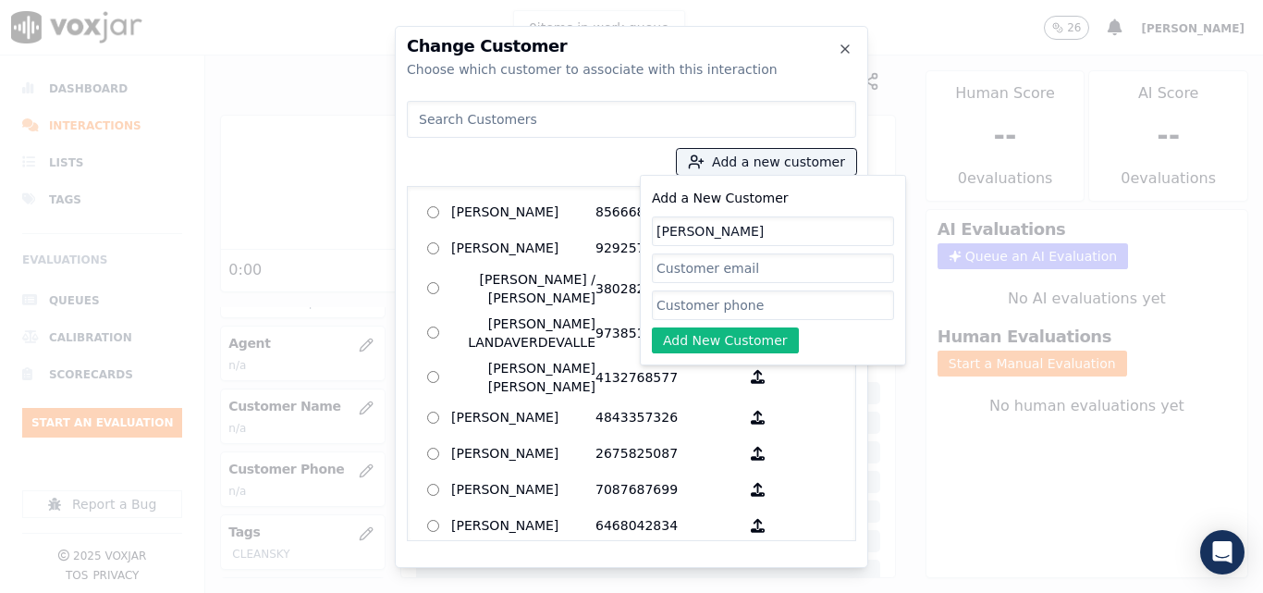
type input "[PERSON_NAME]"
drag, startPoint x: 714, startPoint y: 319, endPoint x: 697, endPoint y: 309, distance: 19.5
paste input "3134633741"
type input "3134633741"
click at [725, 336] on button "Add New Customer" at bounding box center [725, 340] width 147 height 26
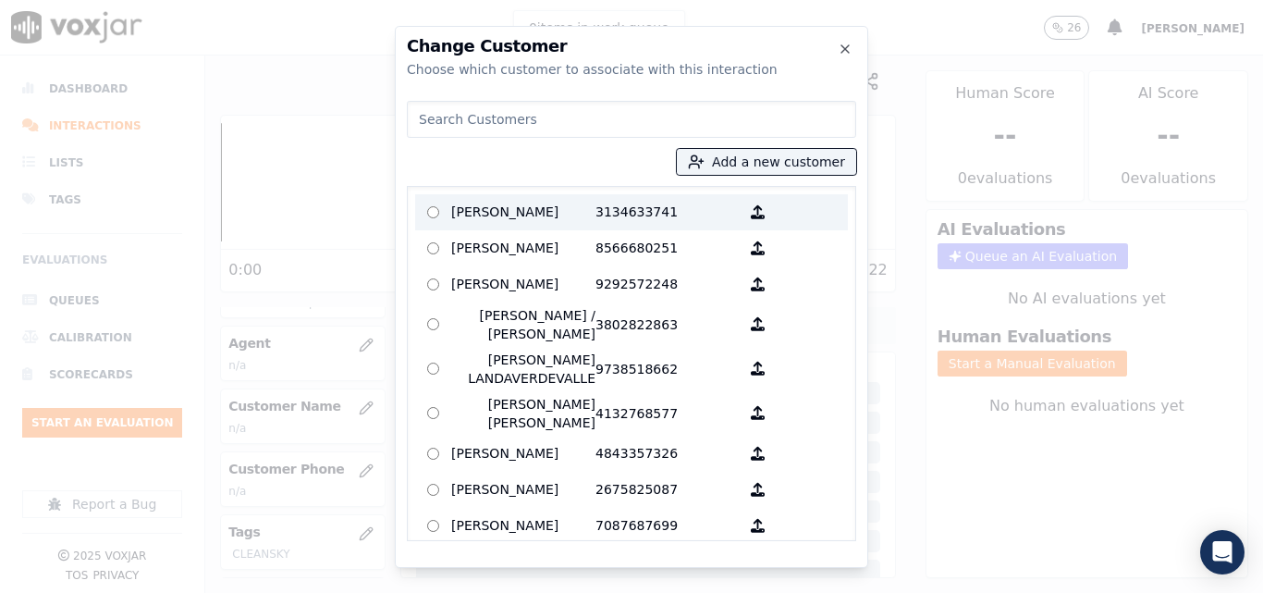
click at [482, 203] on p "[PERSON_NAME]" at bounding box center [523, 212] width 144 height 29
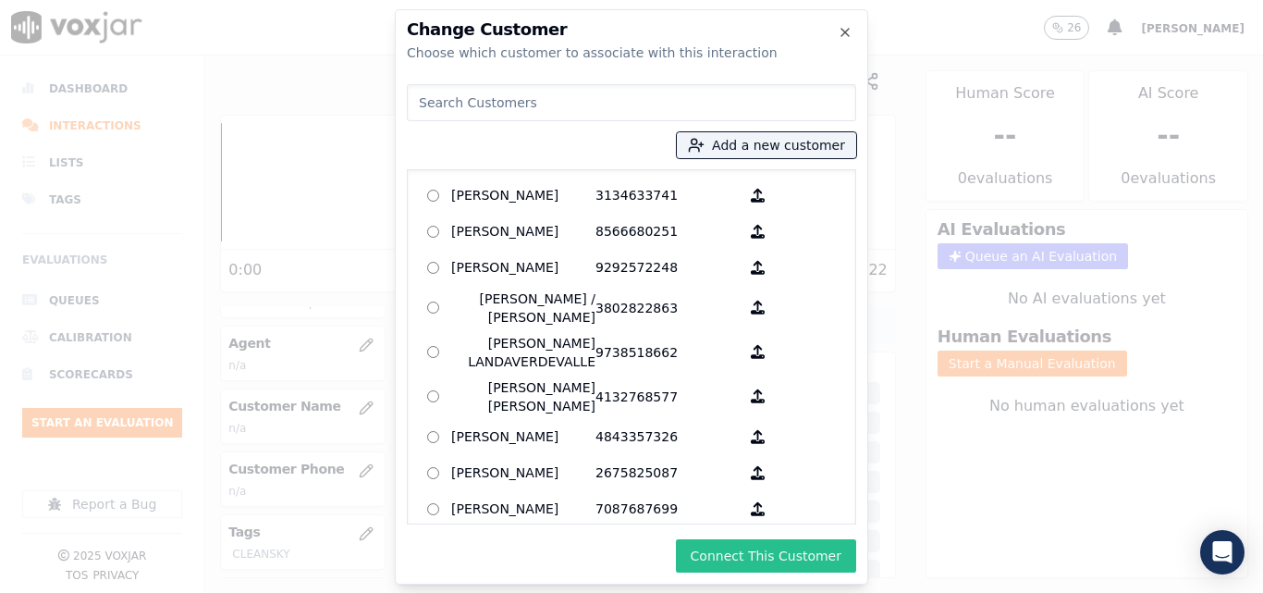
click at [753, 561] on button "Connect This Customer" at bounding box center [766, 555] width 180 height 33
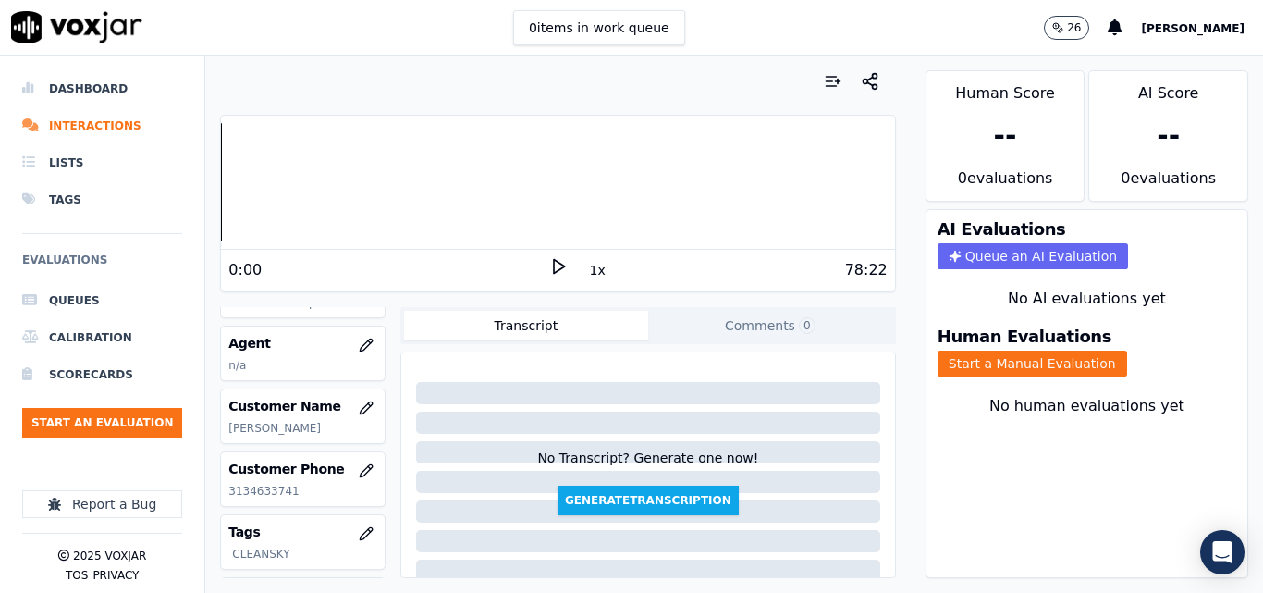
click at [549, 258] on icon at bounding box center [558, 266] width 18 height 18
click at [983, 373] on button "Start a Manual Evaluation" at bounding box center [1032, 363] width 190 height 26
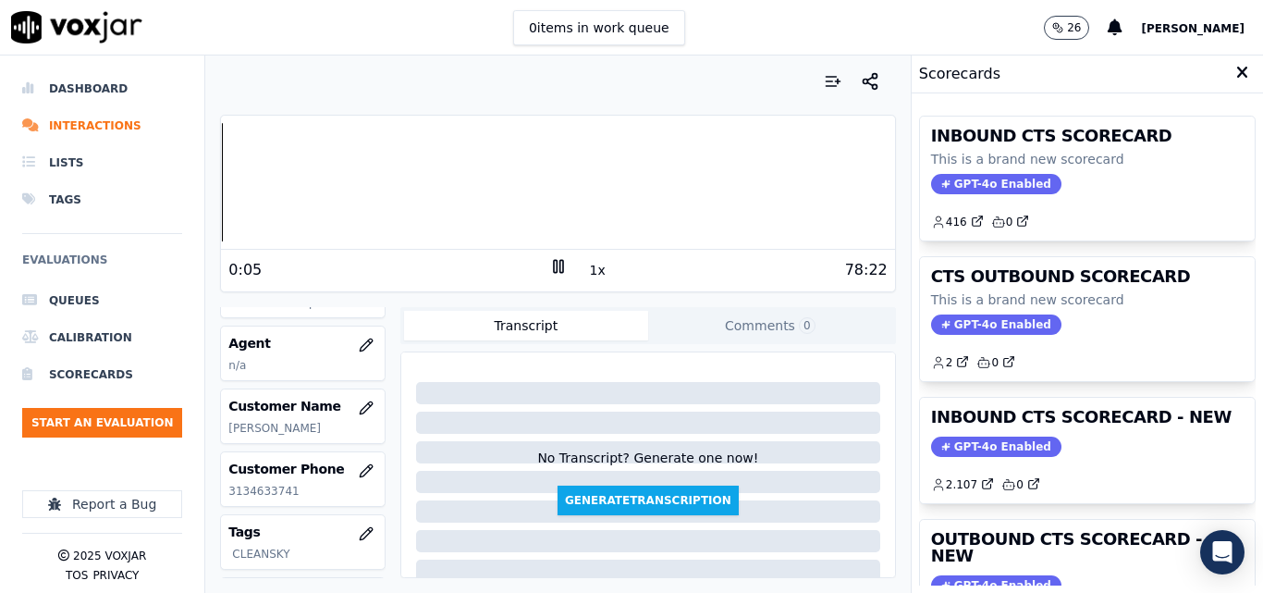
click at [586, 277] on button "1x" at bounding box center [597, 270] width 23 height 26
click at [586, 277] on button "1.5x" at bounding box center [604, 270] width 36 height 26
click at [227, 187] on div at bounding box center [557, 182] width 673 height 118
click at [226, 179] on div at bounding box center [557, 182] width 673 height 118
click at [360, 349] on icon "button" at bounding box center [366, 344] width 12 height 12
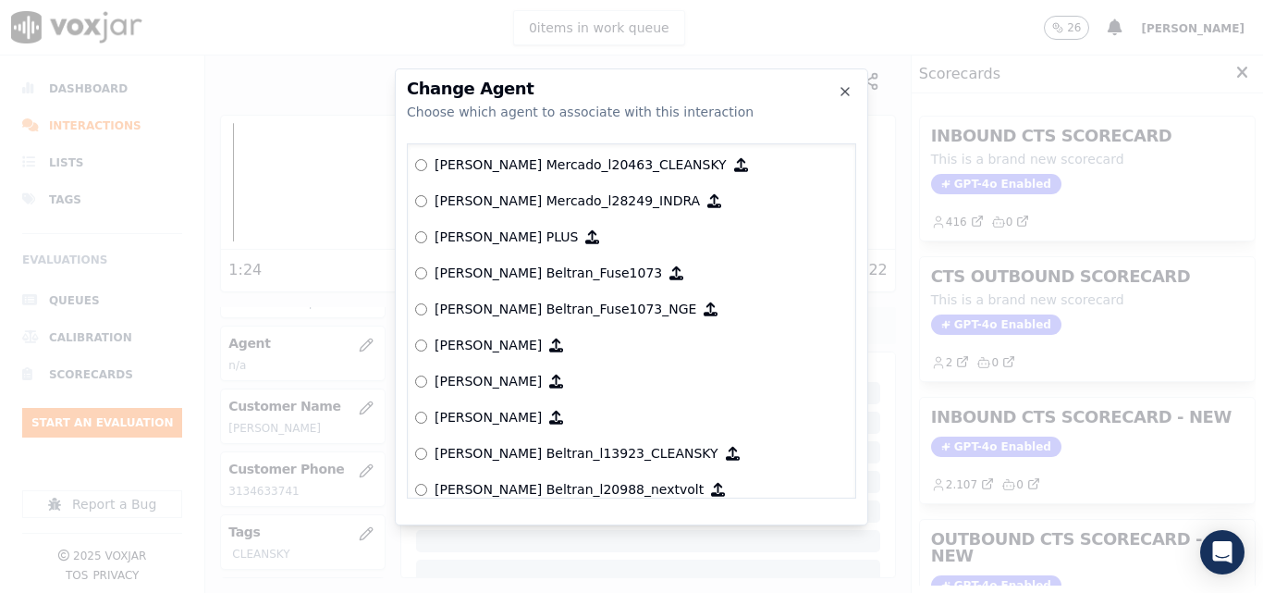
scroll to position [7393, 0]
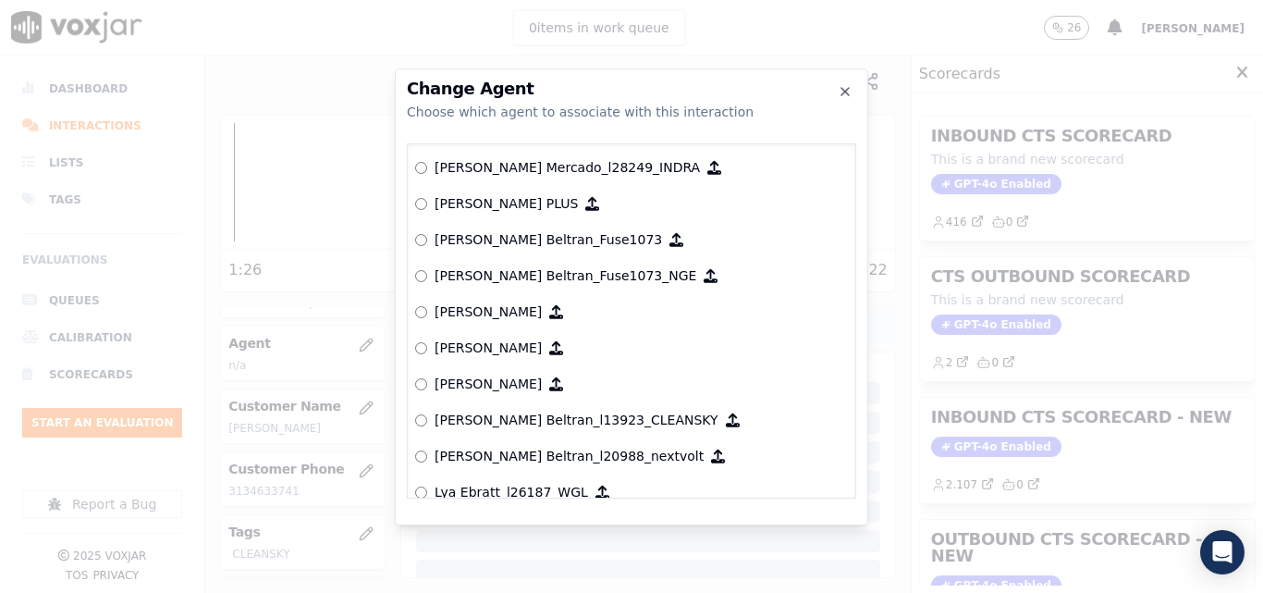
click at [497, 417] on p "[PERSON_NAME] Beltran_l13923_CLEANSKY" at bounding box center [577, 419] width 284 height 18
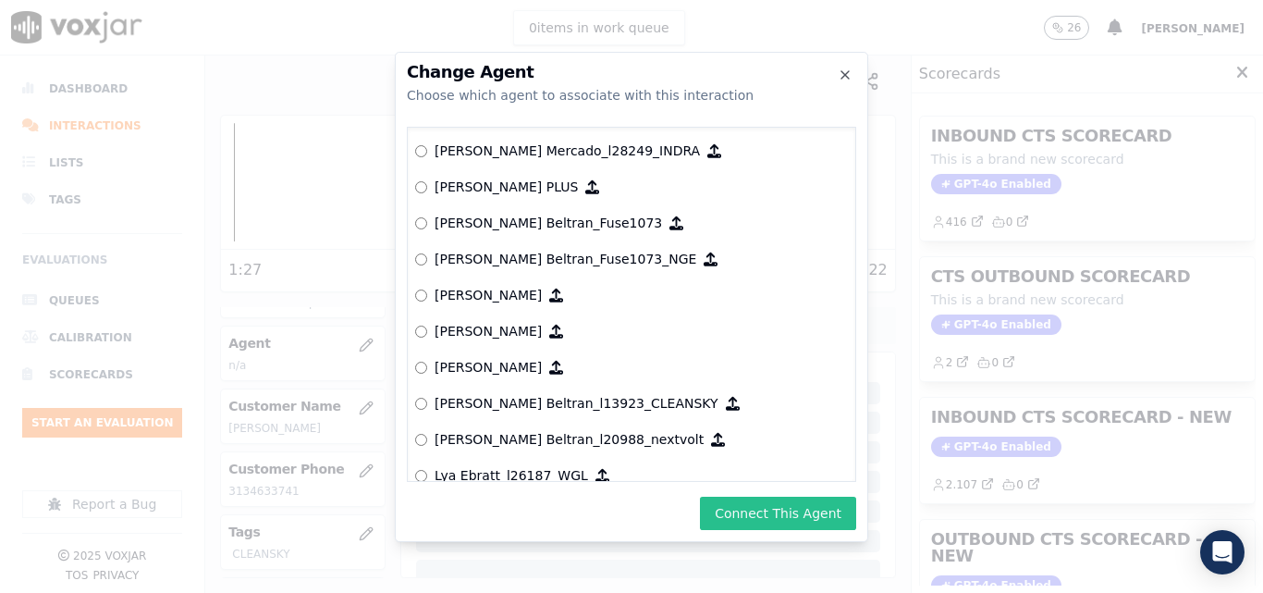
click at [773, 523] on button "Connect This Agent" at bounding box center [778, 512] width 156 height 33
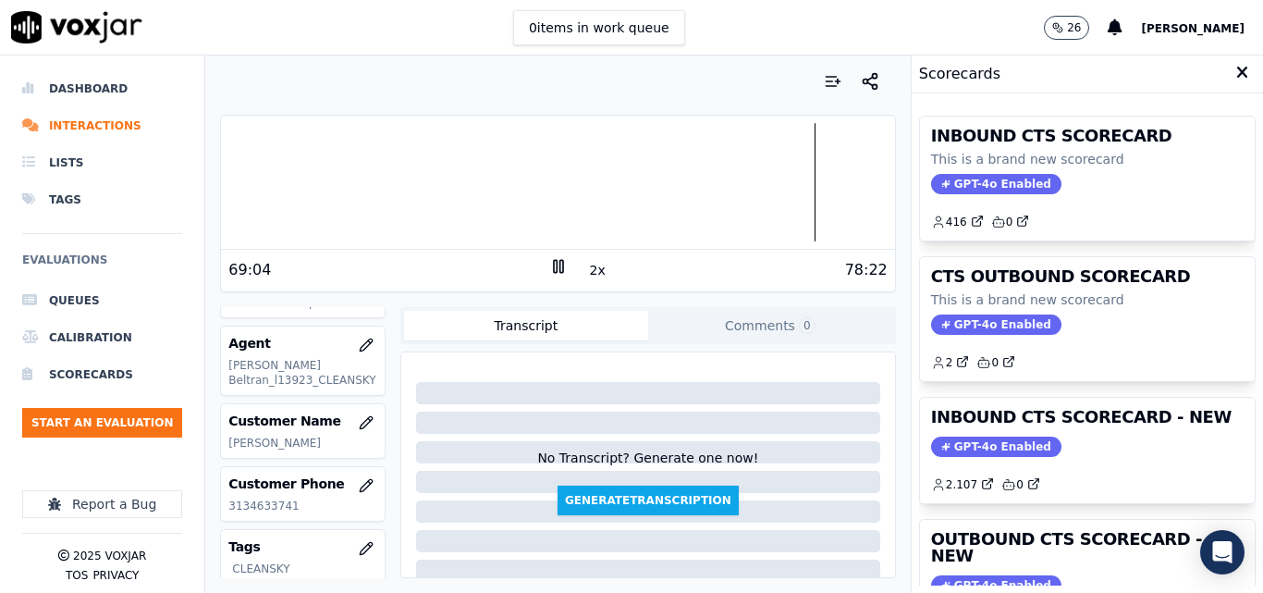
click at [781, 178] on div at bounding box center [557, 182] width 673 height 118
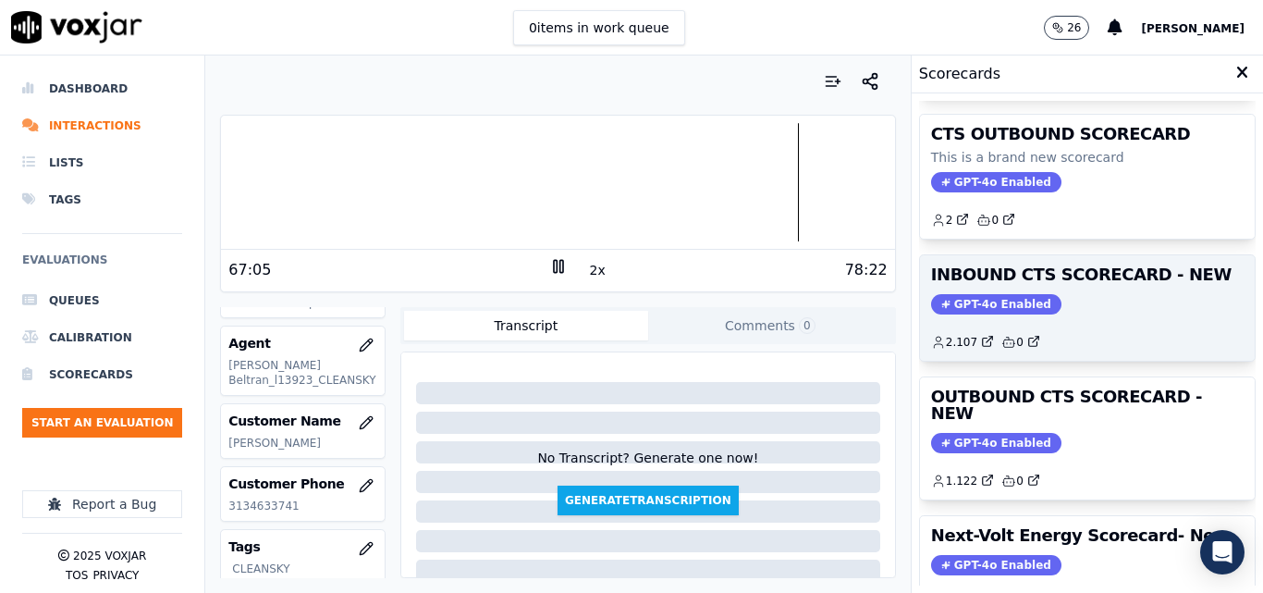
scroll to position [127, 0]
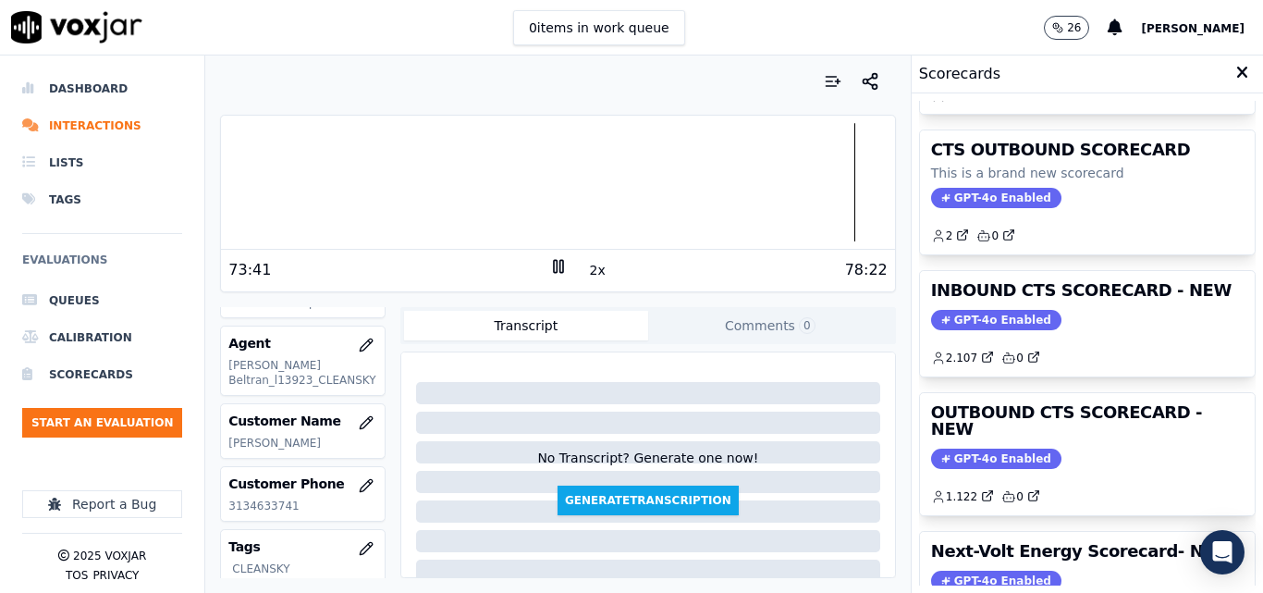
click at [549, 270] on icon at bounding box center [558, 266] width 18 height 18
click at [229, 194] on div at bounding box center [557, 182] width 673 height 118
click at [199, 191] on div "Dashboard Interactions Lists Tags Evaluations Queues Calibration Scorecards Sta…" at bounding box center [631, 323] width 1263 height 537
click at [549, 276] on div "2x" at bounding box center [558, 269] width 18 height 25
click at [549, 265] on icon at bounding box center [558, 266] width 18 height 18
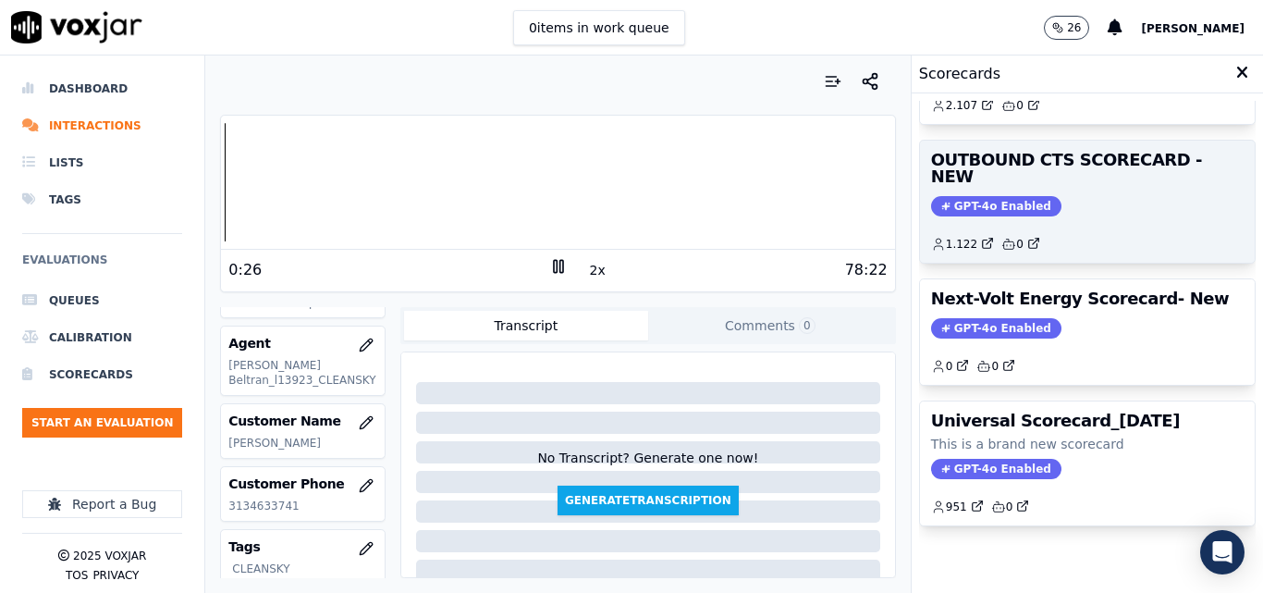
scroll to position [312, 0]
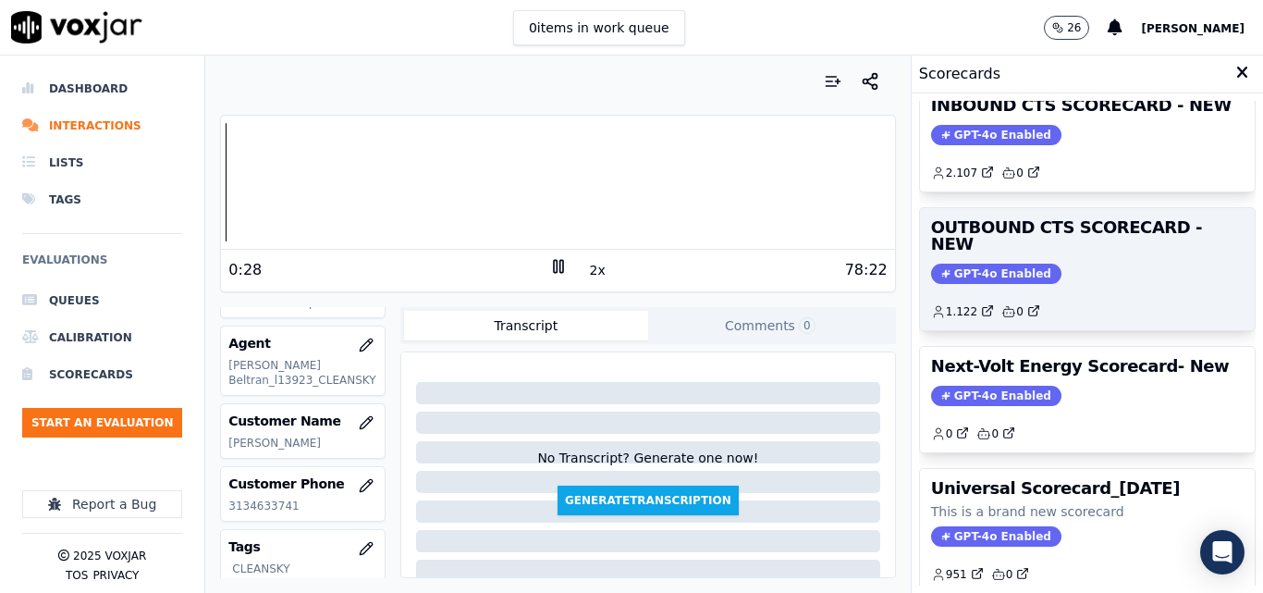
click at [972, 263] on span "GPT-4o Enabled" at bounding box center [996, 273] width 130 height 20
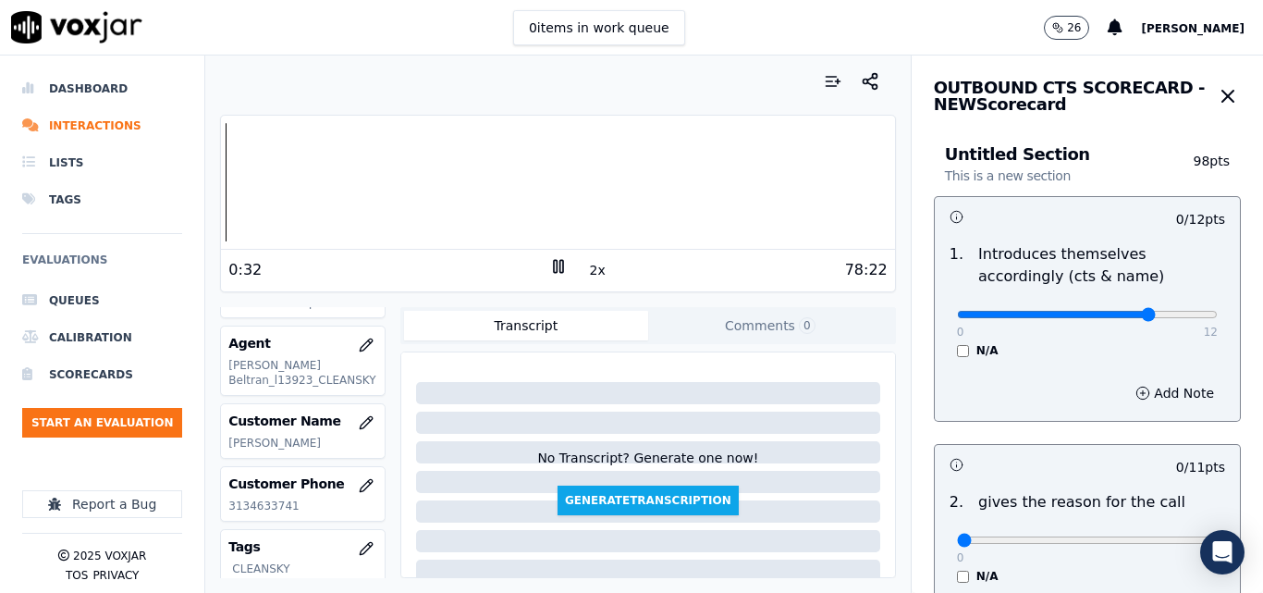
type input "9"
click at [1121, 316] on input "range" at bounding box center [1087, 314] width 261 height 7
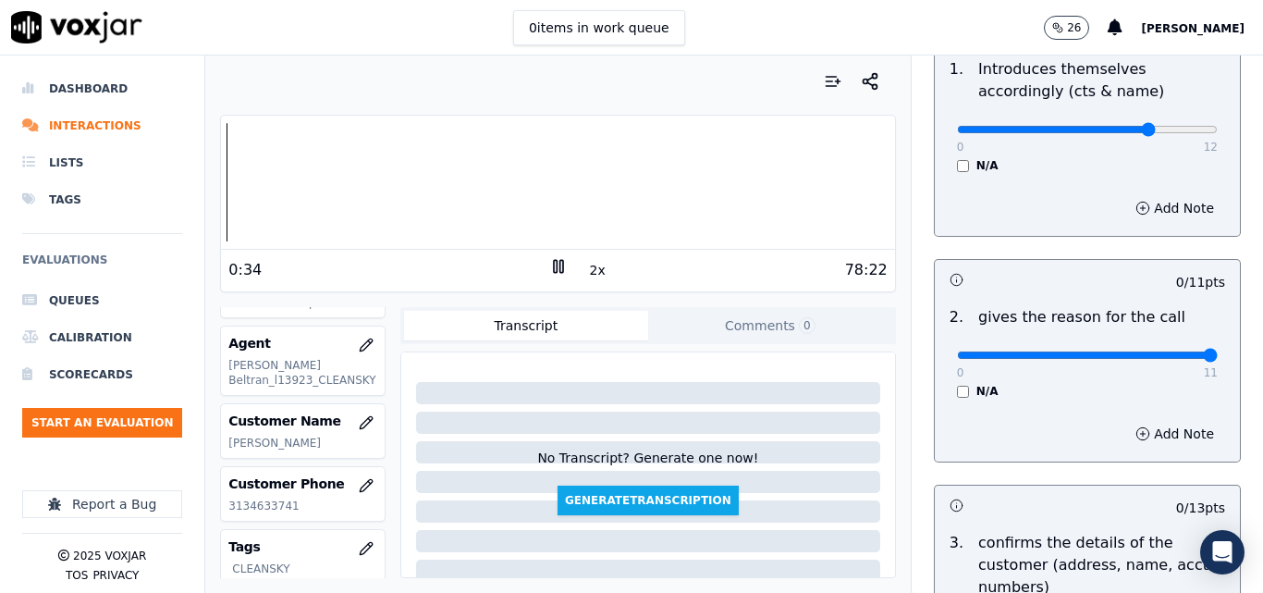
type input "11"
click at [1162, 359] on input "range" at bounding box center [1087, 354] width 261 height 7
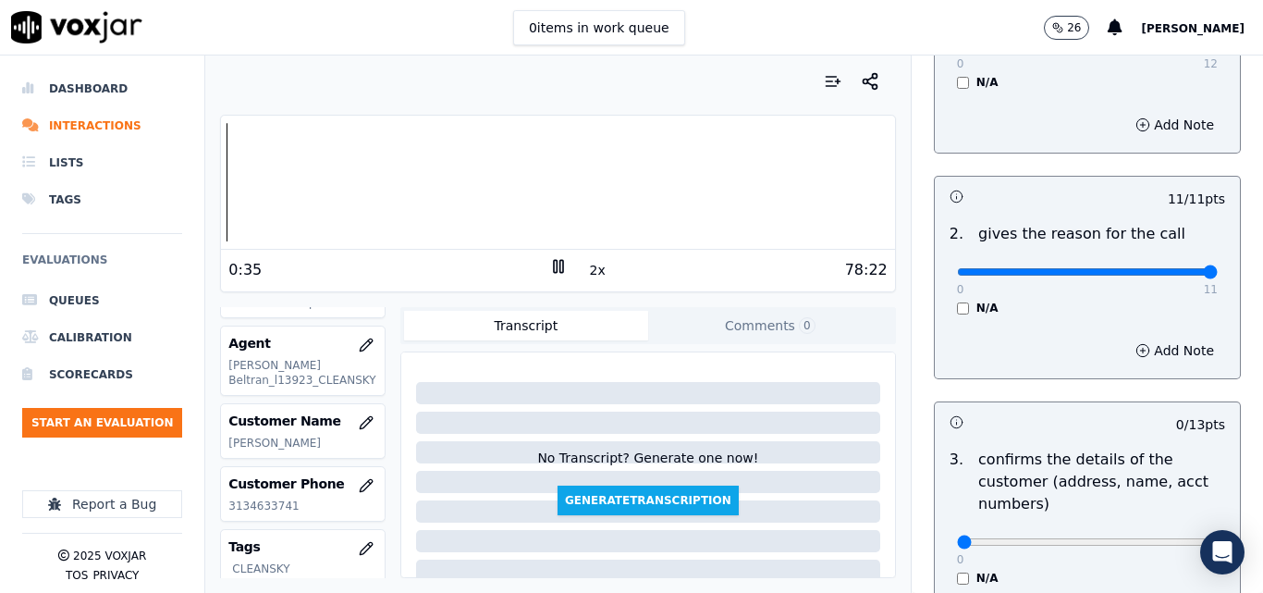
scroll to position [462, 0]
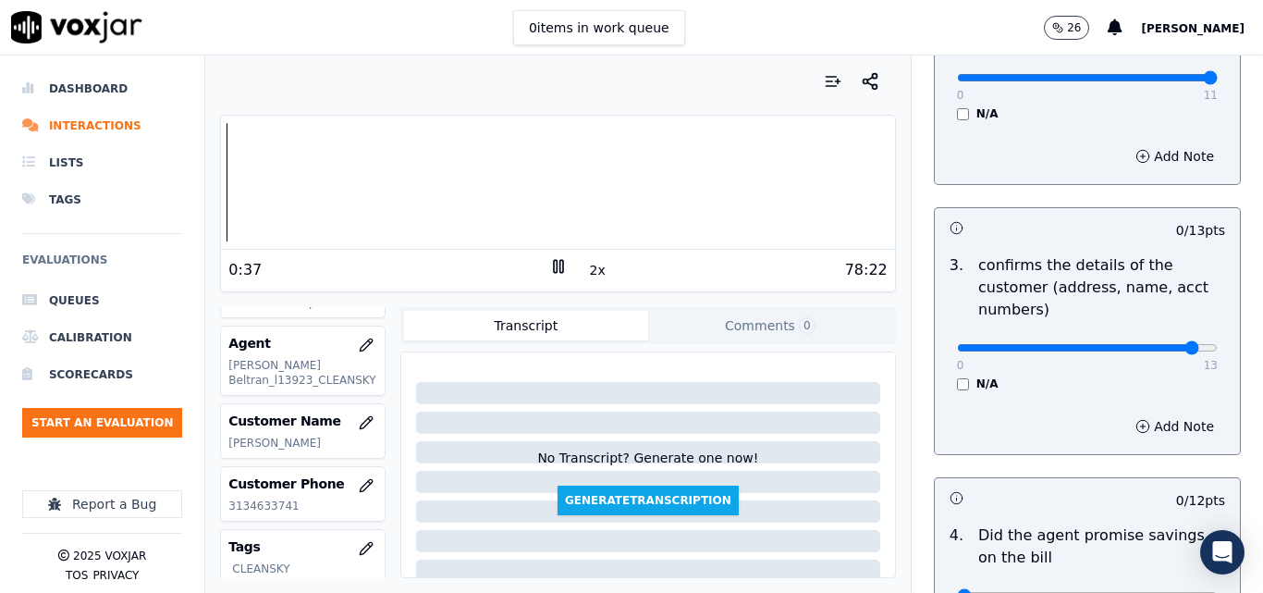
type input "12"
click at [1157, 349] on input "range" at bounding box center [1087, 347] width 261 height 7
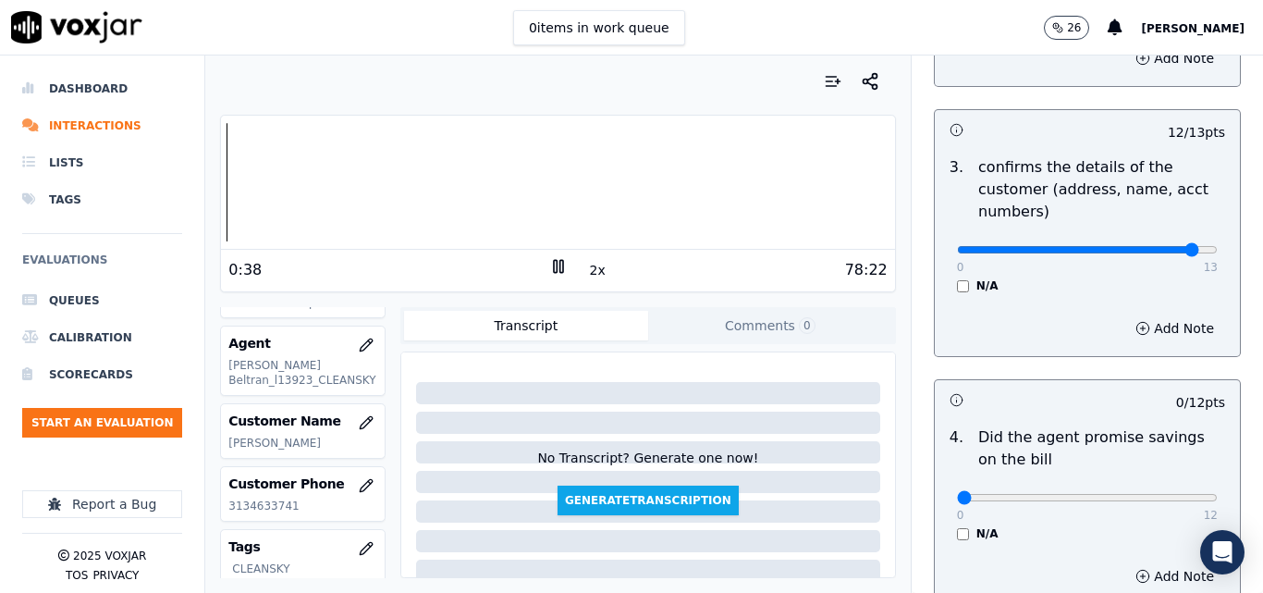
scroll to position [740, 0]
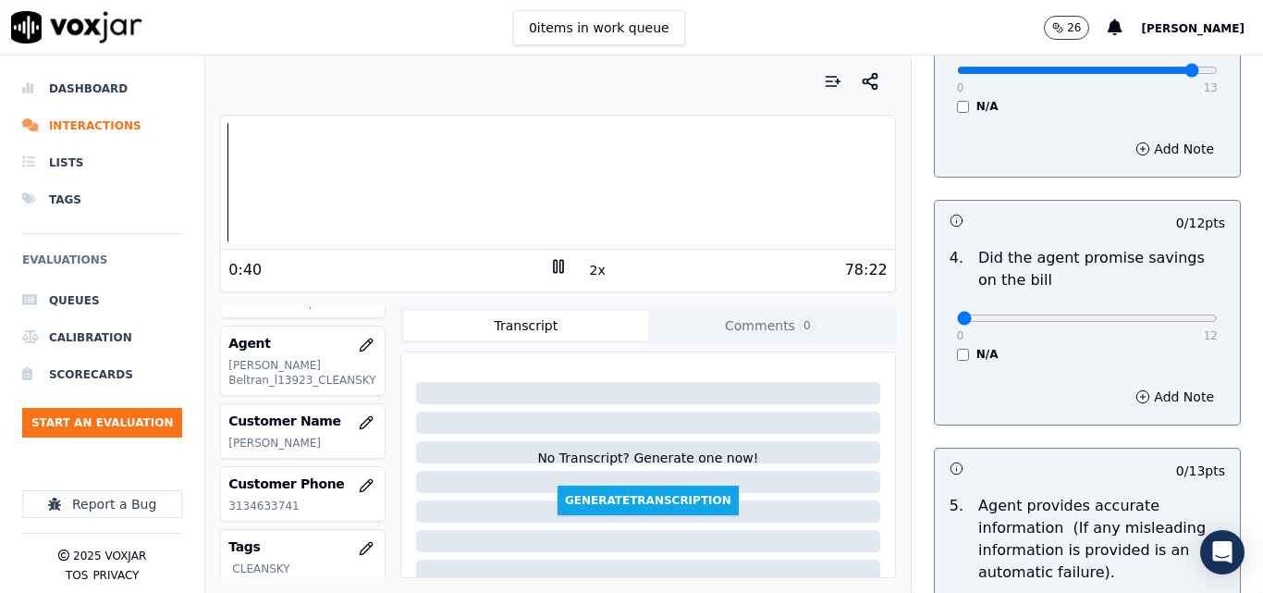
click at [957, 358] on div "N/A" at bounding box center [1087, 354] width 261 height 15
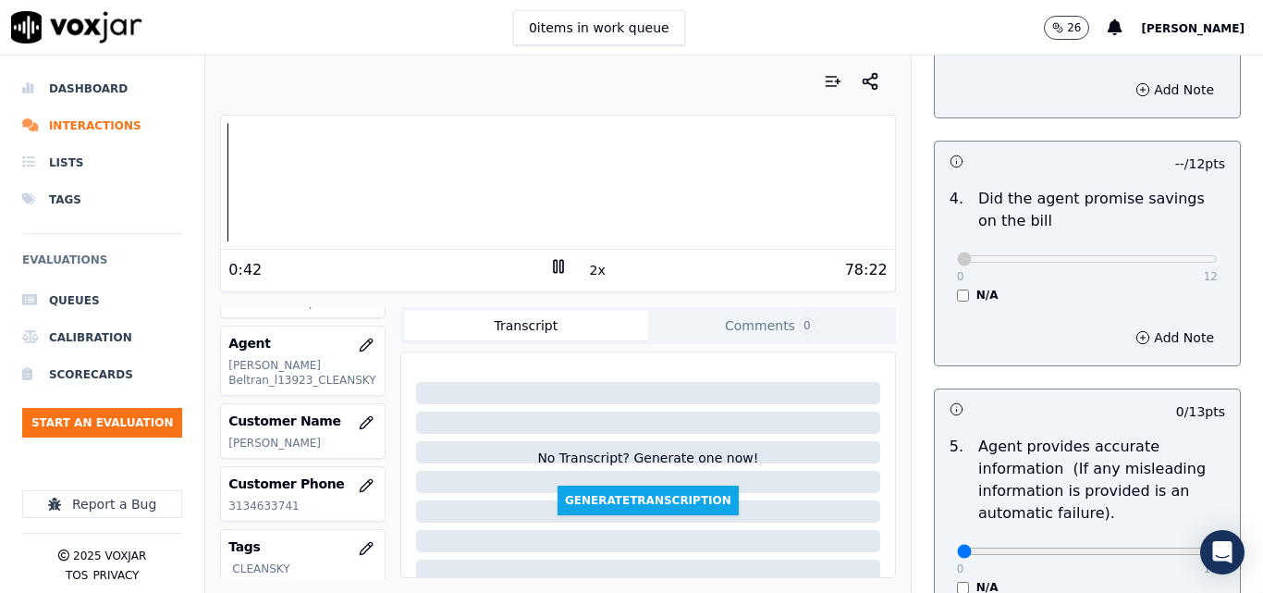
scroll to position [1017, 0]
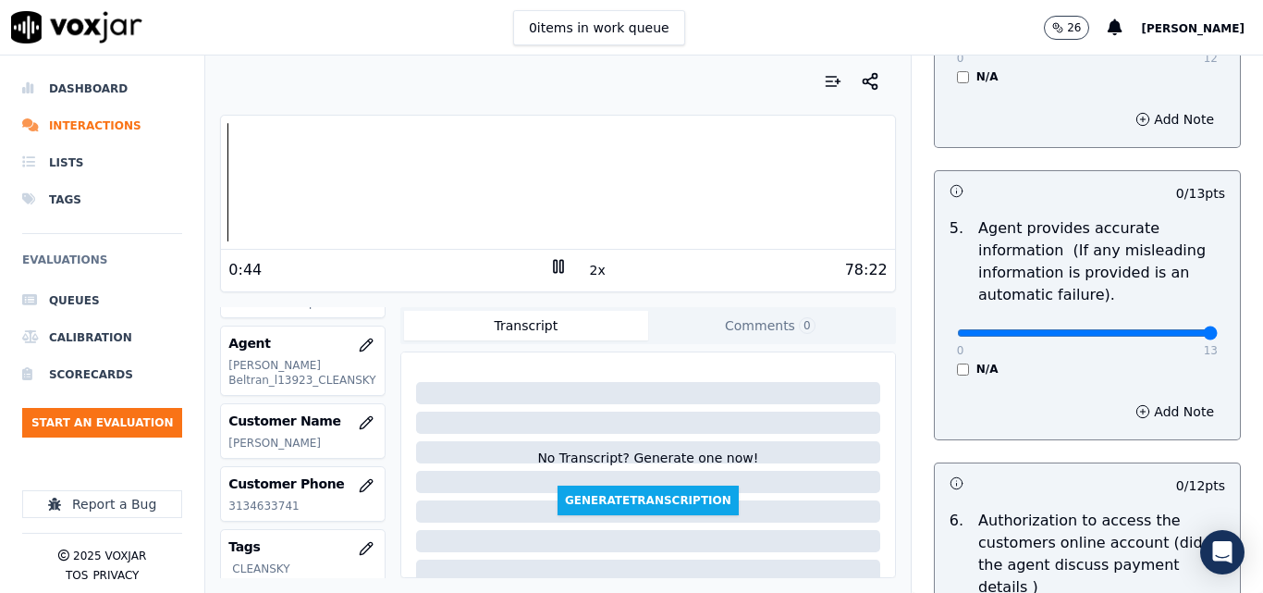
type input "13"
click at [1165, 337] on input "range" at bounding box center [1087, 332] width 261 height 7
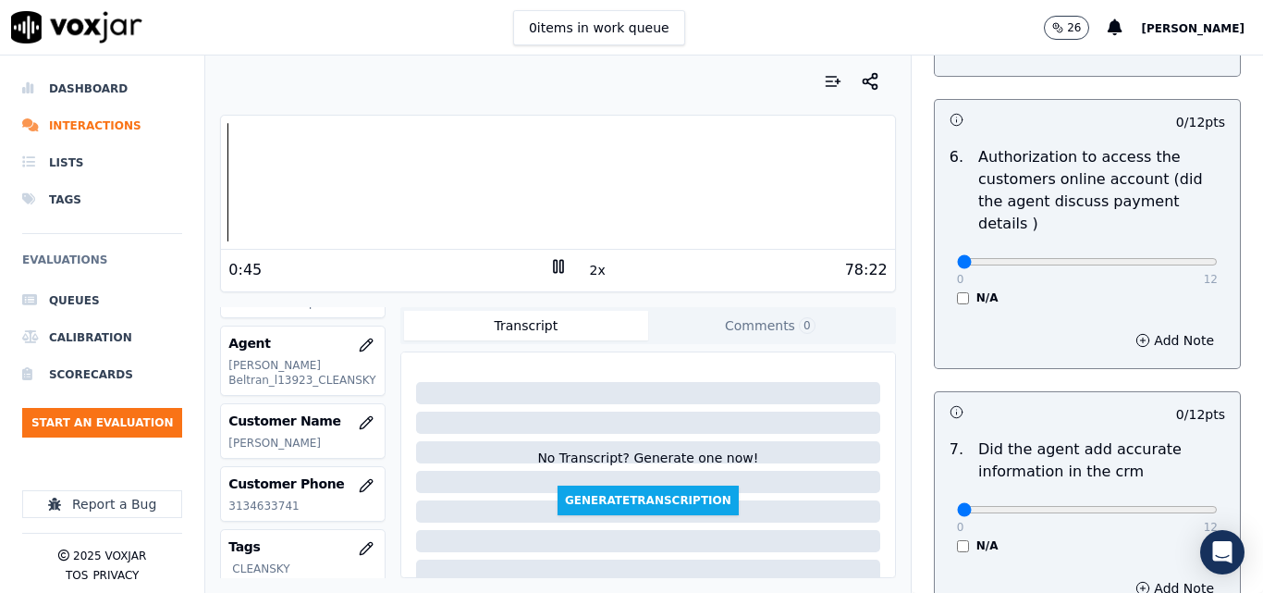
scroll to position [1387, 0]
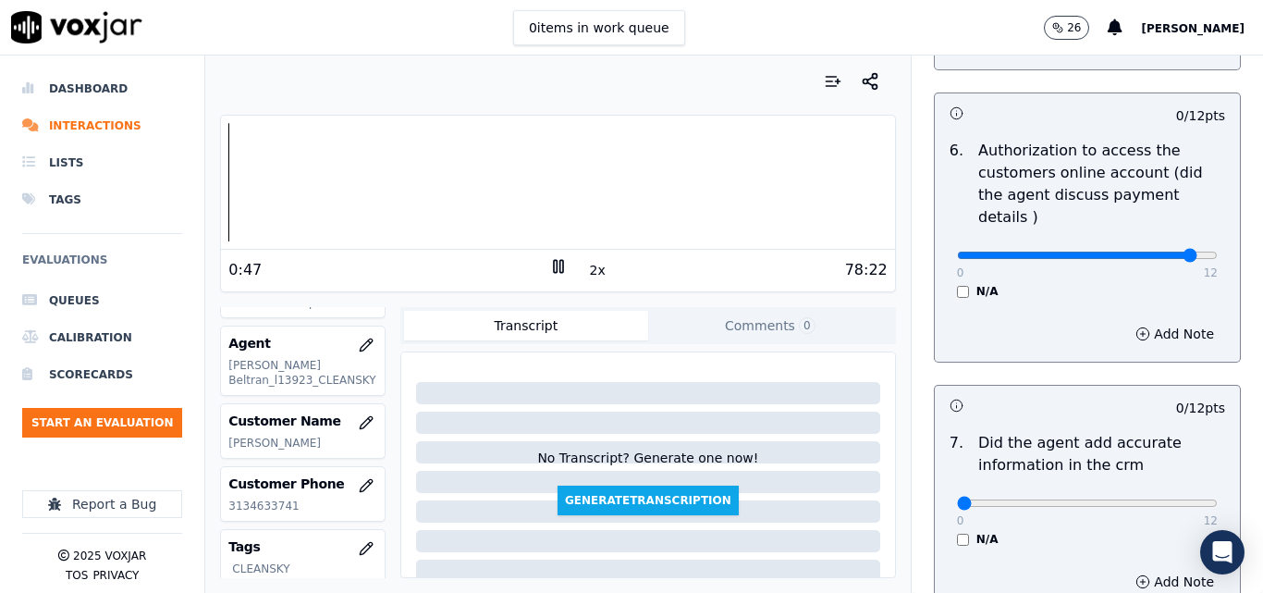
type input "11"
click at [1157, 251] on input "range" at bounding box center [1087, 254] width 261 height 7
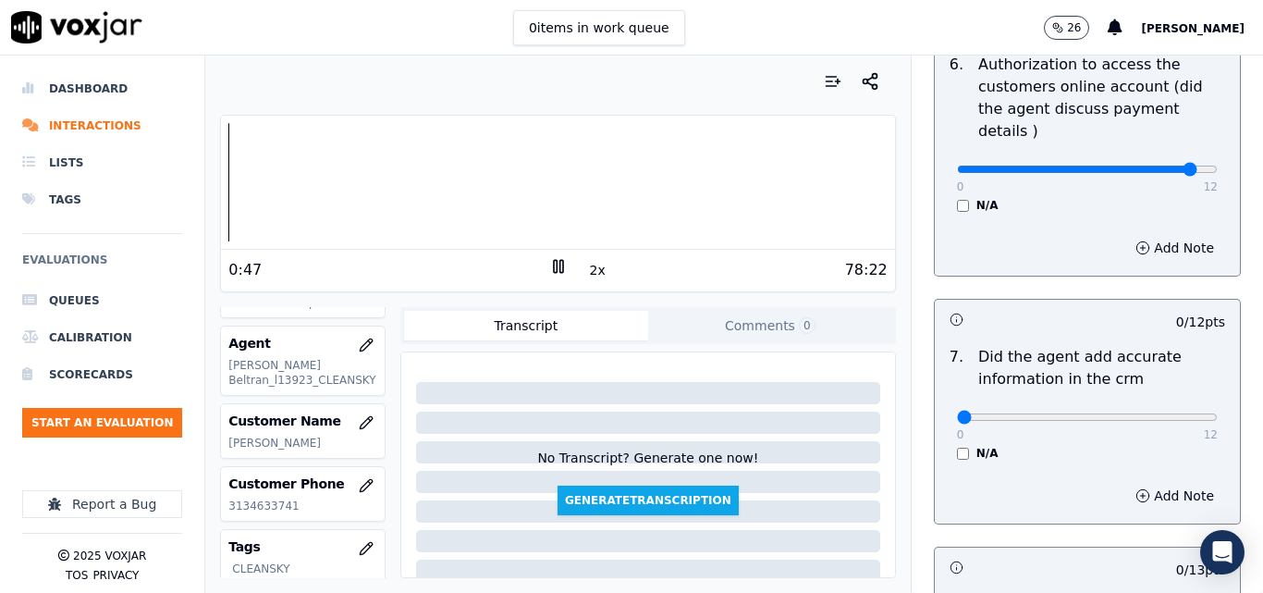
scroll to position [1572, 0]
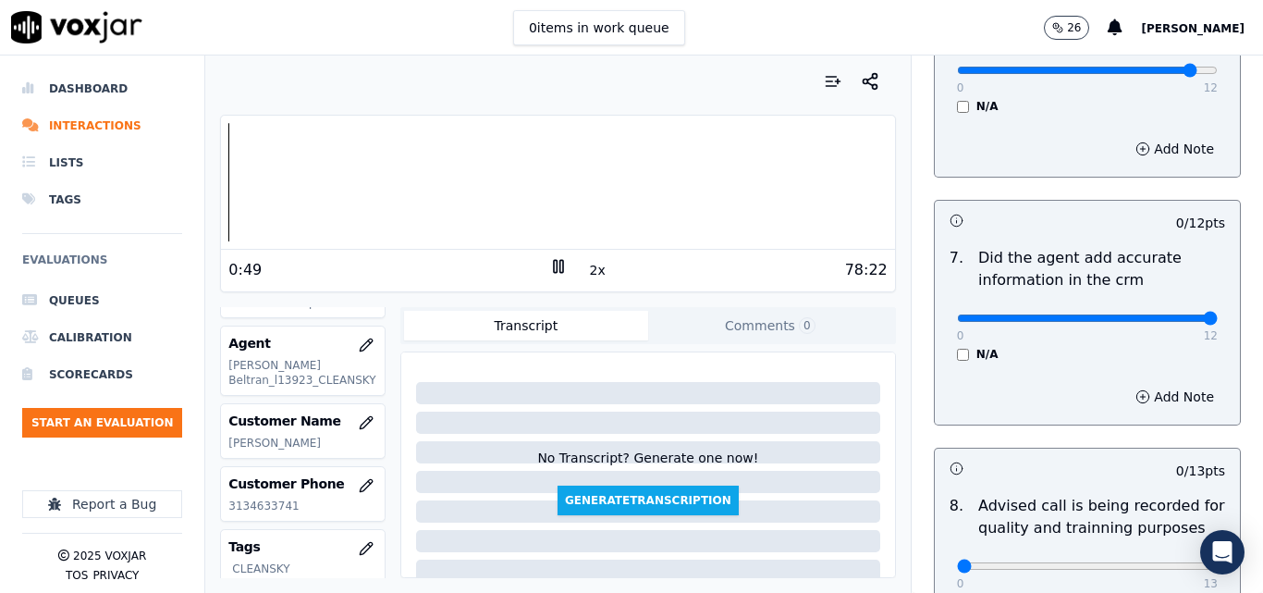
type input "12"
click at [1162, 314] on input "range" at bounding box center [1087, 317] width 261 height 7
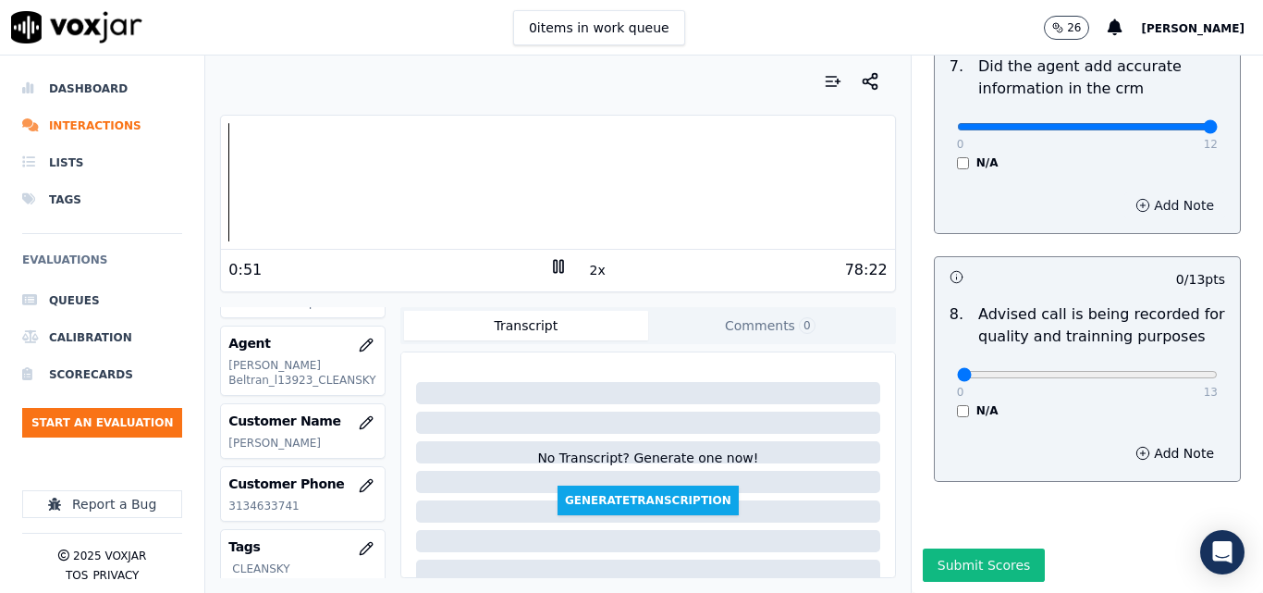
scroll to position [1782, 0]
type input "13"
click at [1173, 371] on input "range" at bounding box center [1087, 374] width 261 height 7
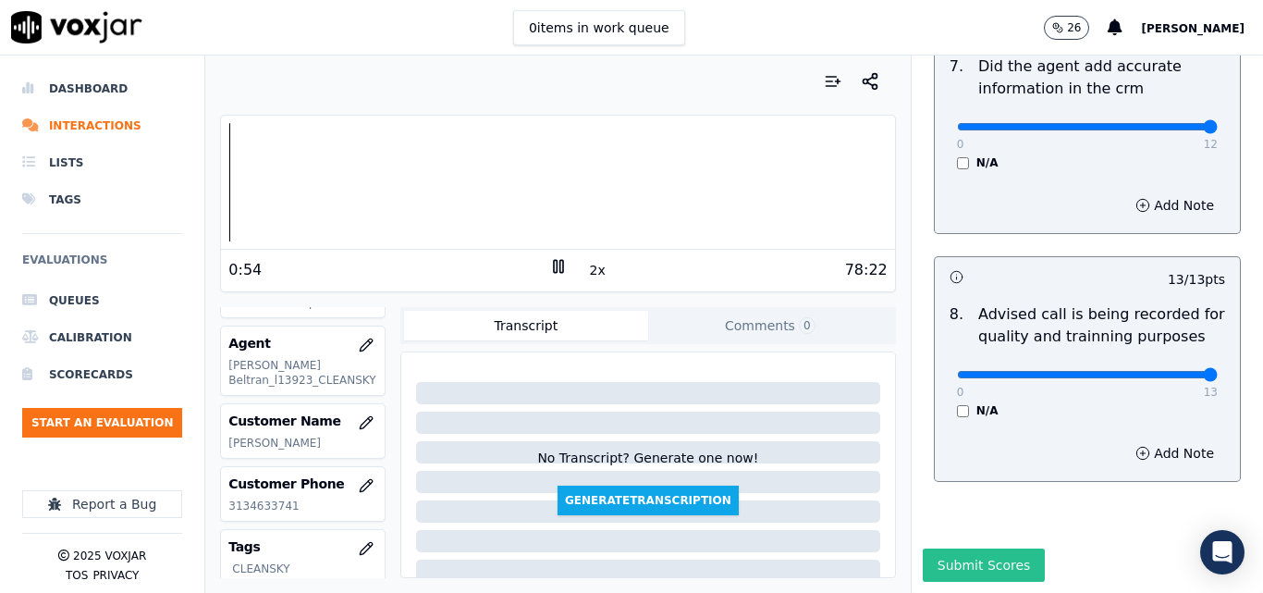
click at [964, 548] on button "Submit Scores" at bounding box center [984, 564] width 123 height 33
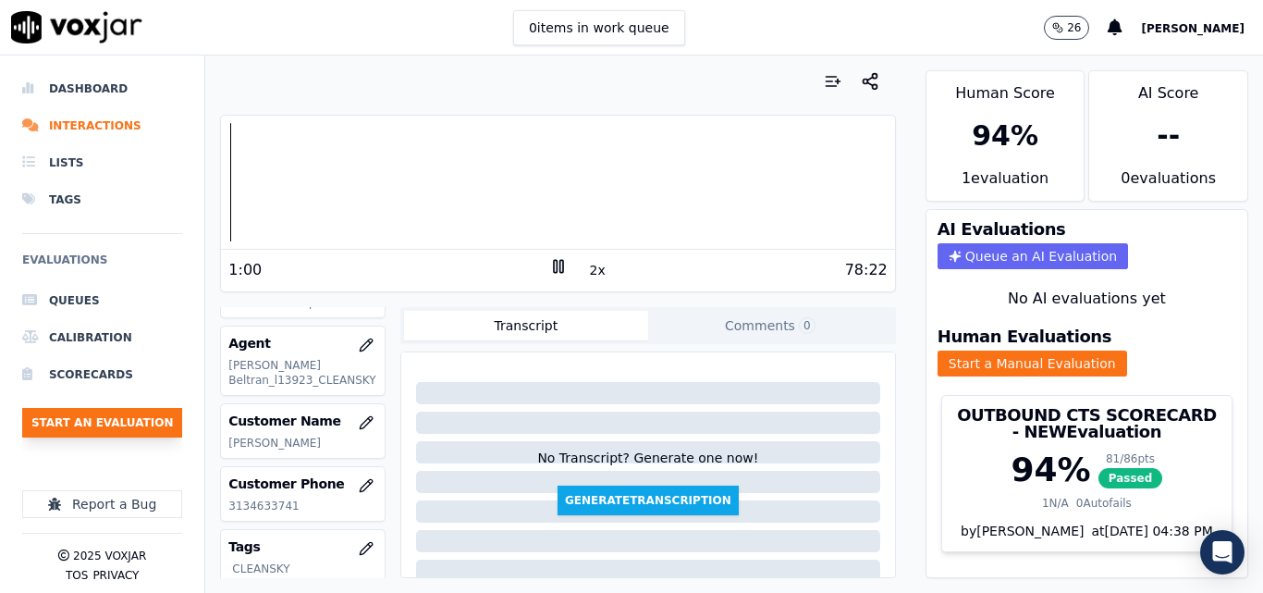
click at [148, 423] on button "Start an Evaluation" at bounding box center [102, 423] width 160 height 30
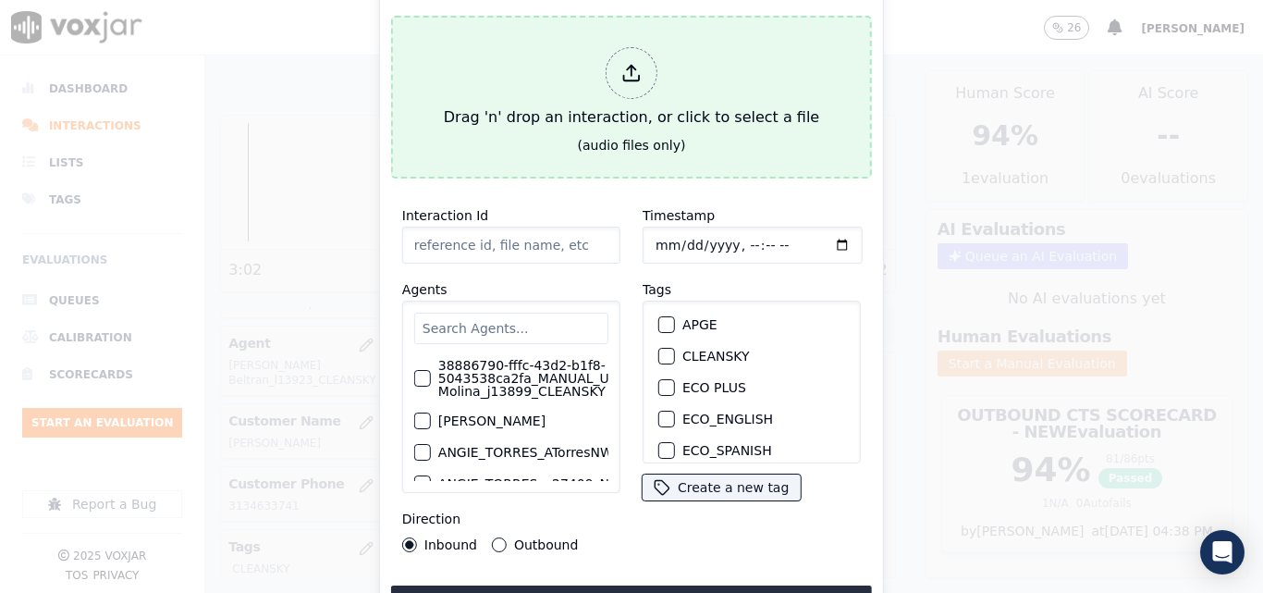
type input "20250916-182154_9733237886-all.mp3"
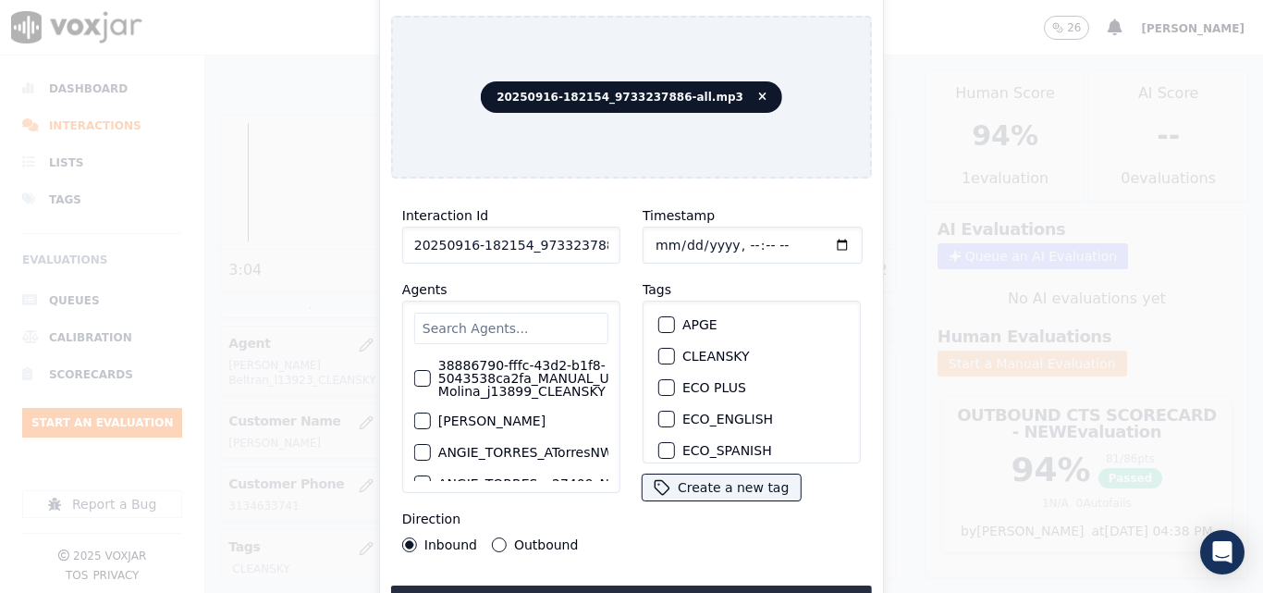
click at [659, 349] on div "button" at bounding box center [665, 355] width 13 height 13
click at [619, 585] on button "Upload interaction to start evaluation" at bounding box center [631, 601] width 481 height 33
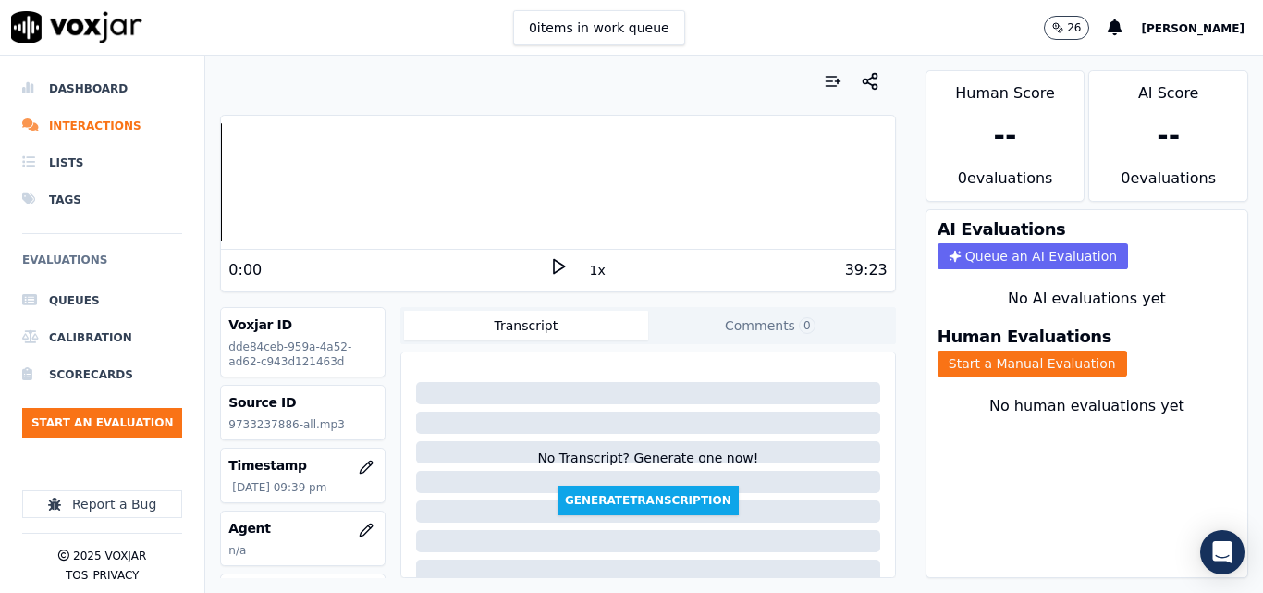
click at [533, 272] on div "0:00" at bounding box center [388, 270] width 320 height 22
click at [549, 263] on icon at bounding box center [558, 266] width 18 height 18
click at [1025, 361] on button "Start a Manual Evaluation" at bounding box center [1032, 363] width 190 height 26
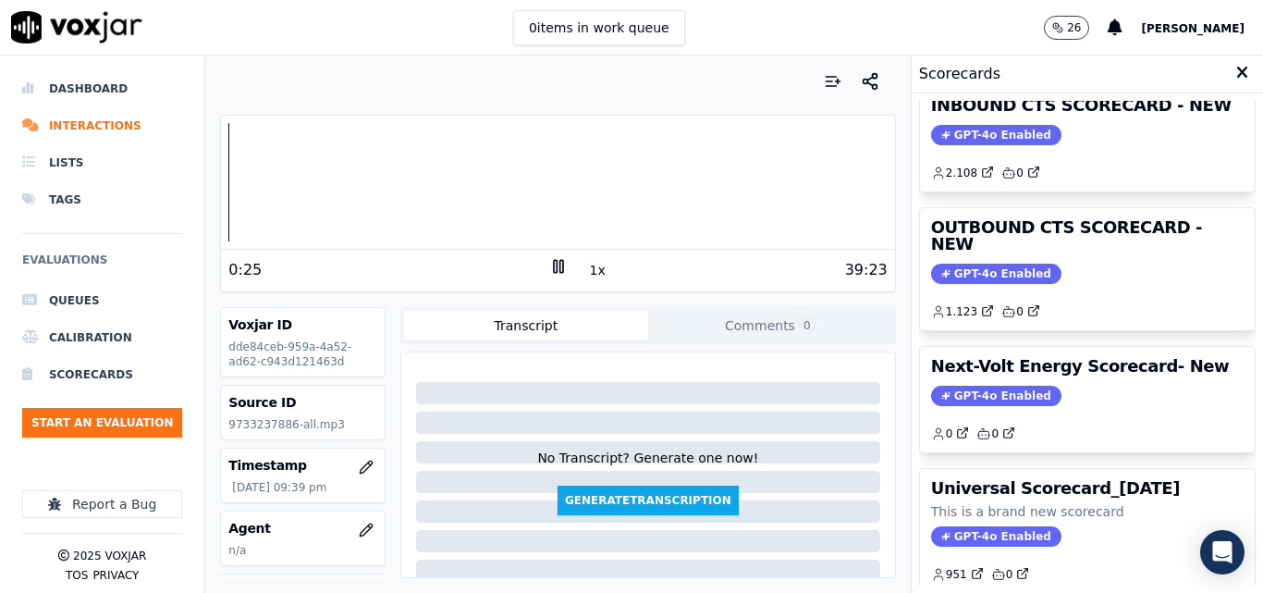
scroll to position [219, 0]
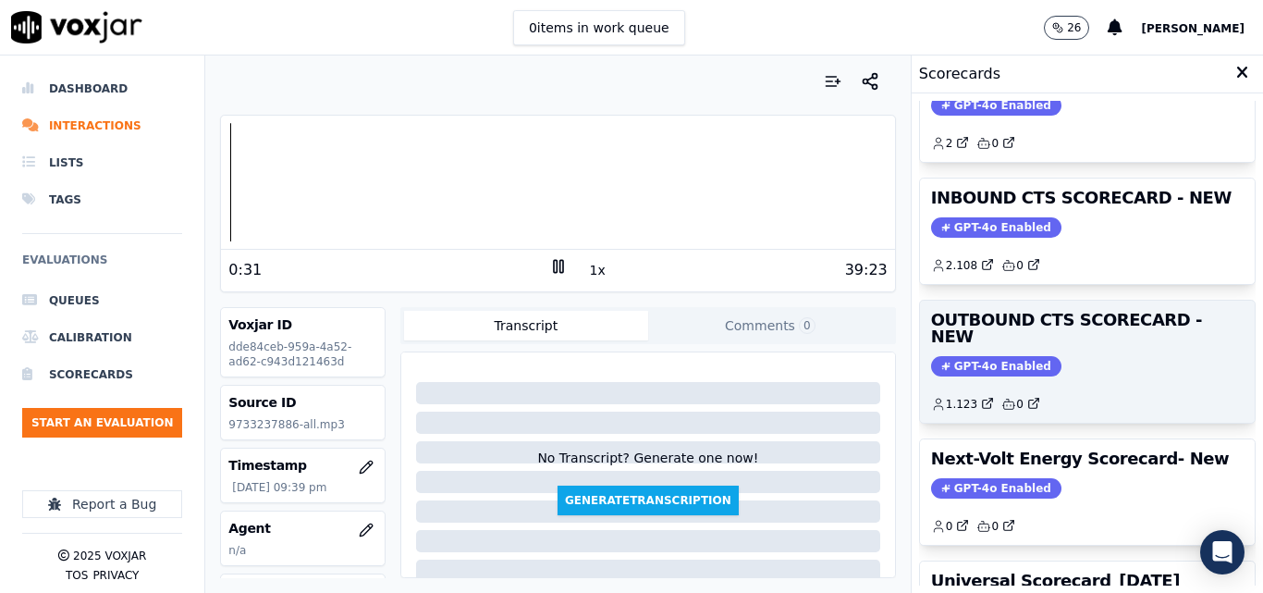
click at [979, 356] on span "GPT-4o Enabled" at bounding box center [996, 366] width 130 height 20
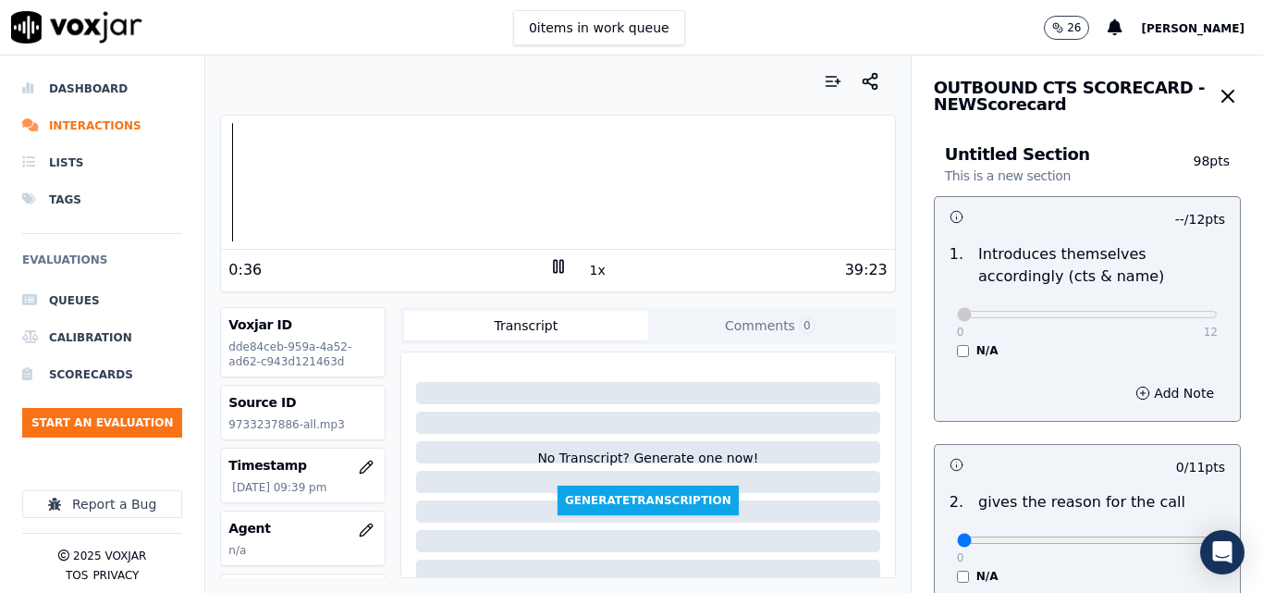
scroll to position [277, 0]
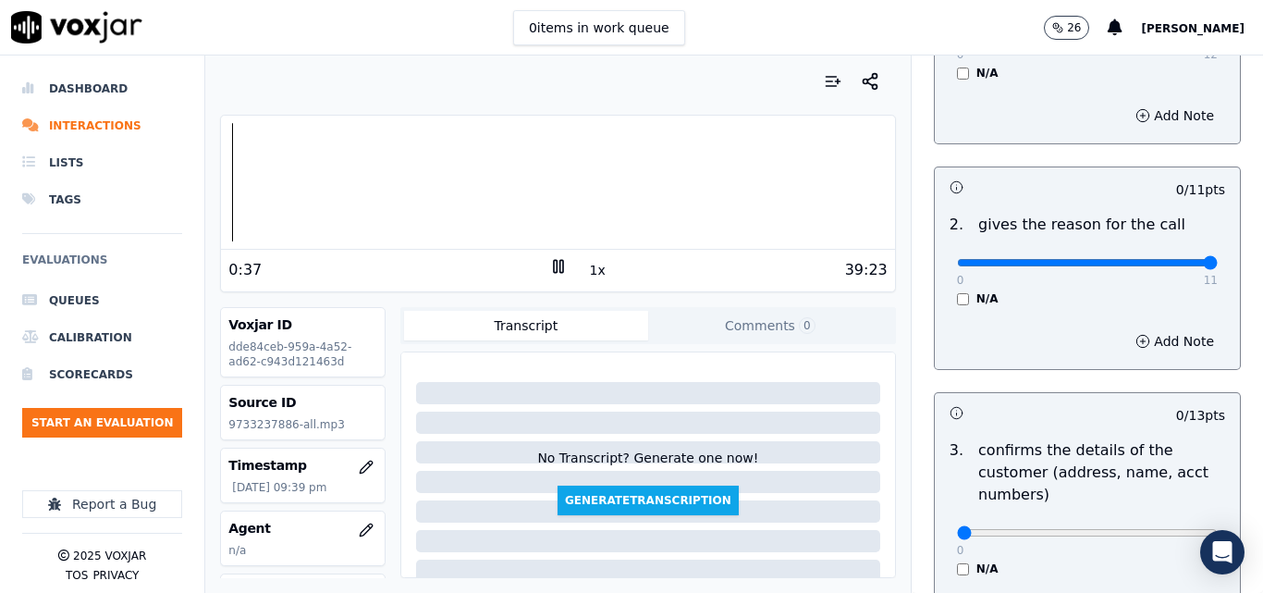
type input "11"
click at [1174, 265] on input "range" at bounding box center [1087, 262] width 261 height 7
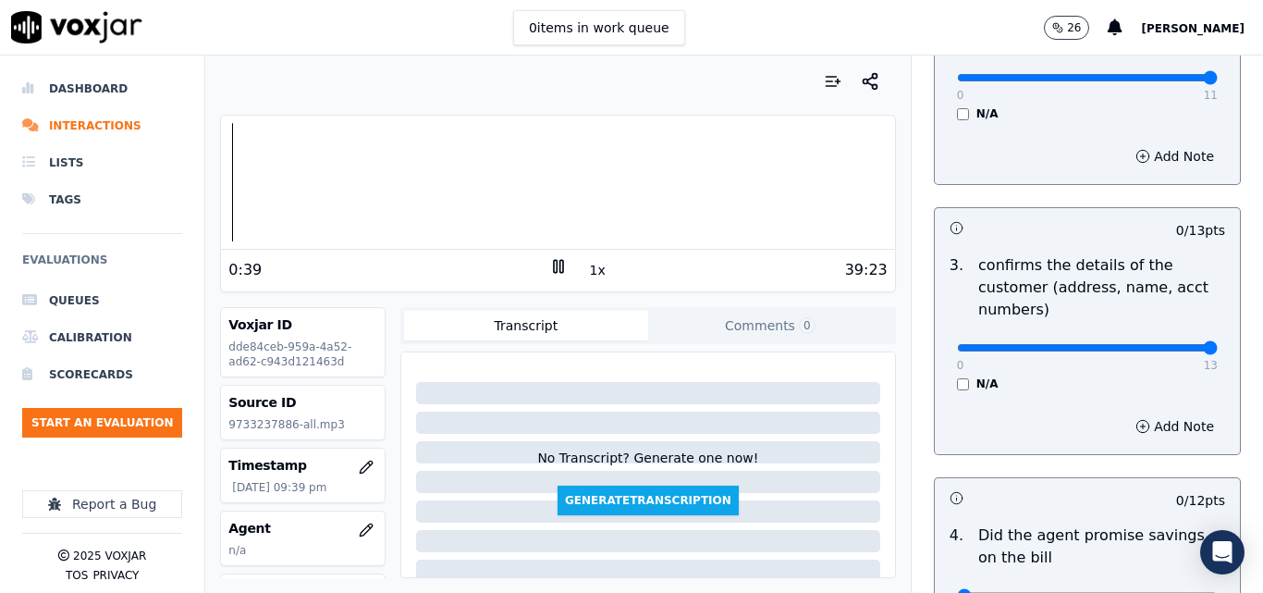
type input "13"
click at [1163, 348] on input "range" at bounding box center [1087, 347] width 261 height 7
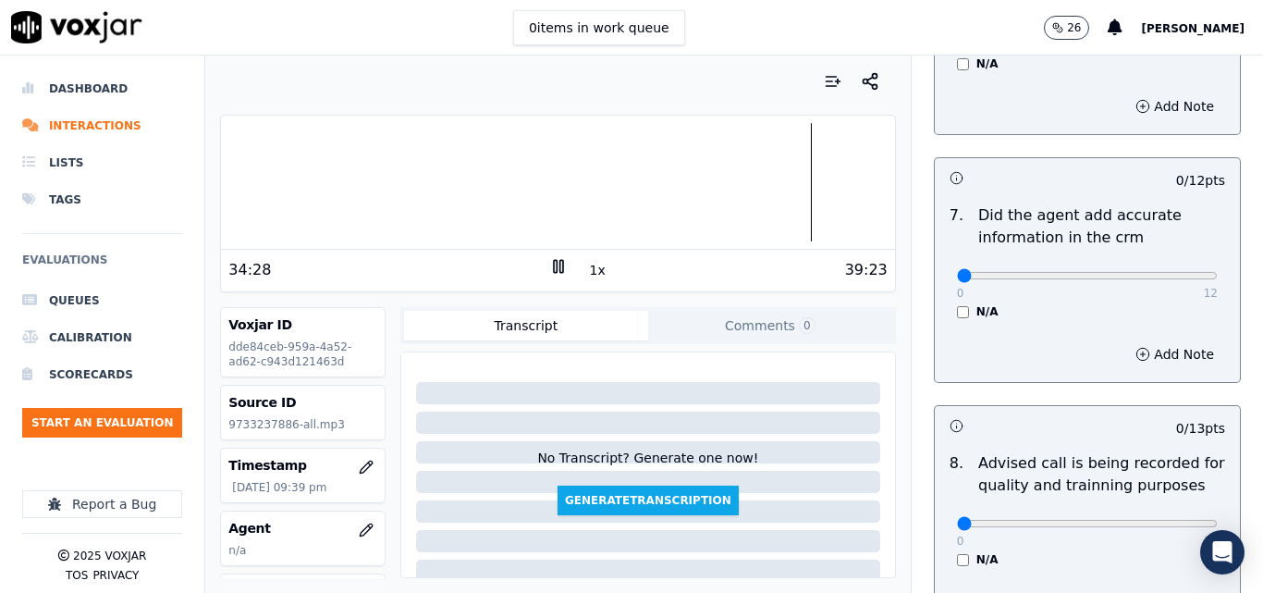
scroll to position [1664, 0]
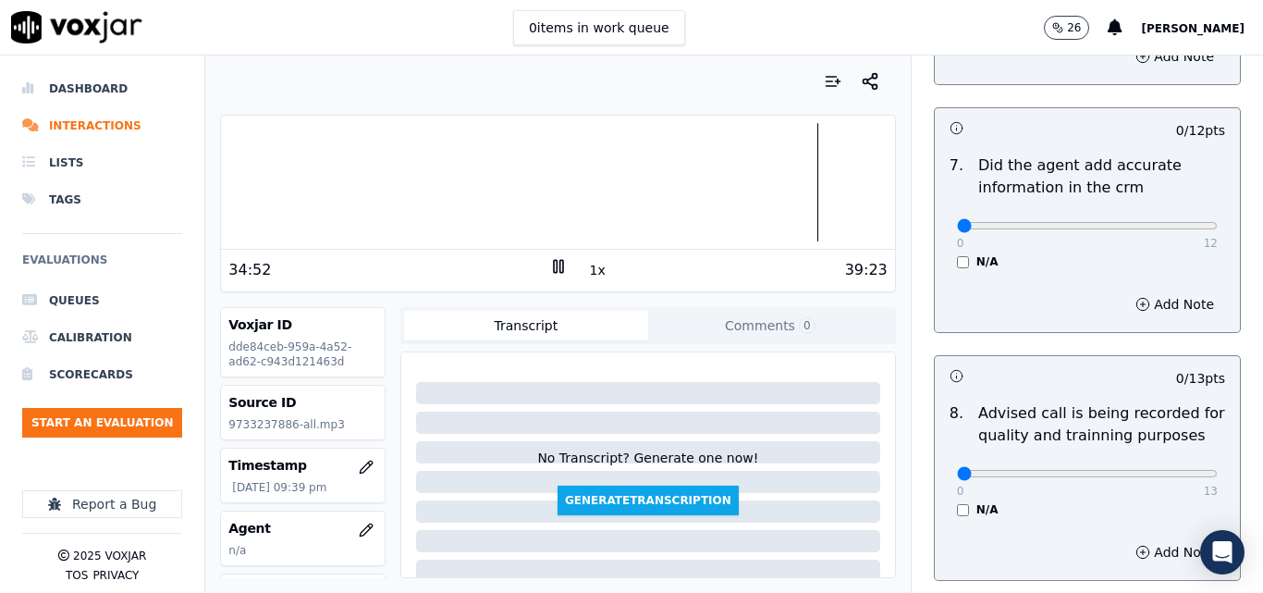
click at [549, 264] on icon at bounding box center [558, 266] width 18 height 18
click at [586, 273] on button "1x" at bounding box center [597, 270] width 23 height 26
click at [559, 264] on rect at bounding box center [560, 266] width 3 height 12
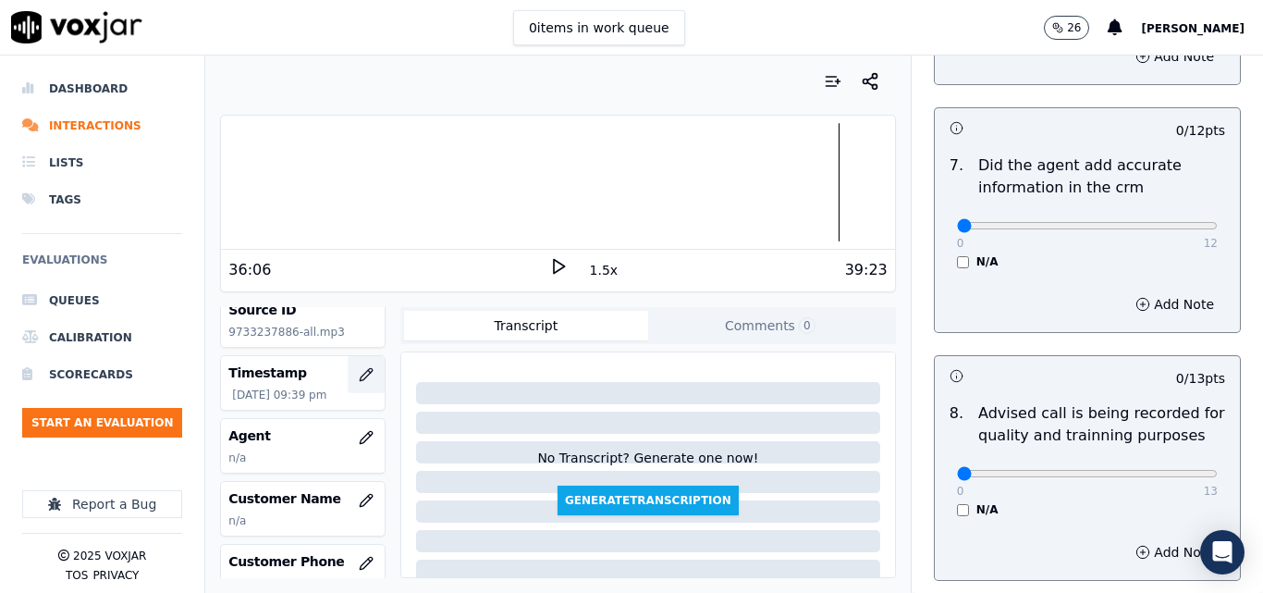
scroll to position [185, 0]
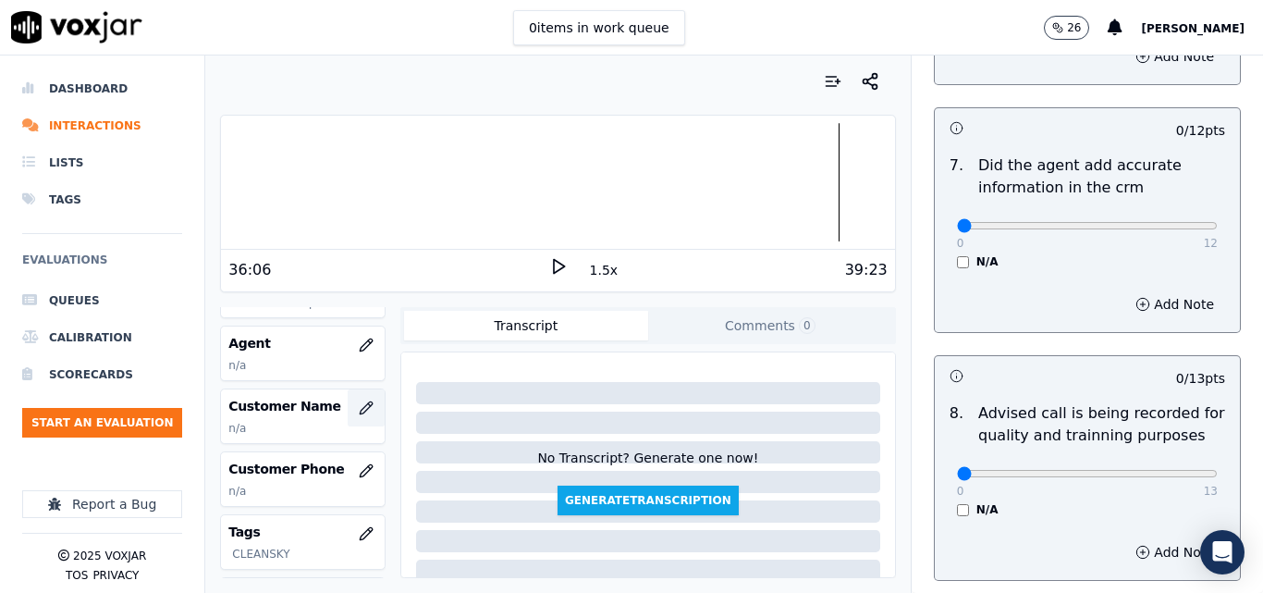
click at [359, 407] on icon "button" at bounding box center [366, 407] width 15 height 15
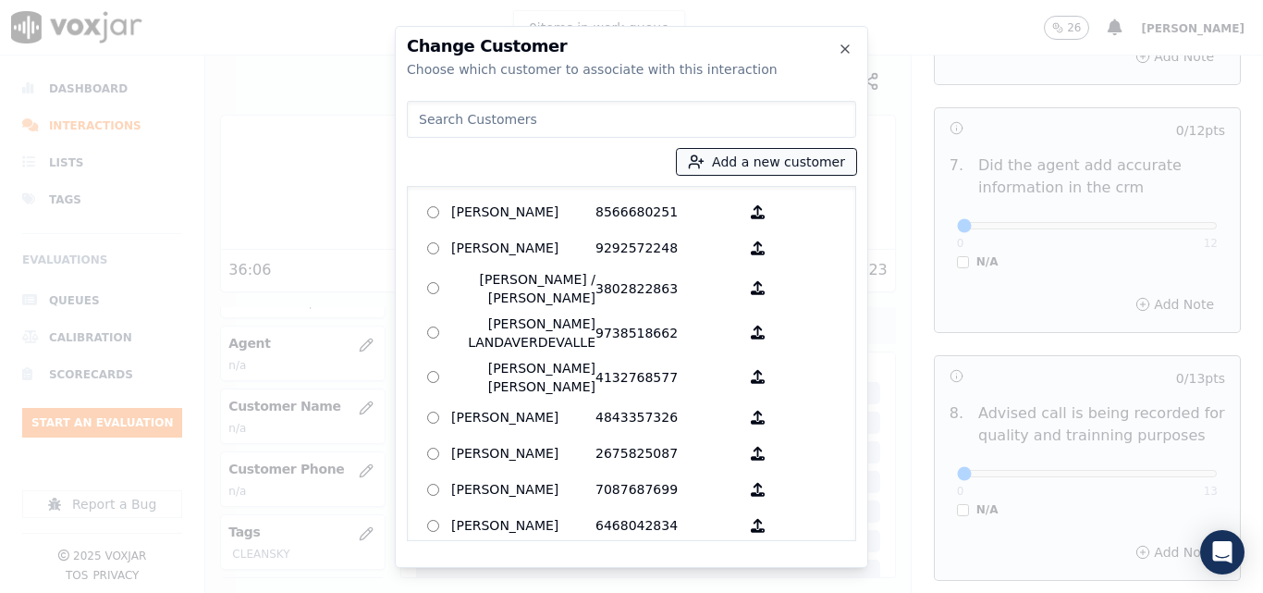
click at [746, 149] on button "Add a new customer" at bounding box center [766, 162] width 179 height 26
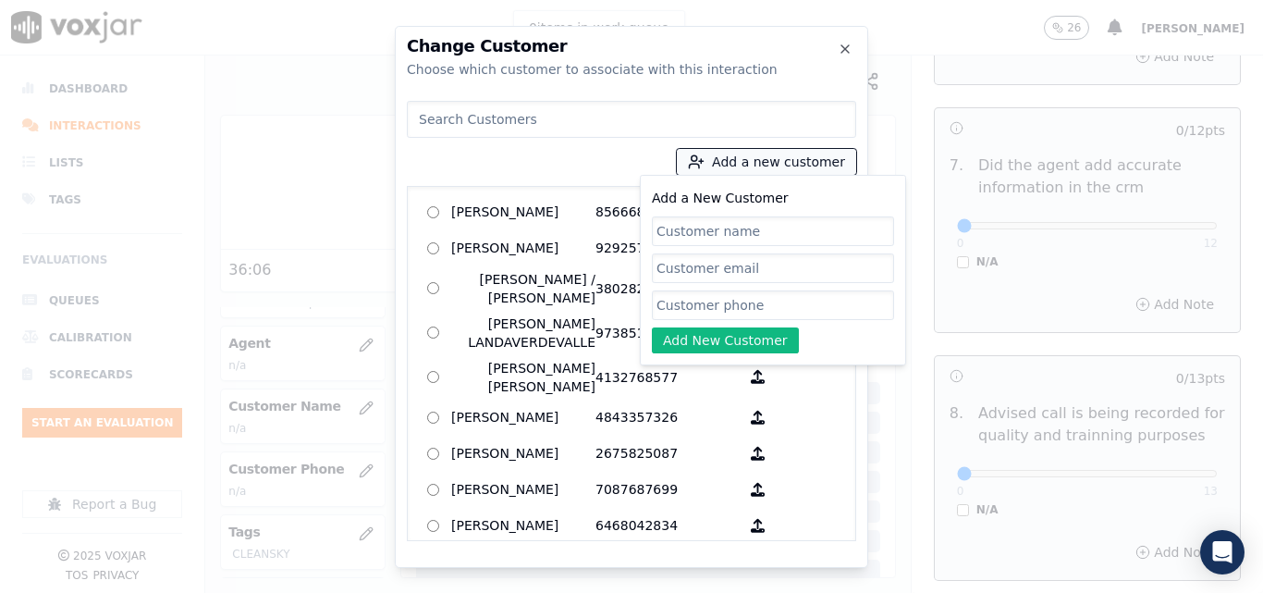
click at [747, 153] on button "Add a new customer" at bounding box center [766, 162] width 179 height 26
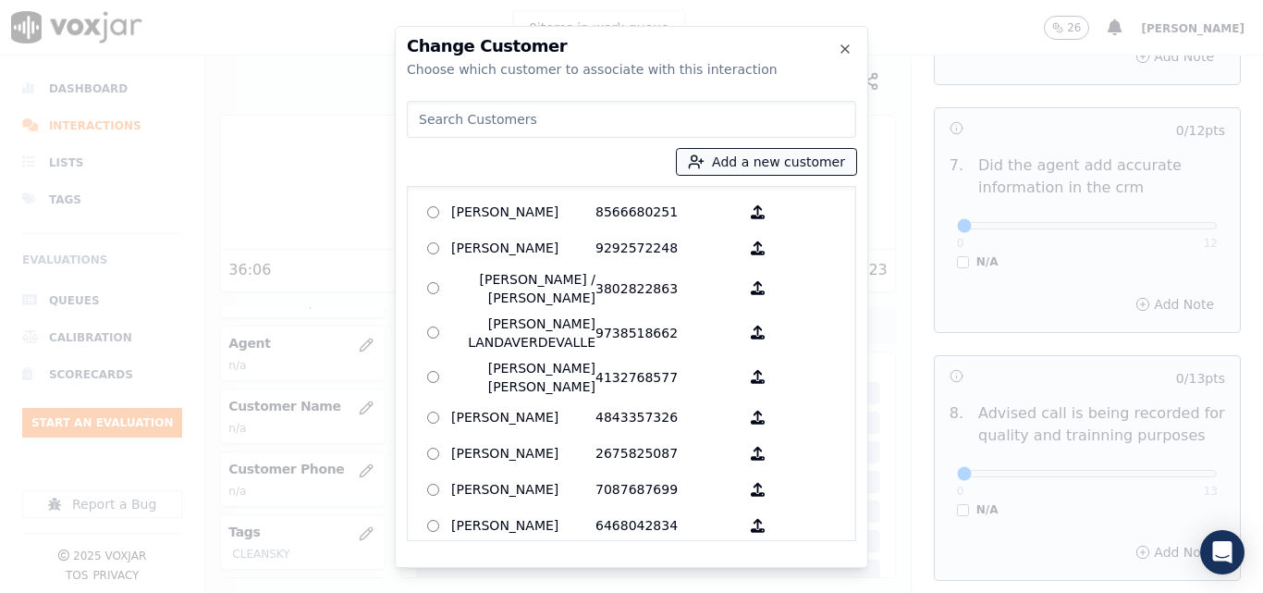
click at [737, 164] on button "Add a new customer" at bounding box center [766, 162] width 179 height 26
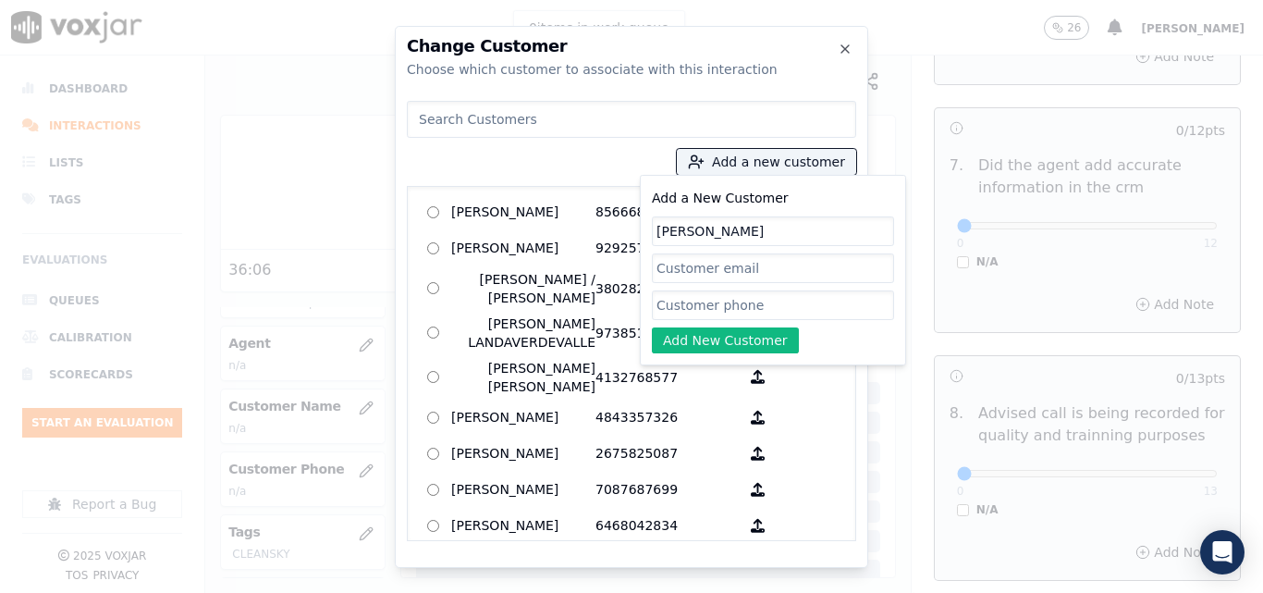
type input "[PERSON_NAME]"
paste input "9733237886"
type input "9733237886"
click at [704, 345] on button "Add New Customer" at bounding box center [725, 340] width 147 height 26
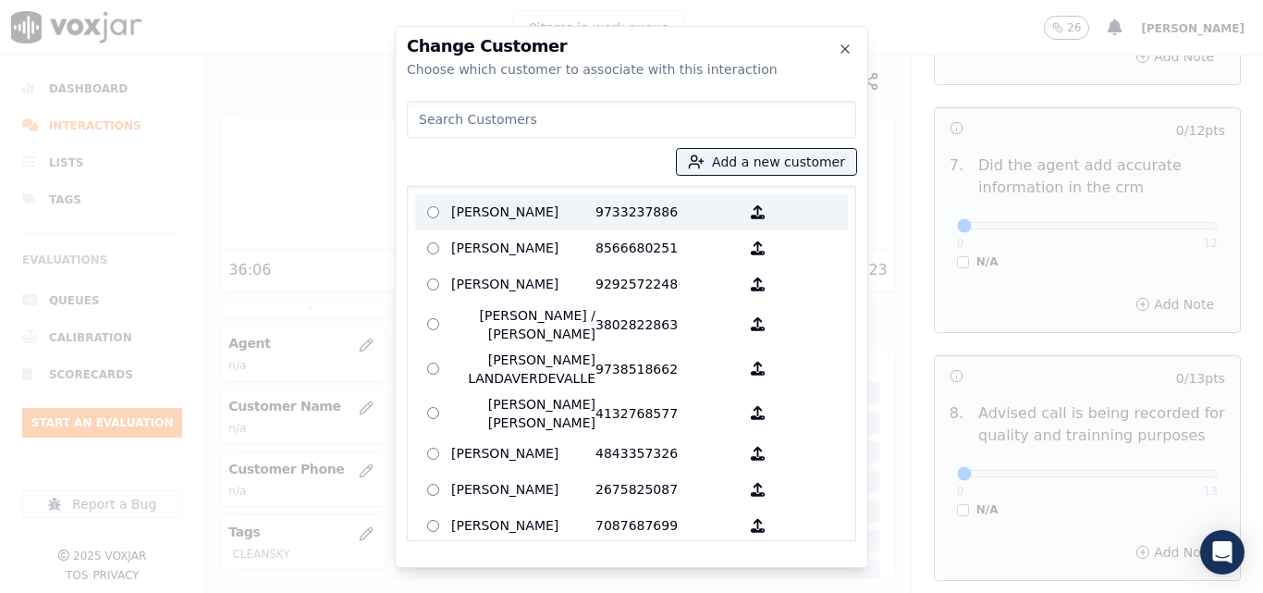
click at [550, 220] on p "[PERSON_NAME]" at bounding box center [523, 212] width 144 height 29
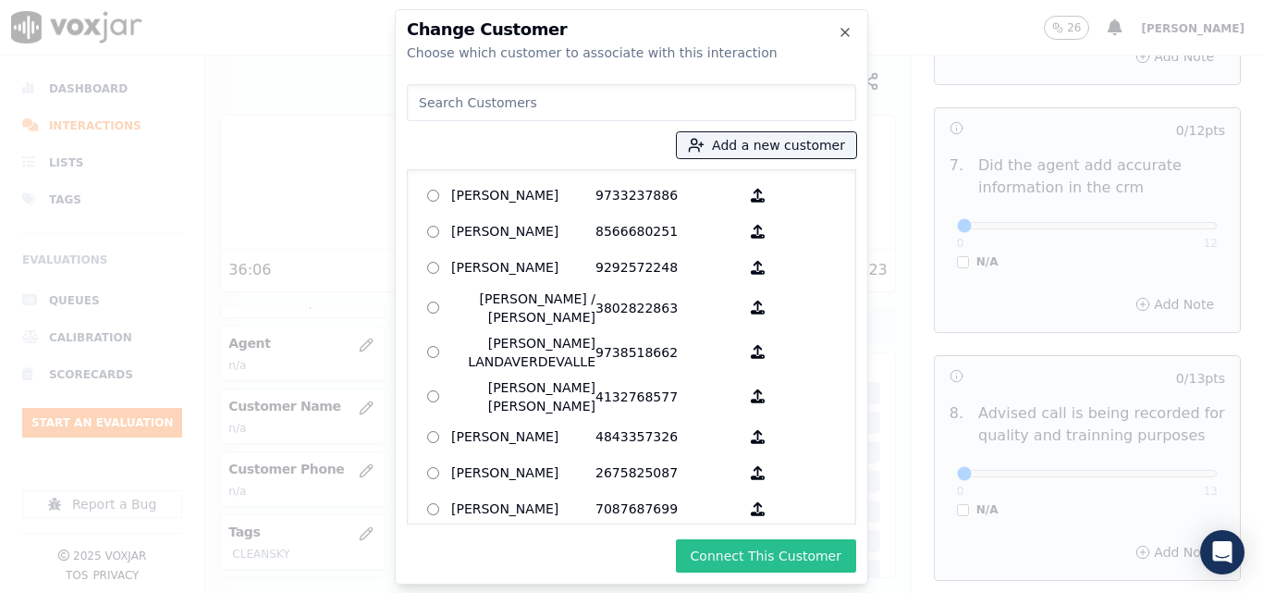
click at [720, 548] on button "Connect This Customer" at bounding box center [766, 555] width 180 height 33
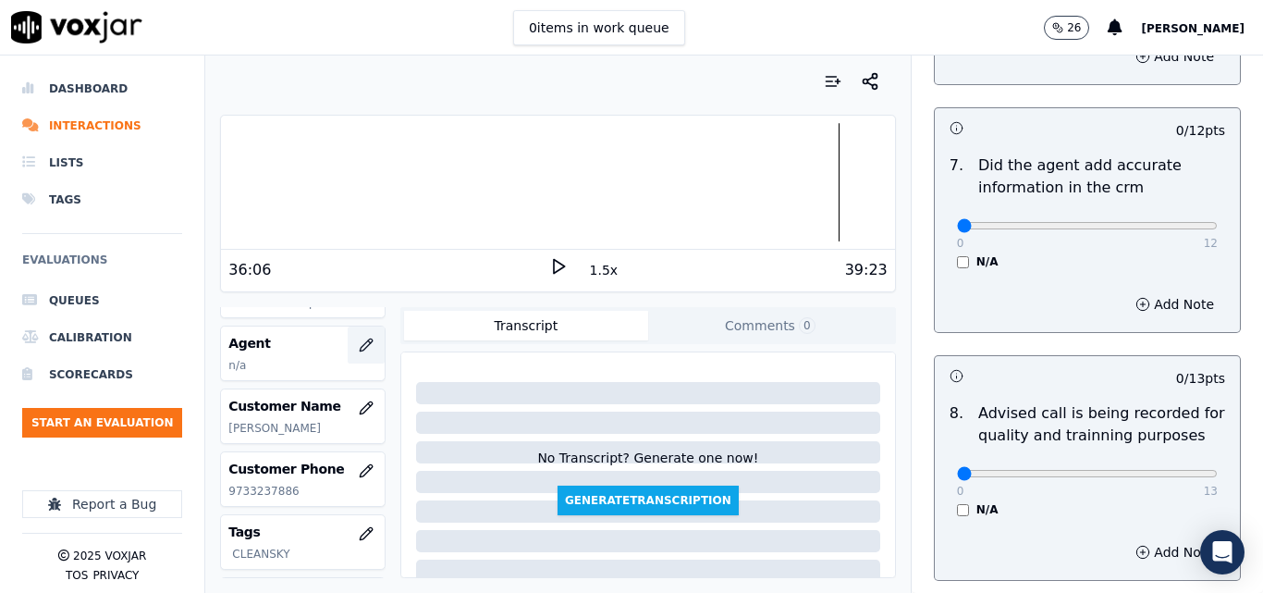
click at [359, 343] on icon "button" at bounding box center [366, 344] width 15 height 15
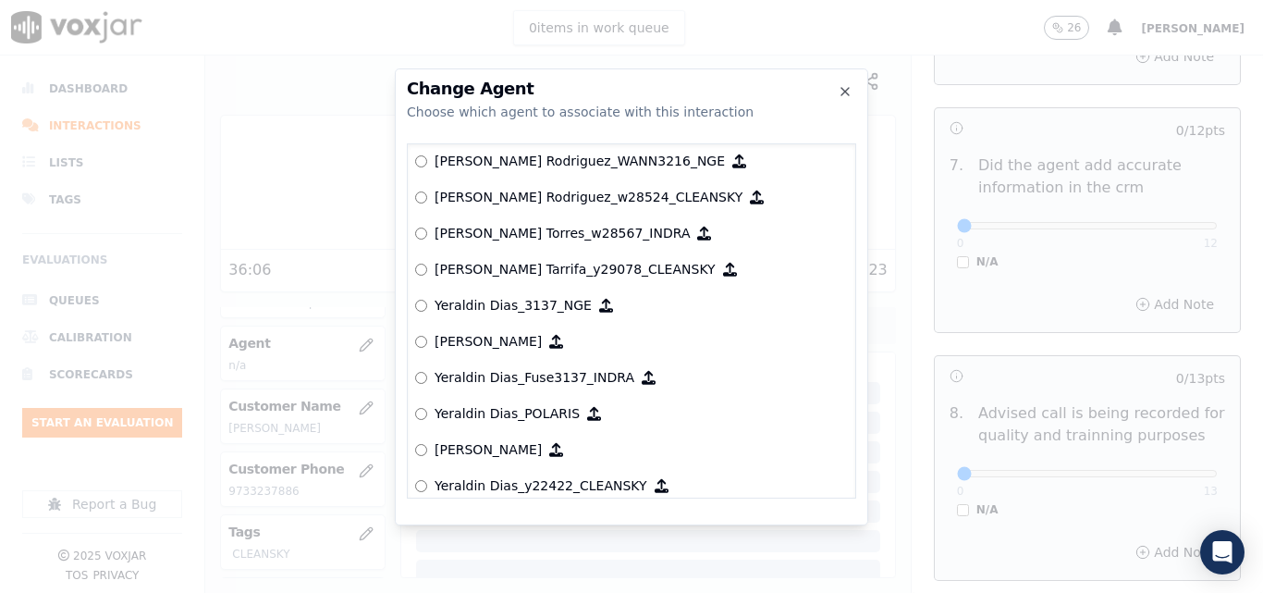
scroll to position [10163, 0]
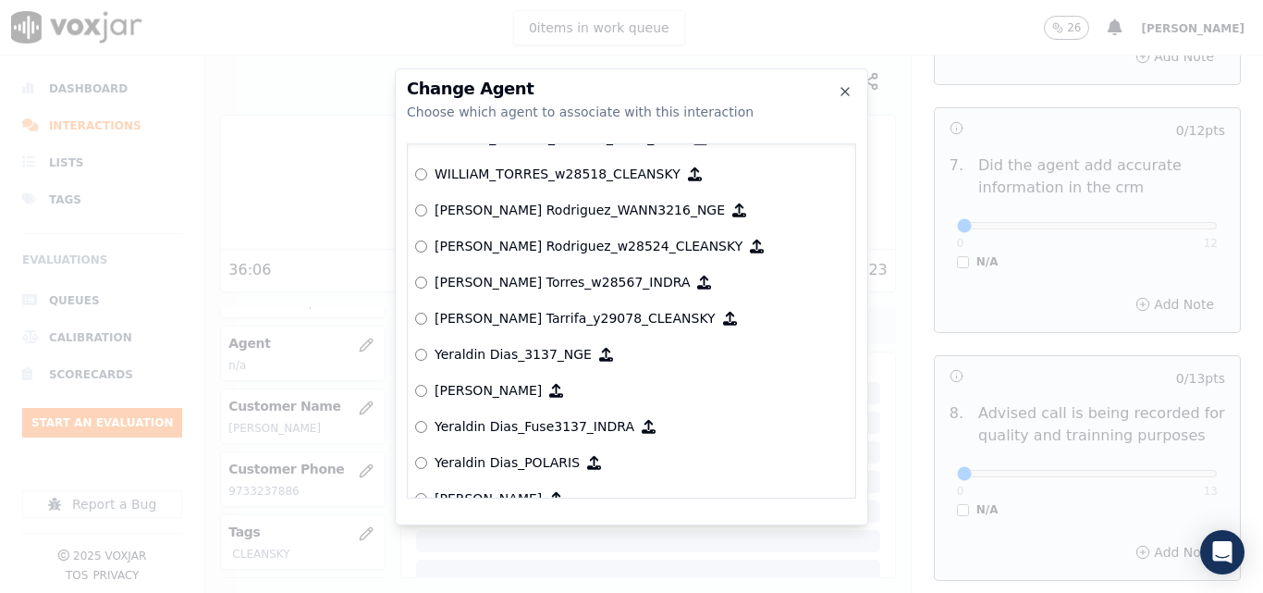
click at [567, 171] on p "WILLIAM_TORRES_w28518_CLEANSKY" at bounding box center [558, 174] width 246 height 18
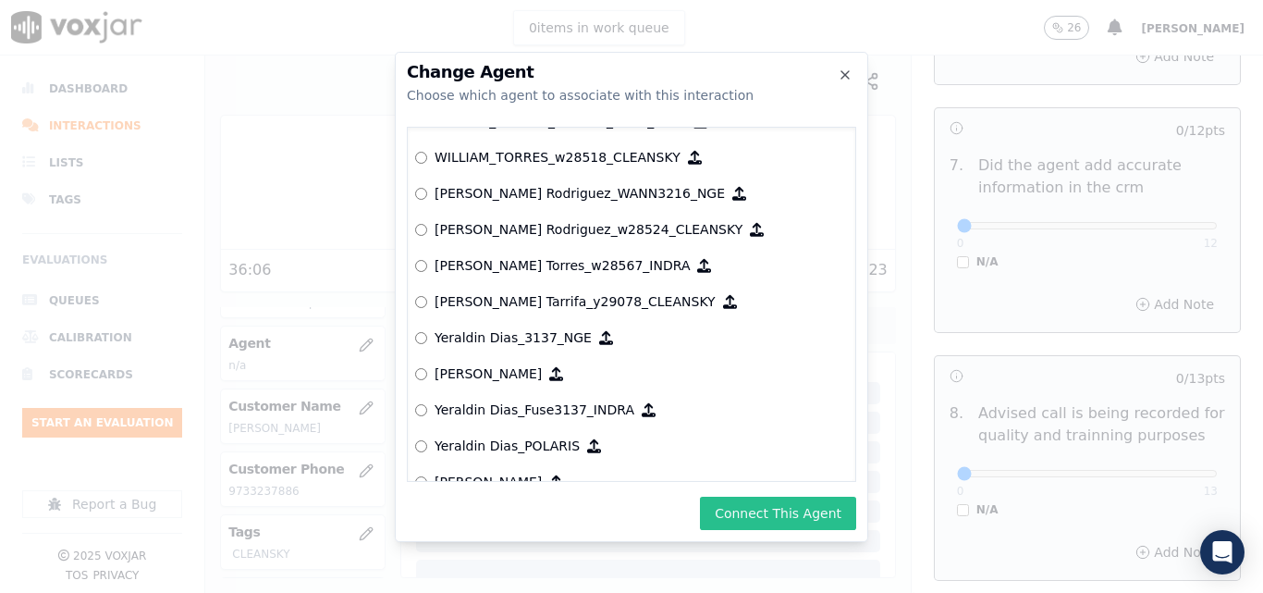
click at [796, 503] on button "Connect This Agent" at bounding box center [778, 512] width 156 height 33
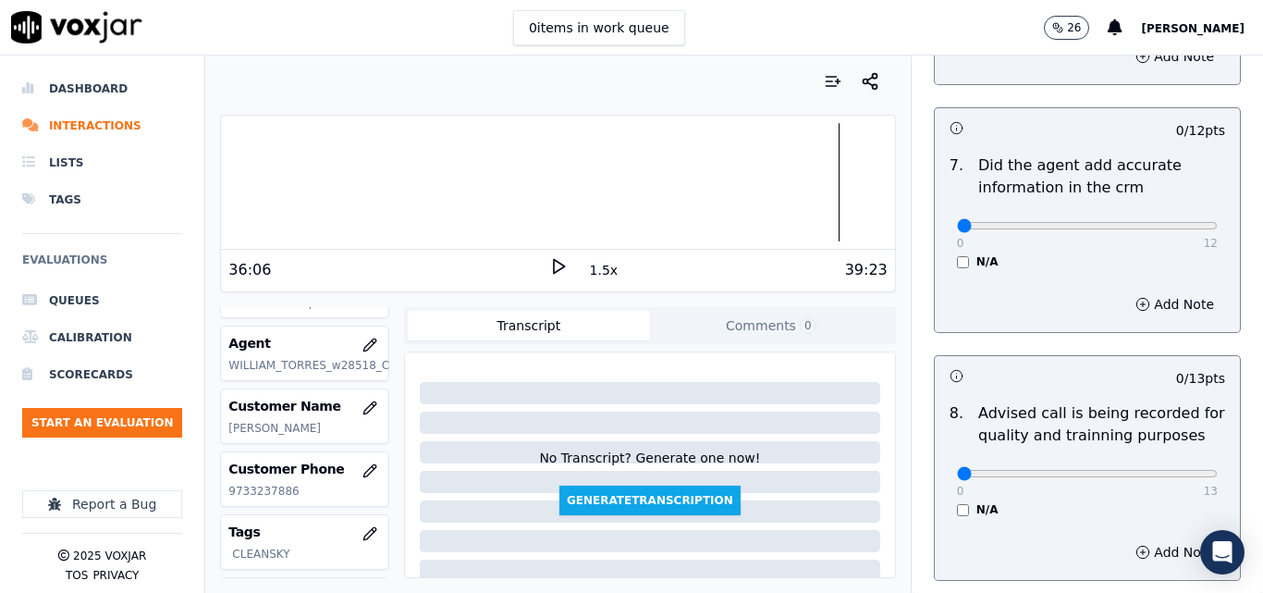
click at [536, 266] on div "36:06" at bounding box center [388, 270] width 320 height 22
click at [549, 267] on icon at bounding box center [558, 266] width 18 height 18
click at [603, 186] on div at bounding box center [557, 182] width 673 height 118
click at [545, 195] on div at bounding box center [557, 182] width 673 height 118
click at [506, 199] on div at bounding box center [557, 182] width 673 height 118
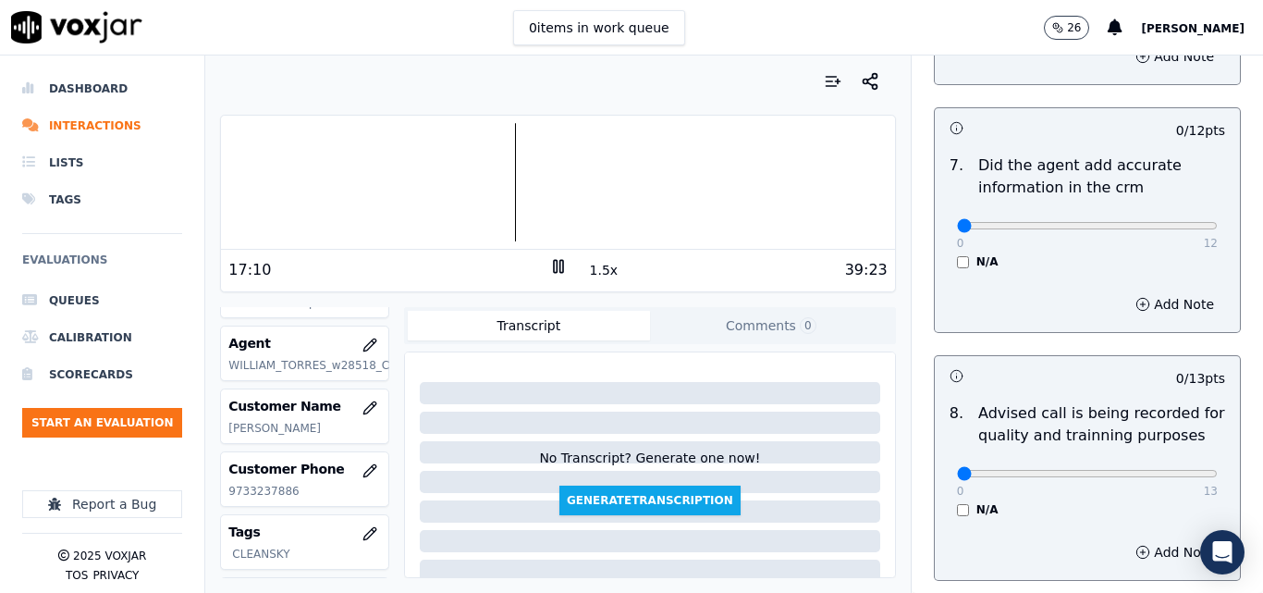
click at [490, 199] on div at bounding box center [557, 182] width 673 height 118
click at [466, 202] on div at bounding box center [557, 182] width 673 height 118
click at [435, 203] on div at bounding box center [557, 182] width 673 height 118
click at [401, 200] on div at bounding box center [557, 182] width 673 height 118
click at [538, 256] on div "10:57 1.5x 39:23" at bounding box center [557, 270] width 673 height 40
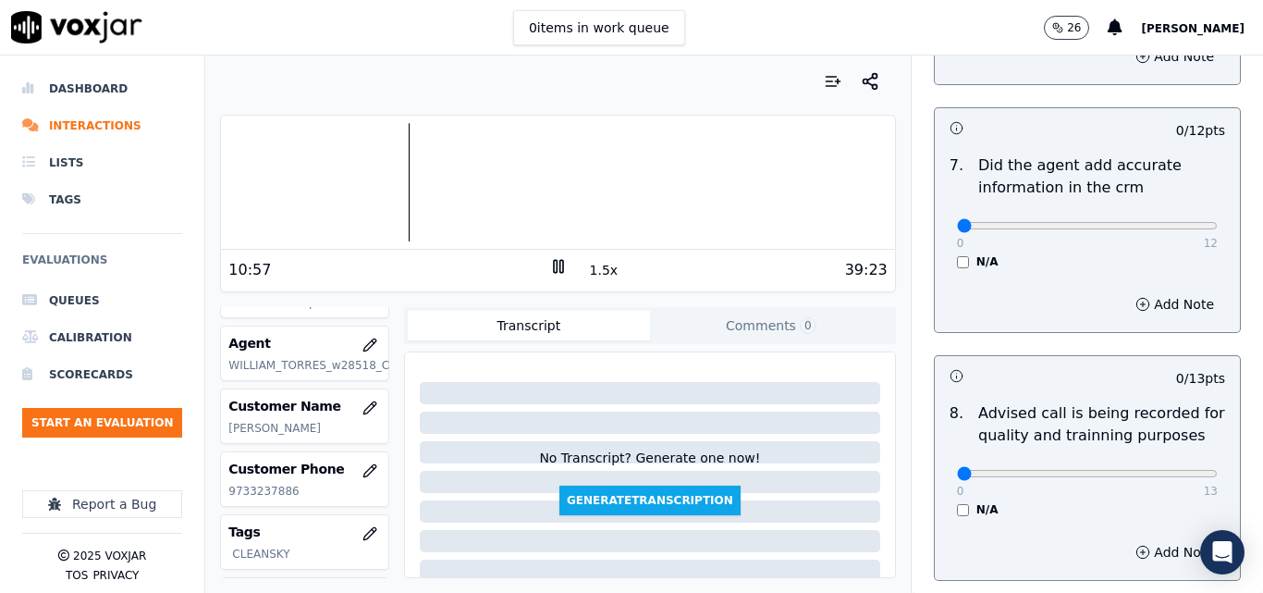
click at [549, 263] on icon at bounding box center [558, 266] width 18 height 18
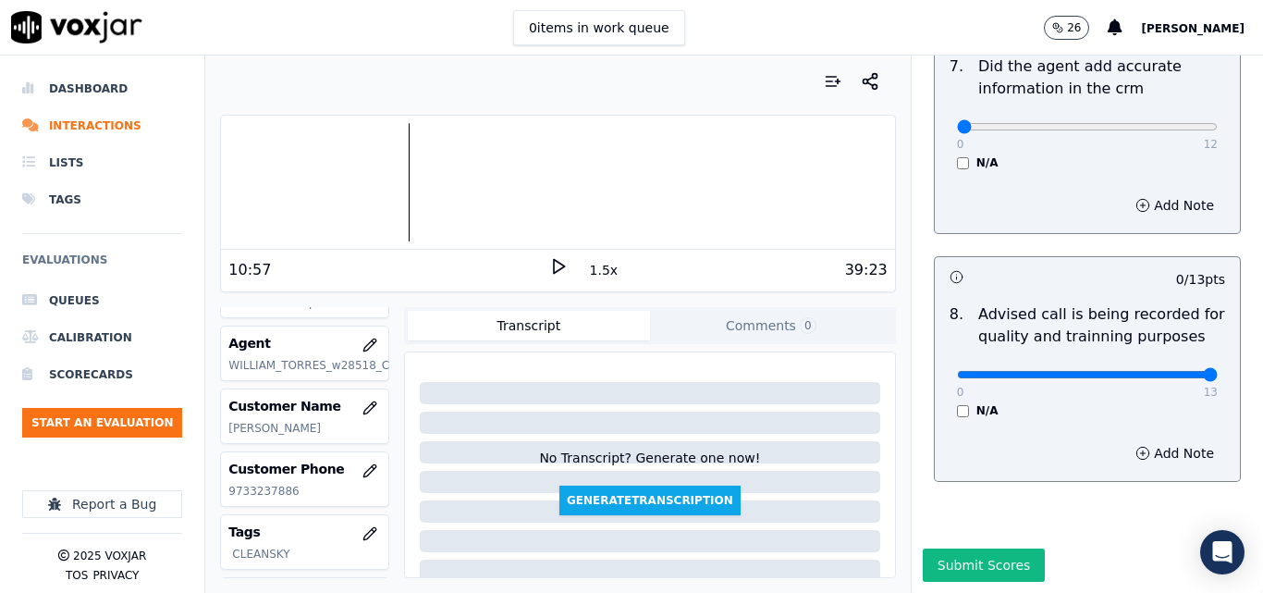
type input "13"
click at [1168, 371] on input "range" at bounding box center [1087, 374] width 261 height 7
click at [538, 262] on div "10:57" at bounding box center [388, 270] width 320 height 22
click at [549, 264] on icon at bounding box center [558, 266] width 18 height 18
click at [343, 175] on div at bounding box center [557, 182] width 673 height 118
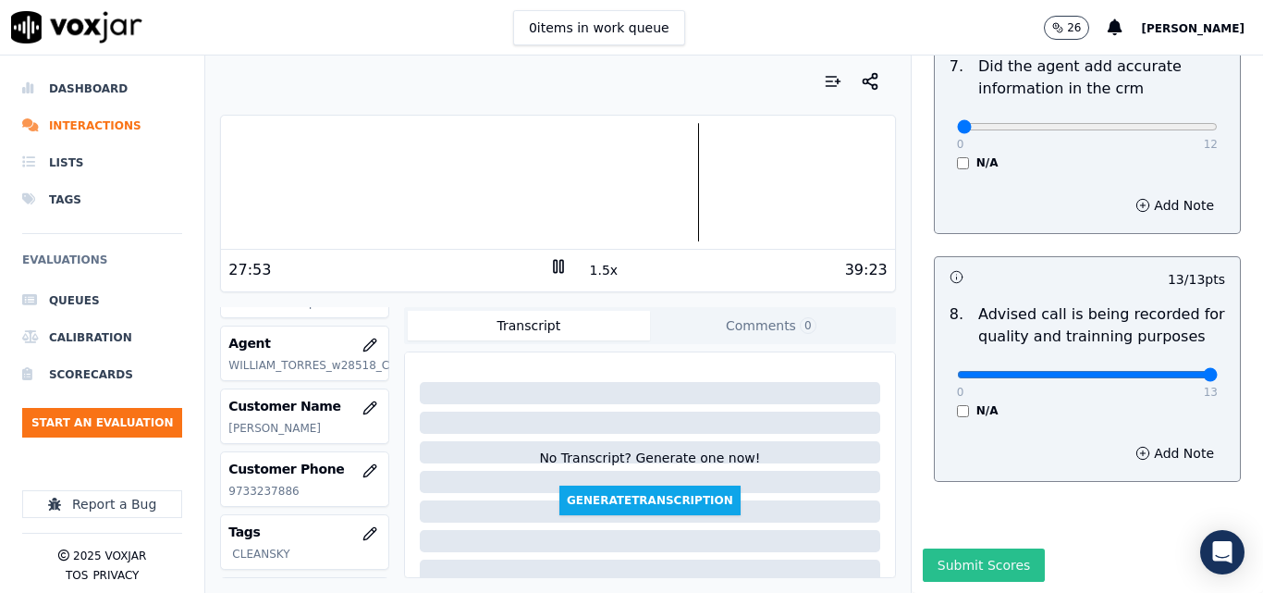
click at [972, 548] on button "Submit Scores" at bounding box center [984, 564] width 123 height 33
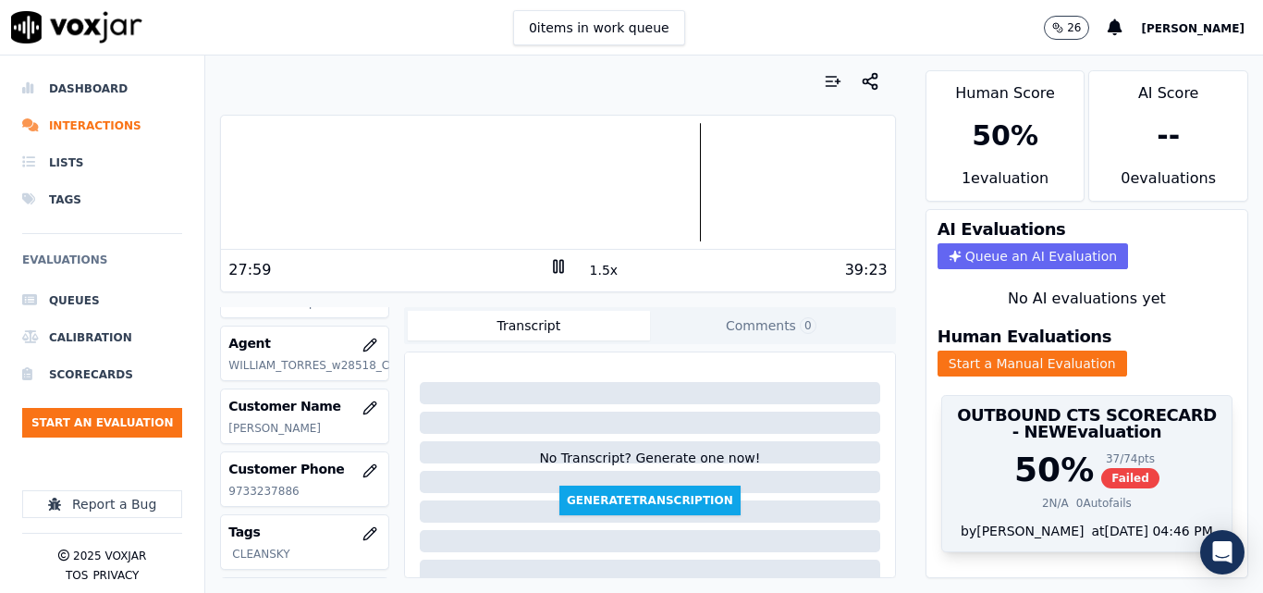
scroll to position [39, 0]
click at [1101, 468] on span "Failed" at bounding box center [1130, 478] width 58 height 20
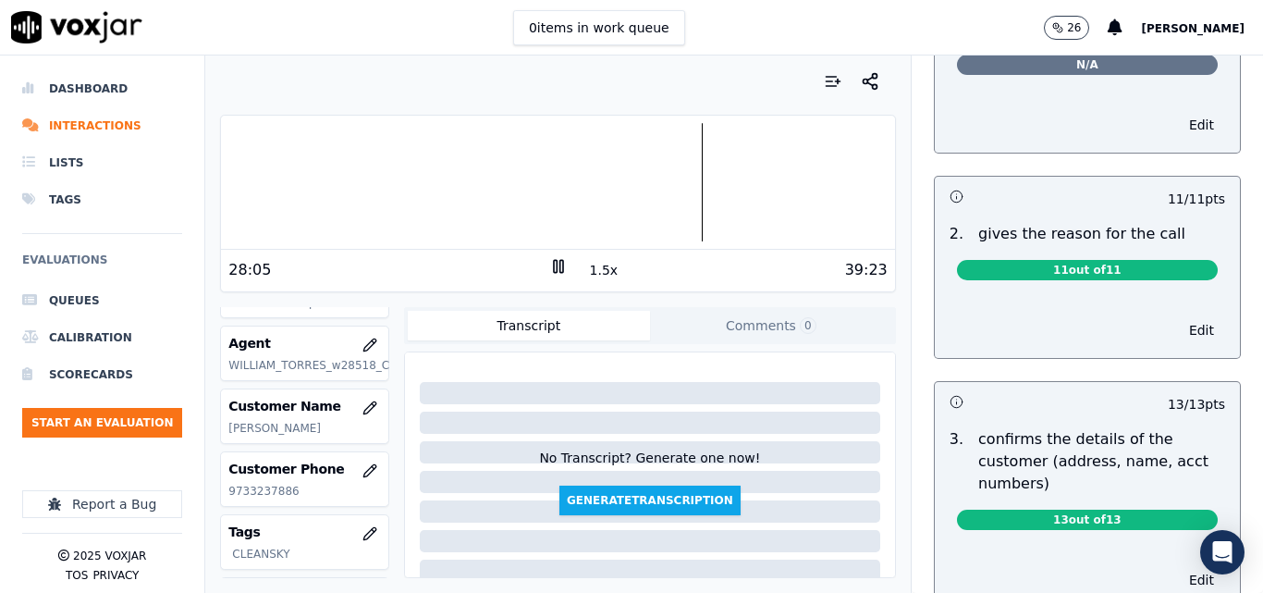
scroll to position [0, 0]
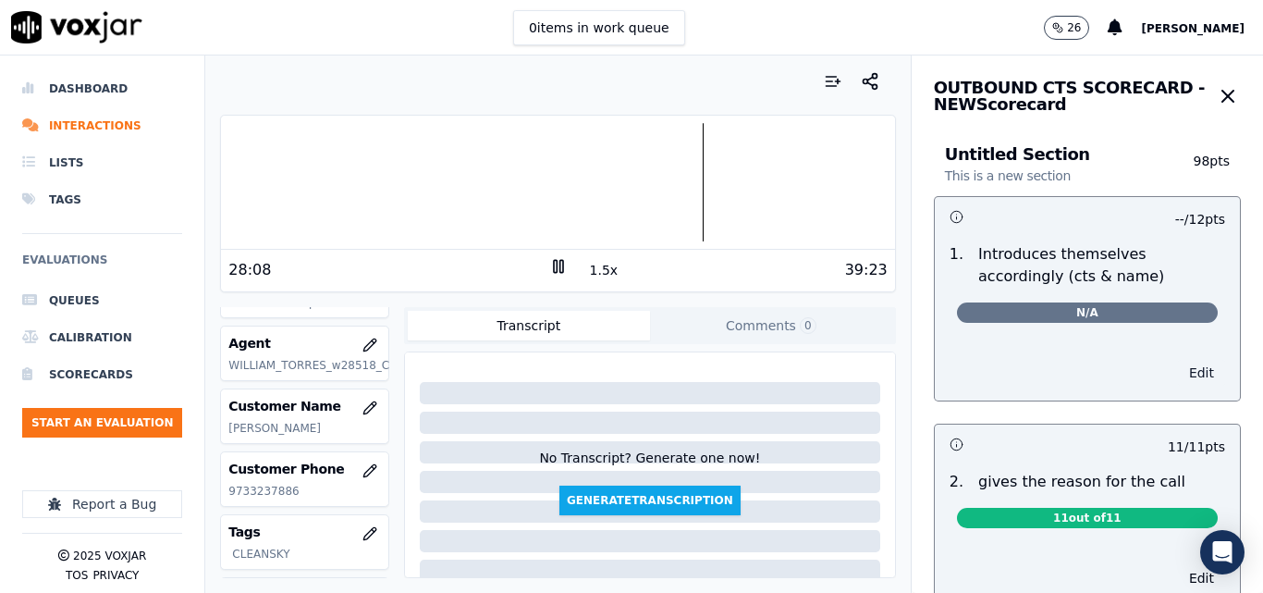
click at [1178, 381] on button "Edit" at bounding box center [1201, 373] width 47 height 26
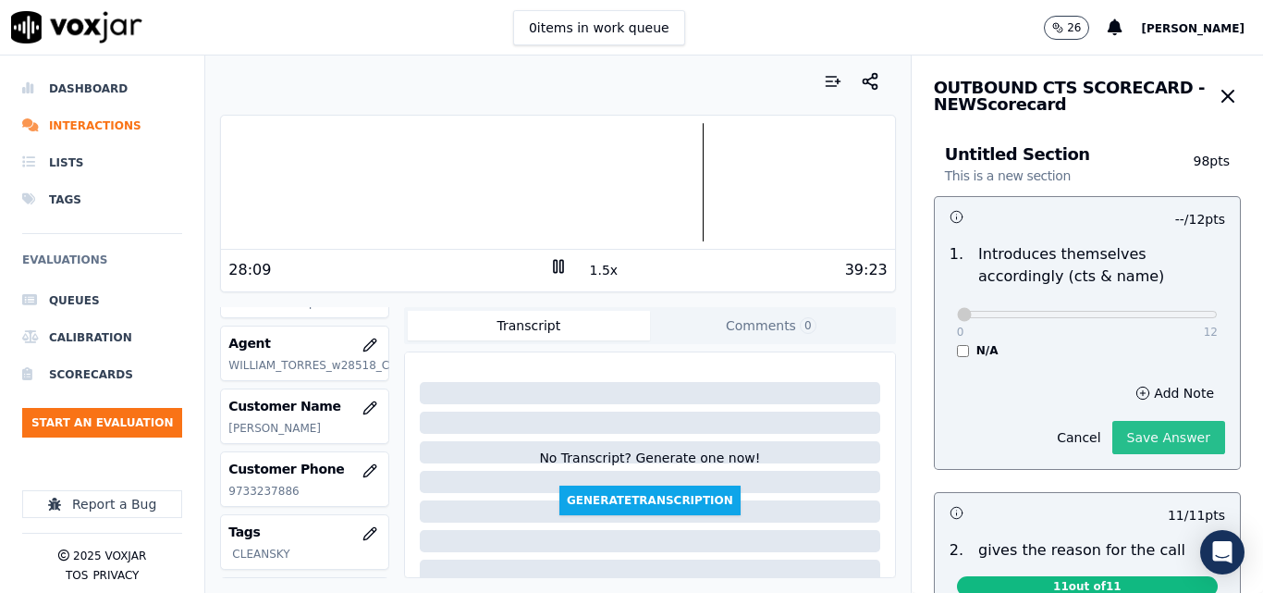
click at [1120, 423] on button "Save Answer" at bounding box center [1168, 437] width 113 height 33
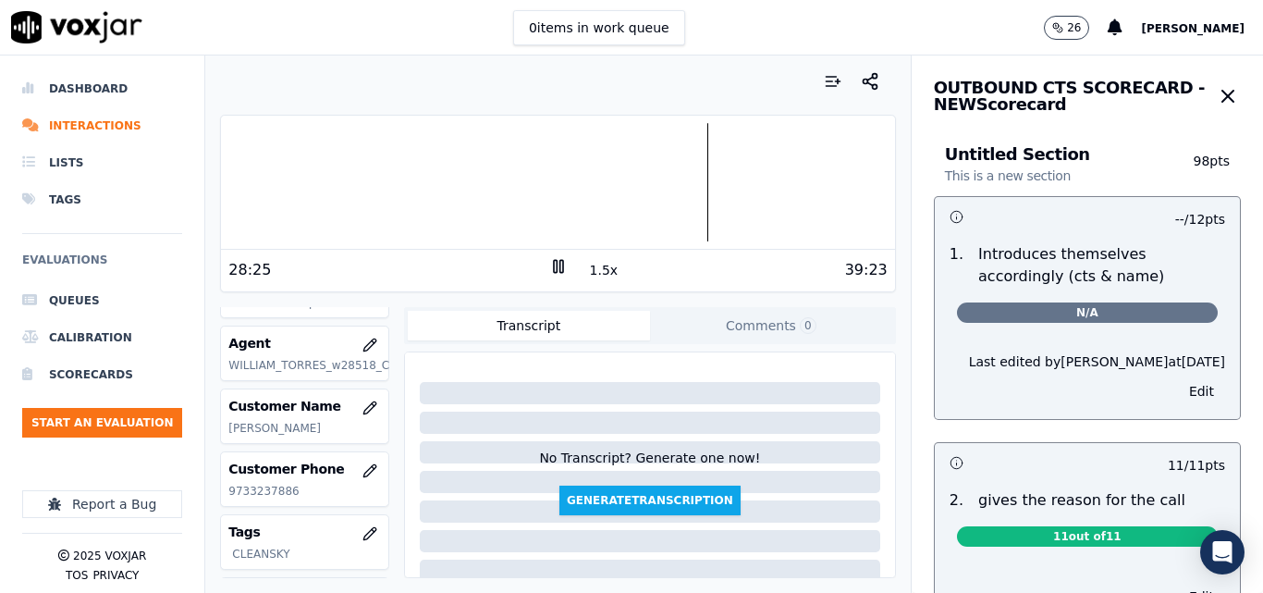
click at [549, 263] on icon at bounding box center [558, 266] width 18 height 18
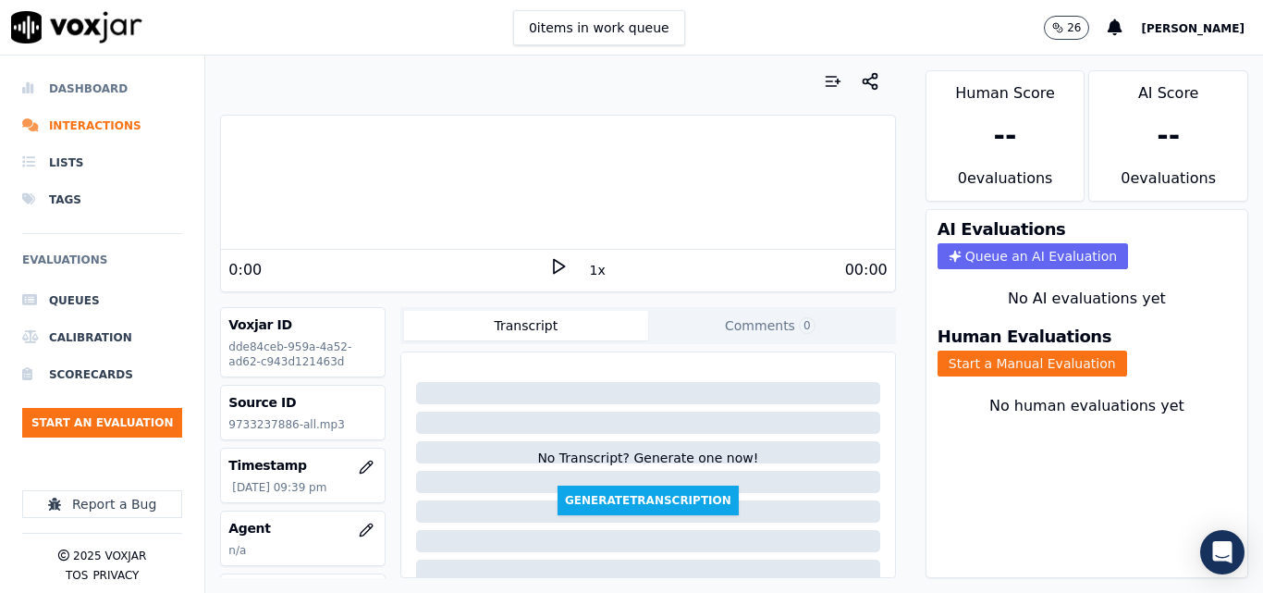
click at [67, 82] on li "Dashboard" at bounding box center [102, 88] width 160 height 37
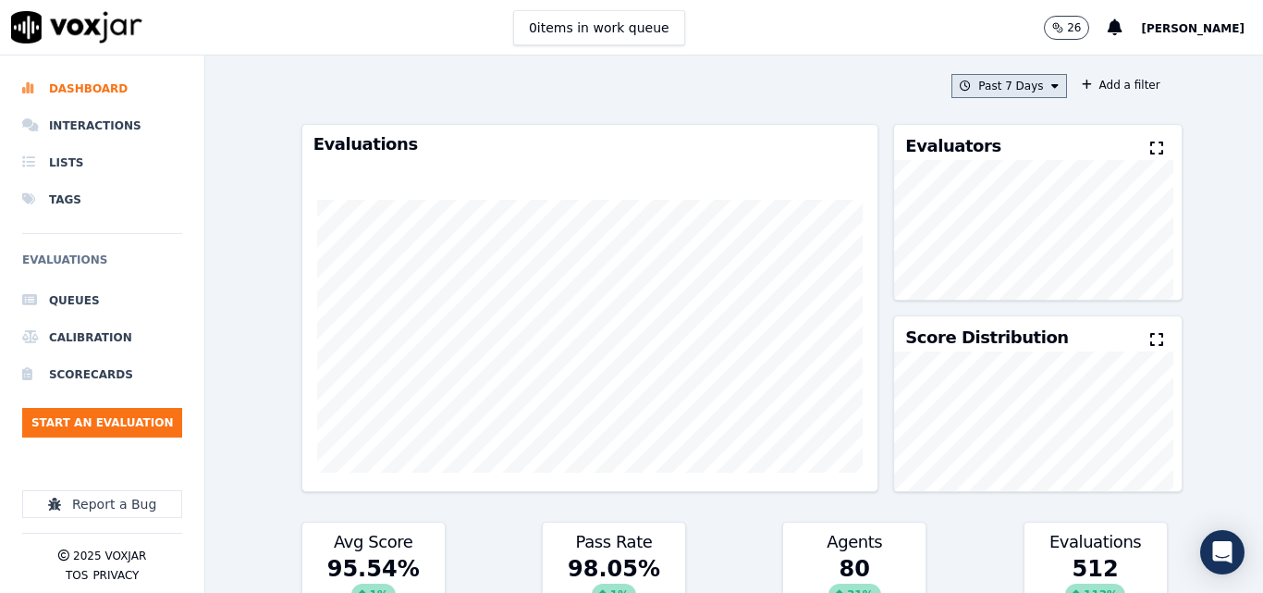
click at [1022, 88] on button "Past 7 Days" at bounding box center [1008, 86] width 115 height 24
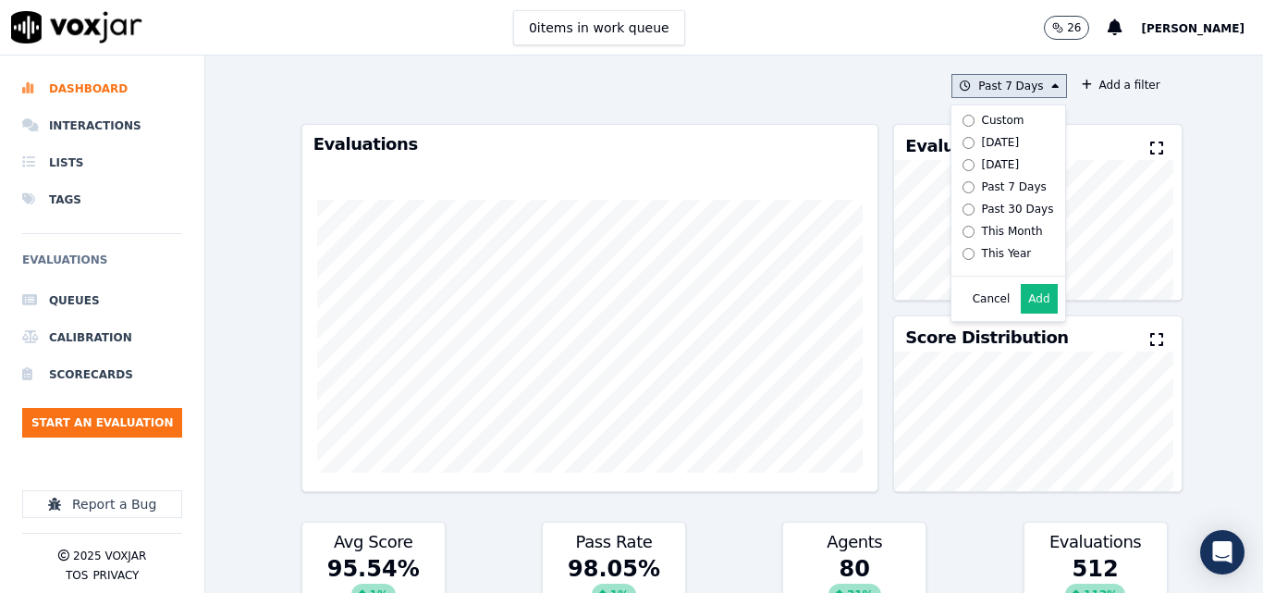
click at [957, 135] on label "[DATE]" at bounding box center [1004, 142] width 99 height 22
click at [1028, 313] on button "Add" at bounding box center [1039, 299] width 36 height 30
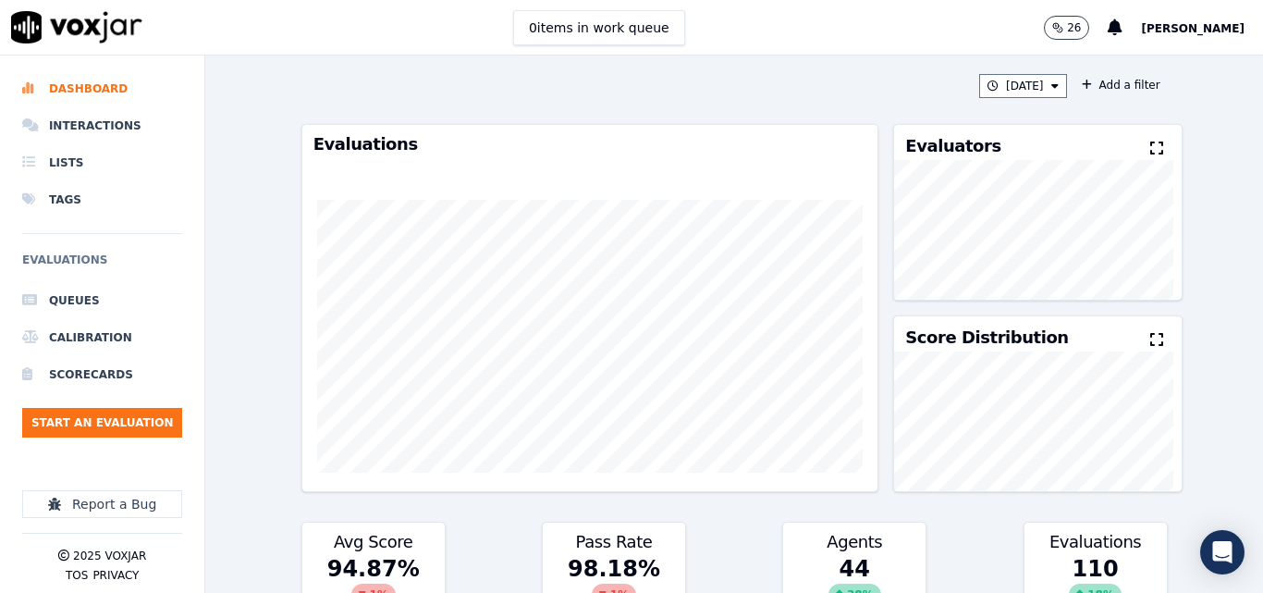
click at [1150, 145] on button at bounding box center [1160, 149] width 20 height 22
